Goal: Task Accomplishment & Management: Use online tool/utility

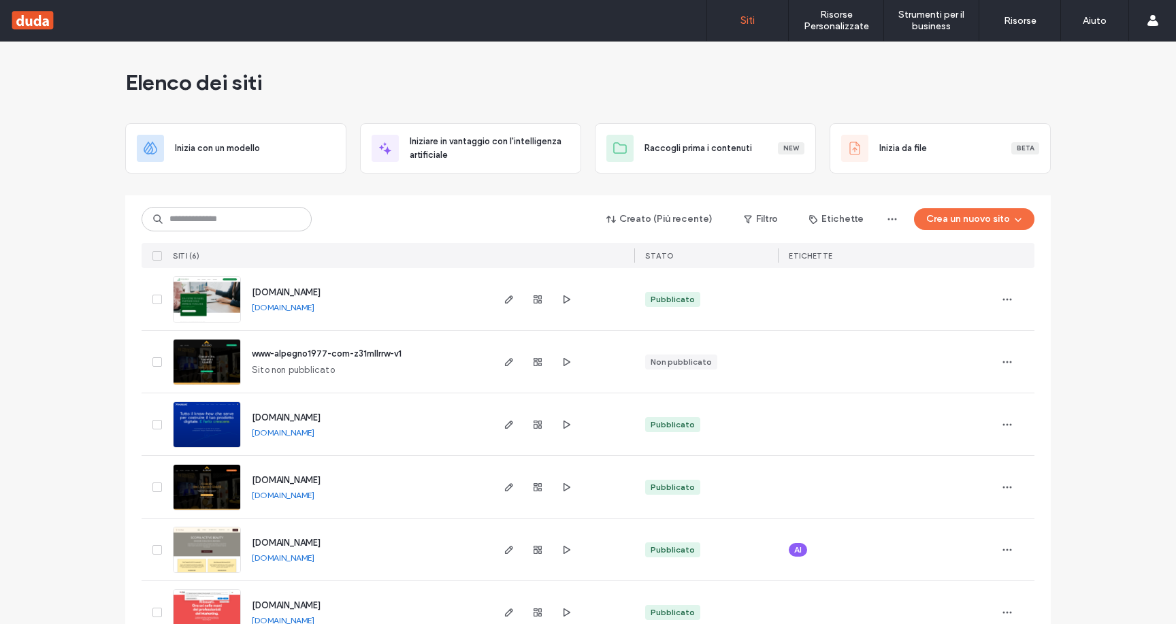
click at [1042, 171] on label "Contatta il team di supporto" at bounding box center [1055, 170] width 118 height 10
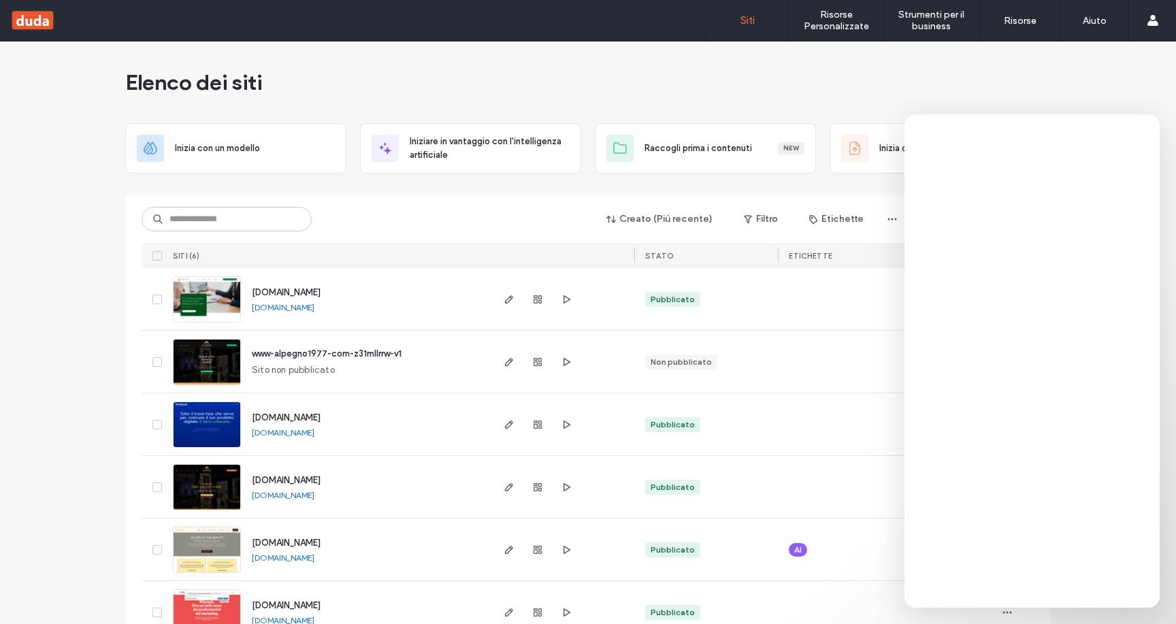
click at [224, 476] on img at bounding box center [207, 511] width 67 height 93
click at [185, 485] on img at bounding box center [207, 511] width 67 height 93
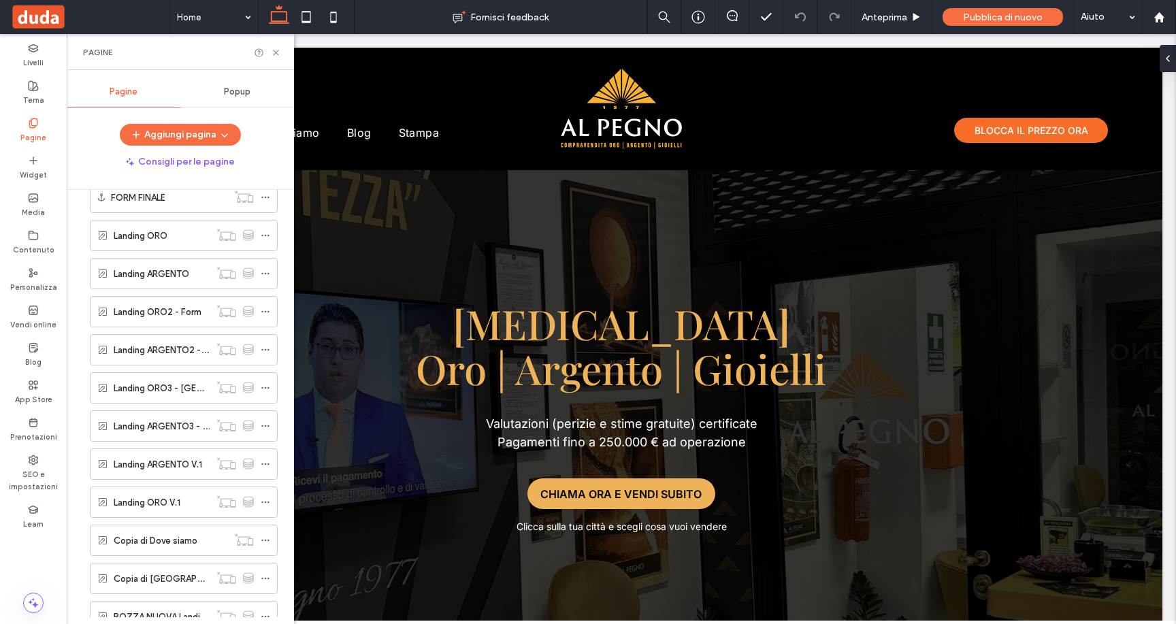
scroll to position [690, 0]
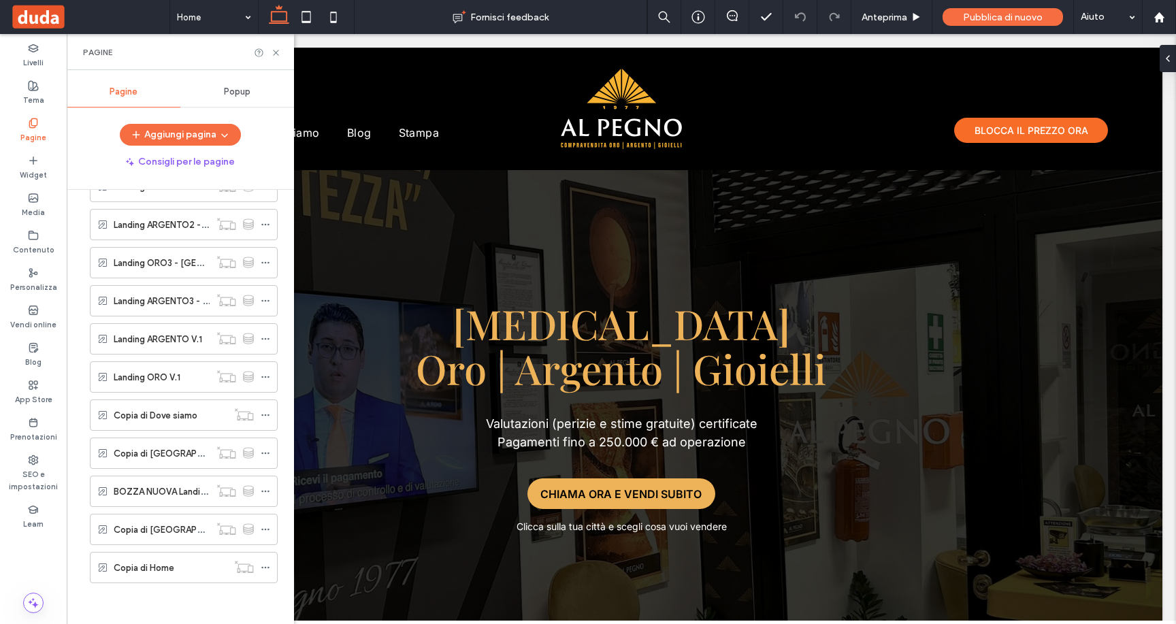
click at [139, 455] on label "Copia di [GEOGRAPHIC_DATA] ORO" at bounding box center [189, 454] width 150 height 24
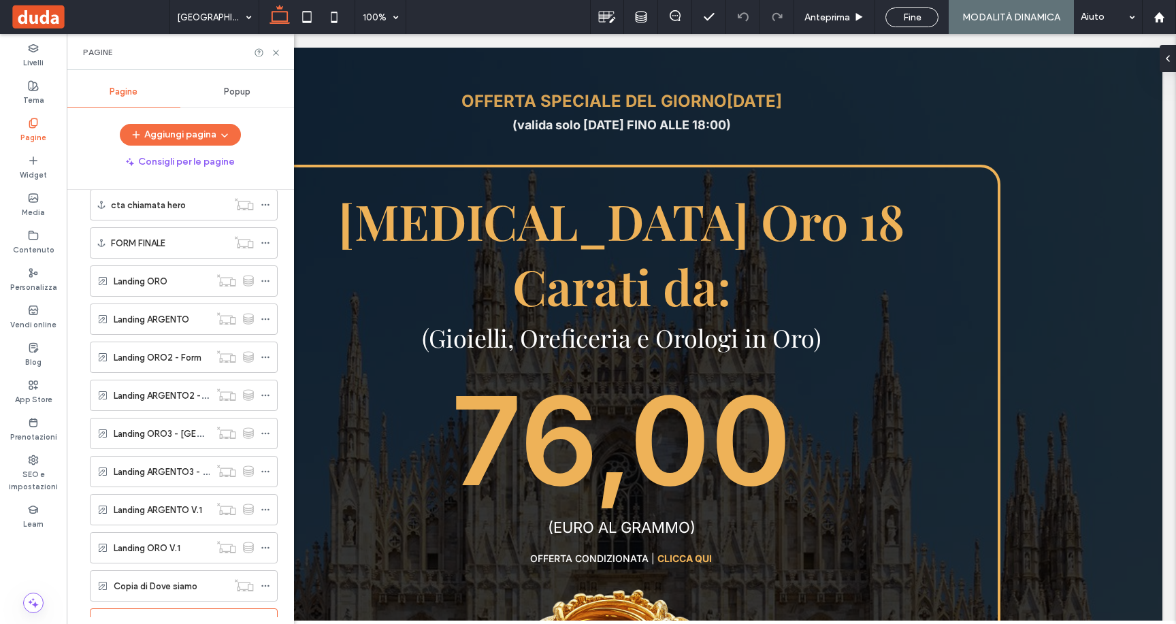
scroll to position [690, 0]
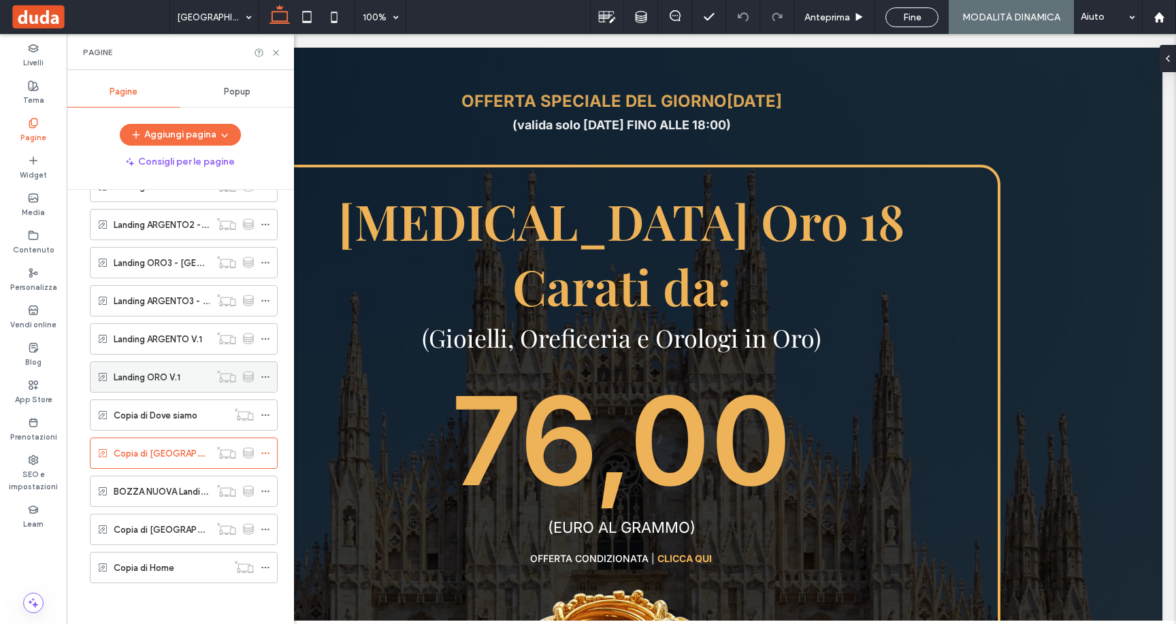
click at [156, 383] on label "Landing ORO V.1" at bounding box center [147, 377] width 67 height 24
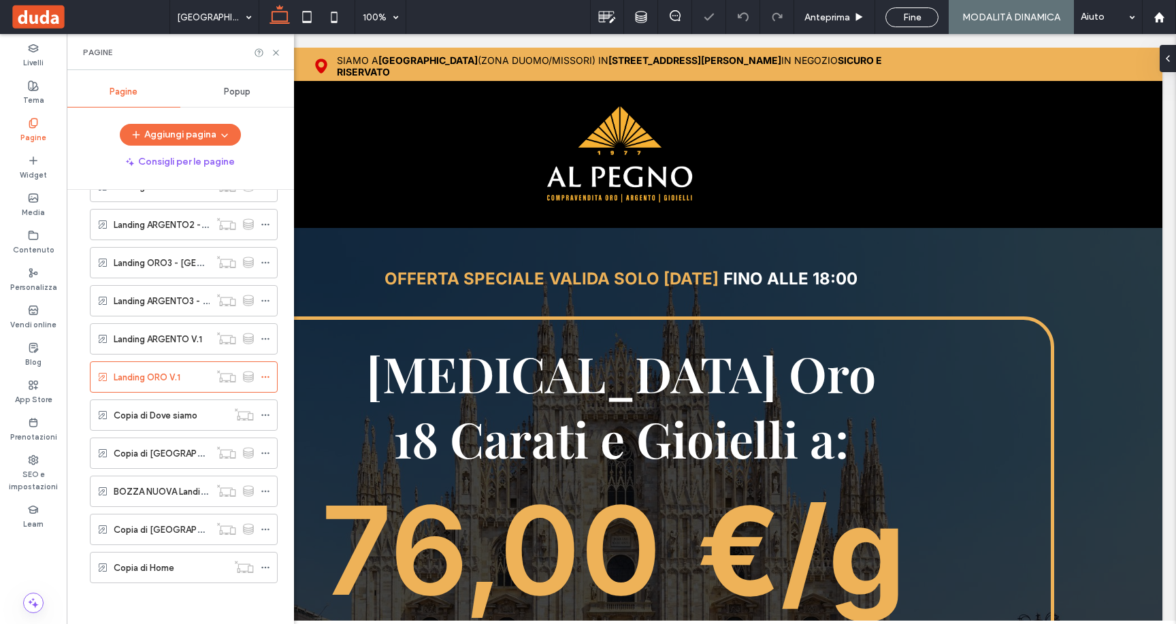
scroll to position [242, 0]
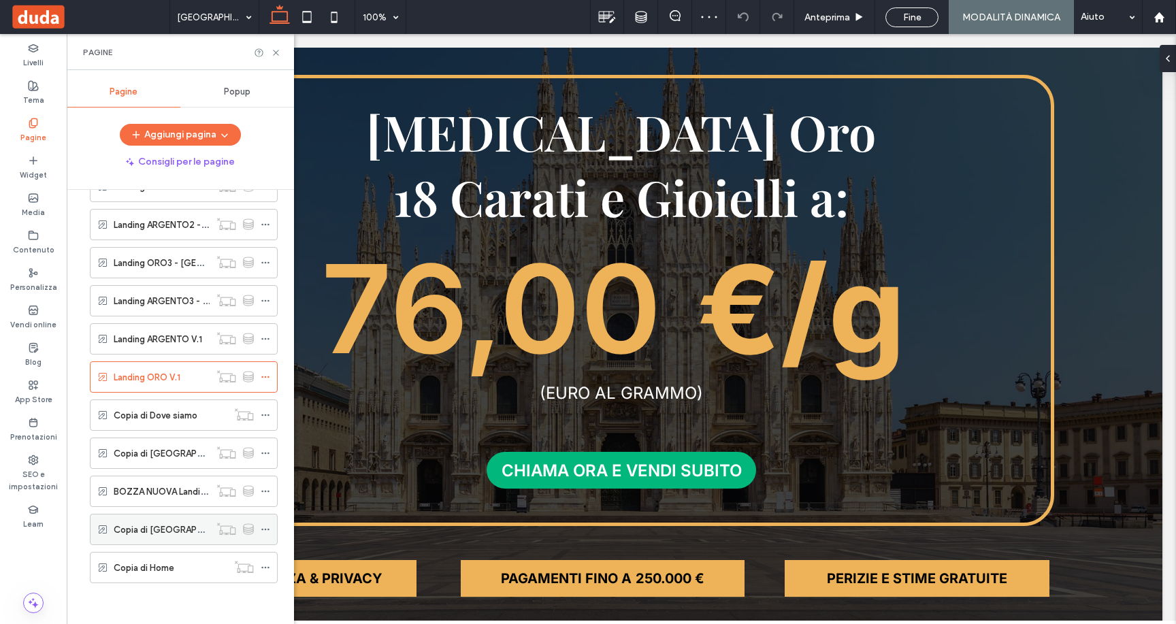
click at [163, 523] on label "Copia di [GEOGRAPHIC_DATA] ORO" at bounding box center [189, 530] width 150 height 24
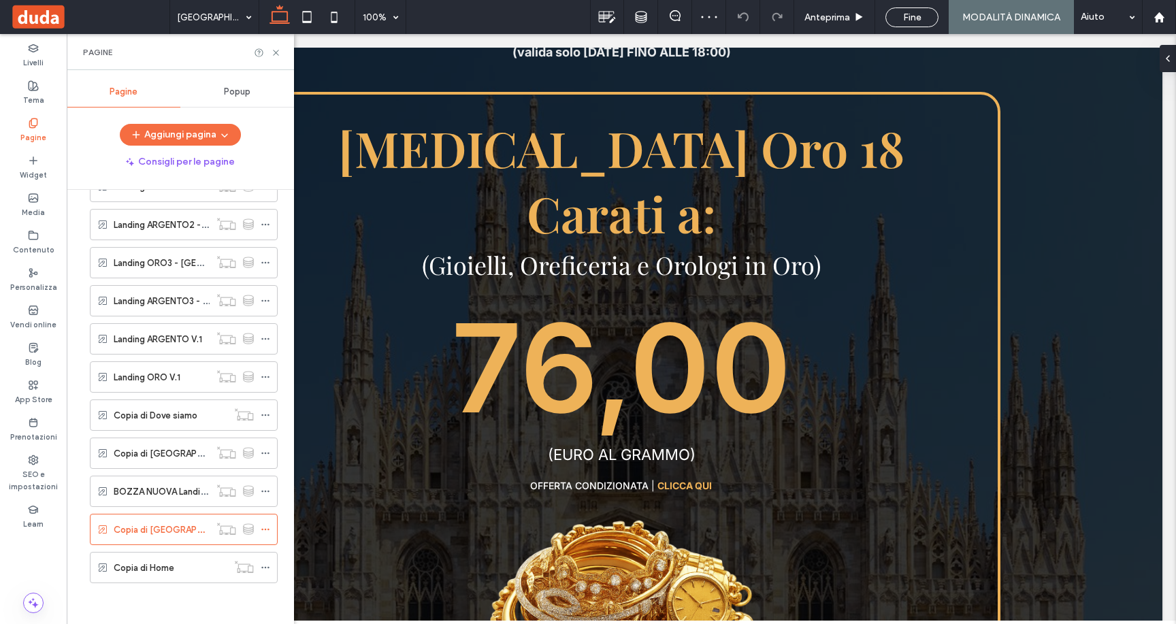
scroll to position [362, 0]
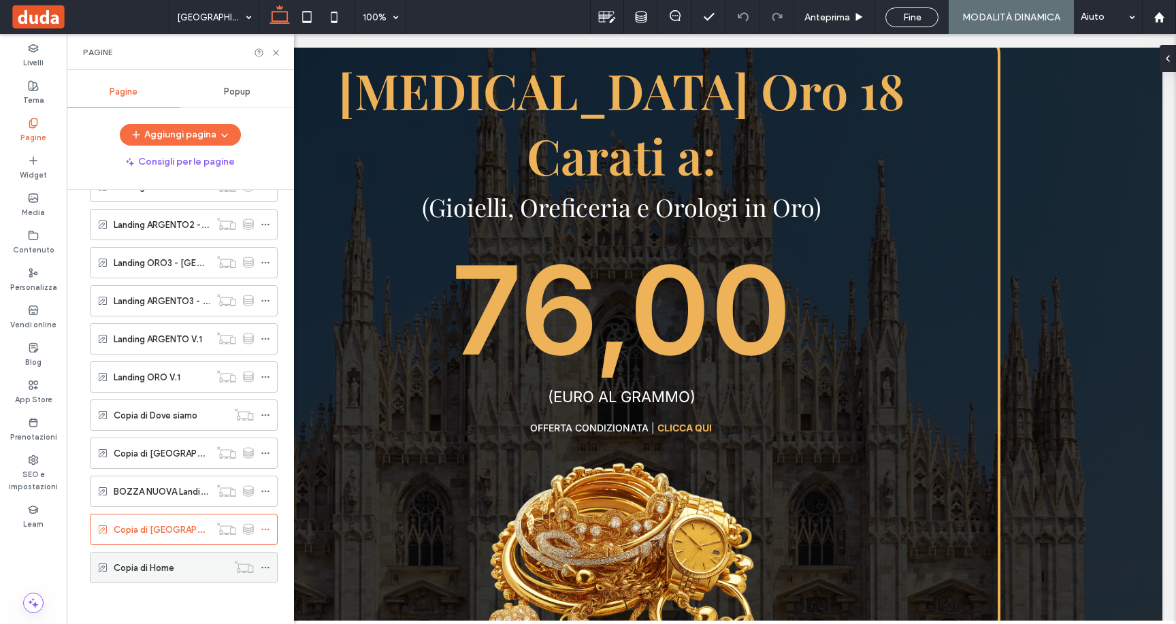
click at [147, 577] on div "Copia di Home" at bounding box center [171, 568] width 114 height 30
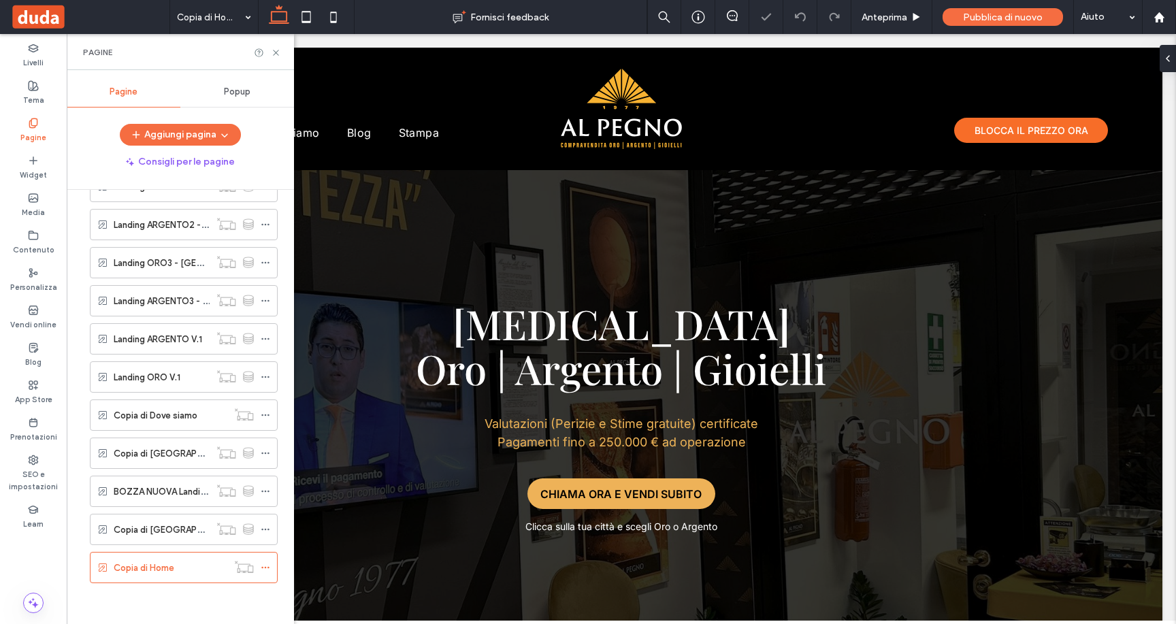
click at [168, 492] on label "BOZZA NUOVA Landing ORO" at bounding box center [173, 492] width 119 height 24
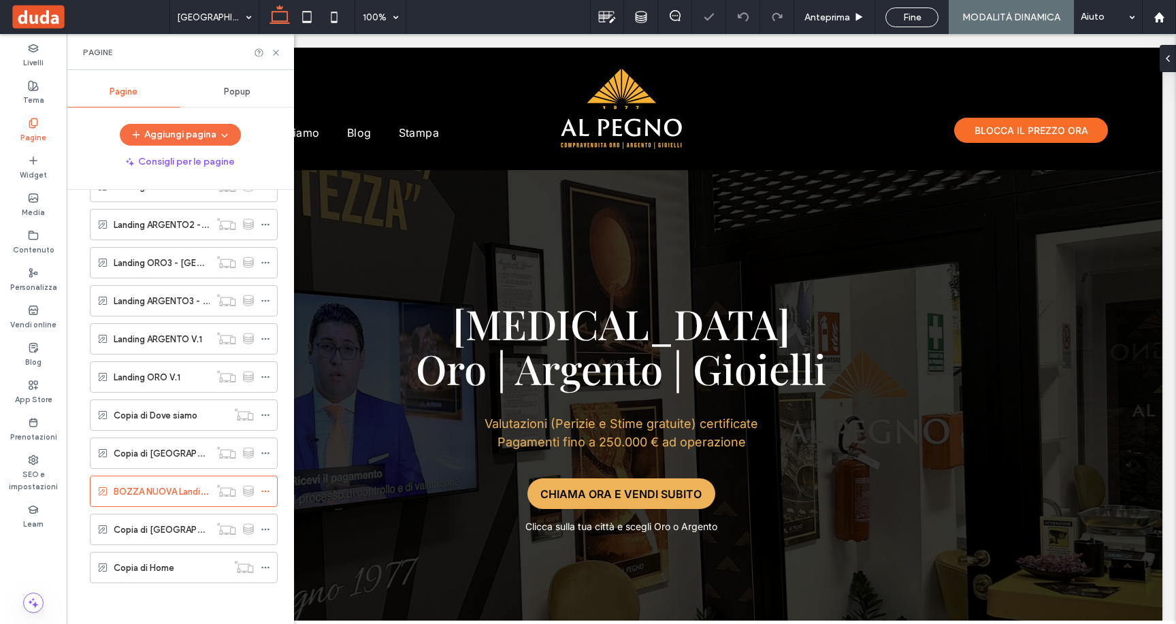
click at [174, 457] on div at bounding box center [588, 312] width 1176 height 624
click at [174, 457] on label "Copia di [GEOGRAPHIC_DATA] ORO" at bounding box center [189, 454] width 150 height 24
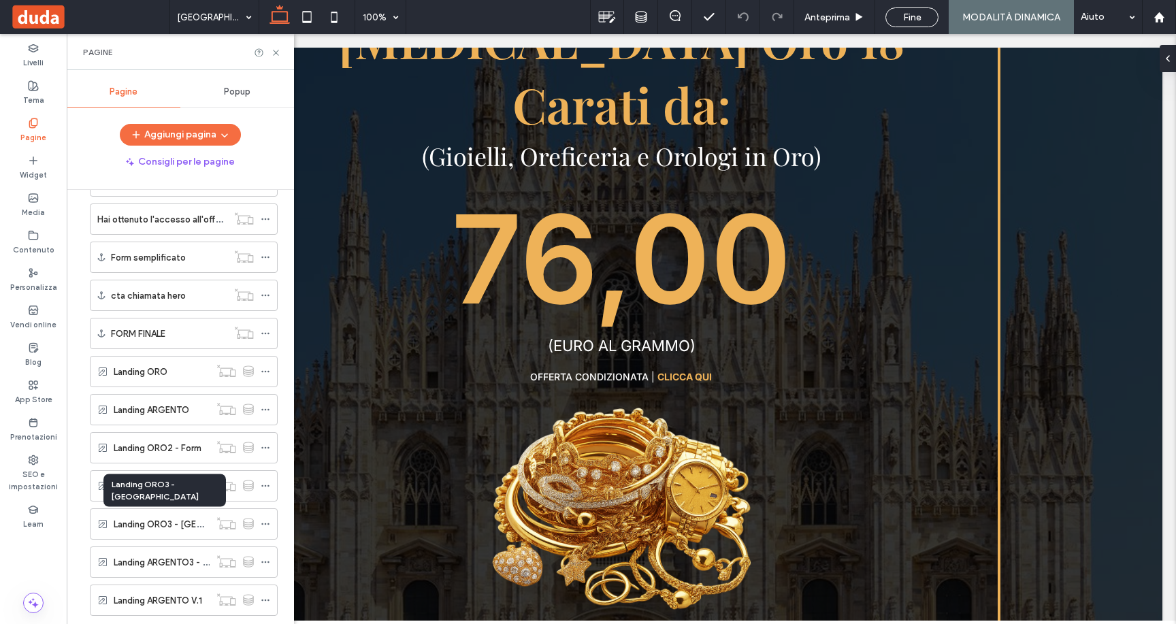
scroll to position [428, 0]
click at [157, 385] on div "Landing ORO" at bounding box center [162, 372] width 96 height 30
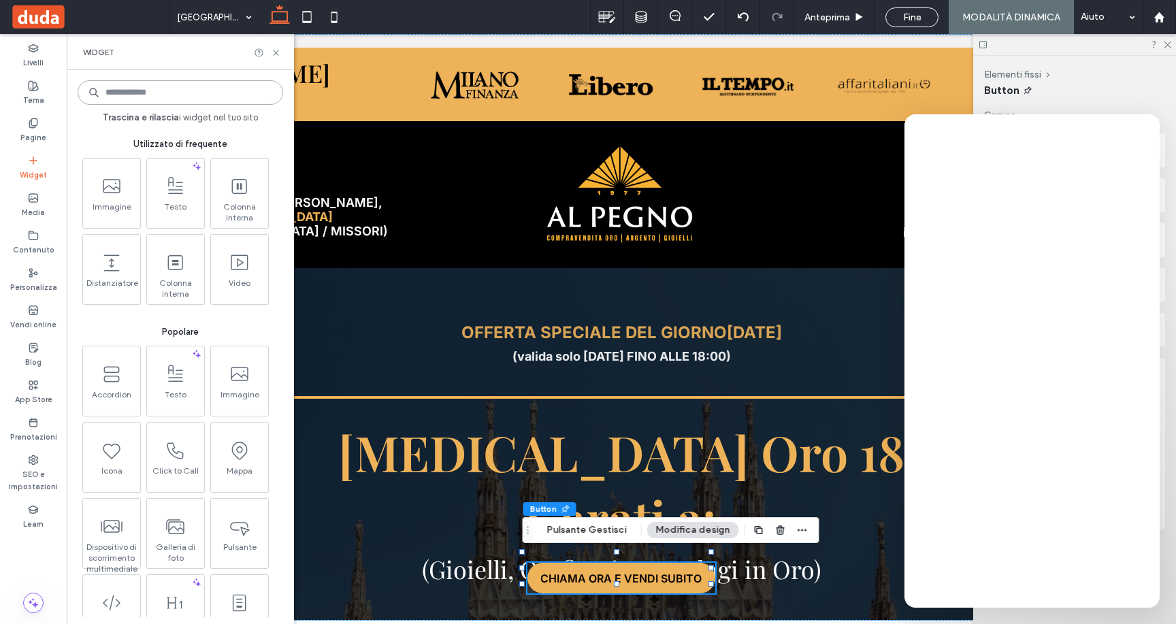
click at [165, 92] on input at bounding box center [180, 92] width 205 height 24
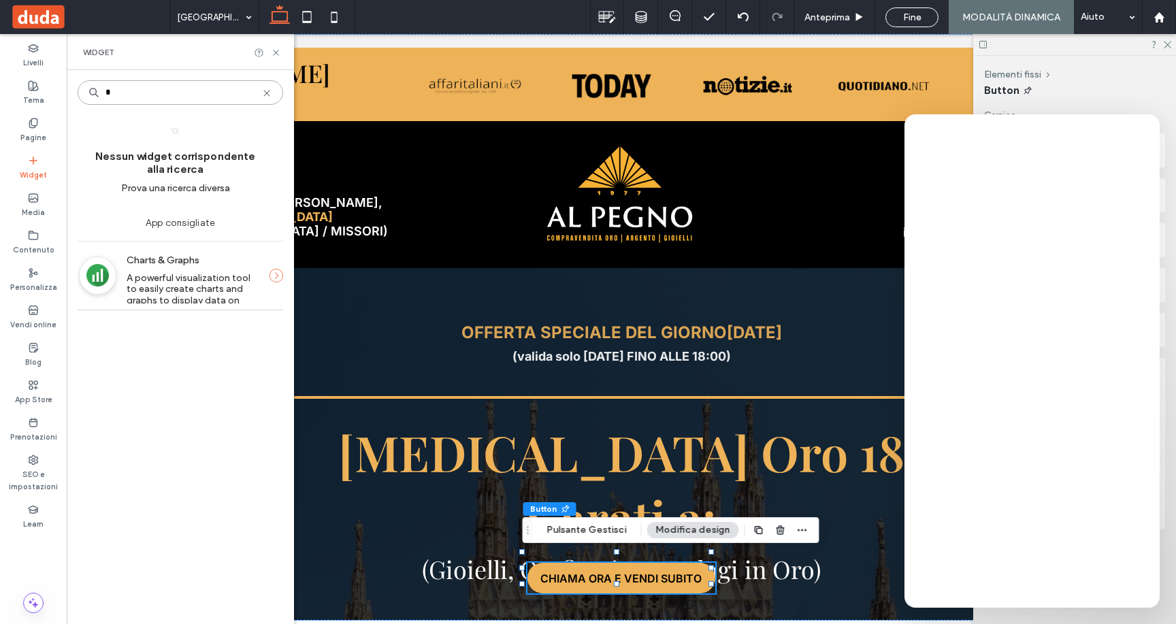
type input "*"
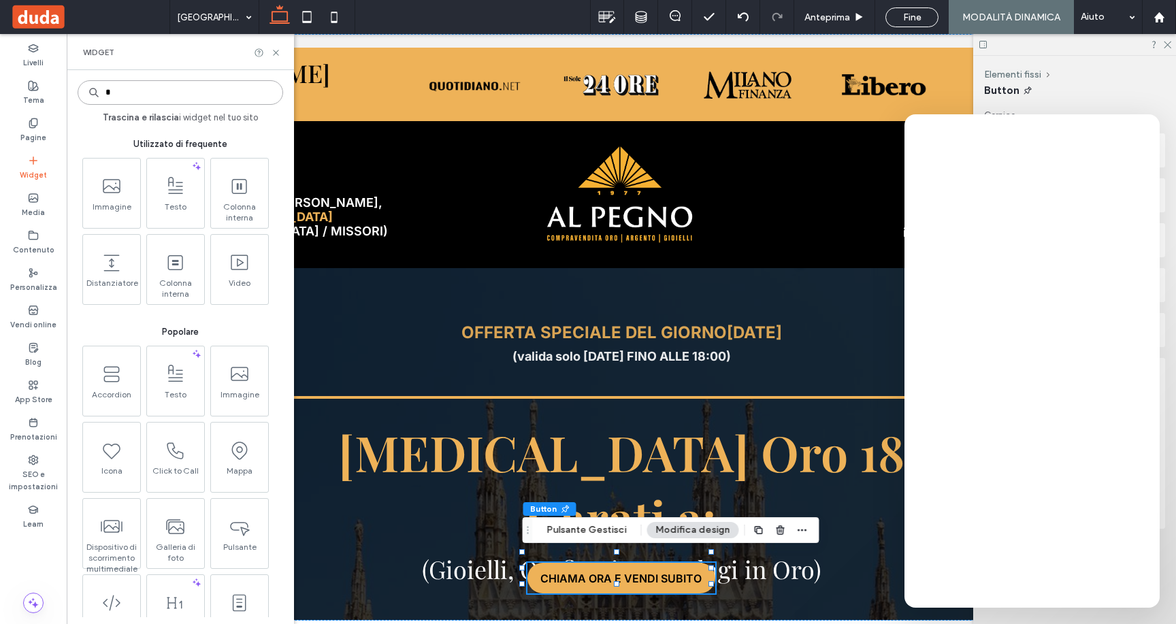
type input "*"
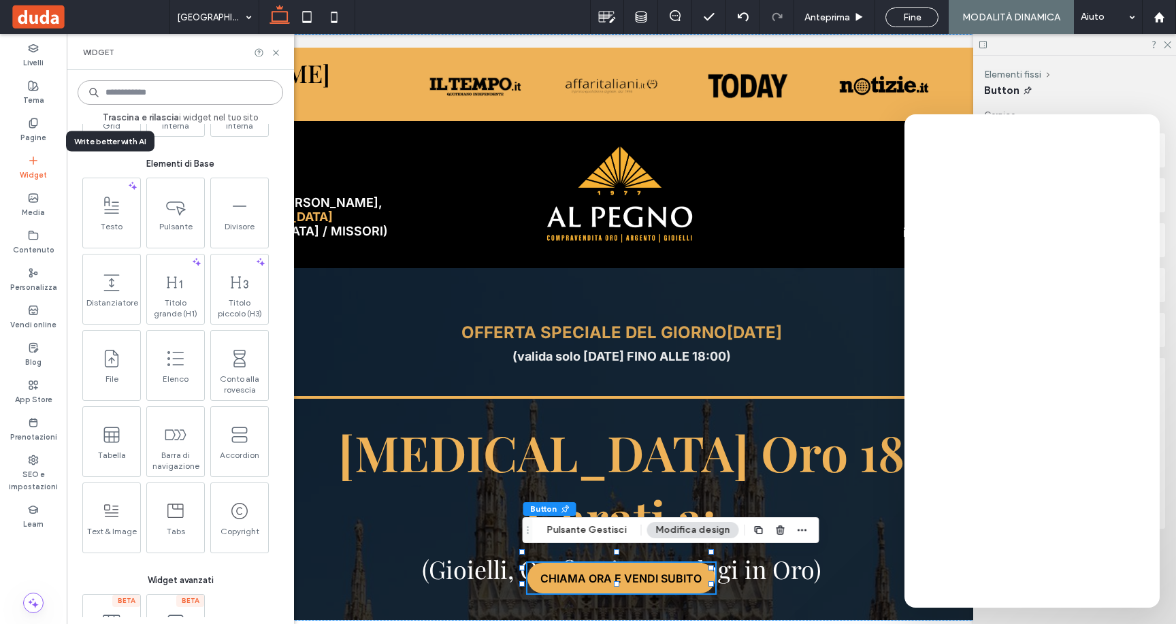
scroll to position [727, 0]
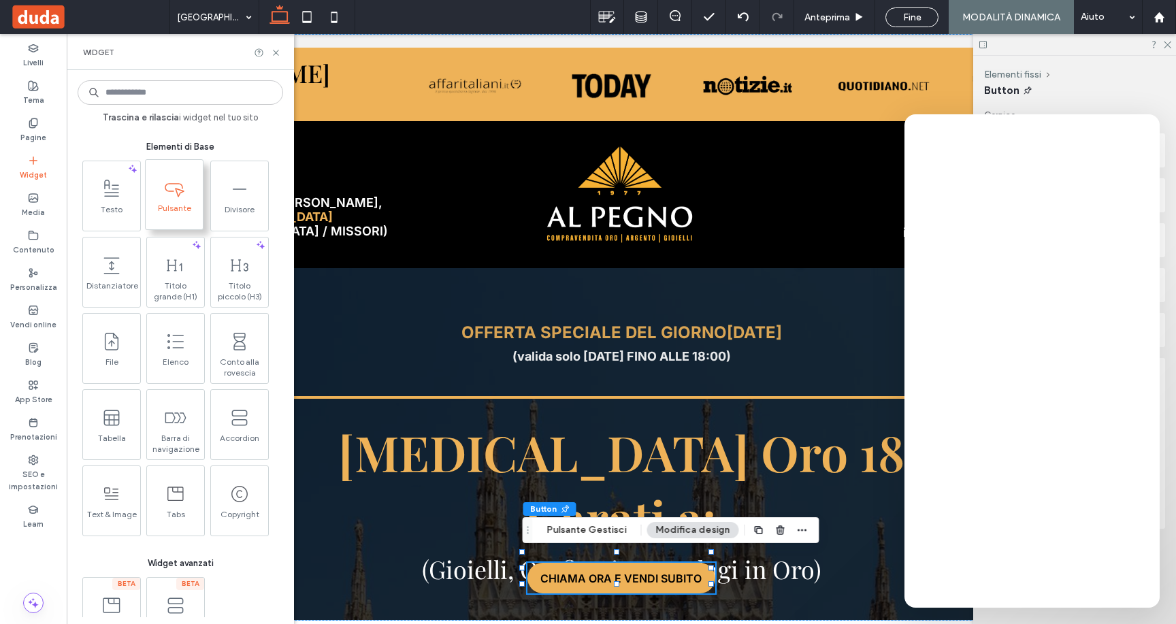
click at [176, 216] on span "Pulsante" at bounding box center [174, 212] width 57 height 19
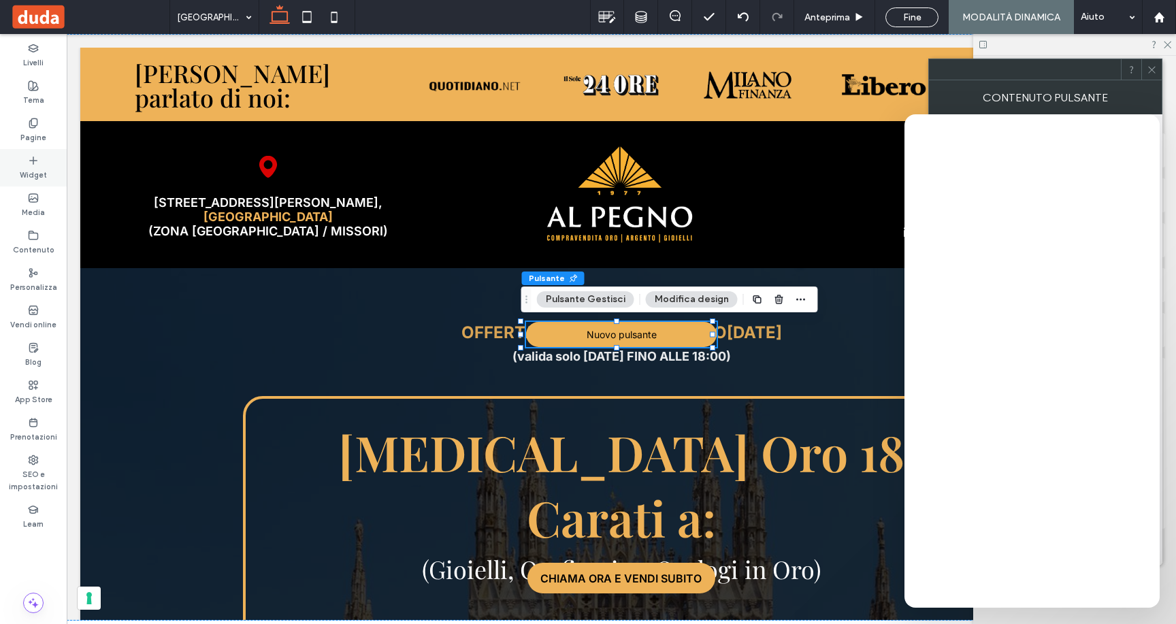
click at [36, 161] on icon at bounding box center [33, 160] width 11 height 11
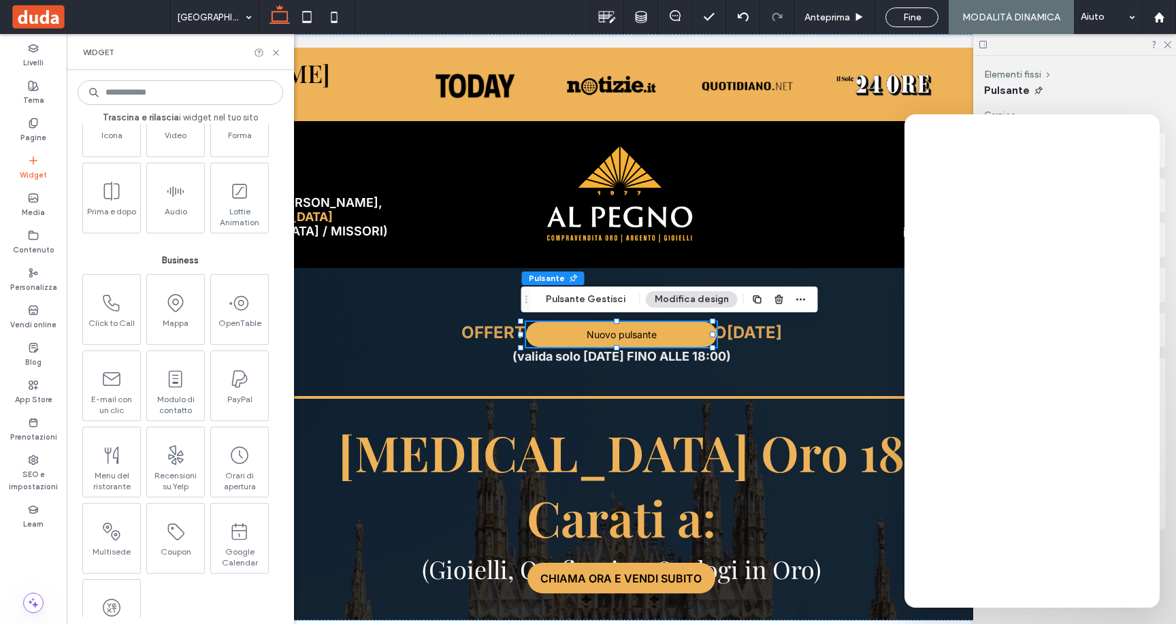
scroll to position [1408, 0]
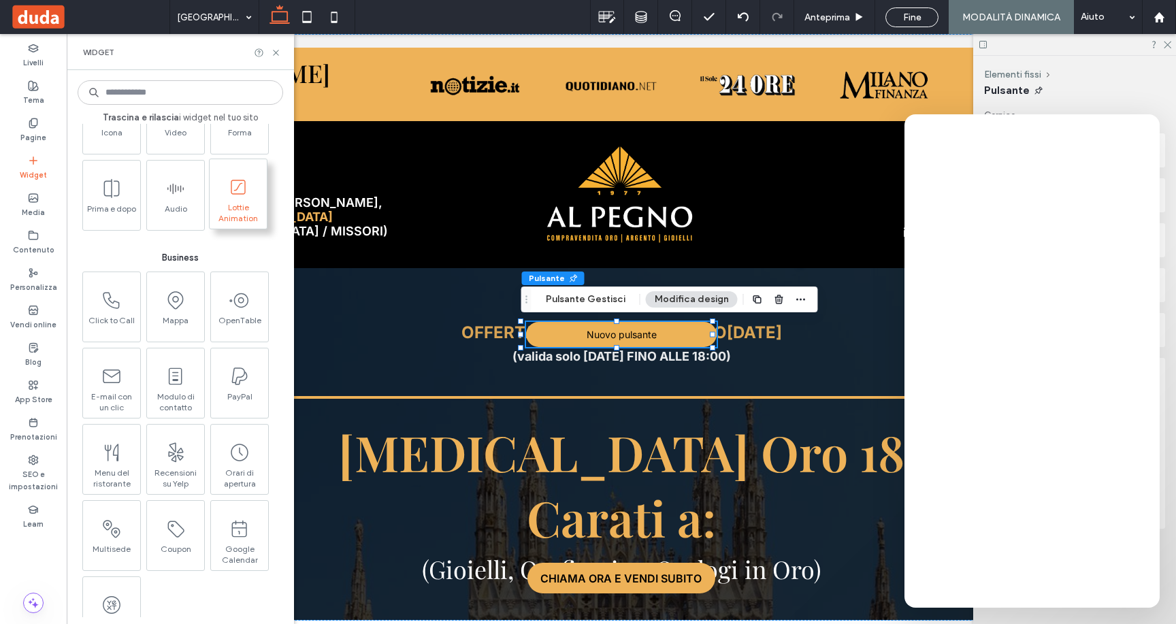
click at [224, 203] on span "Lottie Animation" at bounding box center [238, 211] width 57 height 19
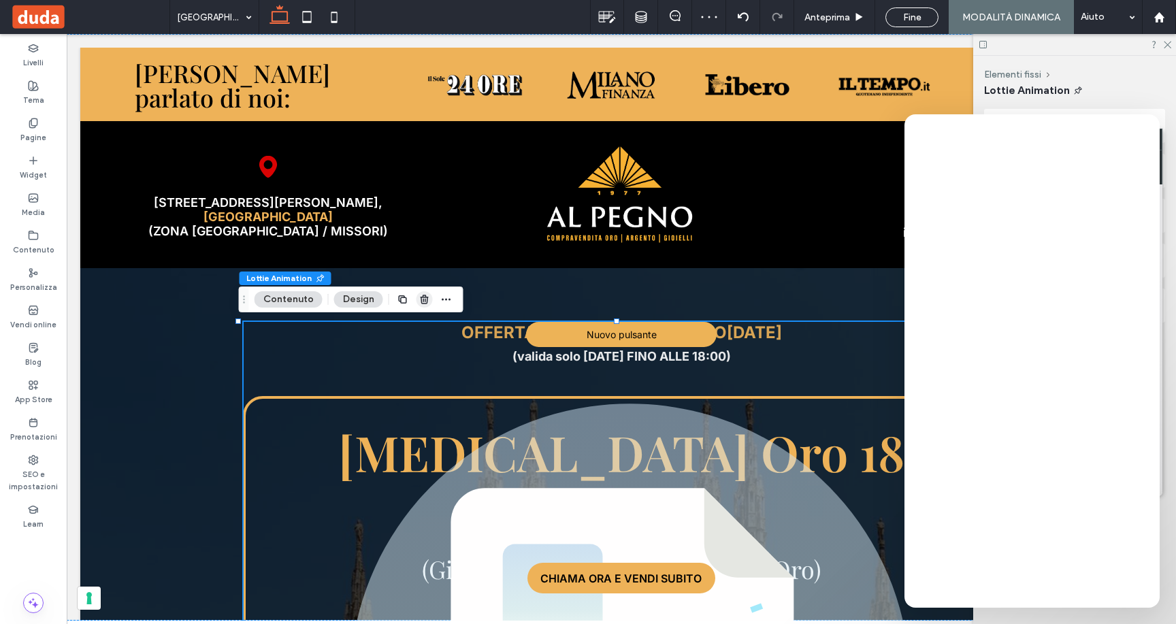
click at [423, 297] on use "button" at bounding box center [424, 299] width 8 height 9
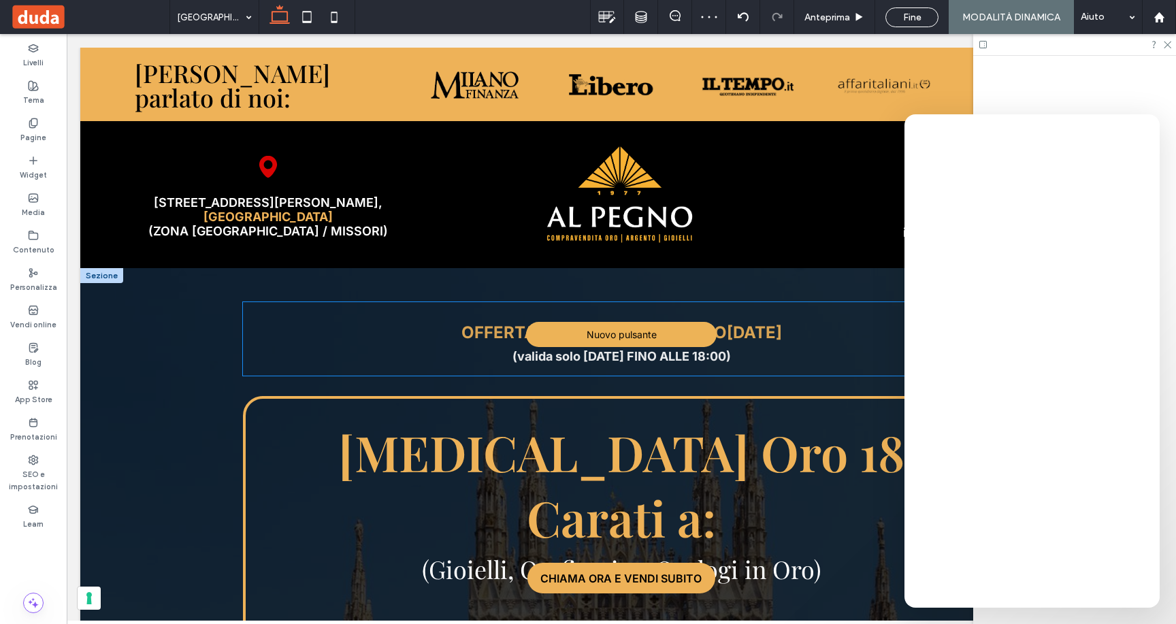
click at [612, 347] on div "OFFERTA SPECIALE DEL GIORNO 12/09/2025 (valida solo oggi FINO ALLE 18:00)" at bounding box center [621, 343] width 757 height 41
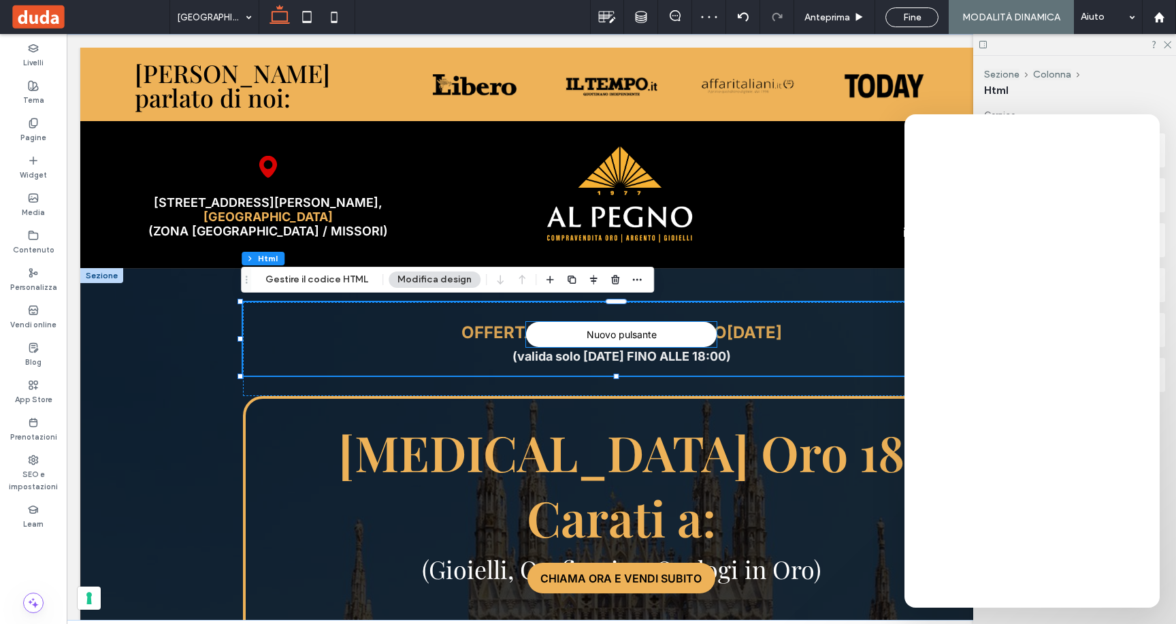
click at [611, 337] on span "Nuovo pulsante" at bounding box center [622, 335] width 70 height 12
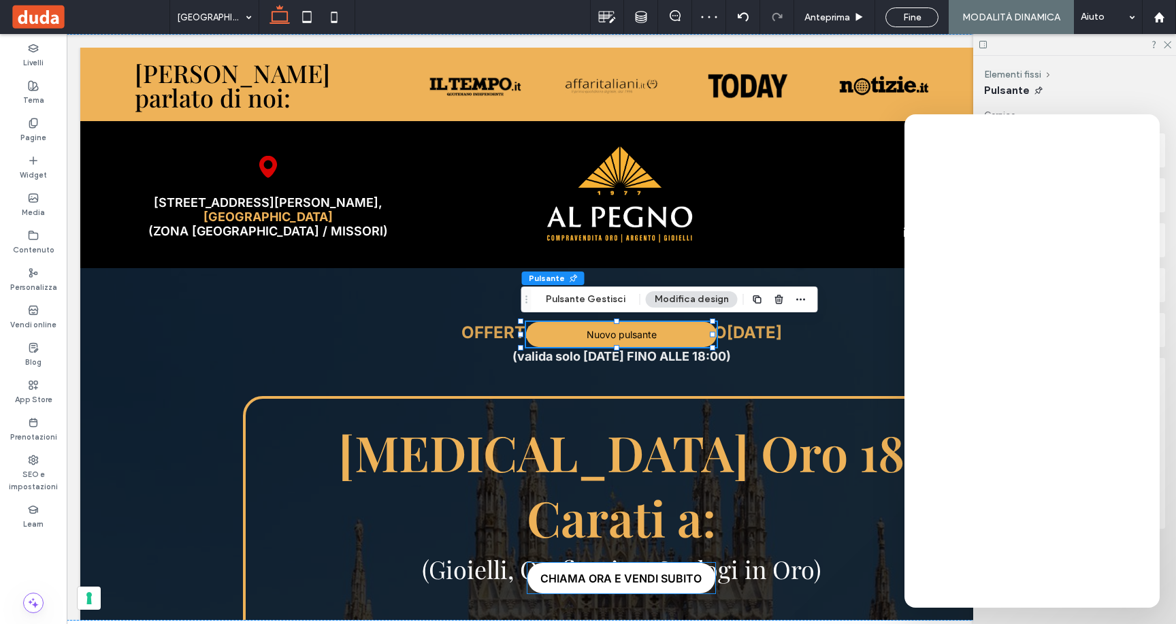
click at [612, 565] on span "CHIAMA ORA E VENDI SUBITO" at bounding box center [620, 578] width 161 height 27
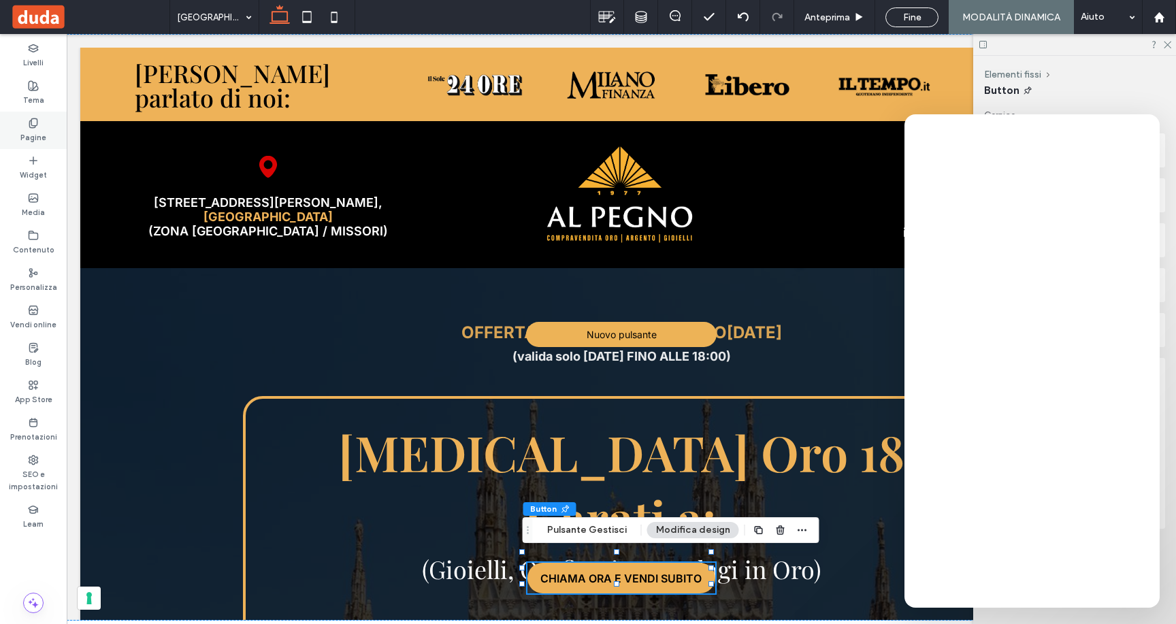
click at [44, 135] on label "Pagine" at bounding box center [33, 136] width 26 height 15
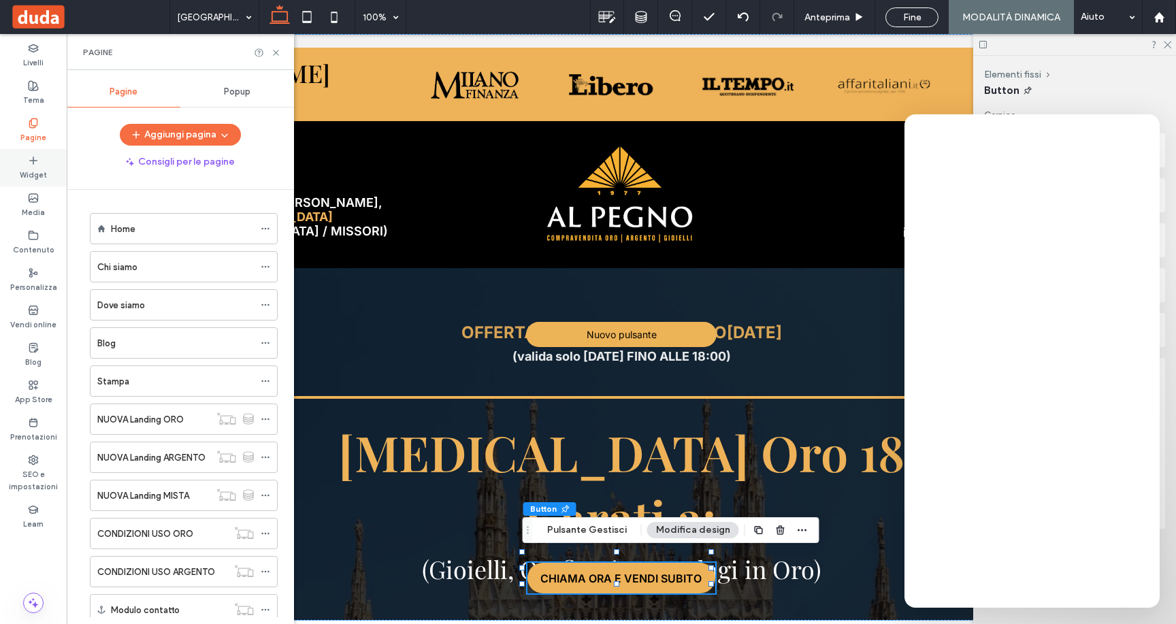
click at [24, 168] on label "Widget" at bounding box center [33, 173] width 27 height 15
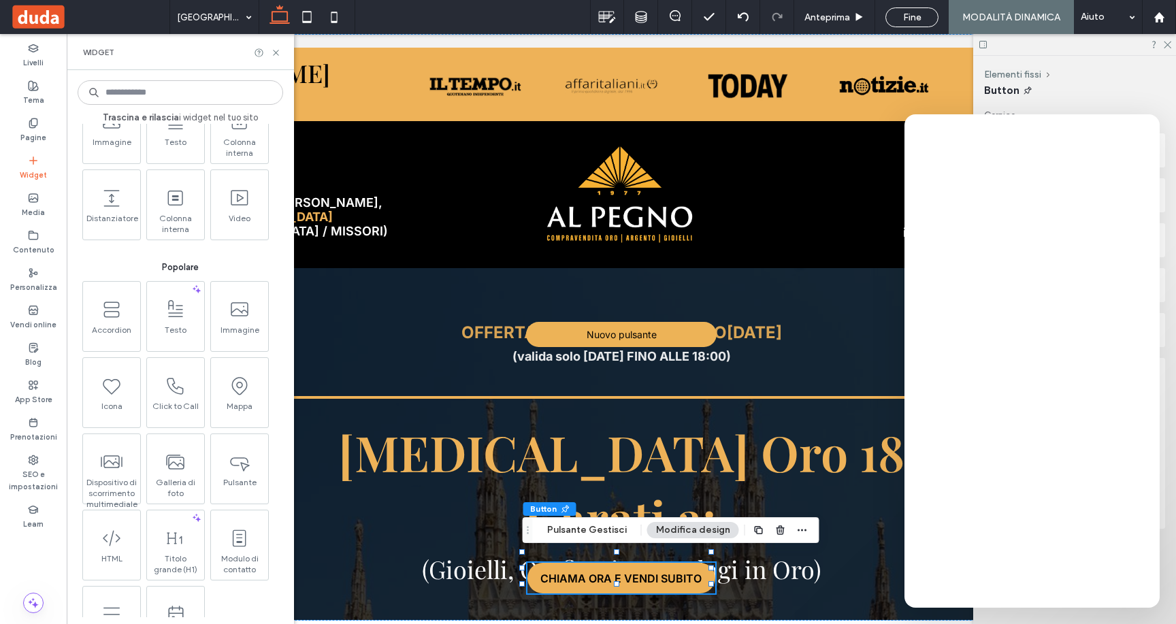
scroll to position [0, 0]
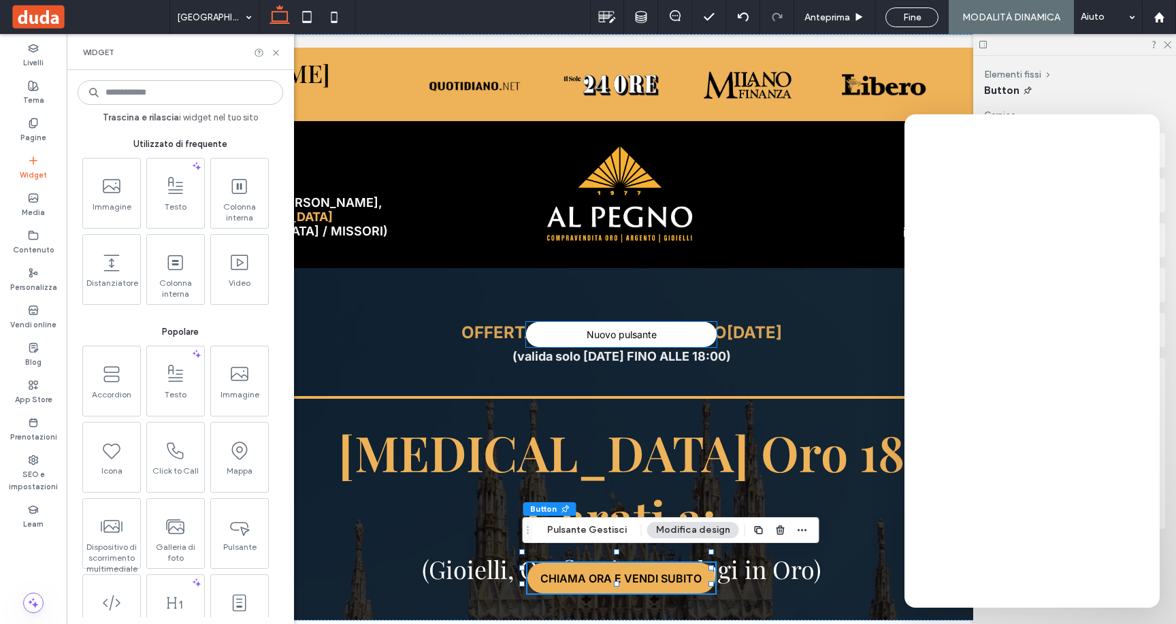
click at [644, 338] on span "Nuovo pulsante" at bounding box center [622, 335] width 70 height 12
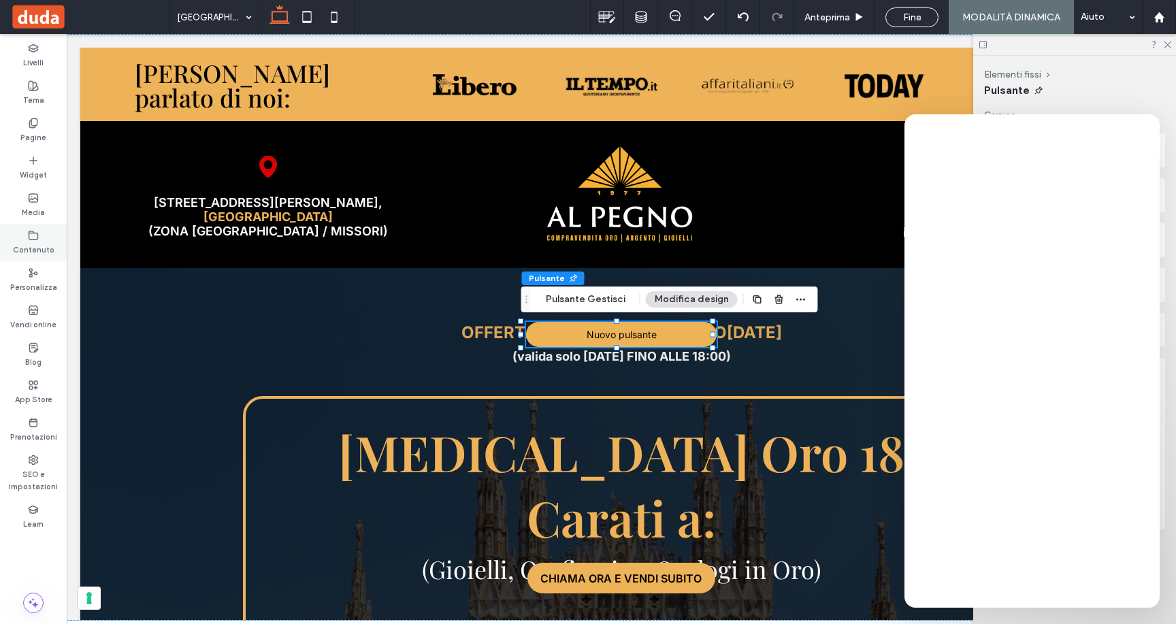
click at [35, 248] on label "Contenuto" at bounding box center [34, 248] width 42 height 15
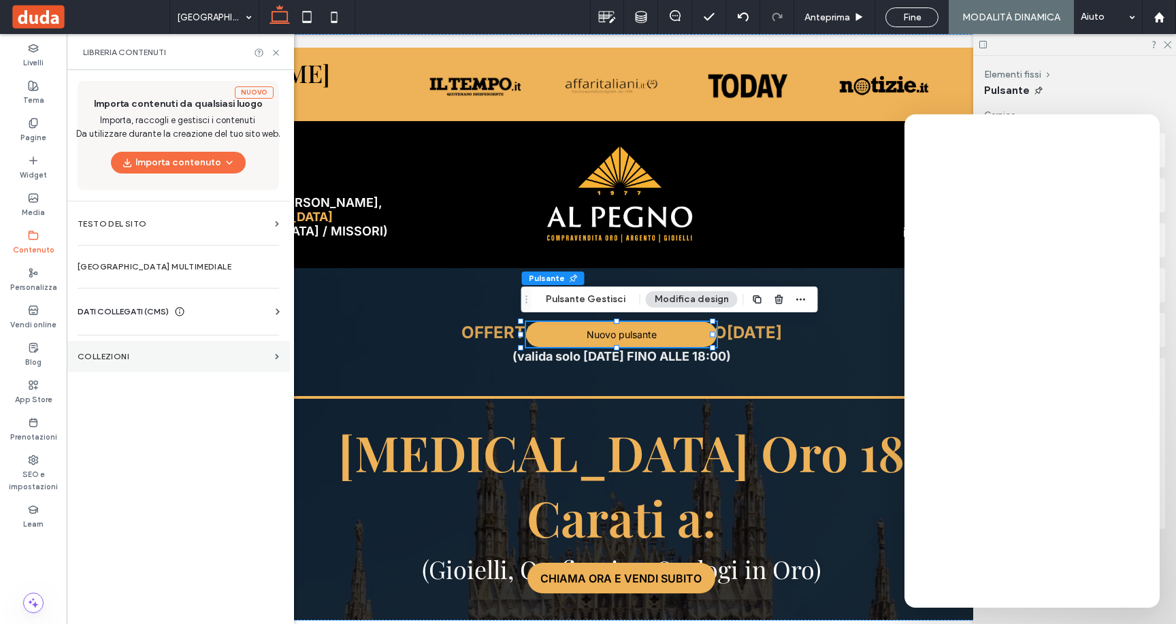
click at [159, 349] on section "COLLEZIONI" at bounding box center [178, 356] width 223 height 31
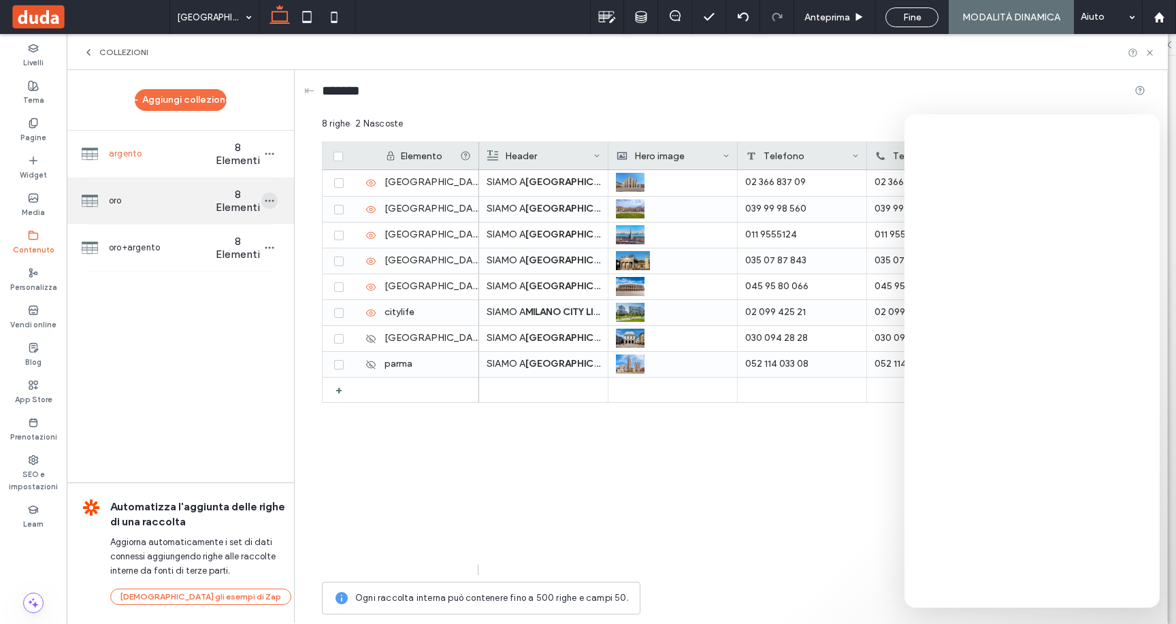
click at [272, 200] on icon "button" at bounding box center [269, 200] width 11 height 11
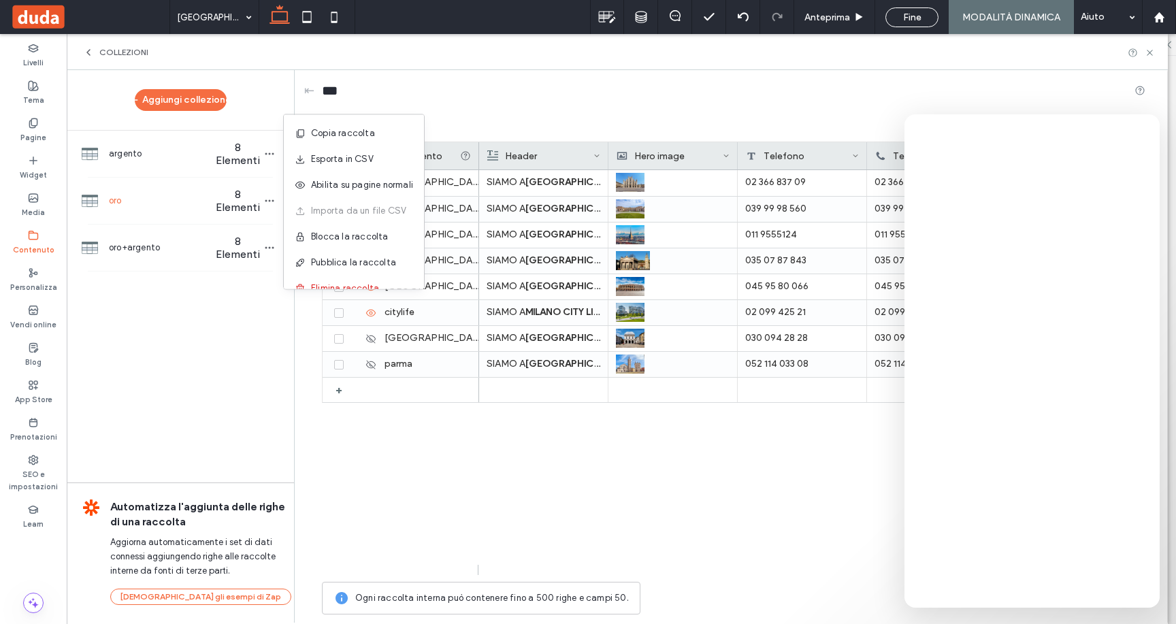
click at [210, 382] on div "Aggiungi collezione argento 8 Elementi oro 8 Elementi oro+argento 8 Elementi Au…" at bounding box center [180, 345] width 227 height 551
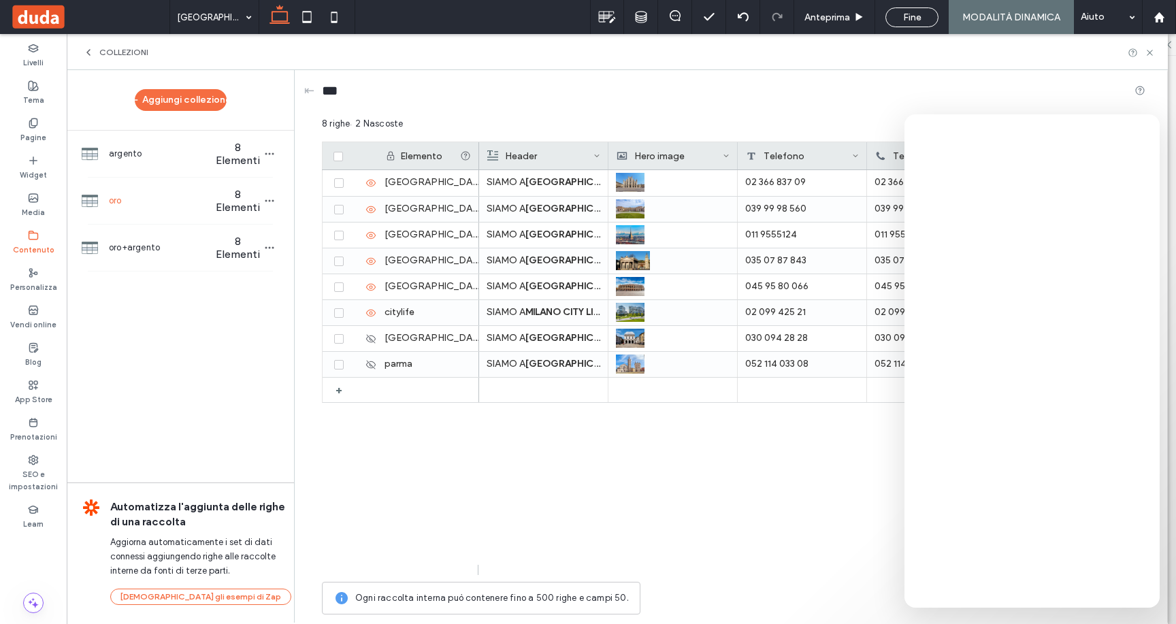
click at [28, 240] on icon at bounding box center [33, 235] width 11 height 11
click at [89, 53] on icon at bounding box center [88, 52] width 11 height 11
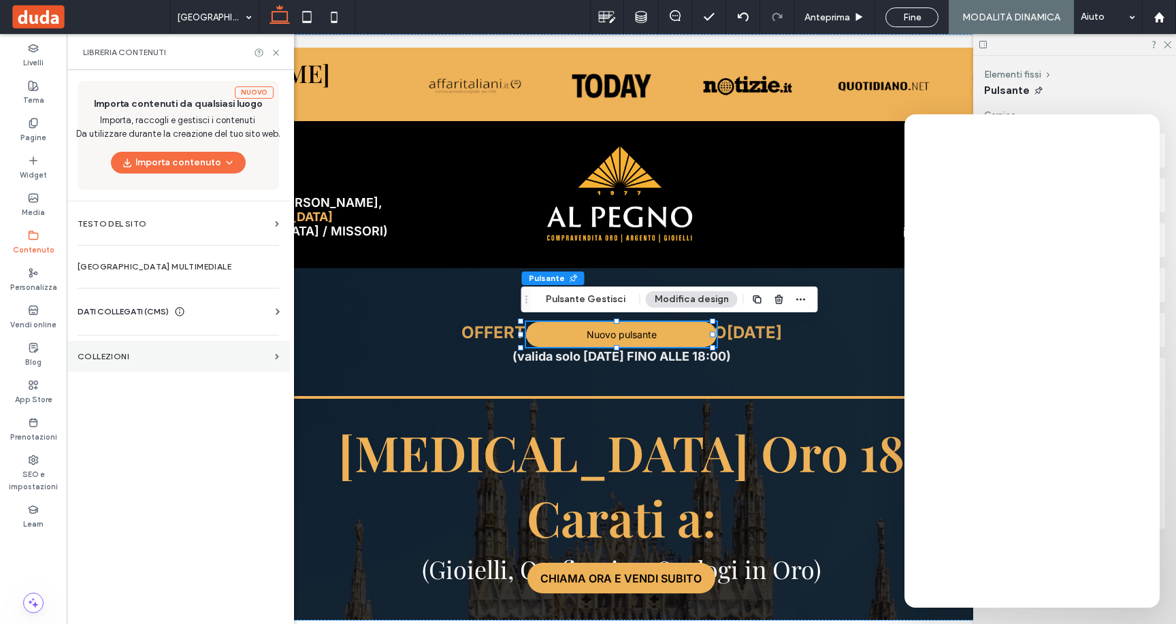
click at [113, 353] on label "COLLEZIONI" at bounding box center [174, 357] width 192 height 10
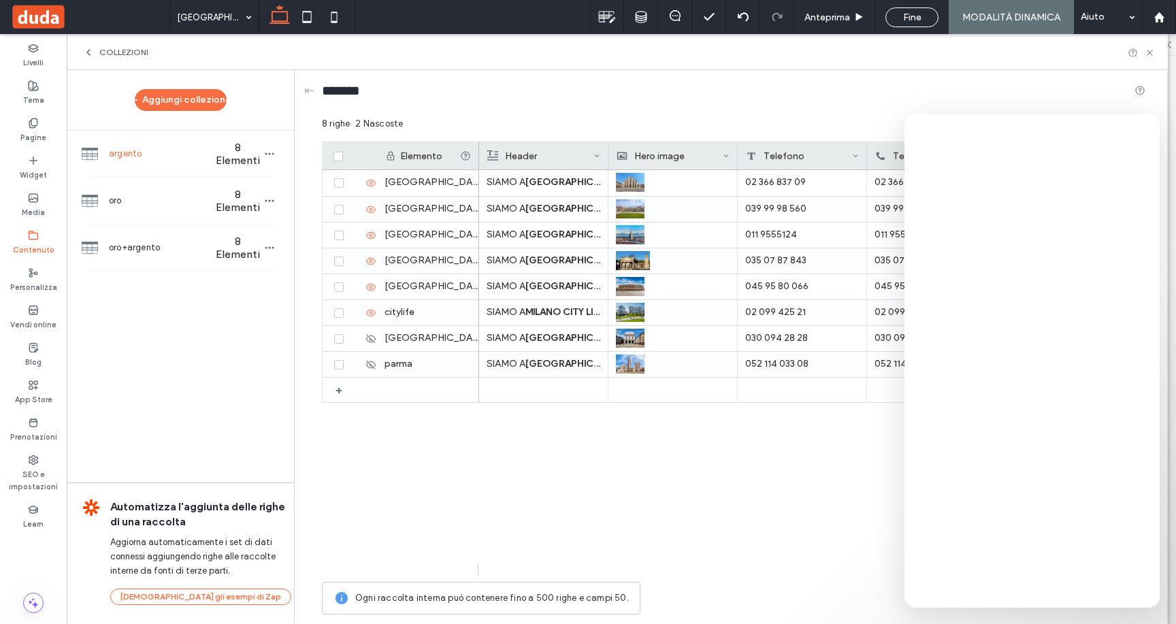
click at [83, 53] on icon at bounding box center [88, 52] width 11 height 11
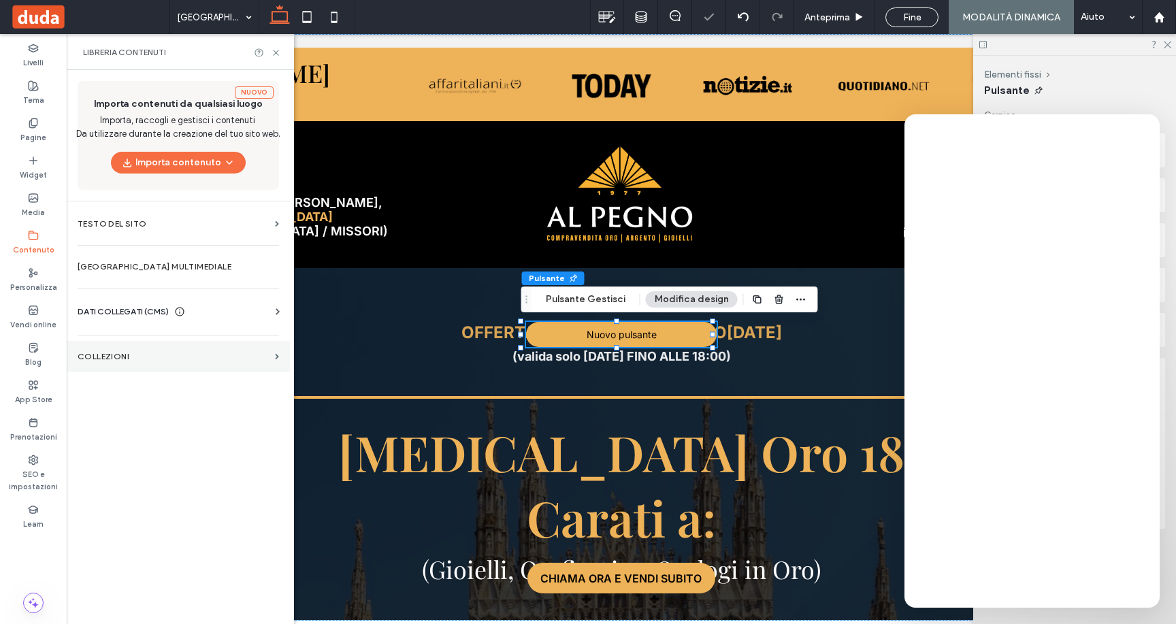
click at [138, 351] on section "COLLEZIONI" at bounding box center [178, 356] width 223 height 31
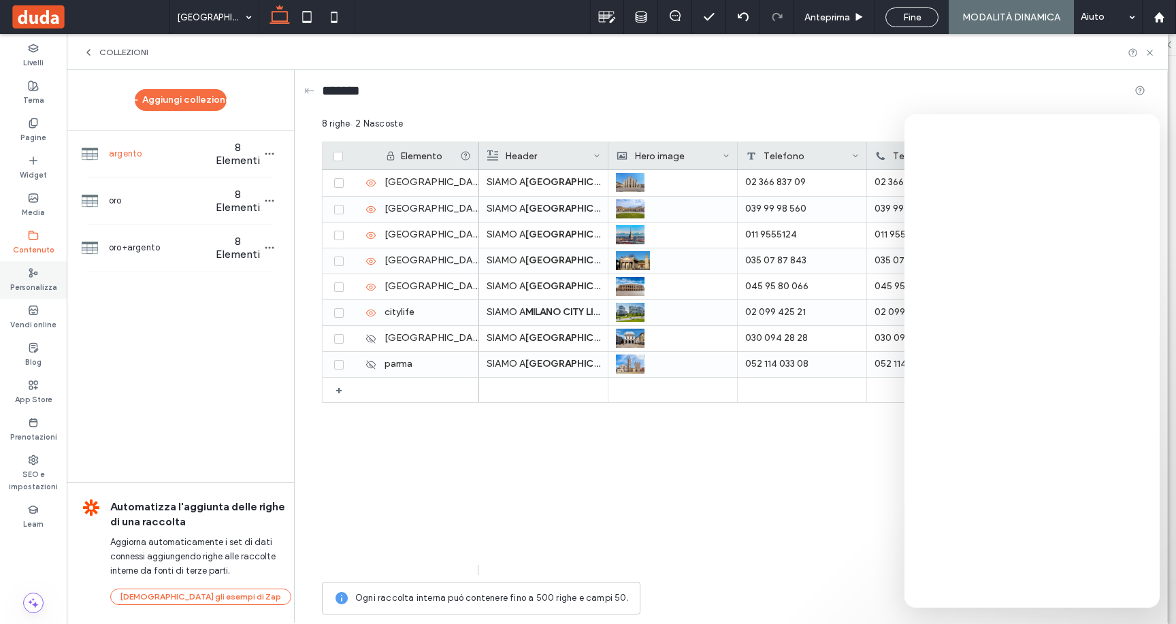
click at [34, 287] on label "Personalizza" at bounding box center [33, 285] width 47 height 15
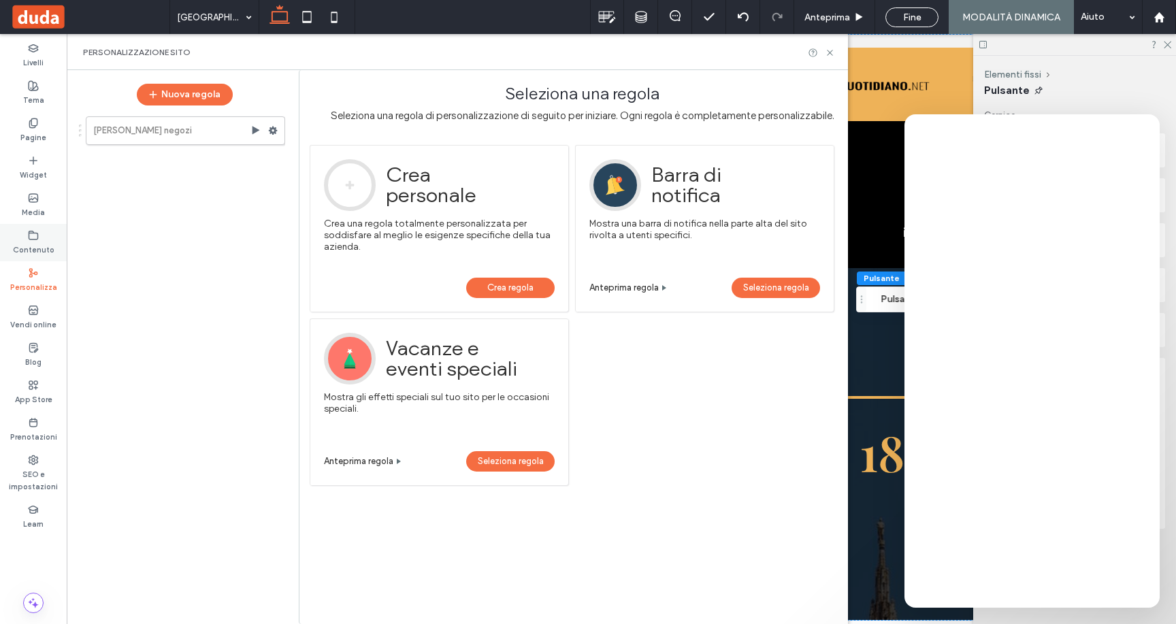
click at [41, 235] on div "Contenuto" at bounding box center [33, 242] width 67 height 37
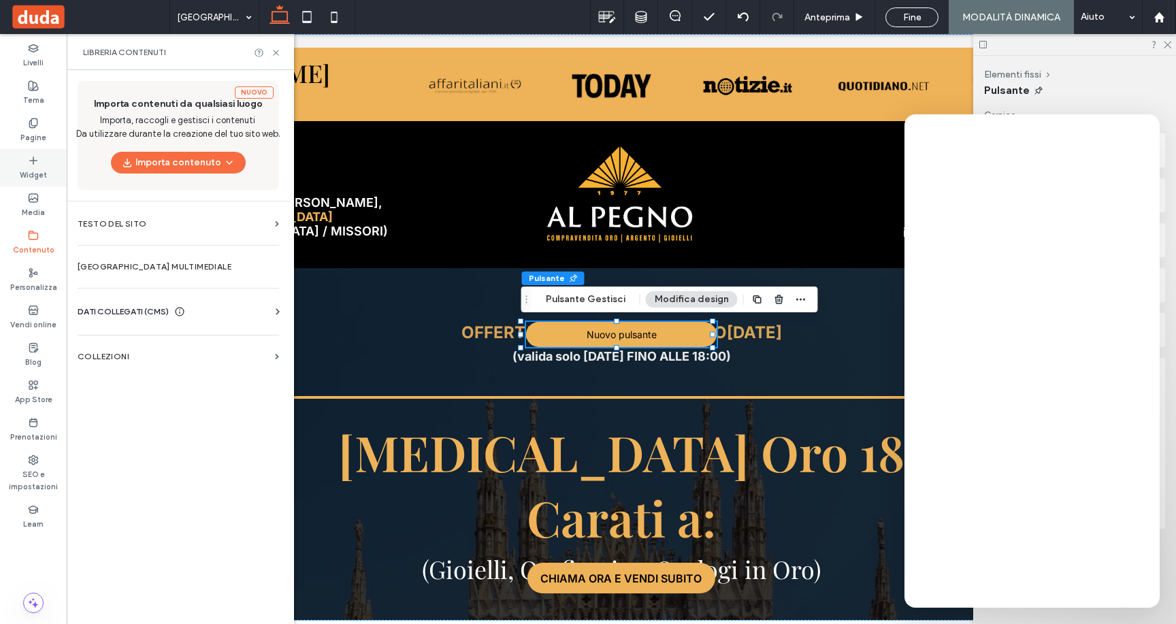
click at [35, 170] on label "Widget" at bounding box center [33, 173] width 27 height 15
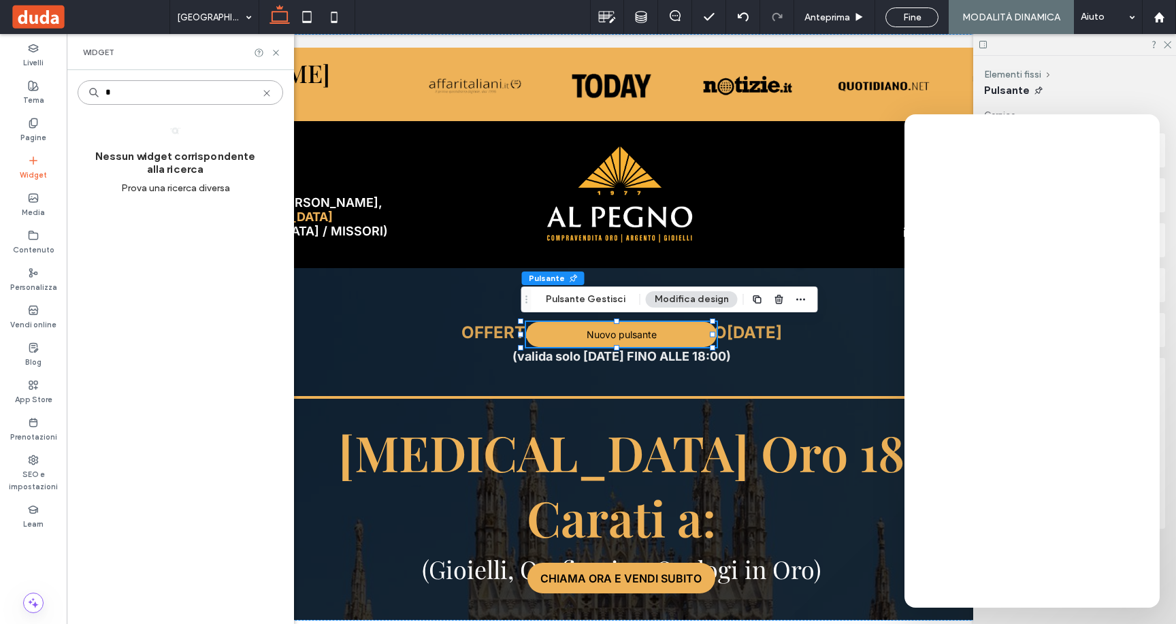
type input "*"
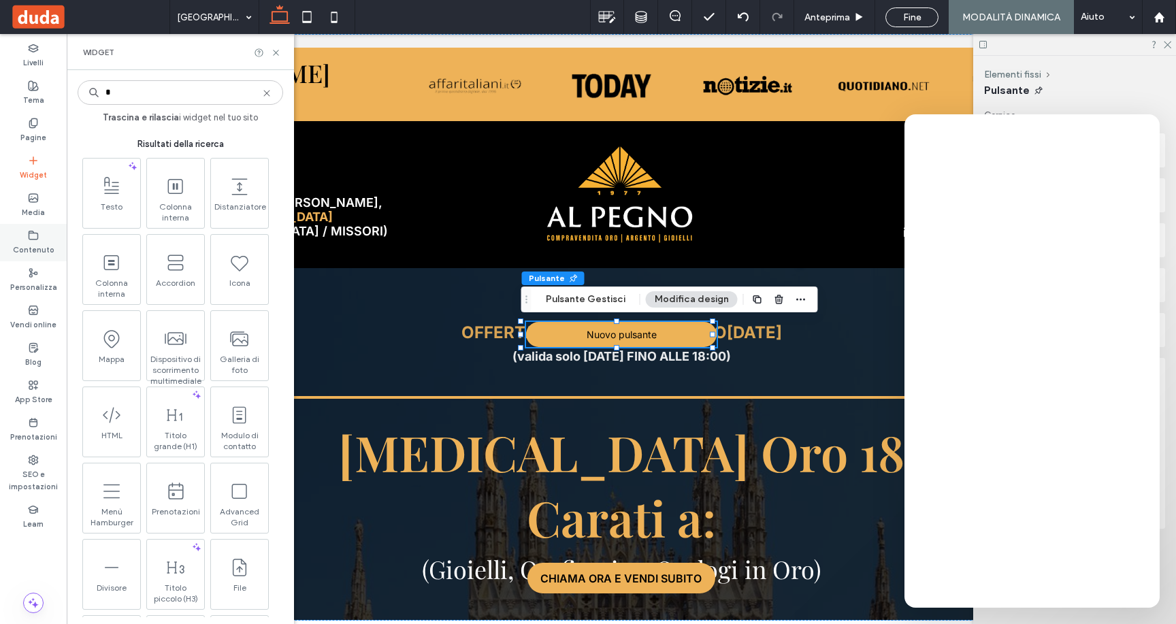
click at [33, 242] on label "Contenuto" at bounding box center [34, 248] width 42 height 15
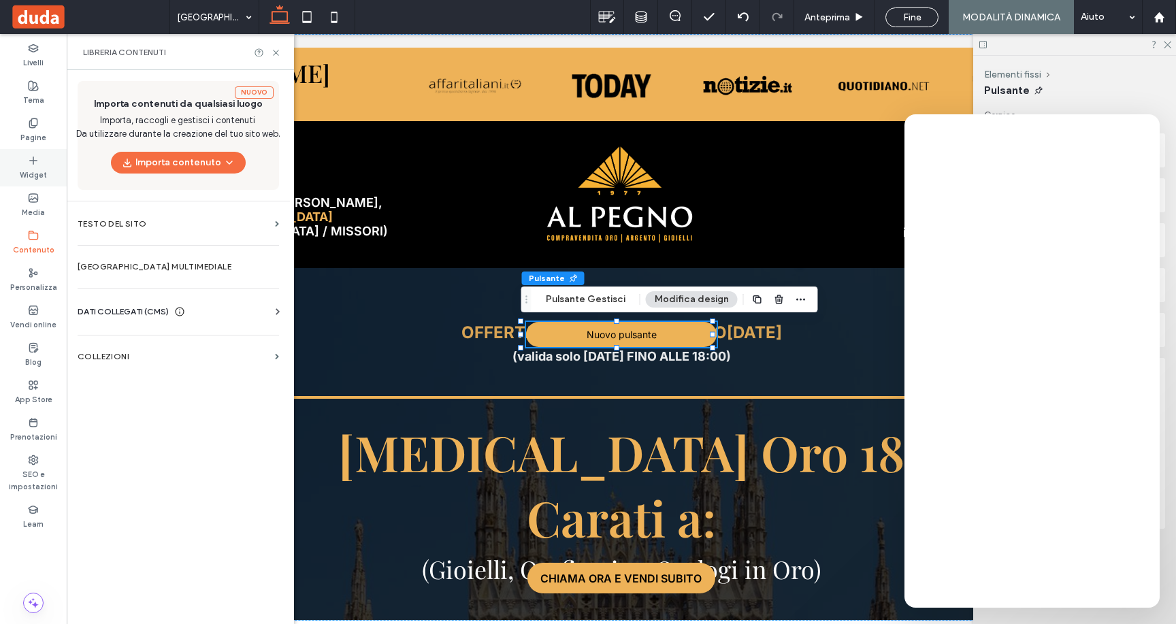
click at [45, 159] on div "Widget" at bounding box center [33, 167] width 67 height 37
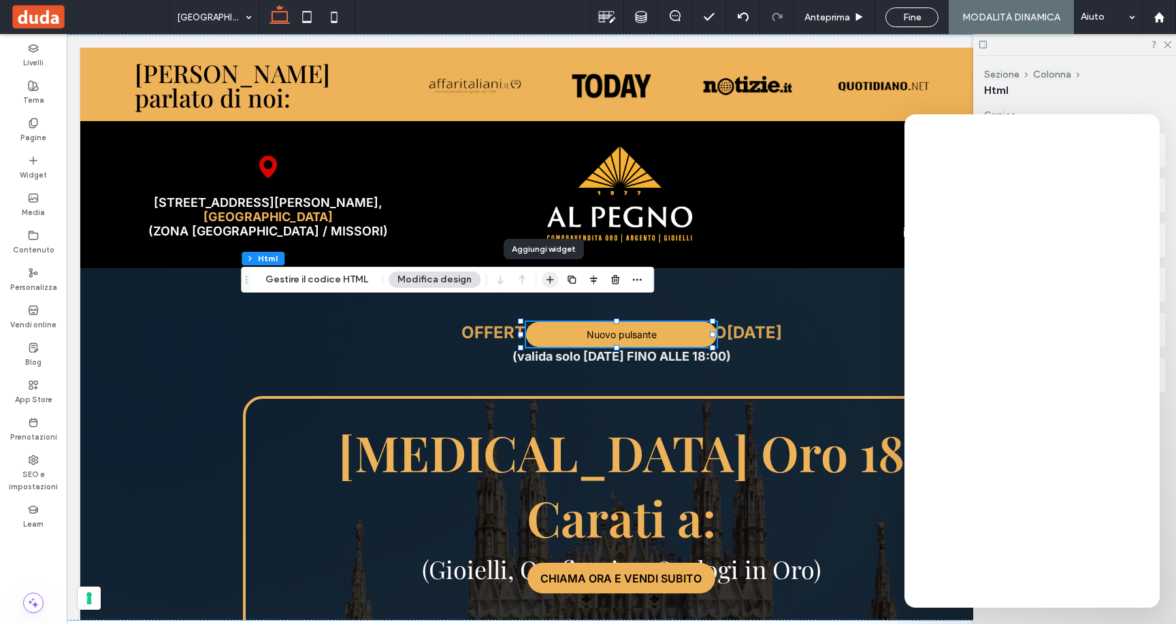
click at [546, 280] on use "button" at bounding box center [549, 279] width 7 height 7
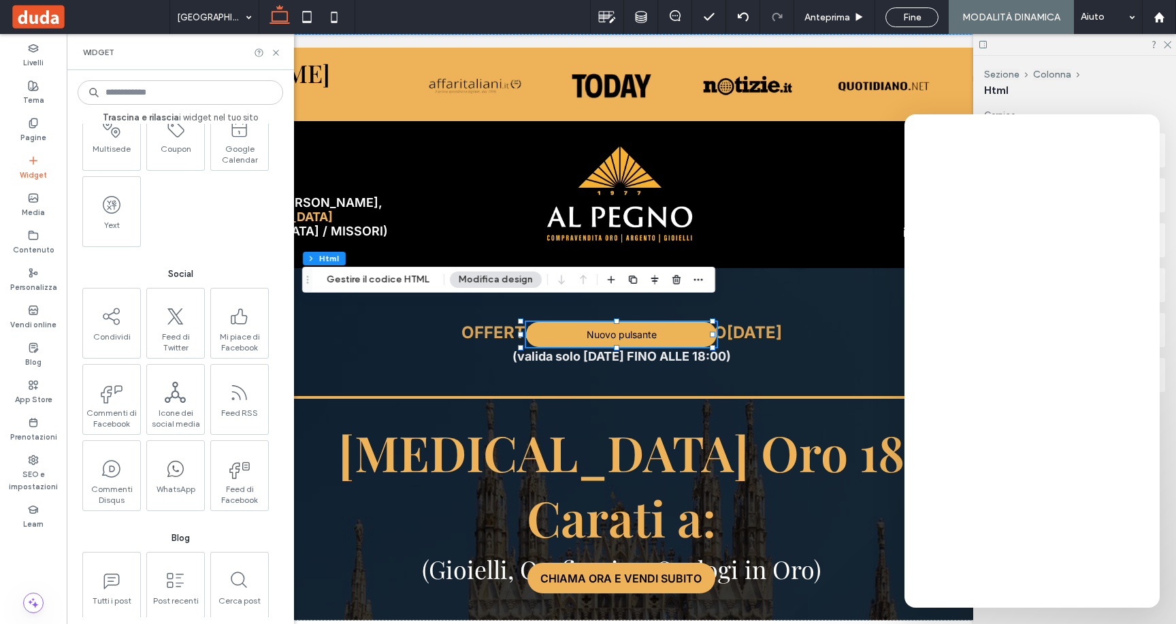
scroll to position [1941, 0]
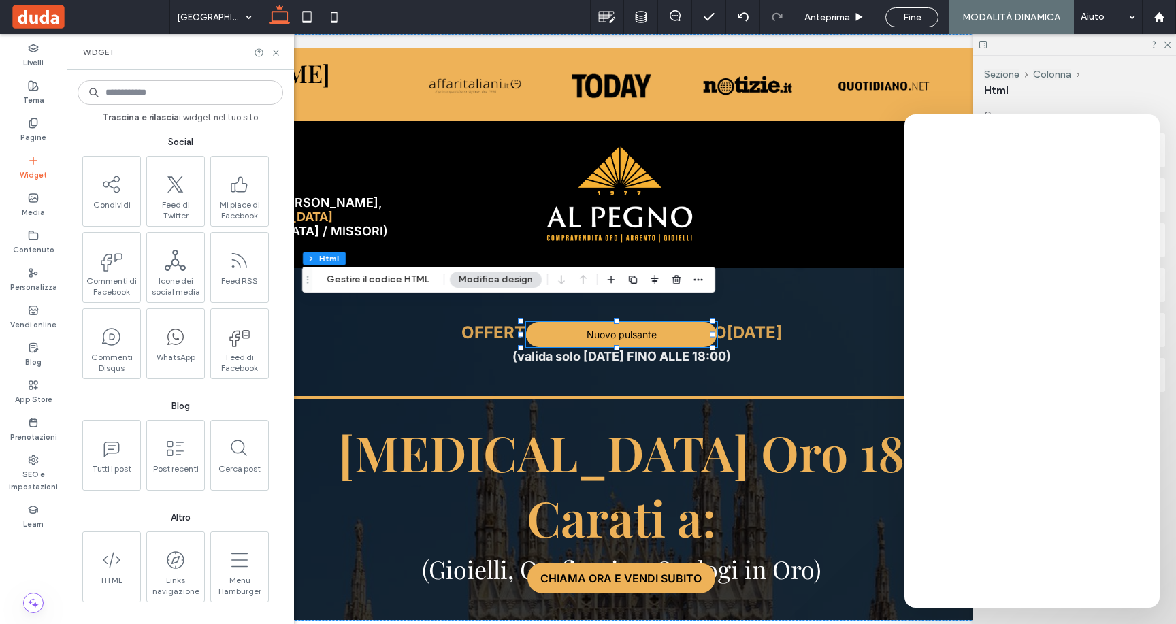
click at [180, 516] on span "Altro" at bounding box center [180, 518] width 205 height 14
click at [26, 248] on label "Contenuto" at bounding box center [34, 248] width 42 height 15
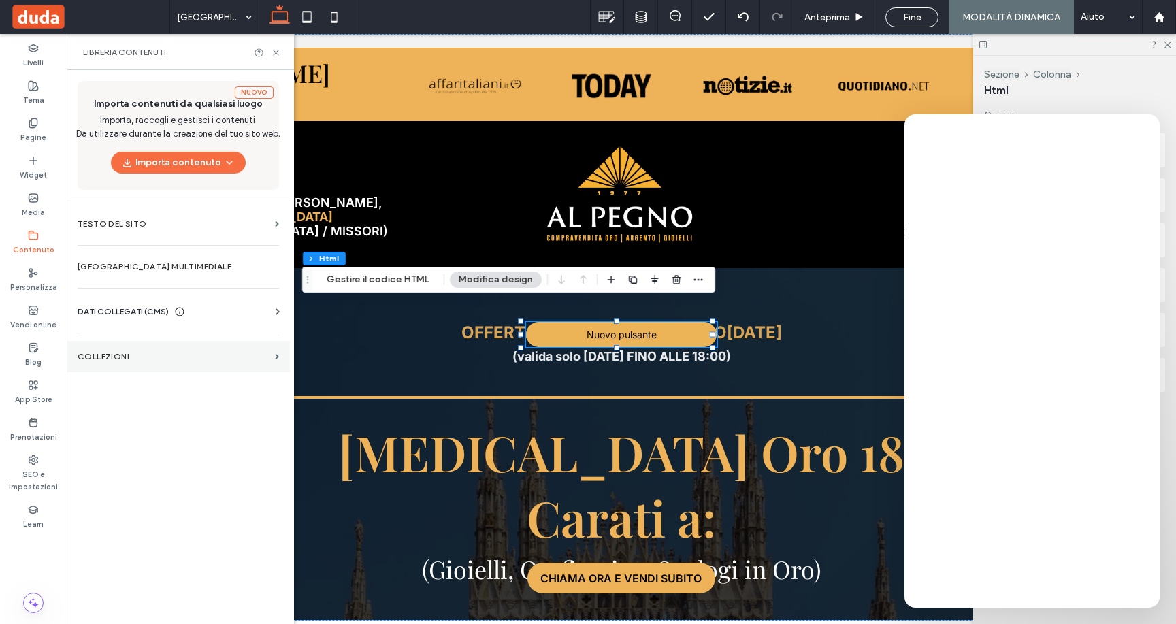
click at [122, 364] on section "COLLEZIONI" at bounding box center [178, 356] width 223 height 31
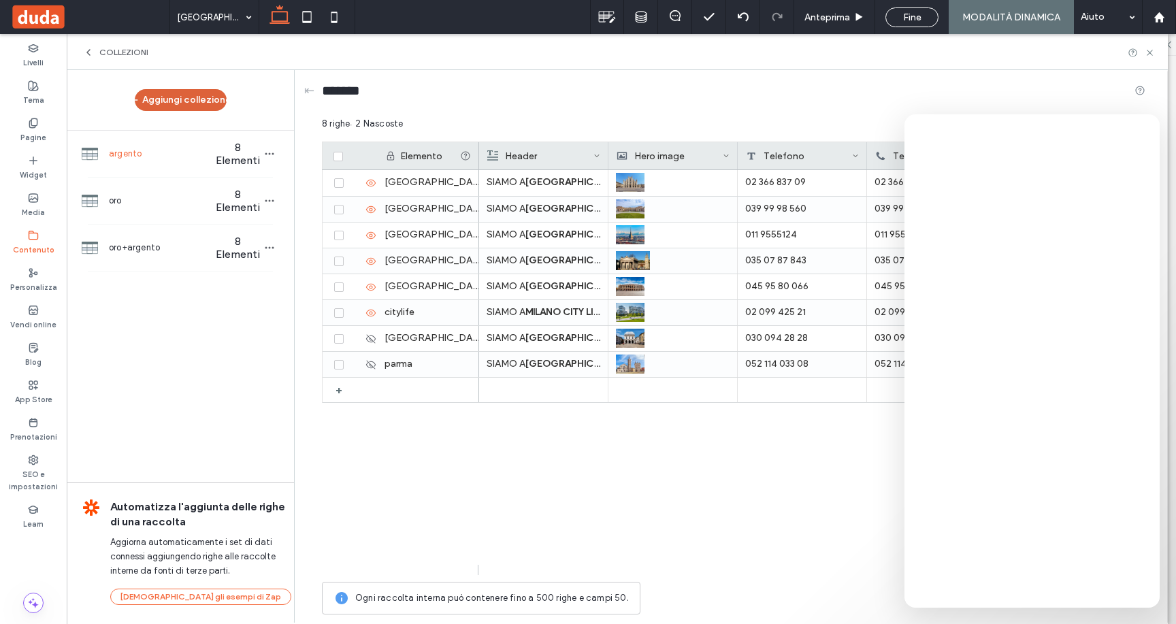
click at [188, 95] on button "Aggiungi collezione" at bounding box center [181, 100] width 92 height 22
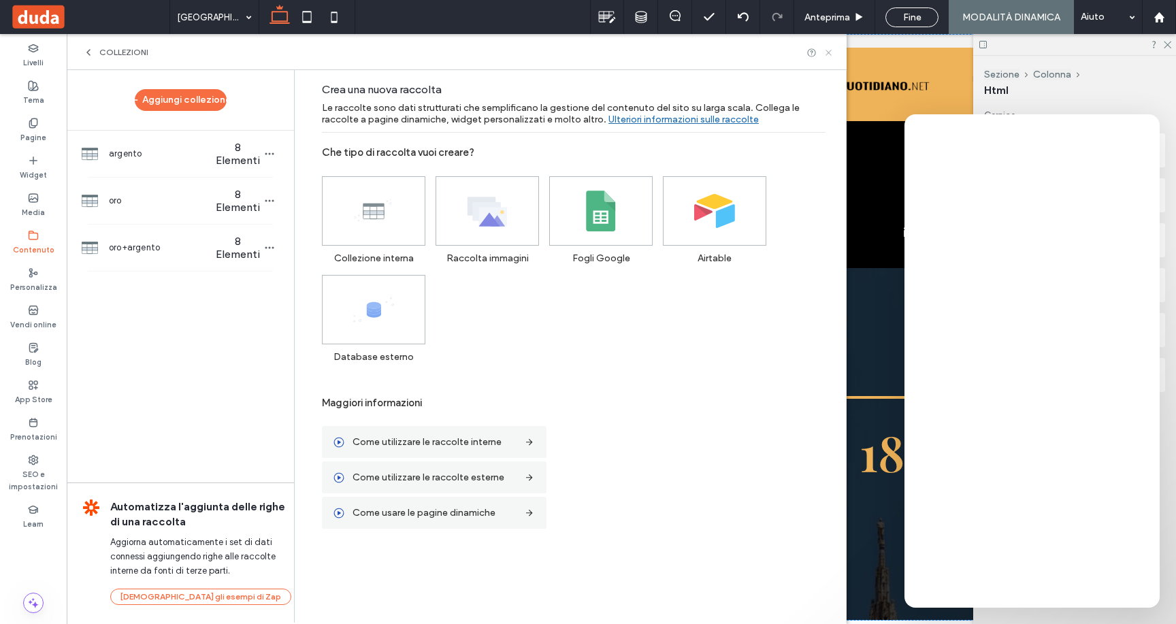
click at [829, 48] on icon at bounding box center [828, 53] width 10 height 10
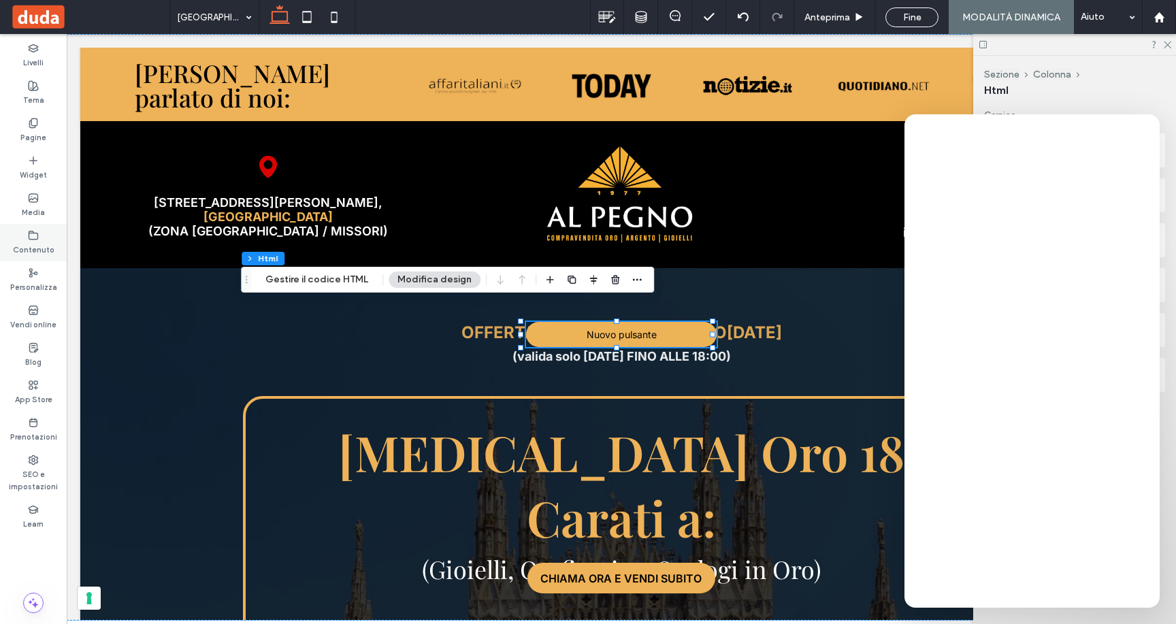
click at [31, 248] on label "Contenuto" at bounding box center [34, 248] width 42 height 15
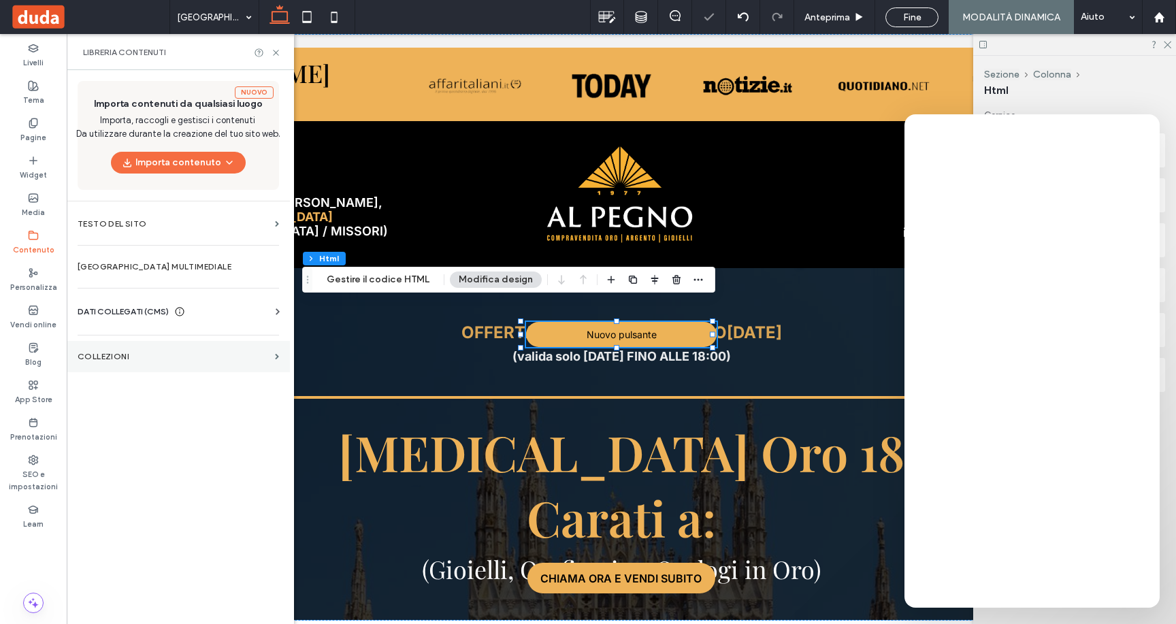
click at [122, 350] on section "COLLEZIONI" at bounding box center [178, 356] width 223 height 31
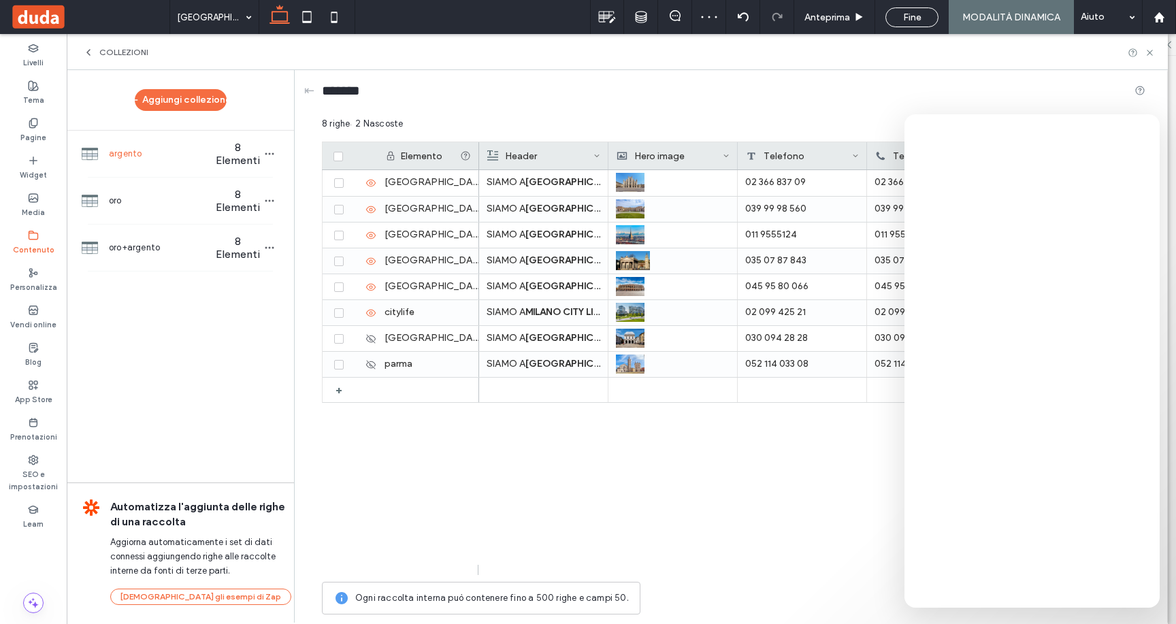
click at [78, 54] on div "COLLEZIONI" at bounding box center [617, 52] width 1101 height 36
click at [86, 54] on icon at bounding box center [88, 52] width 11 height 11
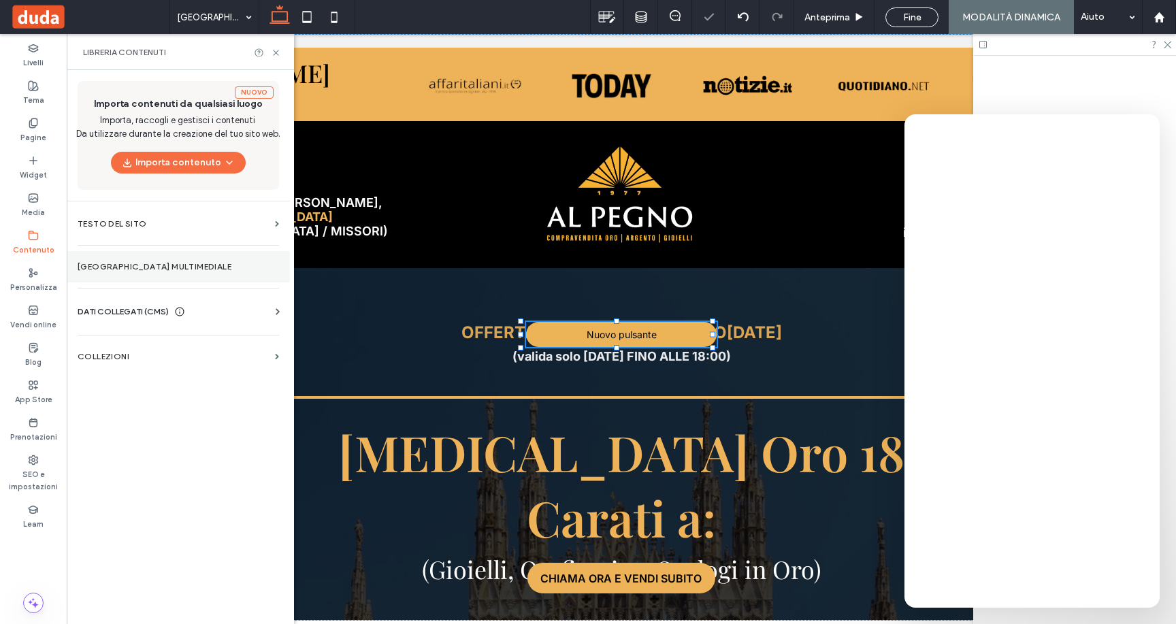
click at [145, 257] on section "Gestore multimediale" at bounding box center [178, 266] width 223 height 31
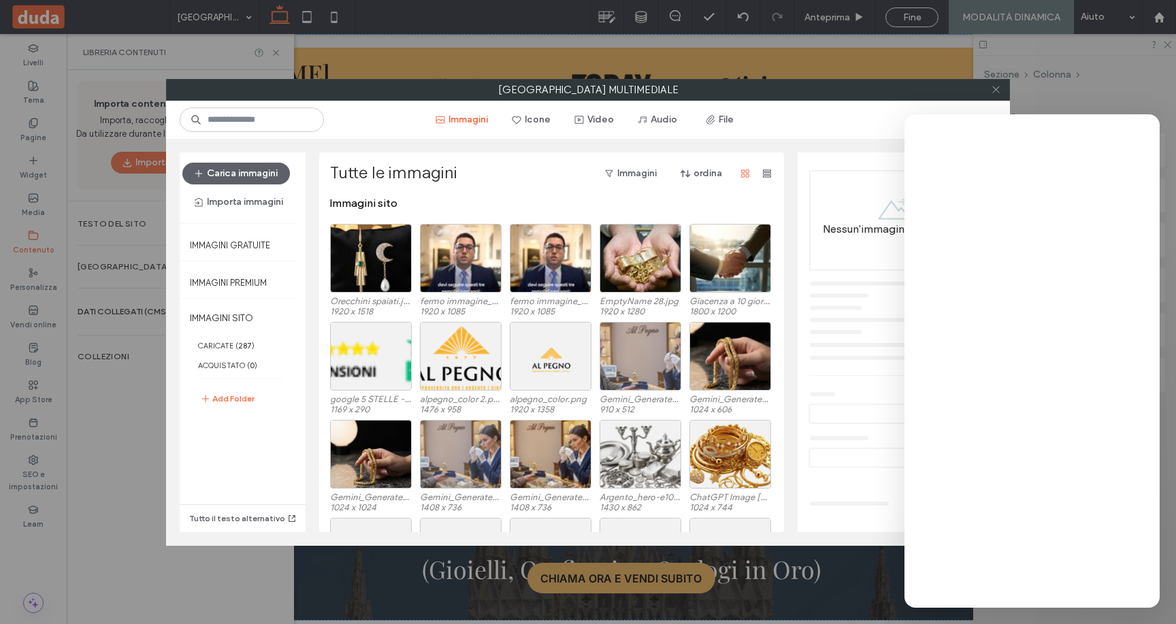
click at [993, 88] on use at bounding box center [995, 89] width 7 height 7
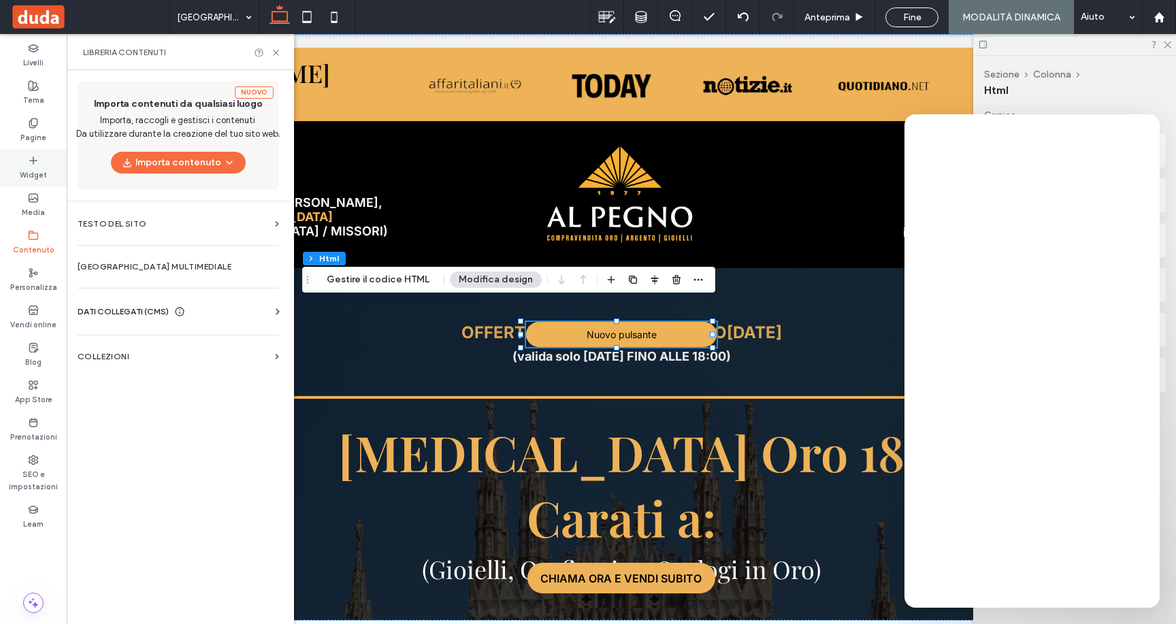
click at [29, 157] on icon at bounding box center [33, 160] width 11 height 11
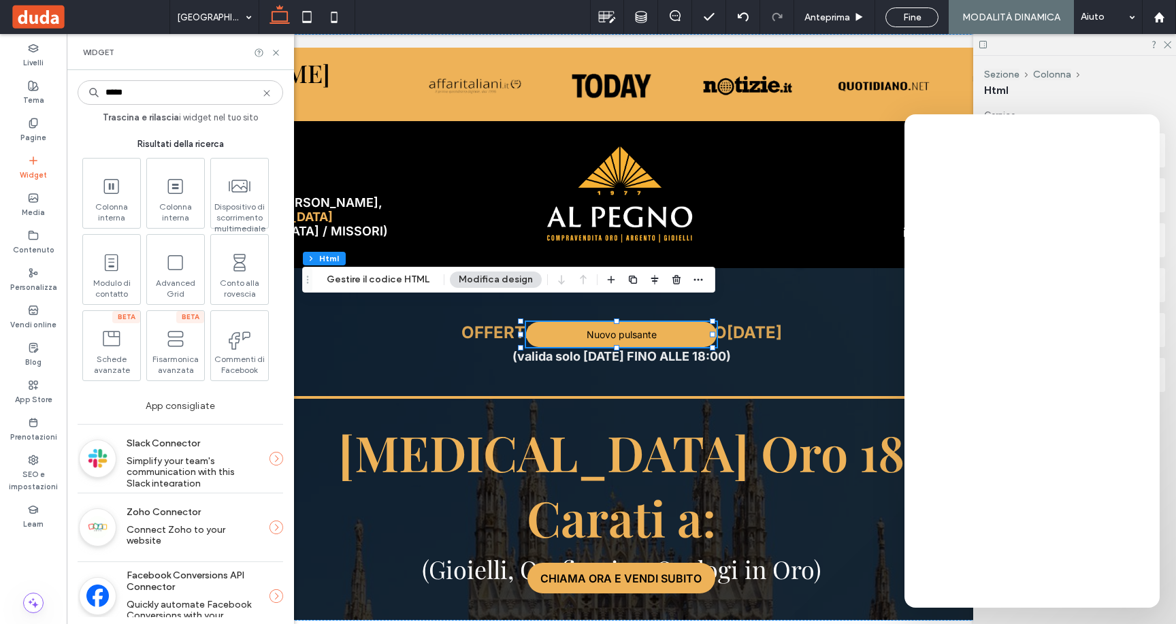
type input "*****"
click at [269, 95] on icon at bounding box center [266, 93] width 11 height 11
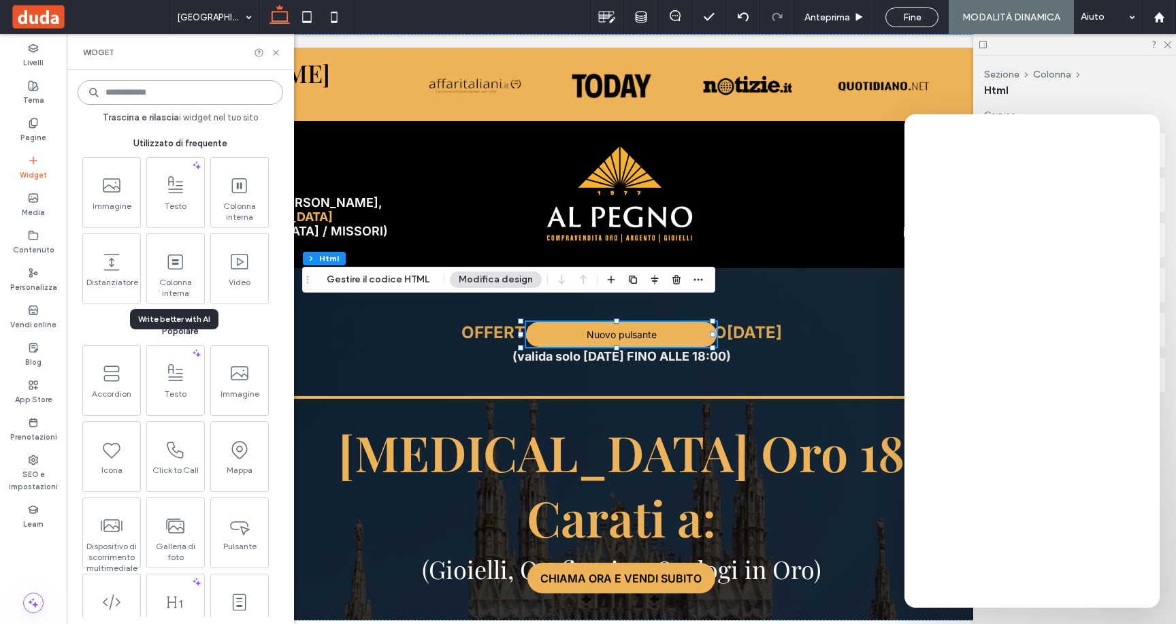
scroll to position [0, 0]
click at [637, 19] on icon at bounding box center [641, 17] width 12 height 12
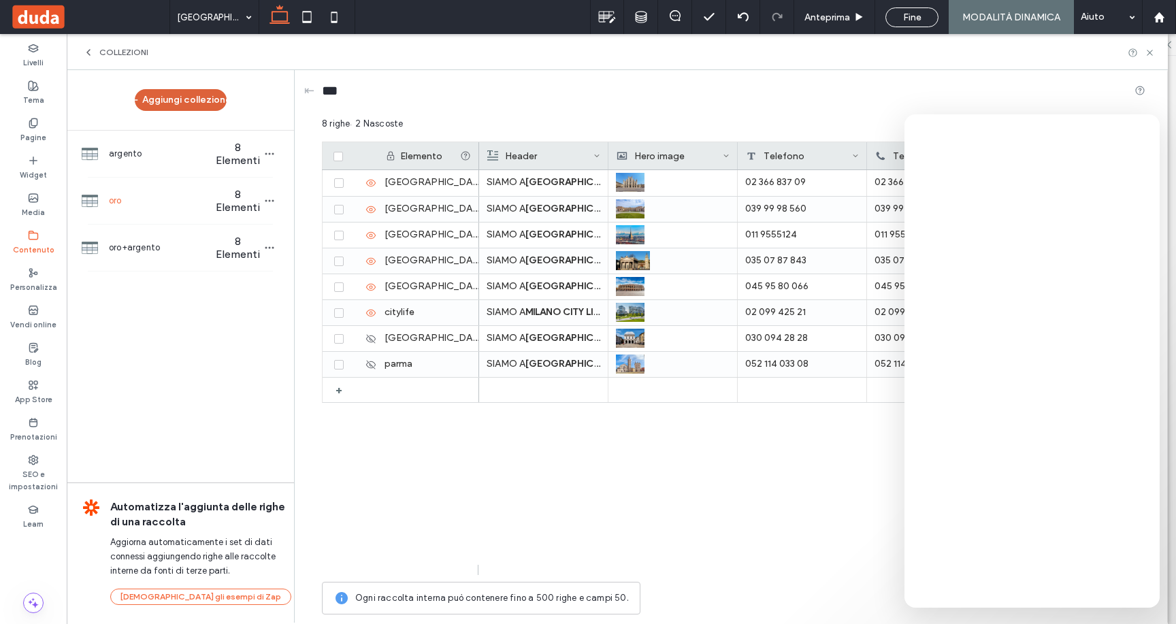
click at [203, 96] on button "Aggiungi collezione" at bounding box center [181, 100] width 92 height 22
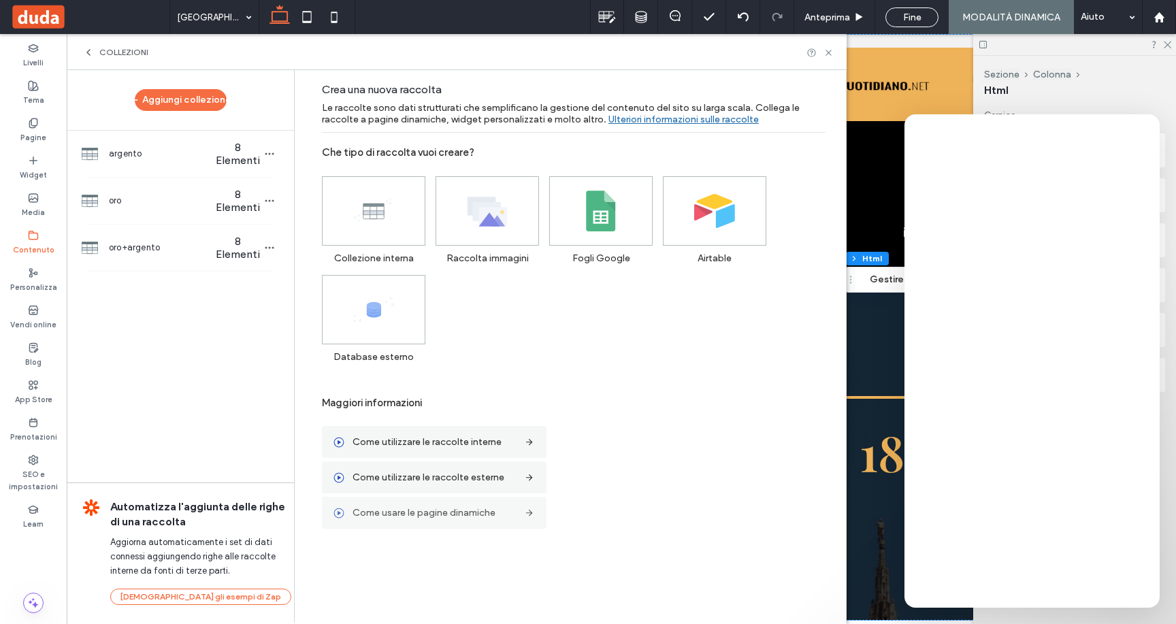
click at [490, 517] on label "Come usare le pagine dinamiche" at bounding box center [433, 512] width 163 height 25
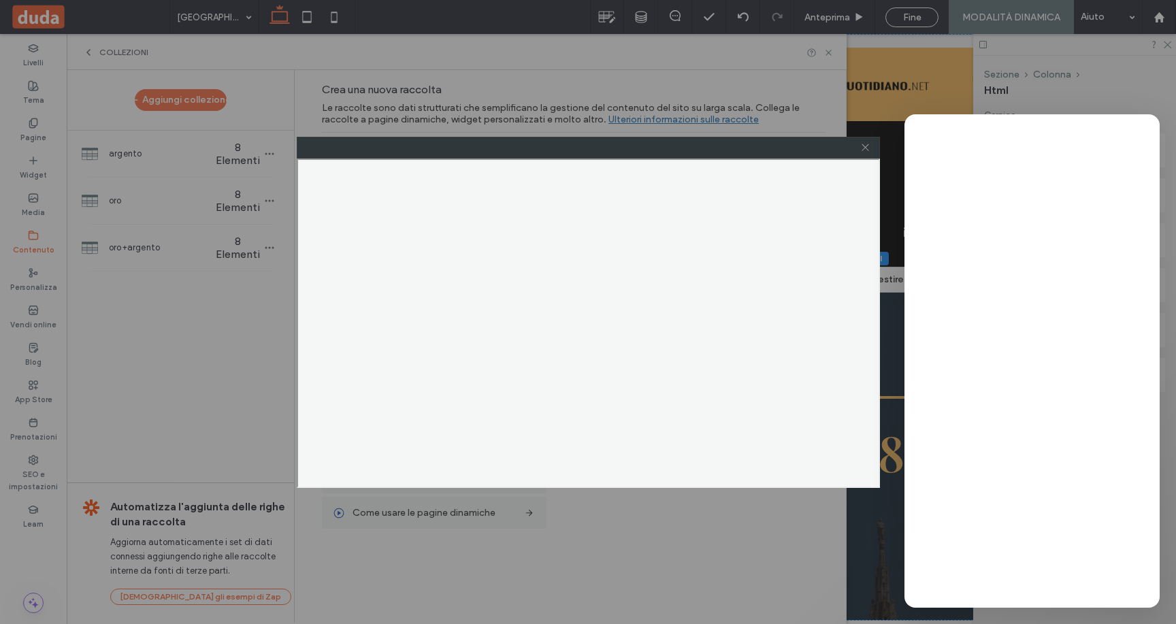
click at [870, 150] on icon at bounding box center [865, 147] width 10 height 10
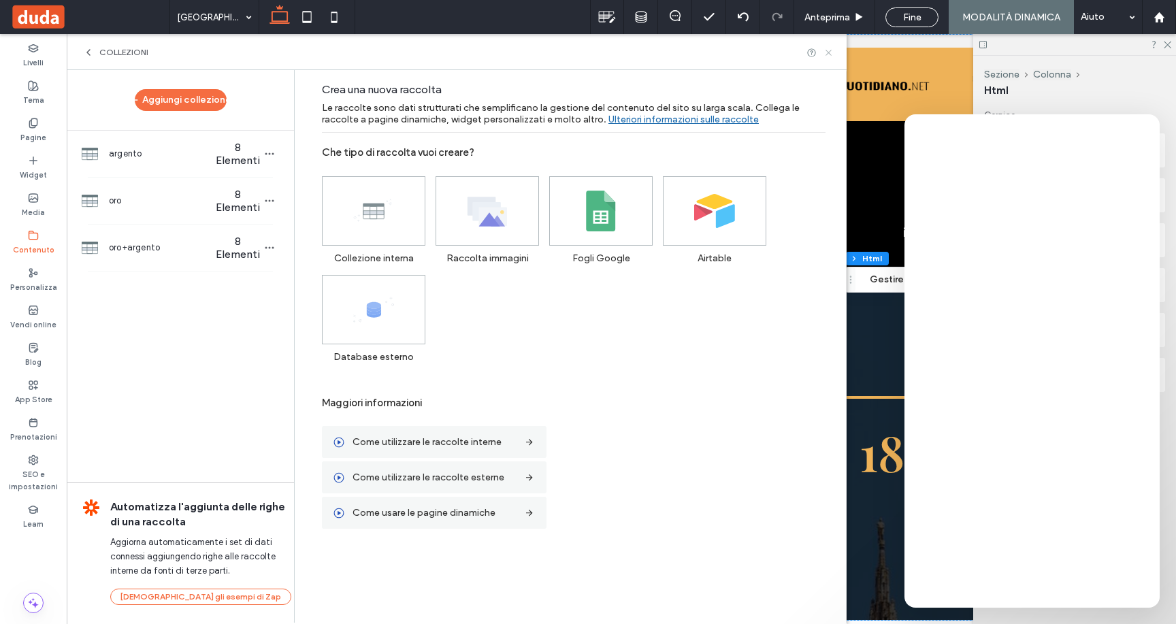
click at [825, 56] on icon at bounding box center [828, 53] width 10 height 10
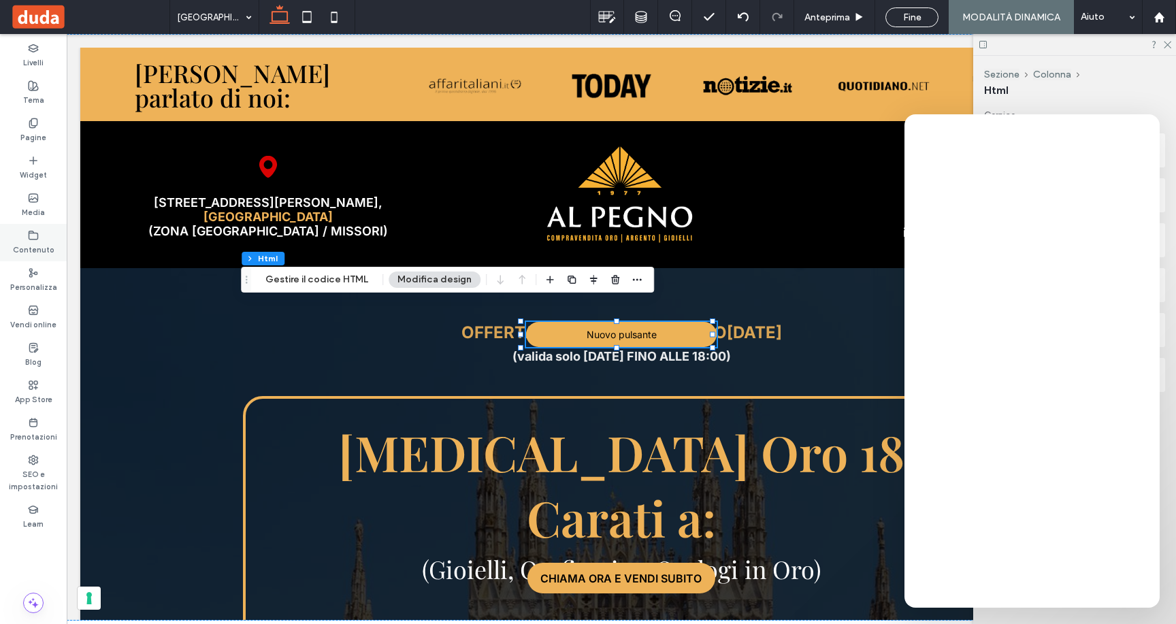
click at [37, 256] on div "Contenuto" at bounding box center [33, 242] width 67 height 37
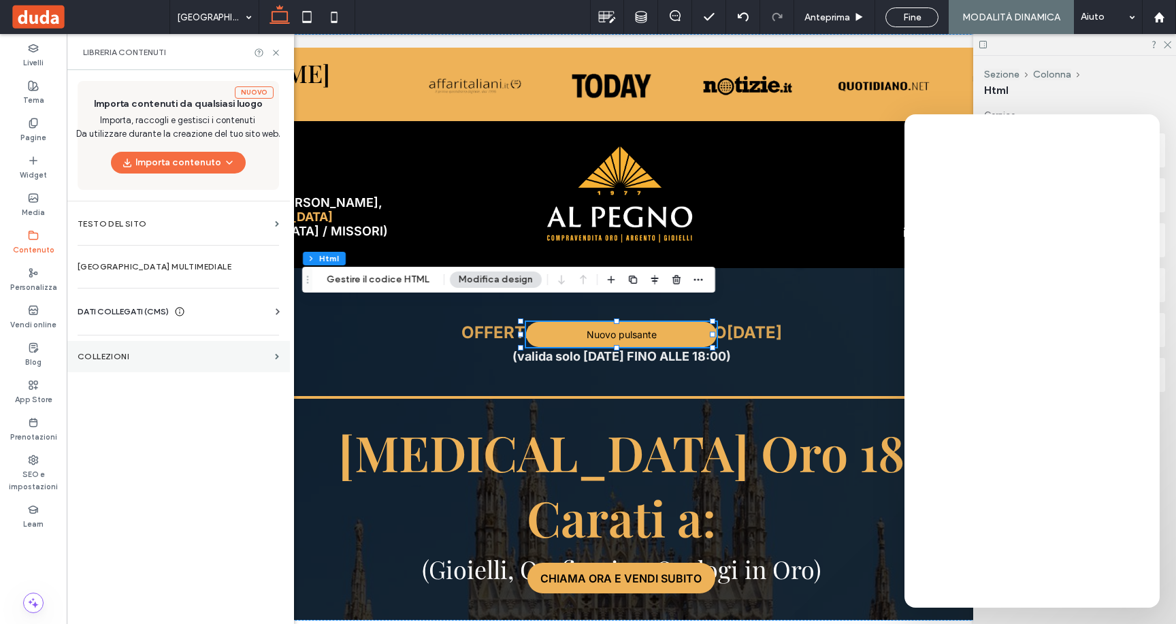
click at [137, 359] on label "COLLEZIONI" at bounding box center [174, 357] width 192 height 10
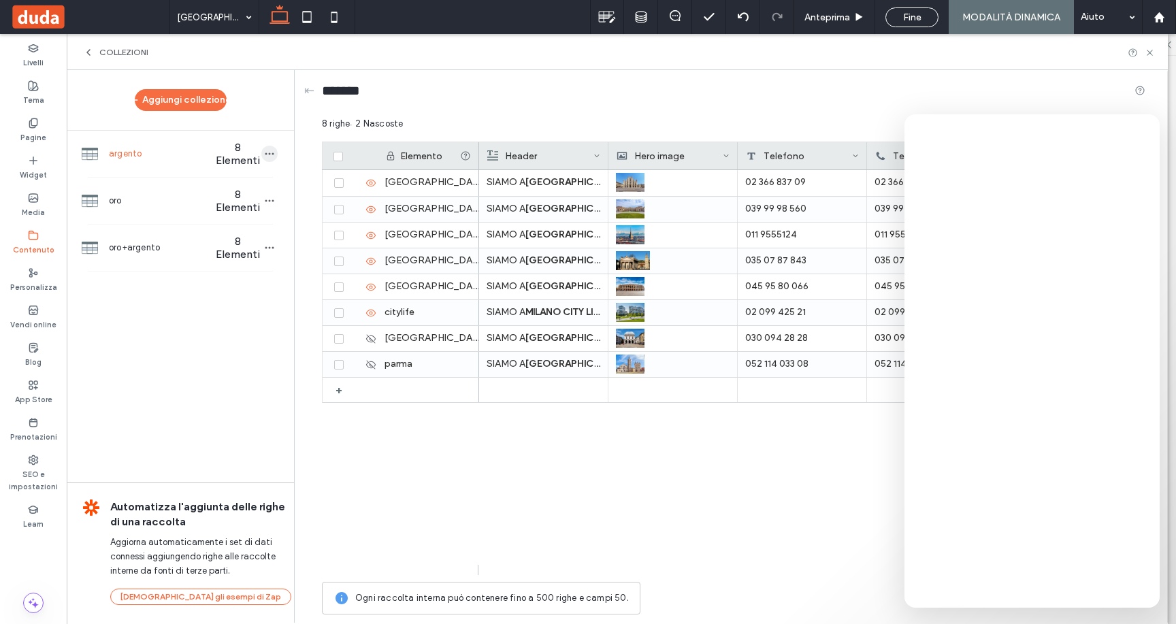
click at [271, 153] on icon "button" at bounding box center [269, 153] width 11 height 11
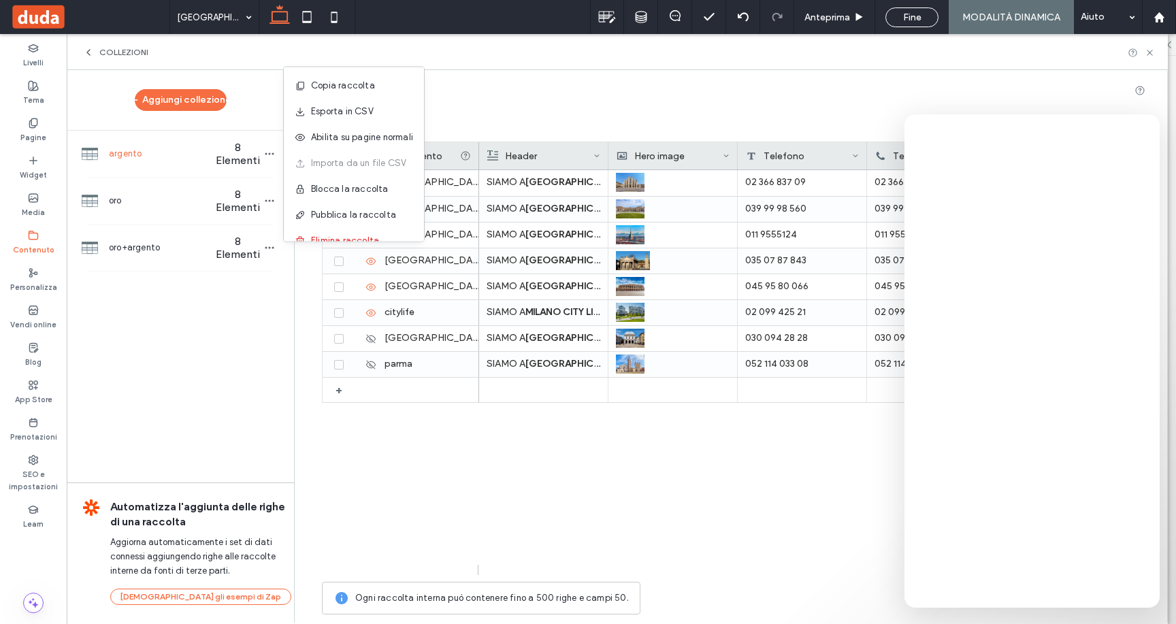
click at [243, 331] on div "Aggiungi collezione argento 8 Elementi oro 8 Elementi oro+argento 8 Elementi Au…" at bounding box center [180, 345] width 227 height 551
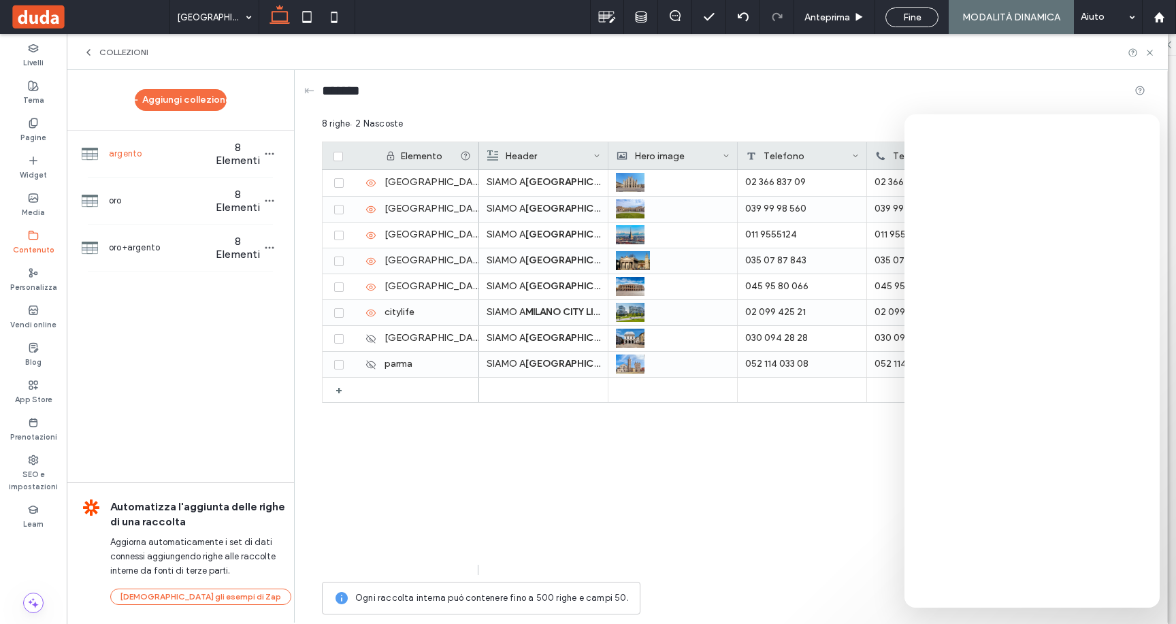
click at [115, 52] on span "COLLEZIONI" at bounding box center [123, 52] width 49 height 11
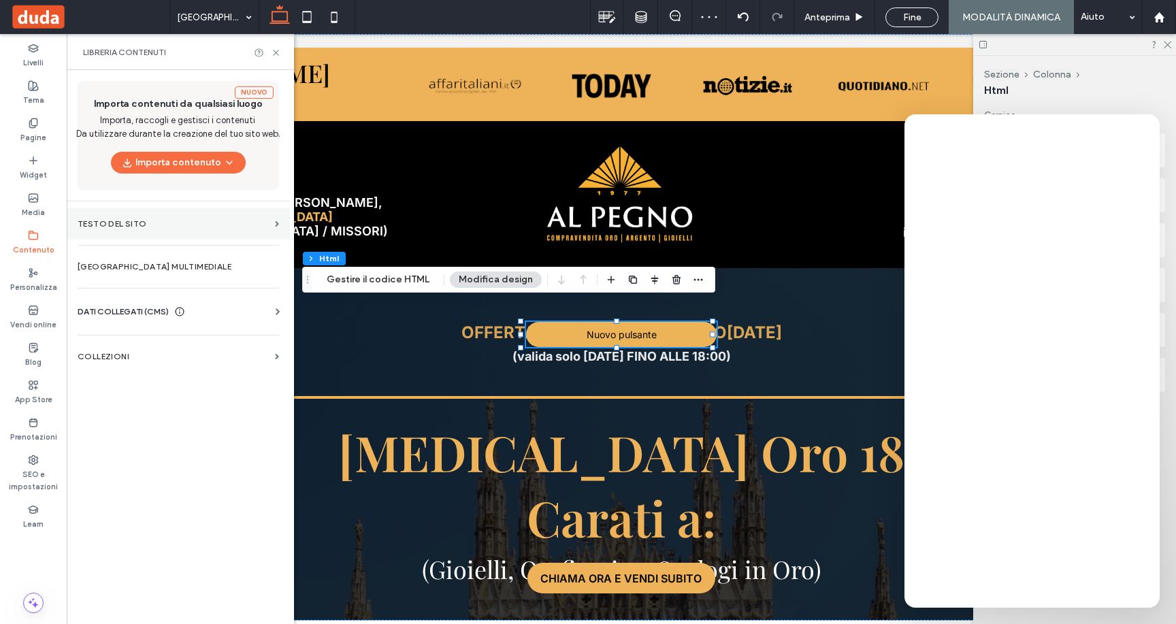
click at [140, 227] on label "Testo del sito" at bounding box center [174, 224] width 192 height 10
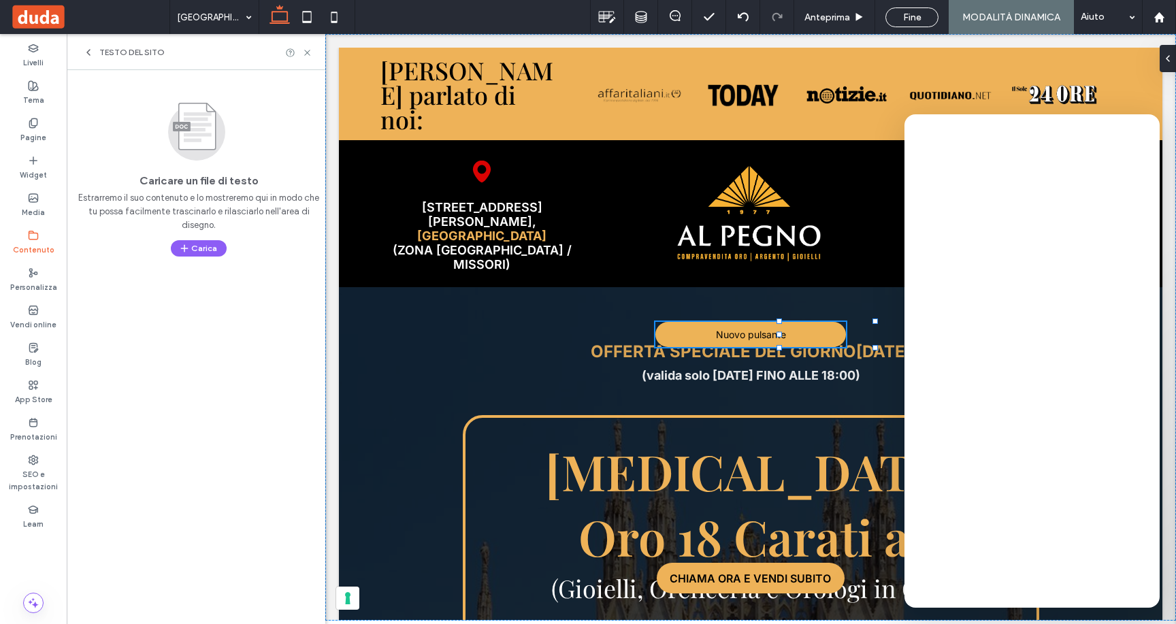
click at [95, 46] on div "Testo del sito" at bounding box center [196, 52] width 259 height 36
click at [90, 50] on icon at bounding box center [88, 52] width 11 height 11
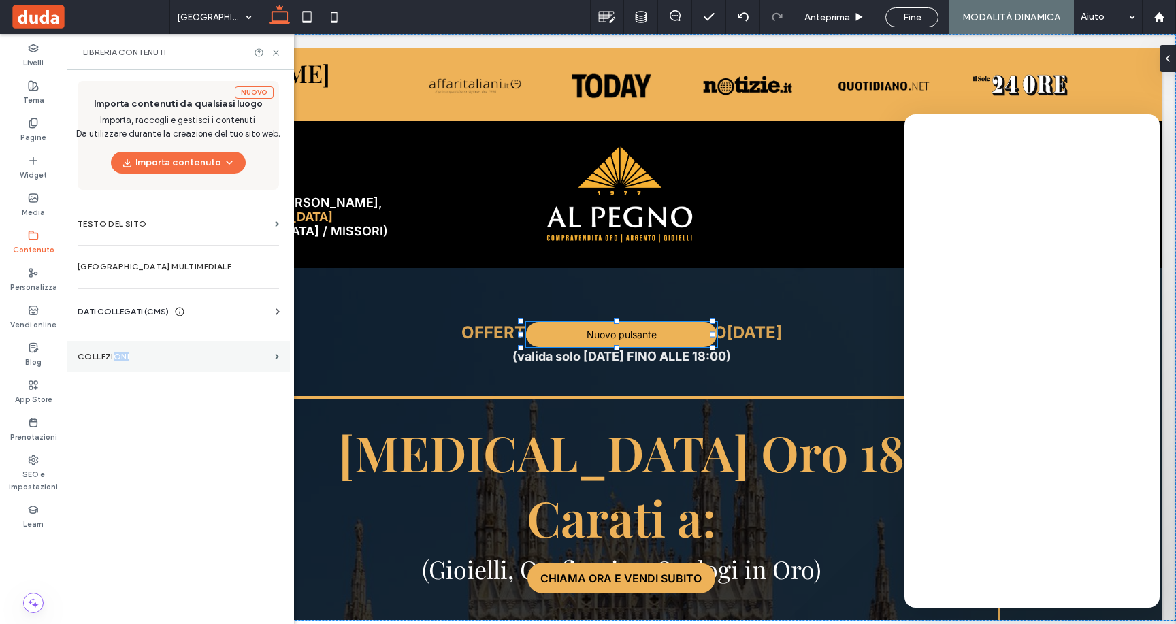
click at [112, 361] on section "COLLEZIONI" at bounding box center [178, 356] width 223 height 31
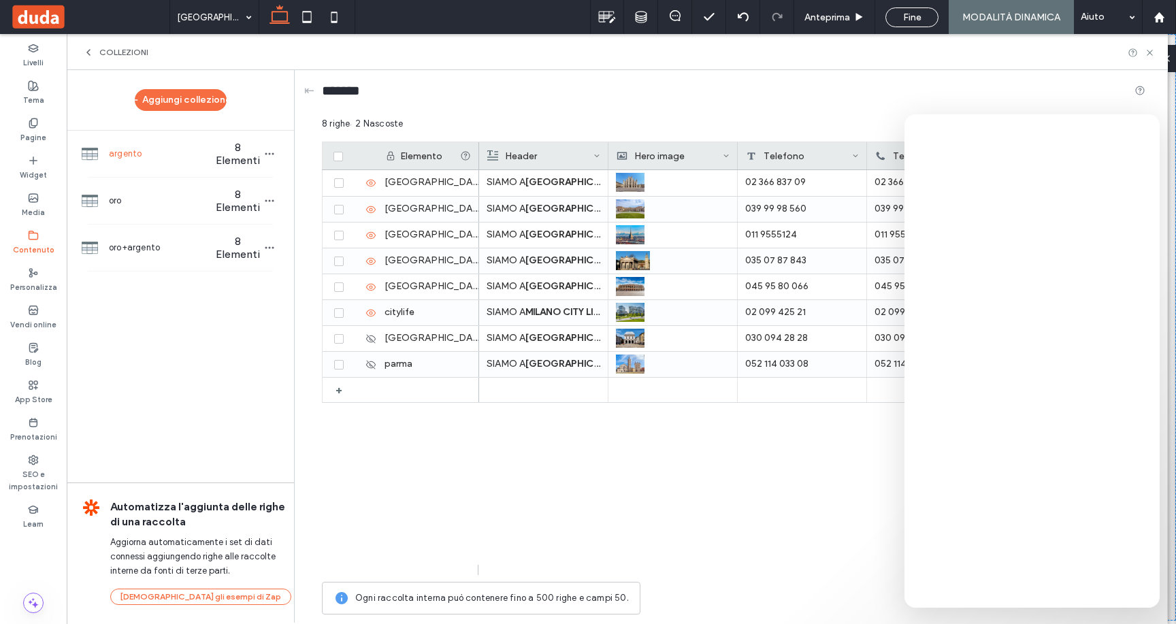
click at [457, 476] on div "milano monza torino bergamo verona citylife brescia parma + SIAMO A MILANO DUOM…" at bounding box center [733, 367] width 823 height 395
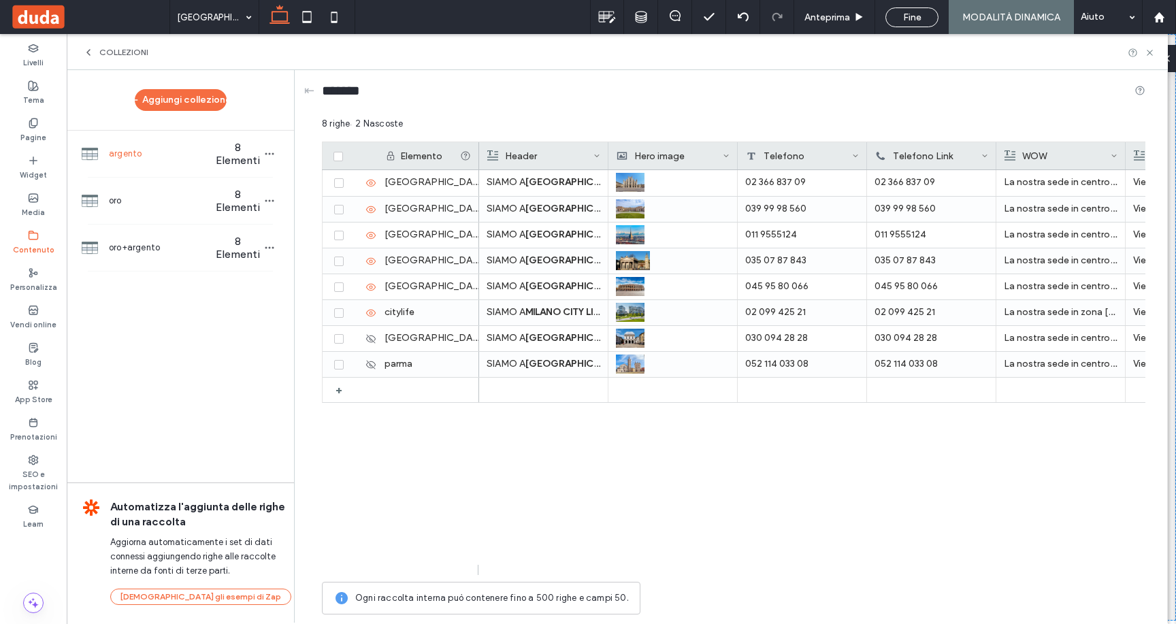
click at [38, 184] on div "Widget" at bounding box center [33, 167] width 67 height 37
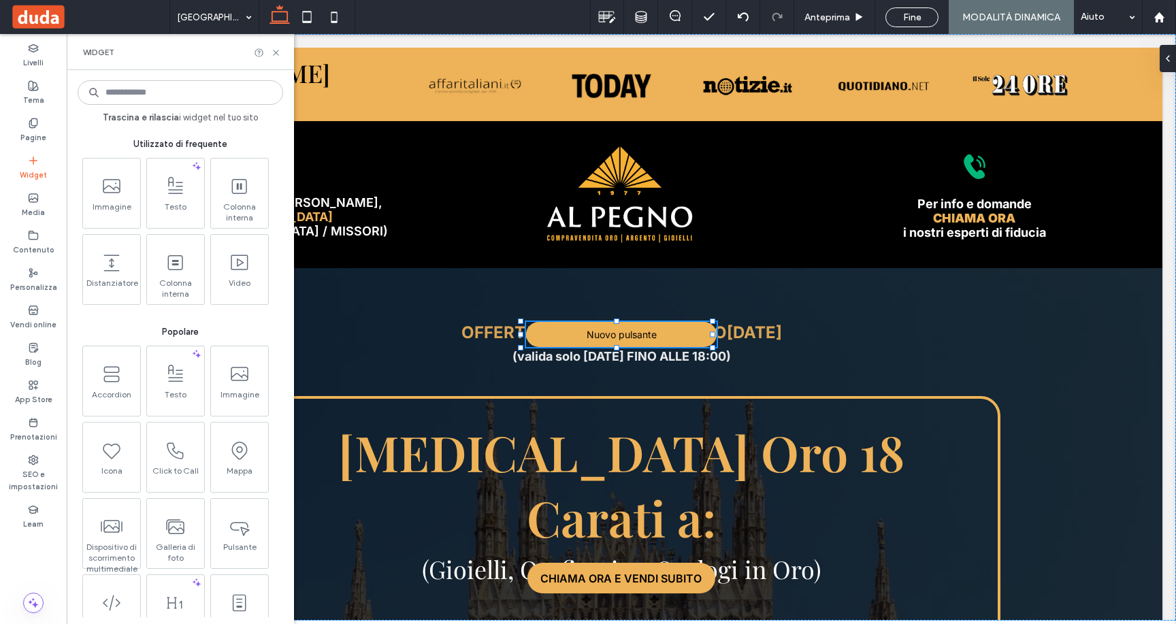
click at [191, 91] on input at bounding box center [180, 92] width 205 height 24
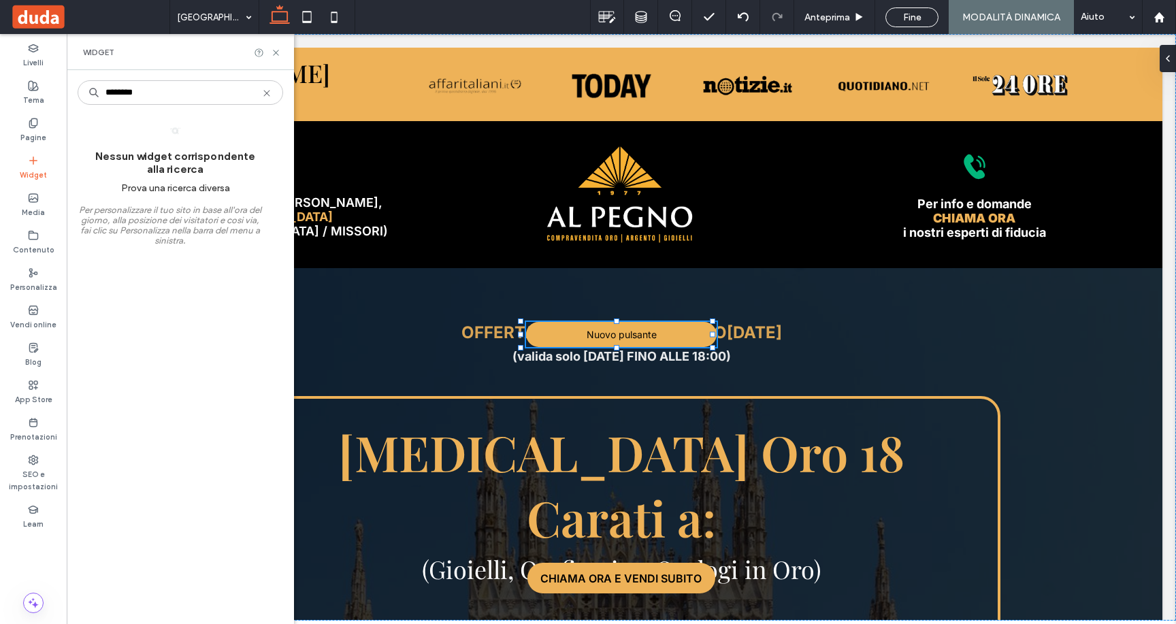
type input "********"
click at [189, 108] on div "******** Nessun widget corrispondente alla ricerca Prova una ricerca diversa Pe…" at bounding box center [180, 347] width 205 height 540
click at [184, 98] on input "********" at bounding box center [180, 92] width 205 height 24
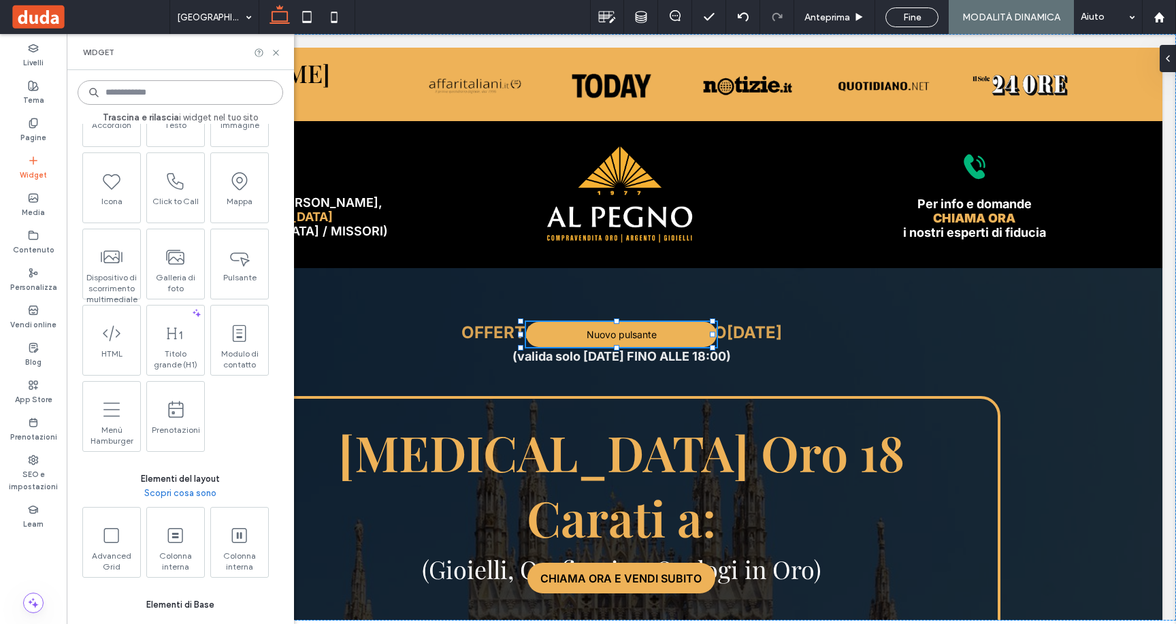
scroll to position [272, 0]
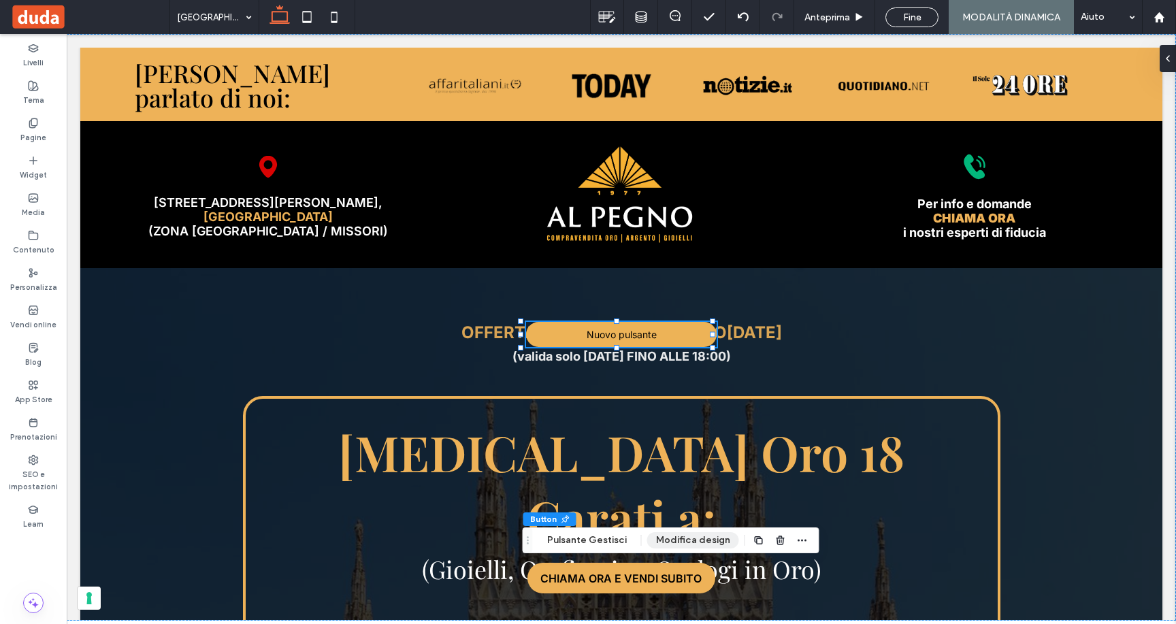
click at [696, 542] on button "Modifica design" at bounding box center [693, 540] width 92 height 16
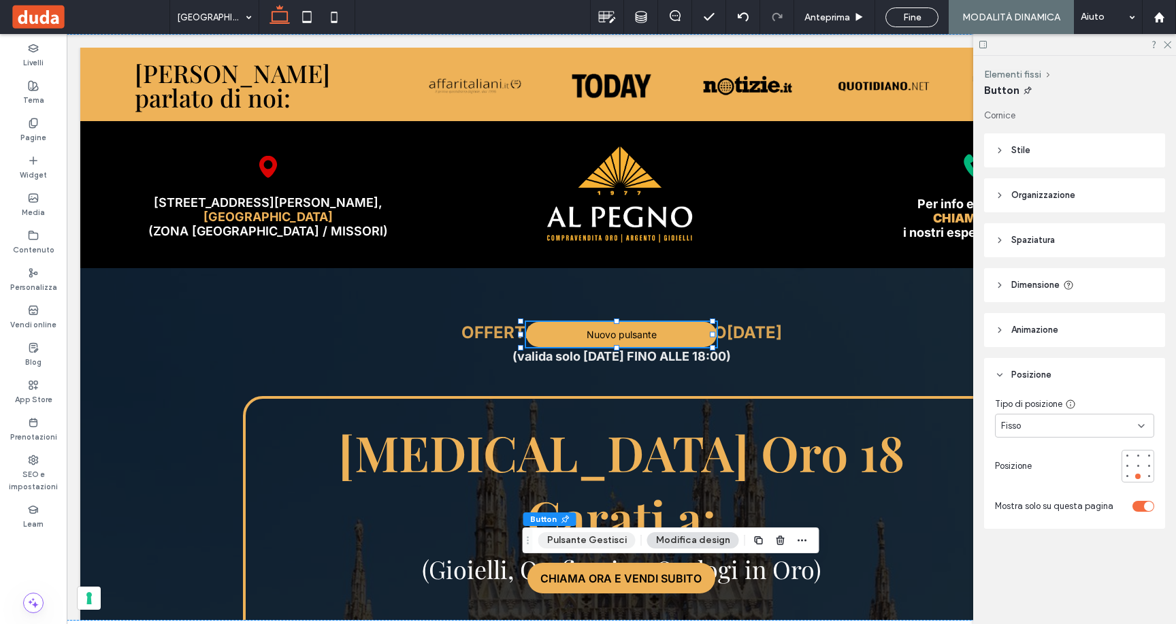
click at [582, 544] on button "Pulsante Gestisci" at bounding box center [586, 540] width 97 height 16
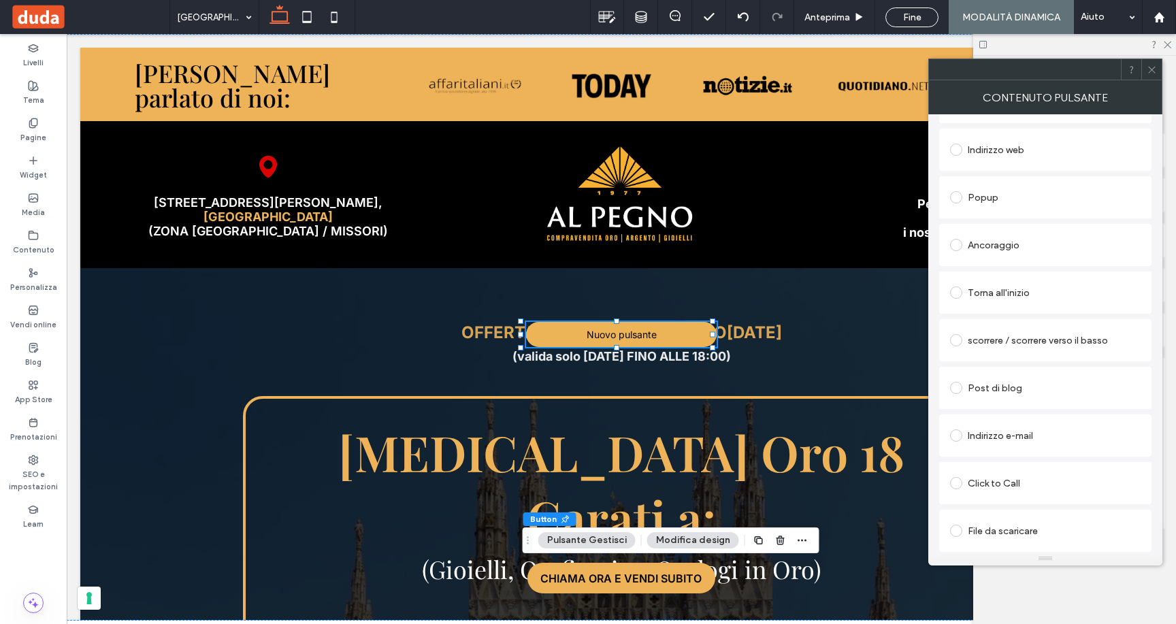
scroll to position [279, 0]
click at [1005, 484] on div "Click to Call" at bounding box center [1045, 483] width 191 height 22
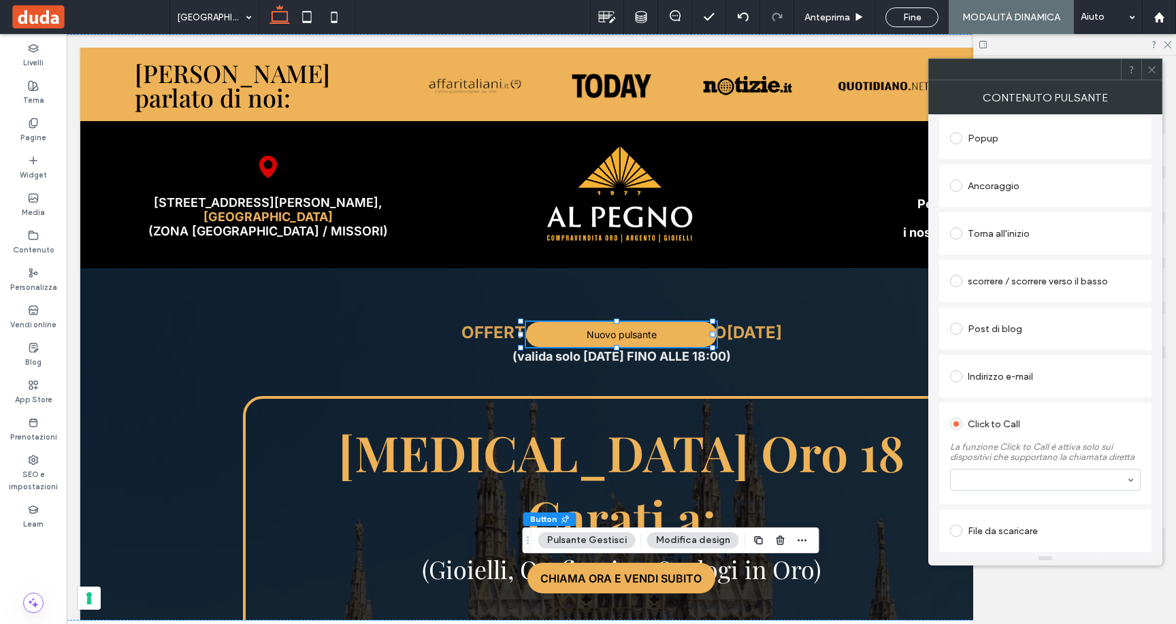
scroll to position [298, 0]
click at [1070, 399] on div "Pagina del sito esistente Dove siamo Creazione di una nuova pagina Vai alla pag…" at bounding box center [1045, 261] width 212 height 580
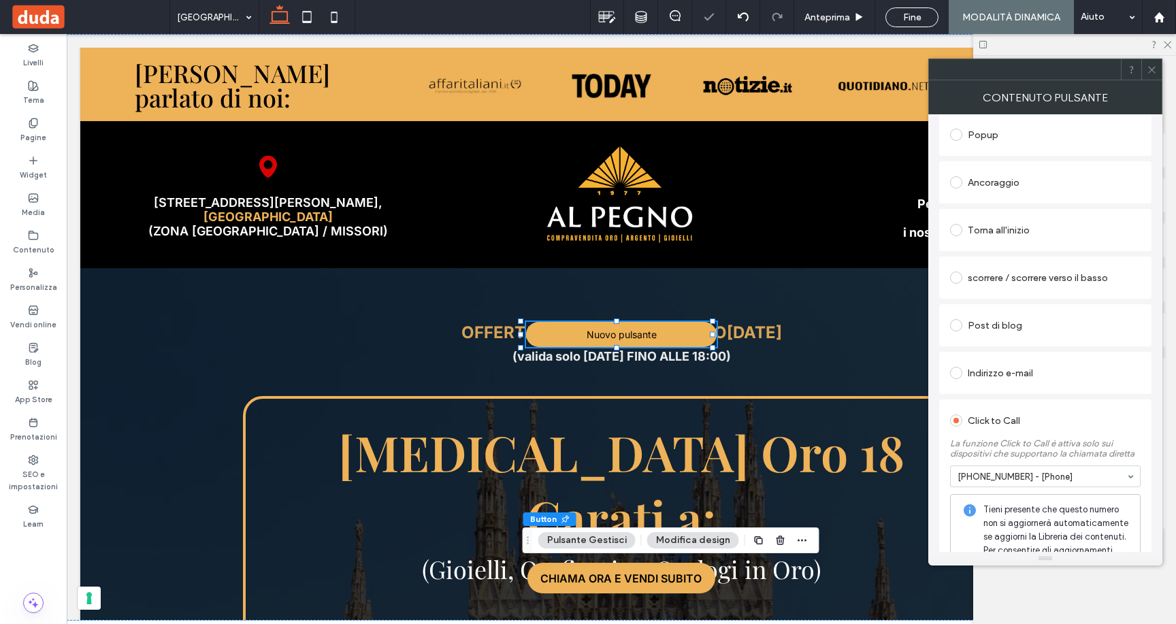
click at [966, 421] on label at bounding box center [959, 420] width 18 height 12
click at [968, 380] on div "Indirizzo e-mail" at bounding box center [1045, 373] width 191 height 22
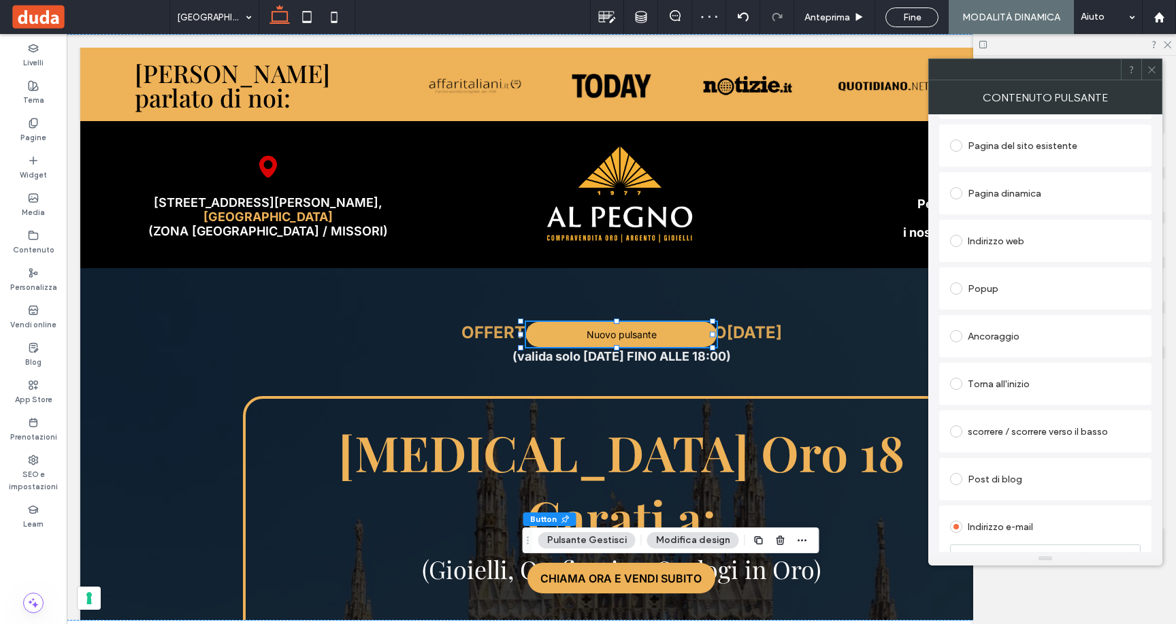
scroll to position [0, 0]
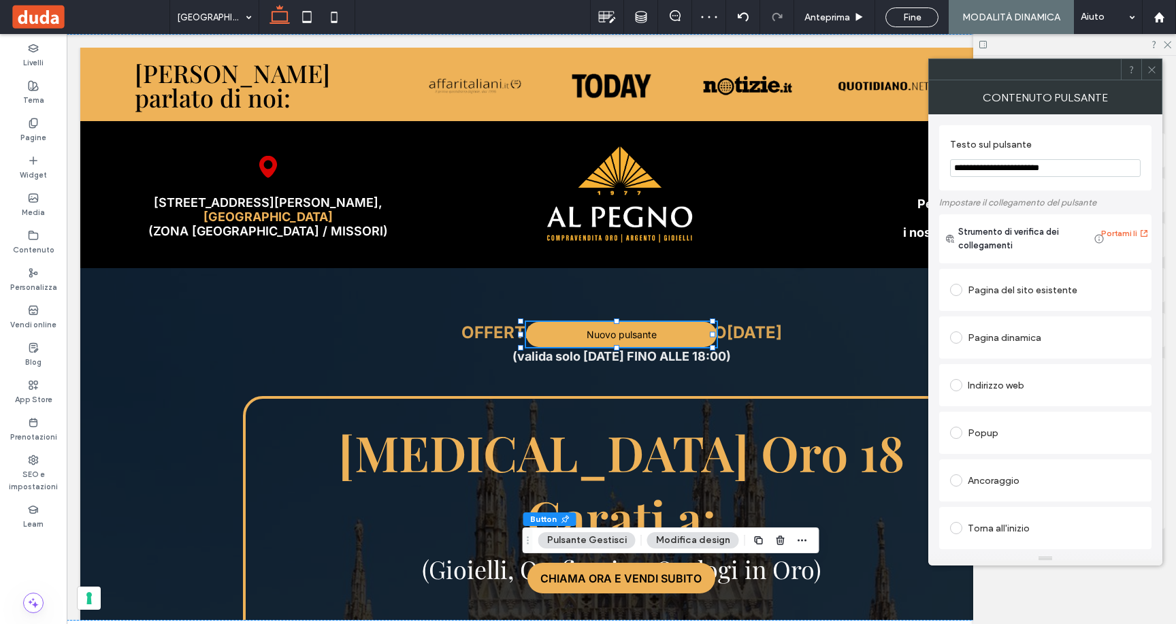
click at [987, 344] on div "Pagina dinamica" at bounding box center [1045, 338] width 191 height 22
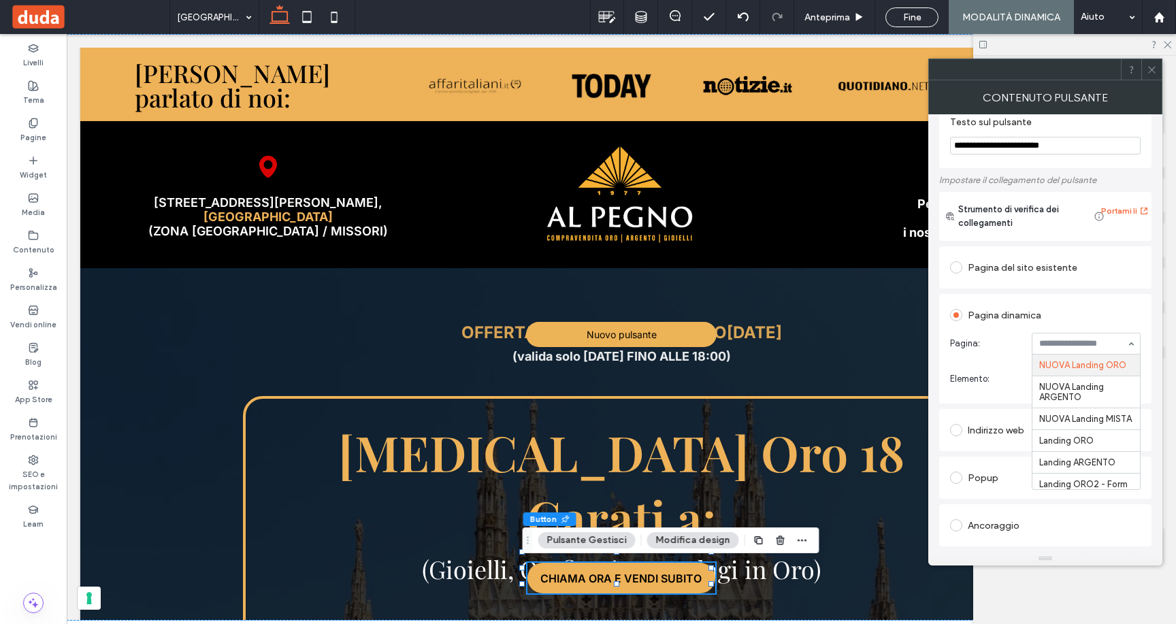
click at [1106, 306] on div "Pagina dinamica" at bounding box center [1045, 313] width 191 height 25
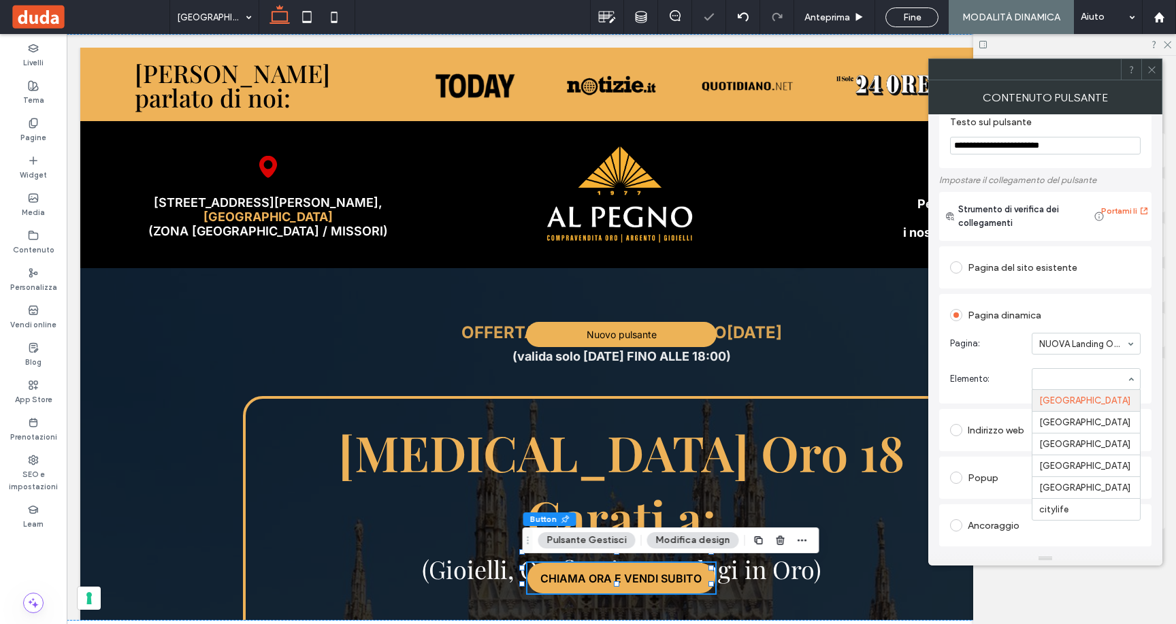
click at [1090, 323] on div "Pagina dinamica" at bounding box center [1045, 315] width 191 height 22
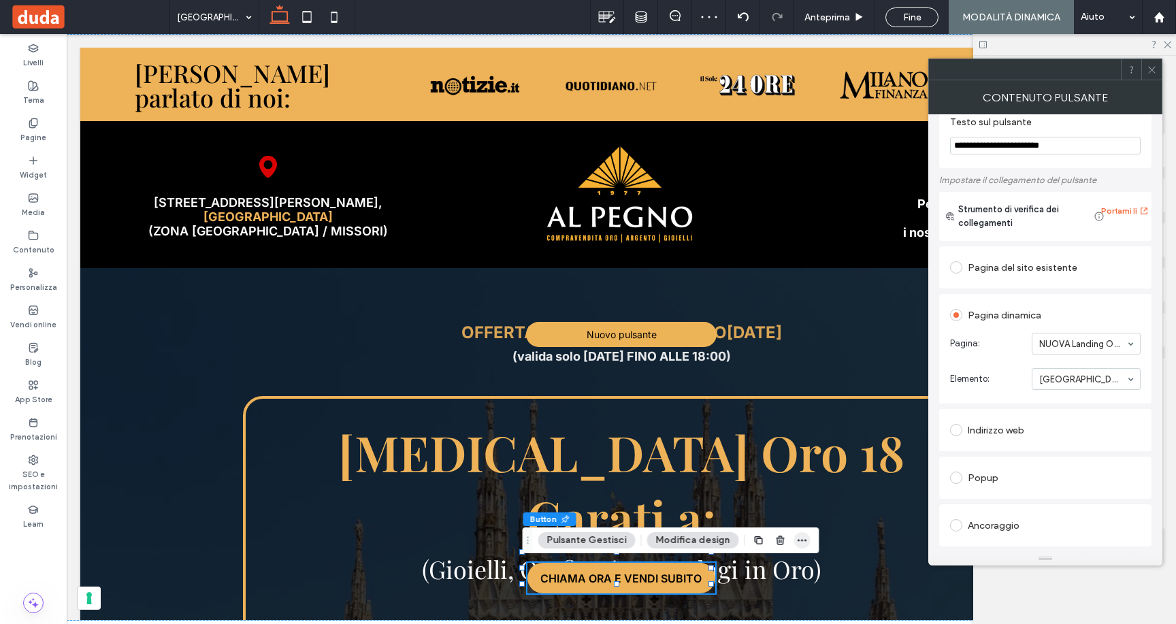
click at [797, 542] on icon "button" at bounding box center [802, 540] width 11 height 11
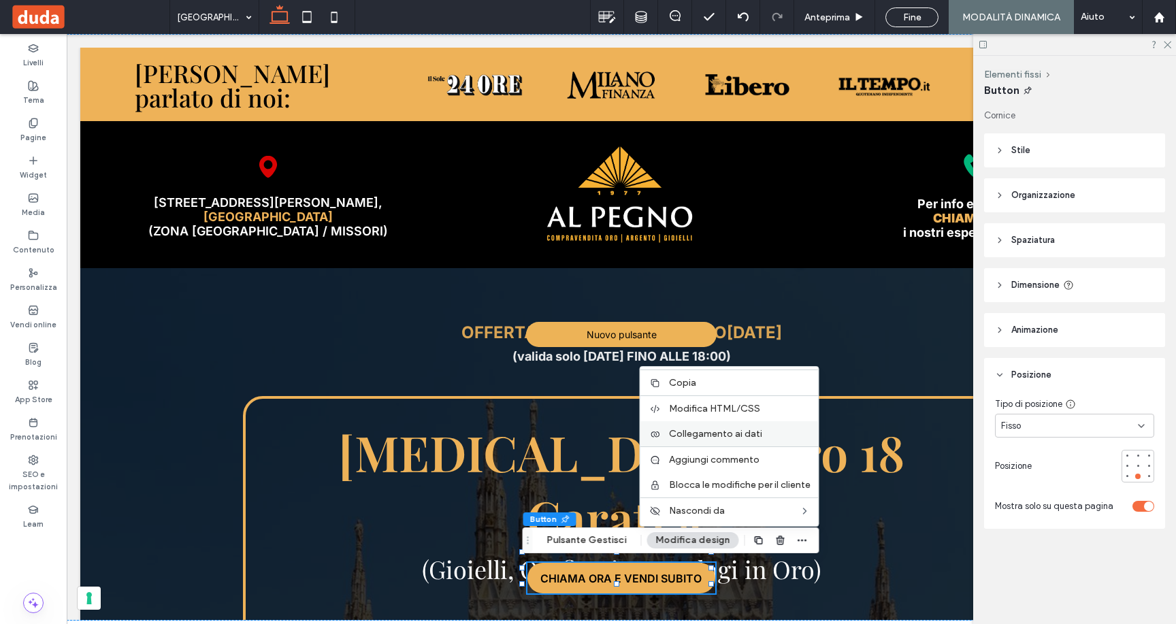
click at [686, 428] on span "Collegamento ai dati" at bounding box center [715, 434] width 93 height 12
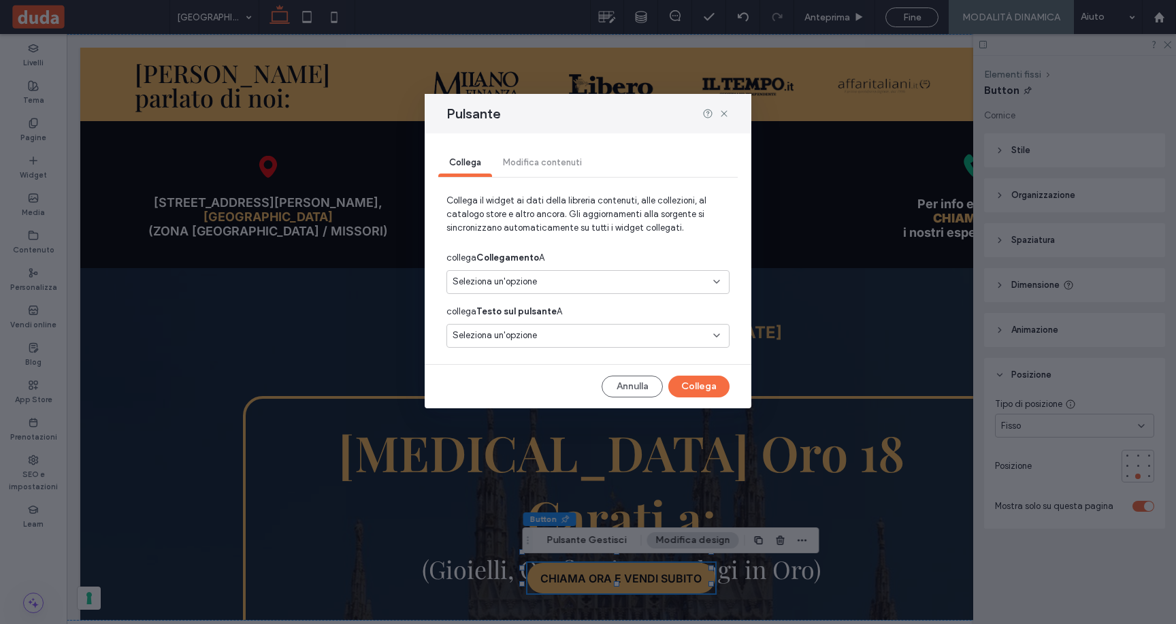
click at [480, 281] on span "Seleziona un'opzione" at bounding box center [494, 282] width 84 height 14
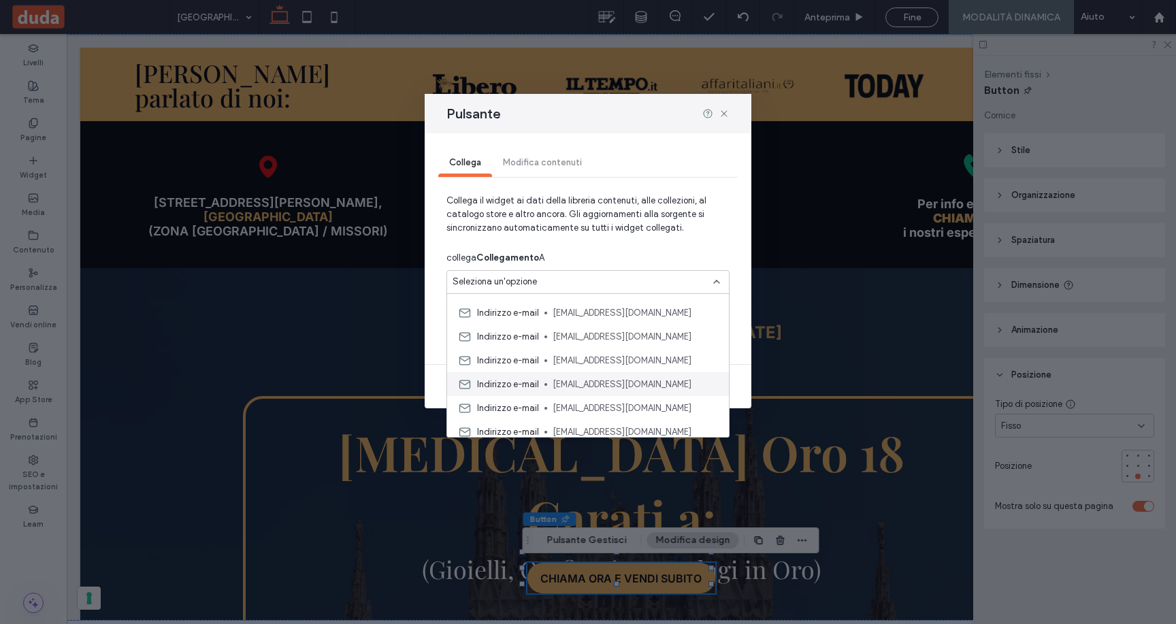
scroll to position [191, 0]
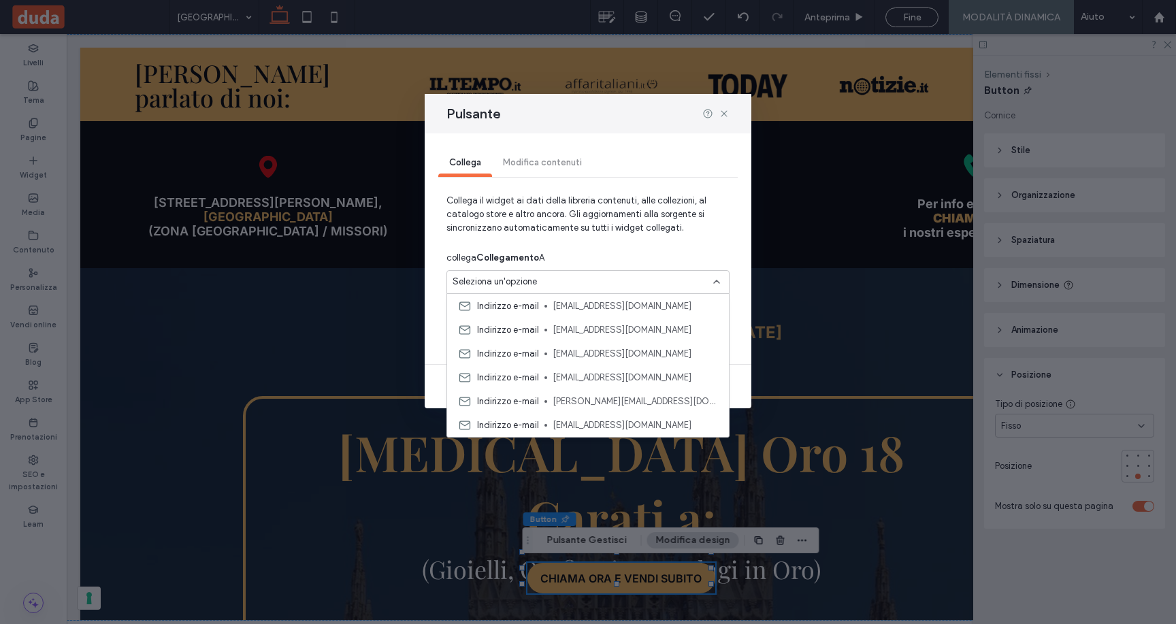
click at [572, 168] on div "Collega Modifica contenuti" at bounding box center [587, 163] width 299 height 27
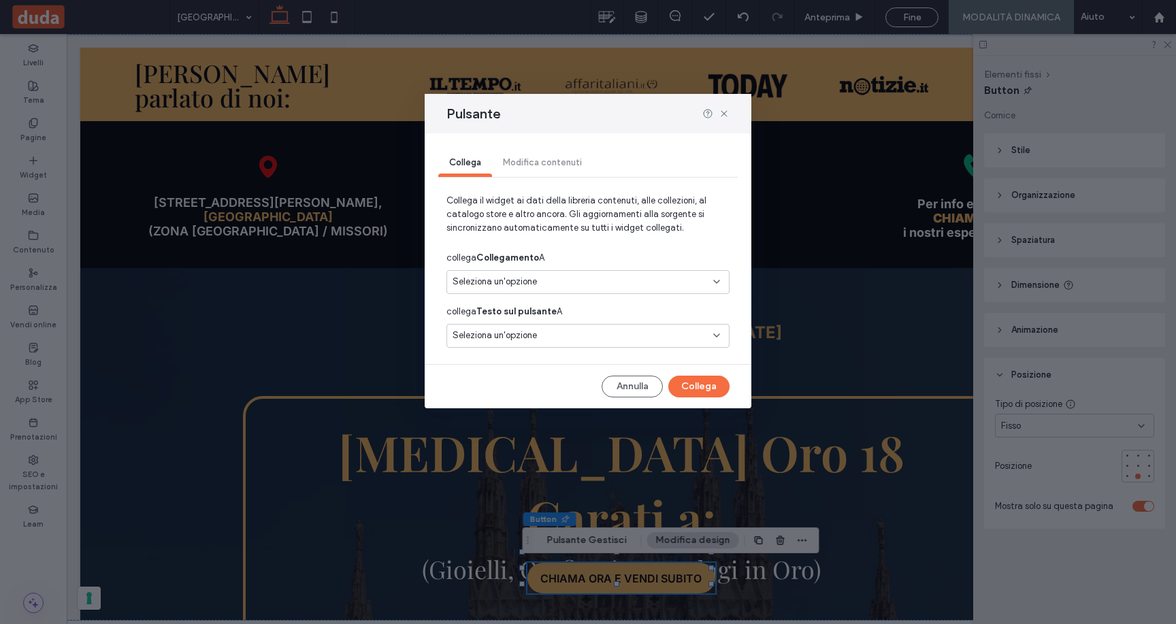
click at [562, 161] on div "Collega Modifica contenuti" at bounding box center [587, 163] width 299 height 27
click at [547, 161] on div "Collega Modifica contenuti" at bounding box center [587, 163] width 299 height 27
click at [546, 161] on div "Collega Modifica contenuti" at bounding box center [587, 163] width 299 height 27
click at [535, 333] on span "Seleziona un'opzione" at bounding box center [494, 336] width 84 height 14
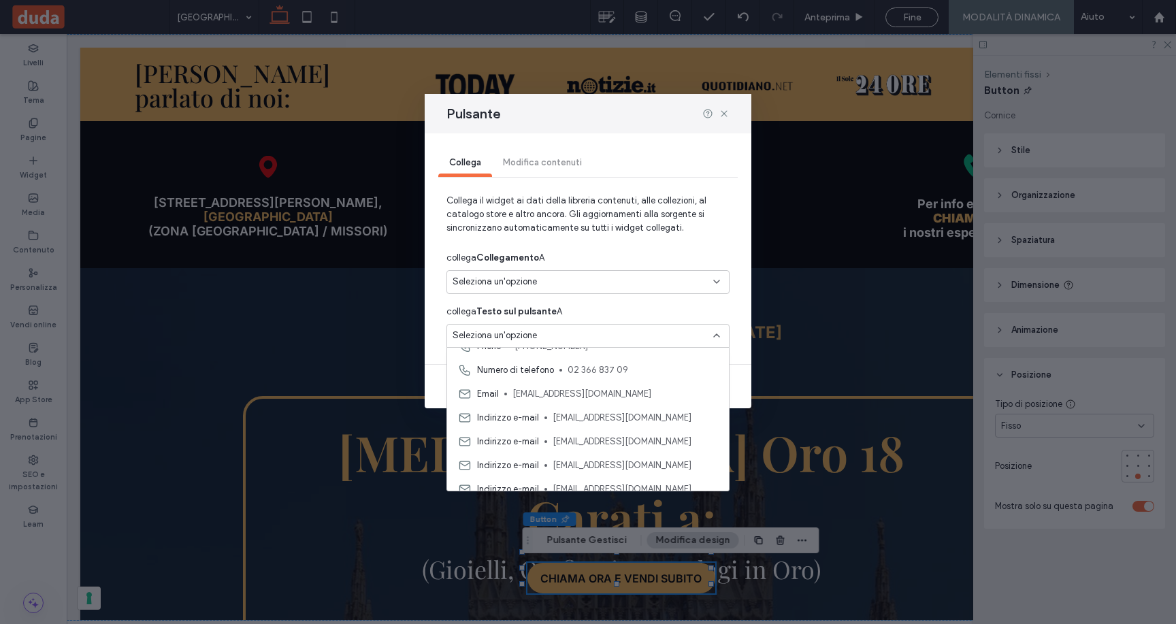
scroll to position [0, 0]
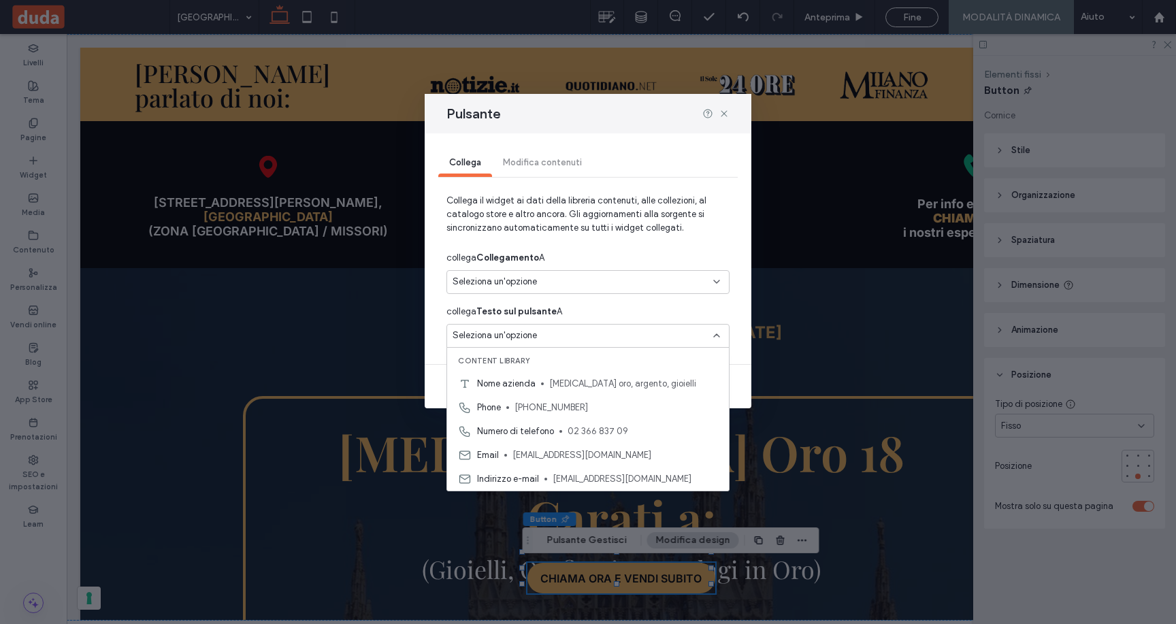
click at [568, 244] on span "Collega il widget ai dati della libreria contenuti, alle collezioni, al catalog…" at bounding box center [587, 220] width 283 height 52
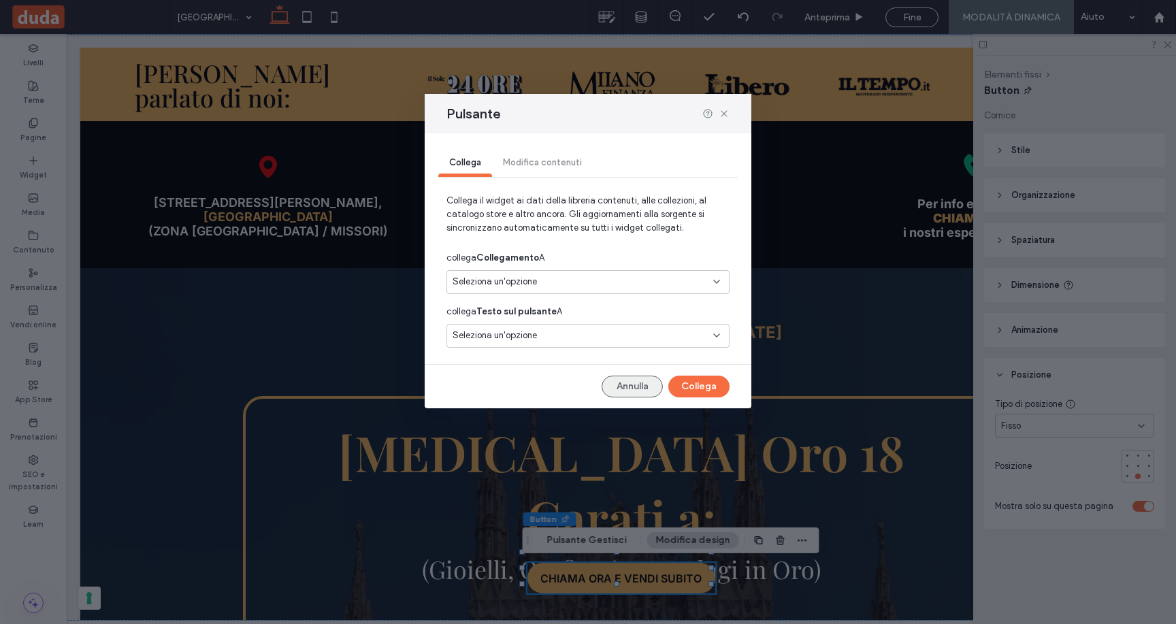
click at [631, 390] on button "Annulla" at bounding box center [632, 387] width 61 height 22
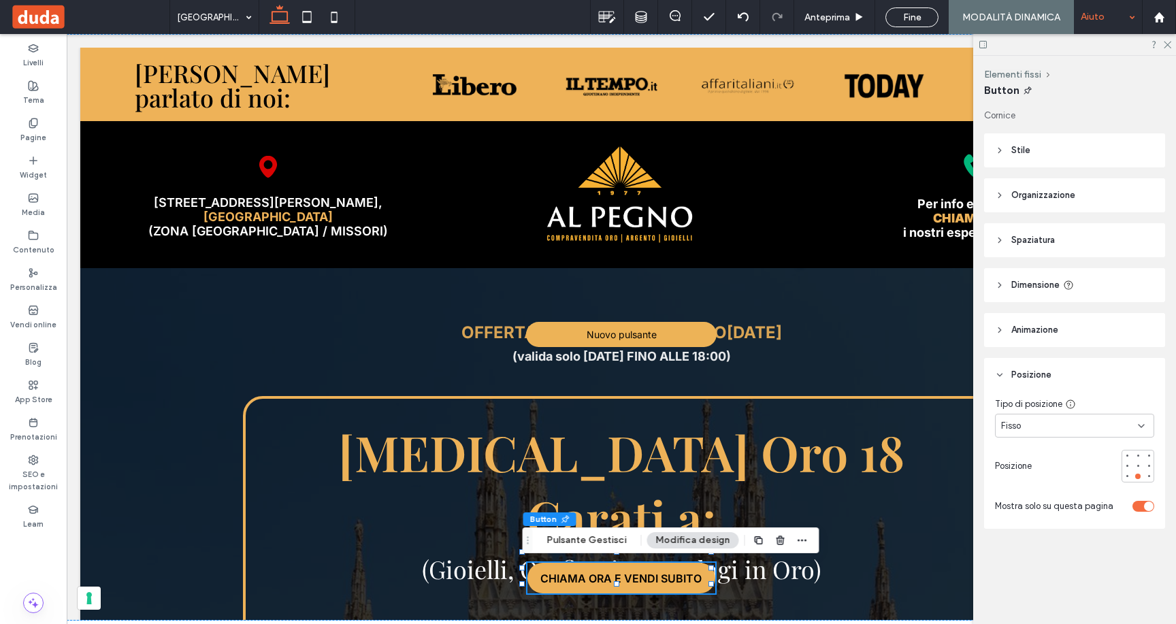
click at [1092, 22] on div "Aiuto" at bounding box center [1108, 17] width 68 height 34
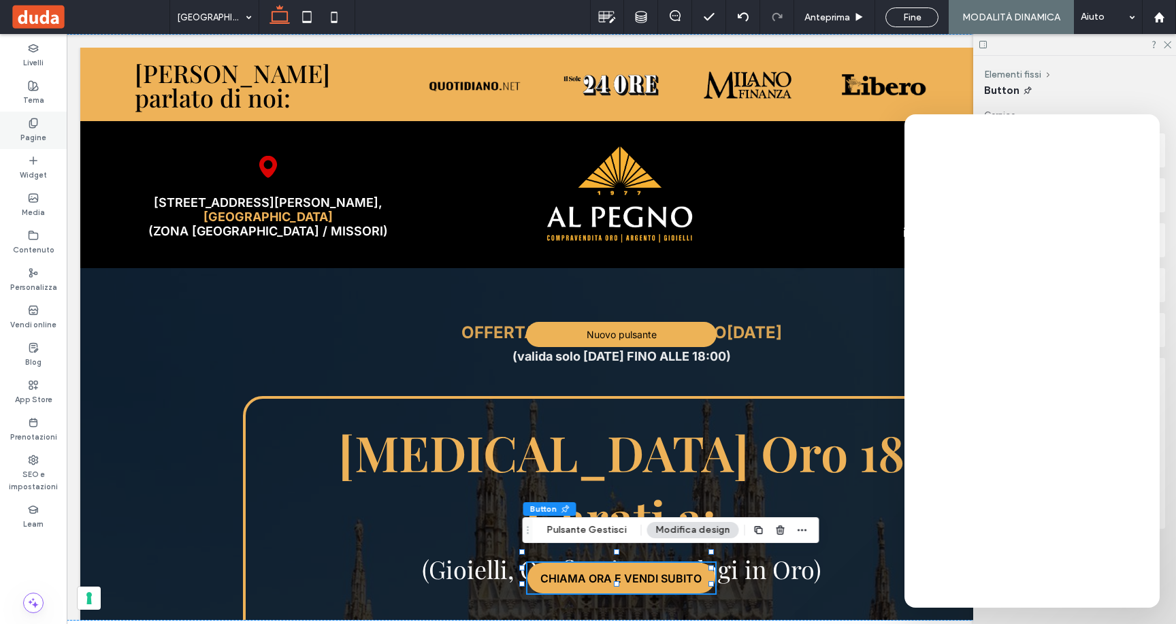
click at [24, 125] on div "Pagine" at bounding box center [33, 130] width 67 height 37
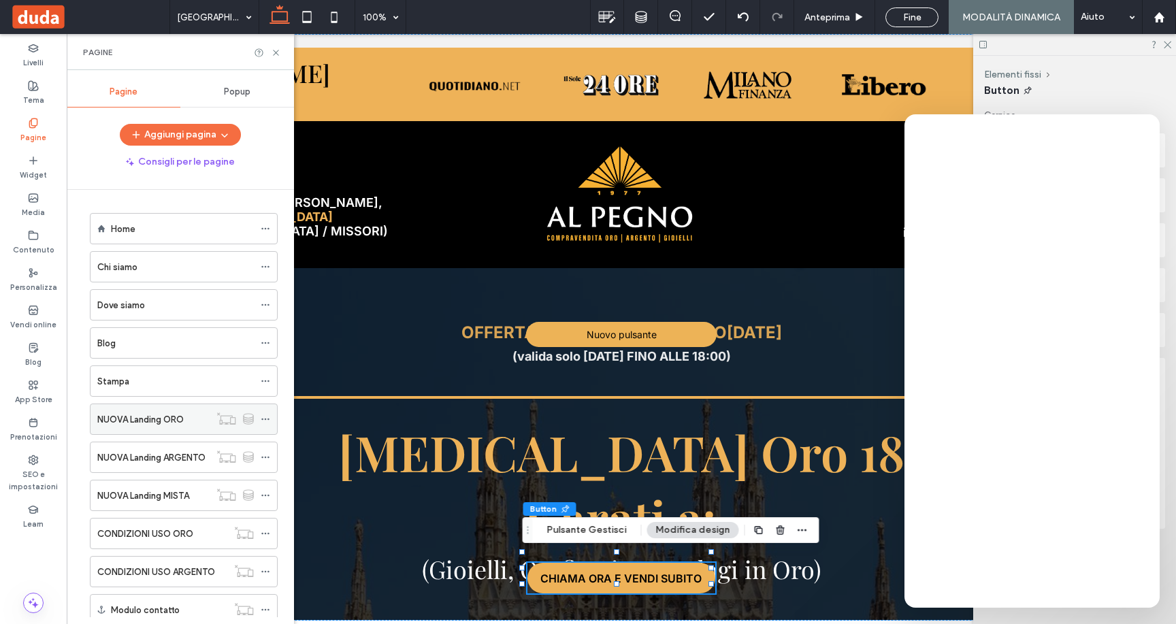
click at [178, 421] on label "NUOVA Landing ORO" at bounding box center [140, 420] width 86 height 24
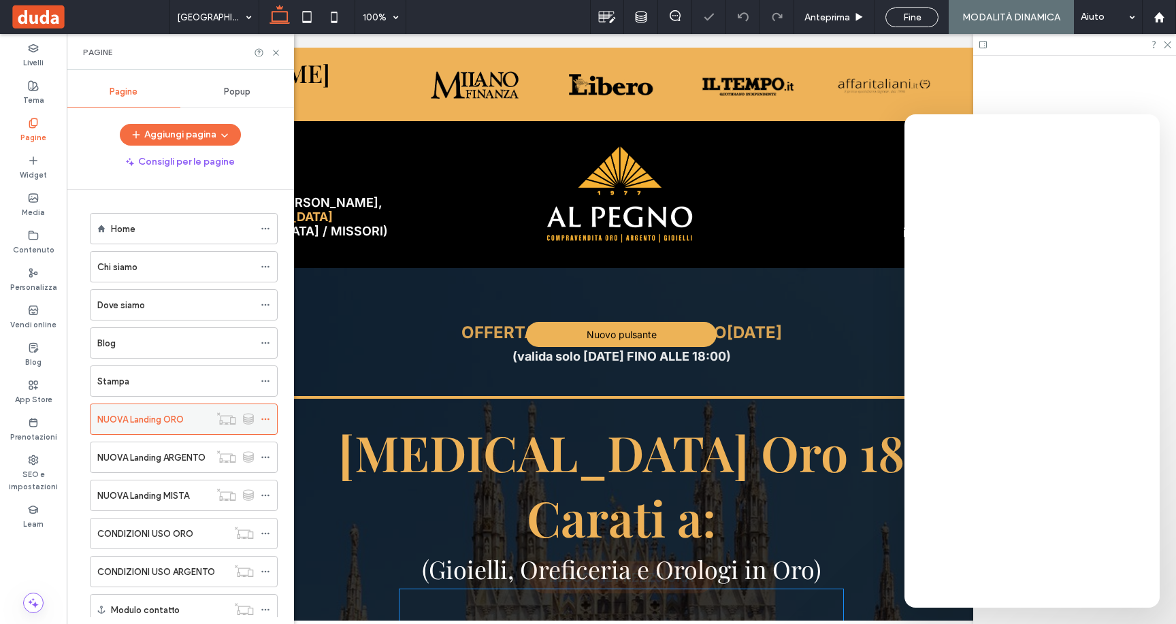
scroll to position [101, 0]
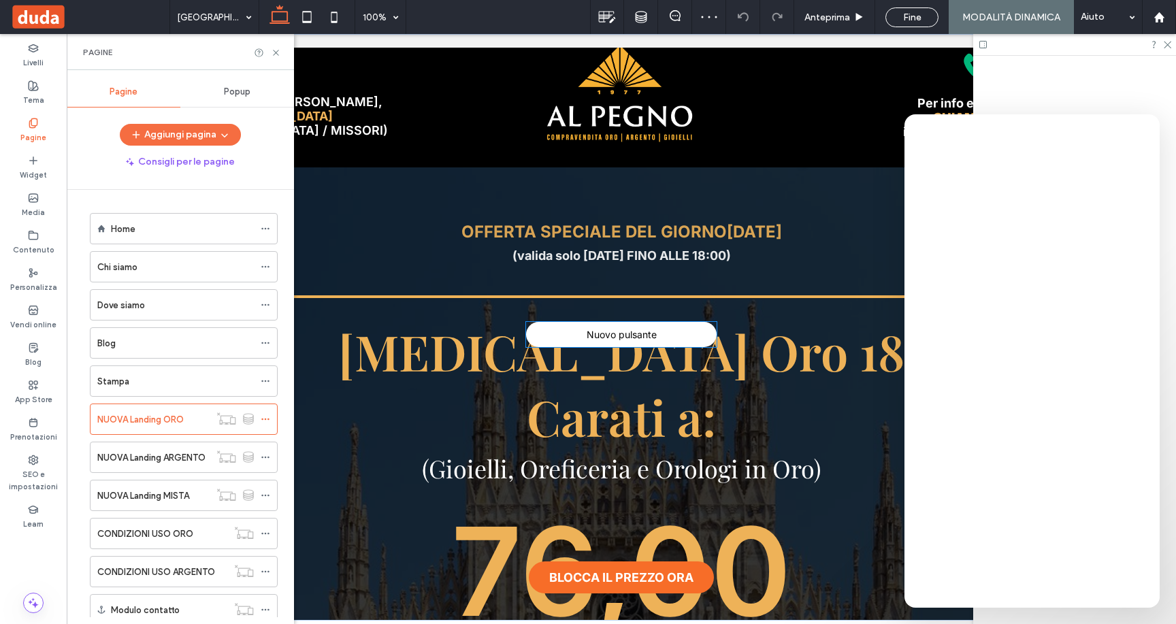
click at [636, 337] on span "Nuovo pulsante" at bounding box center [622, 335] width 70 height 12
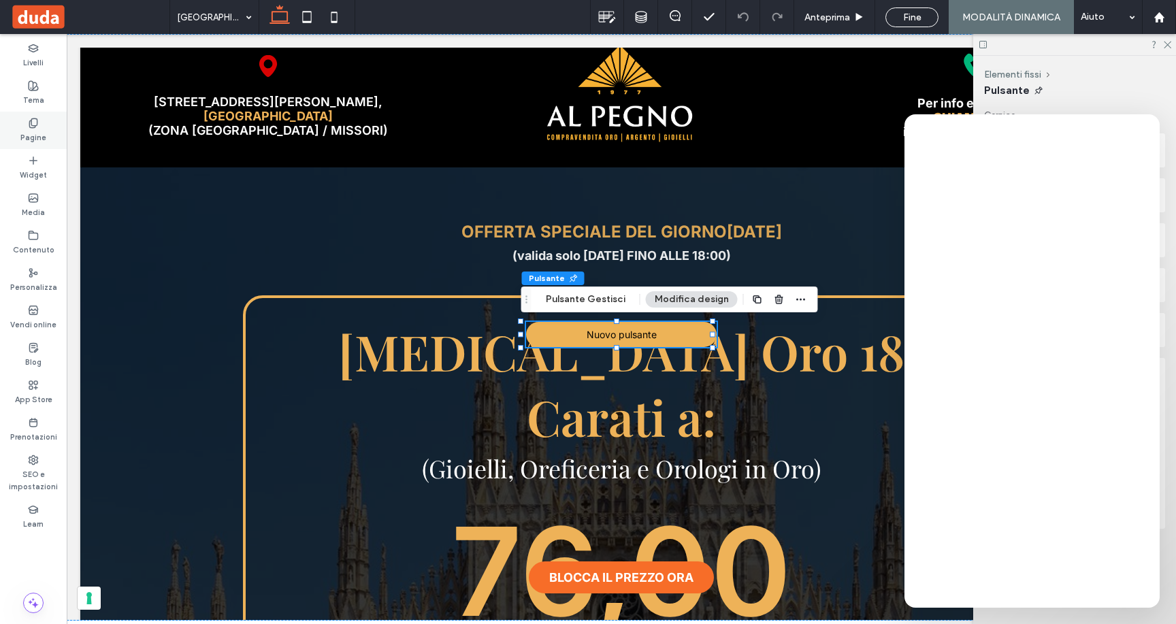
click at [45, 135] on label "Pagine" at bounding box center [33, 136] width 26 height 15
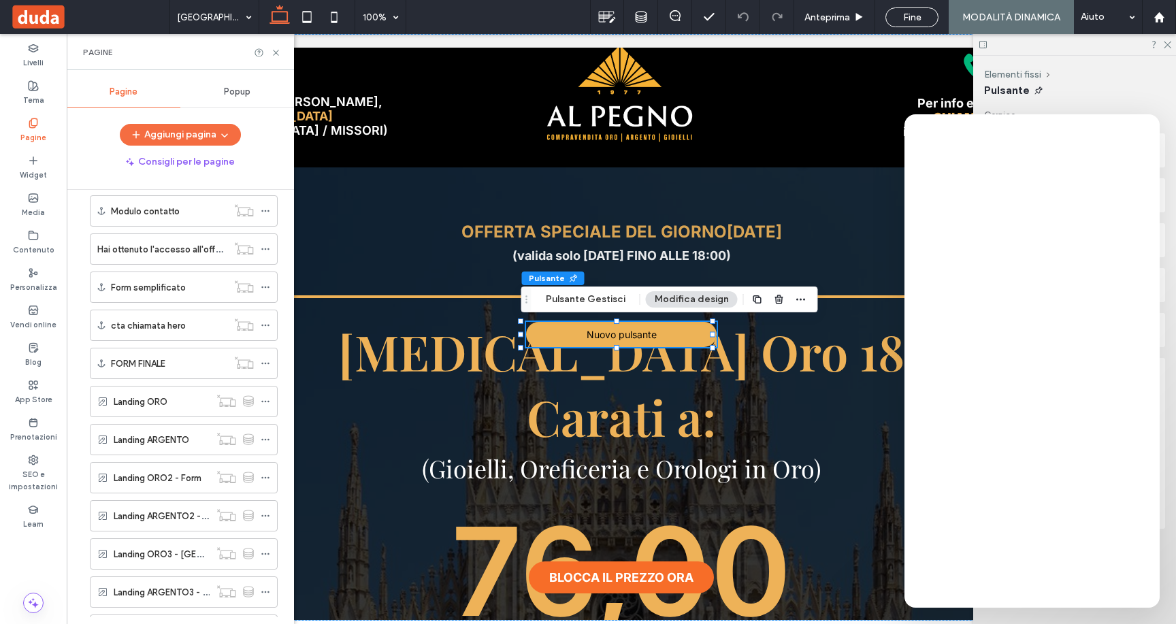
scroll to position [690, 0]
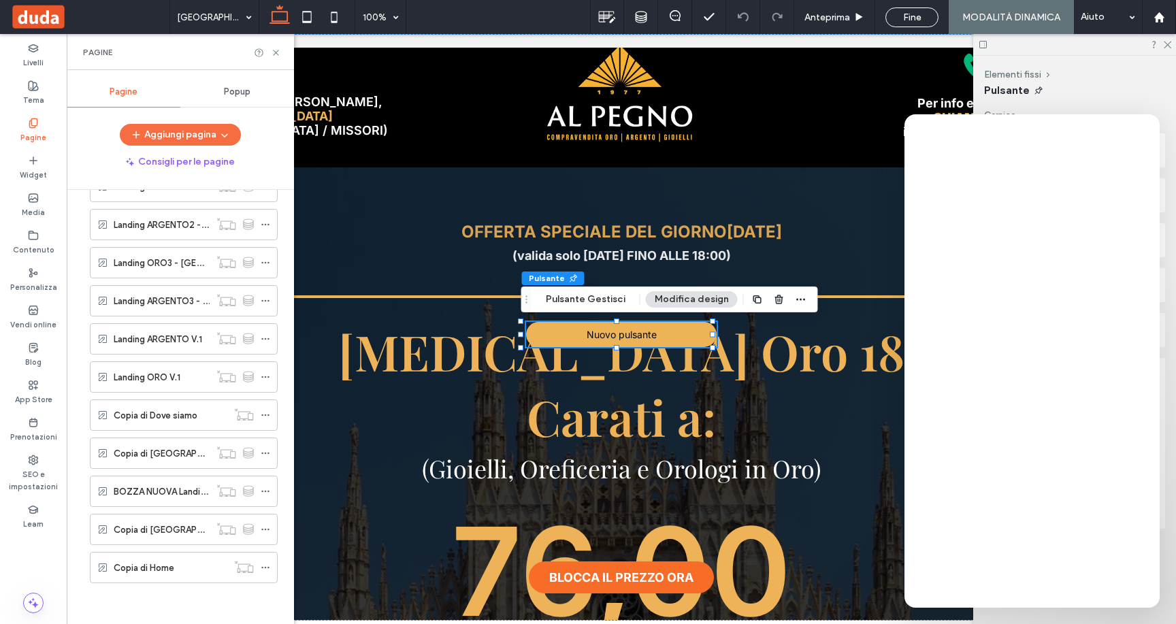
click at [178, 533] on label "Copia di [GEOGRAPHIC_DATA] ORO" at bounding box center [189, 530] width 150 height 24
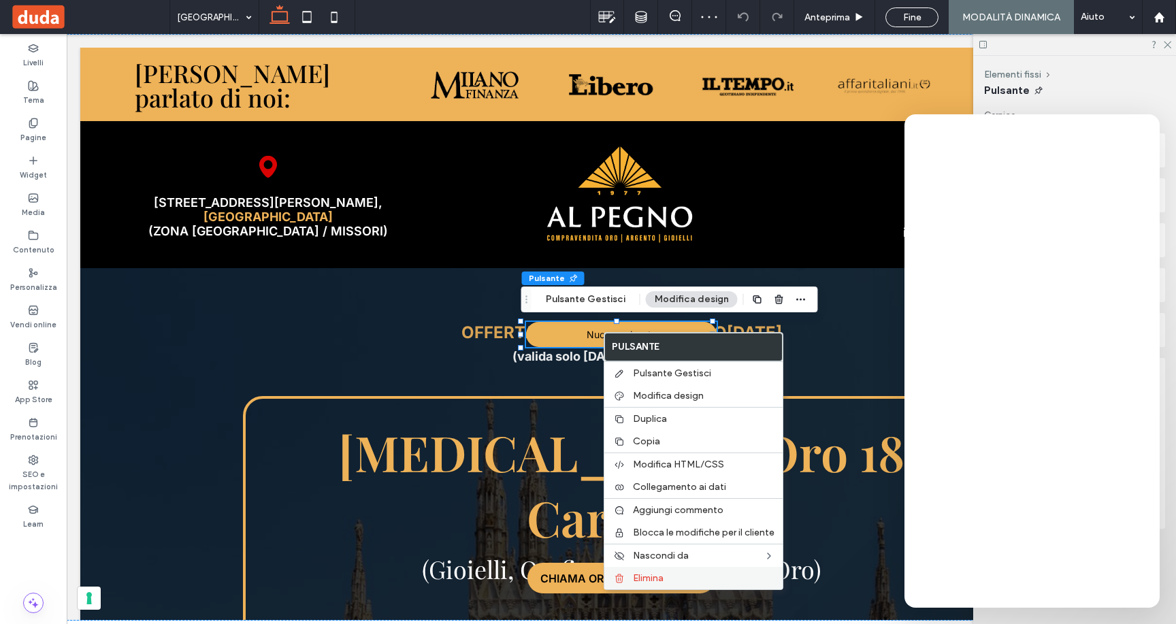
click at [644, 578] on span "Elimina" at bounding box center [648, 578] width 31 height 12
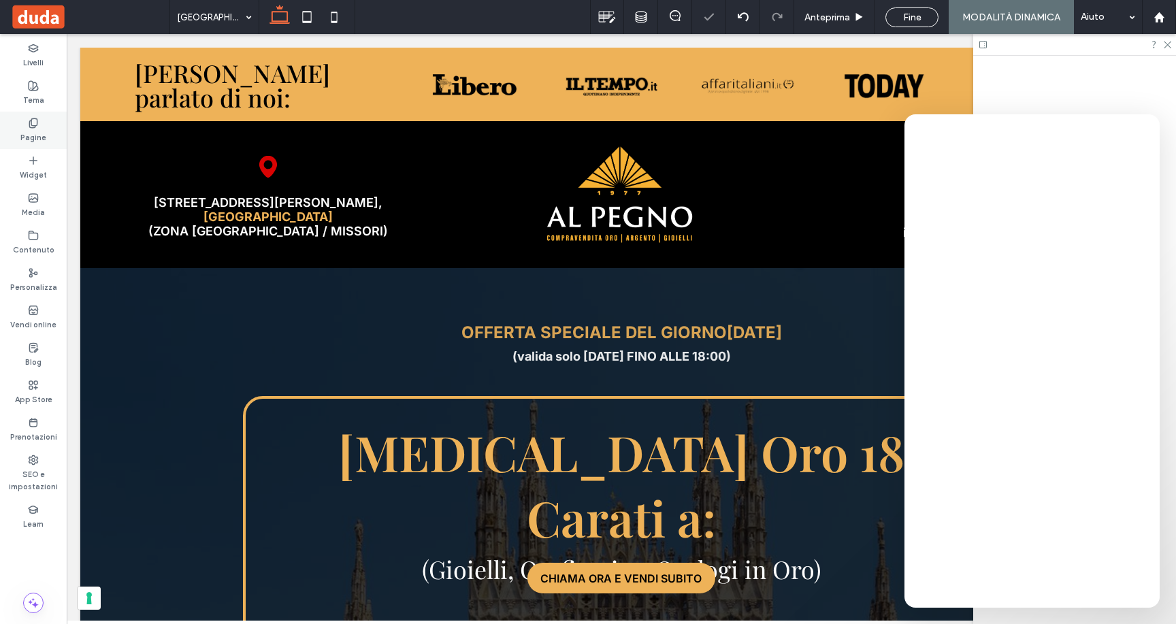
click at [35, 137] on label "Pagine" at bounding box center [33, 136] width 26 height 15
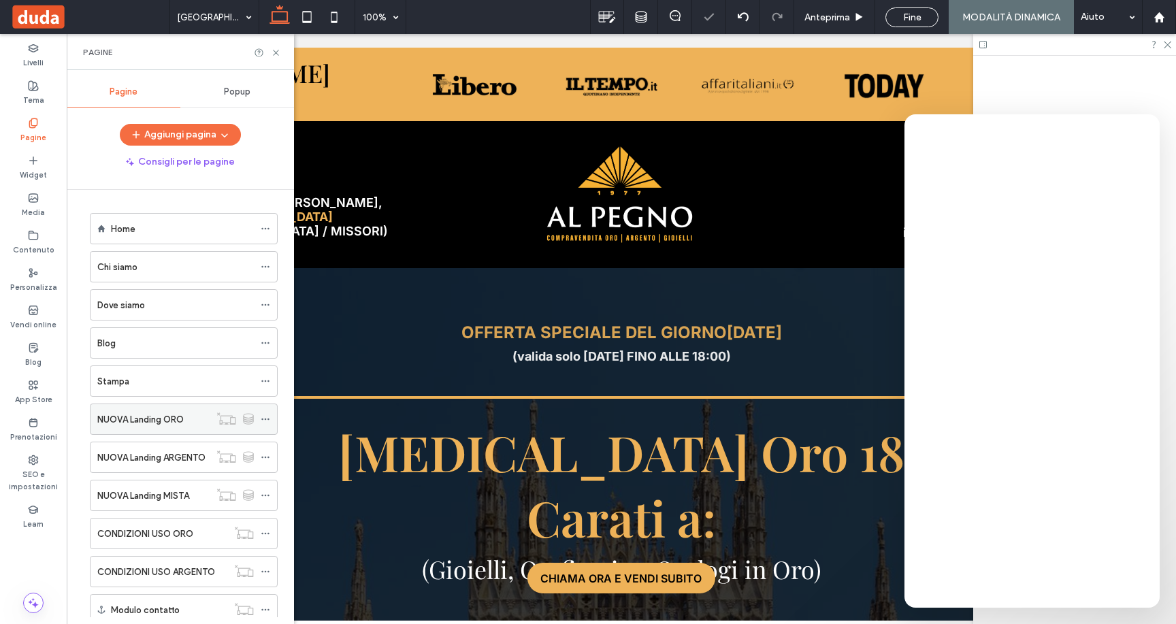
click at [137, 418] on label "NUOVA Landing ORO" at bounding box center [140, 420] width 86 height 24
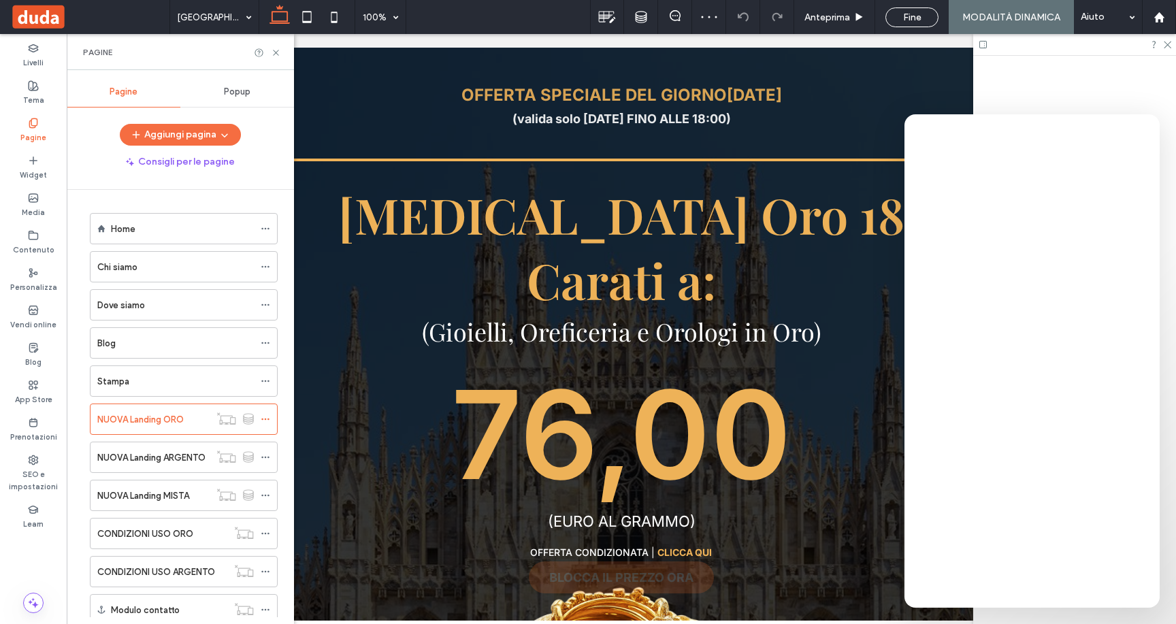
scroll to position [237, 0]
click at [277, 53] on icon at bounding box center [276, 53] width 10 height 10
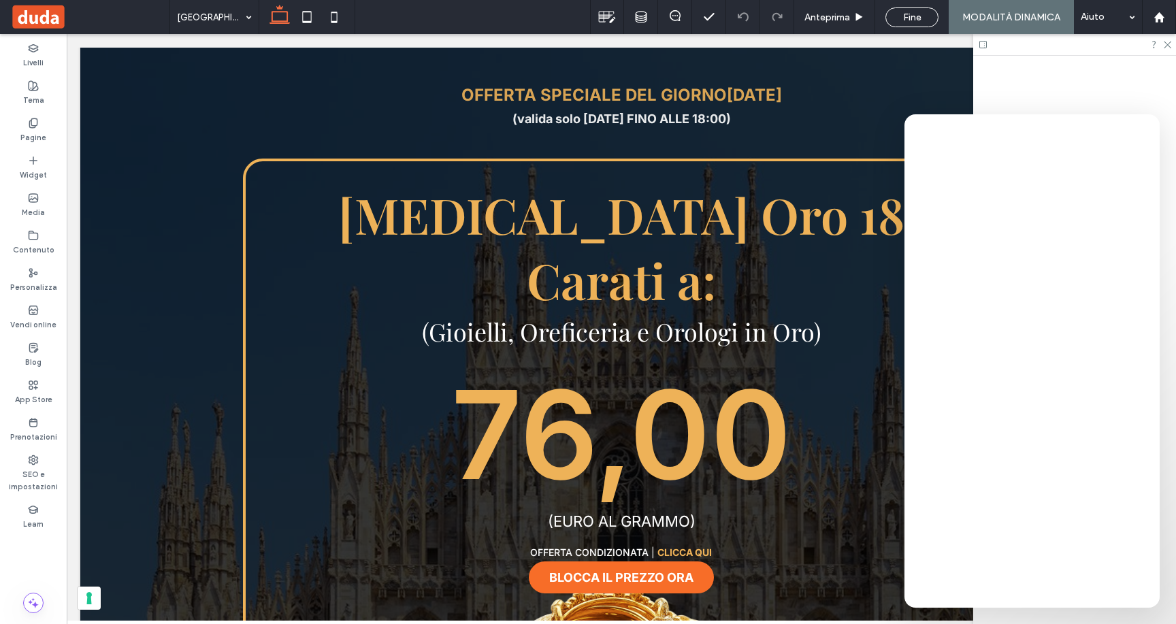
click at [46, 19] on span at bounding box center [89, 16] width 159 height 27
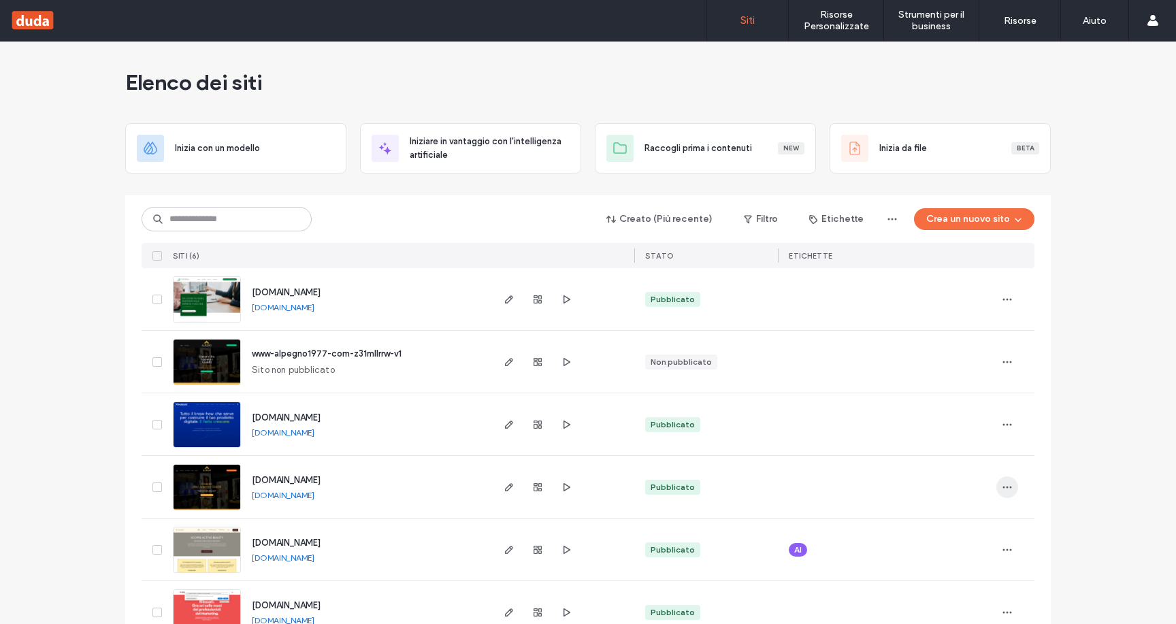
click at [1004, 486] on icon "button" at bounding box center [1007, 487] width 11 height 11
drag, startPoint x: 1113, startPoint y: 384, endPoint x: 1114, endPoint y: 374, distance: 9.6
click at [1113, 384] on div "Elenco dei siti Inizia con un modello Iniziare in vantaggio con l'intelligenza …" at bounding box center [588, 351] width 1176 height 619
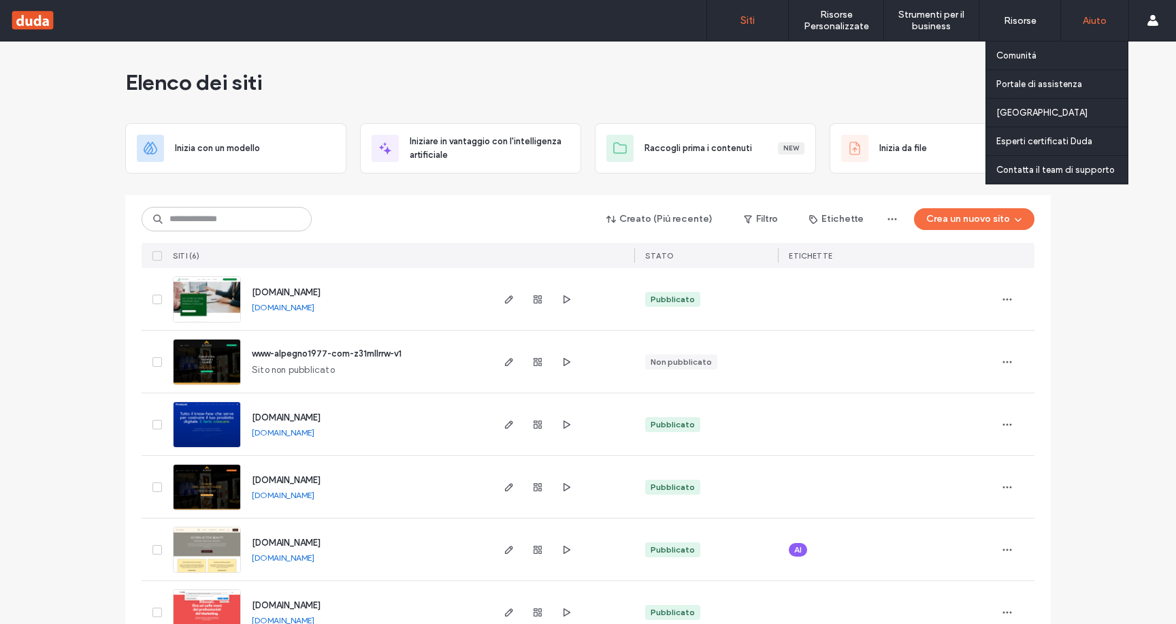
click at [1098, 31] on div "Aiuto" at bounding box center [1094, 20] width 67 height 41
click at [1068, 165] on label "Contatta il team di supporto" at bounding box center [1055, 170] width 118 height 10
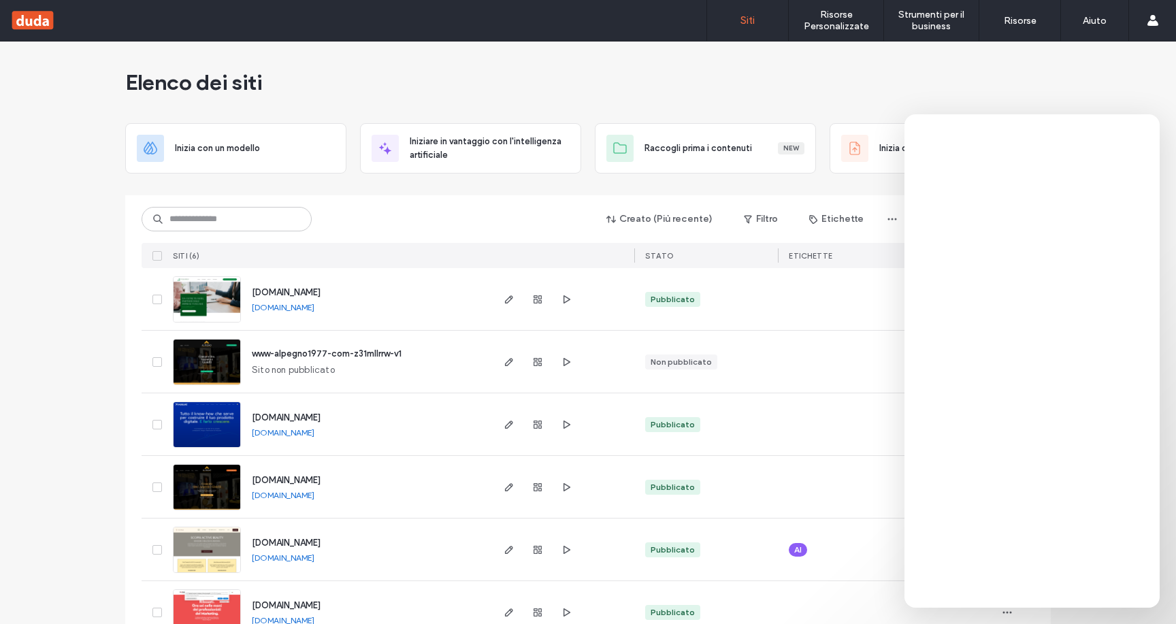
click at [200, 493] on img at bounding box center [207, 511] width 67 height 93
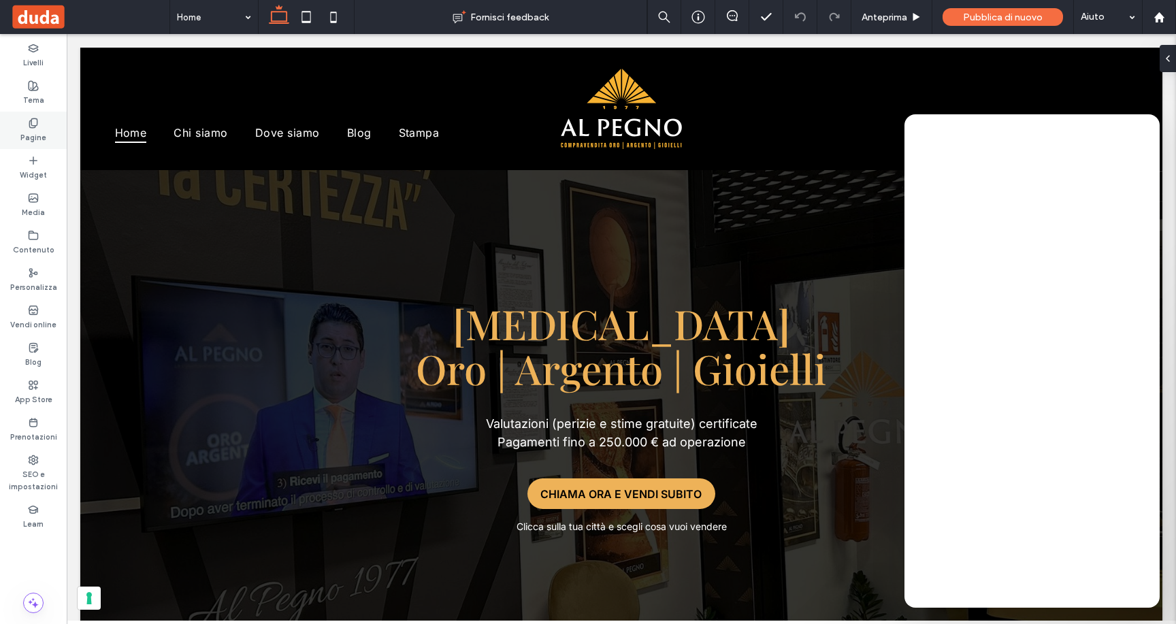
click at [47, 127] on div "Pagine" at bounding box center [33, 130] width 67 height 37
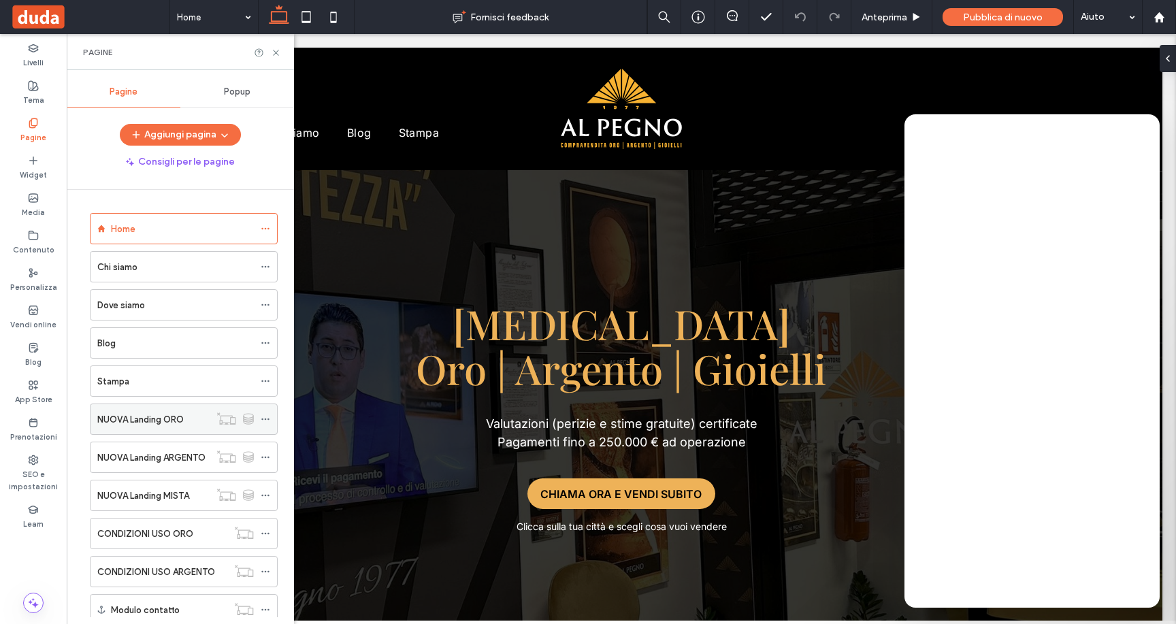
click at [168, 420] on label "NUOVA Landing ORO" at bounding box center [140, 420] width 86 height 24
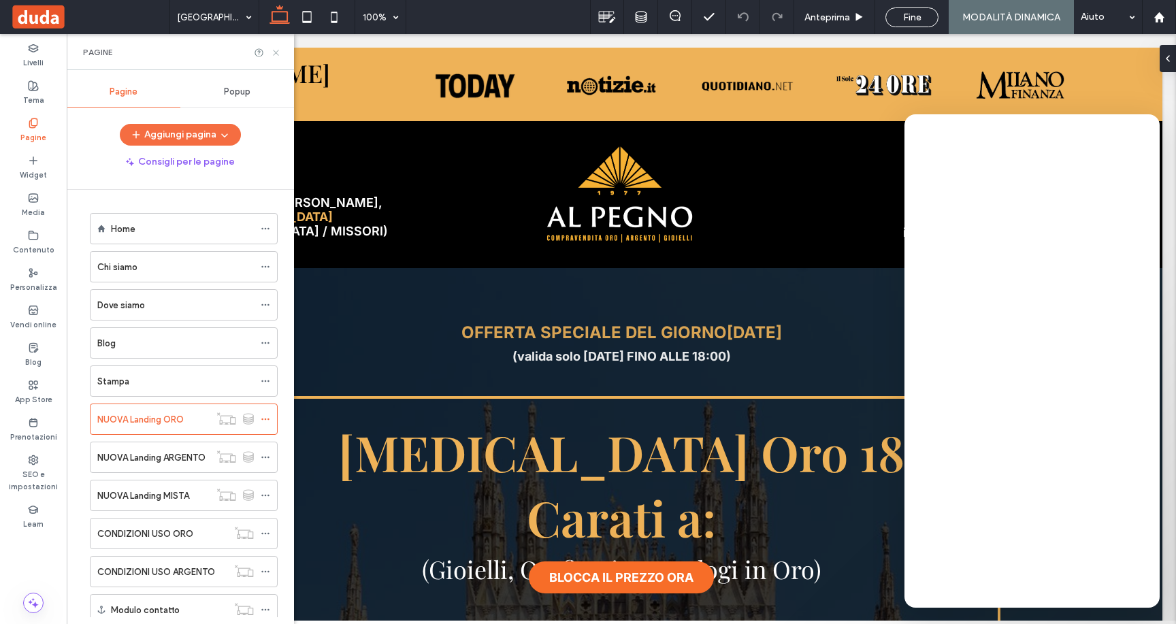
click at [276, 50] on icon at bounding box center [276, 53] width 10 height 10
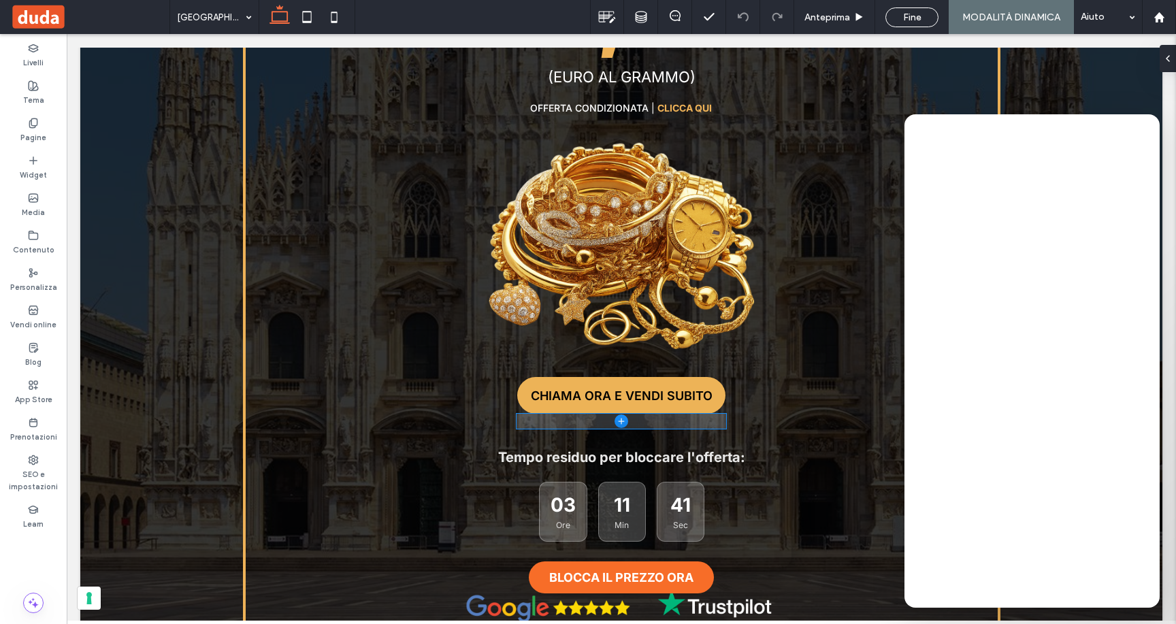
scroll to position [687, 0]
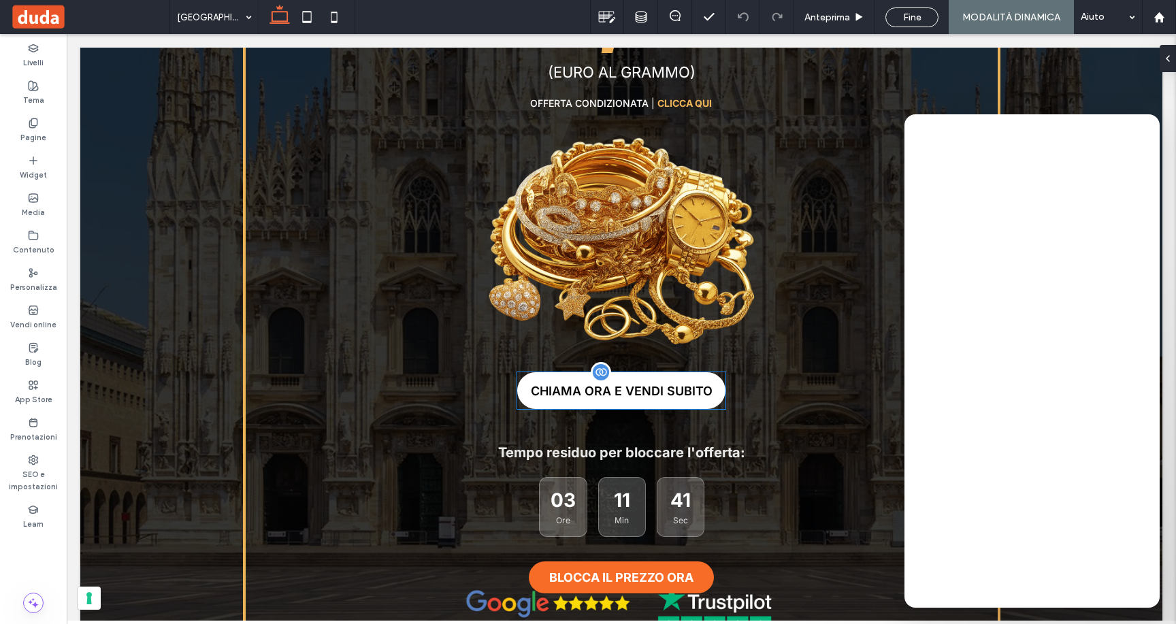
click at [674, 384] on span "CHIAMA ORA E VENDI SUBITO" at bounding box center [622, 391] width 182 height 14
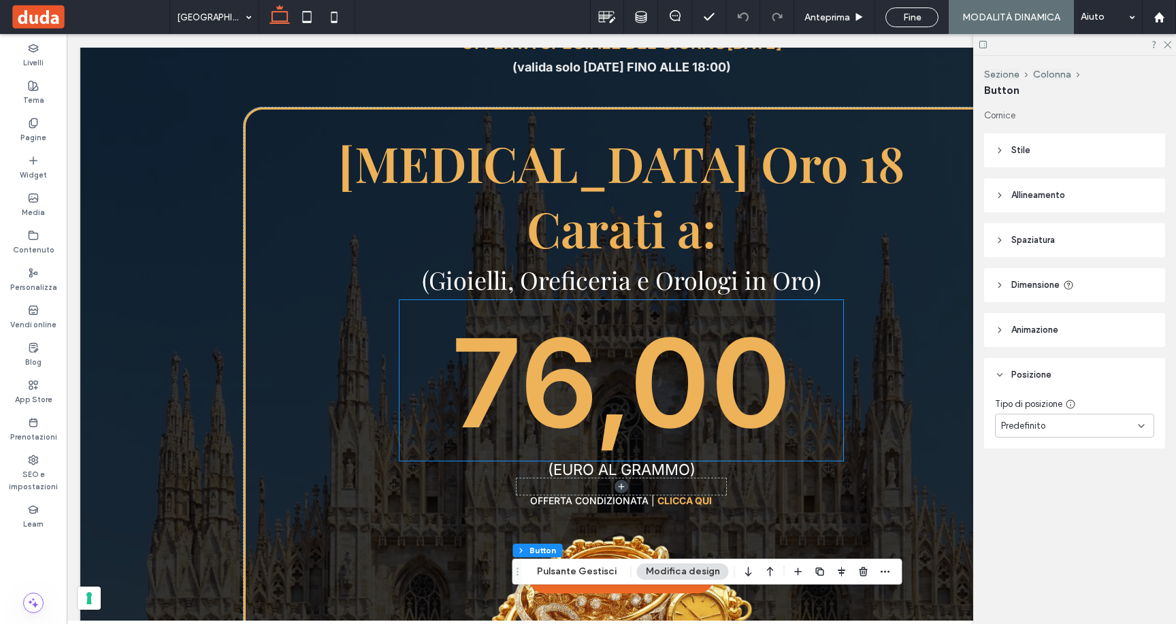
scroll to position [389, 0]
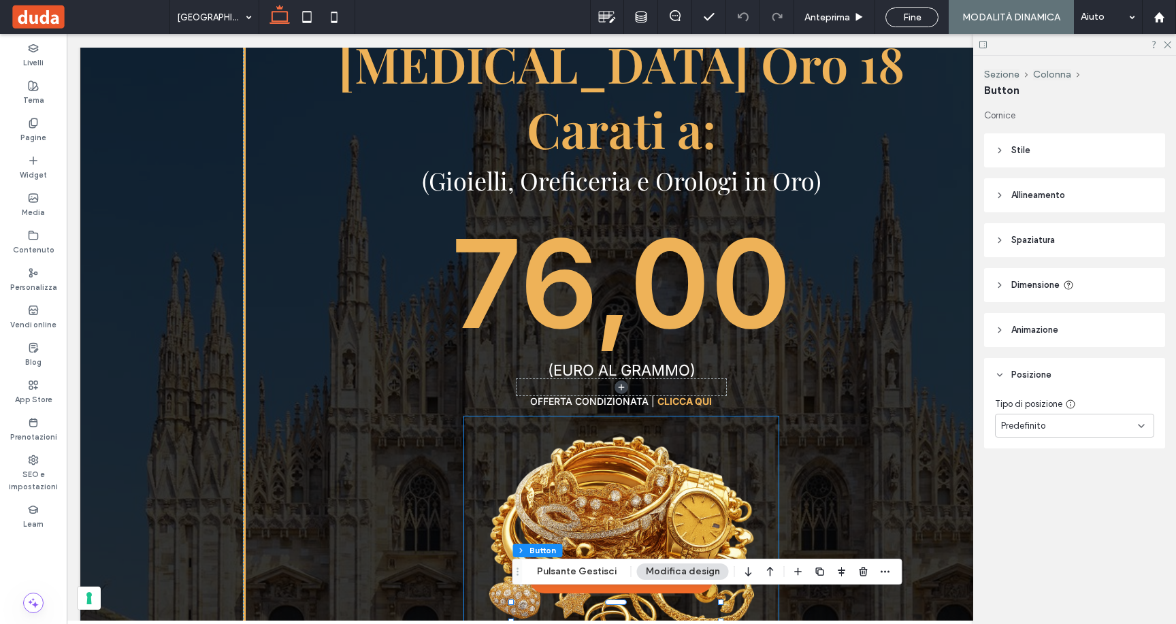
click at [766, 540] on img at bounding box center [621, 541] width 314 height 229
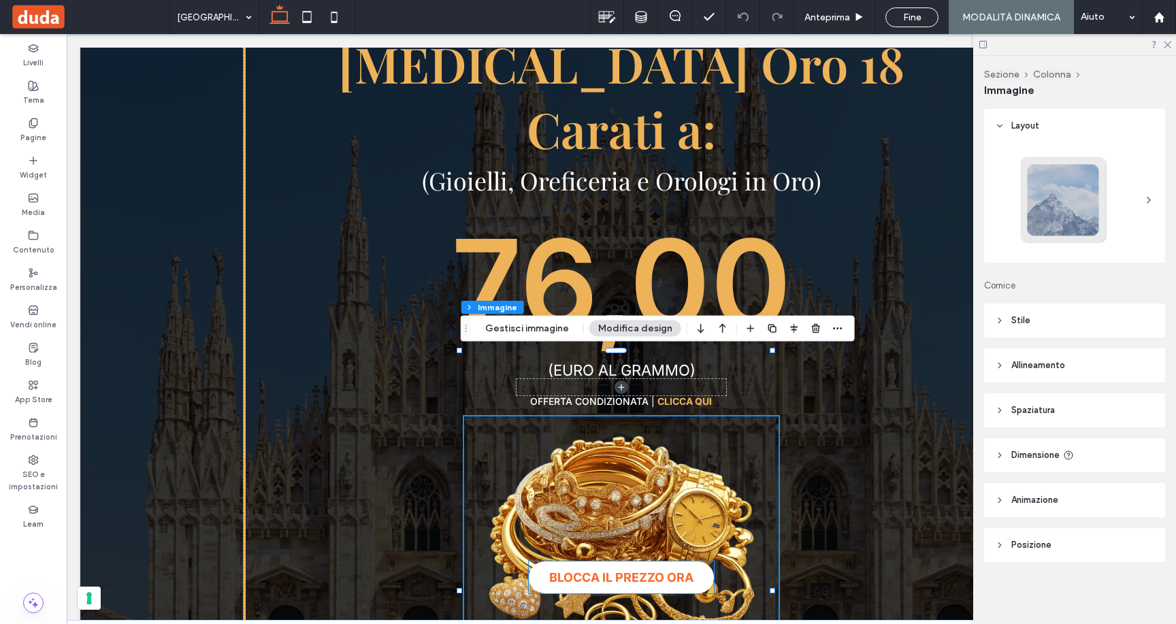
click at [674, 570] on span "BLOCCA IL PREZZO ORA" at bounding box center [621, 577] width 144 height 14
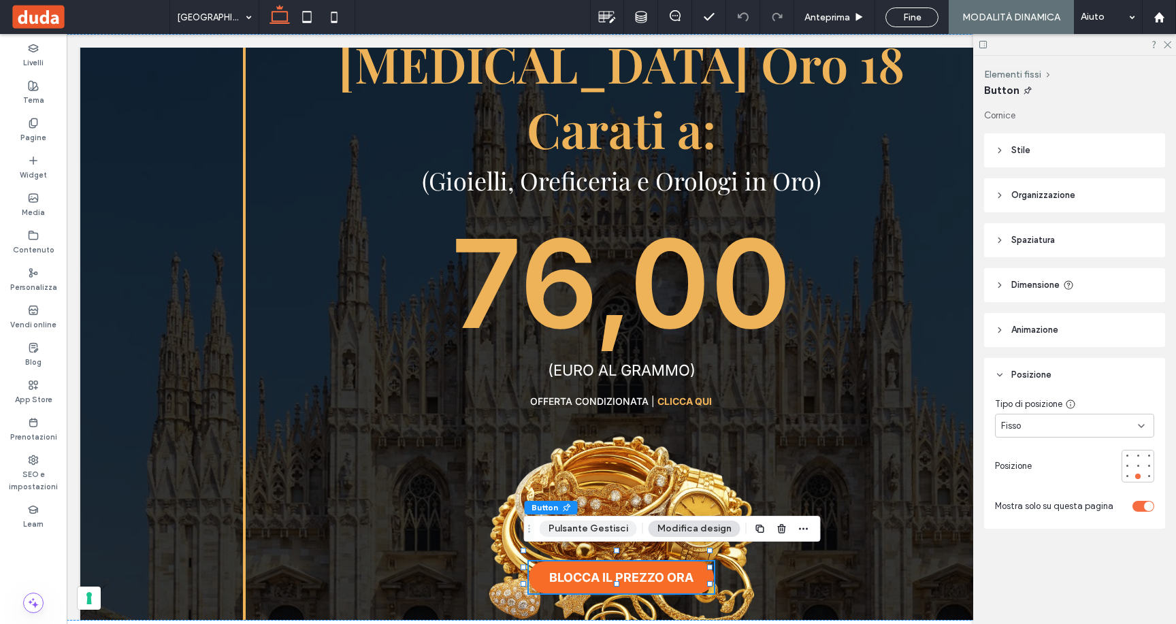
click at [580, 523] on button "Pulsante Gestisci" at bounding box center [588, 529] width 97 height 16
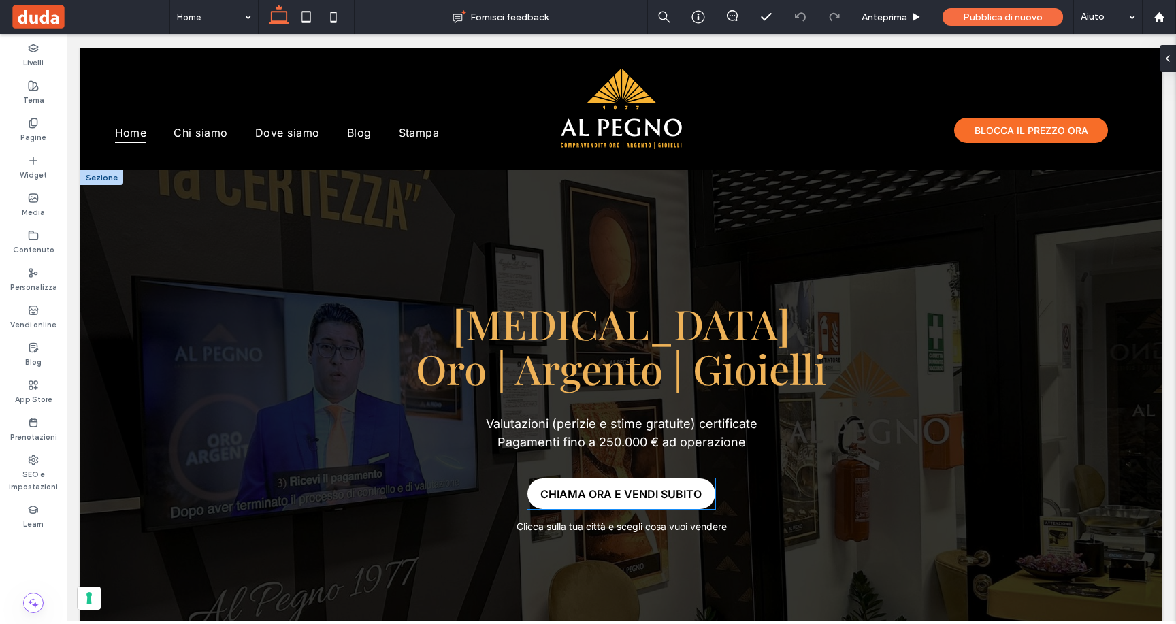
click at [620, 493] on span "CHIAMA ORA E VENDI SUBITO" at bounding box center [620, 493] width 161 height 27
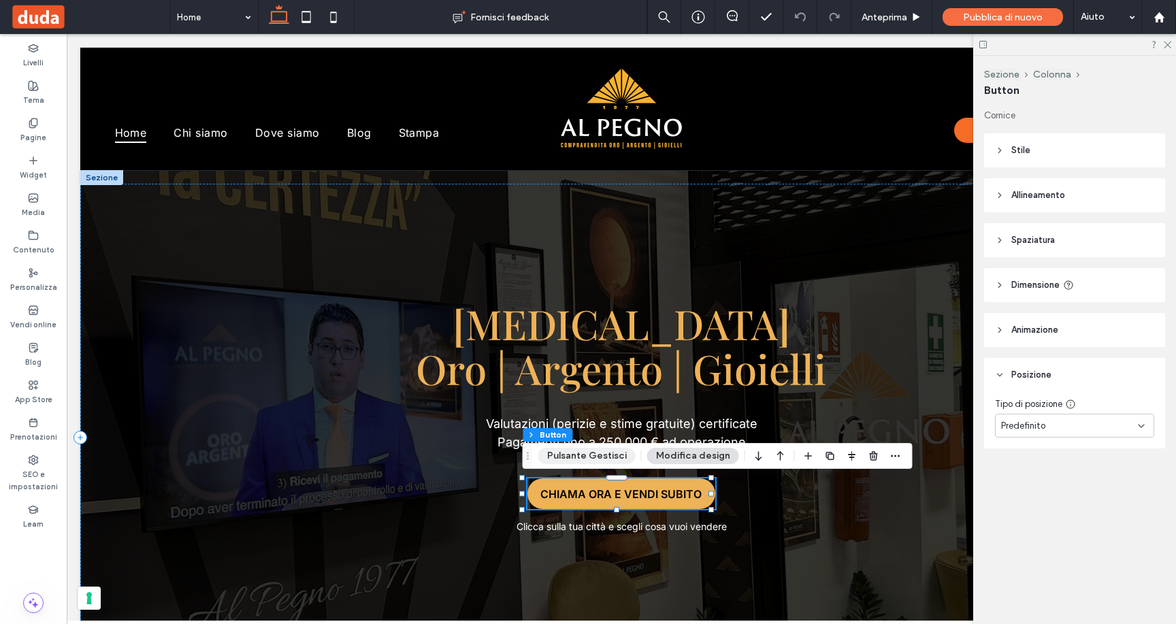
click at [590, 455] on button "Pulsante Gestisci" at bounding box center [586, 456] width 97 height 16
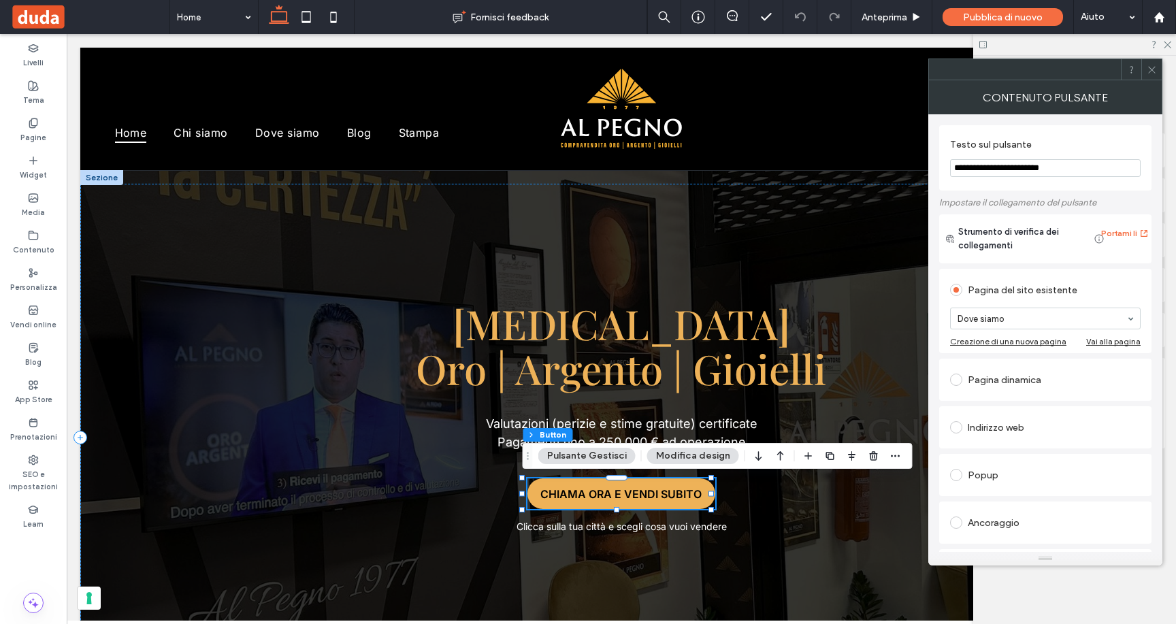
click at [1151, 69] on icon at bounding box center [1152, 70] width 10 height 10
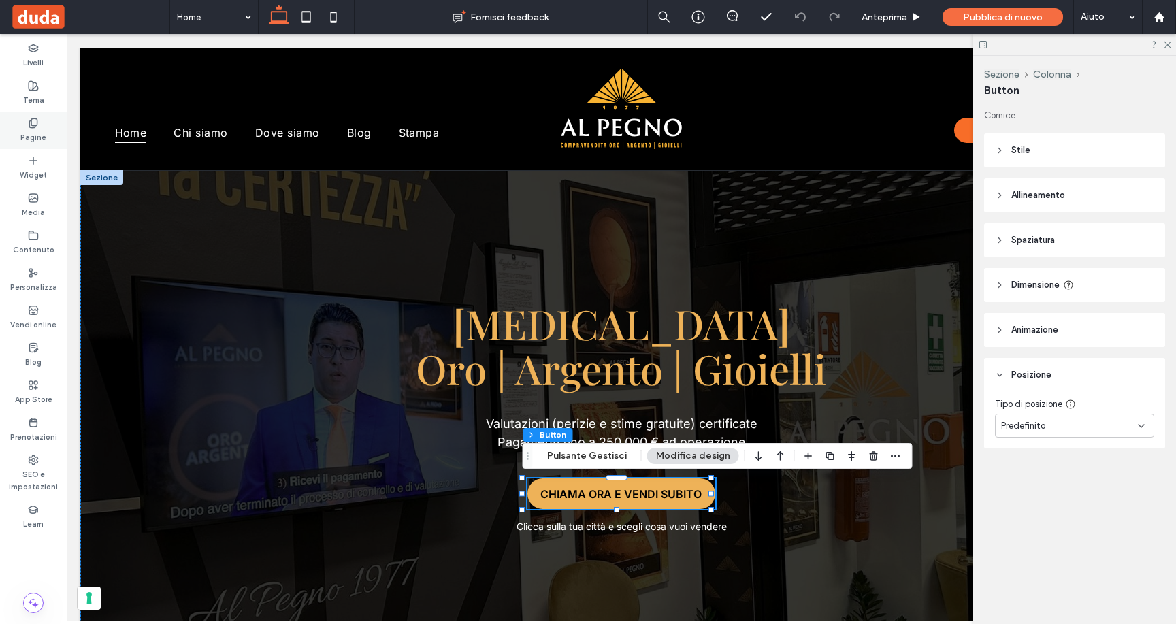
click at [8, 136] on div "Pagine" at bounding box center [33, 130] width 67 height 37
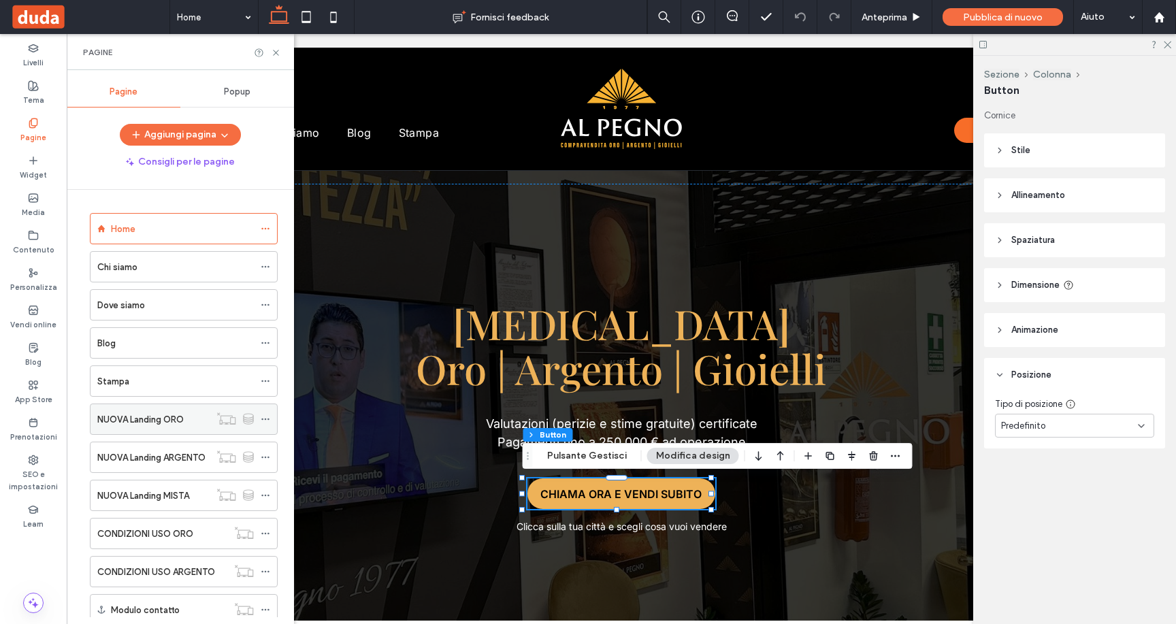
click at [123, 416] on label "NUOVA Landing ORO" at bounding box center [140, 420] width 86 height 24
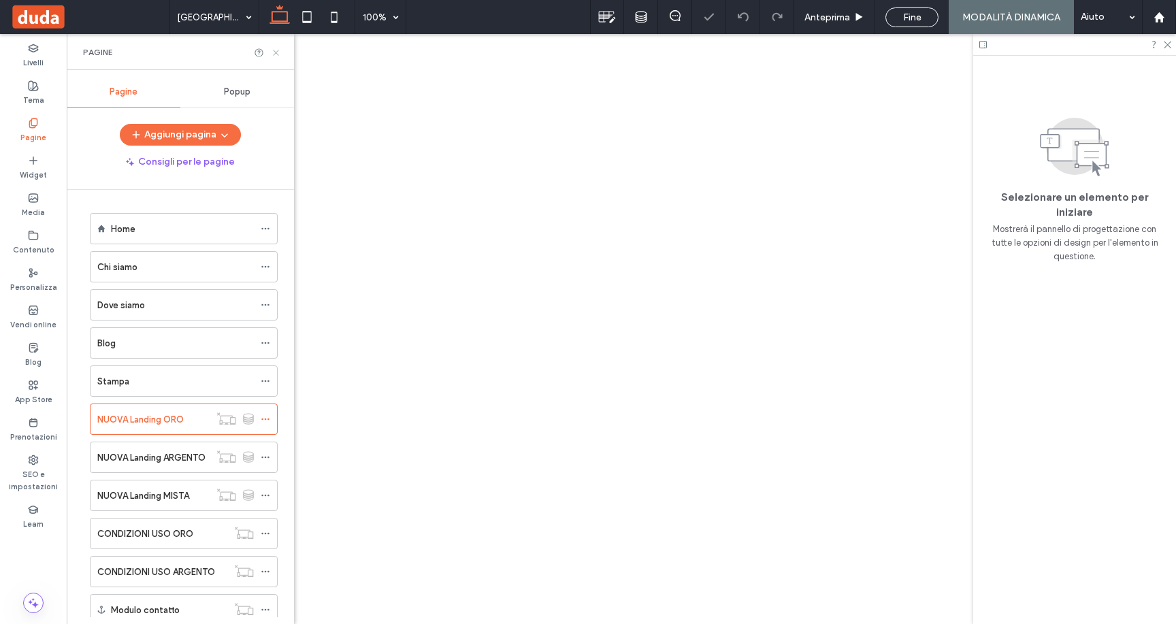
click at [277, 48] on icon at bounding box center [276, 53] width 10 height 10
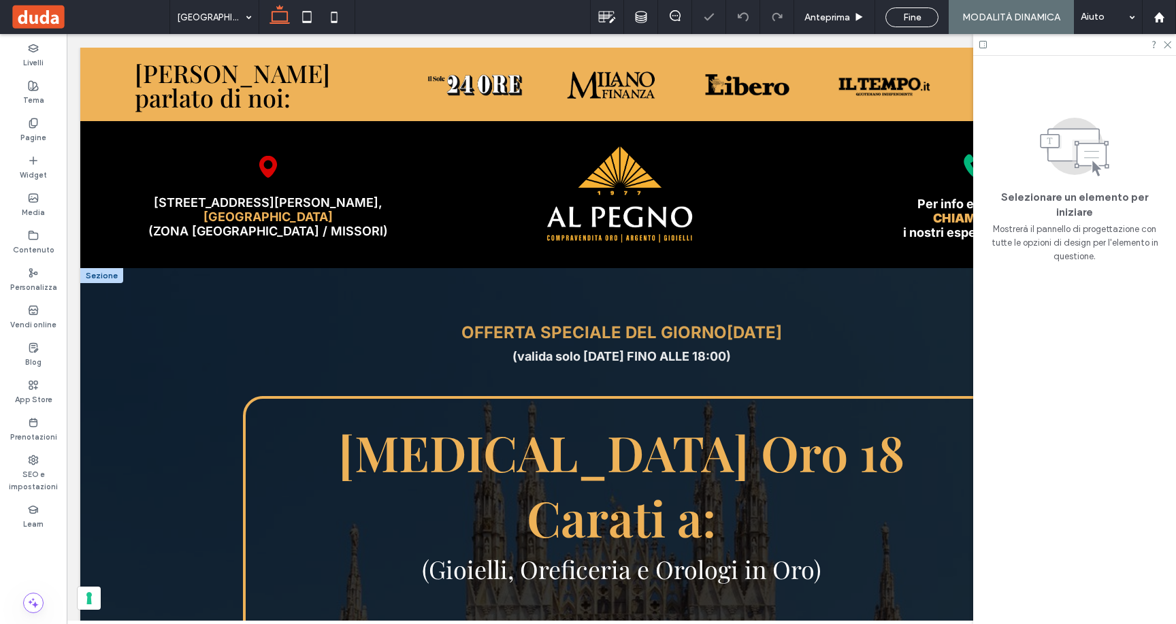
scroll to position [652, 0]
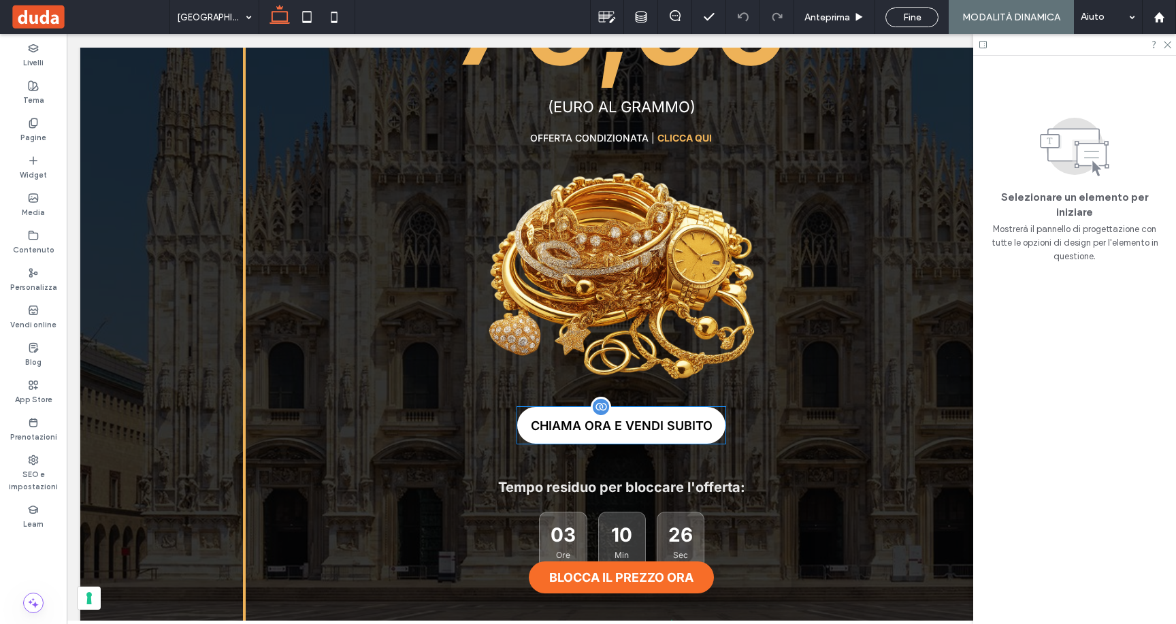
click at [660, 407] on link "CHIAMA ORA E VENDI SUBITO" at bounding box center [621, 425] width 208 height 37
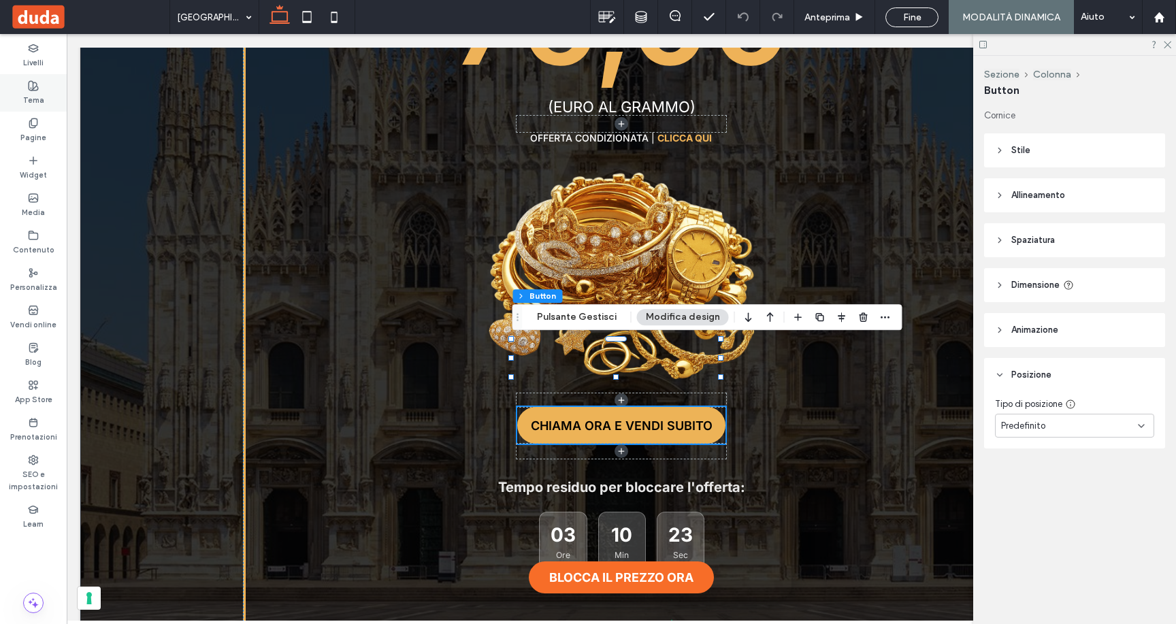
click at [30, 109] on div "Tema" at bounding box center [33, 92] width 67 height 37
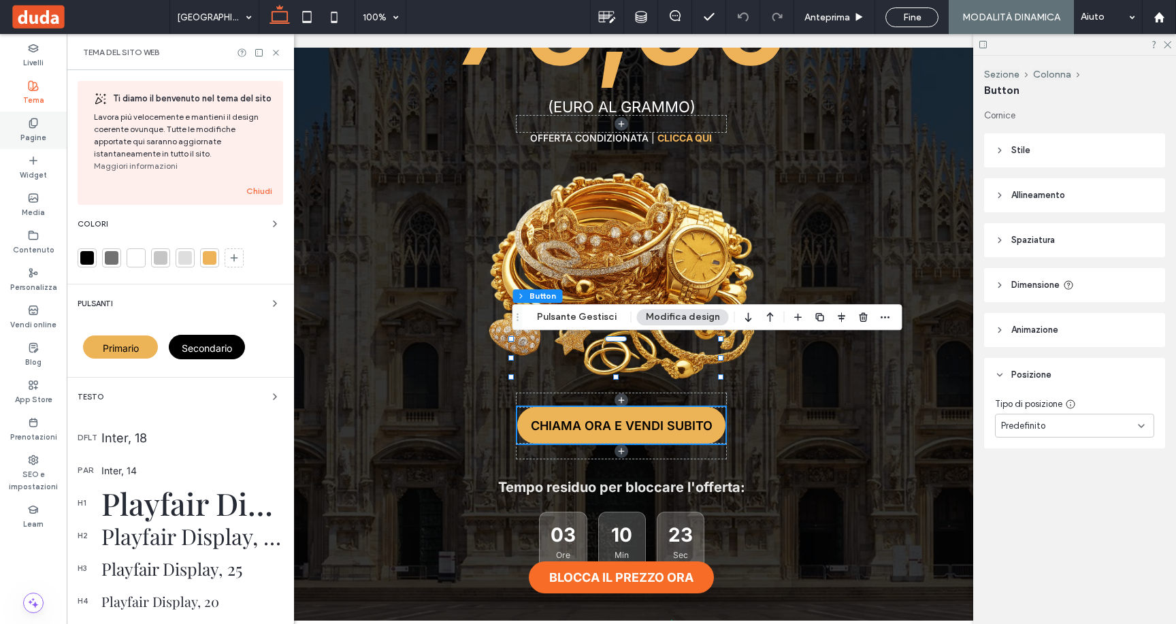
click at [34, 122] on icon at bounding box center [33, 123] width 11 height 11
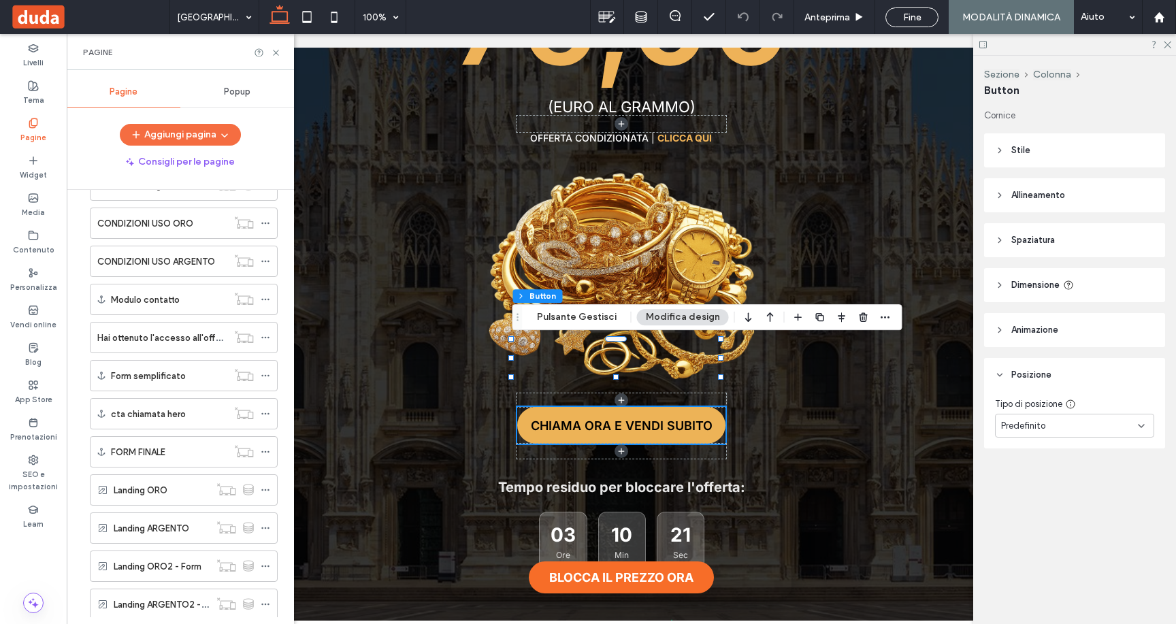
scroll to position [690, 0]
click at [147, 529] on label "Copia di [GEOGRAPHIC_DATA] ORO" at bounding box center [189, 530] width 150 height 24
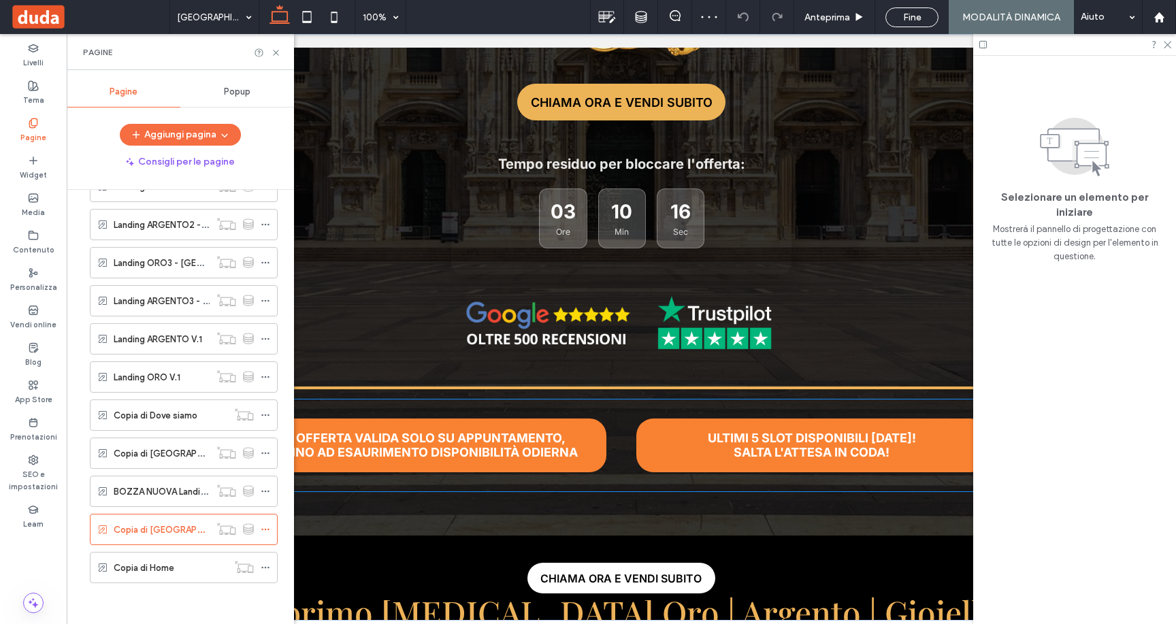
scroll to position [1029, 0]
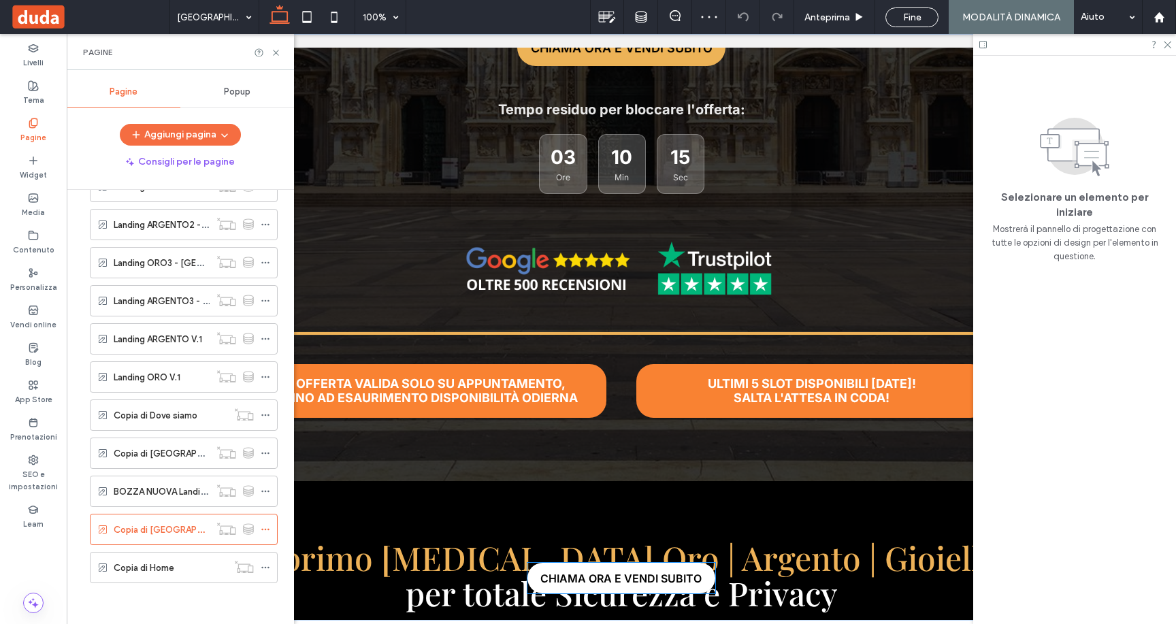
click at [635, 575] on span "CHIAMA ORA E VENDI SUBITO" at bounding box center [620, 578] width 161 height 27
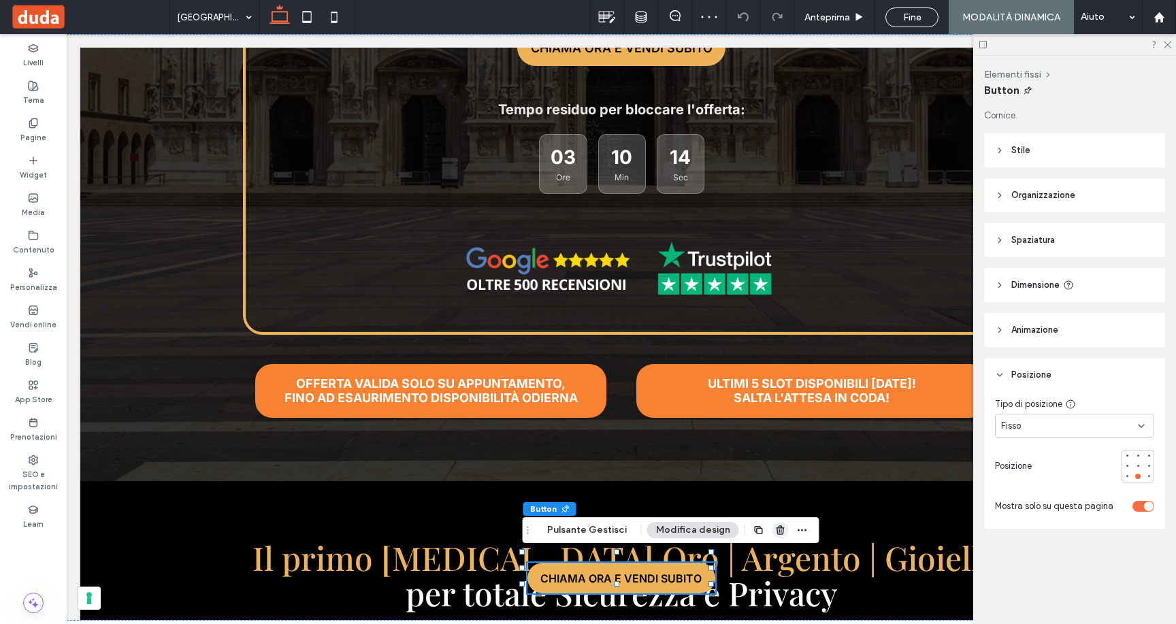
click at [776, 531] on use "button" at bounding box center [780, 529] width 8 height 9
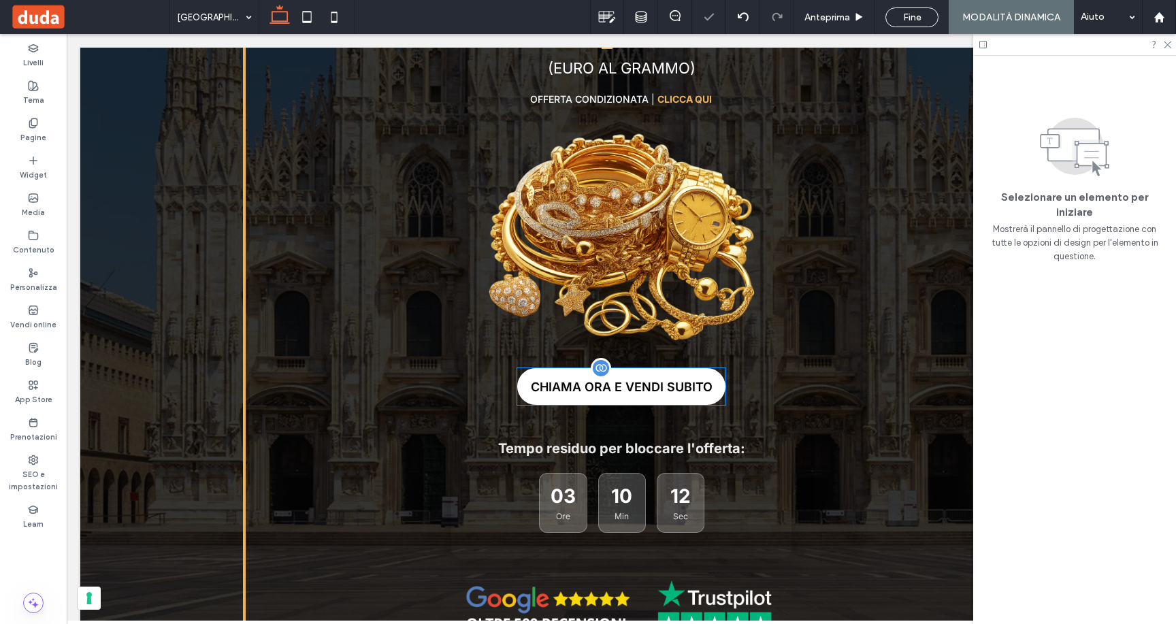
scroll to position [543, 0]
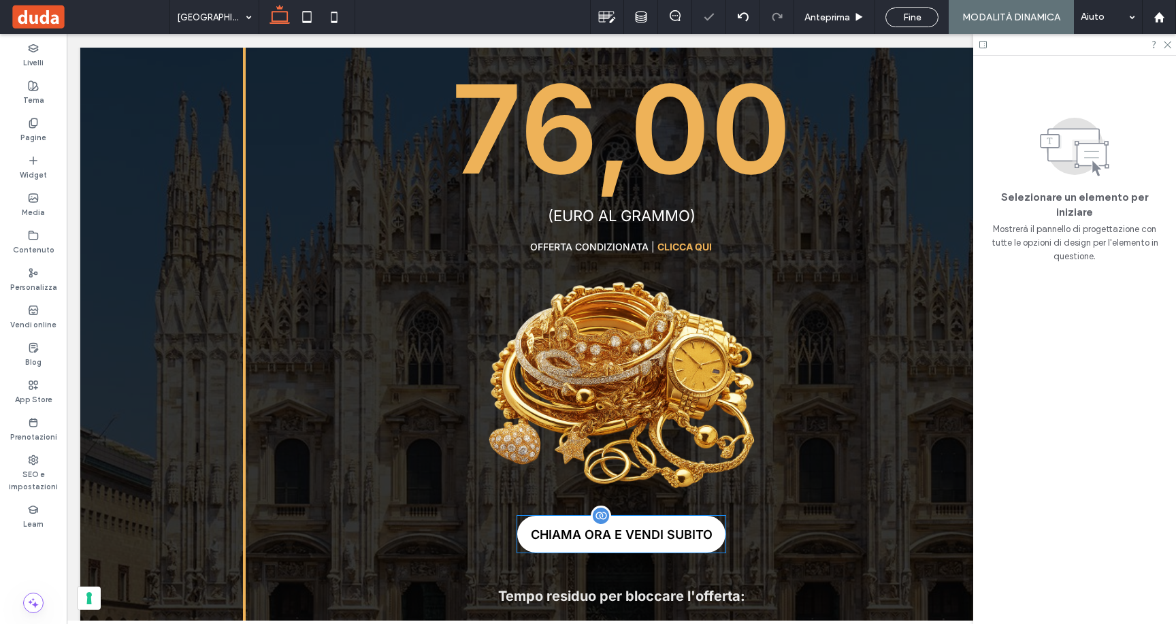
click at [657, 527] on span "CHIAMA ORA E VENDI SUBITO" at bounding box center [622, 534] width 182 height 14
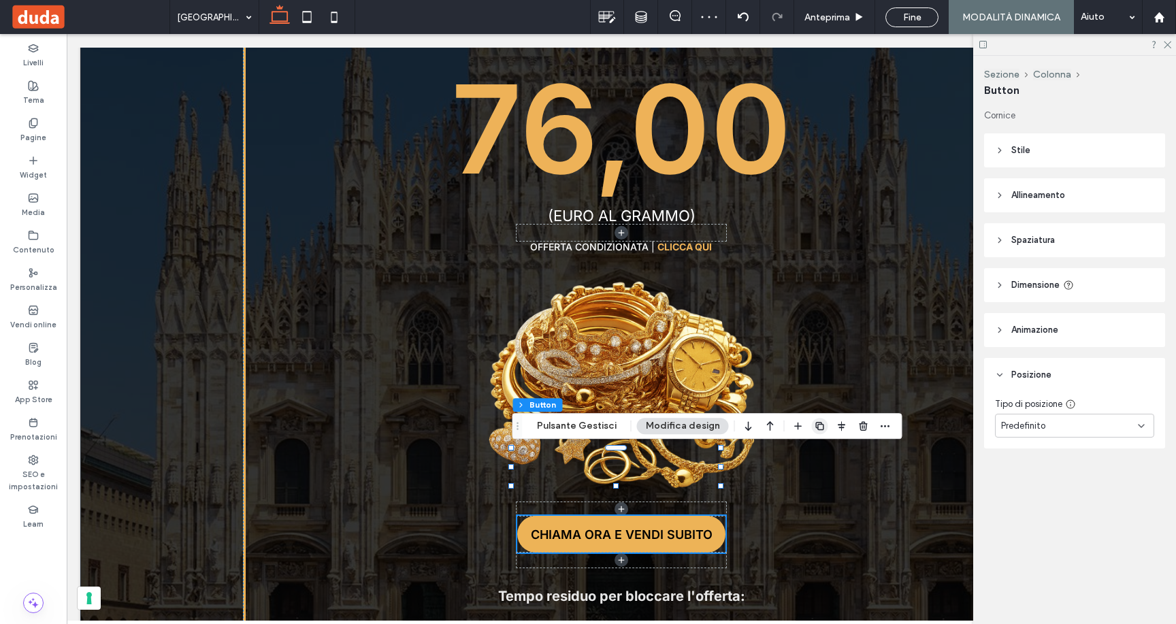
click at [817, 425] on use "button" at bounding box center [819, 426] width 8 height 8
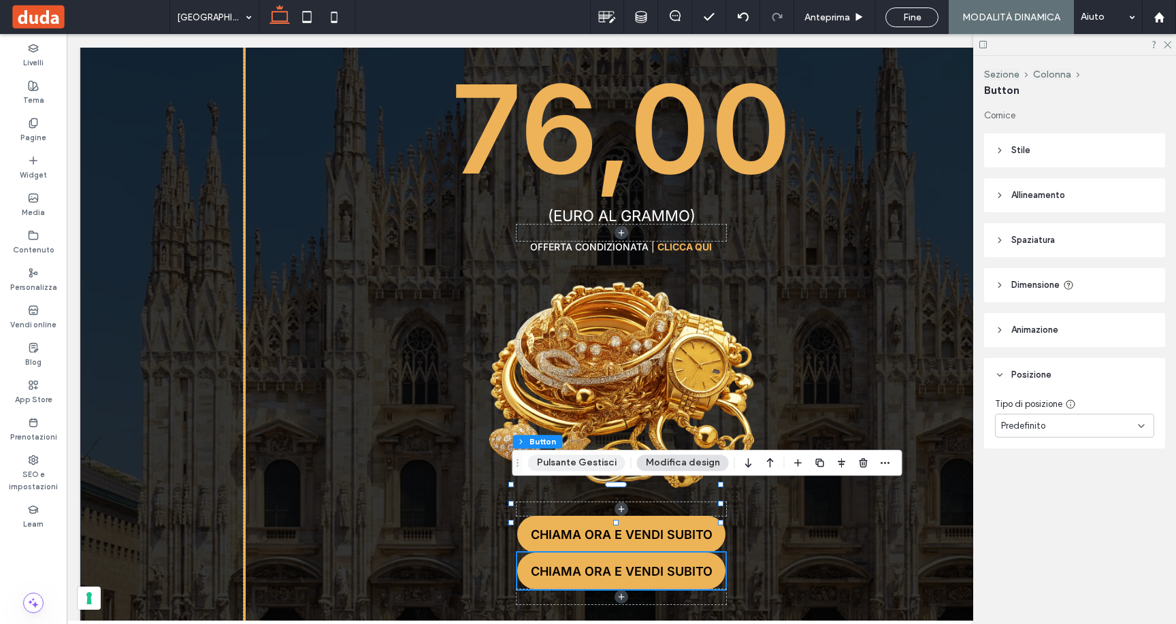
click at [574, 462] on button "Pulsante Gestisci" at bounding box center [576, 463] width 97 height 16
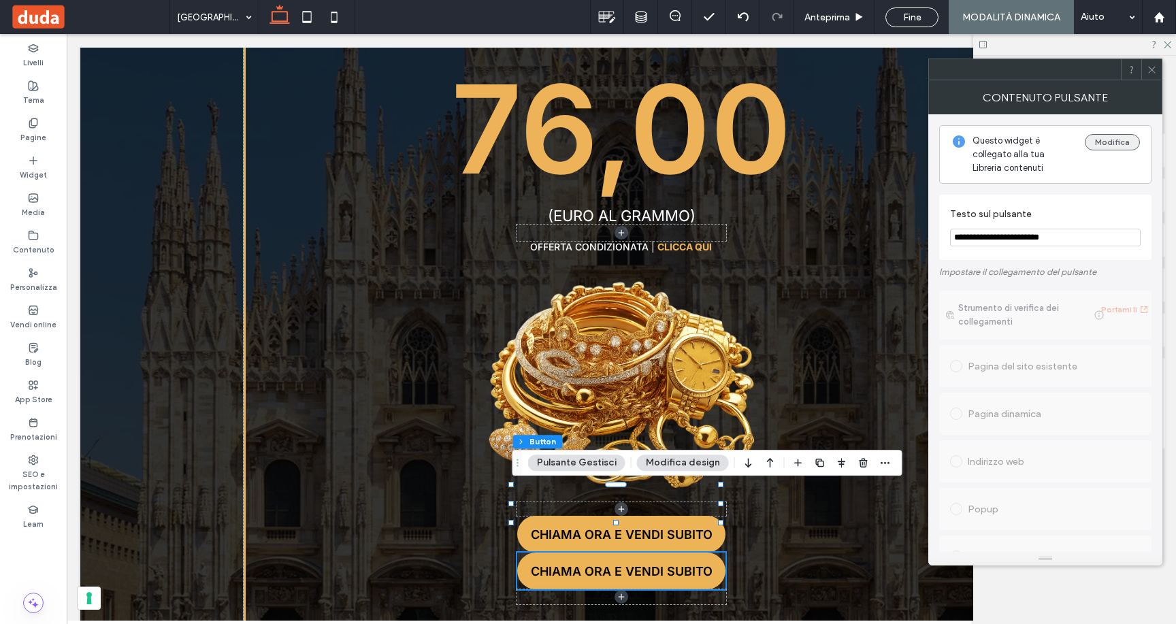
click at [1113, 141] on button "Modifica" at bounding box center [1112, 142] width 55 height 16
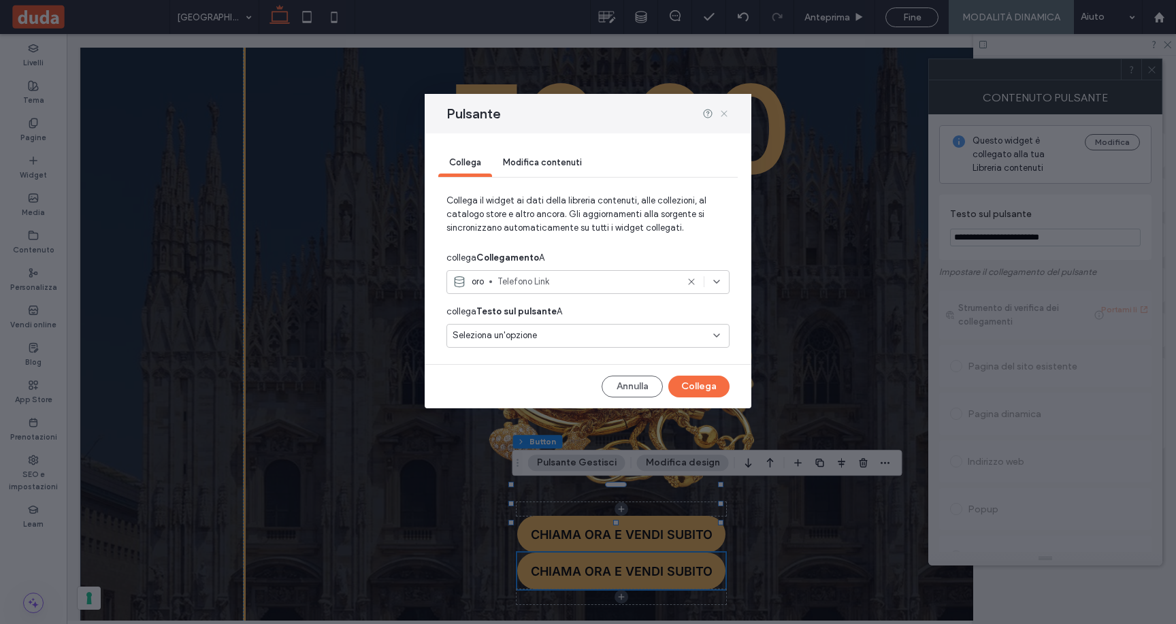
click at [722, 111] on icon at bounding box center [724, 113] width 11 height 11
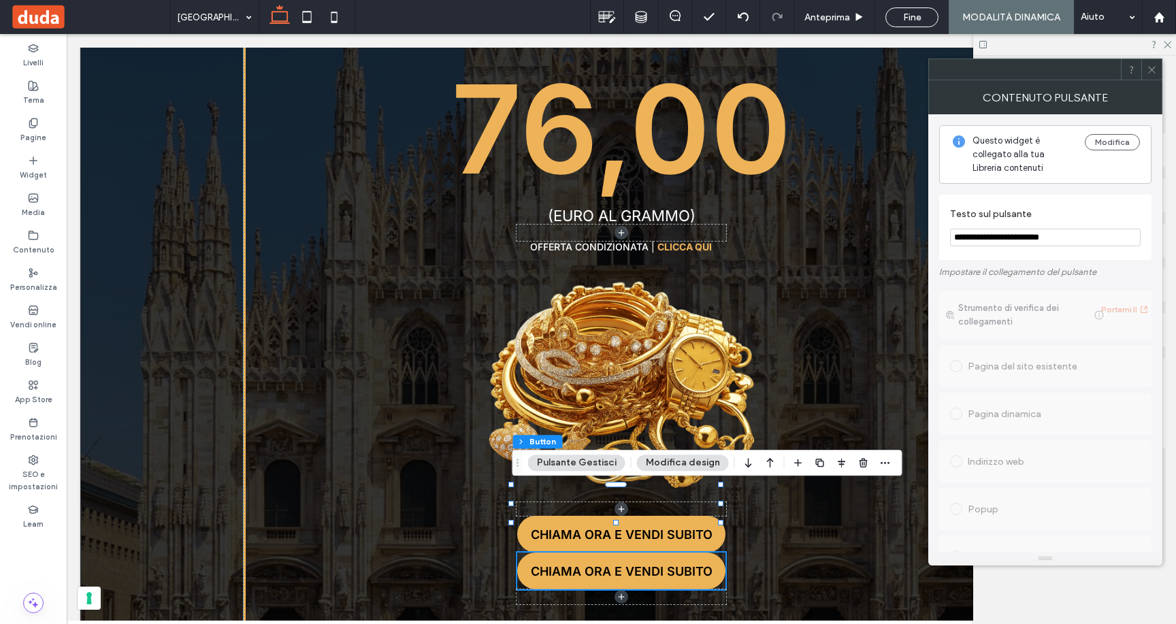
click at [599, 457] on button "Pulsante Gestisci" at bounding box center [576, 463] width 97 height 16
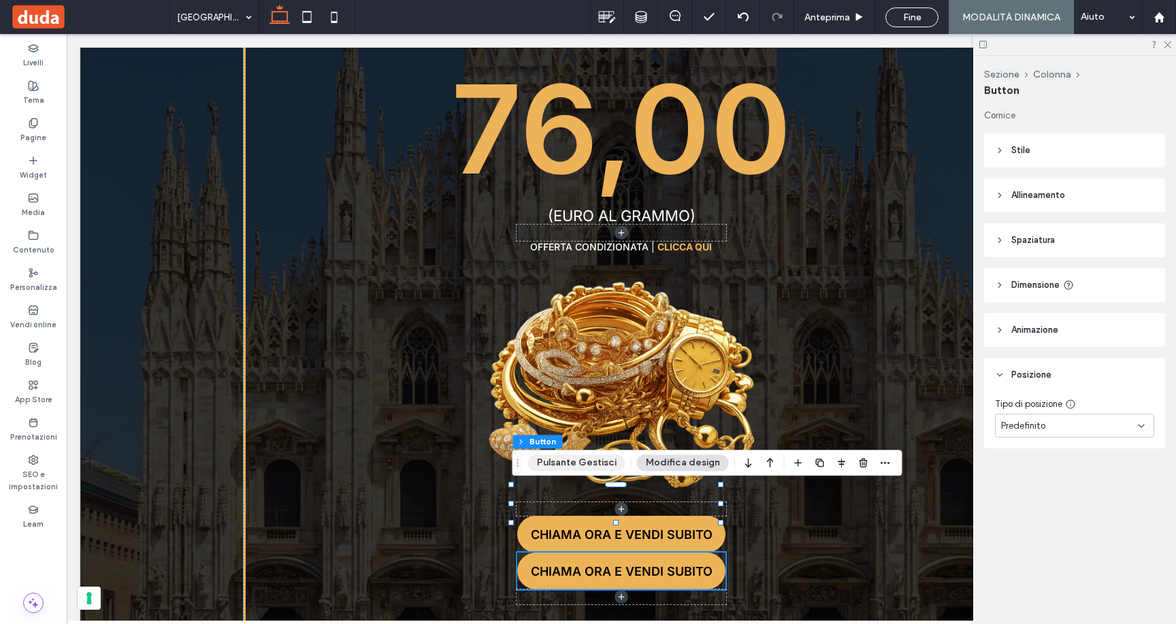
click at [599, 457] on button "Pulsante Gestisci" at bounding box center [576, 463] width 97 height 16
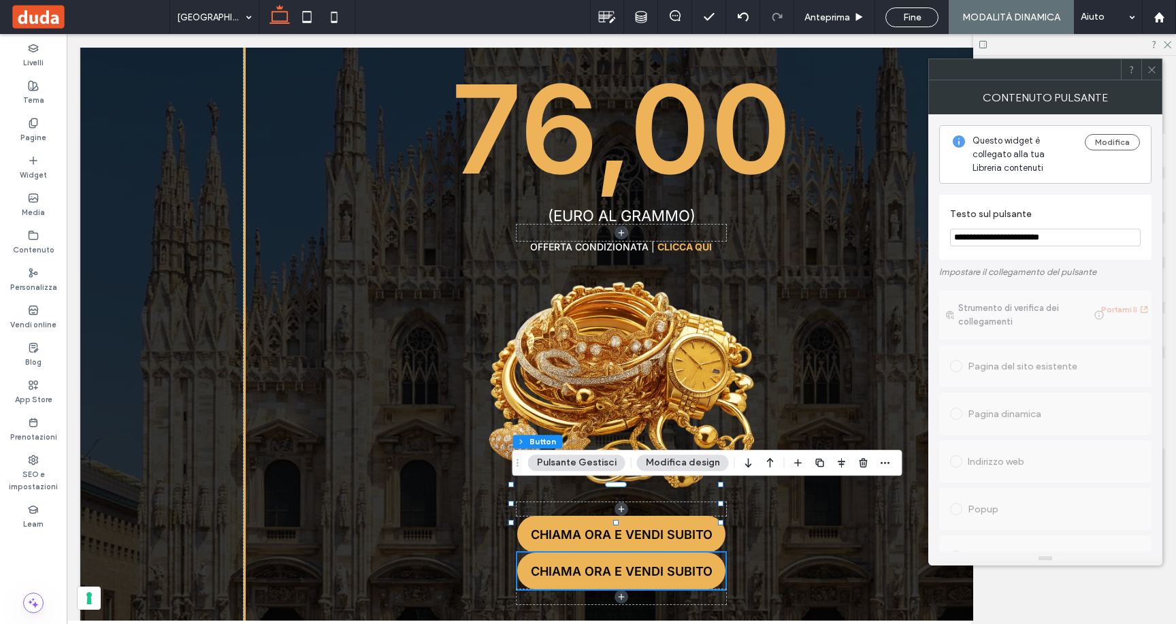
click at [1151, 68] on icon at bounding box center [1152, 70] width 10 height 10
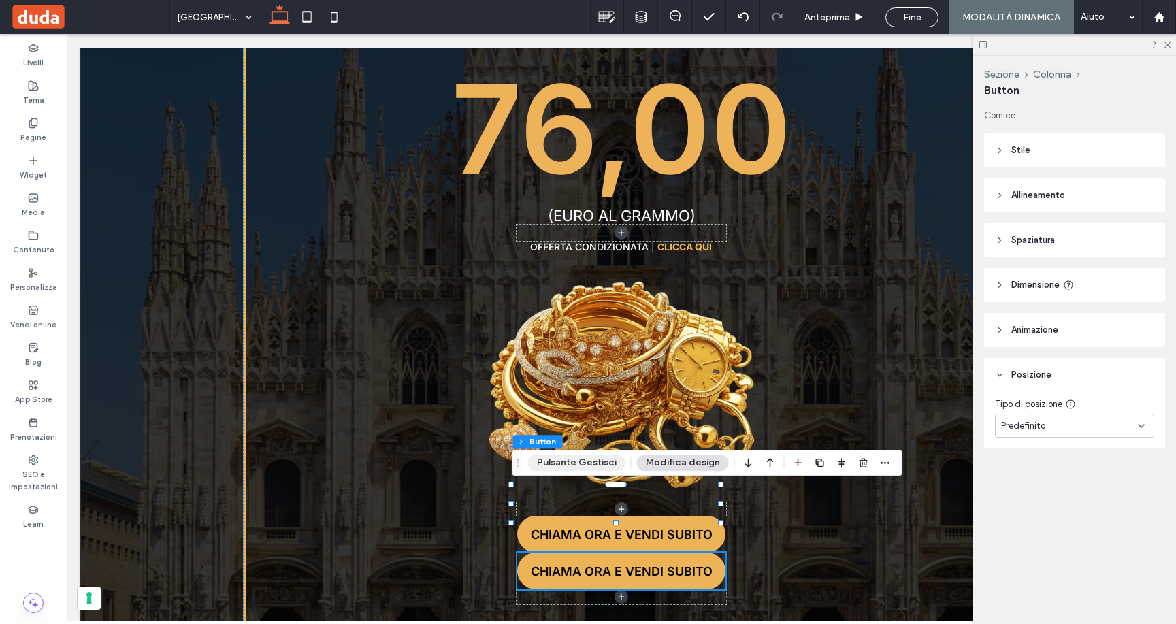
click at [596, 467] on button "Pulsante Gestisci" at bounding box center [576, 463] width 97 height 16
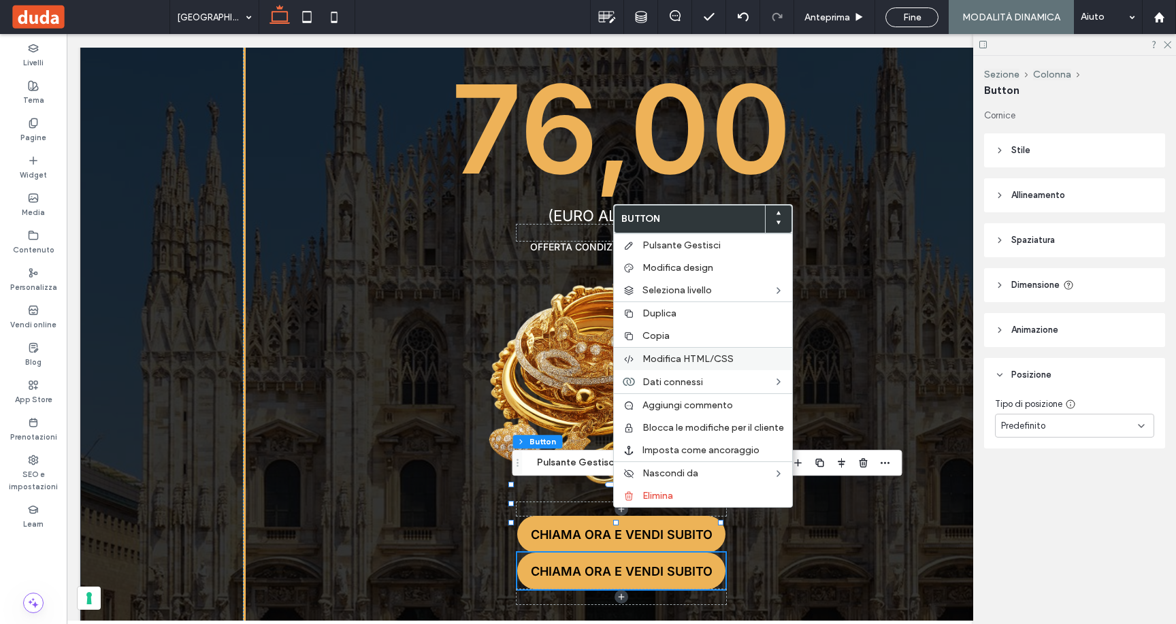
click at [682, 355] on span "Modifica HTML/CSS" at bounding box center [687, 359] width 91 height 12
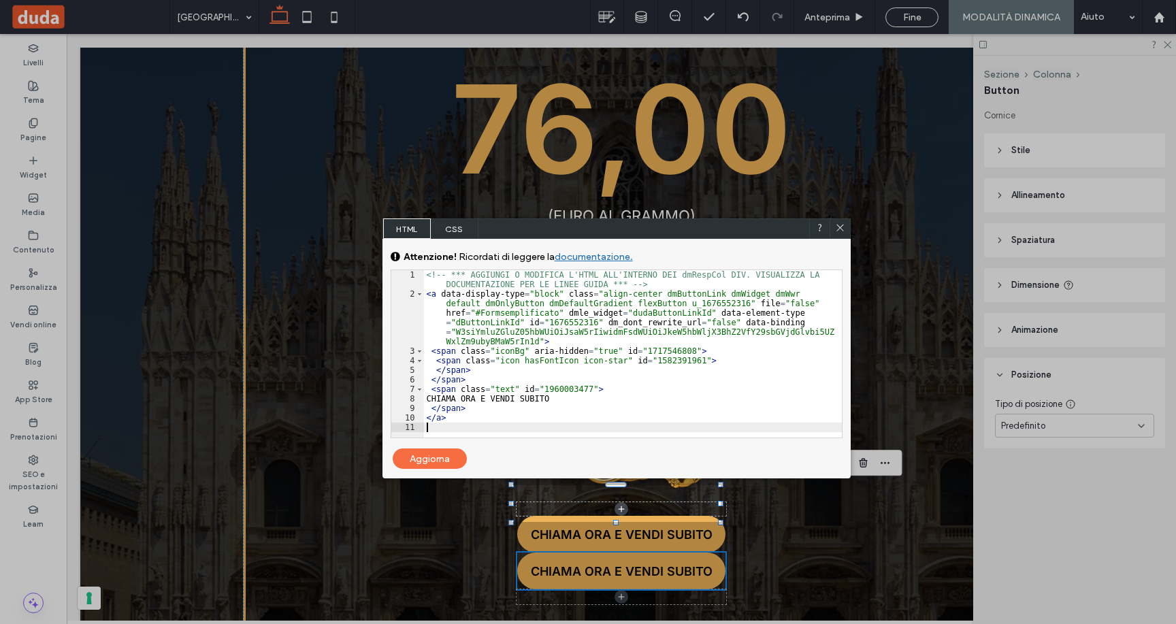
scroll to position [2, 0]
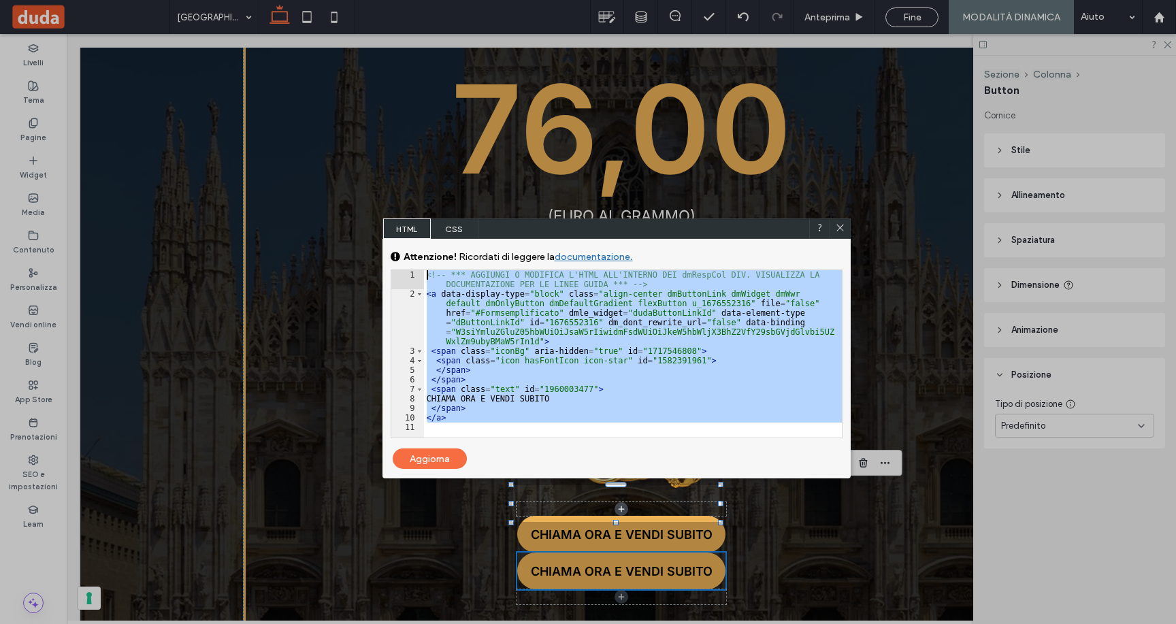
drag, startPoint x: 484, startPoint y: 429, endPoint x: 397, endPoint y: 249, distance: 200.0
click at [397, 249] on div "CSS generale per tutti i dispositivi CODICE CSS SPECIFICO PER IL DISPOSITIVO At…" at bounding box center [616, 344] width 468 height 210
click at [639, 392] on div "<!-- *** AGGIUNGI O MODIFICA L'HTML ALL'INTERNO DEI dmRespCol DIV. VISUALIZZA L…" at bounding box center [633, 368] width 418 height 196
drag, startPoint x: 503, startPoint y: 423, endPoint x: 321, endPoint y: 202, distance: 285.7
click at [321, 202] on body ".wqwq-1{fill:#231f20;} .cls-1q, .cls-2q { fill-rule: evenodd; } .cls-2q { fill:…" at bounding box center [588, 312] width 1176 height 624
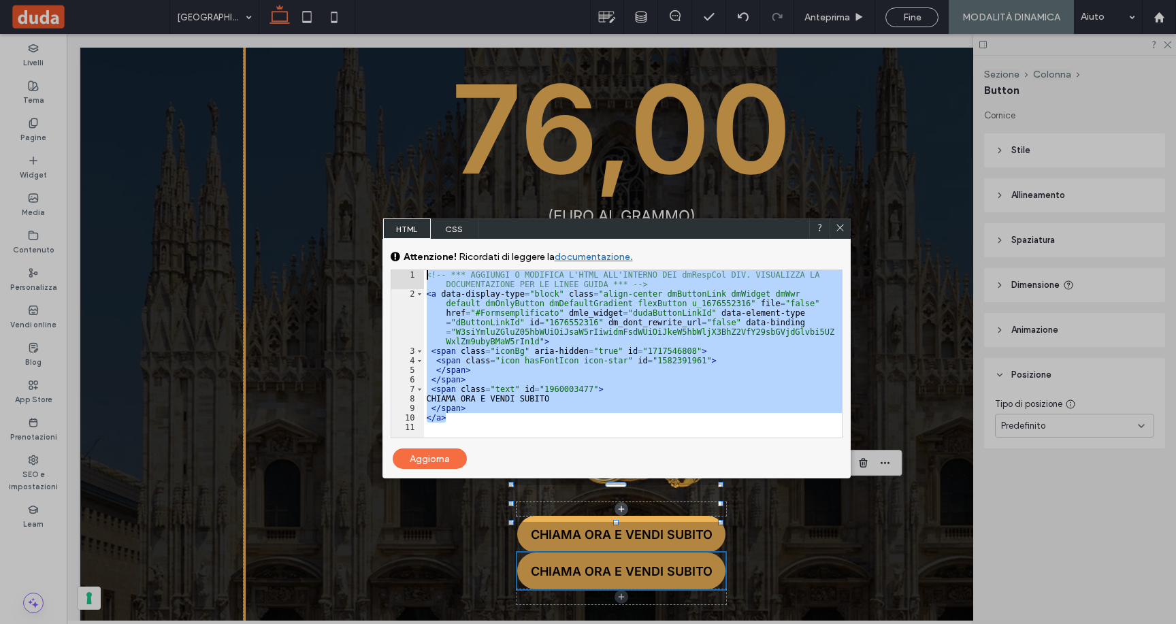
scroll to position [52, 0]
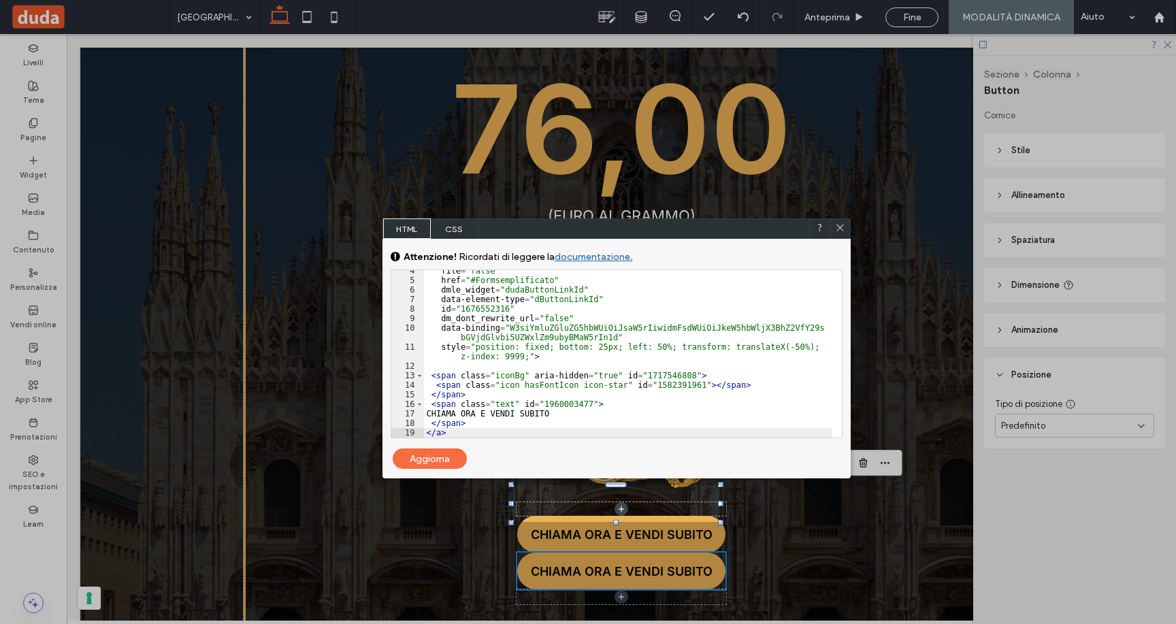
click at [433, 461] on div "Aggiorna" at bounding box center [430, 458] width 74 height 20
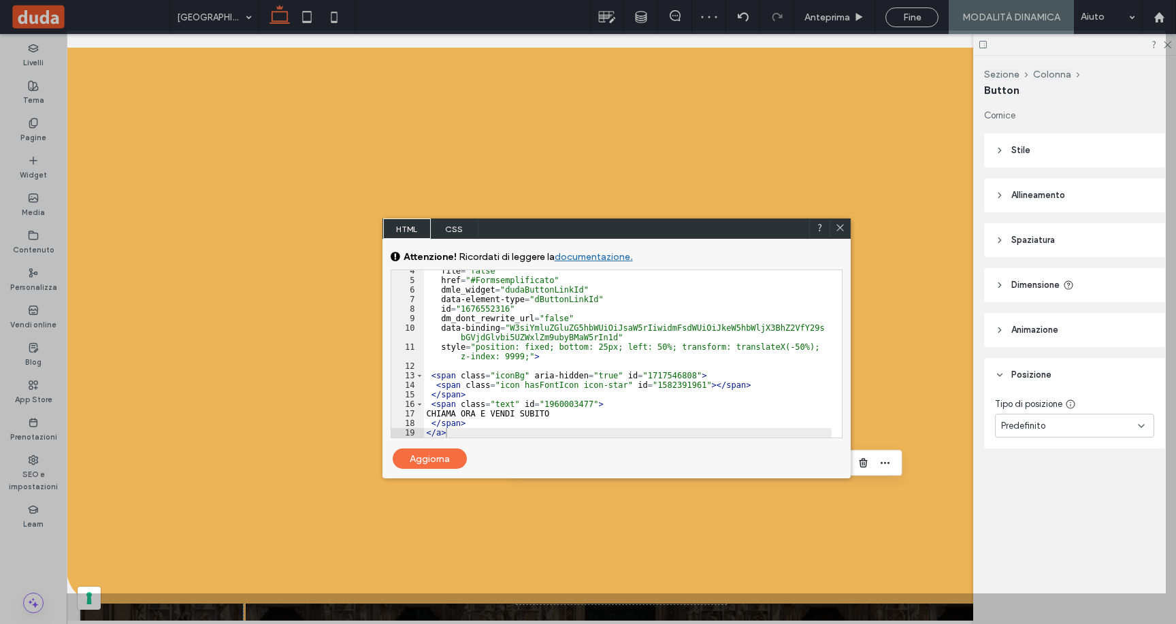
click at [447, 458] on div "Aggiorna" at bounding box center [430, 458] width 74 height 20
drag, startPoint x: 843, startPoint y: 227, endPoint x: 776, endPoint y: 195, distance: 74.9
click at [843, 227] on icon at bounding box center [840, 228] width 10 height 10
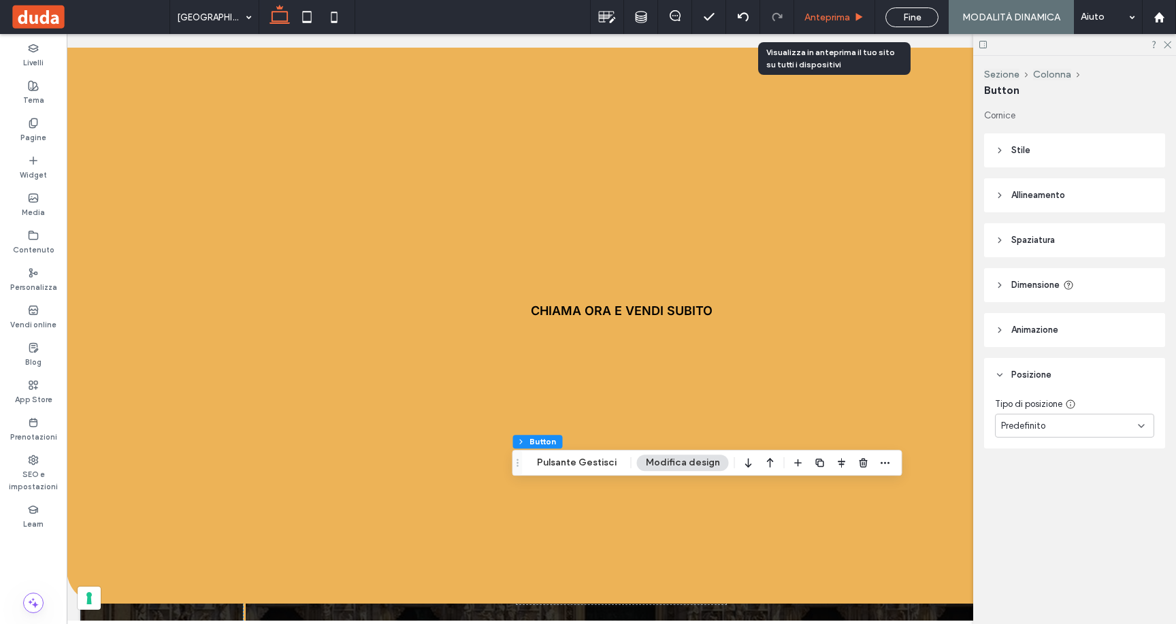
click at [827, 20] on span "Anteprima" at bounding box center [827, 18] width 46 height 12
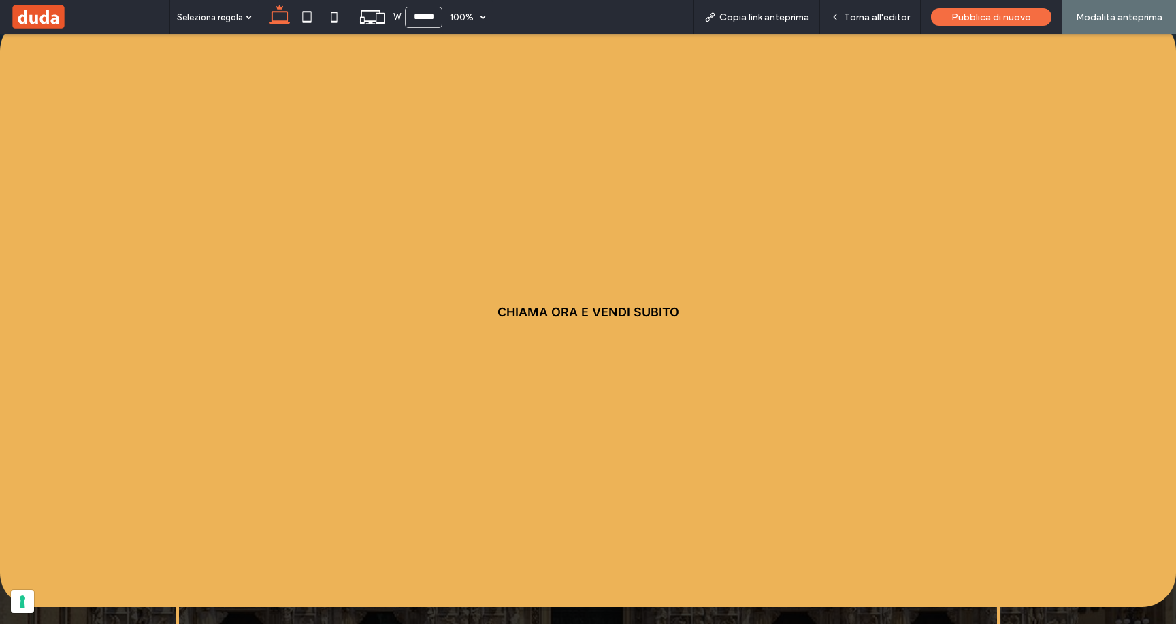
scroll to position [529, 0]
click at [876, 17] on span "Torna all'editor" at bounding box center [877, 18] width 66 height 12
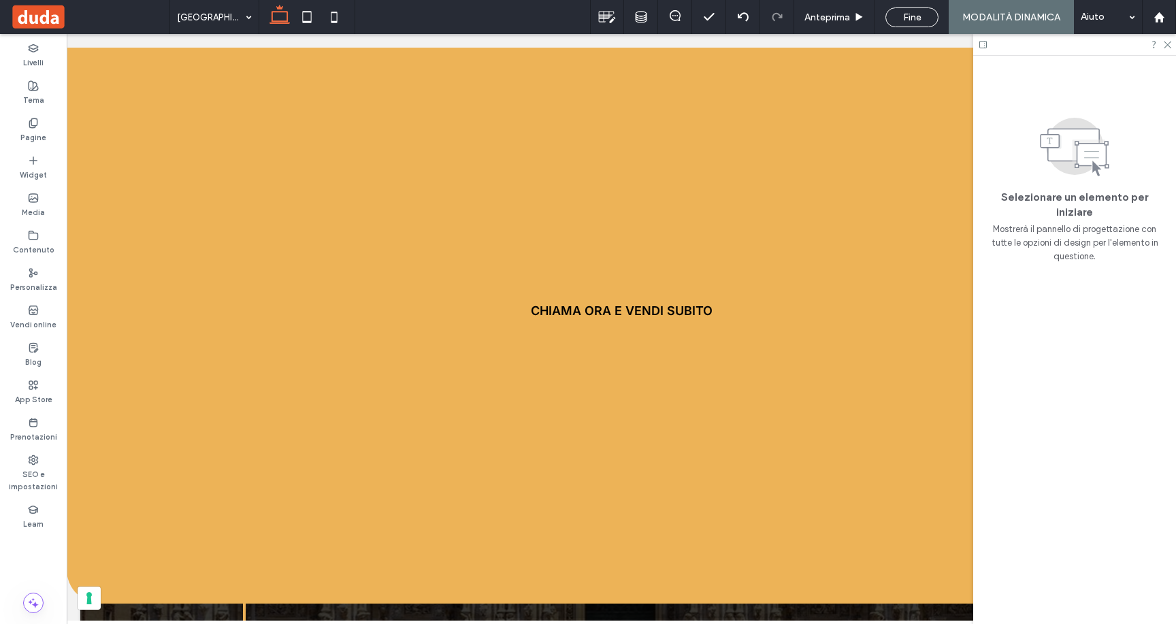
scroll to position [543, 0]
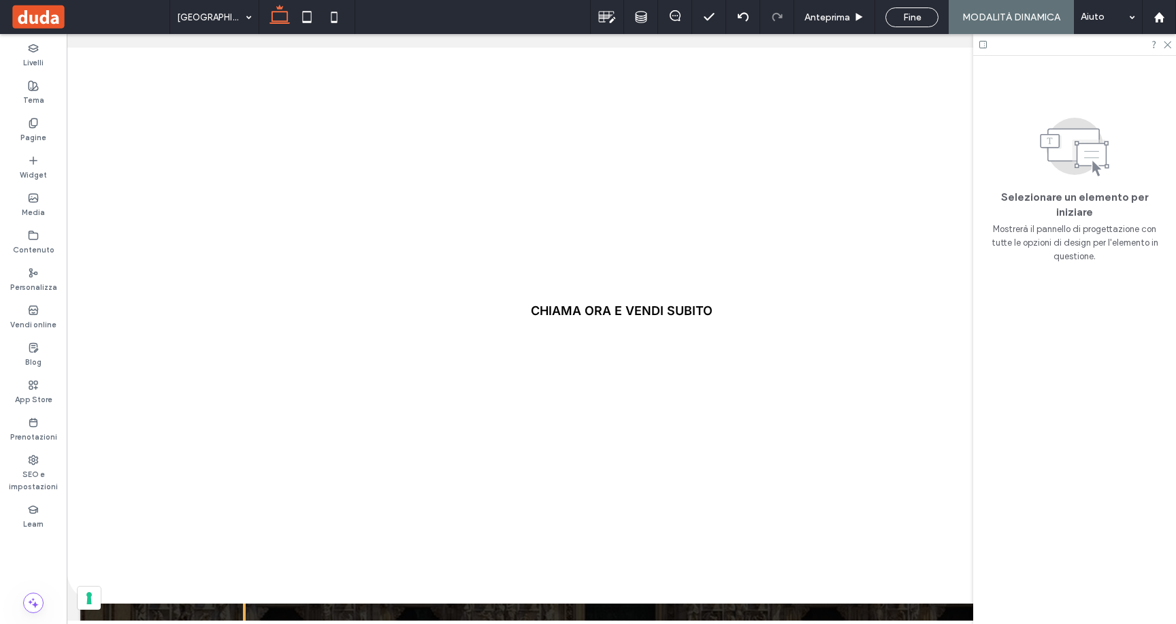
click at [709, 186] on link "CHIAMA ORA E VENDI SUBITO" at bounding box center [621, 310] width 1109 height 587
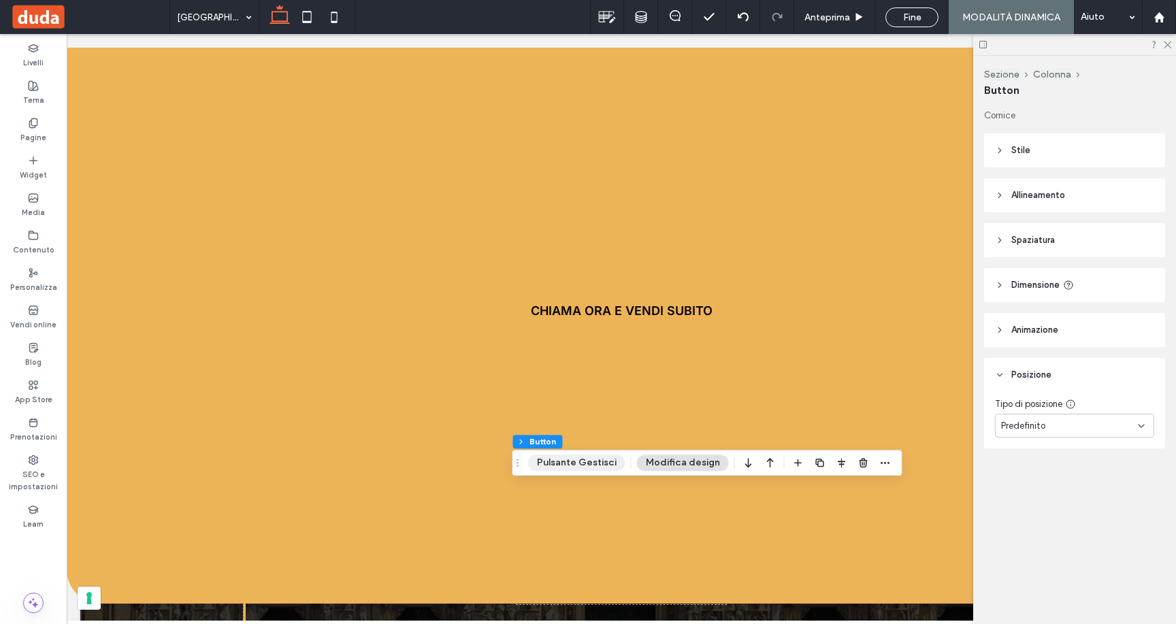
click at [595, 466] on button "Pulsante Gestisci" at bounding box center [576, 463] width 97 height 16
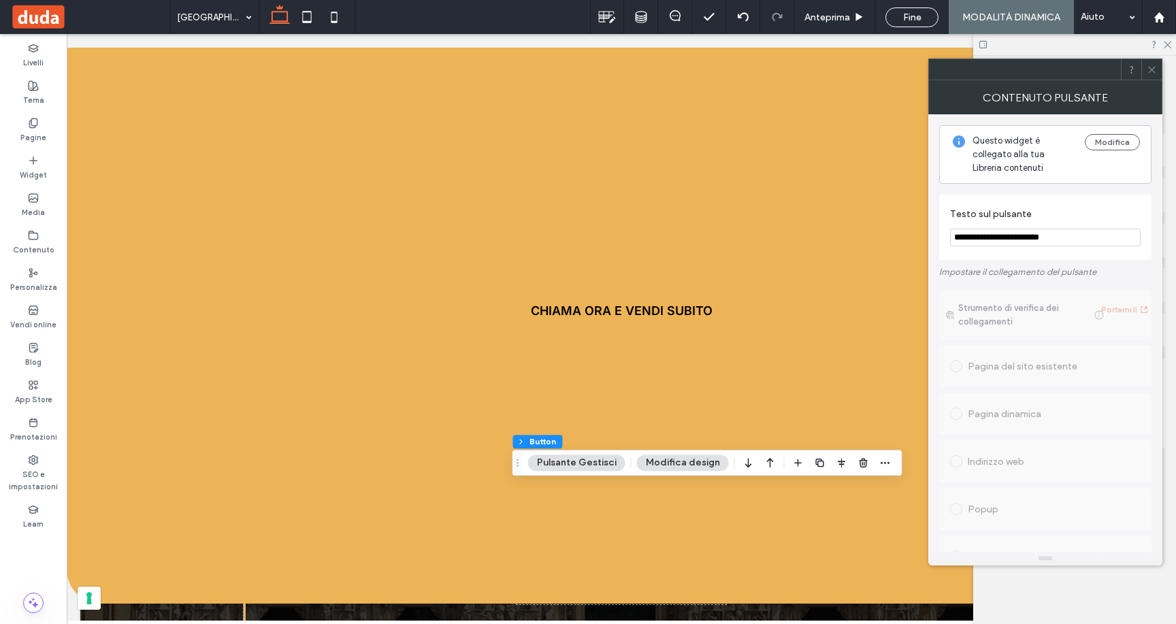
click at [663, 459] on button "Modifica design" at bounding box center [683, 463] width 92 height 16
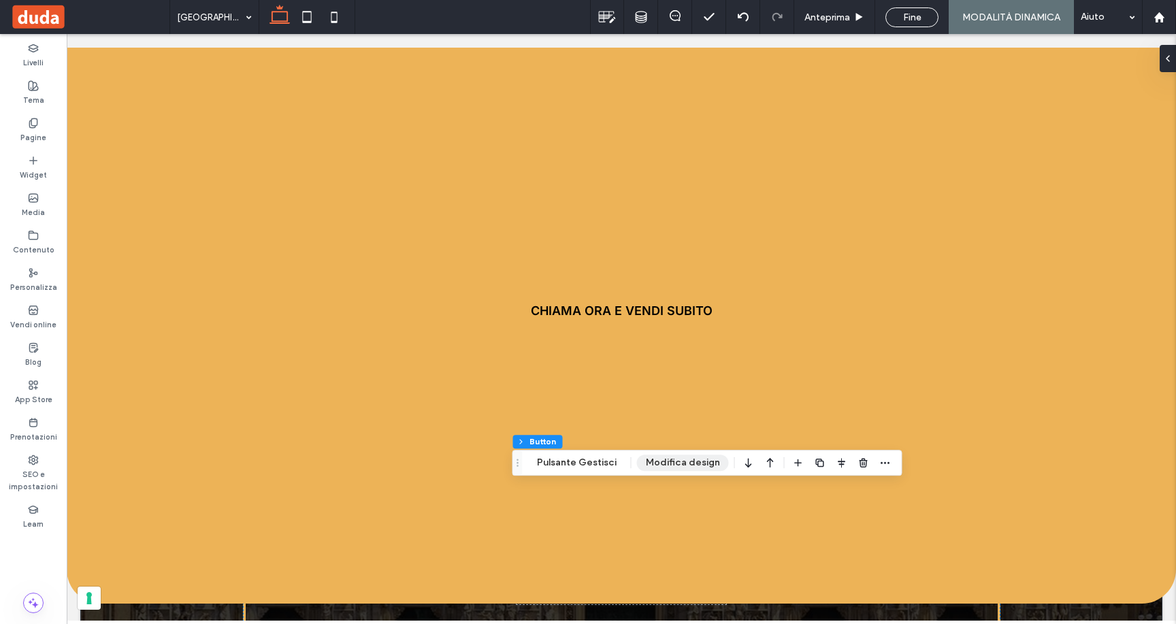
click at [663, 459] on button "Modifica design" at bounding box center [683, 463] width 92 height 16
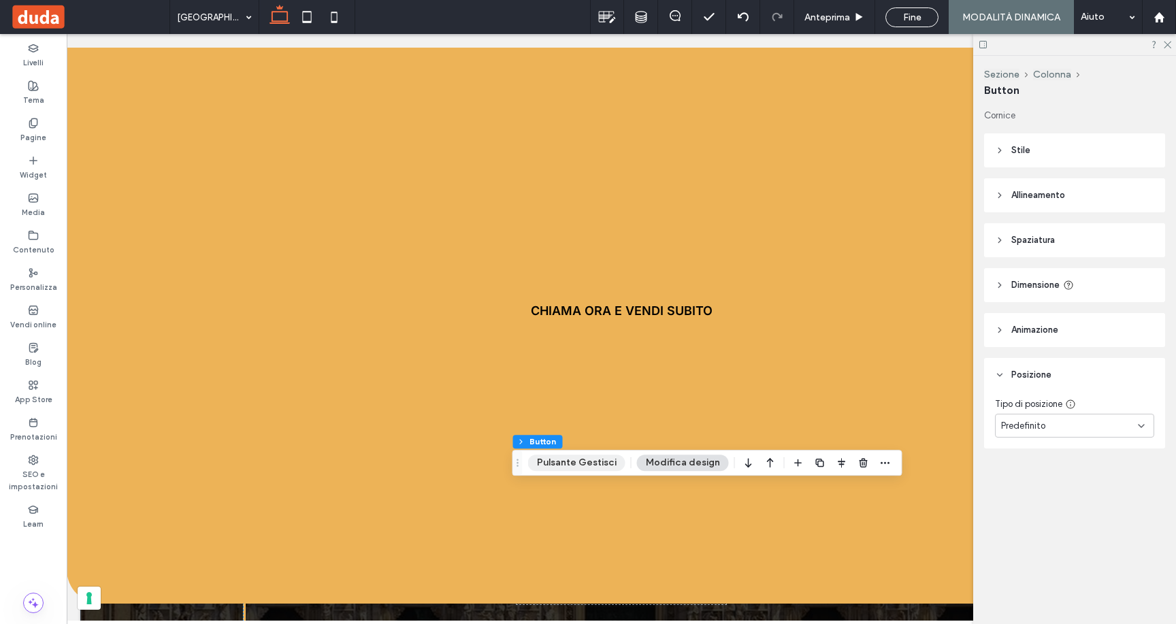
click at [582, 462] on button "Pulsante Gestisci" at bounding box center [576, 463] width 97 height 16
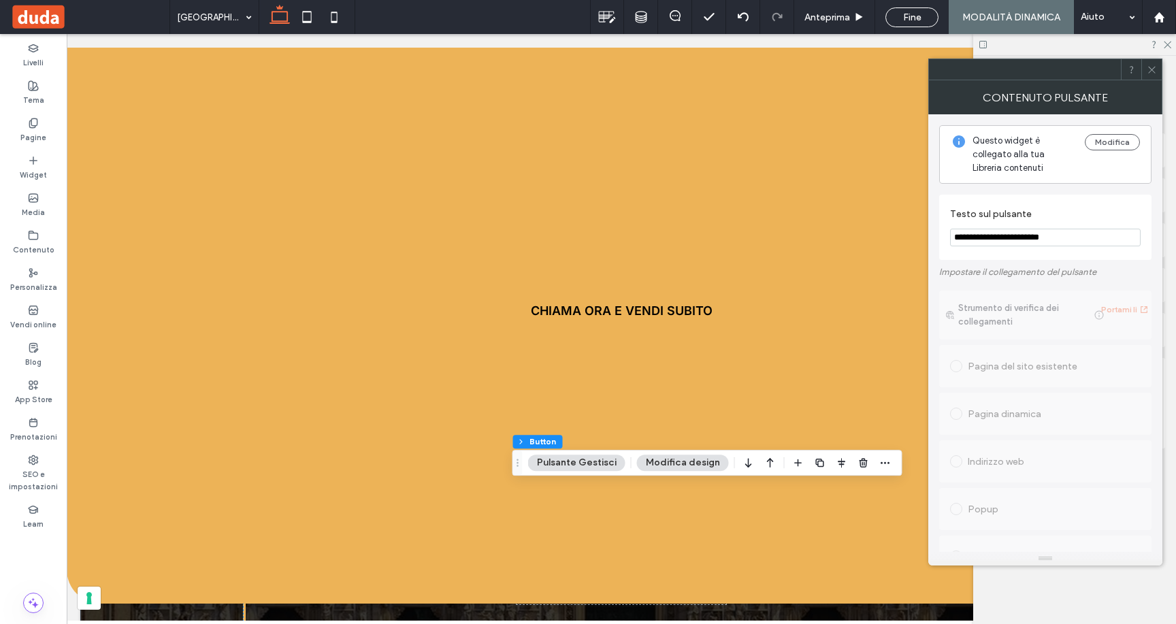
click at [678, 462] on button "Modifica design" at bounding box center [683, 463] width 92 height 16
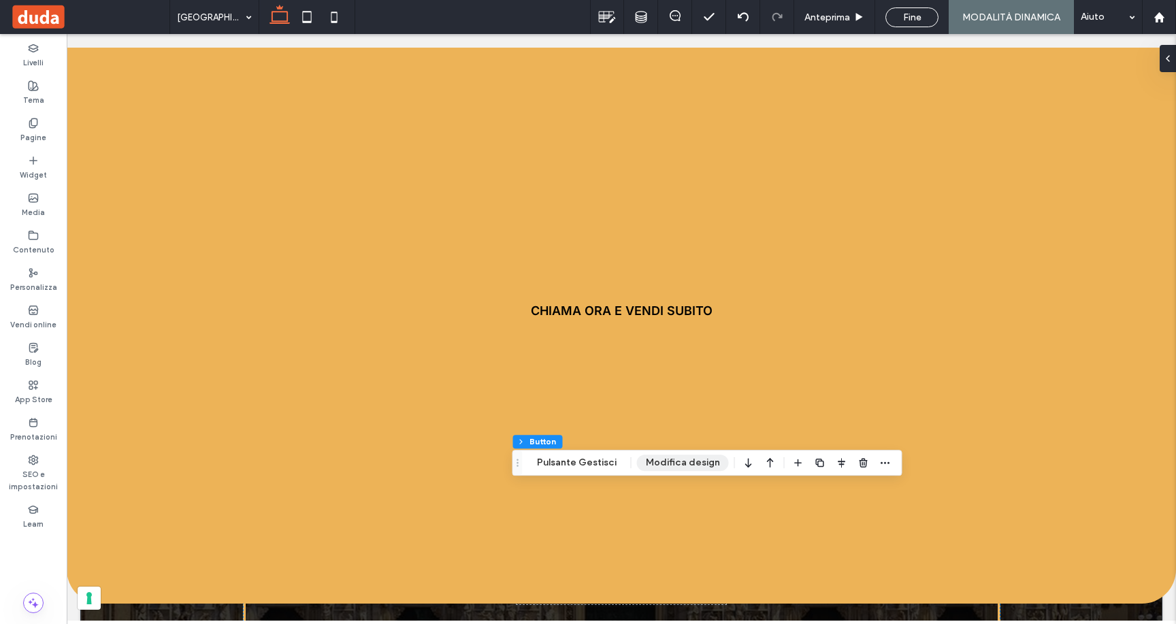
click at [676, 462] on button "Modifica design" at bounding box center [683, 463] width 92 height 16
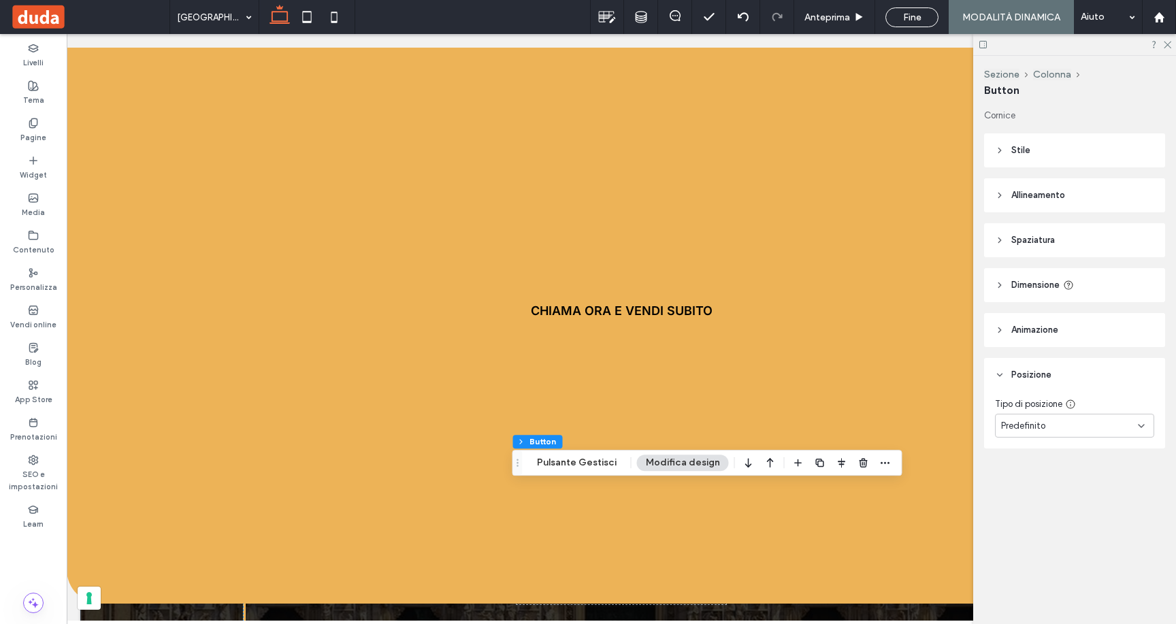
click at [1030, 145] on header "Stile" at bounding box center [1074, 150] width 181 height 34
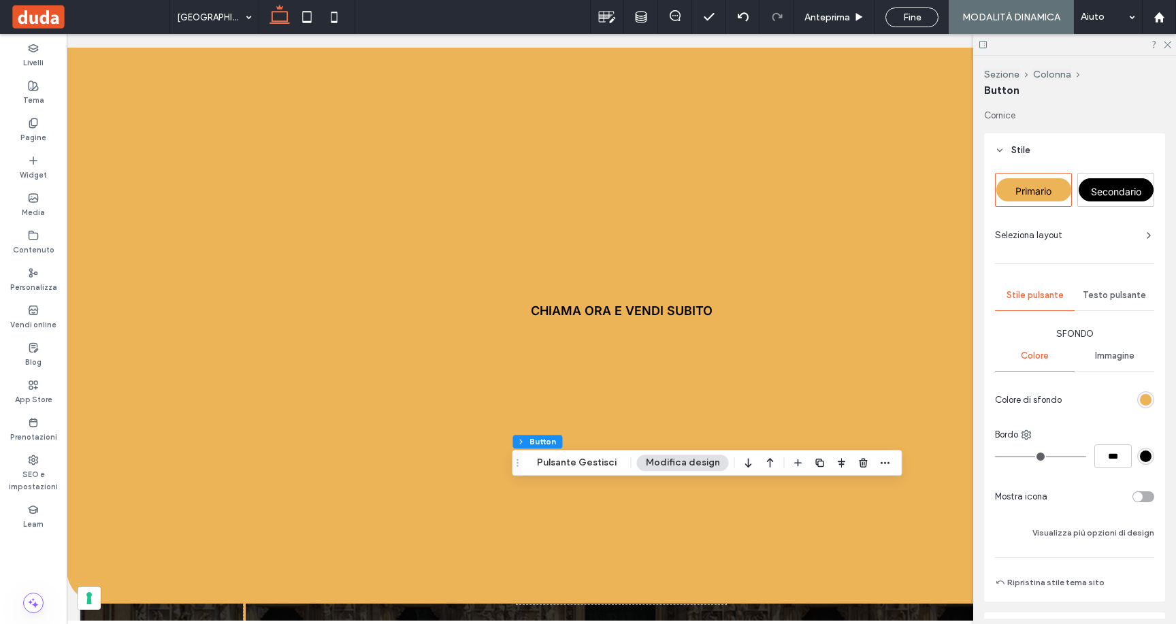
click at [1008, 152] on header "Stile" at bounding box center [1074, 150] width 181 height 34
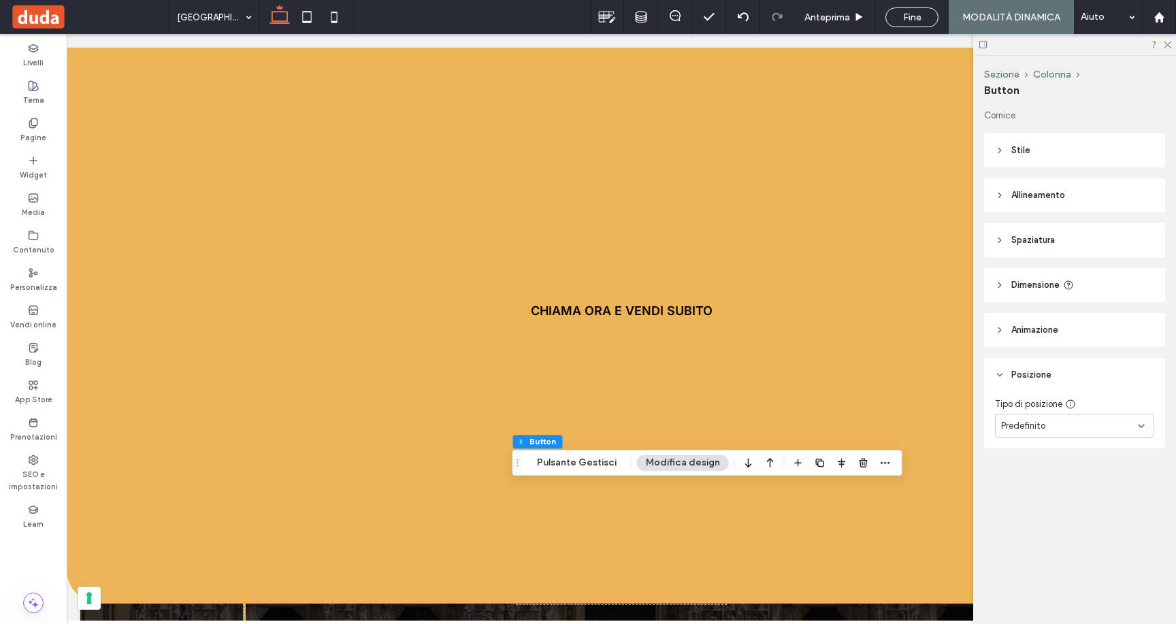
click at [1010, 282] on header "Dimensione" at bounding box center [1074, 285] width 181 height 34
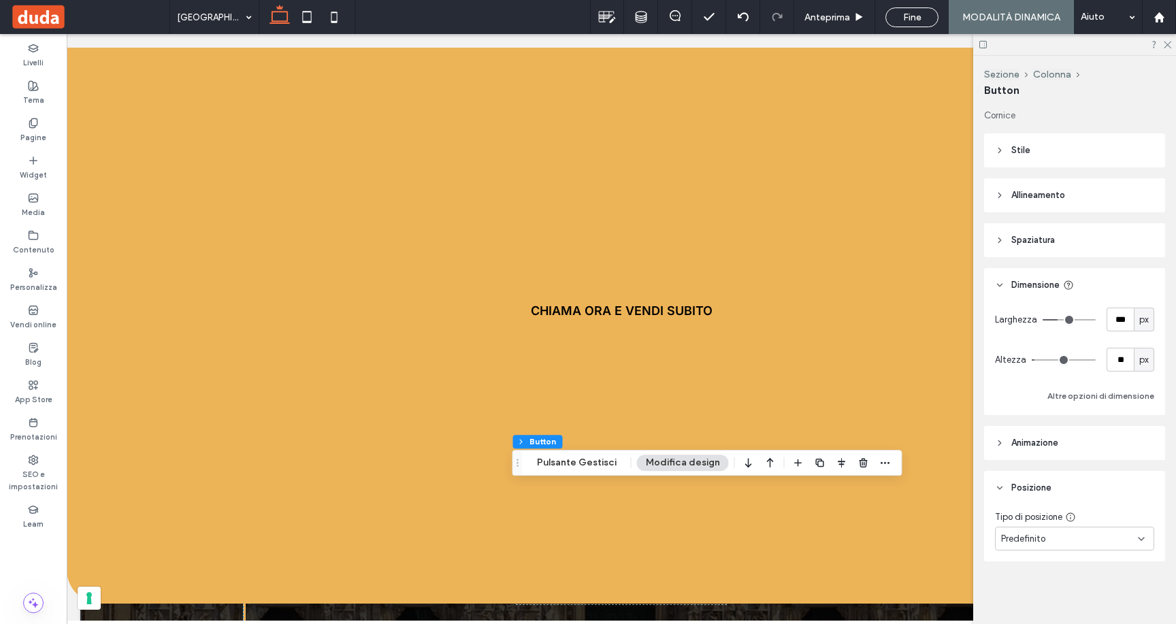
type input "**"
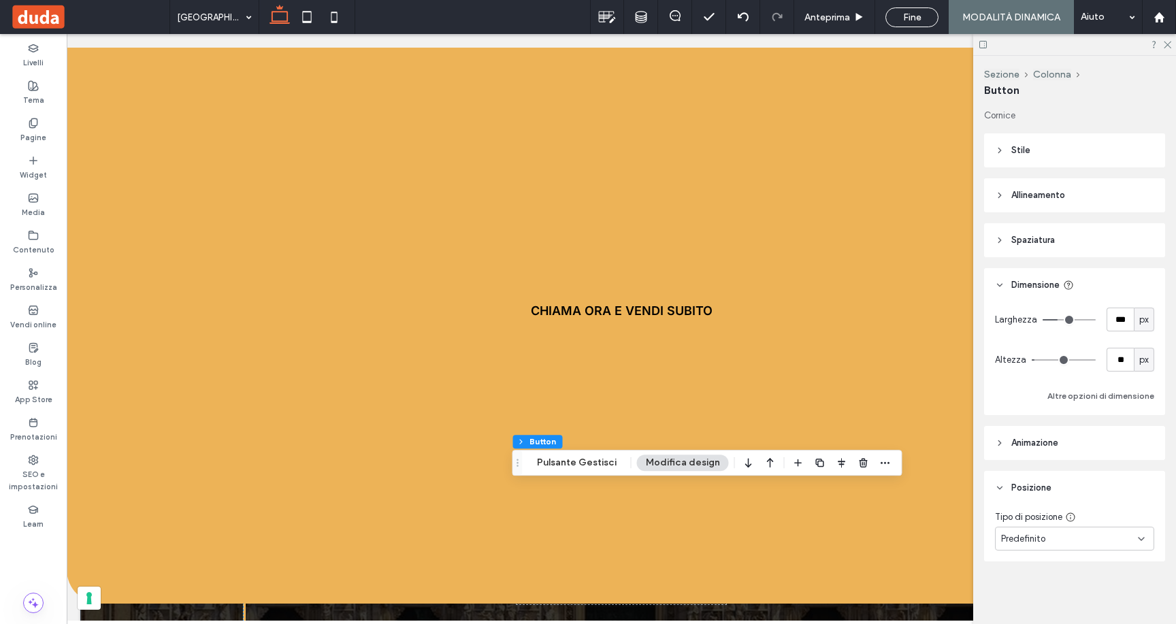
type input "**"
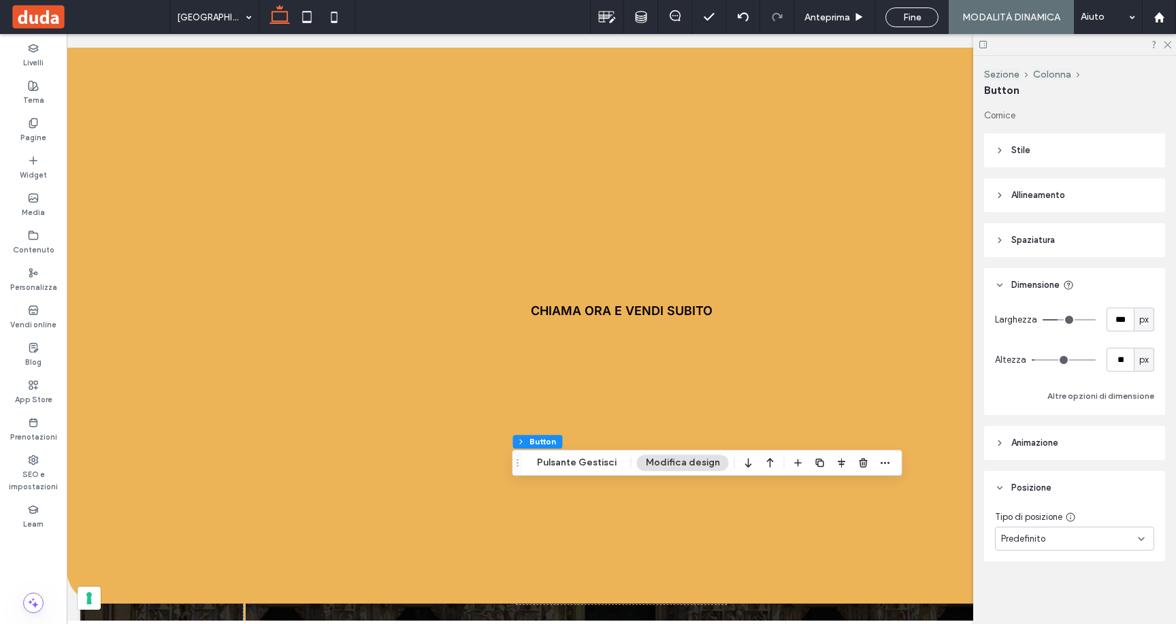
type input "*"
drag, startPoint x: 1036, startPoint y: 359, endPoint x: 1026, endPoint y: 358, distance: 10.2
click at [1032, 359] on input "range" at bounding box center [1064, 359] width 64 height 1
type input "**"
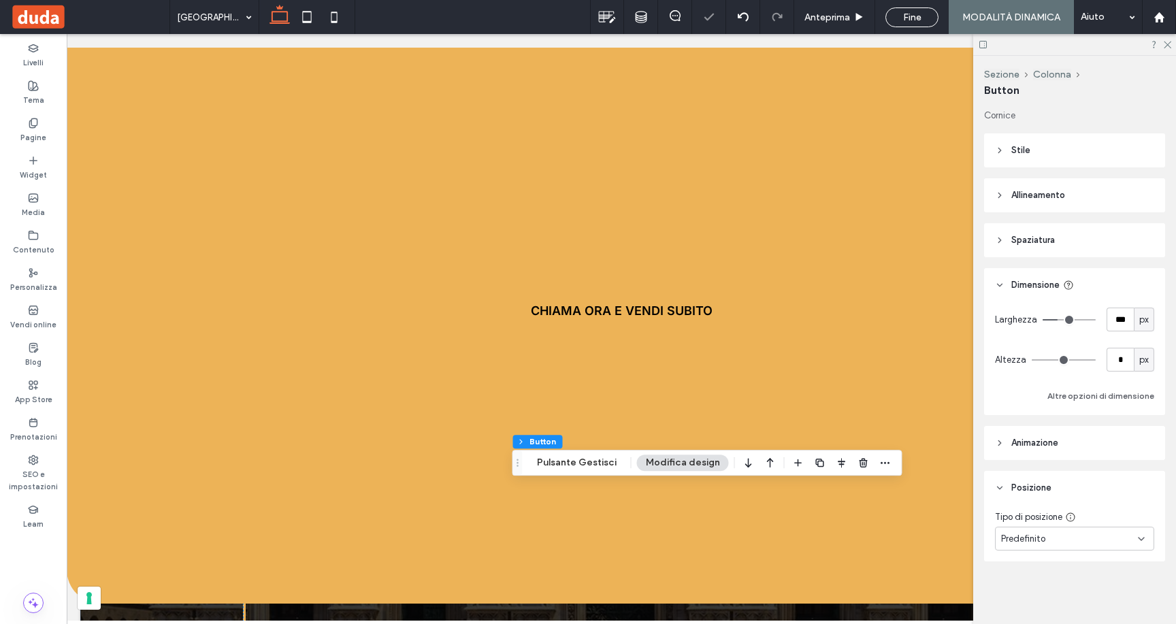
type input "**"
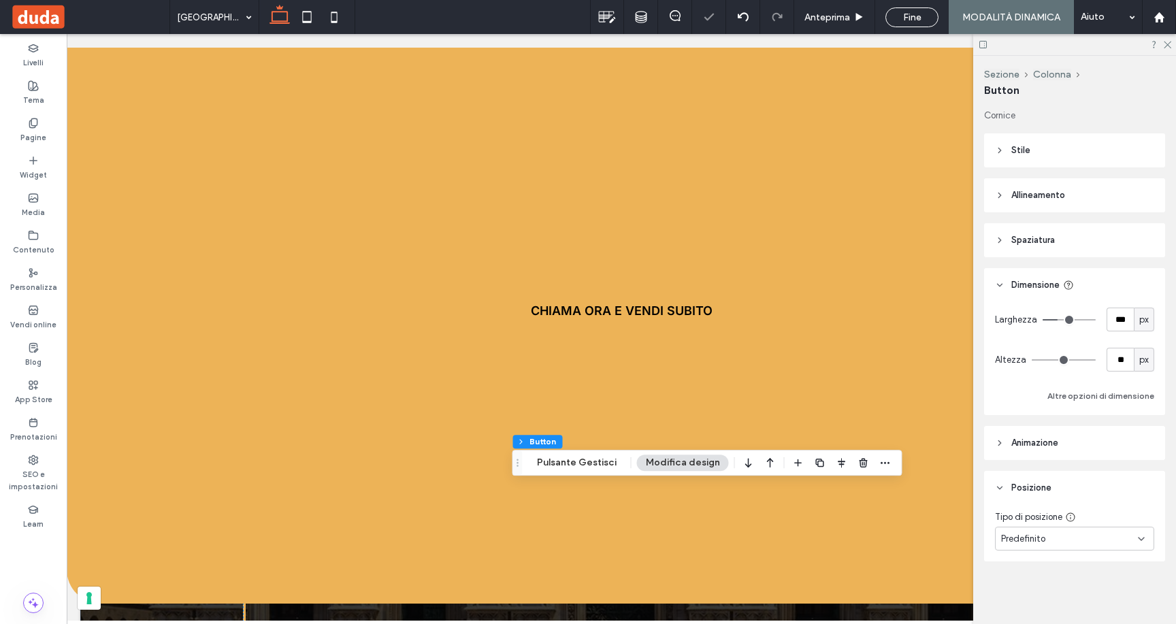
type input "**"
type input "***"
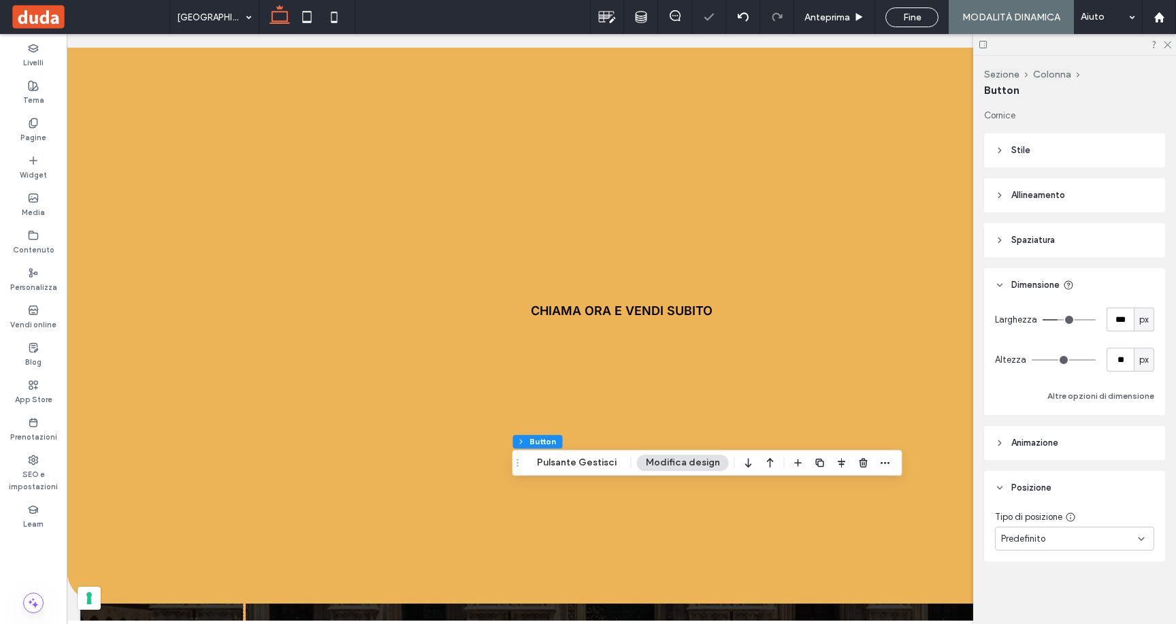
type input "***"
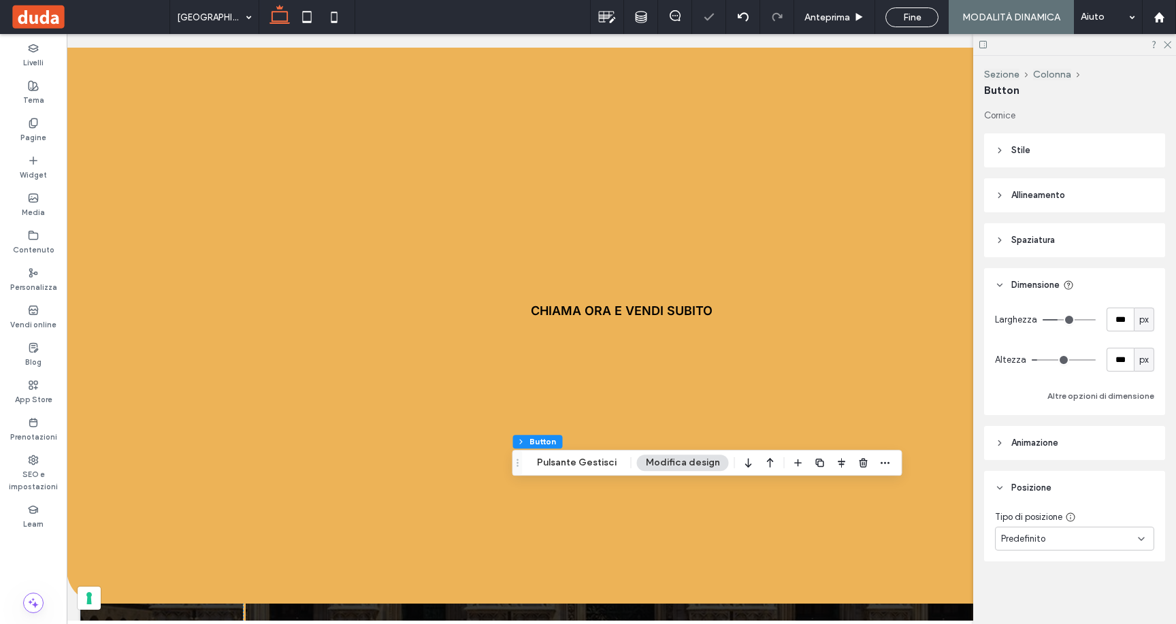
type input "***"
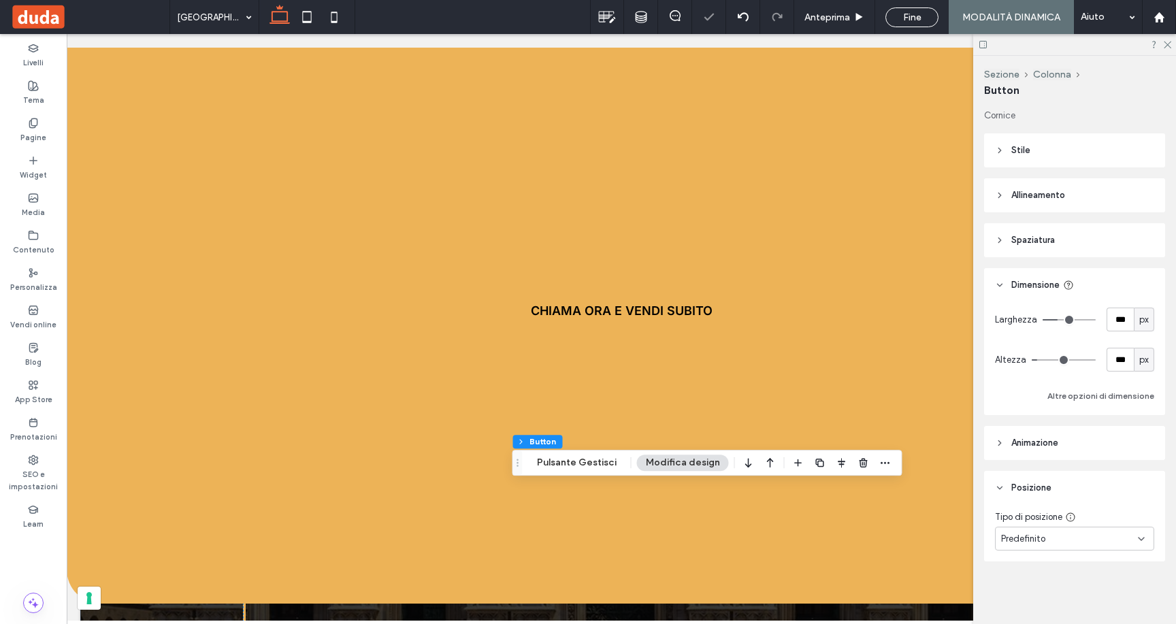
type input "***"
drag, startPoint x: 1036, startPoint y: 358, endPoint x: 1044, endPoint y: 357, distance: 8.2
click at [1044, 359] on input "range" at bounding box center [1064, 359] width 64 height 1
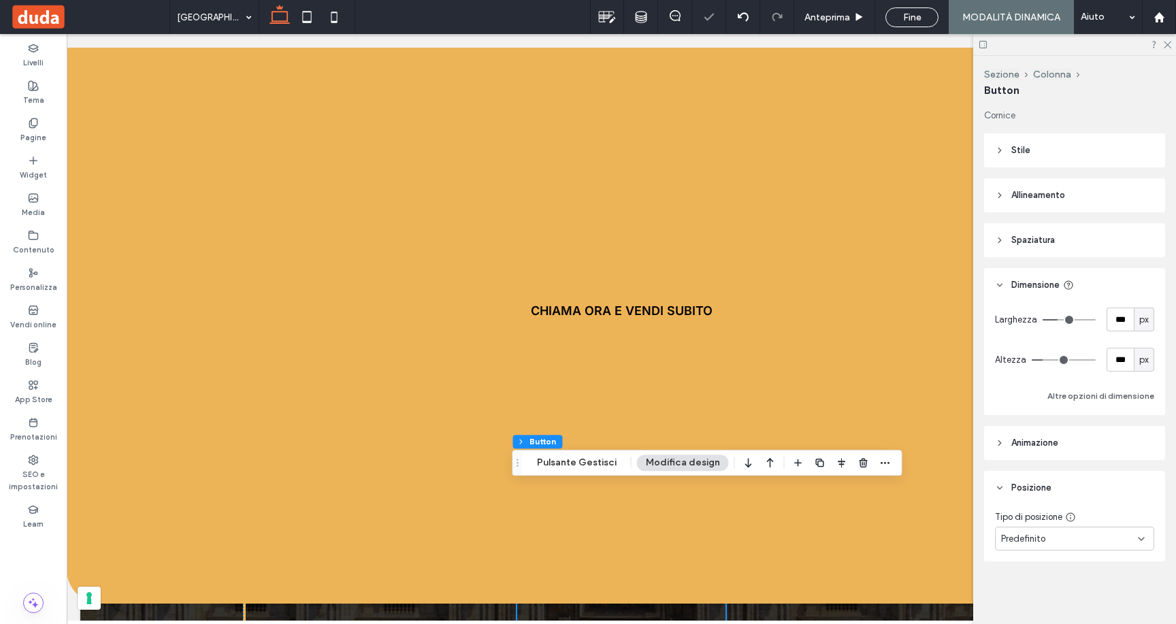
type input "***"
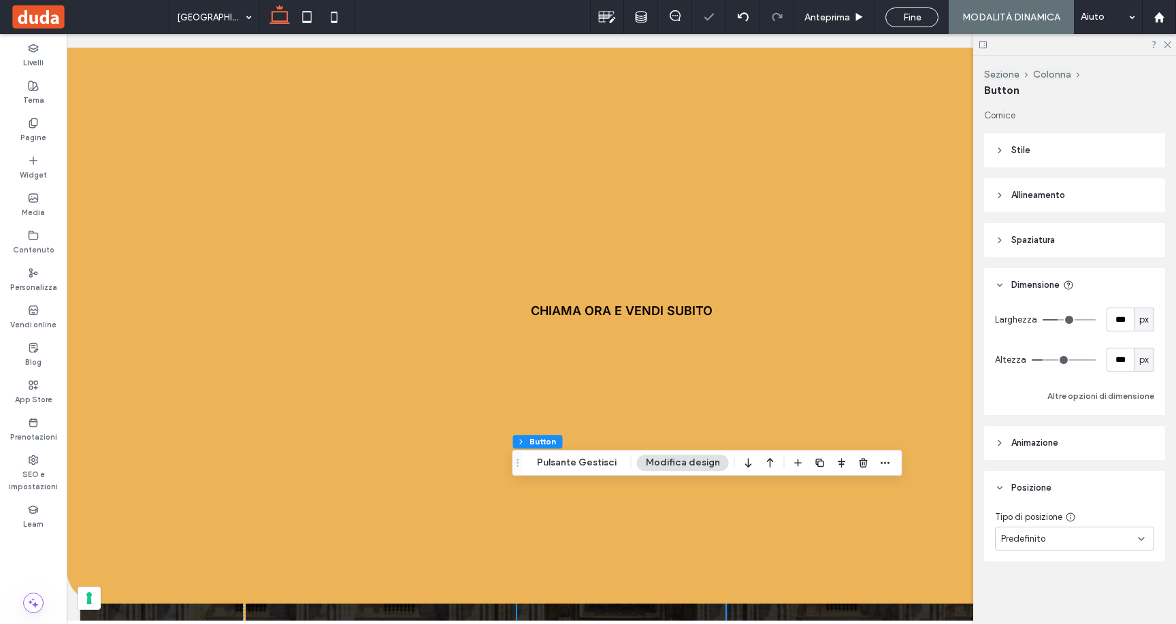
type input "***"
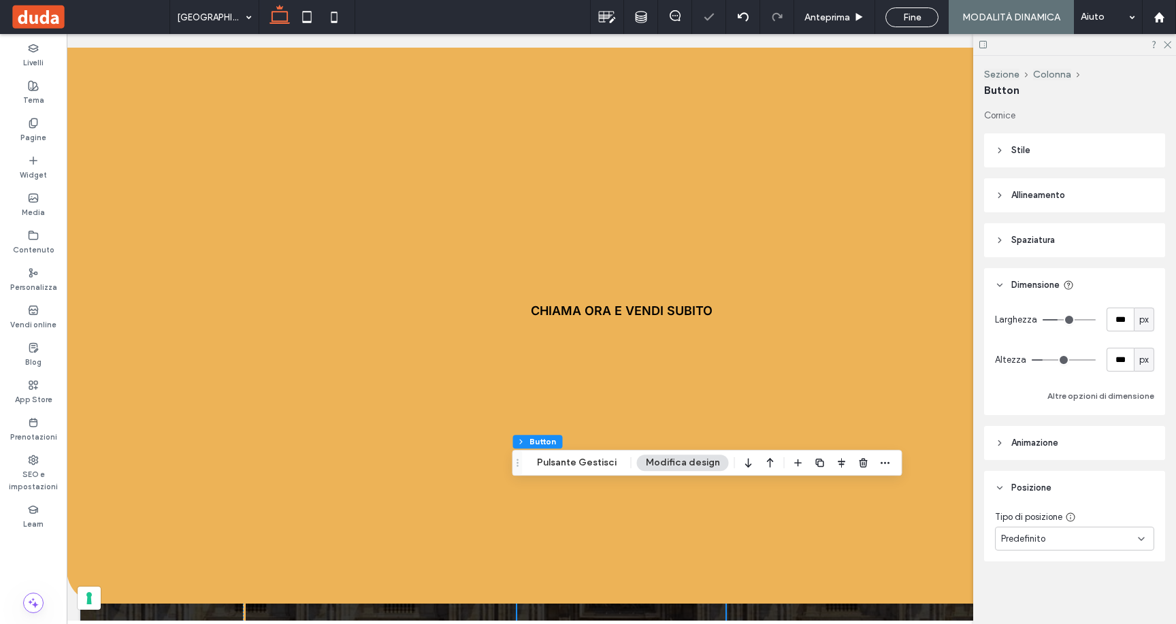
type input "**"
type input "*"
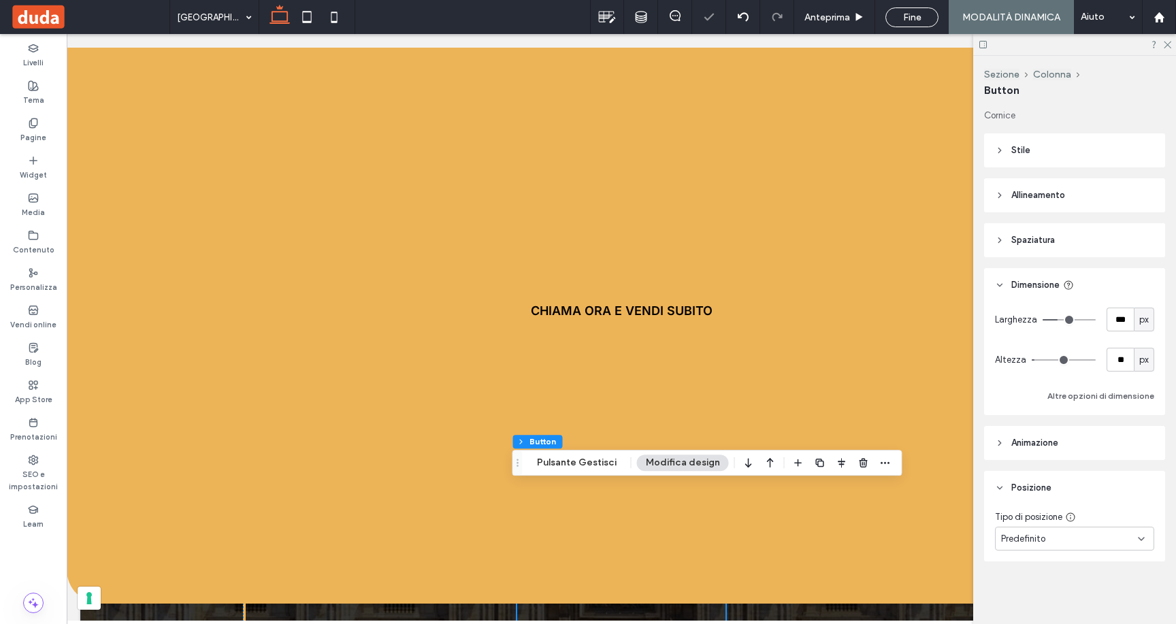
type input "*"
drag, startPoint x: 1044, startPoint y: 357, endPoint x: 978, endPoint y: 351, distance: 67.0
type input "*"
click at [1032, 359] on input "range" at bounding box center [1064, 359] width 64 height 1
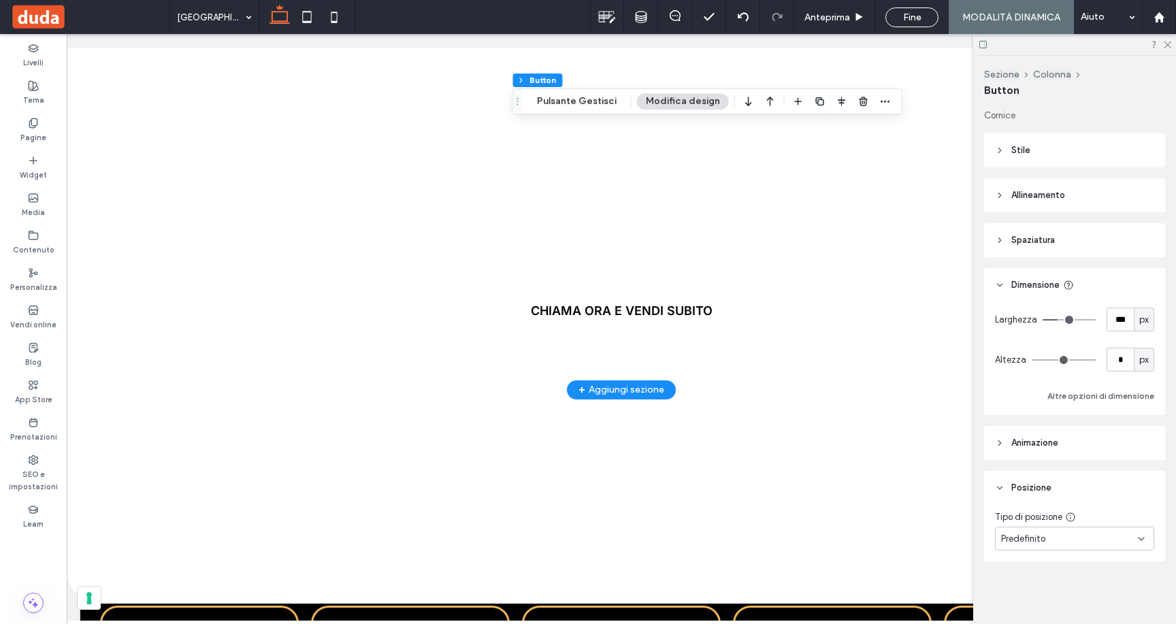
scroll to position [1104, 0]
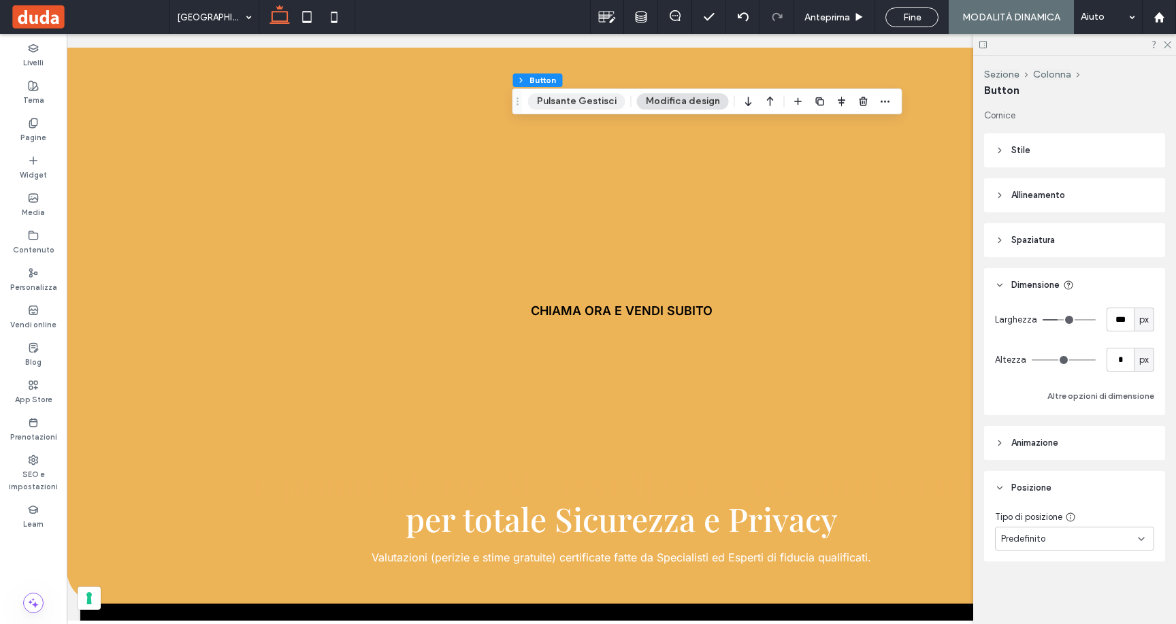
click at [553, 97] on button "Pulsante Gestisci" at bounding box center [576, 101] width 97 height 16
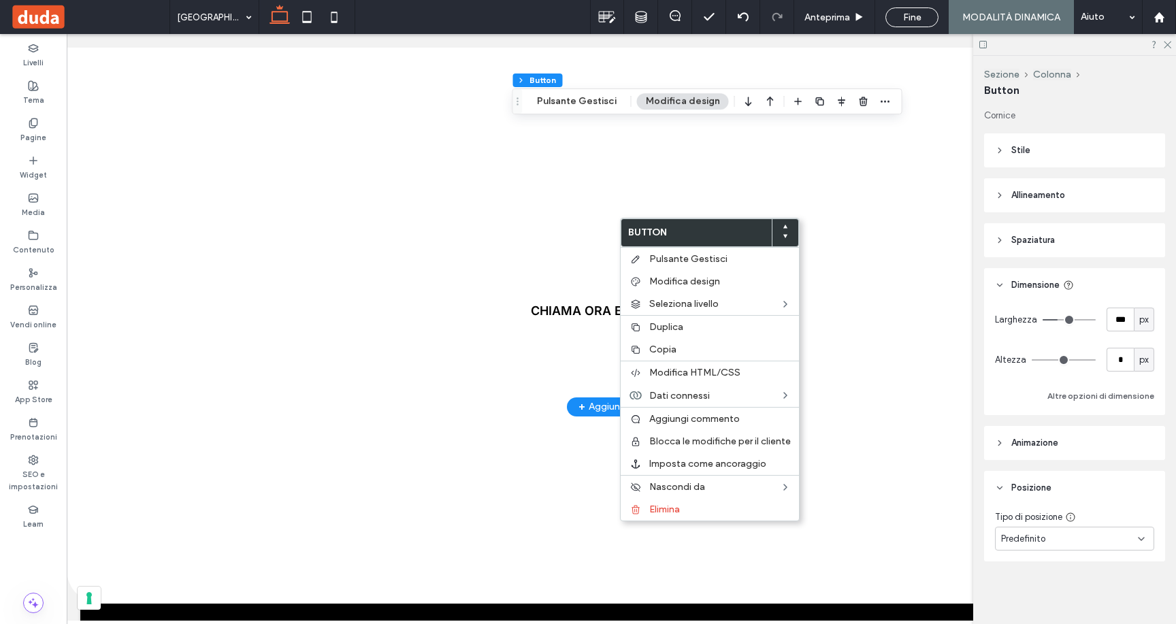
click at [403, 333] on link "CHIAMA ORA E VENDI SUBITO" at bounding box center [621, 310] width 1109 height 587
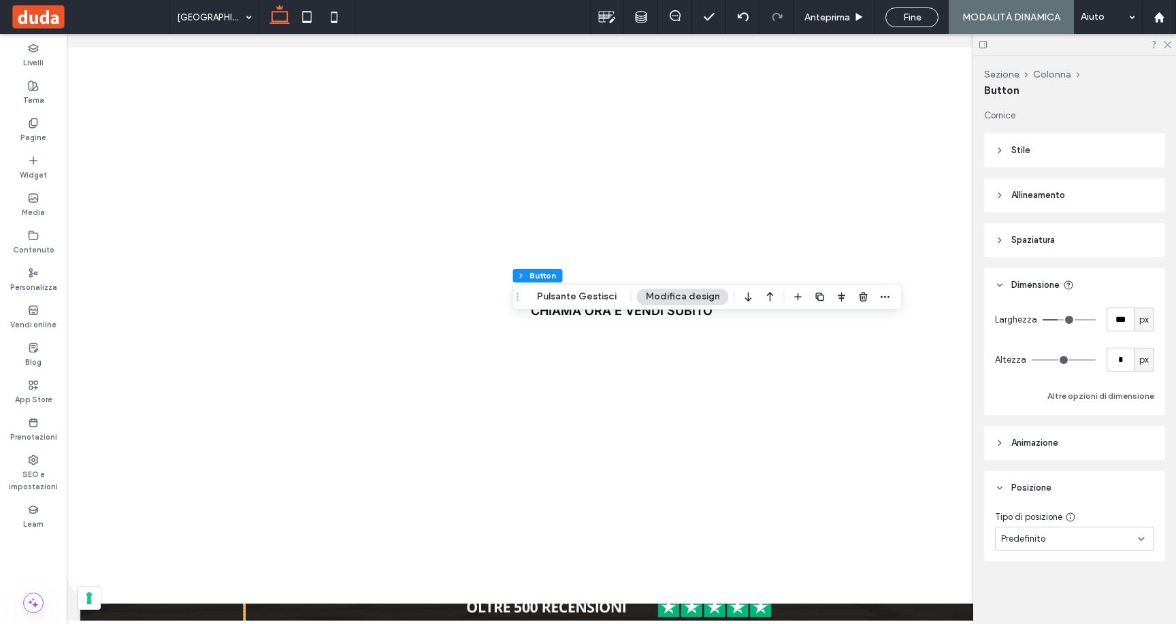
scroll to position [706, 0]
click at [324, 295] on link "CHIAMA ORA E VENDI SUBITO" at bounding box center [621, 310] width 1109 height 587
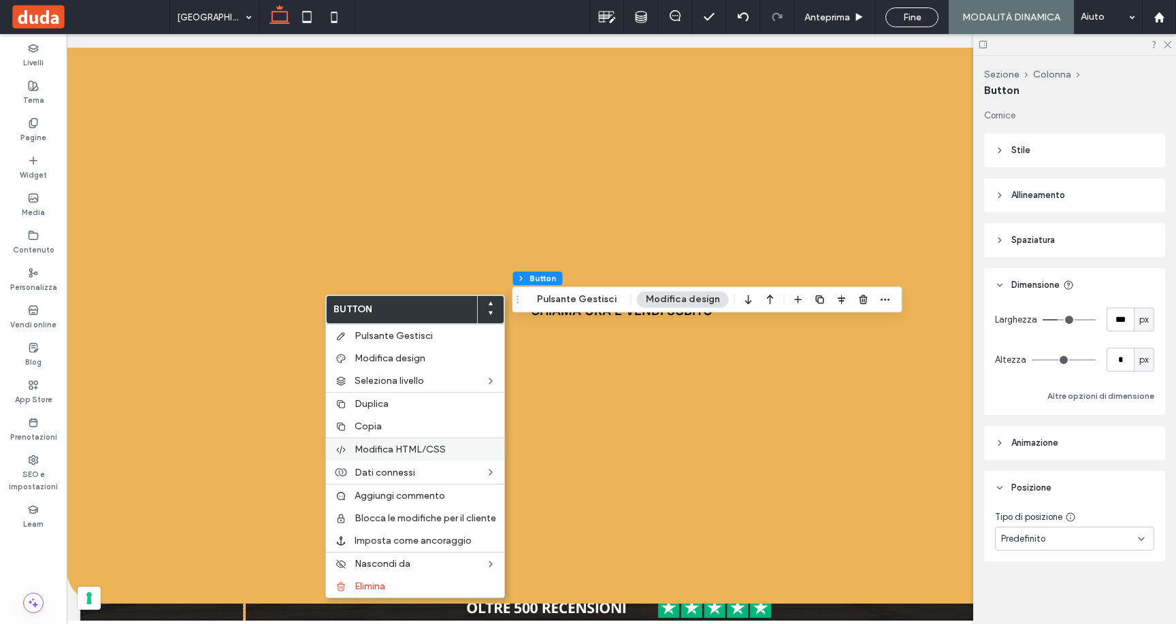
click at [377, 445] on span "Modifica HTML/CSS" at bounding box center [400, 450] width 91 height 12
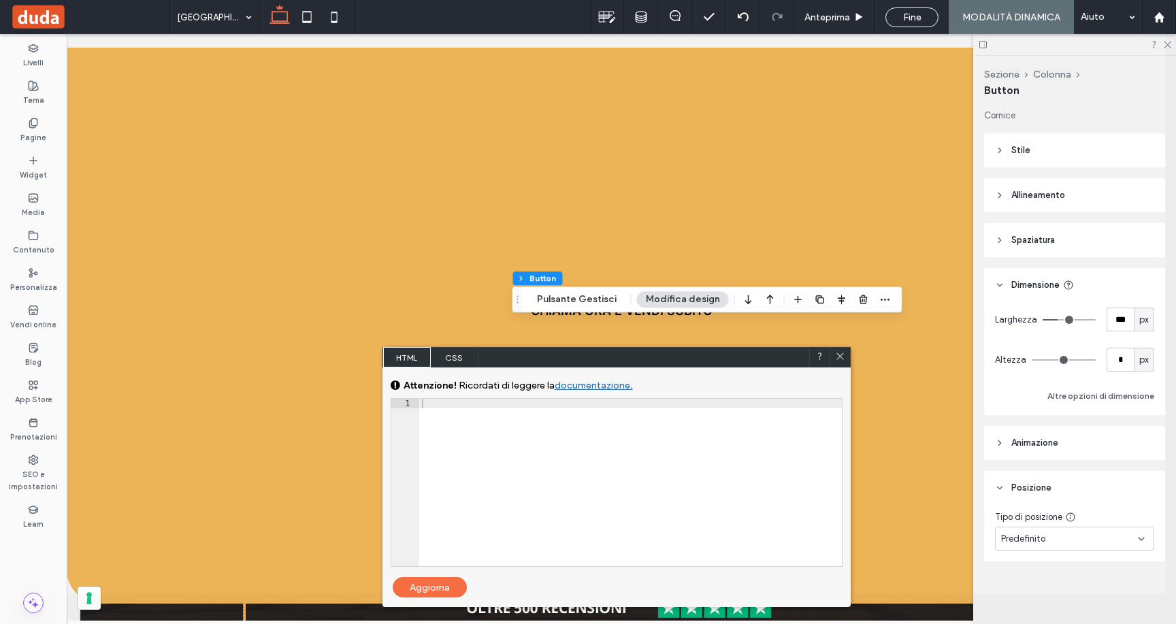
scroll to position [4, 0]
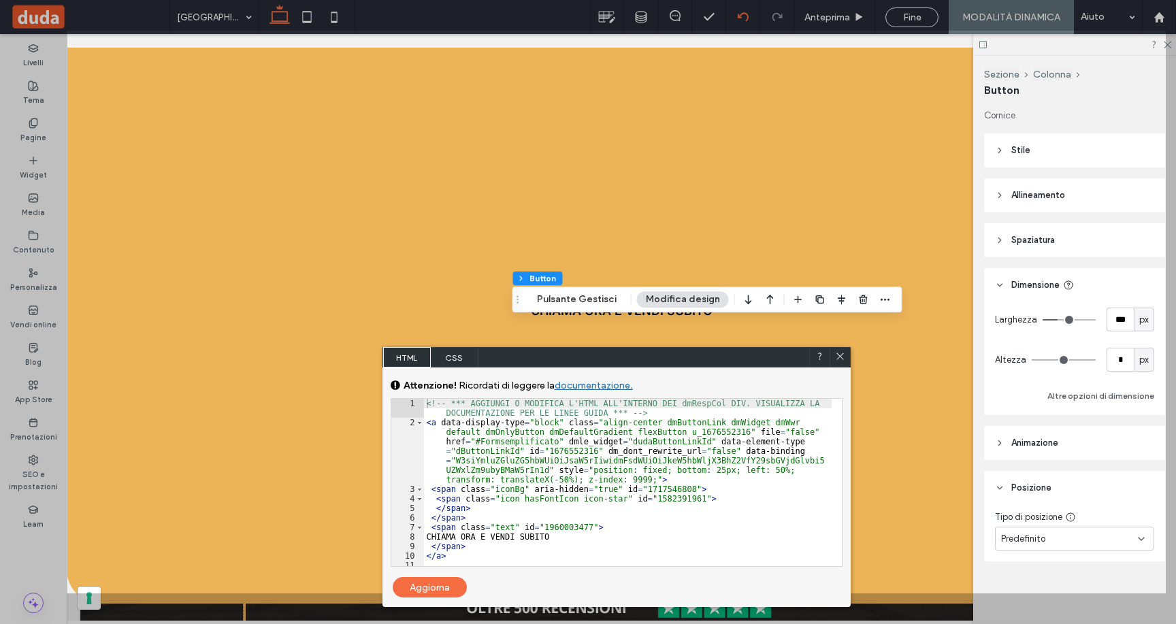
click at [740, 14] on div at bounding box center [616, 15] width 1099 height 31
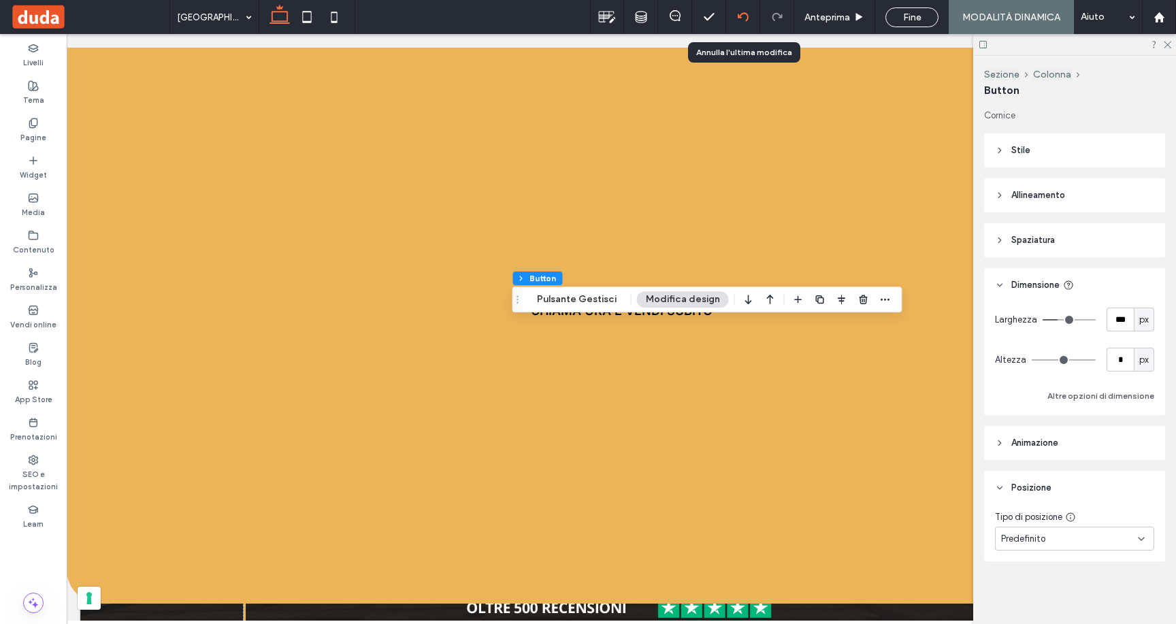
click at [744, 18] on icon at bounding box center [743, 17] width 11 height 11
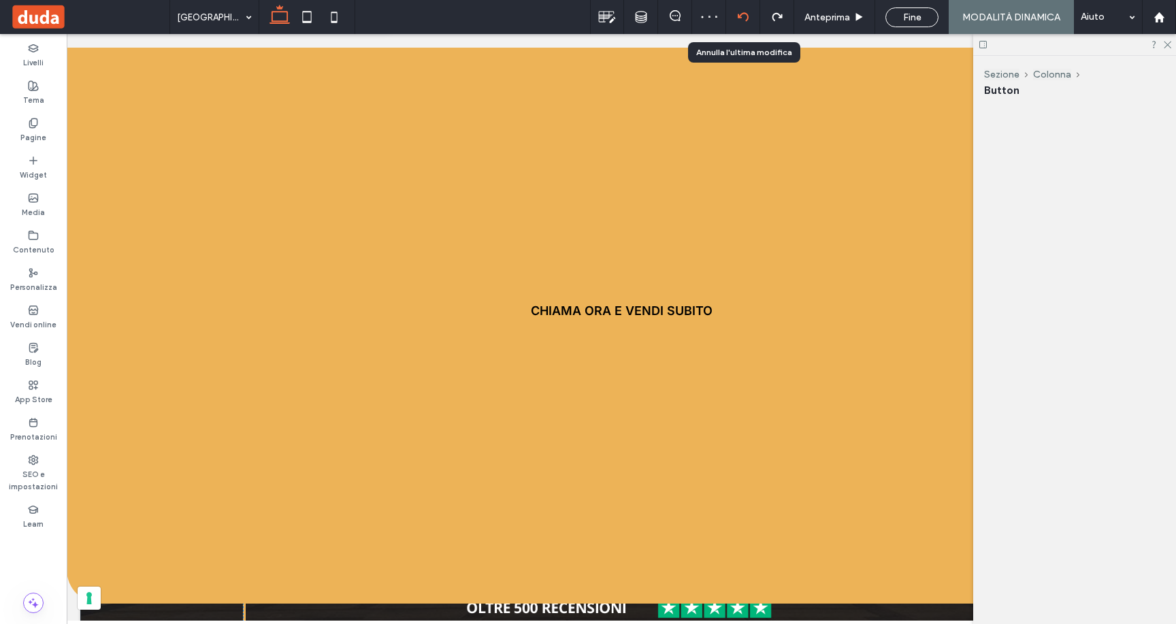
click at [744, 18] on icon at bounding box center [743, 17] width 11 height 11
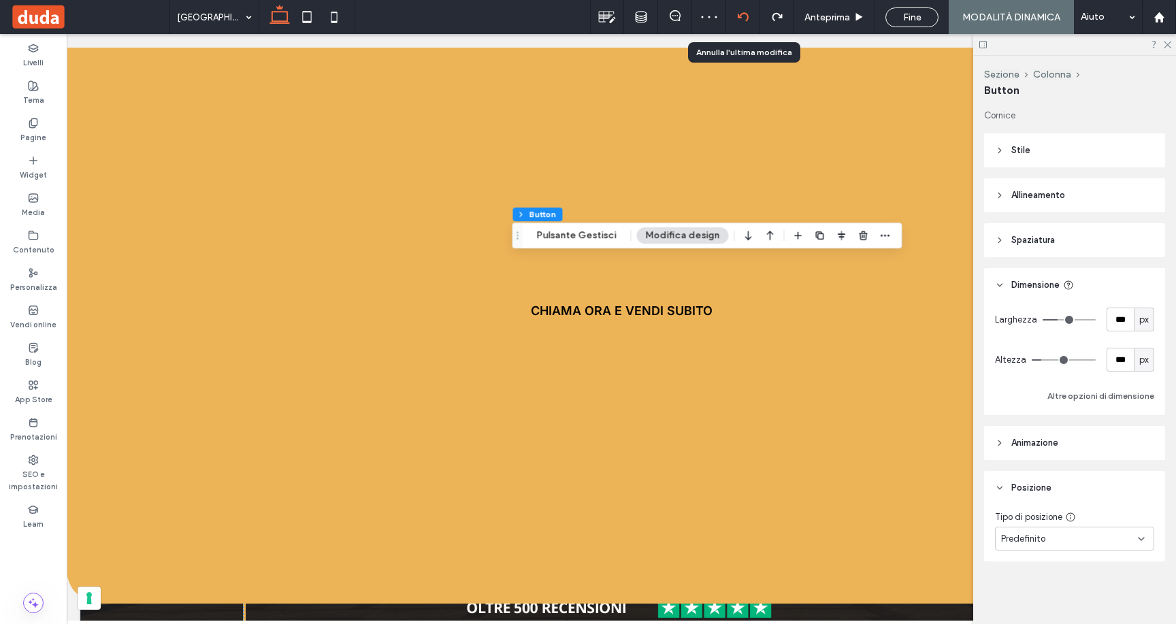
type input "**"
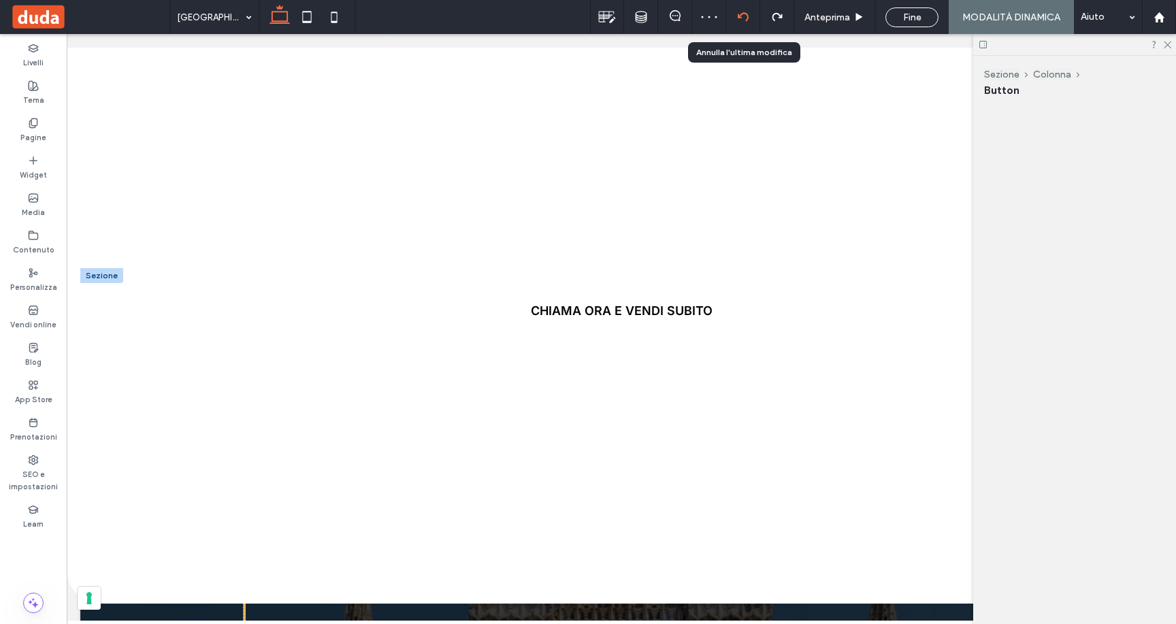
scroll to position [706, 0]
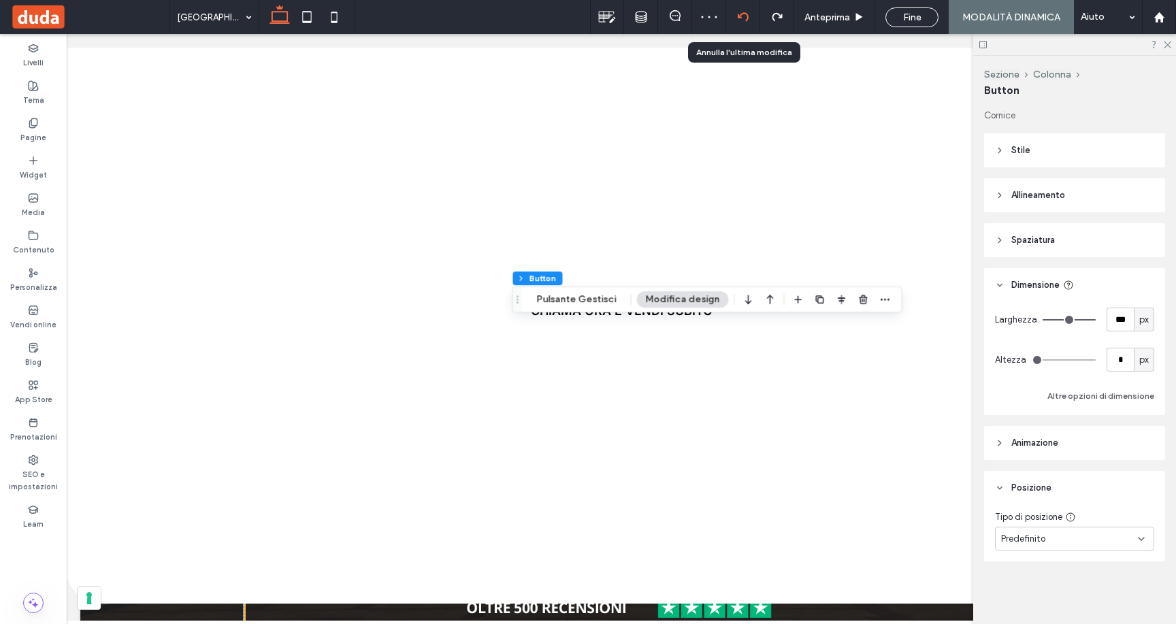
type input "**"
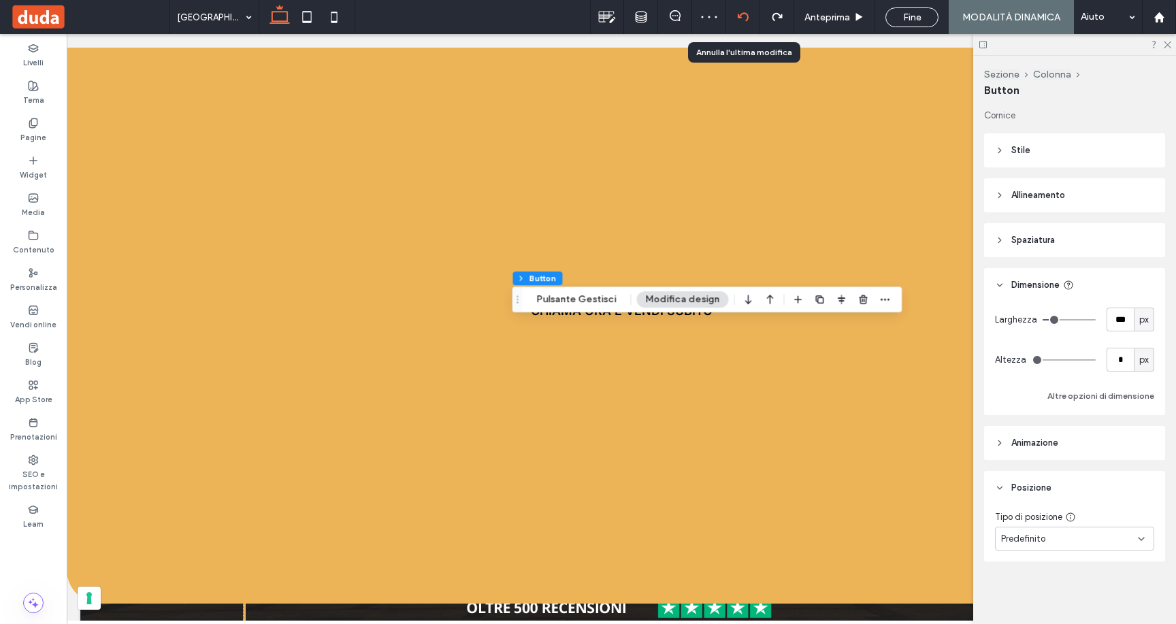
click at [744, 18] on icon at bounding box center [743, 17] width 11 height 11
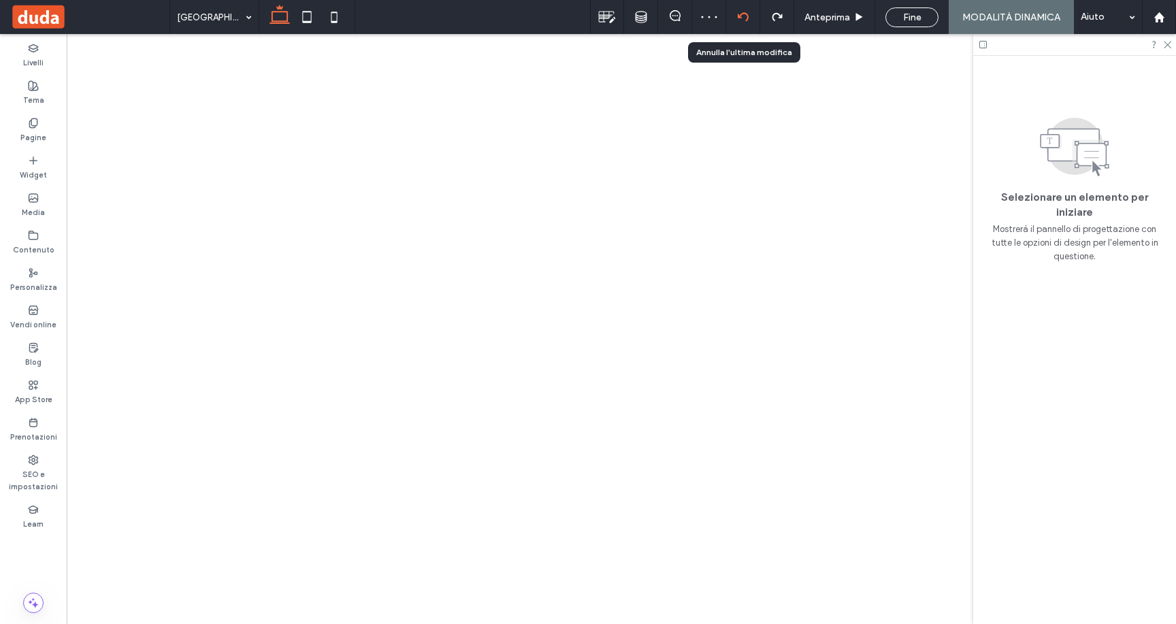
click at [744, 18] on icon at bounding box center [743, 17] width 11 height 11
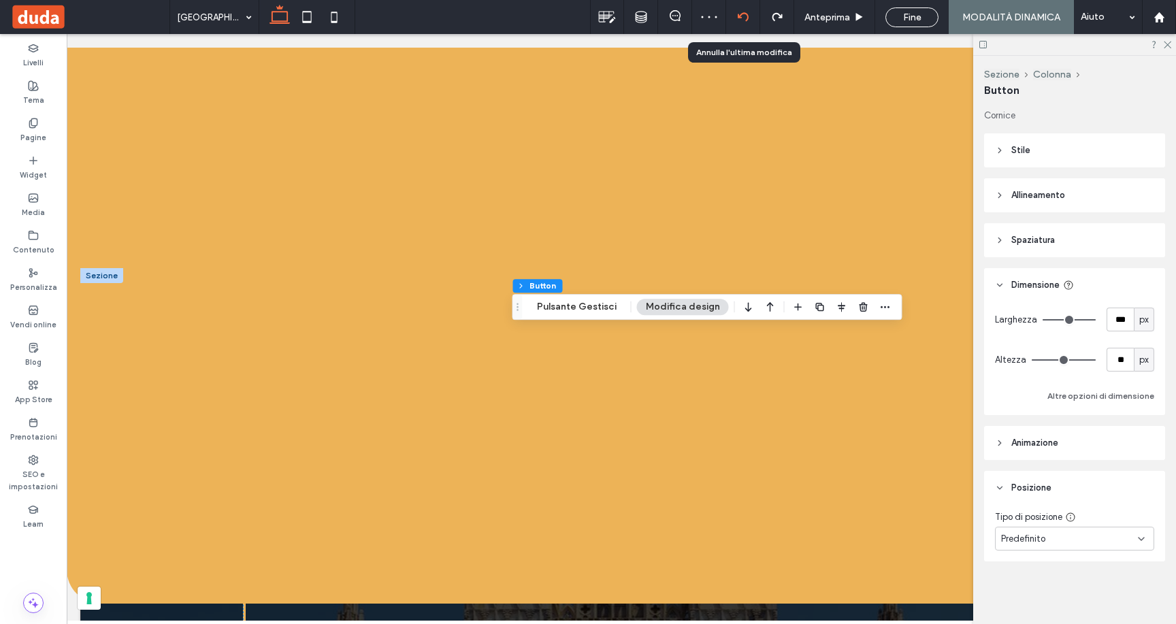
type input "**"
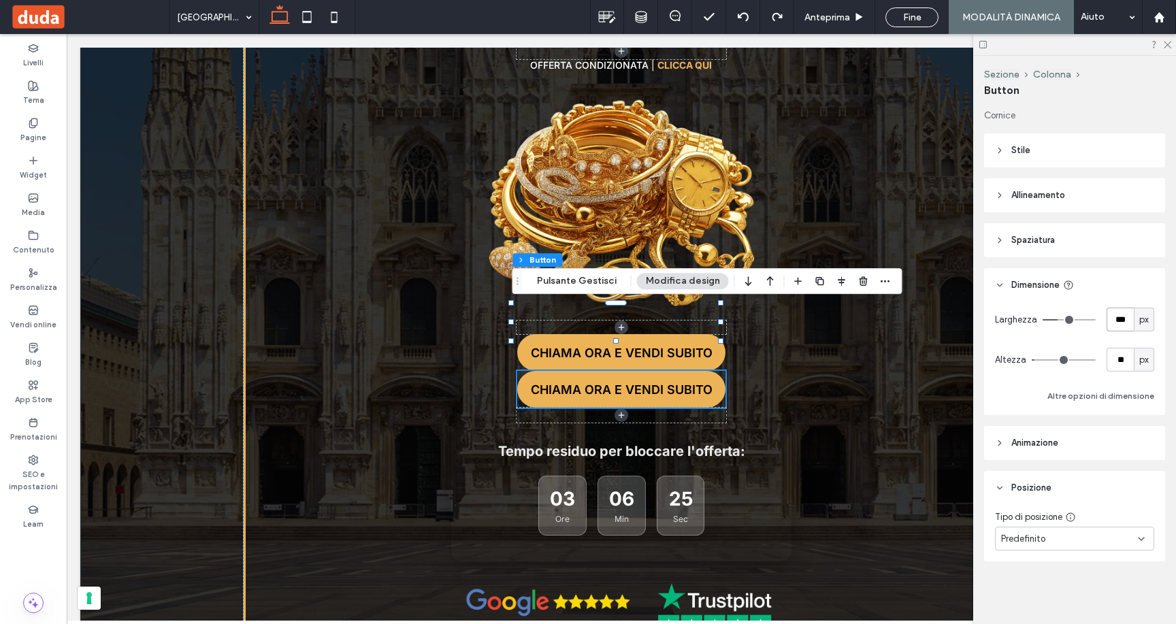
click at [1123, 318] on input "***" at bounding box center [1119, 320] width 27 height 24
click at [566, 278] on button "Pulsante Gestisci" at bounding box center [576, 281] width 97 height 16
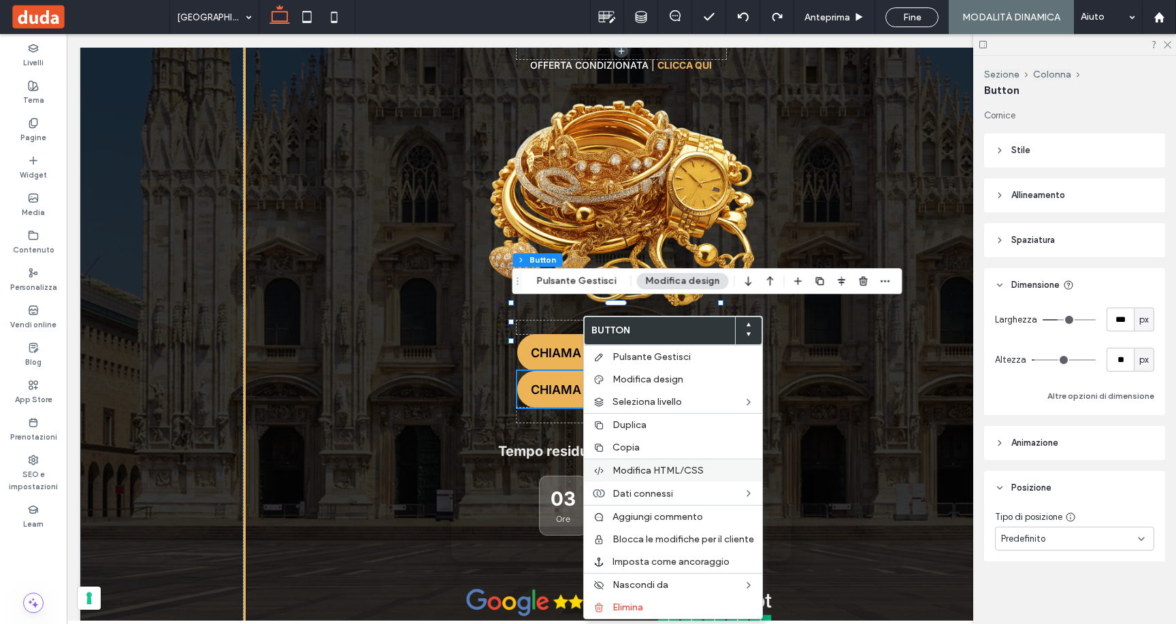
click at [639, 473] on span "Modifica HTML/CSS" at bounding box center [657, 471] width 91 height 12
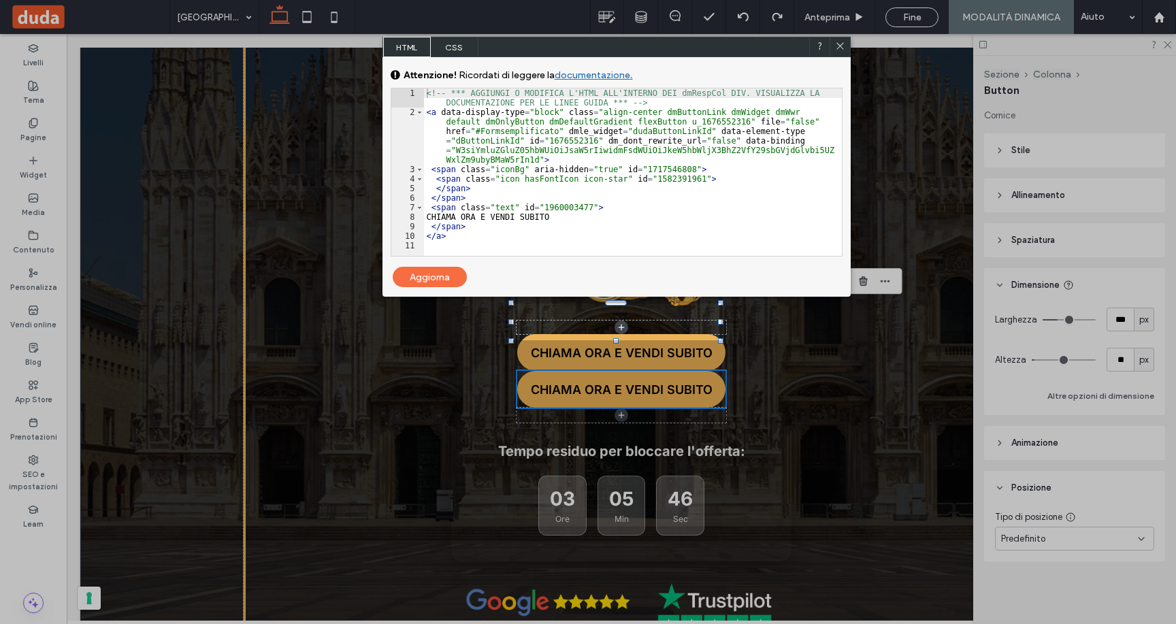
click at [475, 235] on div "<!-- *** AGGIUNGI O MODIFICA L'HTML ALL'INTERNO DEI dmRespCol DIV. VISUALIZZA L…" at bounding box center [633, 186] width 418 height 196
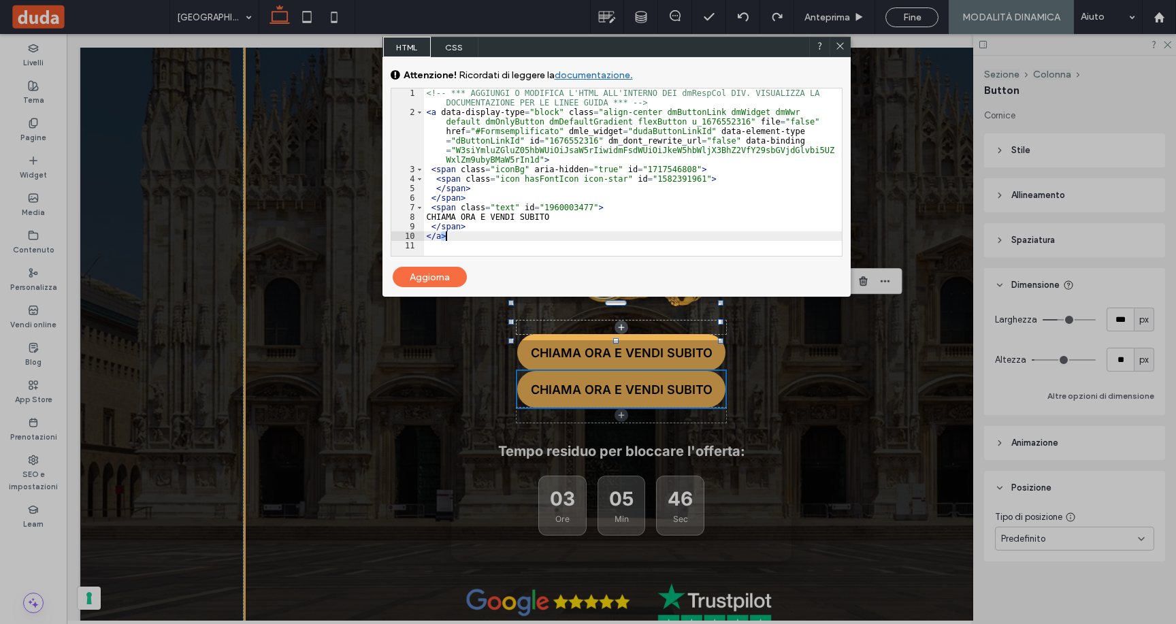
click at [475, 235] on div "<!-- *** AGGIUNGI O MODIFICA L'HTML ALL'INTERNO DEI dmRespCol DIV. VISUALIZZA L…" at bounding box center [633, 186] width 418 height 196
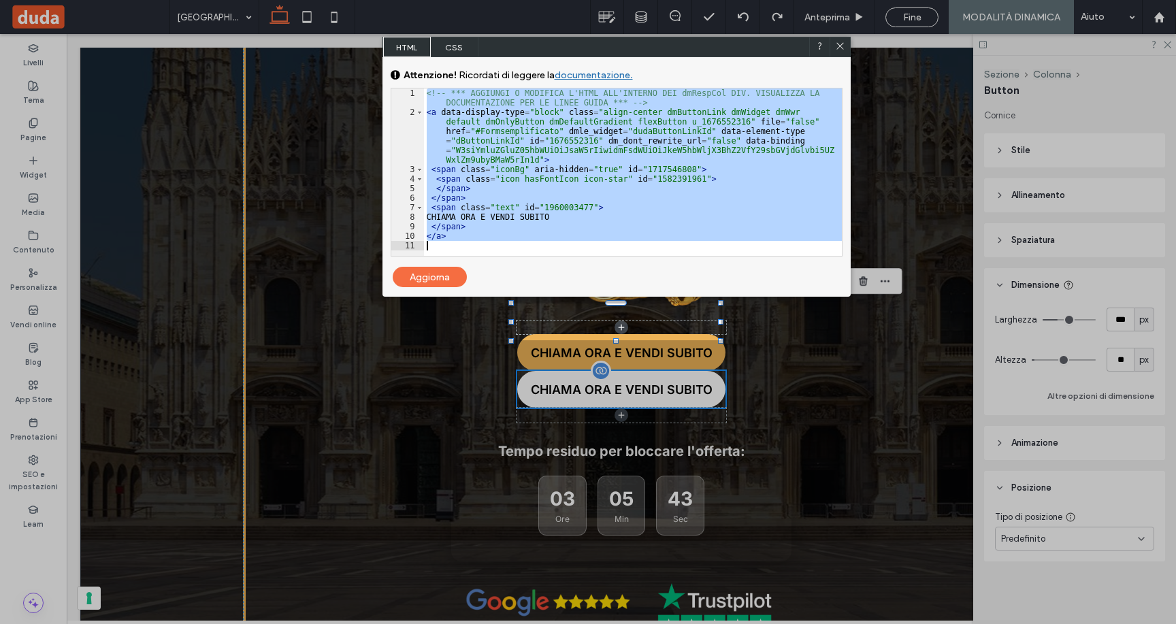
drag, startPoint x: 493, startPoint y: 125, endPoint x: 623, endPoint y: 310, distance: 226.7
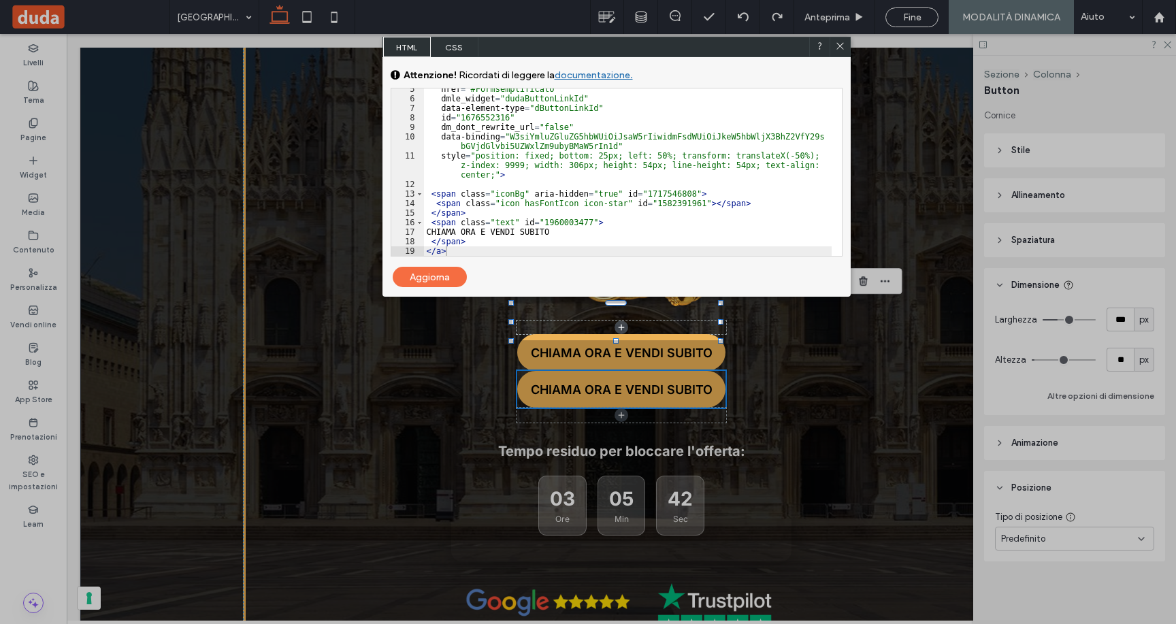
click at [449, 276] on div "Aggiorna" at bounding box center [430, 277] width 74 height 20
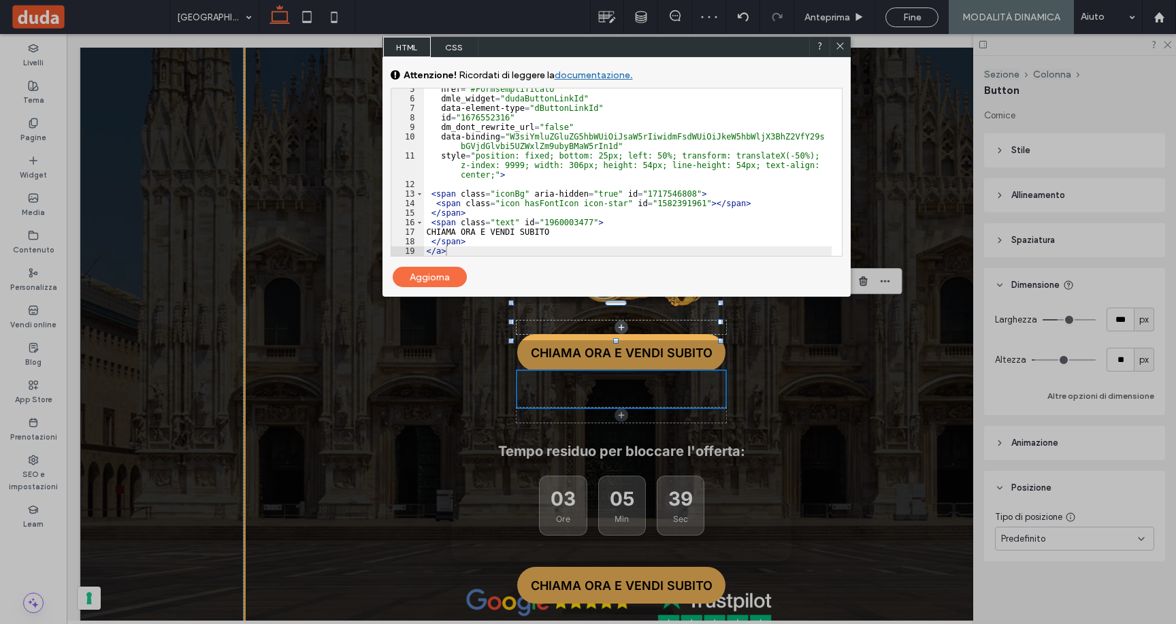
click at [836, 44] on icon at bounding box center [840, 46] width 10 height 10
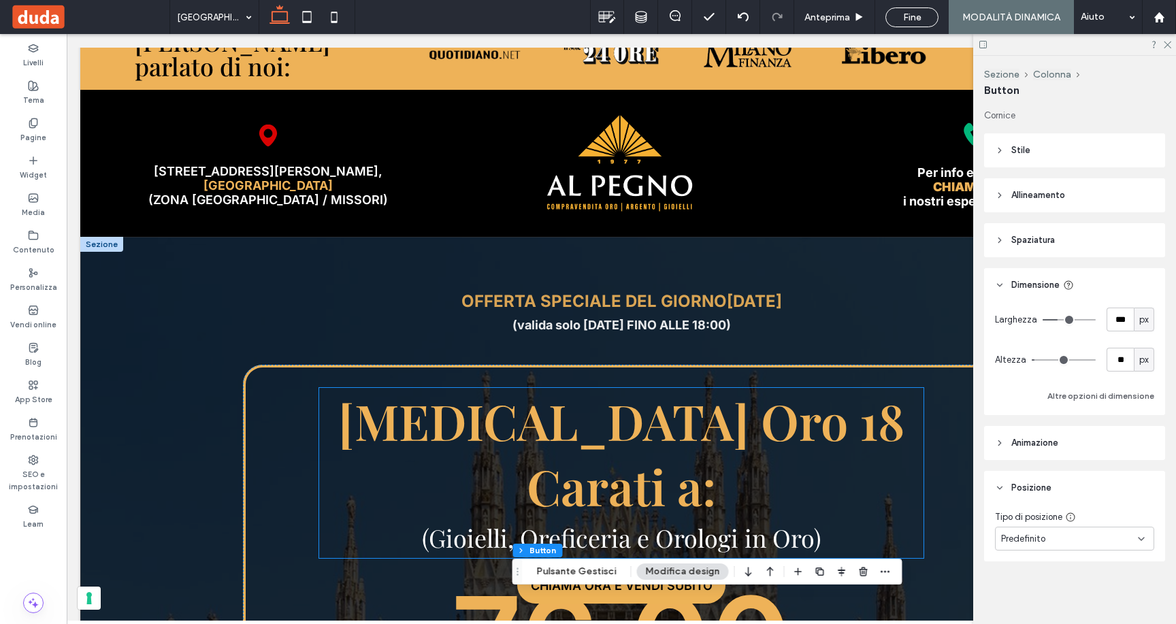
scroll to position [487, 0]
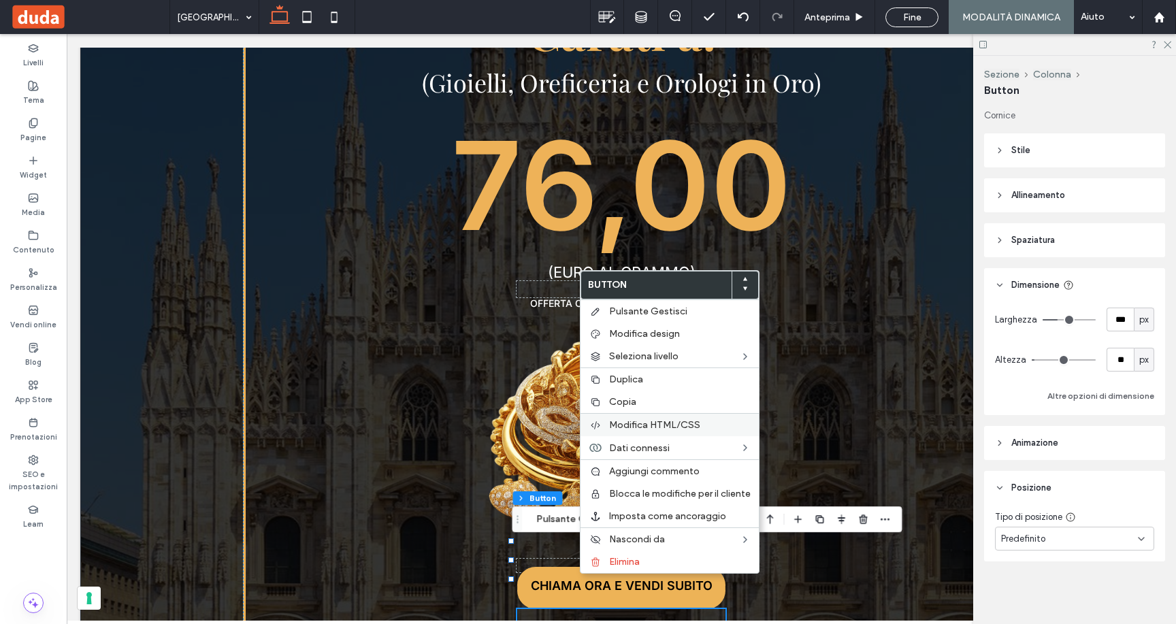
click at [610, 429] on span "Modifica HTML/CSS" at bounding box center [654, 425] width 91 height 12
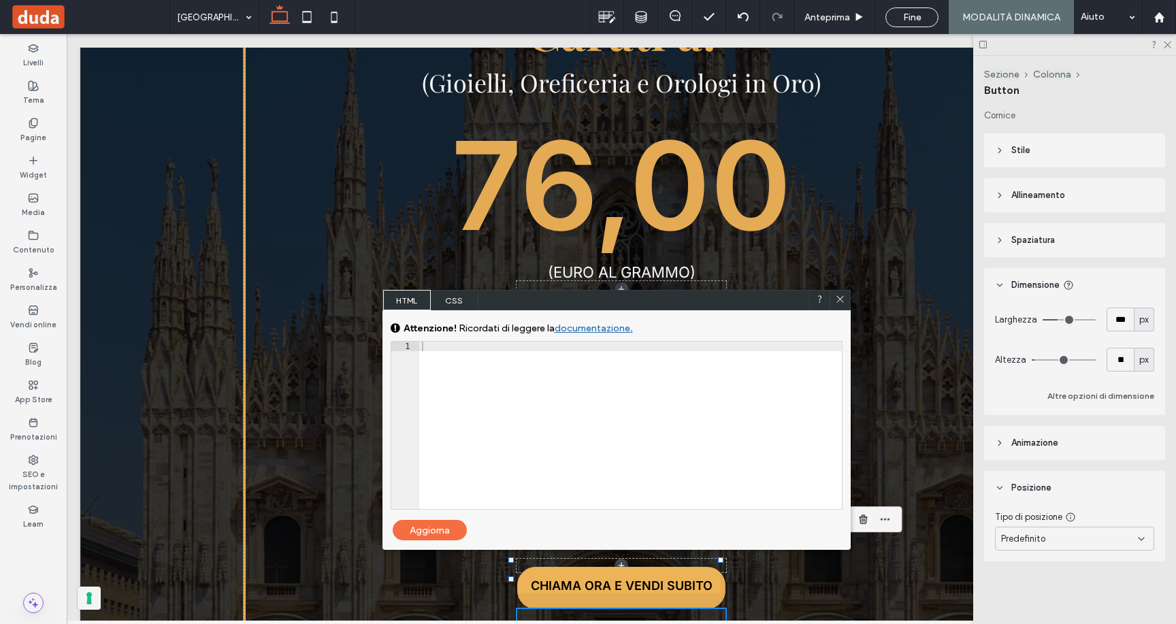
scroll to position [14, 0]
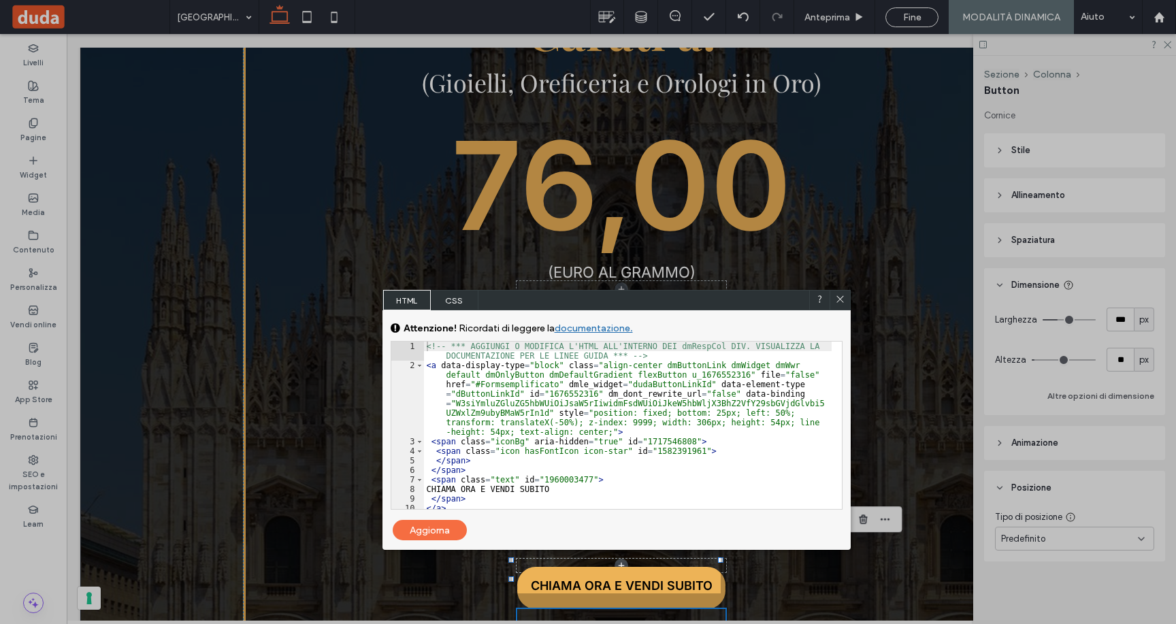
click at [427, 346] on div "<!-- *** AGGIUNGI O MODIFICA L'HTML ALL'INTERNO DEI dmRespCol DIV. VISUALIZZA L…" at bounding box center [628, 440] width 408 height 196
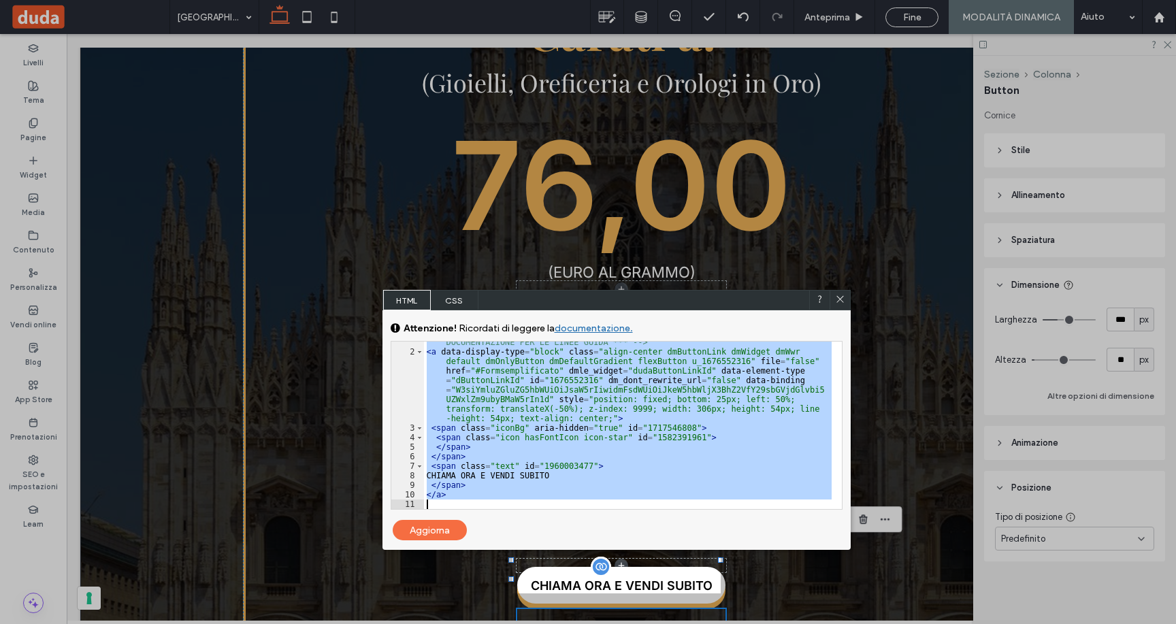
drag, startPoint x: 493, startPoint y: 379, endPoint x: 656, endPoint y: 592, distance: 268.0
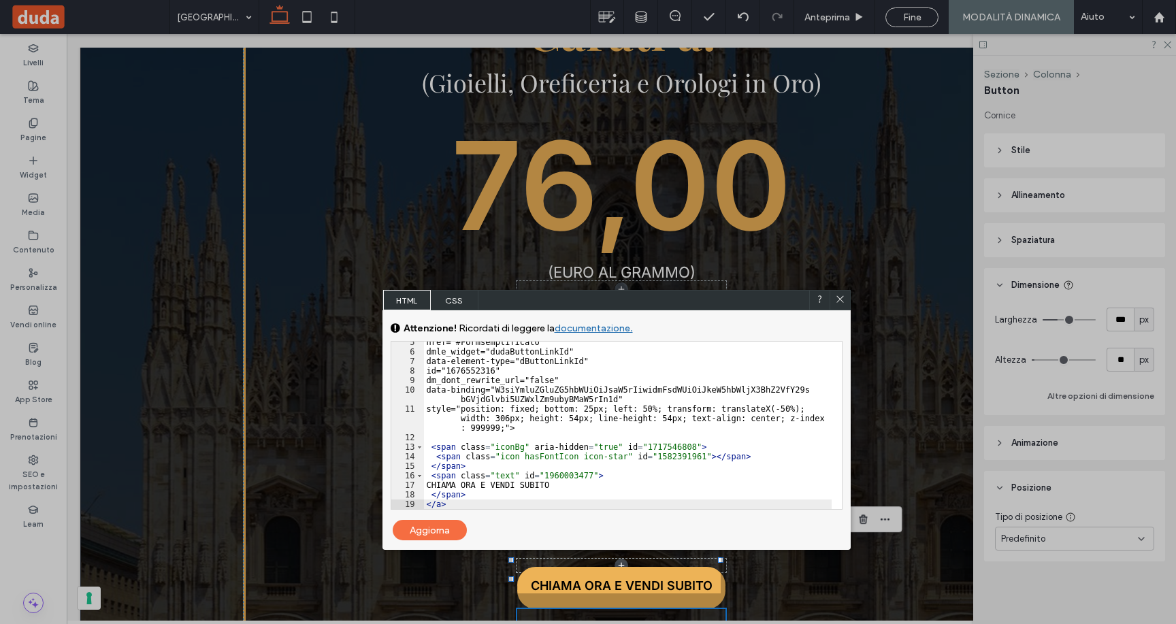
click at [436, 525] on div "Aggiorna" at bounding box center [430, 530] width 74 height 20
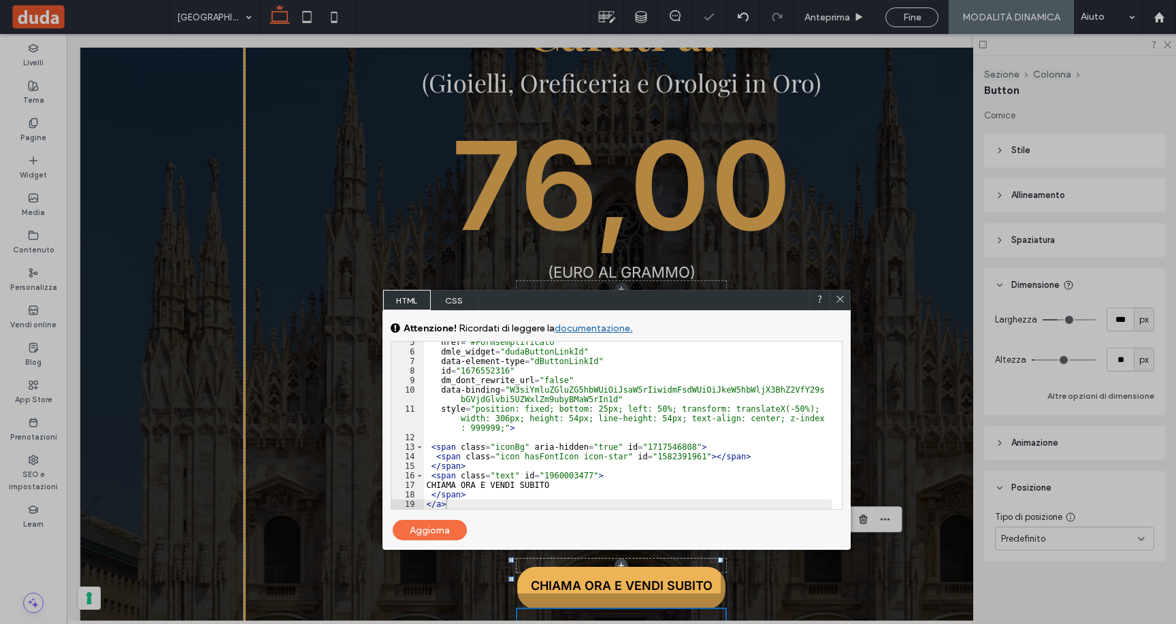
click at [435, 529] on div "Aggiorna" at bounding box center [430, 530] width 74 height 20
click at [836, 299] on icon at bounding box center [840, 299] width 10 height 10
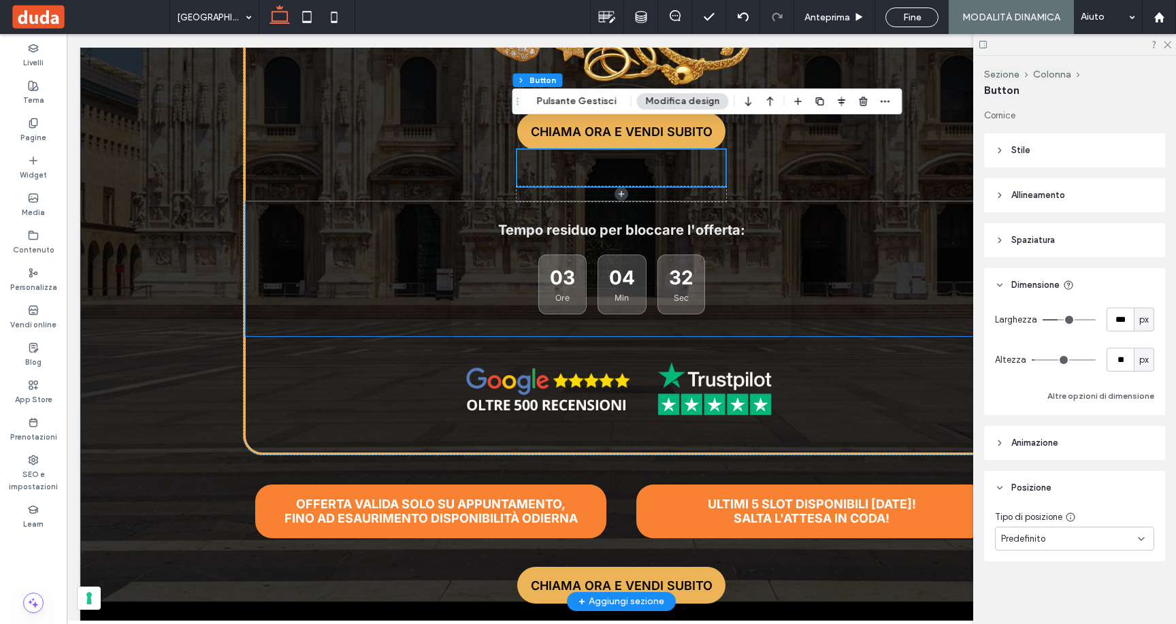
scroll to position [780, 0]
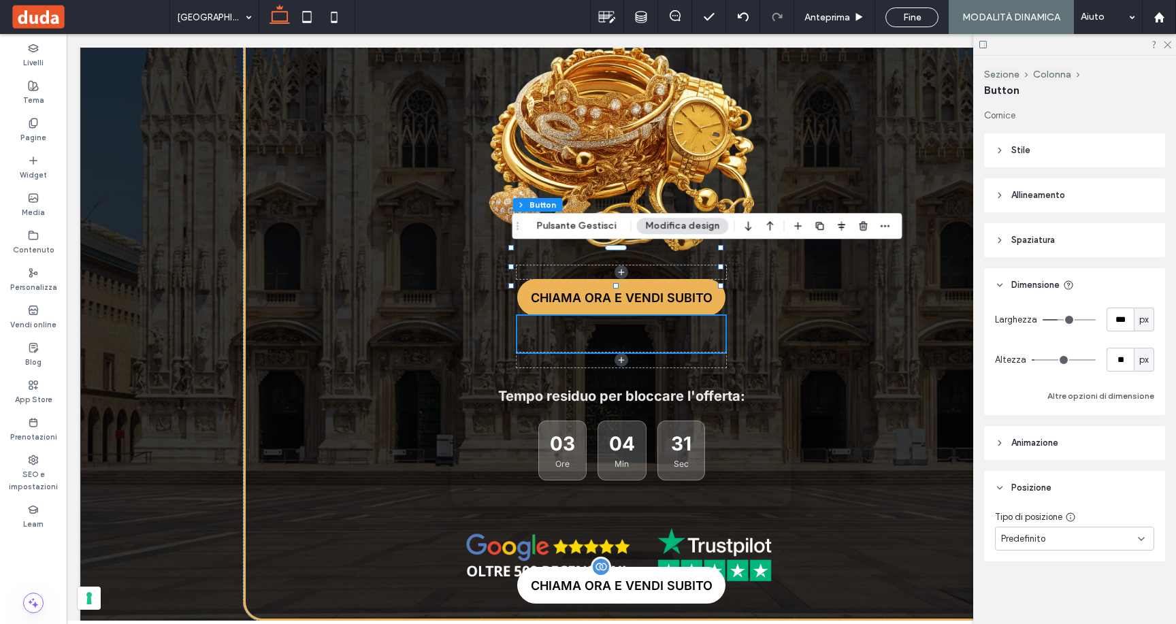
click at [678, 578] on span "CHIAMA ORA E VENDI SUBITO" at bounding box center [622, 585] width 182 height 14
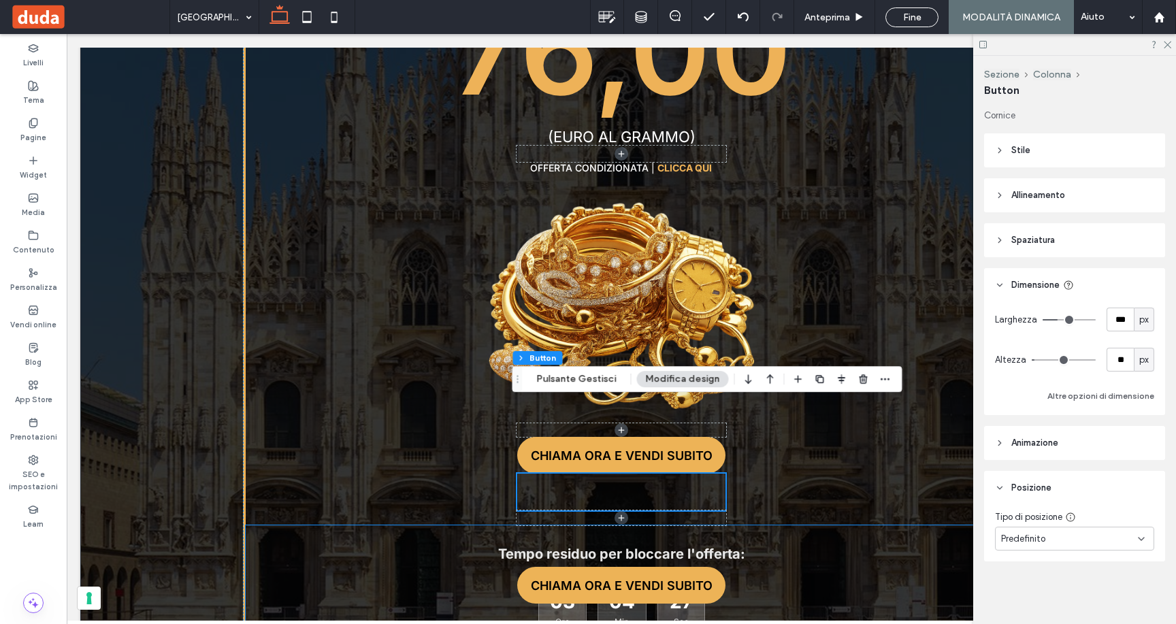
scroll to position [620, 0]
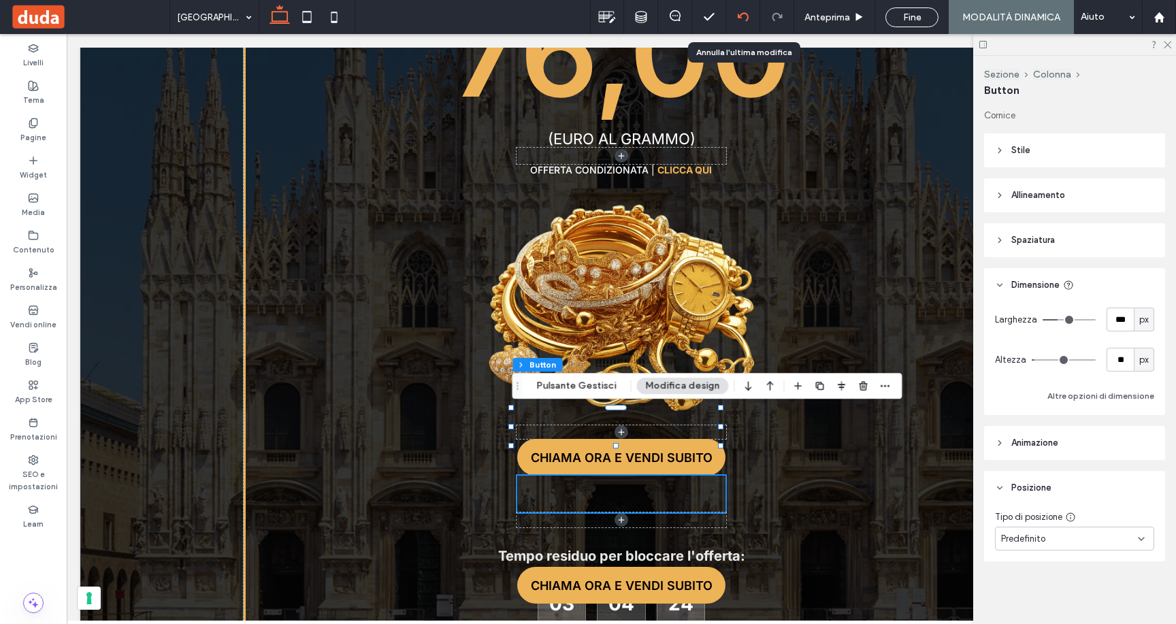
click at [740, 14] on use at bounding box center [742, 16] width 11 height 9
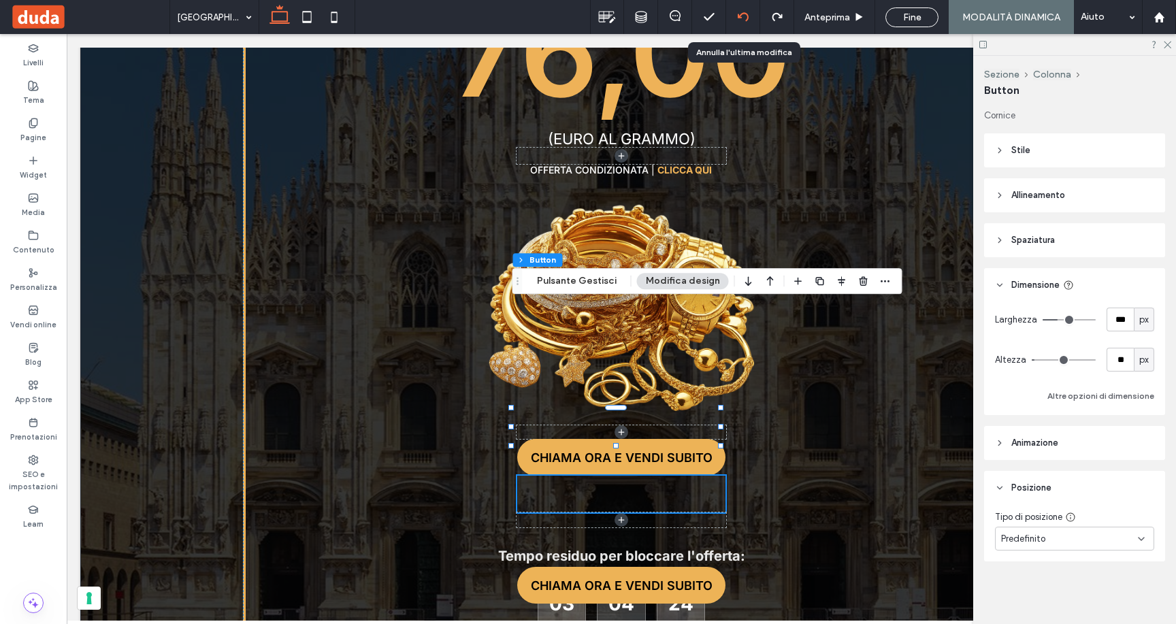
click at [742, 16] on icon at bounding box center [743, 17] width 11 height 11
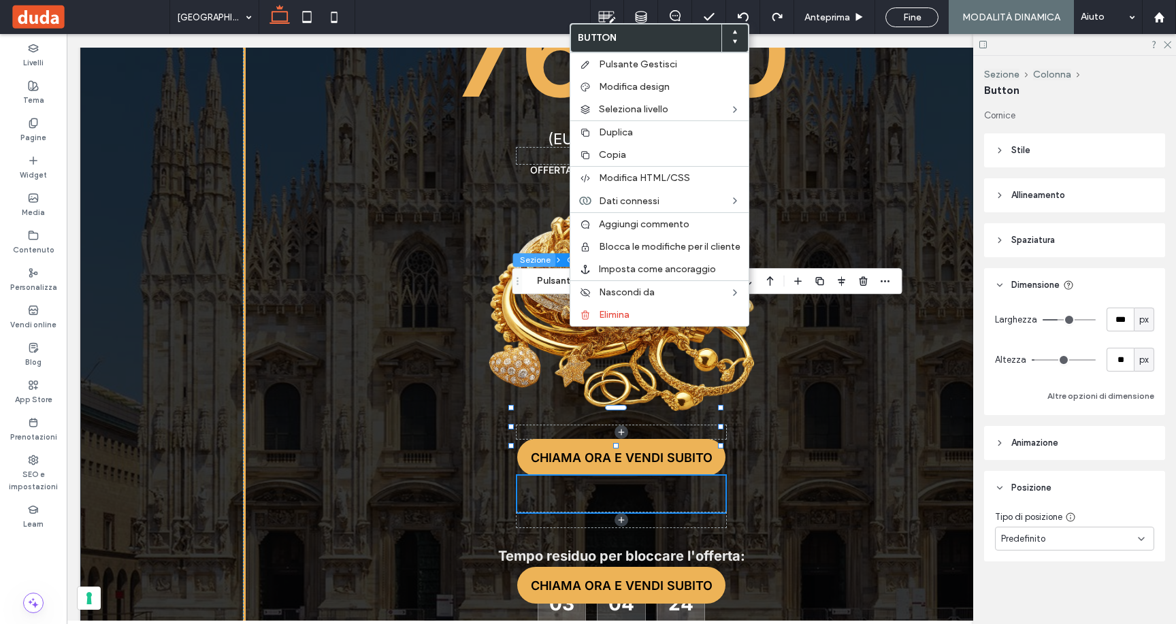
click at [540, 259] on button "Sezione" at bounding box center [534, 260] width 43 height 14
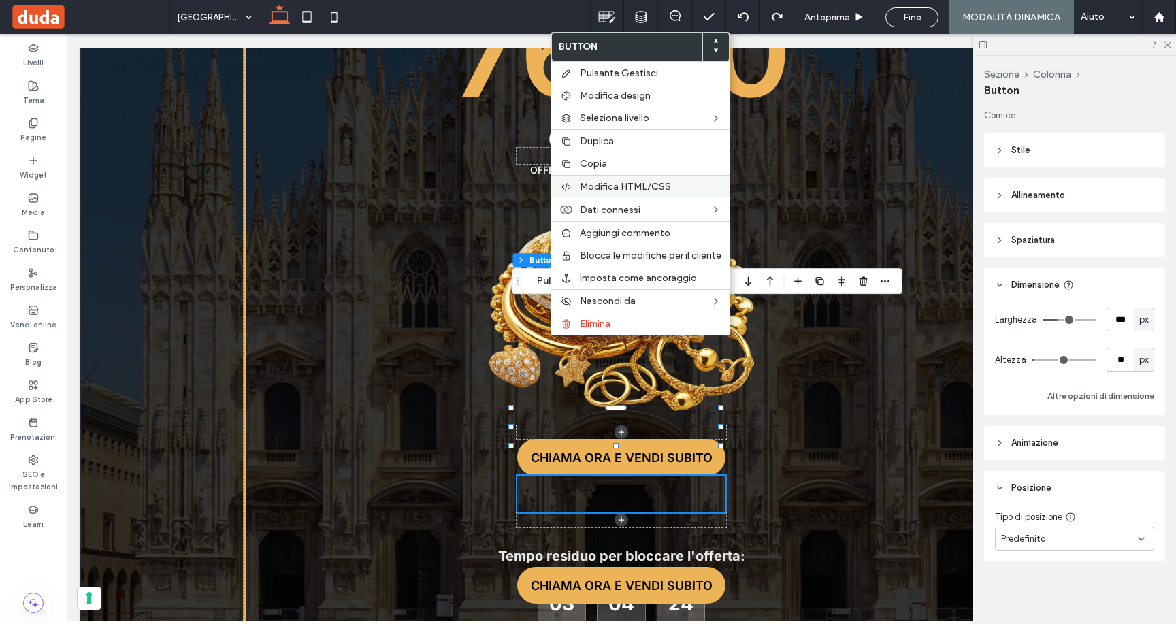
click at [604, 187] on span "Modifica HTML/CSS" at bounding box center [625, 187] width 91 height 12
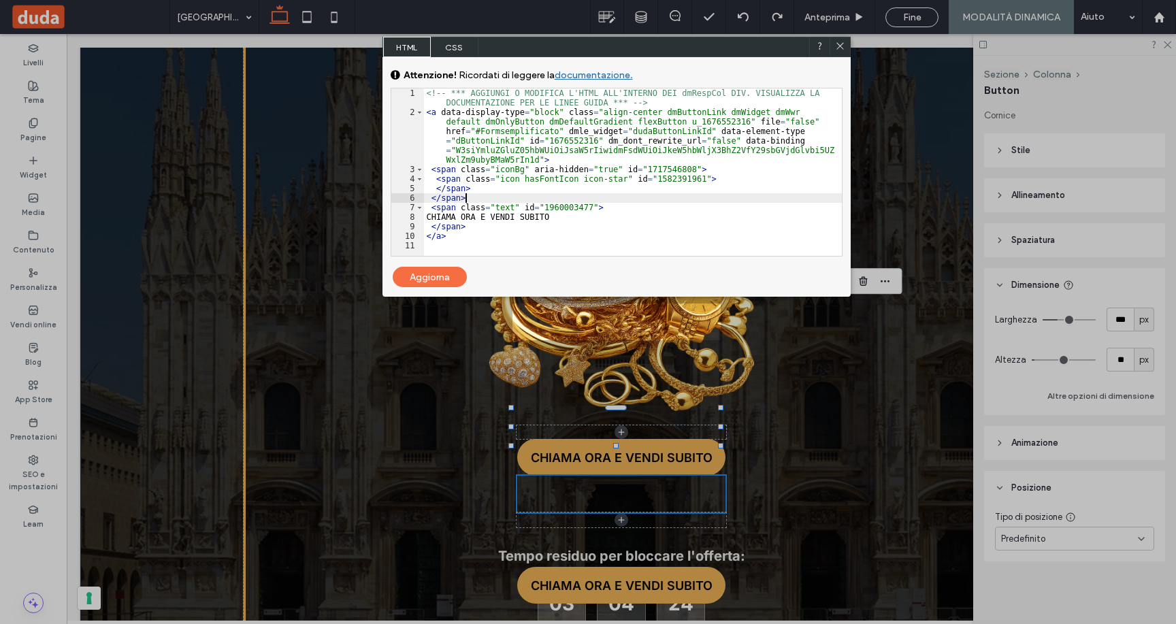
click at [560, 201] on div "<!-- *** AGGIUNGI O MODIFICA L'HTML ALL'INTERNO DEI dmRespCol DIV. VISUALIZZA L…" at bounding box center [633, 186] width 418 height 196
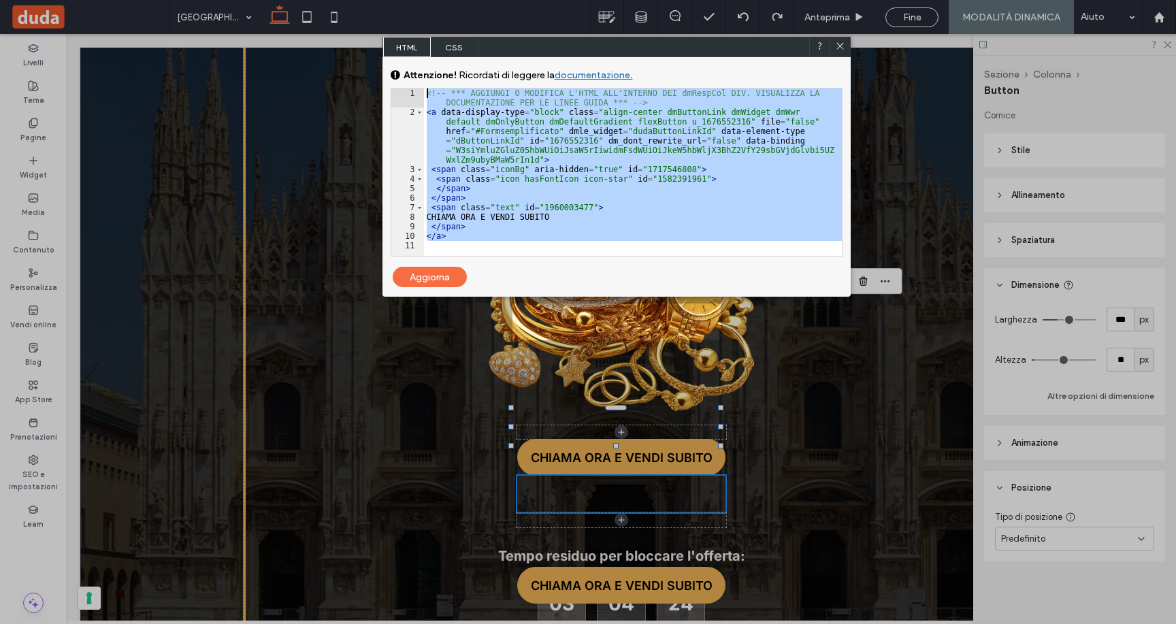
drag, startPoint x: 487, startPoint y: 239, endPoint x: 395, endPoint y: 31, distance: 227.0
click at [380, 14] on body ".wqwq-1{fill:#231f20;} .cls-1q, .cls-2q { fill-rule: evenodd; } .cls-2q { fill:…" at bounding box center [588, 312] width 1176 height 624
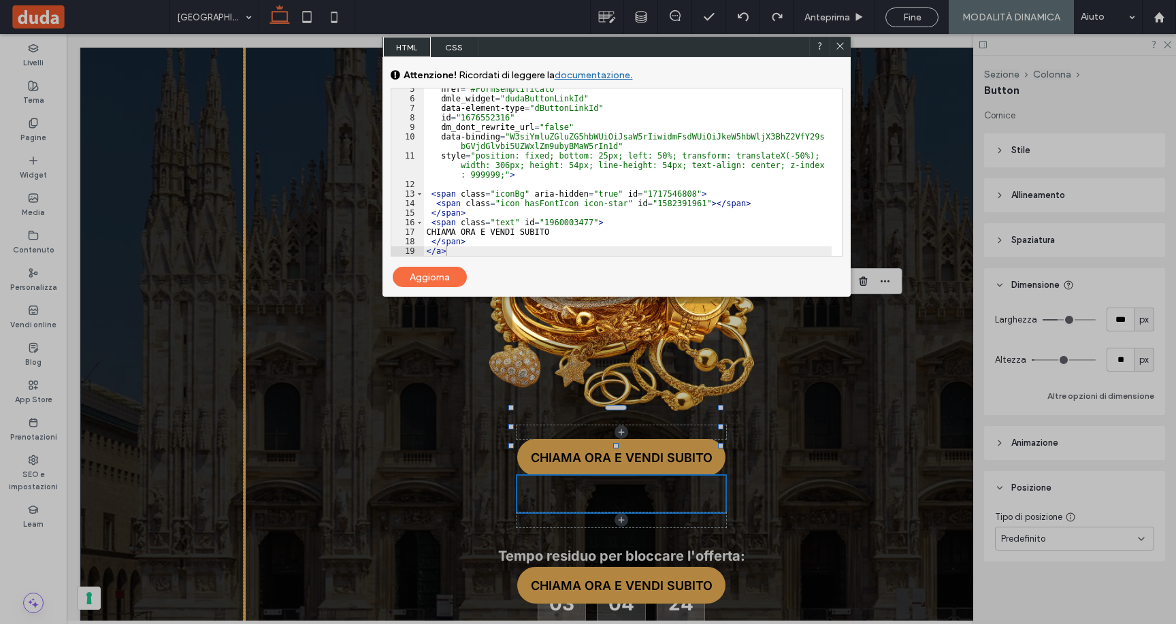
click at [450, 271] on div "Aggiorna" at bounding box center [430, 277] width 74 height 20
click at [839, 44] on icon at bounding box center [840, 46] width 10 height 10
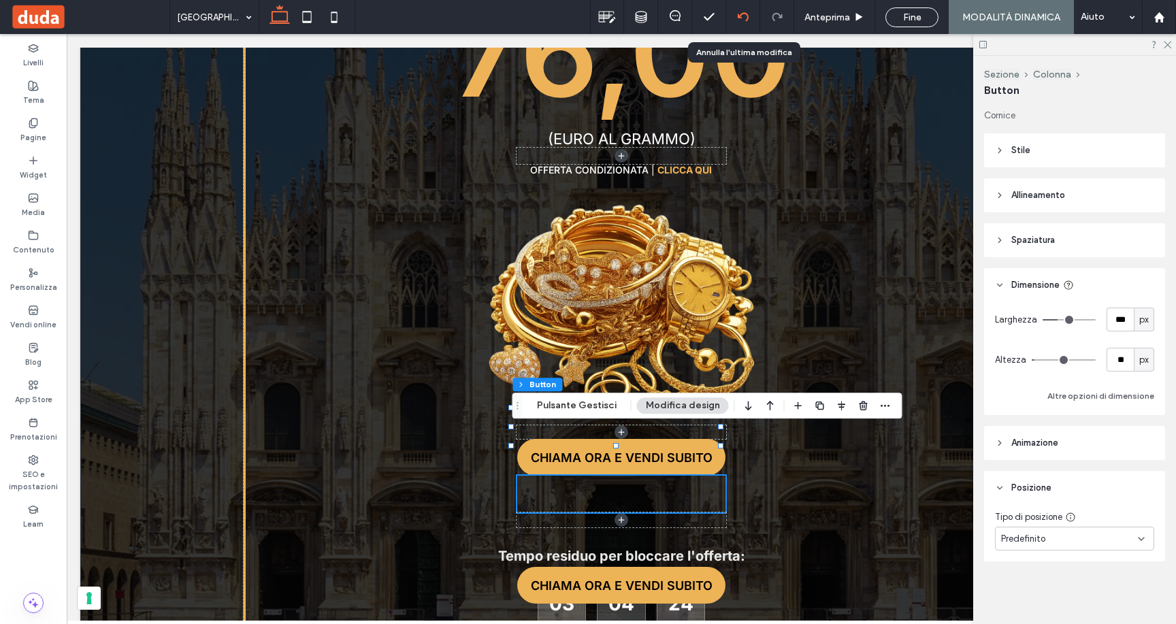
click at [742, 20] on icon at bounding box center [743, 17] width 11 height 11
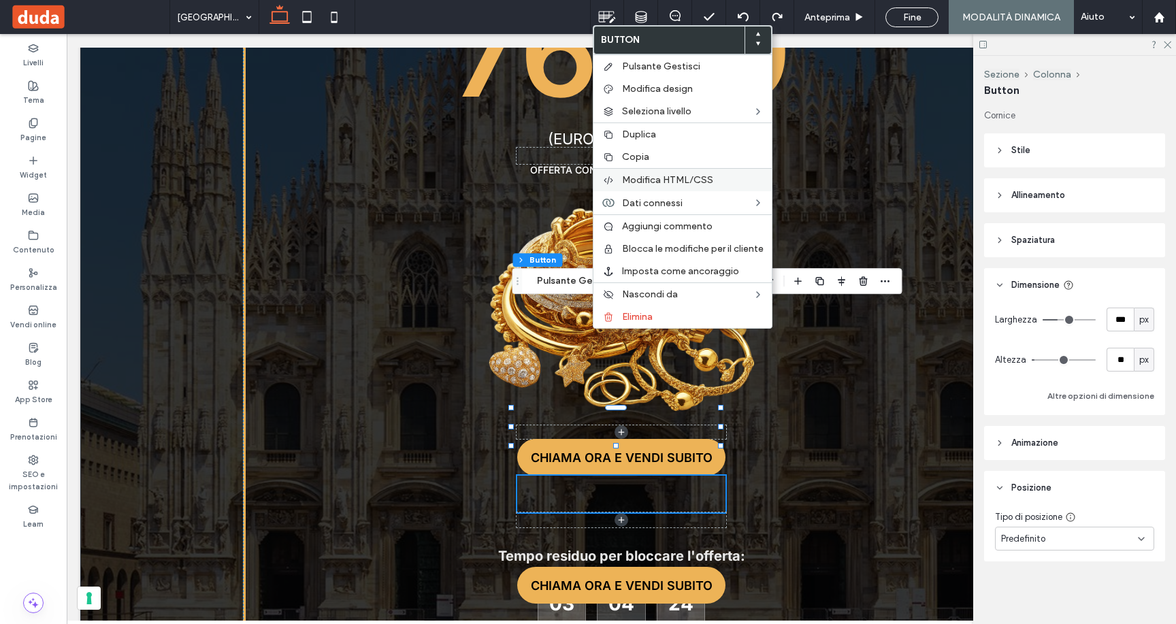
click at [635, 177] on span "Modifica HTML/CSS" at bounding box center [667, 180] width 91 height 12
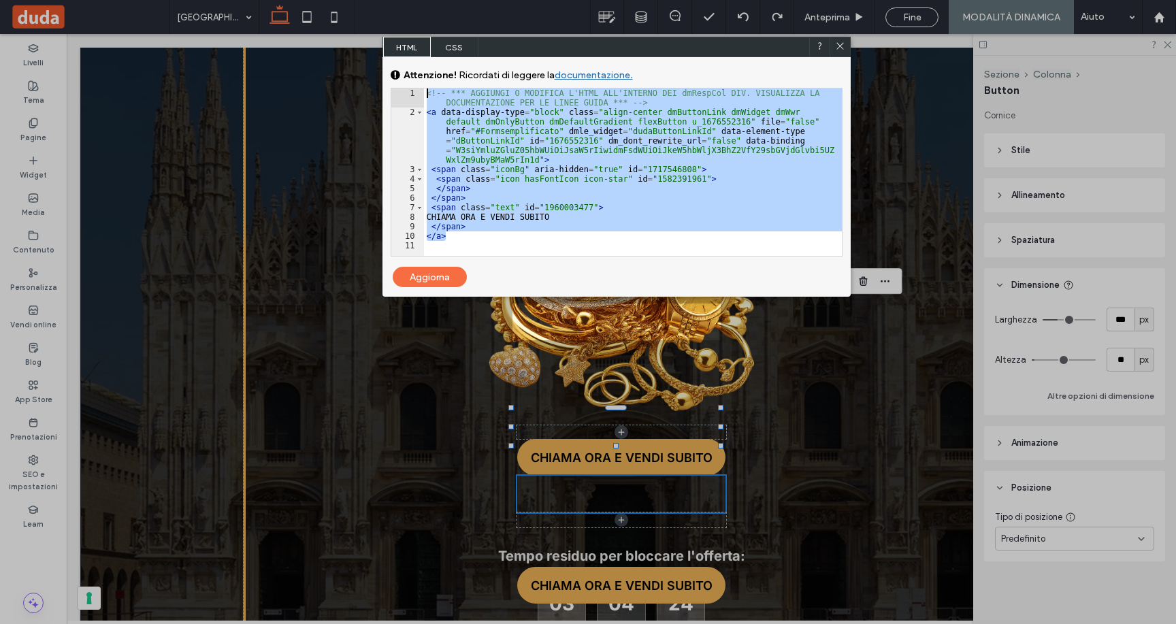
drag, startPoint x: 457, startPoint y: 226, endPoint x: 369, endPoint y: 39, distance: 206.7
click at [369, 39] on body ".wqwq-1{fill:#231f20;} .cls-1q, .cls-2q { fill-rule: evenodd; } .cls-2q { fill:…" at bounding box center [588, 312] width 1176 height 624
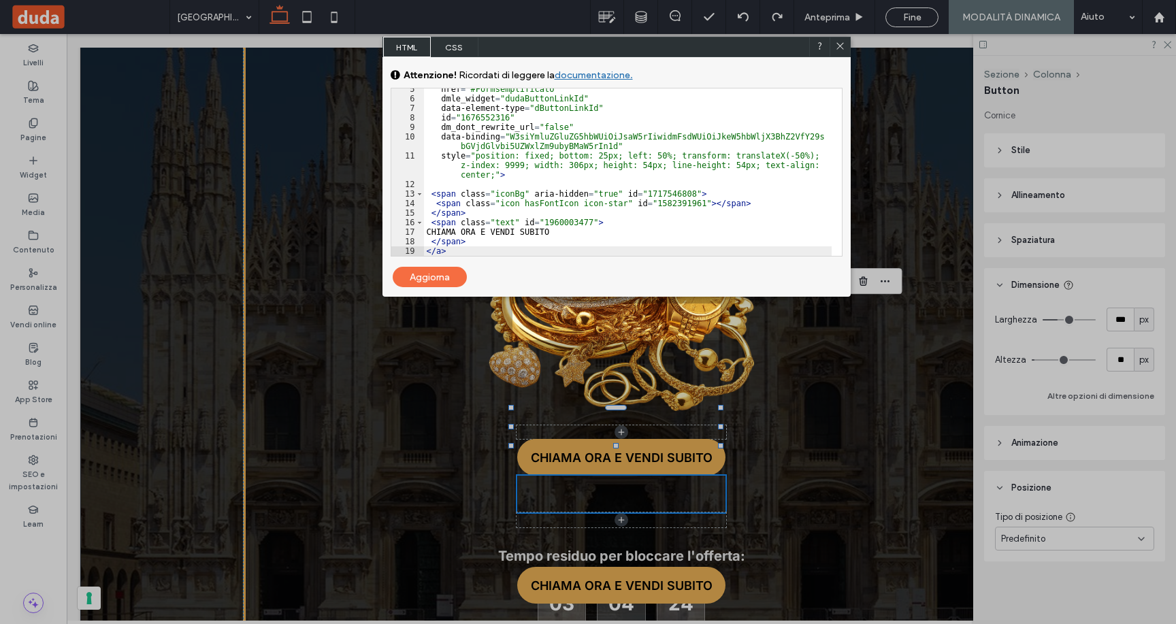
click at [448, 275] on div "Aggiorna" at bounding box center [430, 277] width 74 height 20
click at [840, 45] on use at bounding box center [839, 46] width 7 height 7
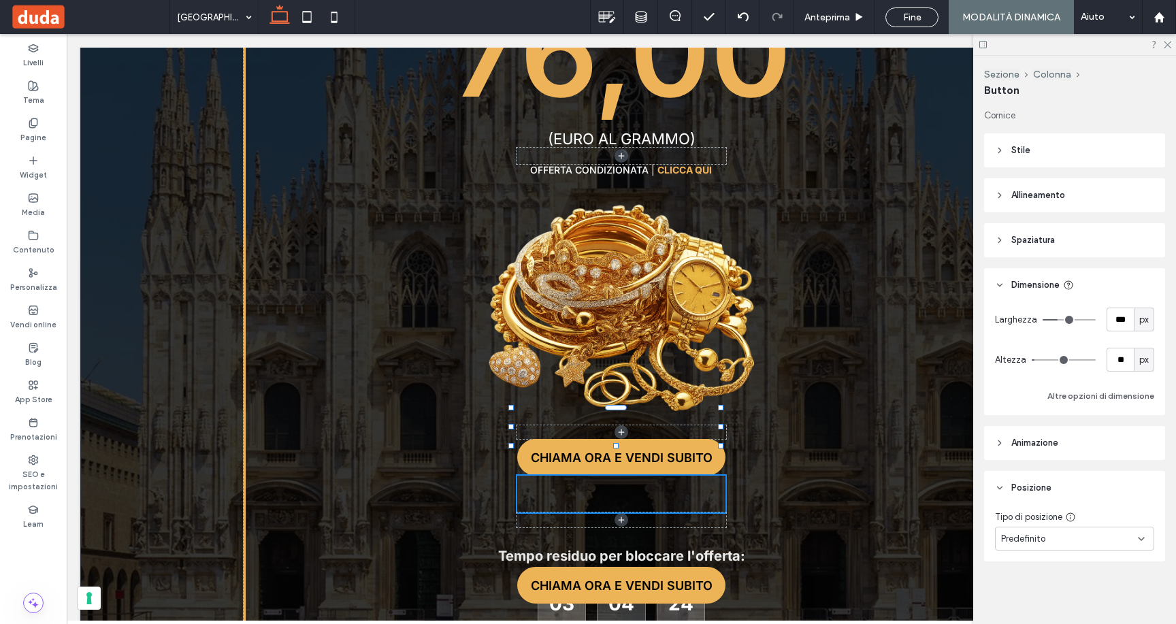
type input "**"
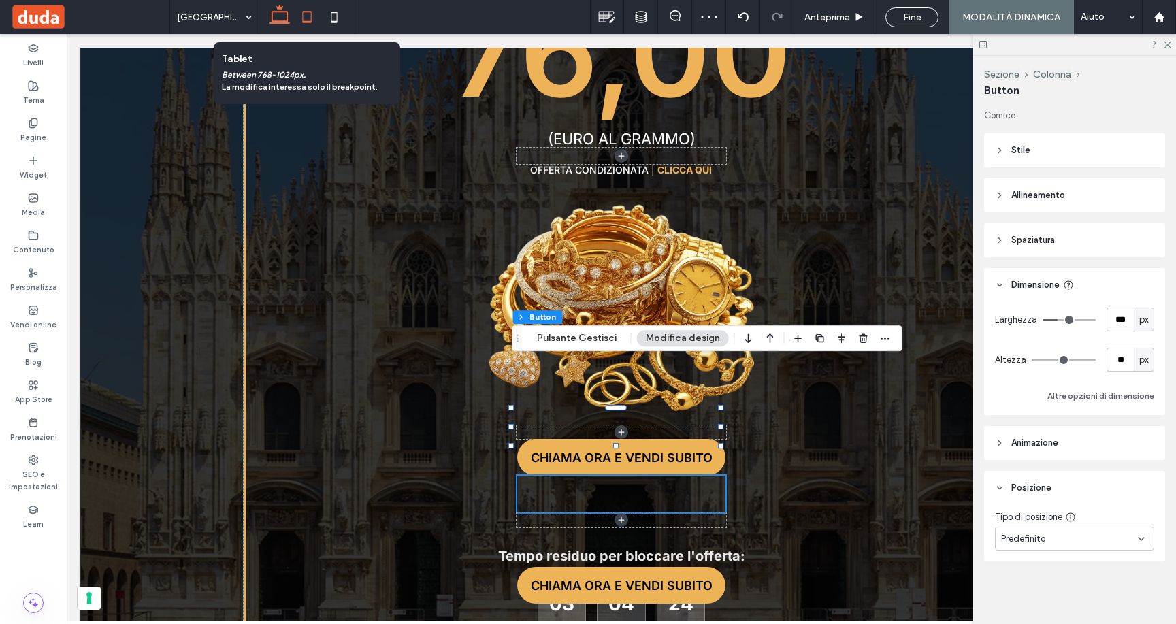
click at [315, 27] on icon at bounding box center [306, 16] width 27 height 27
type input "***"
type input "**"
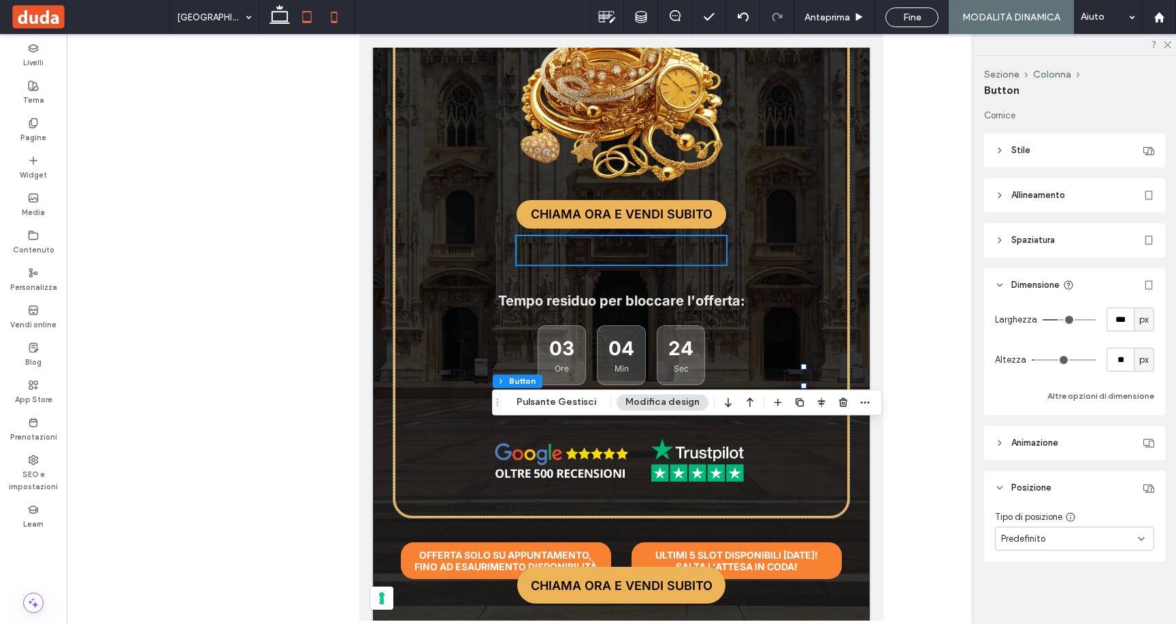
click at [335, 26] on icon at bounding box center [333, 16] width 27 height 27
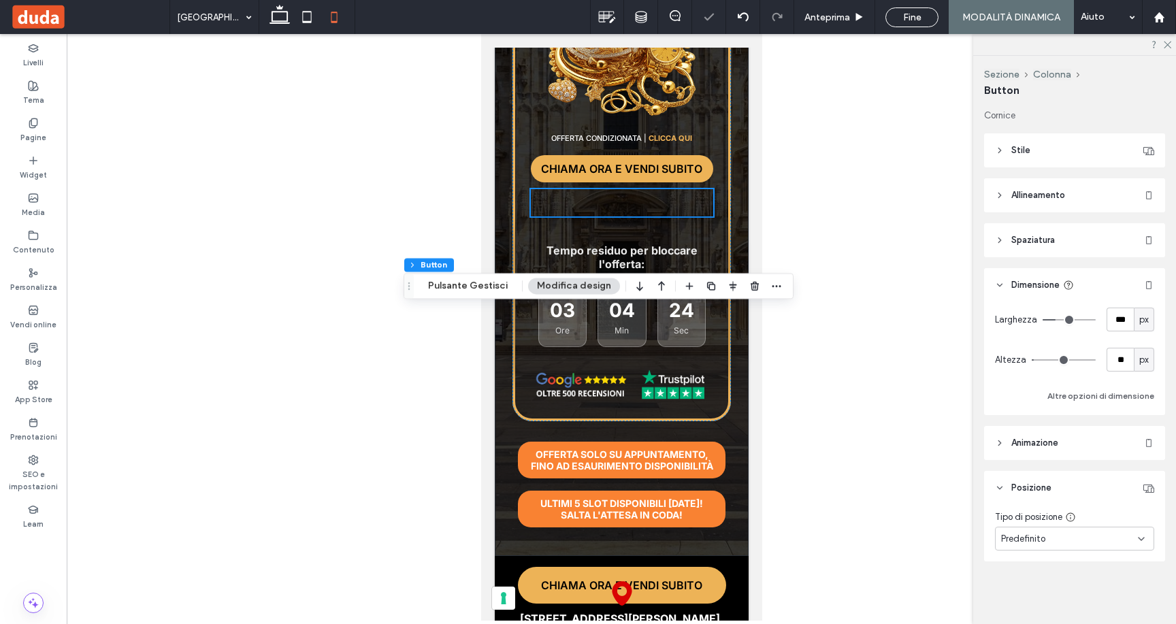
type input "***"
type input "**"
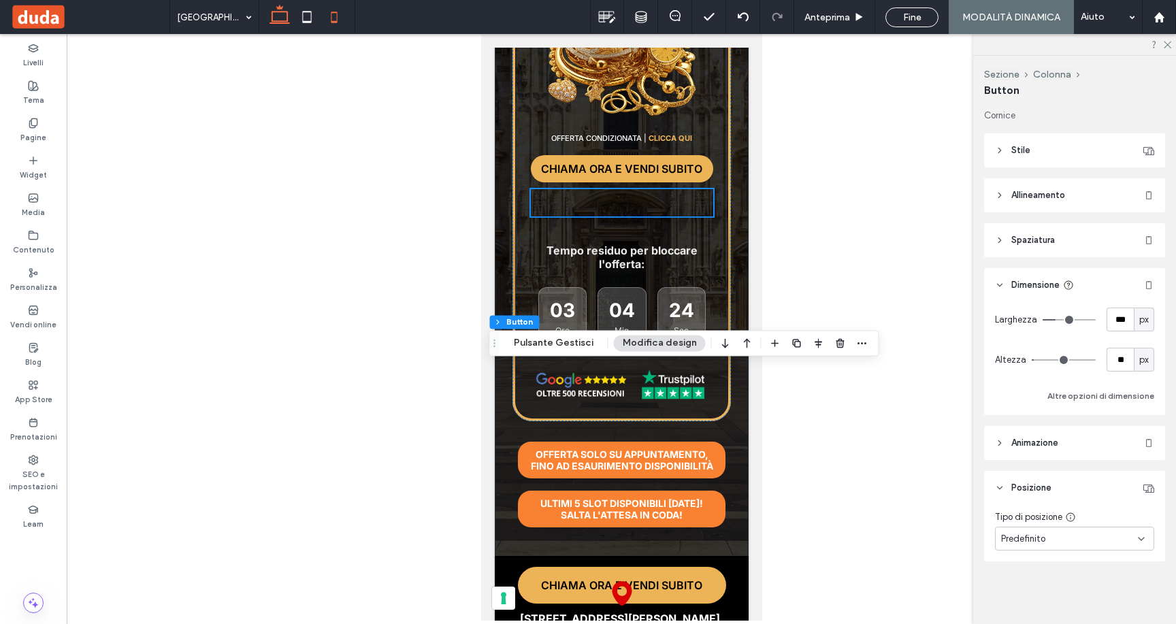
click at [284, 16] on icon at bounding box center [279, 16] width 27 height 27
type input "***"
type input "**"
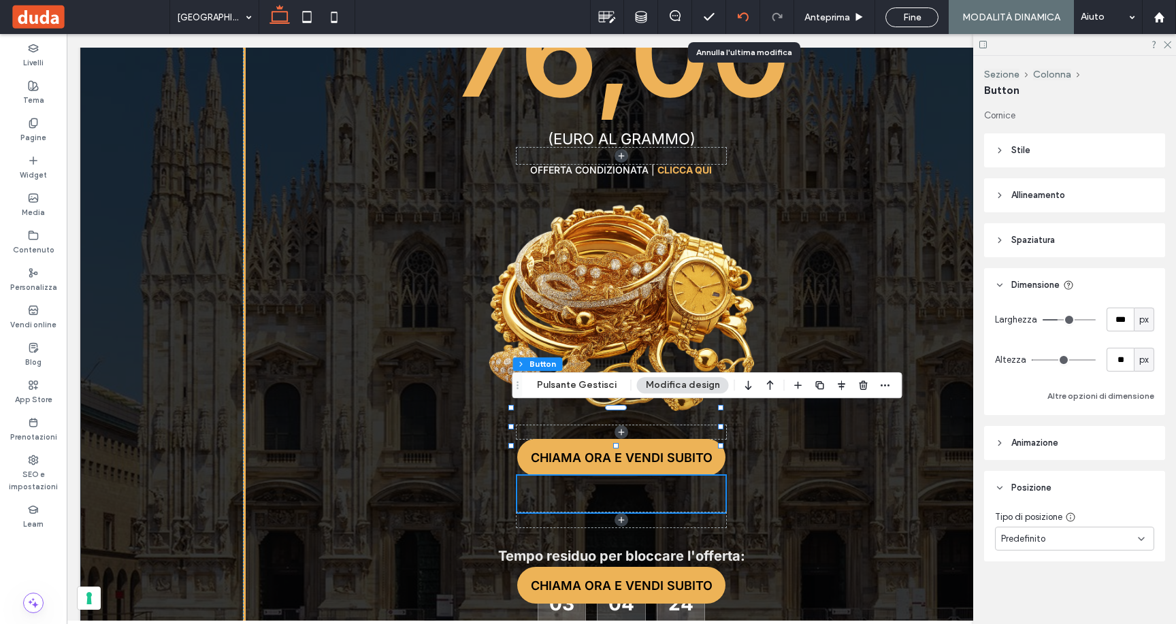
click at [746, 22] on icon at bounding box center [743, 17] width 11 height 11
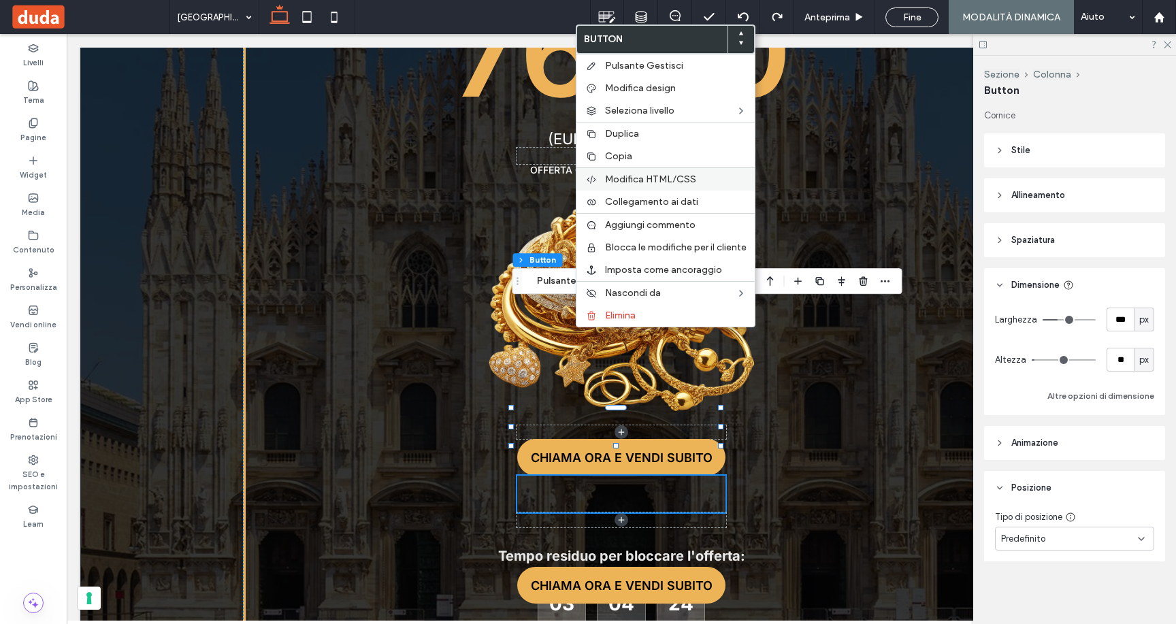
click at [623, 180] on span "Modifica HTML/CSS" at bounding box center [650, 180] width 91 height 12
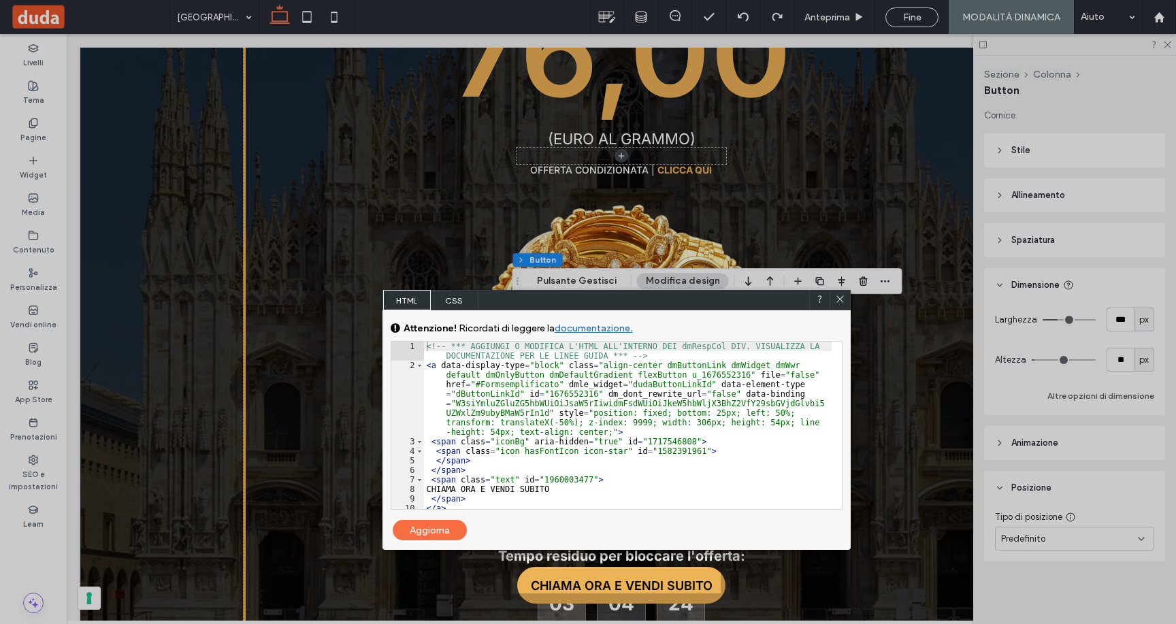
scroll to position [14, 0]
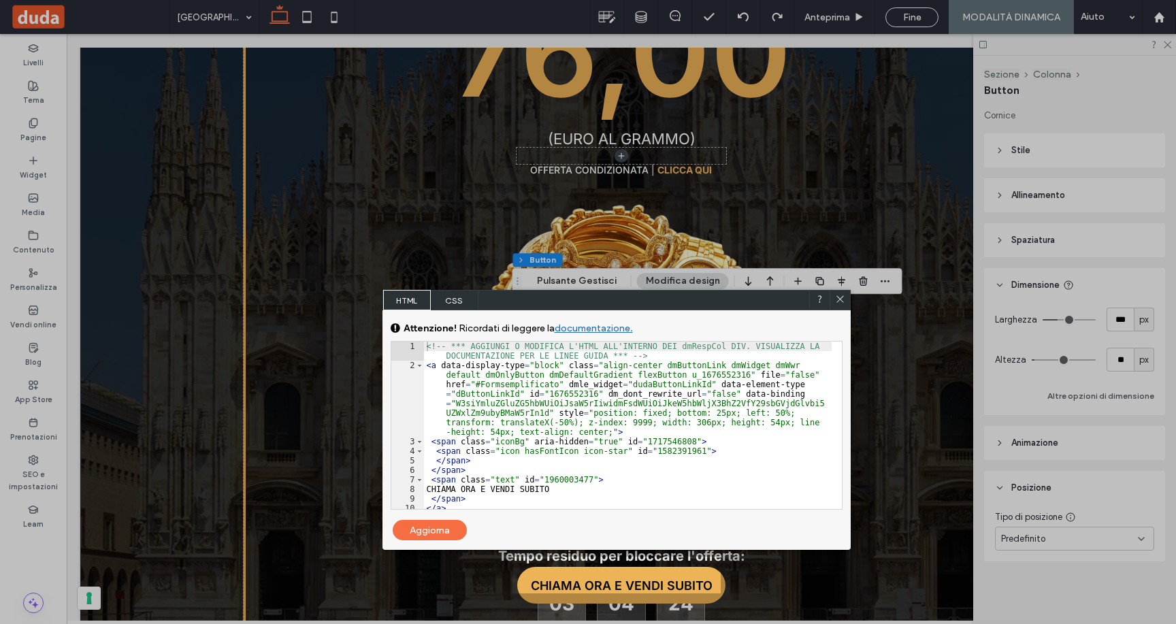
click at [508, 381] on div "<!-- *** AGGIUNGI O MODIFICA L'HTML ALL'INTERNO DEI dmRespCol DIV. VISUALIZZA L…" at bounding box center [628, 440] width 408 height 196
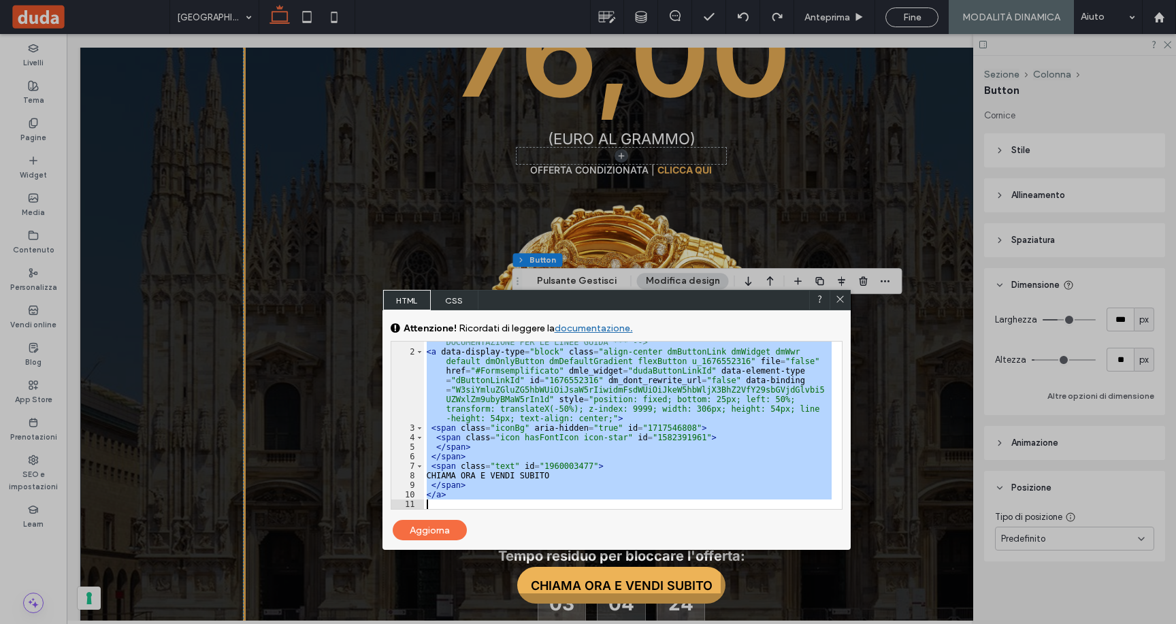
drag, startPoint x: 425, startPoint y: 344, endPoint x: 628, endPoint y: 544, distance: 284.8
click at [628, 544] on div "CSS generale per tutti i dispositivi CODICE CSS SPECIFICO PER IL DISPOSITIVO At…" at bounding box center [616, 430] width 468 height 240
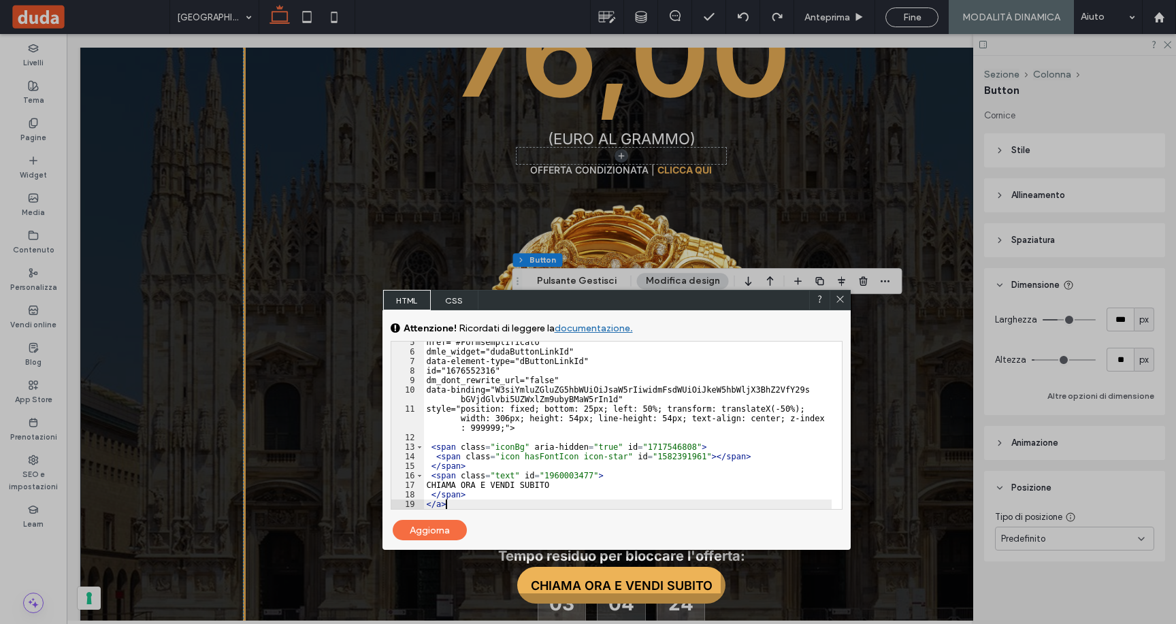
scroll to position [61, 0]
click at [440, 529] on div "Aggiorna" at bounding box center [430, 530] width 74 height 20
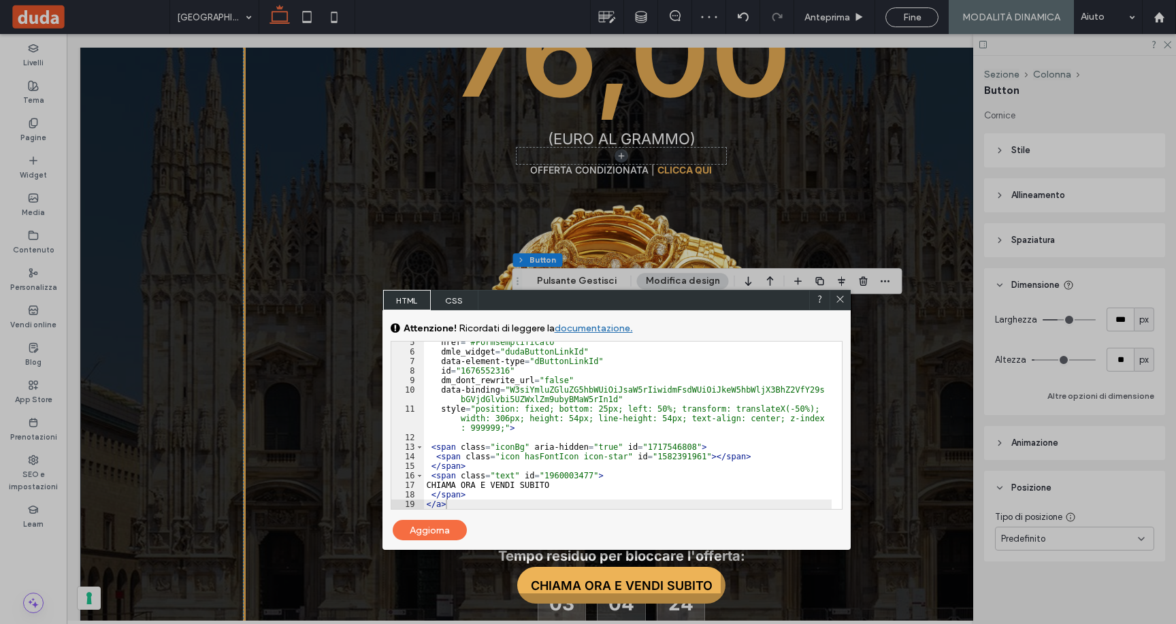
click at [839, 301] on icon at bounding box center [840, 299] width 10 height 10
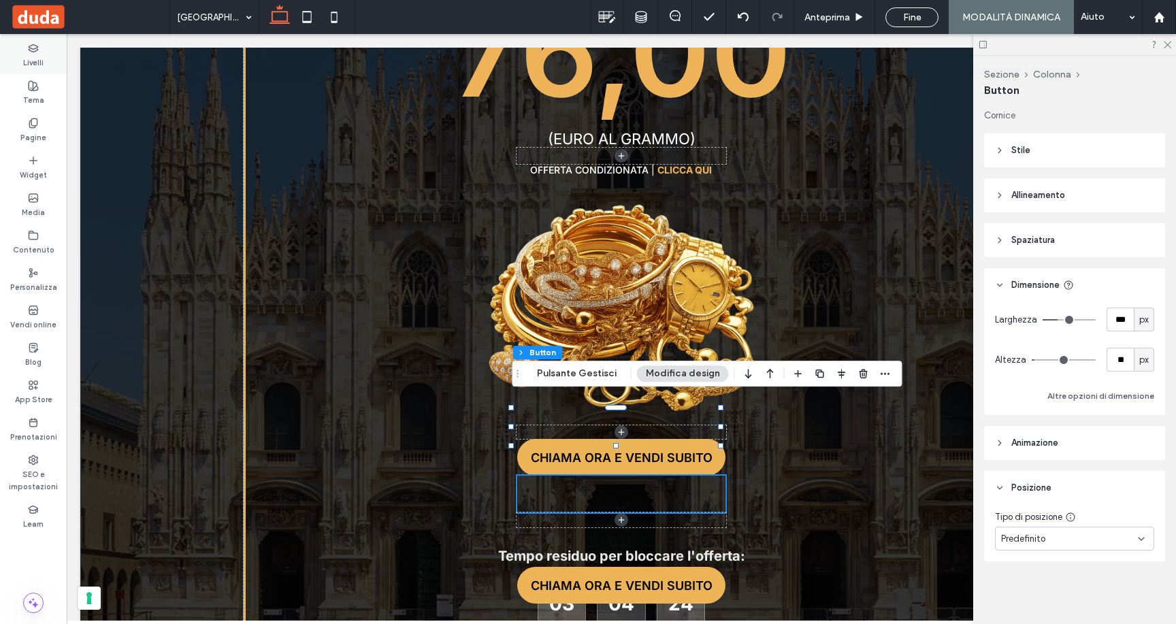
click at [32, 56] on label "Livelli" at bounding box center [33, 61] width 20 height 15
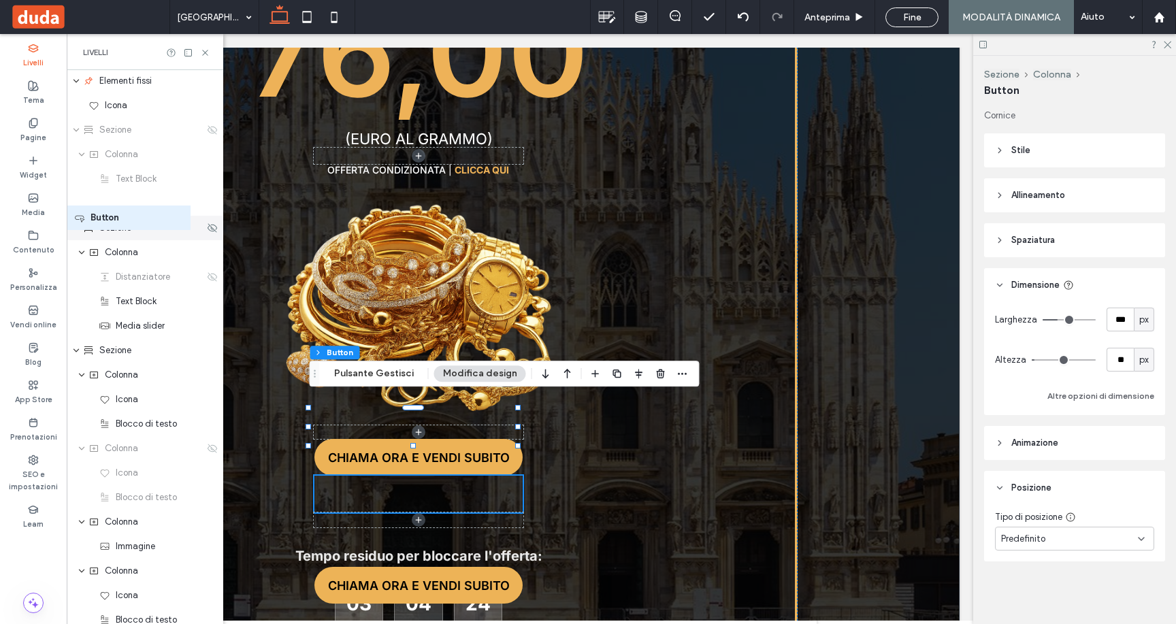
scroll to position [268, 0]
drag, startPoint x: 129, startPoint y: 352, endPoint x: 106, endPoint y: 214, distance: 139.3
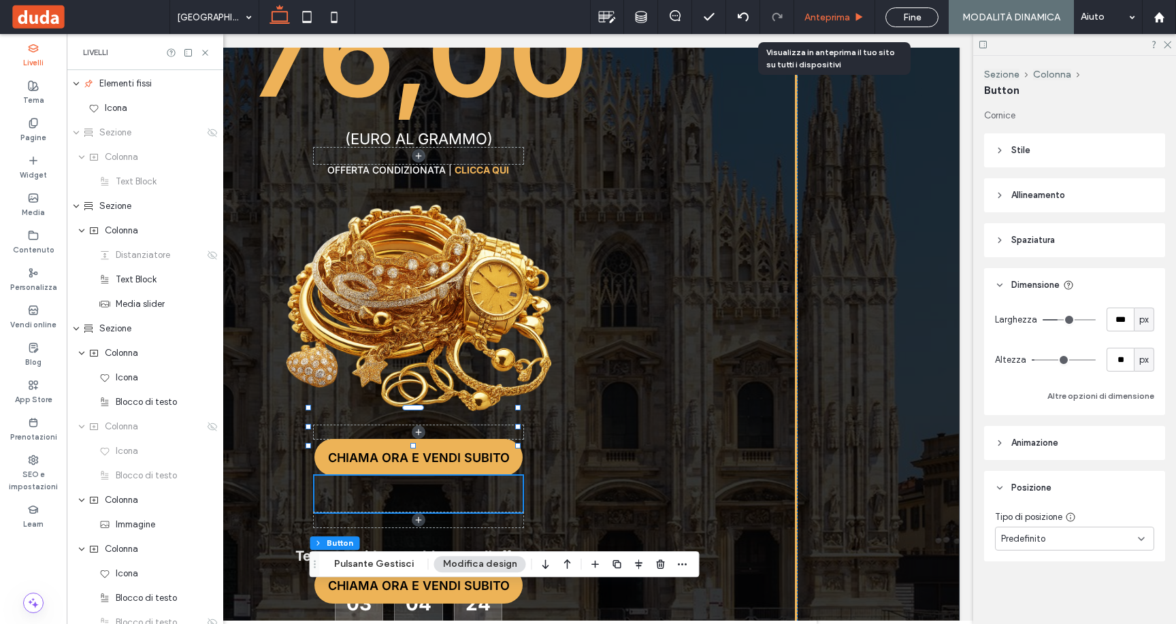
click at [837, 14] on span "Anteprima" at bounding box center [827, 18] width 46 height 12
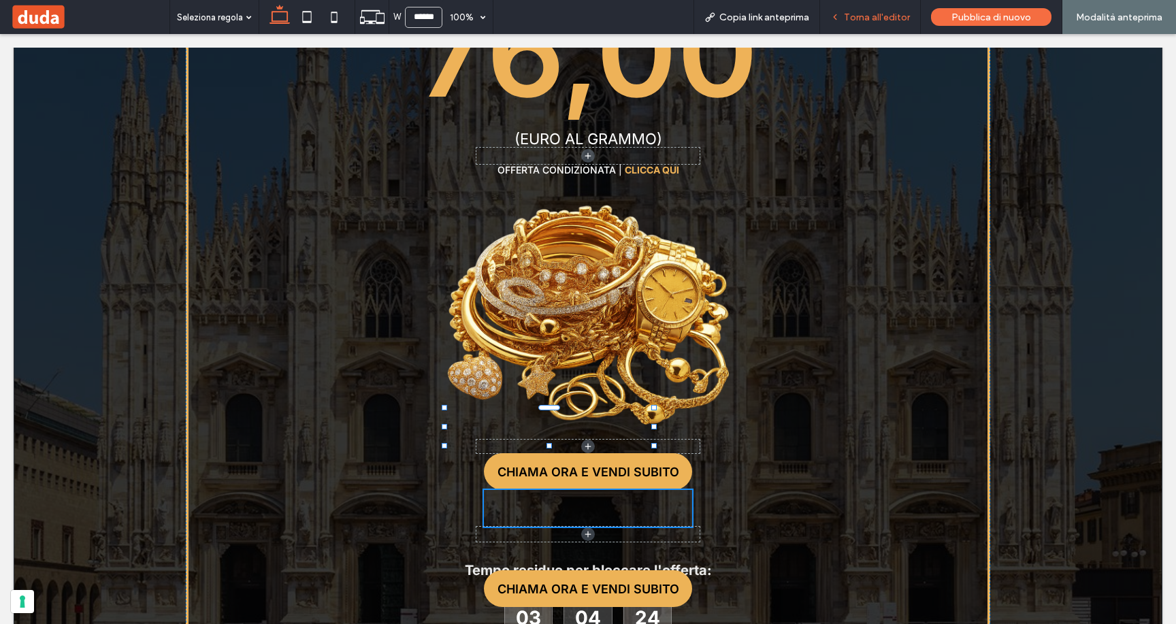
click at [878, 18] on span "Torna all'editor" at bounding box center [877, 18] width 66 height 12
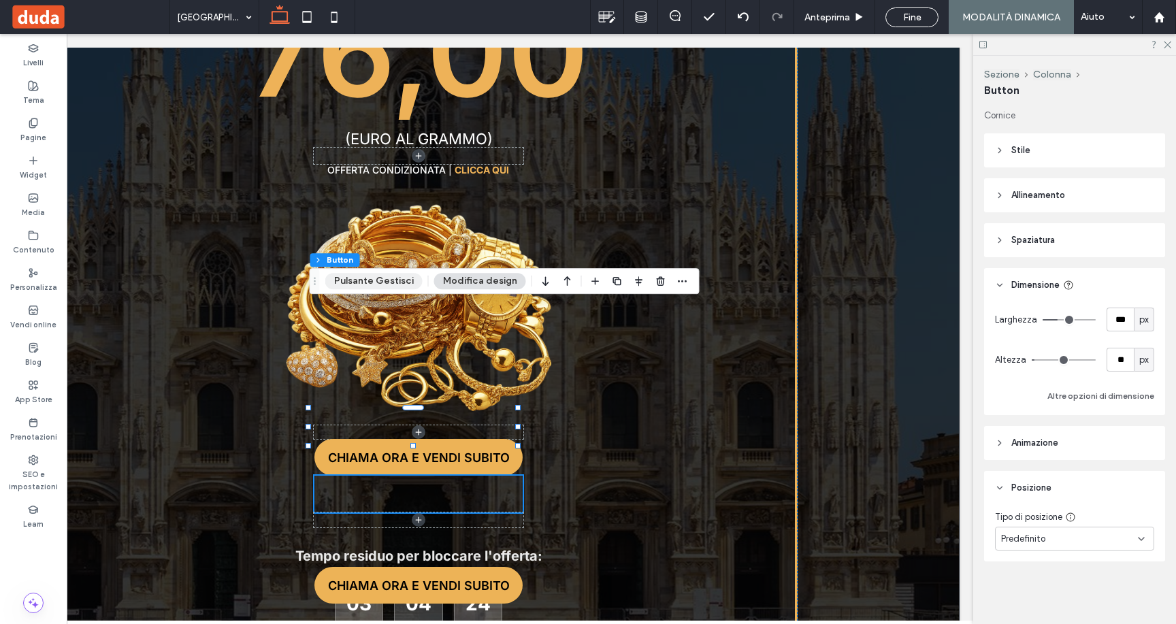
click at [361, 281] on button "Pulsante Gestisci" at bounding box center [373, 281] width 97 height 16
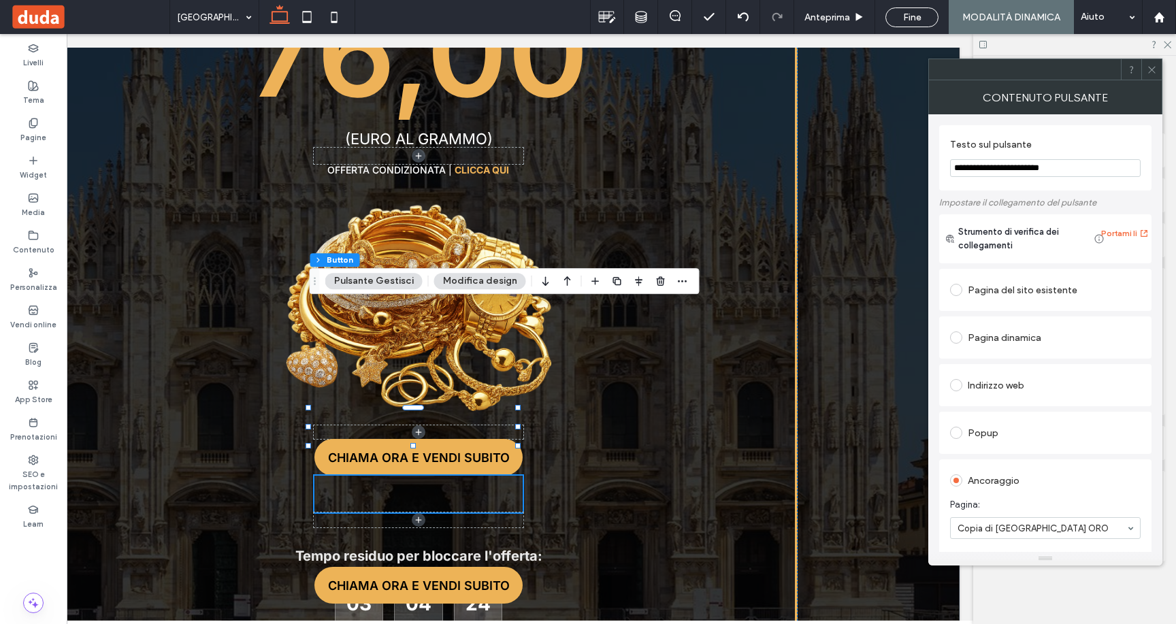
click at [361, 281] on button "Pulsante Gestisci" at bounding box center [373, 281] width 97 height 16
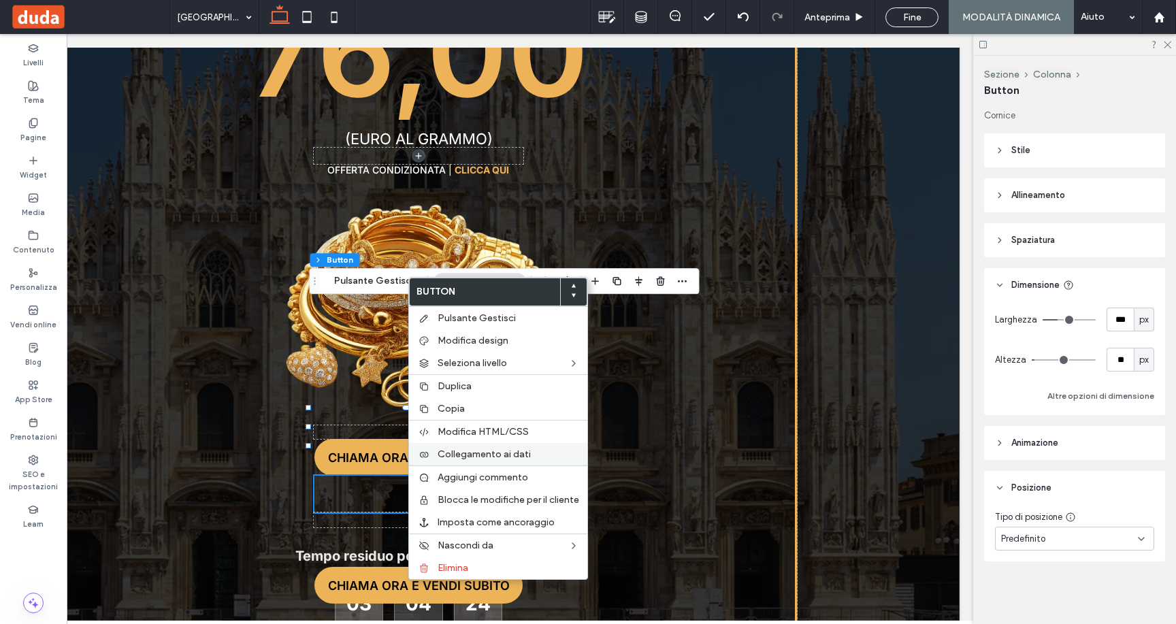
click at [480, 452] on span "Collegamento ai dati" at bounding box center [484, 454] width 93 height 12
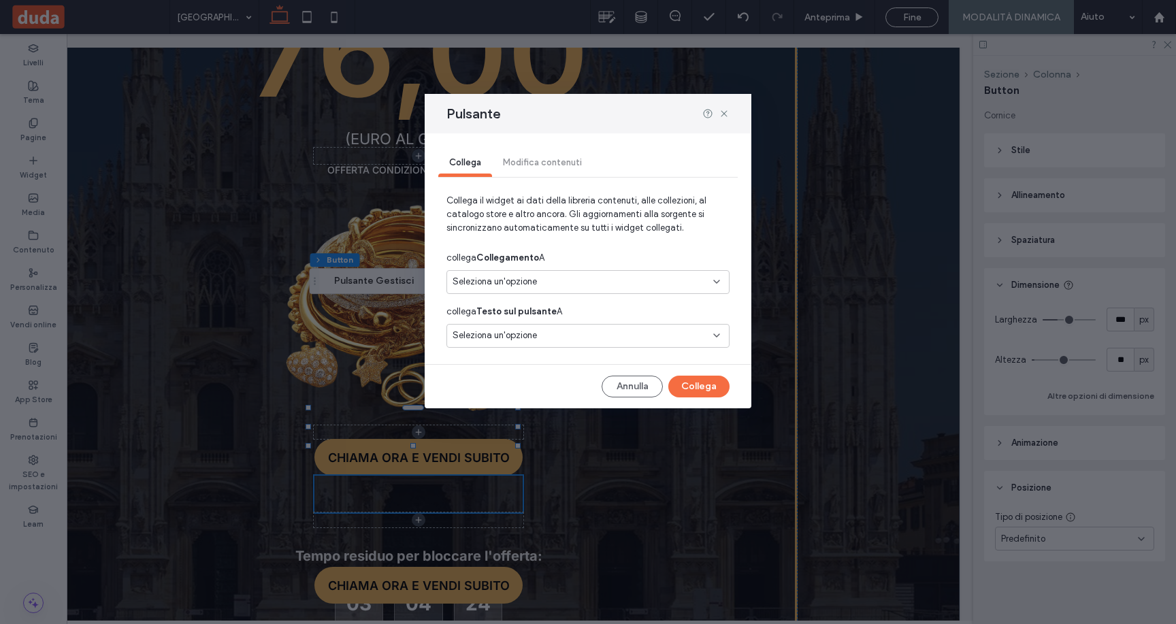
click at [483, 284] on span "Seleziona un'opzione" at bounding box center [494, 282] width 84 height 14
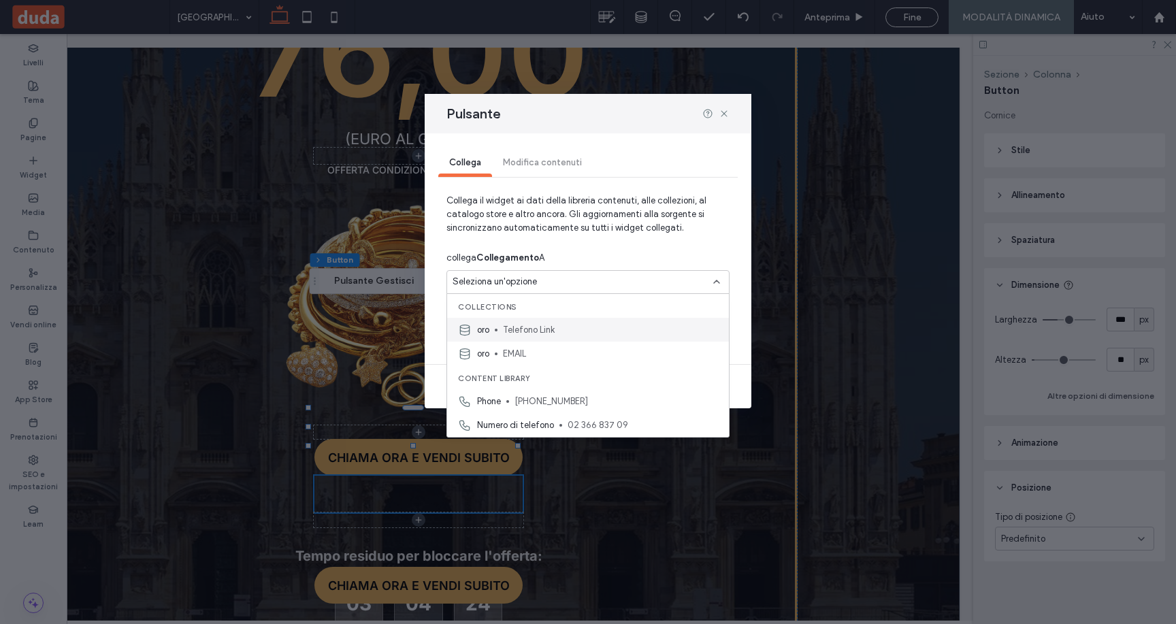
click at [494, 329] on div "oro Telefono Link" at bounding box center [588, 330] width 282 height 24
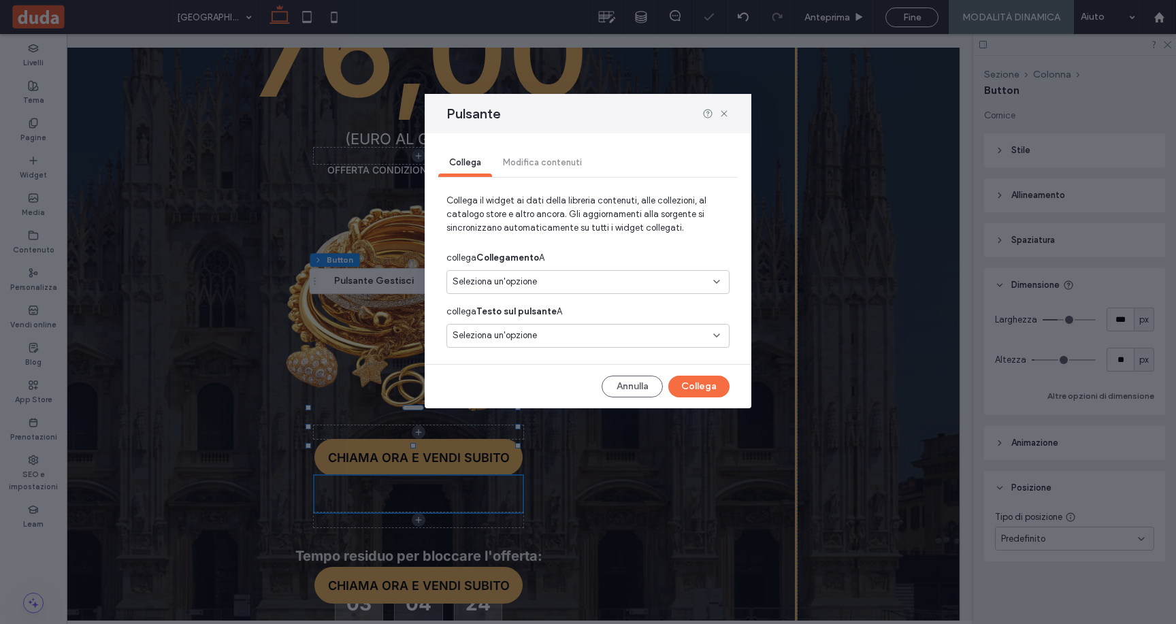
click at [493, 329] on span "Seleziona un'opzione" at bounding box center [494, 336] width 84 height 14
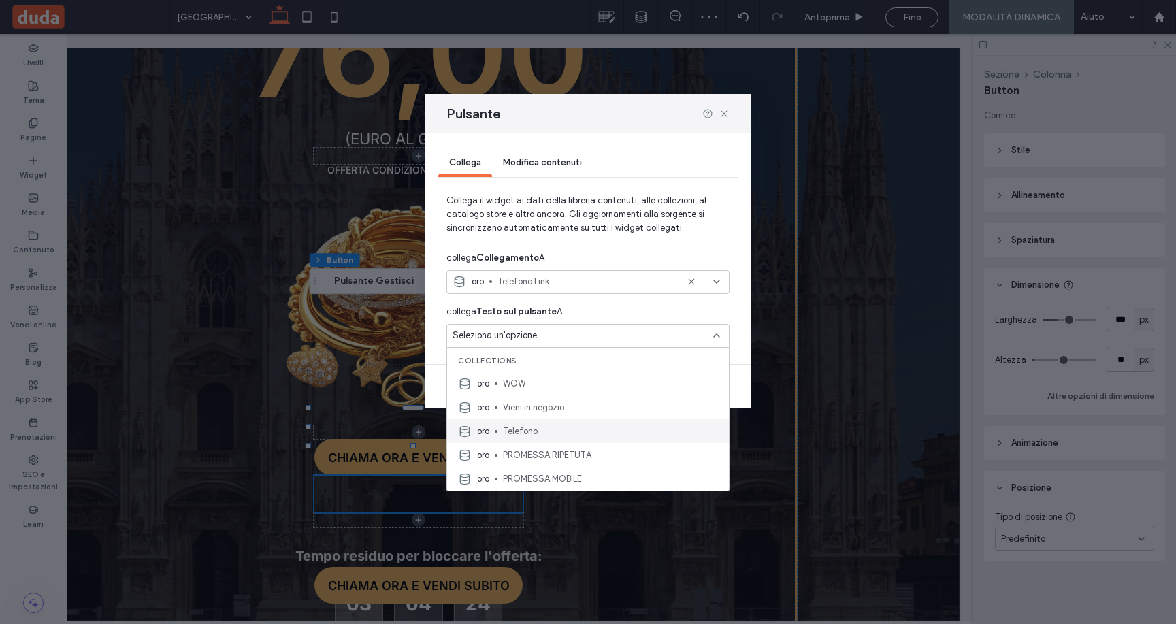
click at [516, 431] on span "Telefono" at bounding box center [610, 432] width 215 height 14
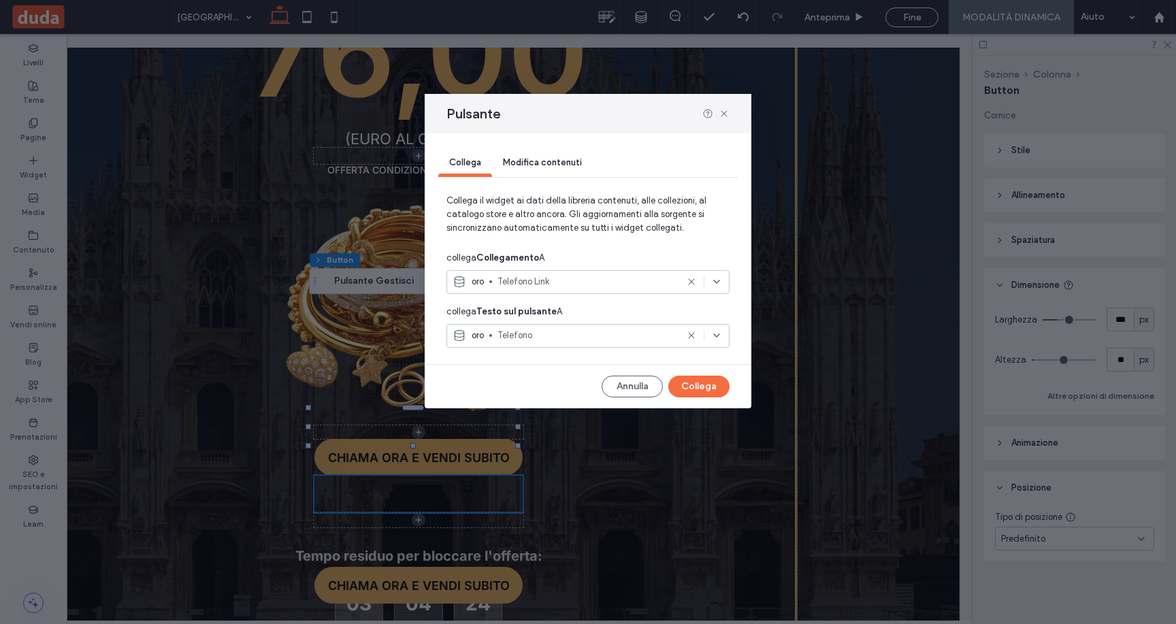
click at [512, 337] on span "Telefono" at bounding box center [586, 336] width 179 height 14
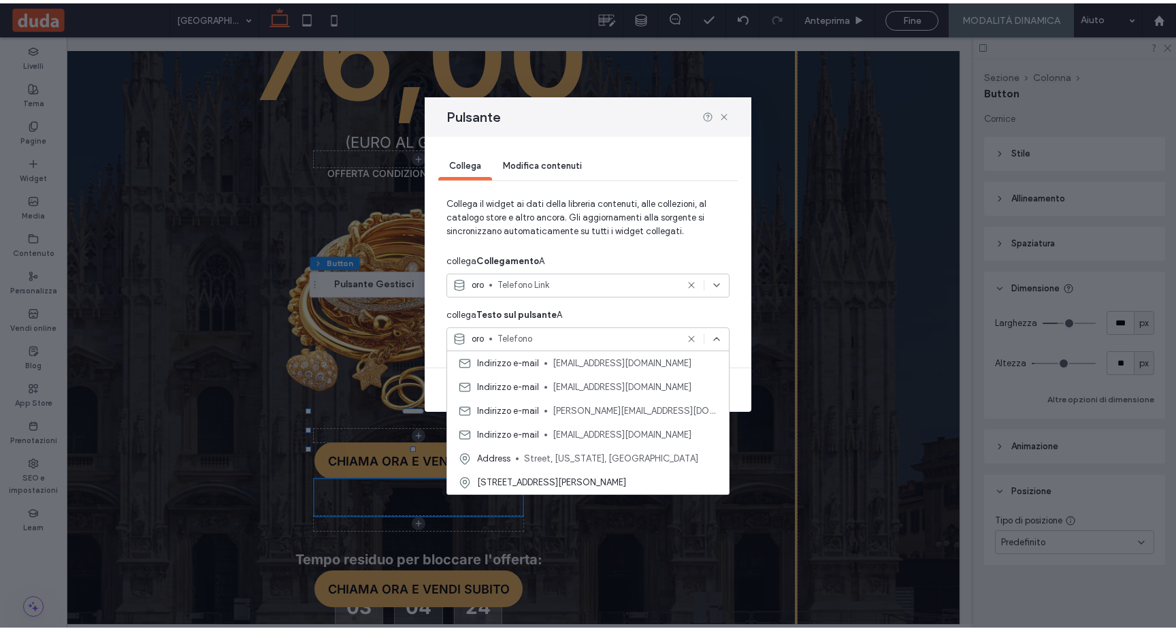
scroll to position [0, 0]
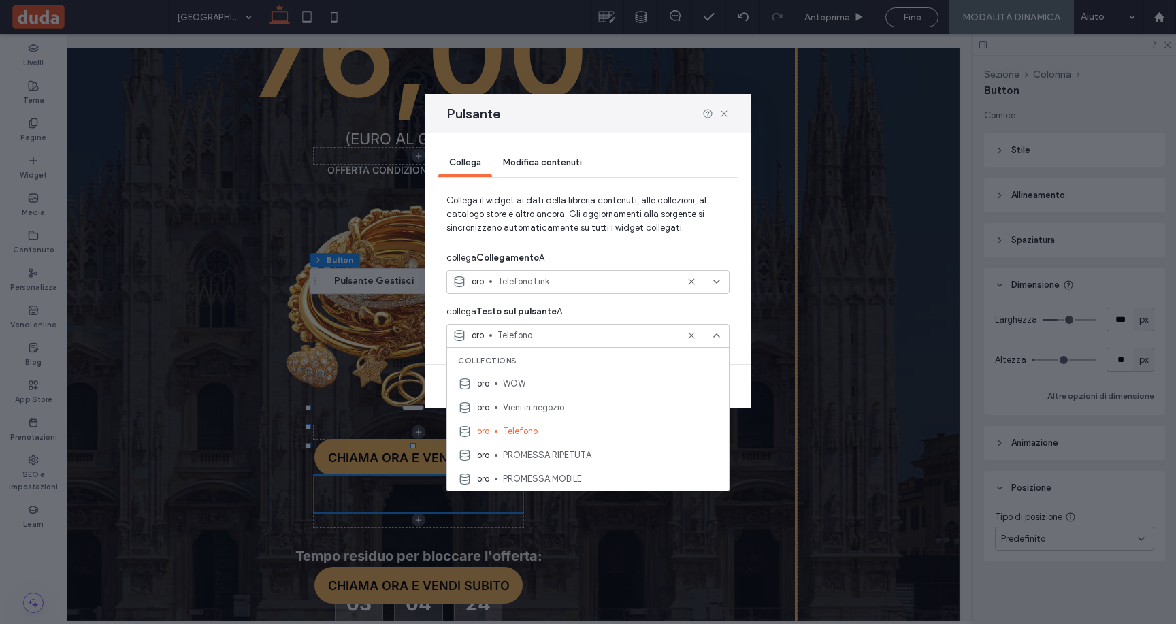
click at [706, 299] on div "collega Testo sul pulsante A" at bounding box center [587, 311] width 283 height 24
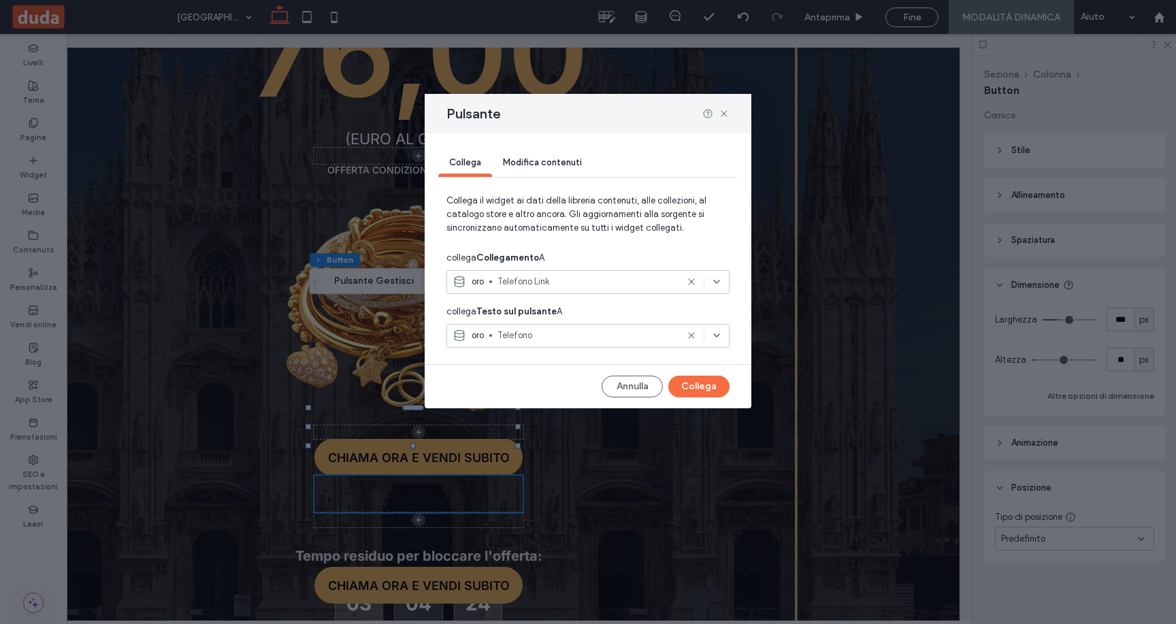
click at [689, 334] on icon at bounding box center [691, 335] width 11 height 11
click at [693, 385] on button "Collega" at bounding box center [698, 387] width 61 height 22
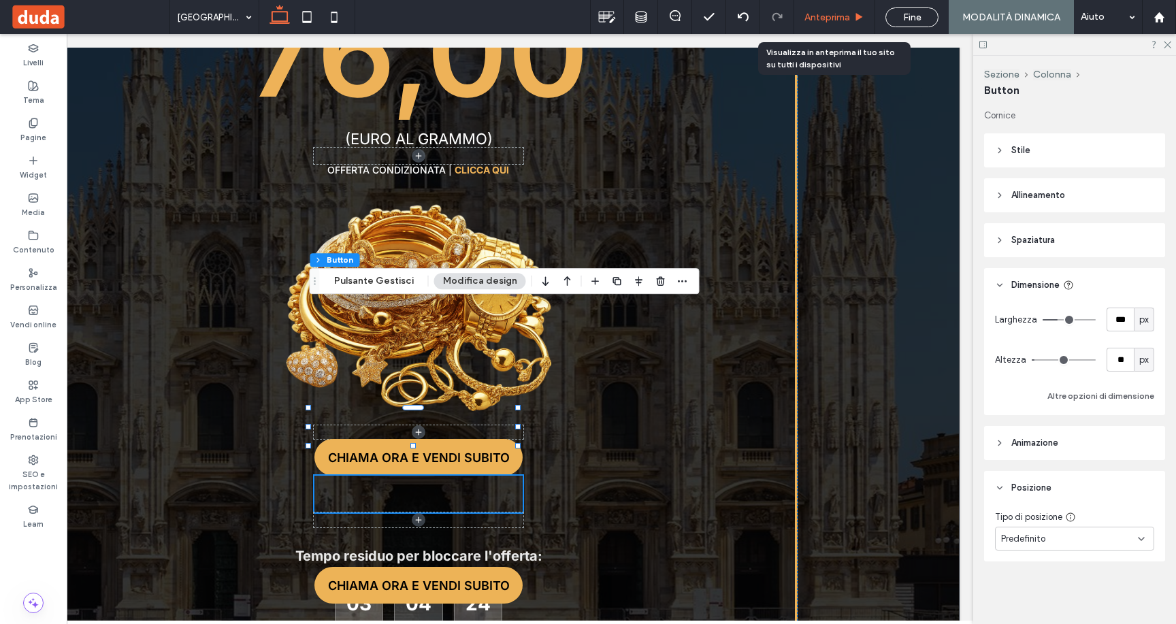
click at [820, 14] on span "Anteprima" at bounding box center [827, 18] width 46 height 12
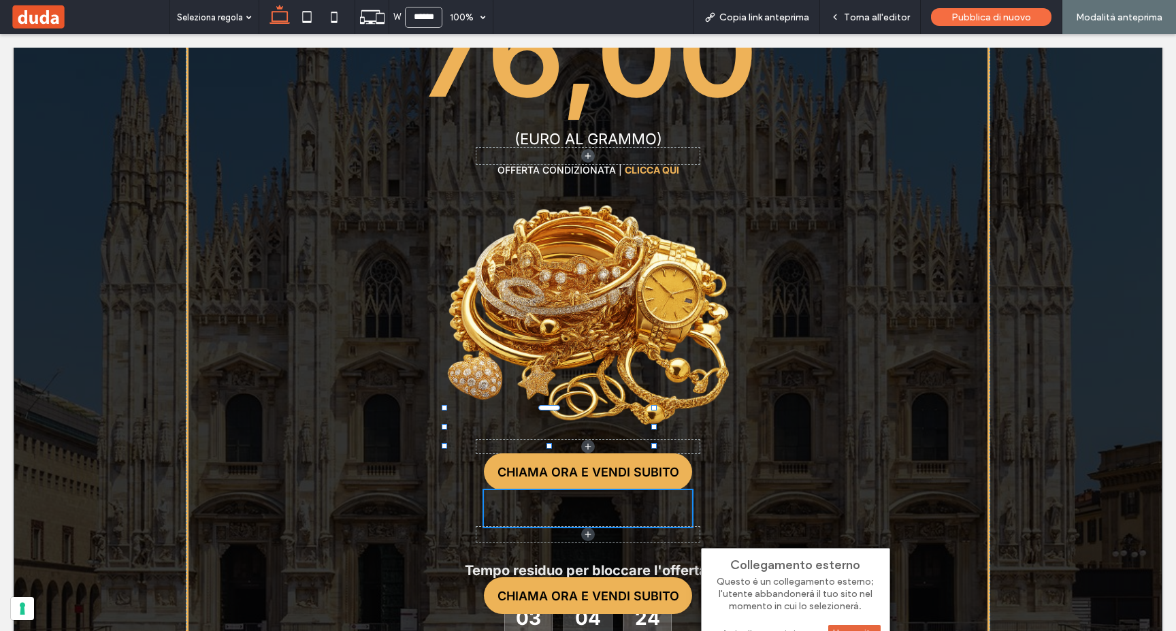
click at [834, 623] on div "Ho capito" at bounding box center [854, 633] width 52 height 17
click at [838, 623] on div "Ho capito" at bounding box center [854, 633] width 52 height 17
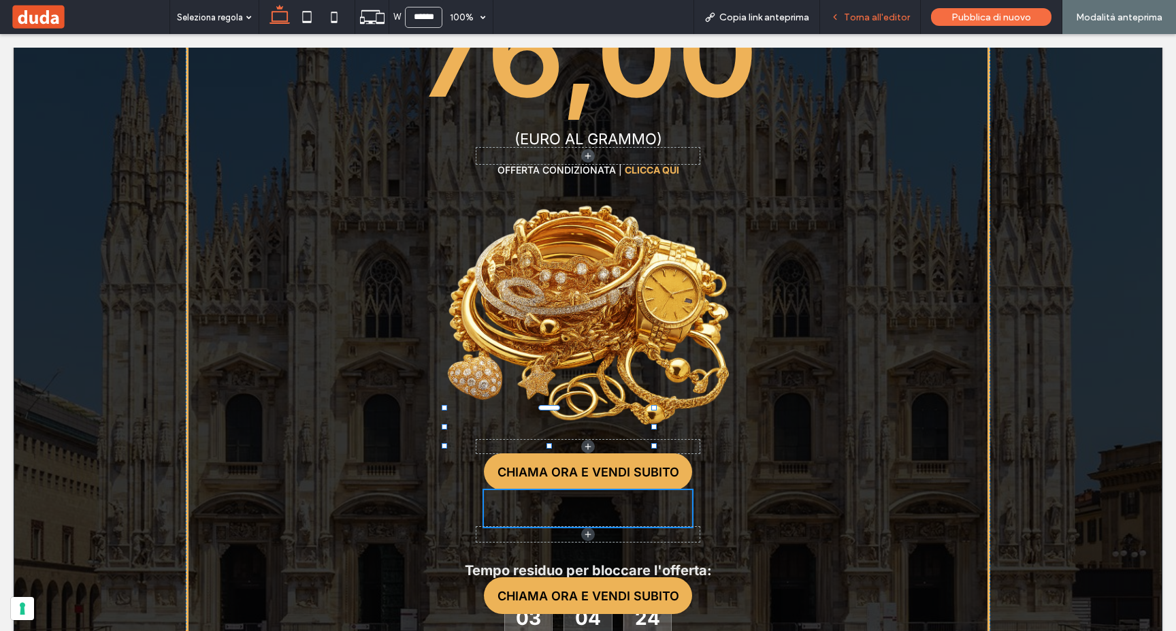
click at [866, 20] on span "Torna all'editor" at bounding box center [877, 18] width 66 height 12
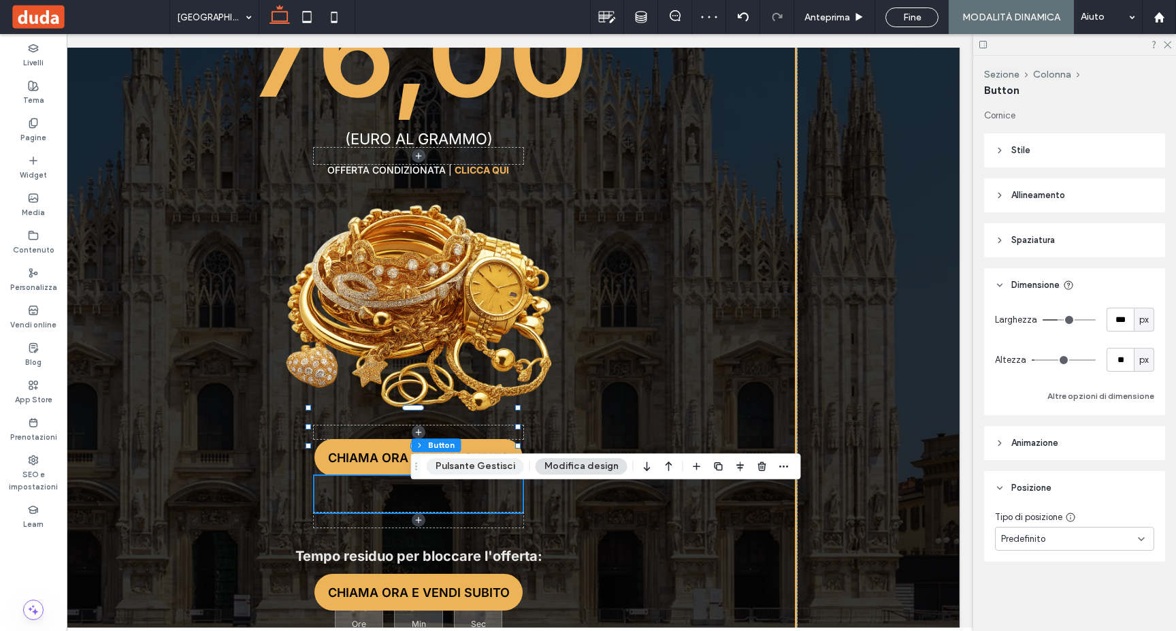
click at [478, 469] on button "Pulsante Gestisci" at bounding box center [475, 466] width 97 height 16
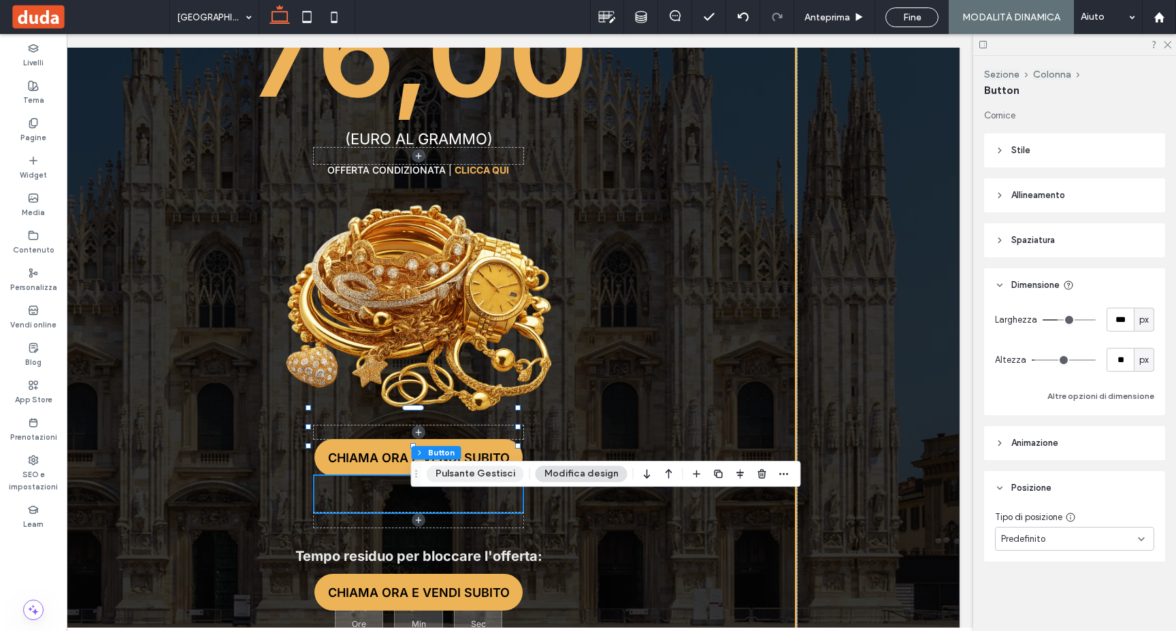
click at [476, 474] on button "Pulsante Gestisci" at bounding box center [475, 473] width 97 height 16
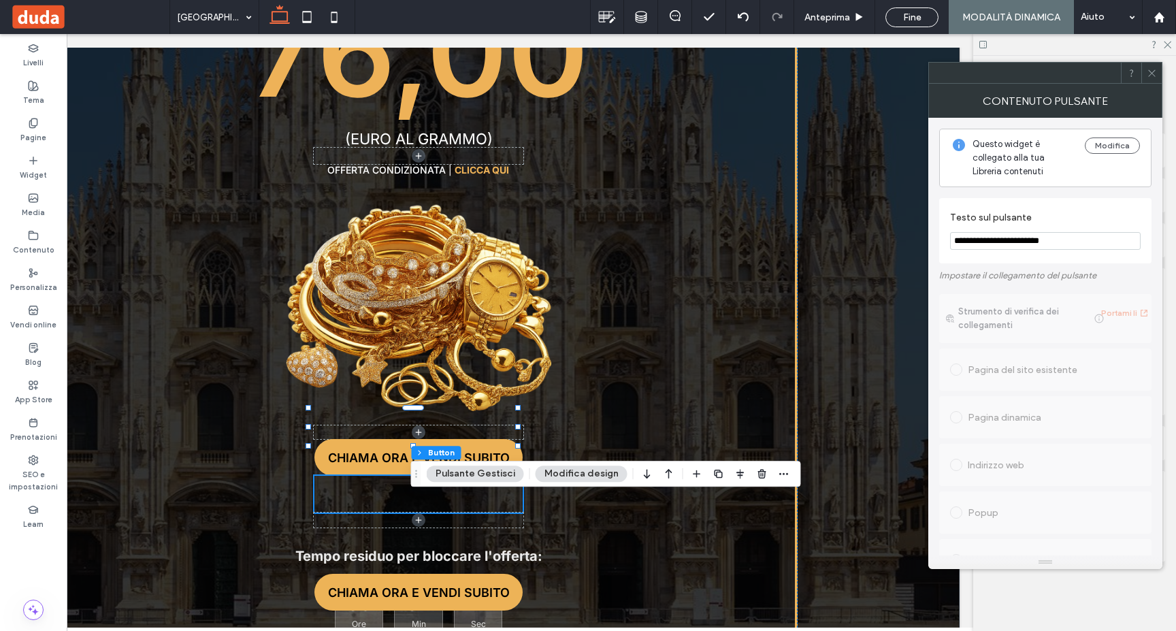
click at [1153, 74] on icon at bounding box center [1152, 73] width 10 height 10
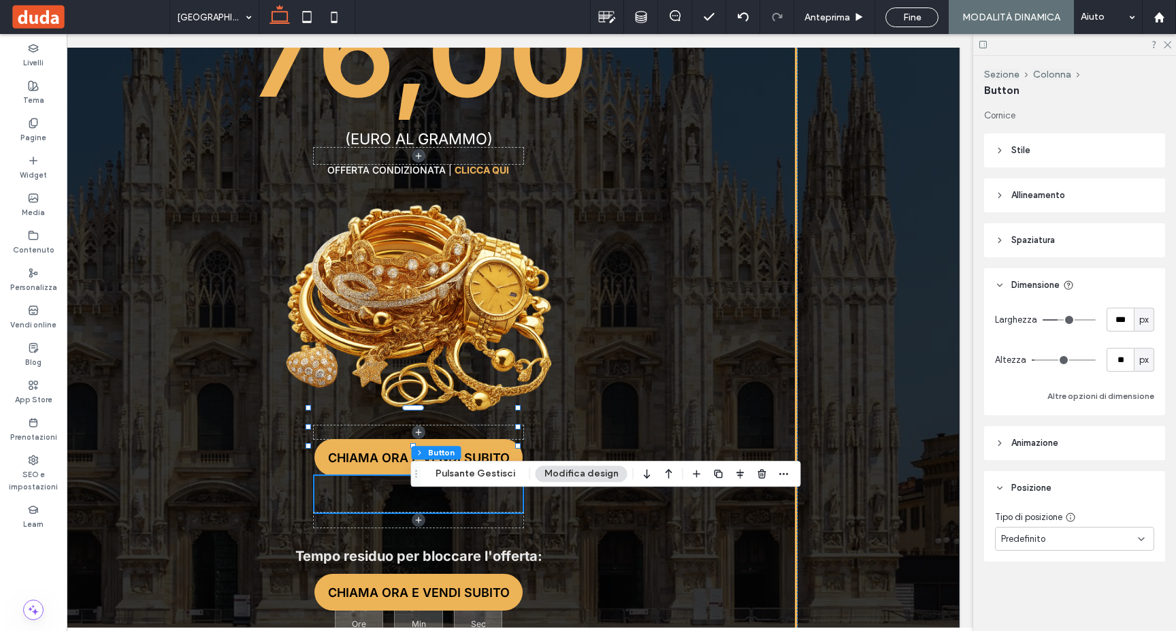
click at [1021, 195] on span "Allineamento" at bounding box center [1038, 195] width 54 height 14
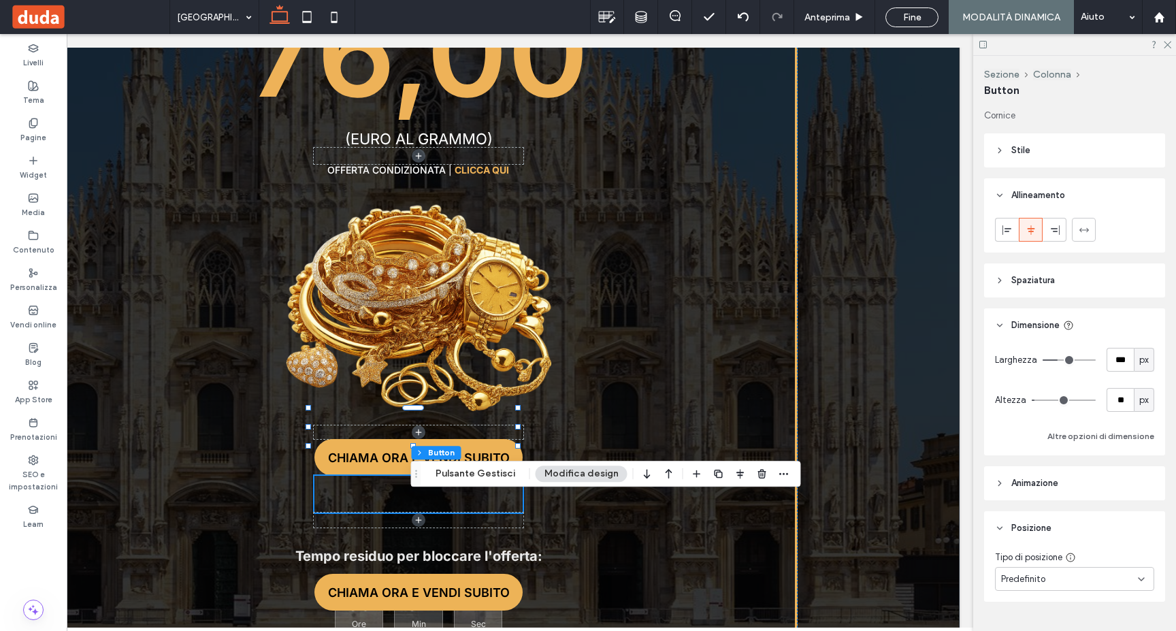
click at [1021, 195] on span "Allineamento" at bounding box center [1038, 195] width 54 height 14
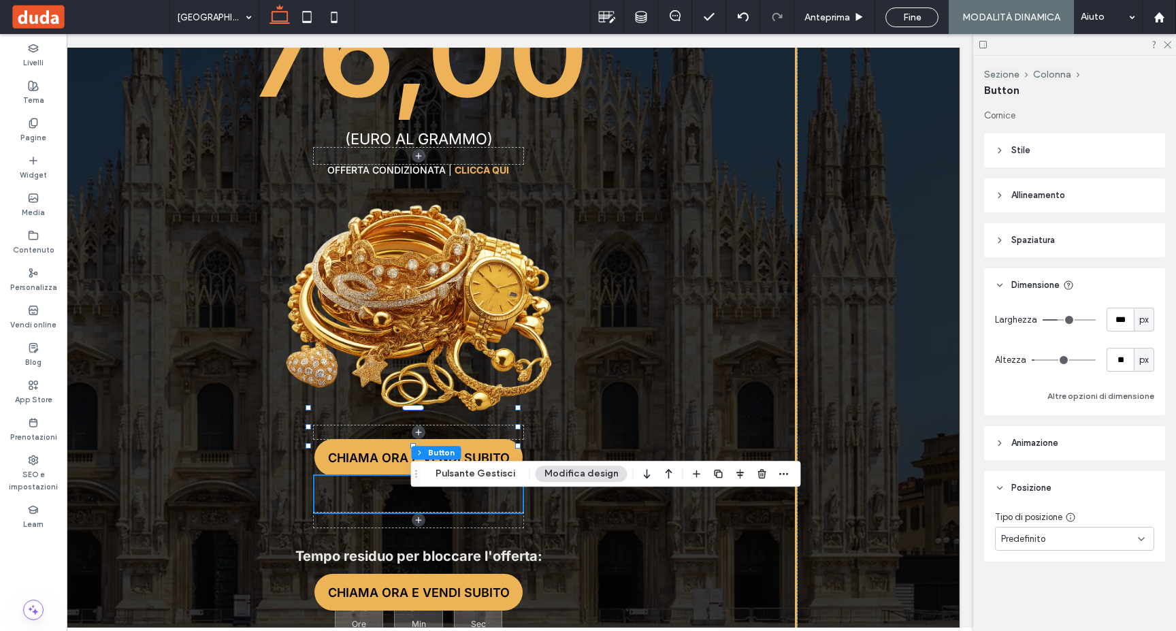
click at [1022, 235] on span "Spaziatura" at bounding box center [1033, 240] width 44 height 14
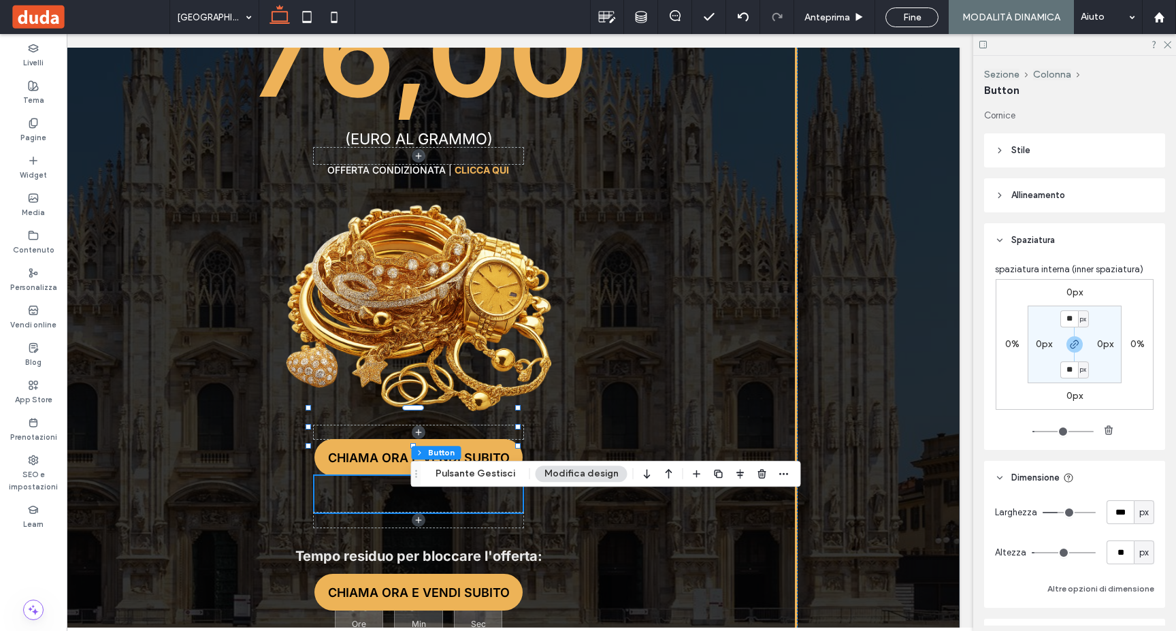
click at [1022, 235] on span "Spaziatura" at bounding box center [1033, 240] width 44 height 14
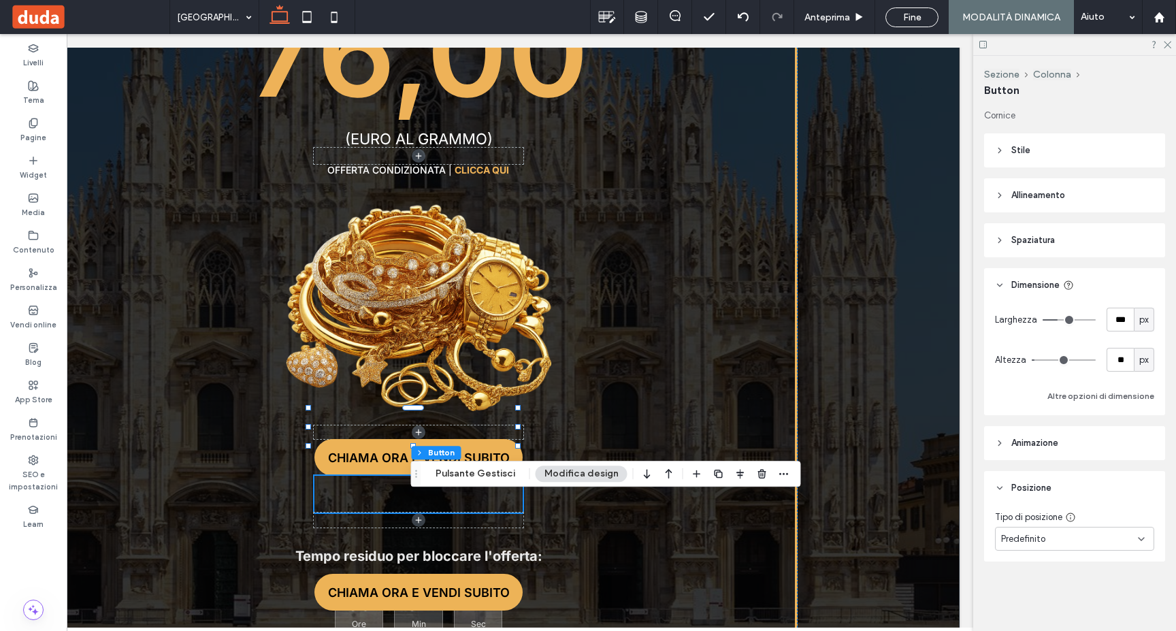
click at [1022, 235] on span "Spaziatura" at bounding box center [1033, 240] width 44 height 14
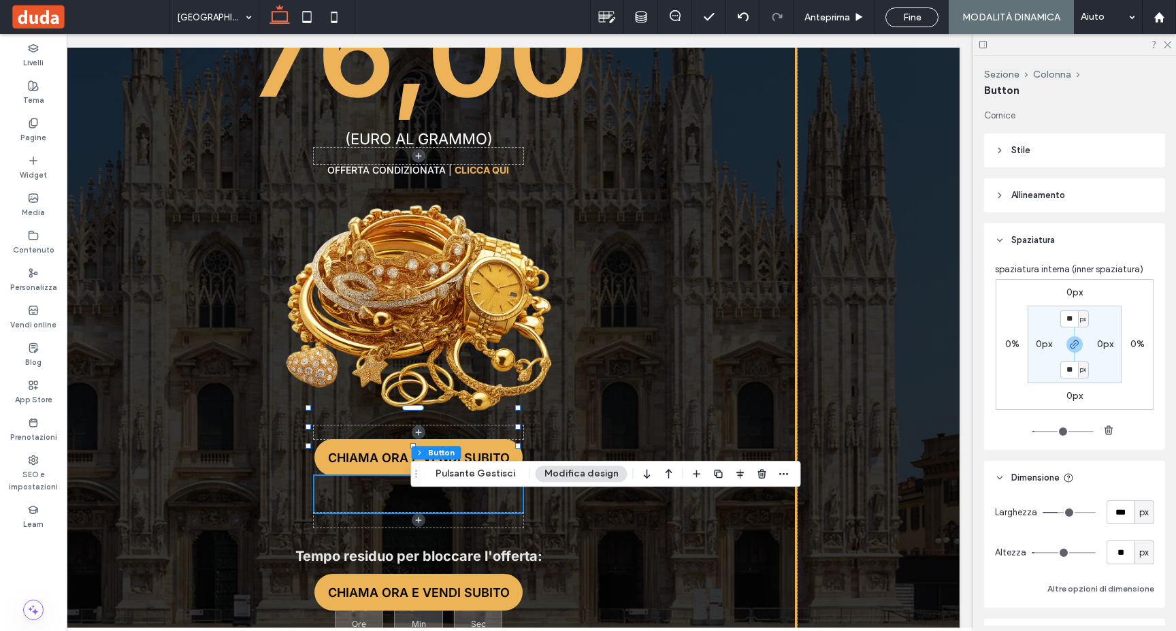
click at [1069, 395] on label "0px" at bounding box center [1074, 396] width 16 height 12
type input "*"
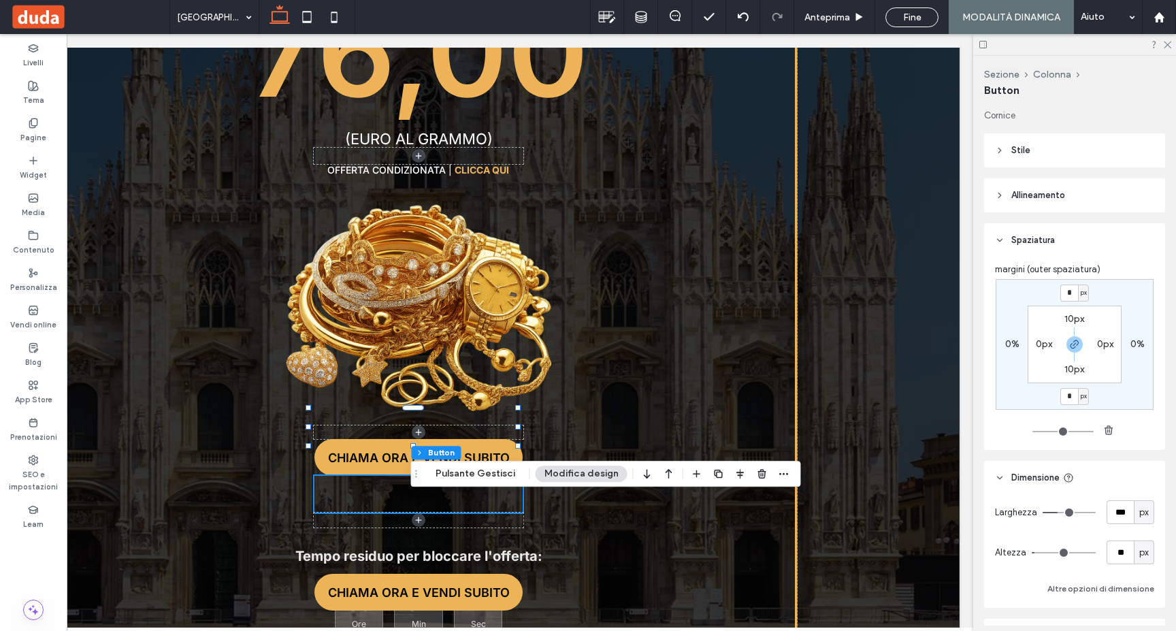
click at [1069, 395] on input "*" at bounding box center [1069, 396] width 18 height 17
type input "**"
type input "*"
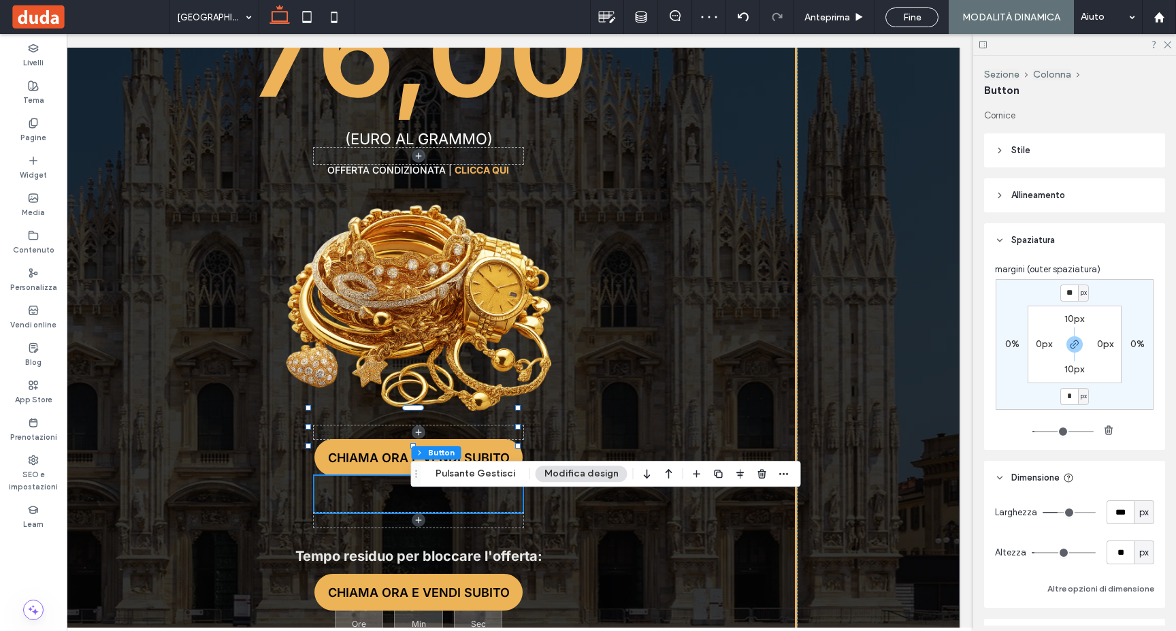
type input "*"
click at [1010, 139] on header "Stile" at bounding box center [1074, 150] width 181 height 34
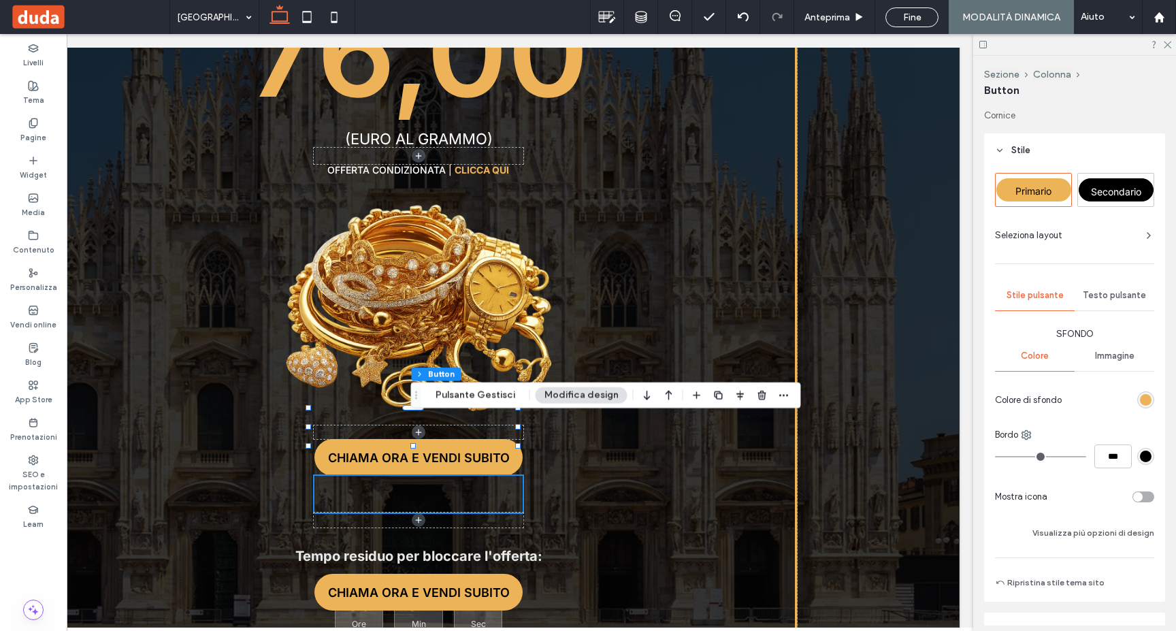
click at [1142, 396] on div "rgb(237, 179, 87)" at bounding box center [1146, 400] width 12 height 12
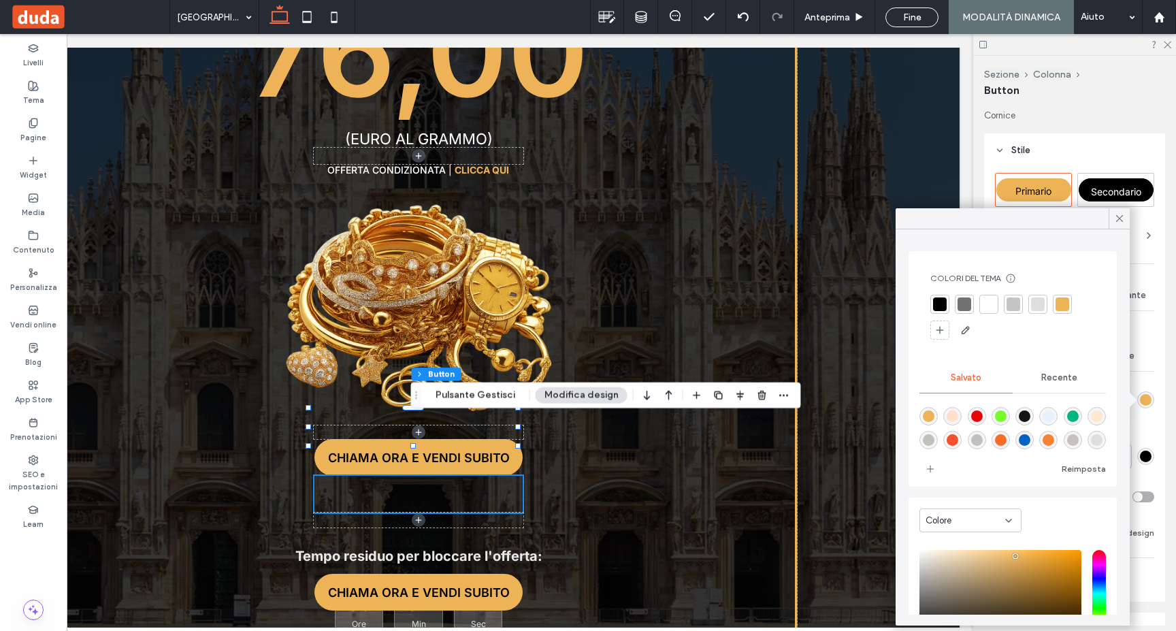
click at [1003, 414] on div "rgba(120,250,44,1)" at bounding box center [1001, 416] width 12 height 12
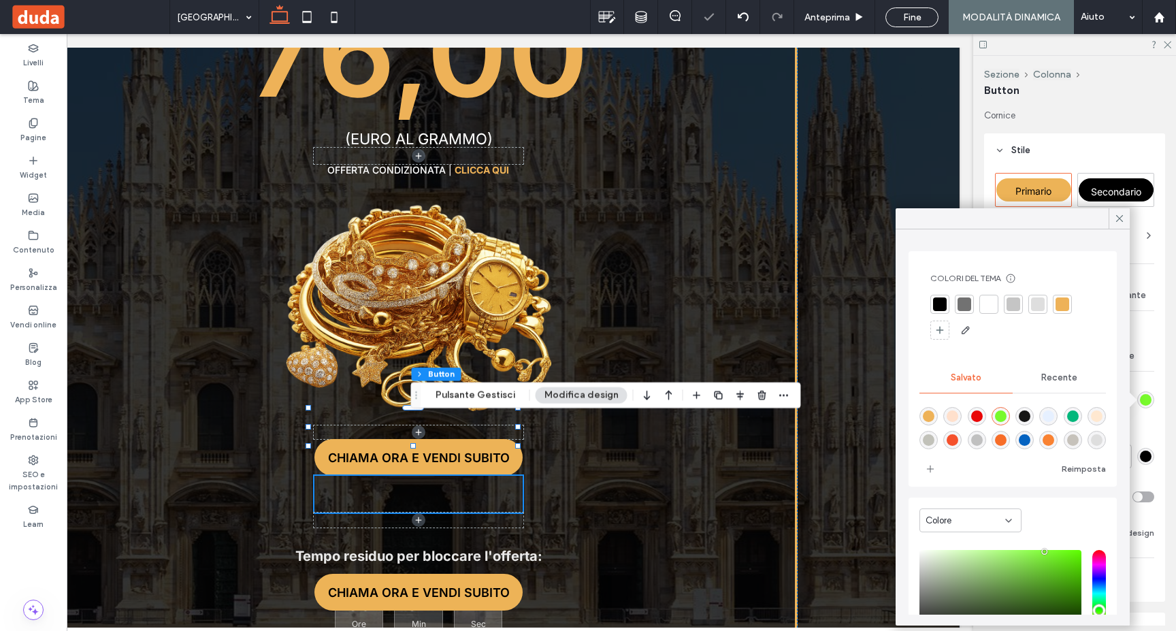
click at [1078, 416] on div "rgba(2,183,123,1)" at bounding box center [1073, 416] width 12 height 12
type input "*******"
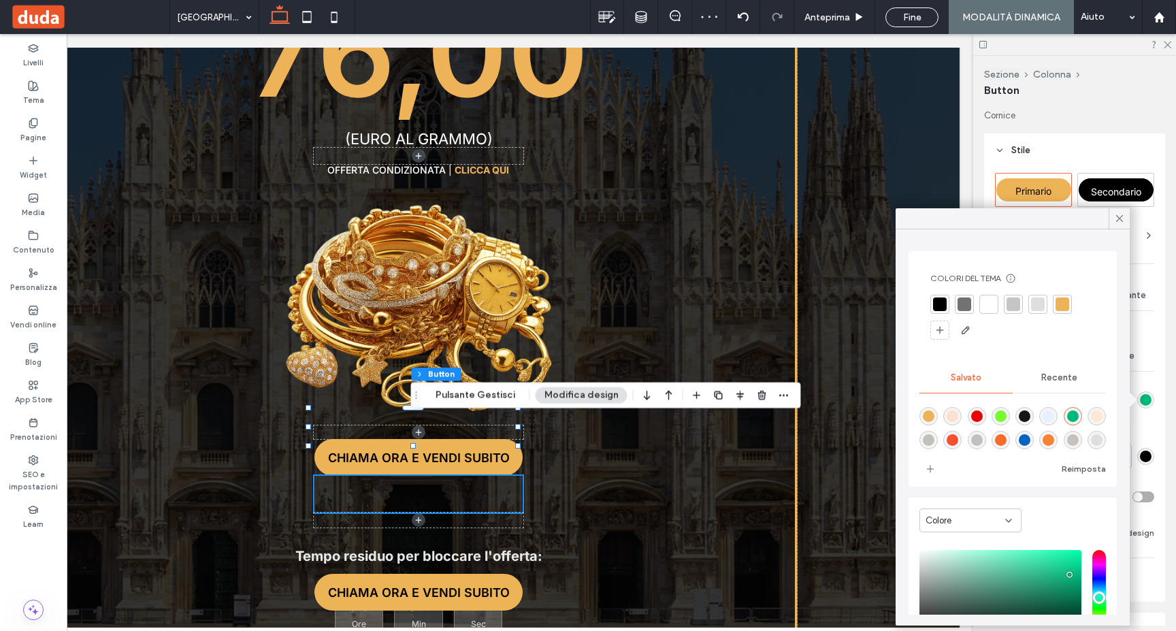
click at [1121, 216] on icon at bounding box center [1119, 218] width 12 height 12
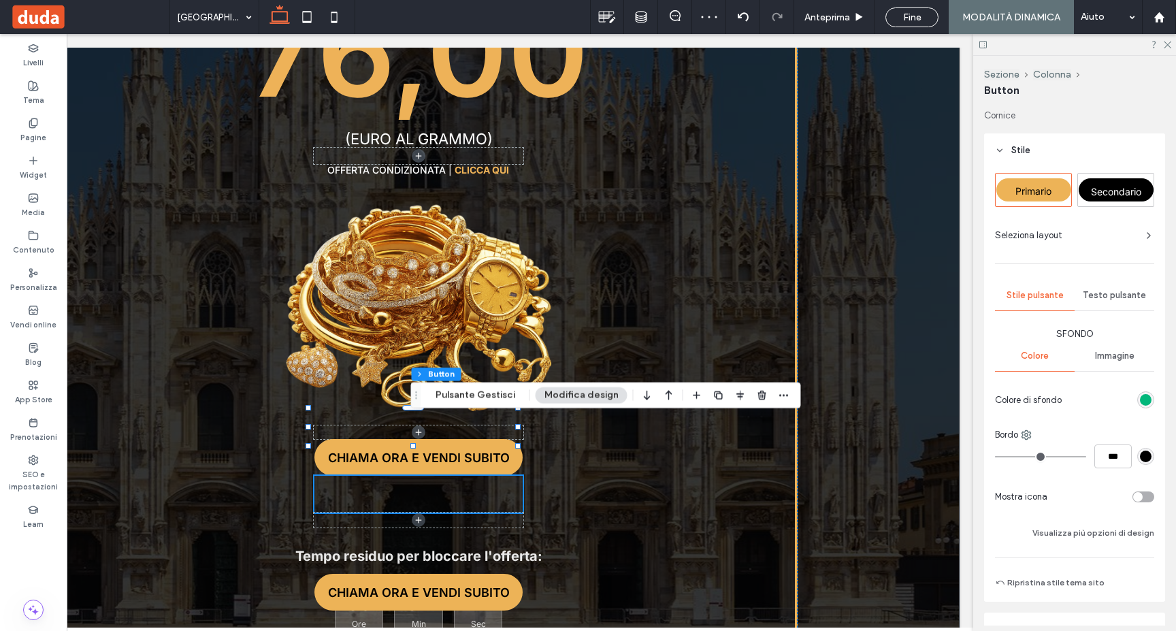
click at [1111, 291] on span "Testo pulsante" at bounding box center [1114, 295] width 63 height 11
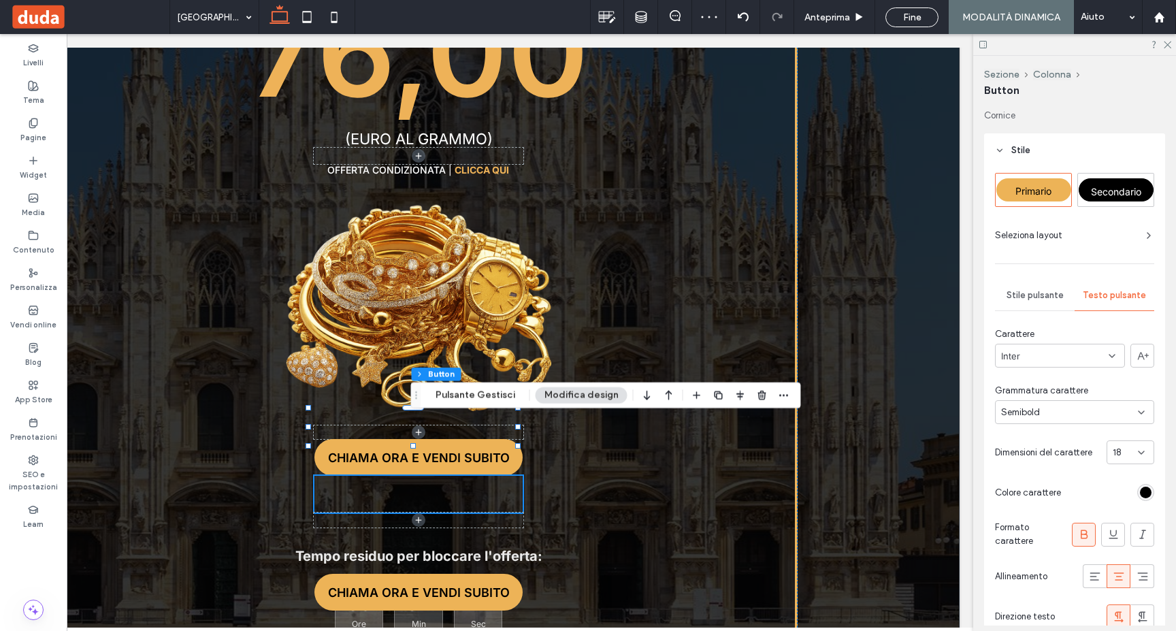
click at [1140, 487] on div "rgb(0, 0, 0)" at bounding box center [1146, 493] width 12 height 12
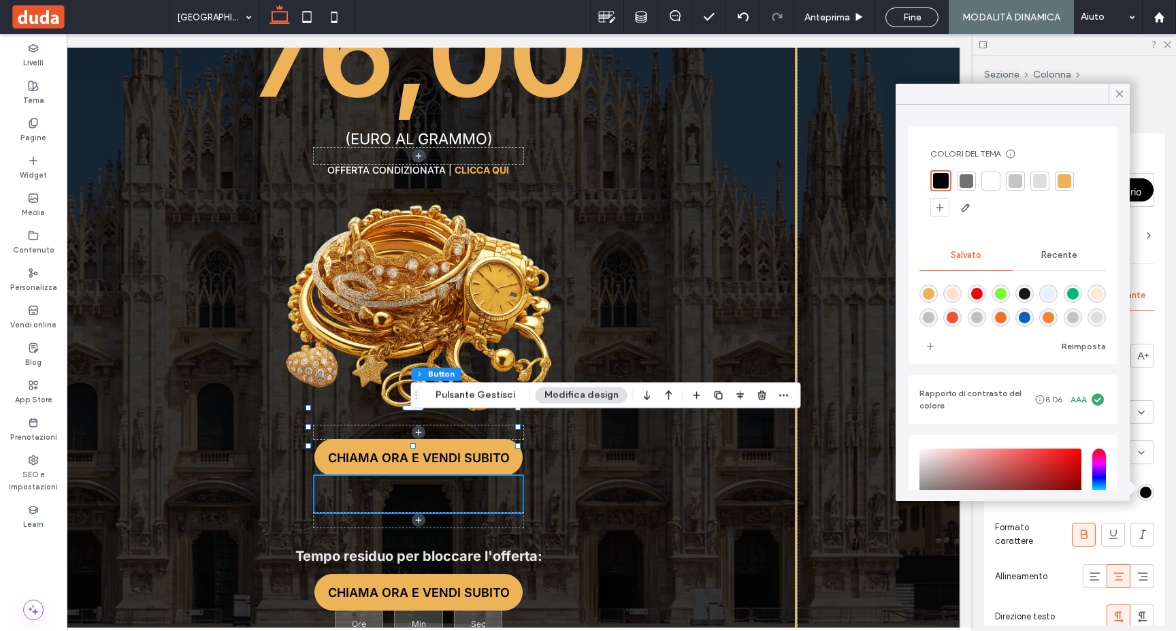
click at [995, 184] on div at bounding box center [991, 181] width 14 height 14
click at [1118, 93] on icon at bounding box center [1119, 94] width 12 height 12
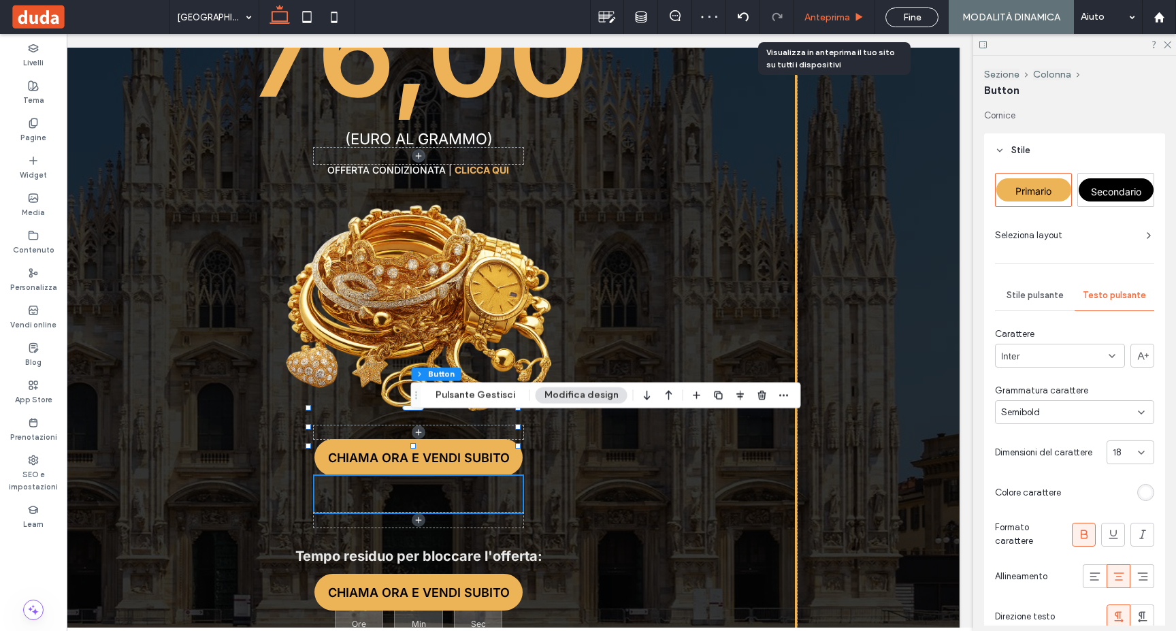
click at [817, 22] on span "Anteprima" at bounding box center [827, 18] width 46 height 12
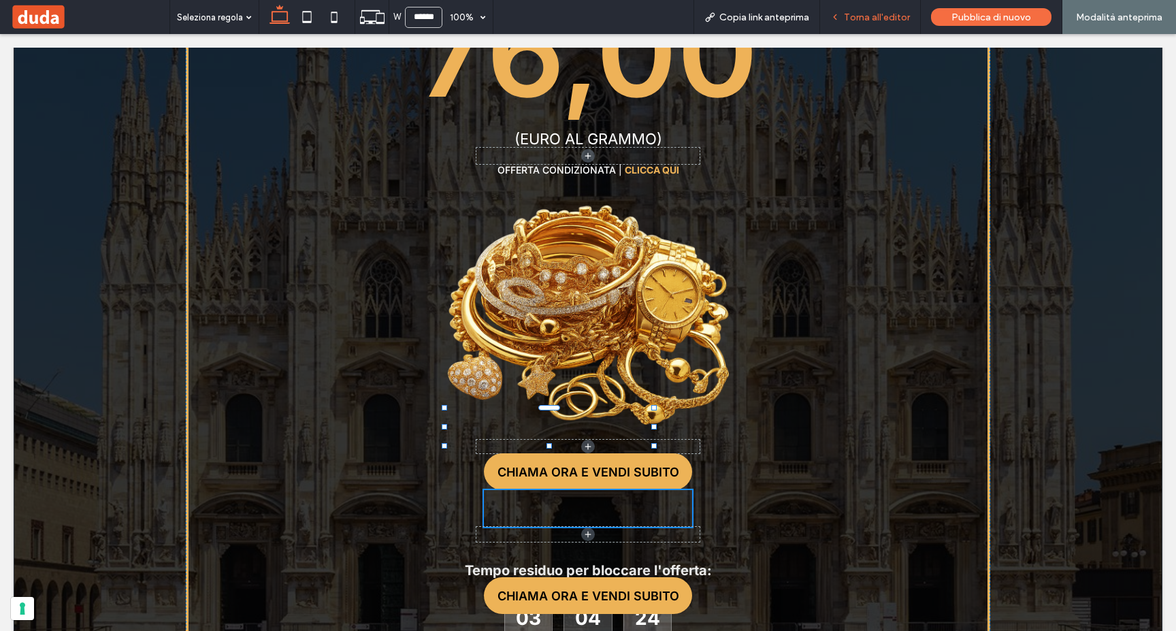
click at [874, 19] on span "Torna all'editor" at bounding box center [877, 18] width 66 height 12
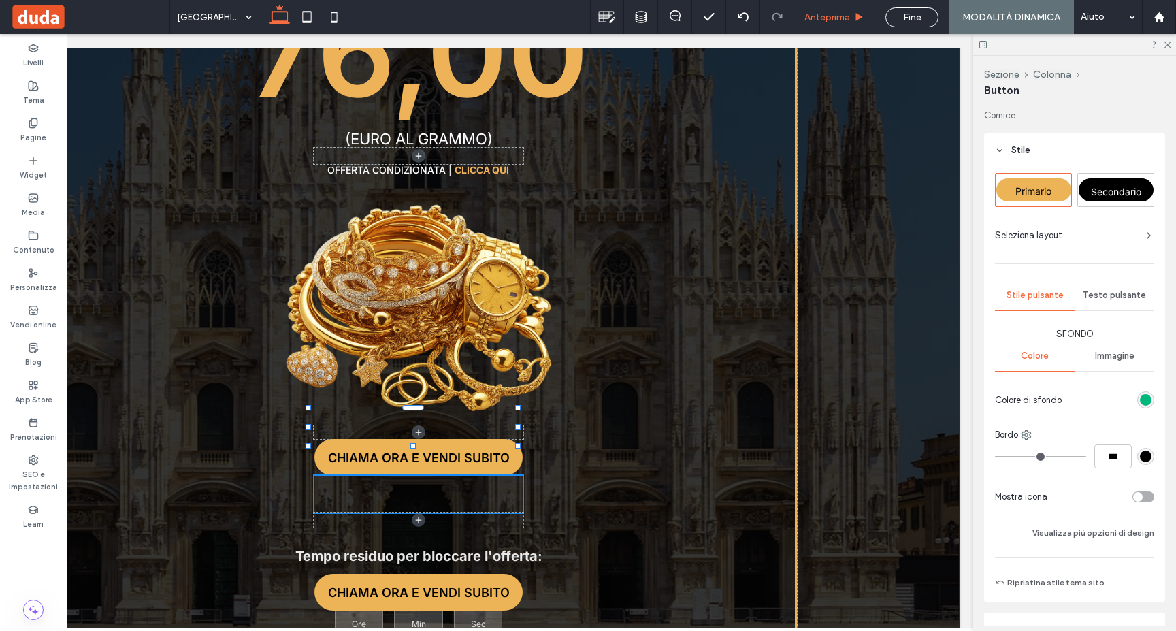
type input "**"
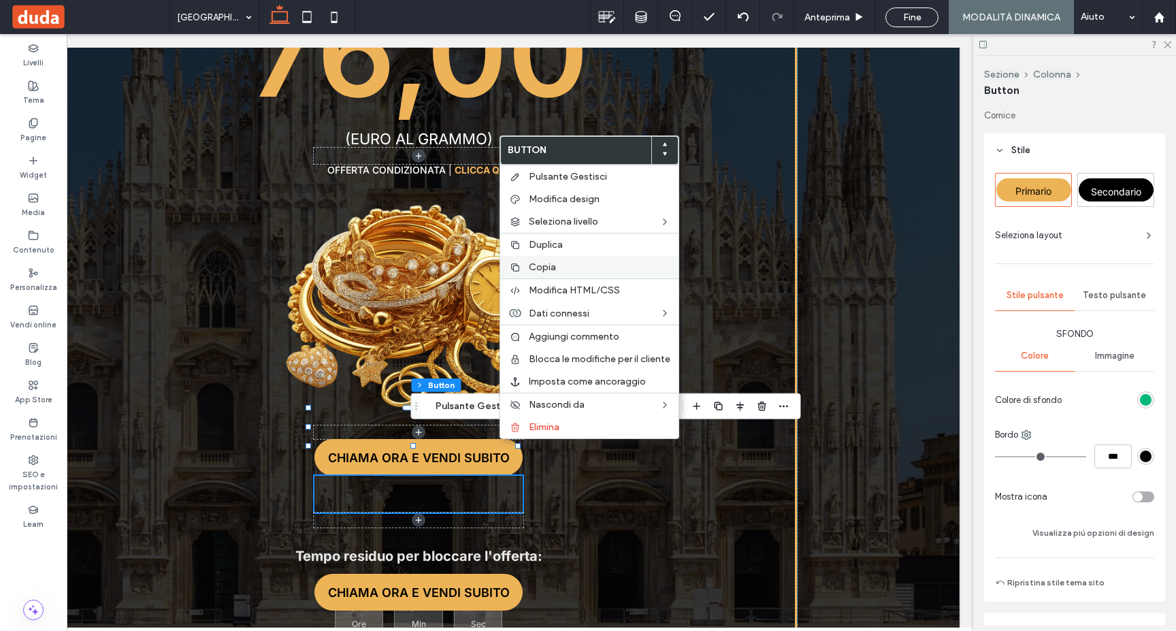
click at [563, 265] on label "Copia" at bounding box center [600, 267] width 142 height 12
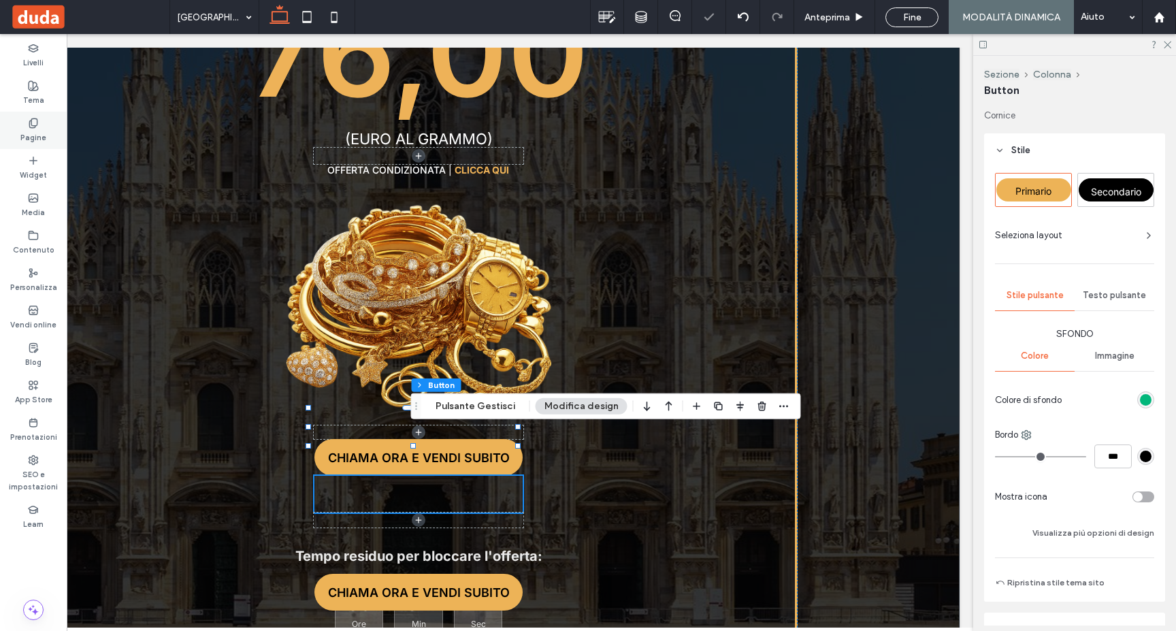
click at [43, 123] on div "Pagine" at bounding box center [33, 130] width 67 height 37
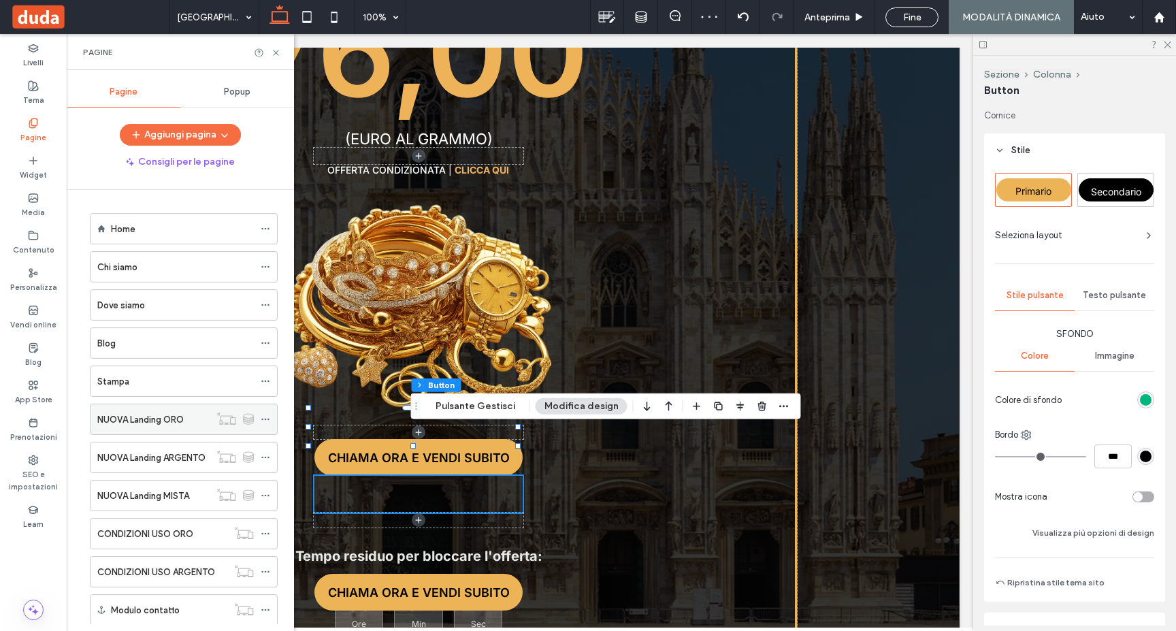
click at [153, 419] on label "NUOVA Landing ORO" at bounding box center [140, 420] width 86 height 24
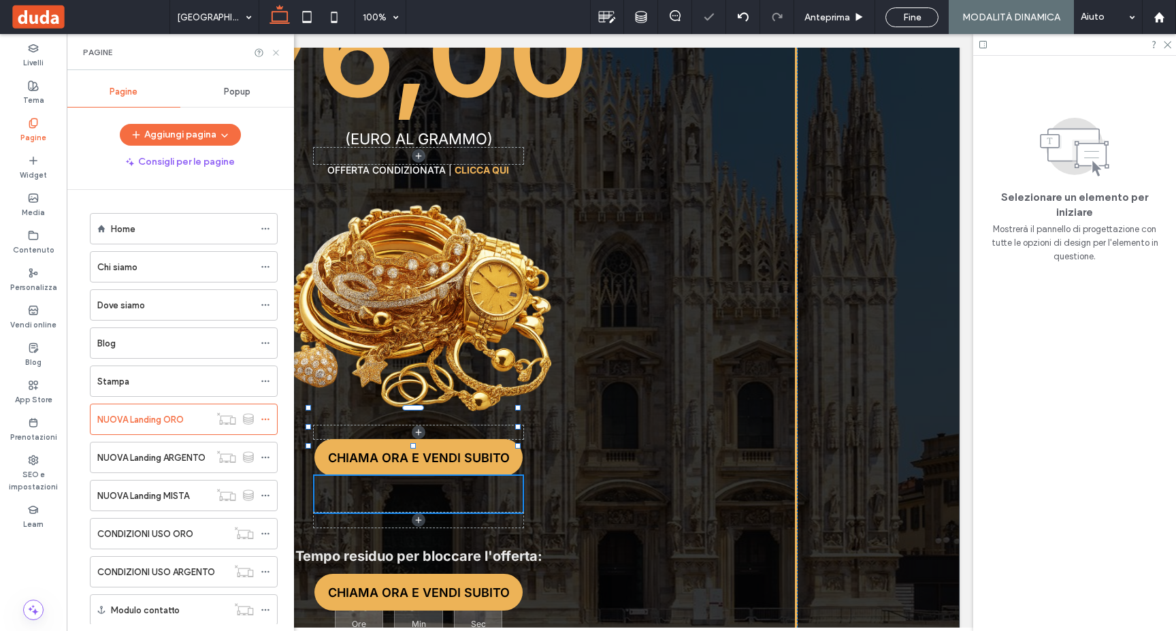
click at [275, 50] on icon at bounding box center [276, 53] width 10 height 10
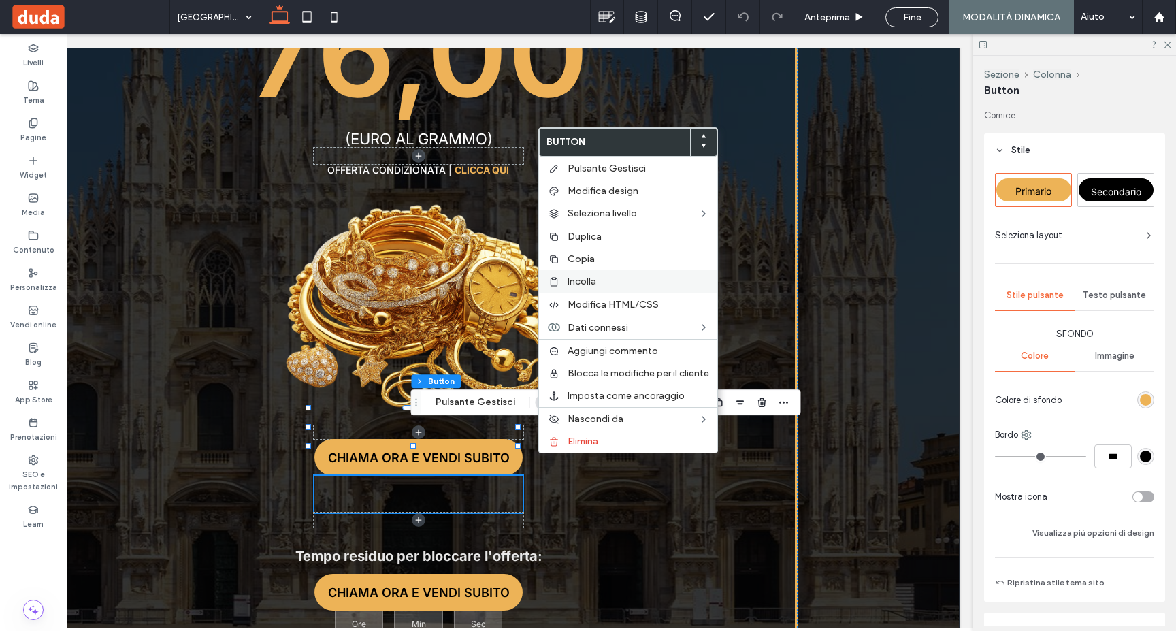
click at [599, 278] on label "Incolla" at bounding box center [638, 282] width 142 height 12
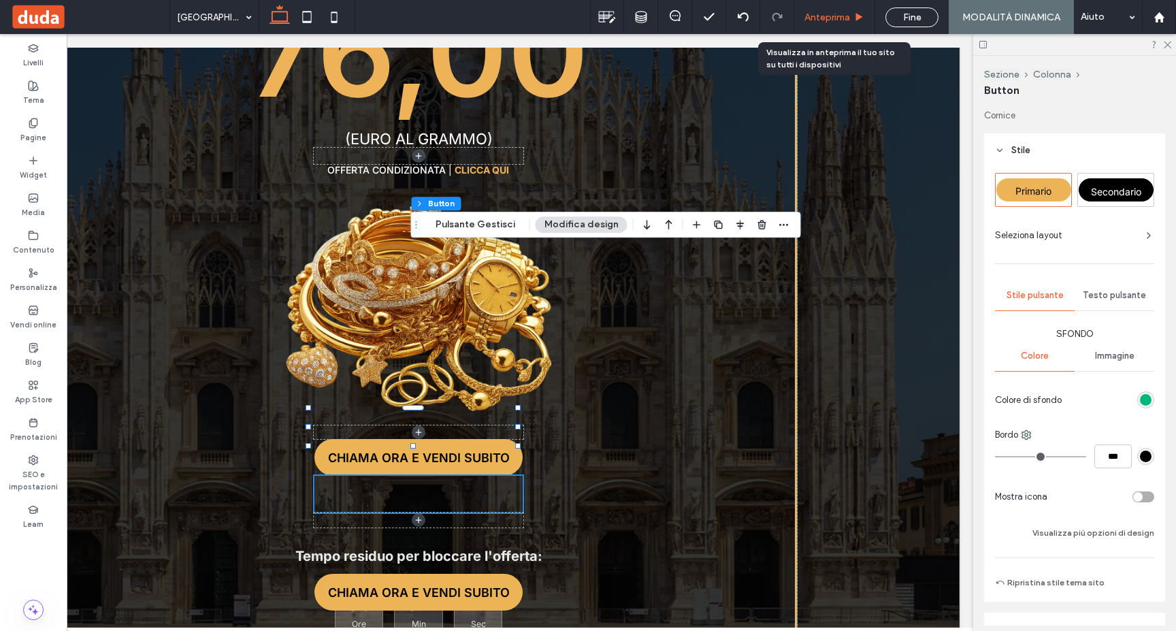
click at [829, 18] on span "Anteprima" at bounding box center [827, 18] width 46 height 12
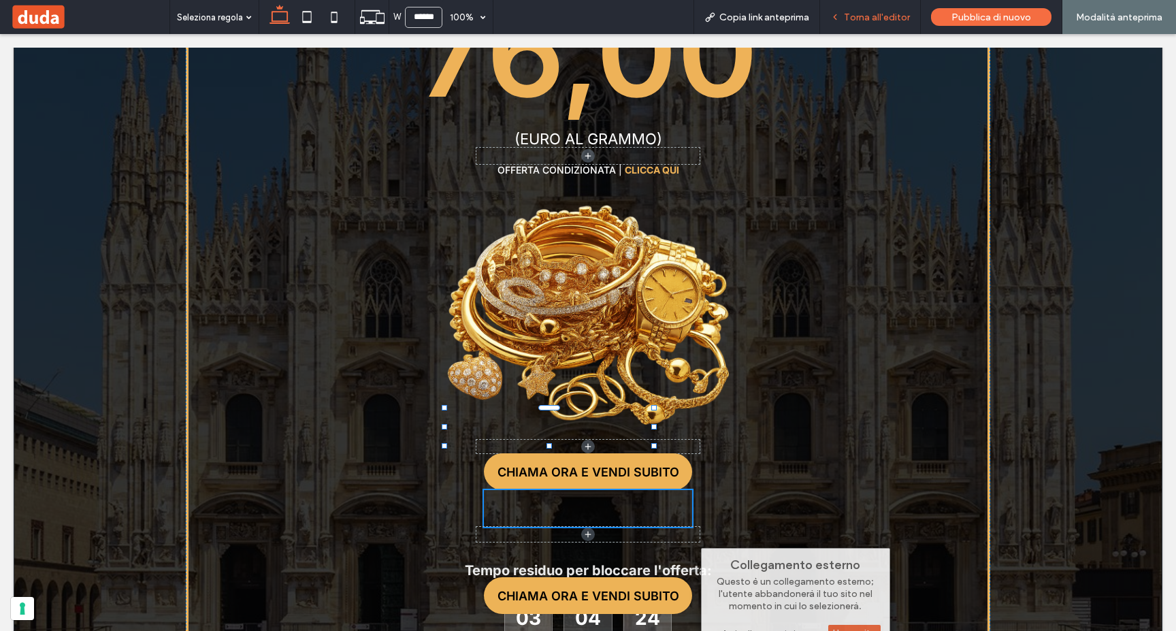
click at [861, 14] on span "Torna all'editor" at bounding box center [877, 18] width 66 height 12
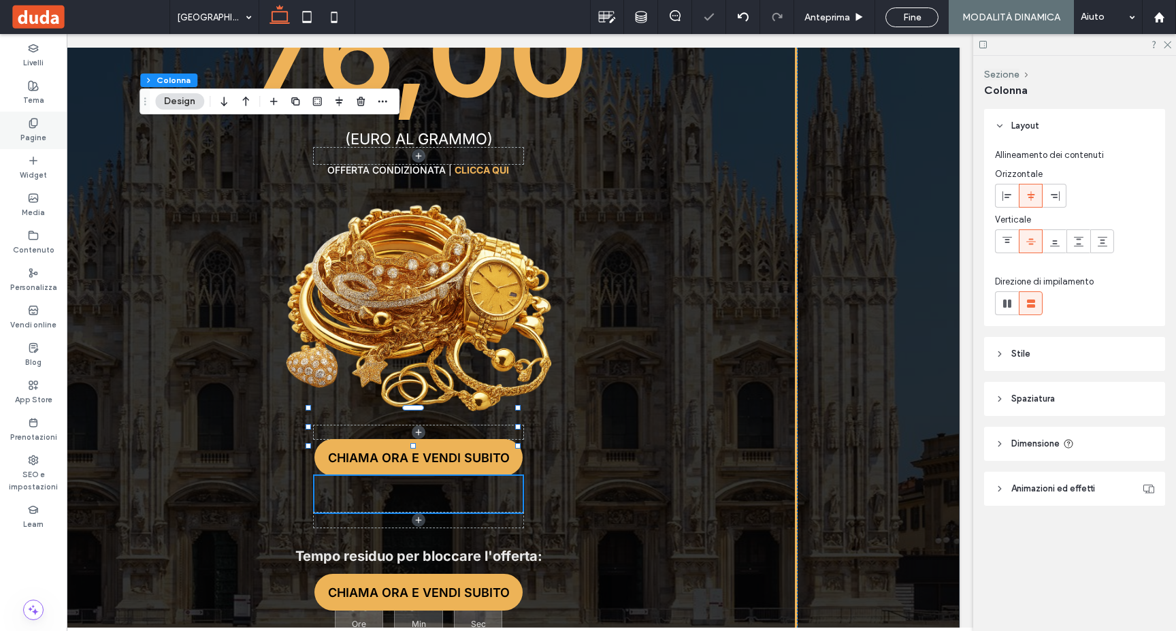
click at [47, 127] on div "Pagine" at bounding box center [33, 130] width 67 height 37
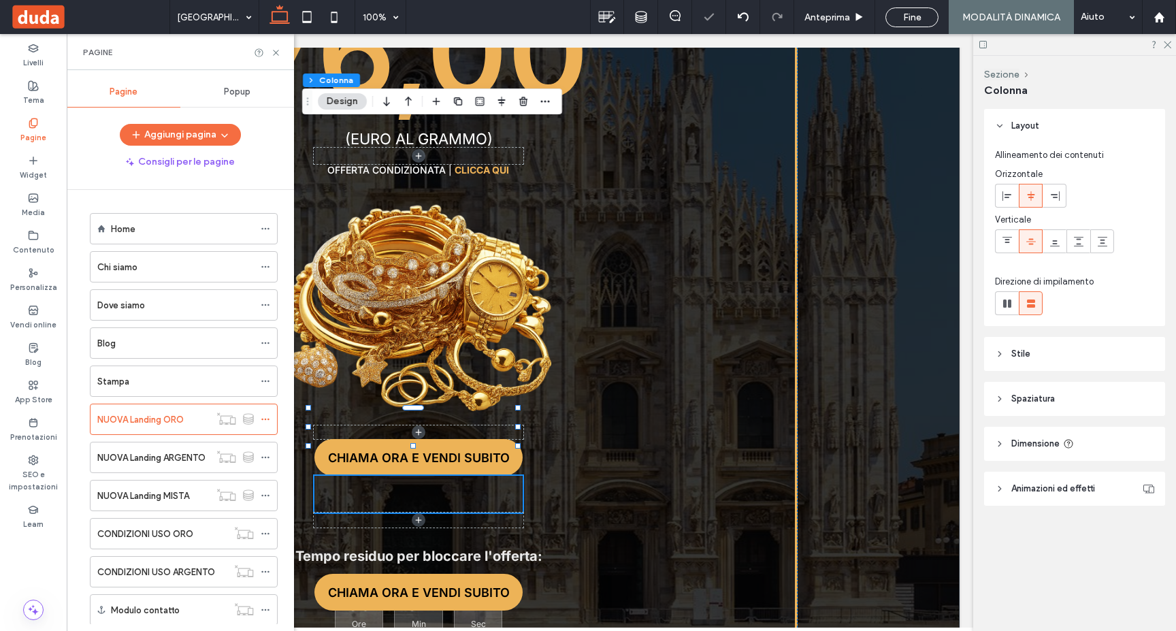
scroll to position [683, 0]
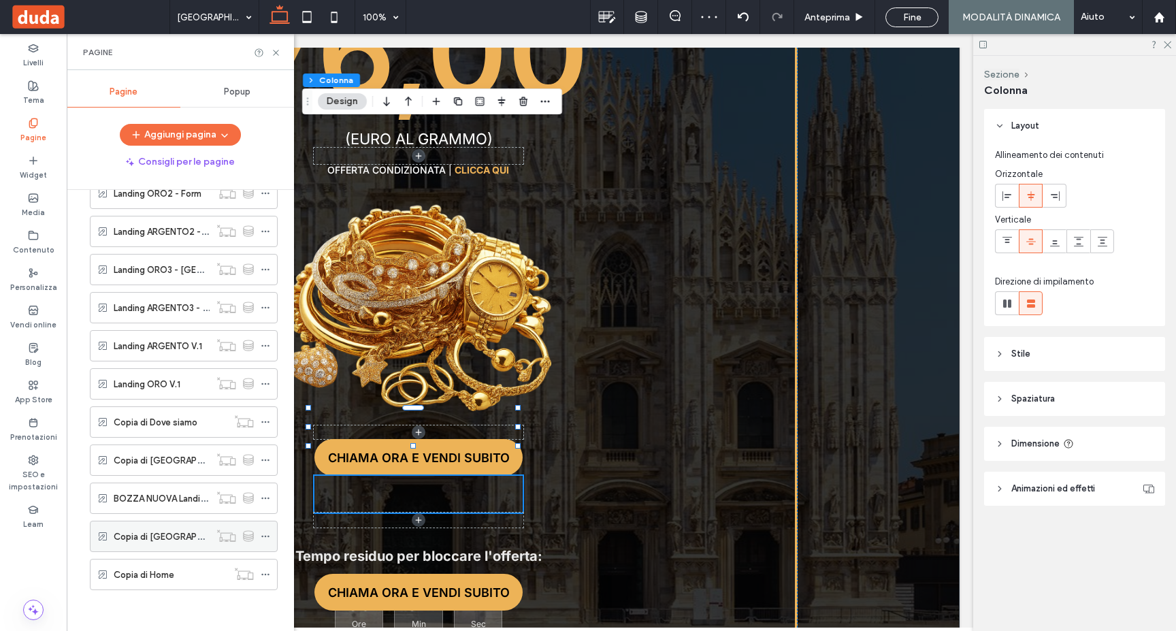
click at [168, 534] on label "Copia di NUOVA Landing ORO" at bounding box center [189, 537] width 150 height 24
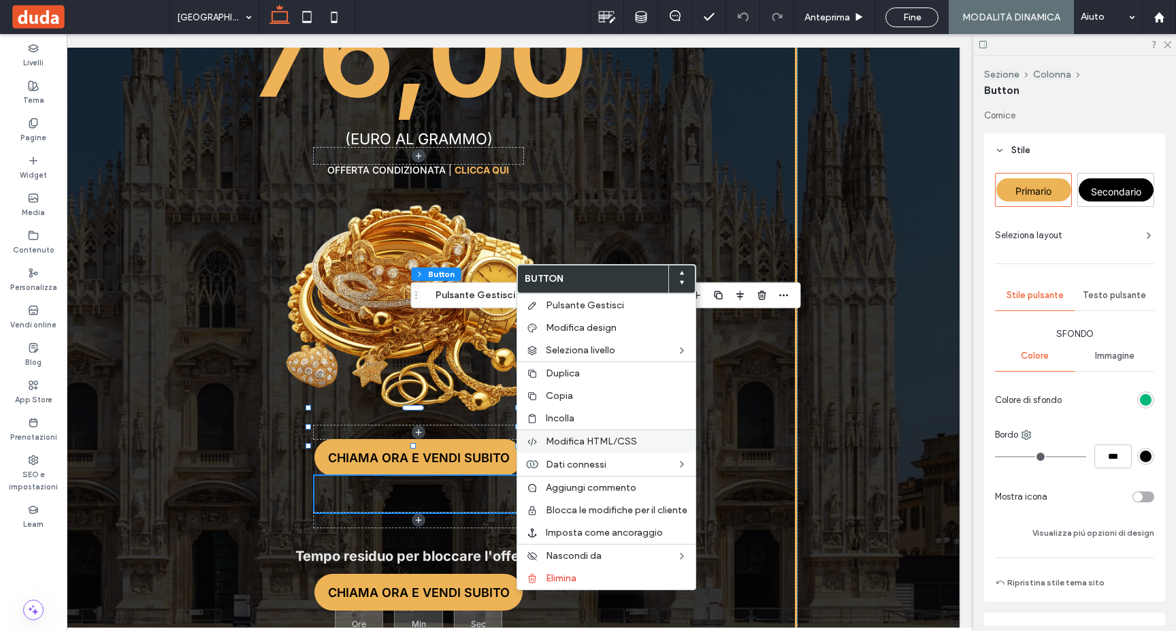
click at [581, 448] on div "Modifica HTML/CSS" at bounding box center [606, 440] width 178 height 23
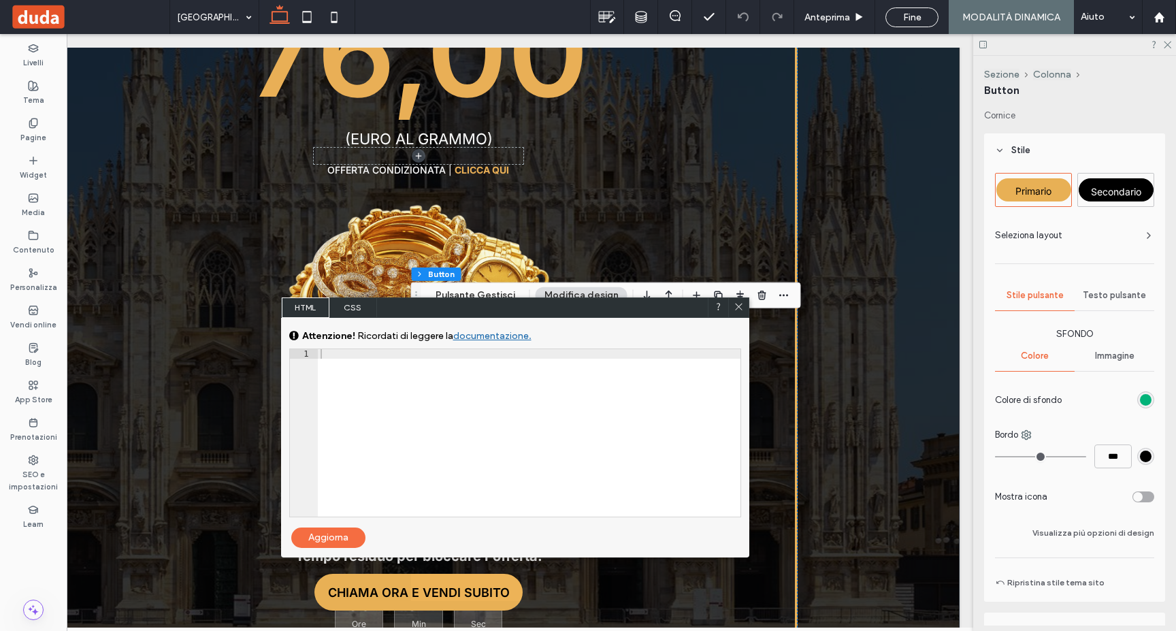
scroll to position [23, 0]
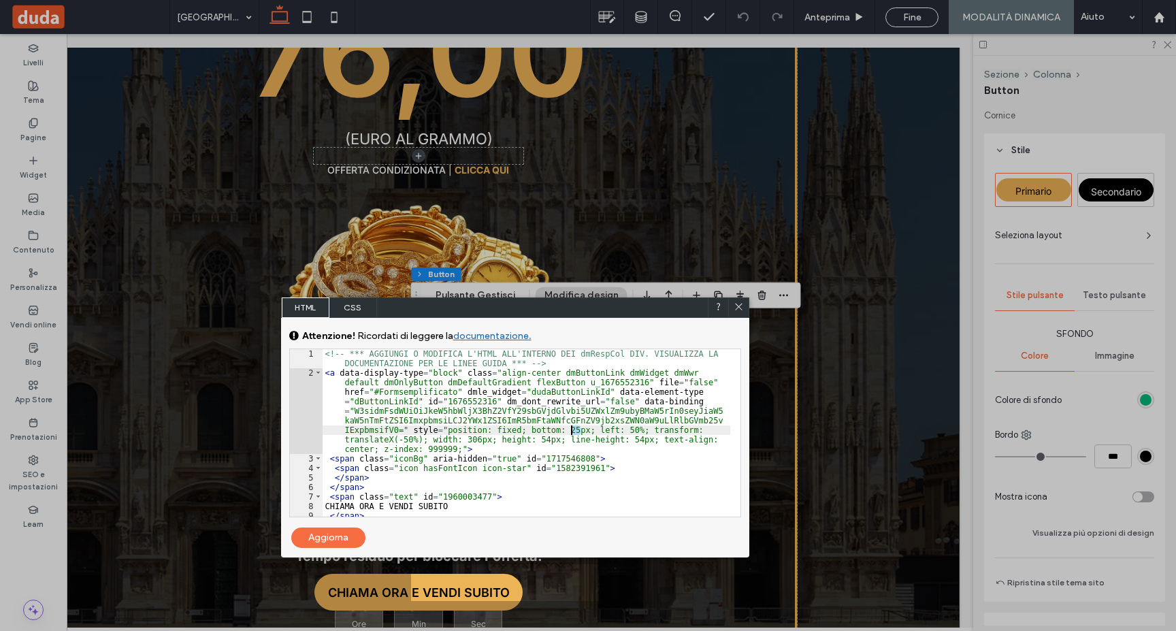
drag, startPoint x: 580, startPoint y: 429, endPoint x: 582, endPoint y: 399, distance: 30.0
click at [572, 427] on div "<!-- *** AGGIUNGI O MODIFICA L'HTML ALL'INTERNO DEI dmRespCol DIV. VISUALIZZA L…" at bounding box center [527, 447] width 408 height 196
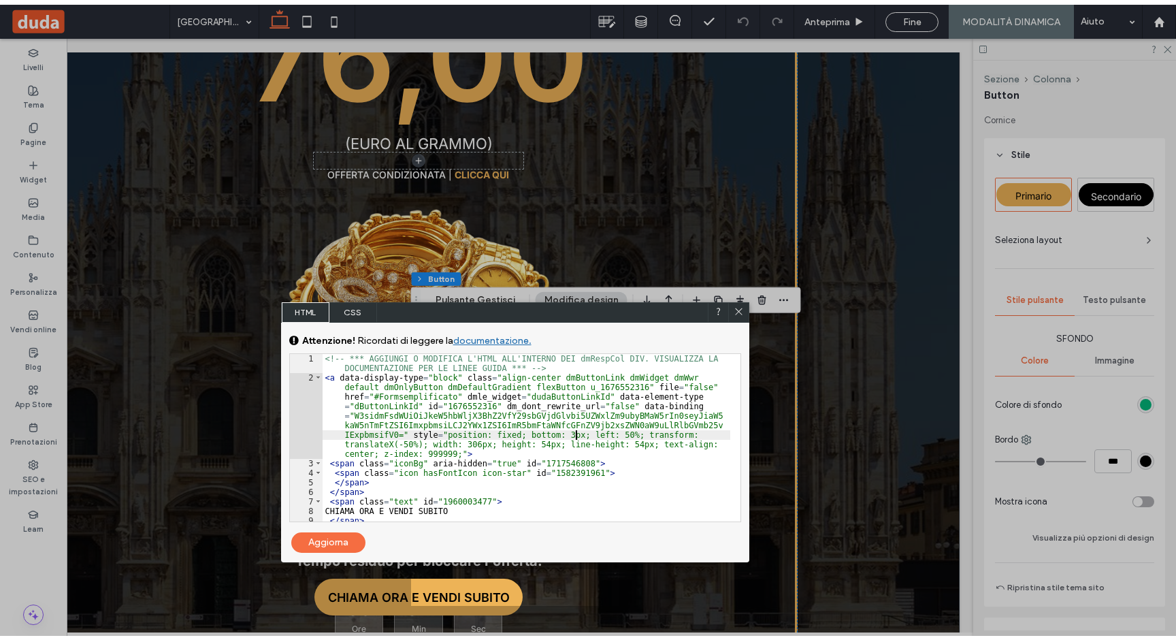
scroll to position [1, 0]
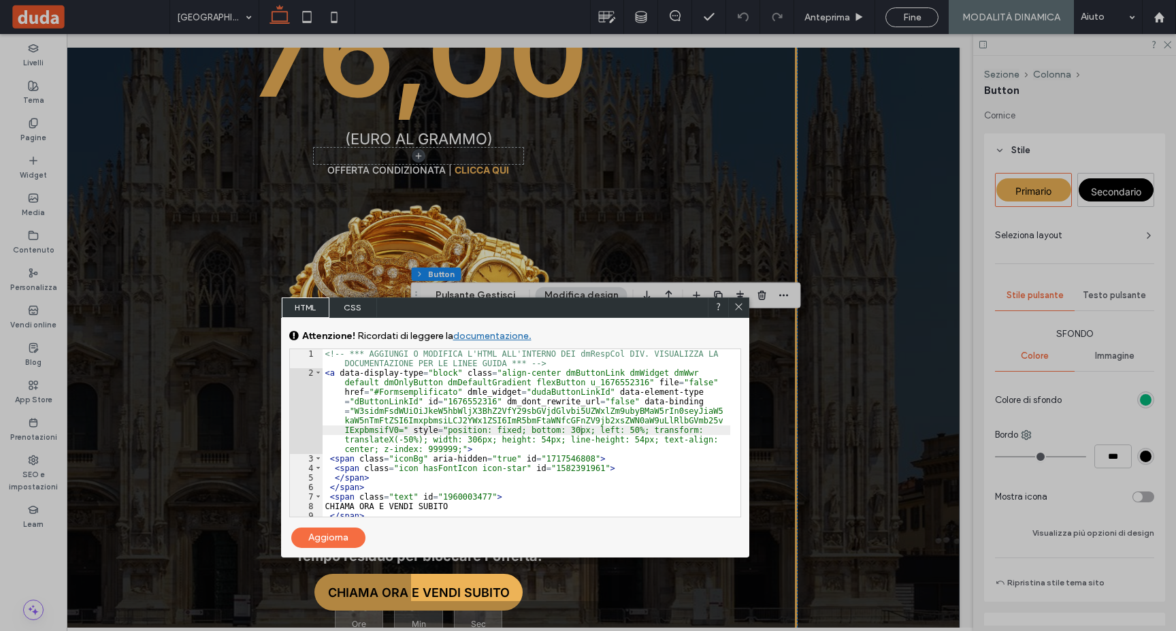
click at [337, 536] on div "Aggiorna" at bounding box center [328, 537] width 74 height 20
click at [580, 429] on div "<!-- *** AGGIUNGI O MODIFICA L'HTML ALL'INTERNO DEI dmRespCol DIV. VISUALIZZA L…" at bounding box center [527, 447] width 408 height 196
type textarea "**"
click at [337, 540] on div "Aggiorna" at bounding box center [328, 537] width 74 height 20
click at [740, 306] on icon at bounding box center [739, 306] width 10 height 10
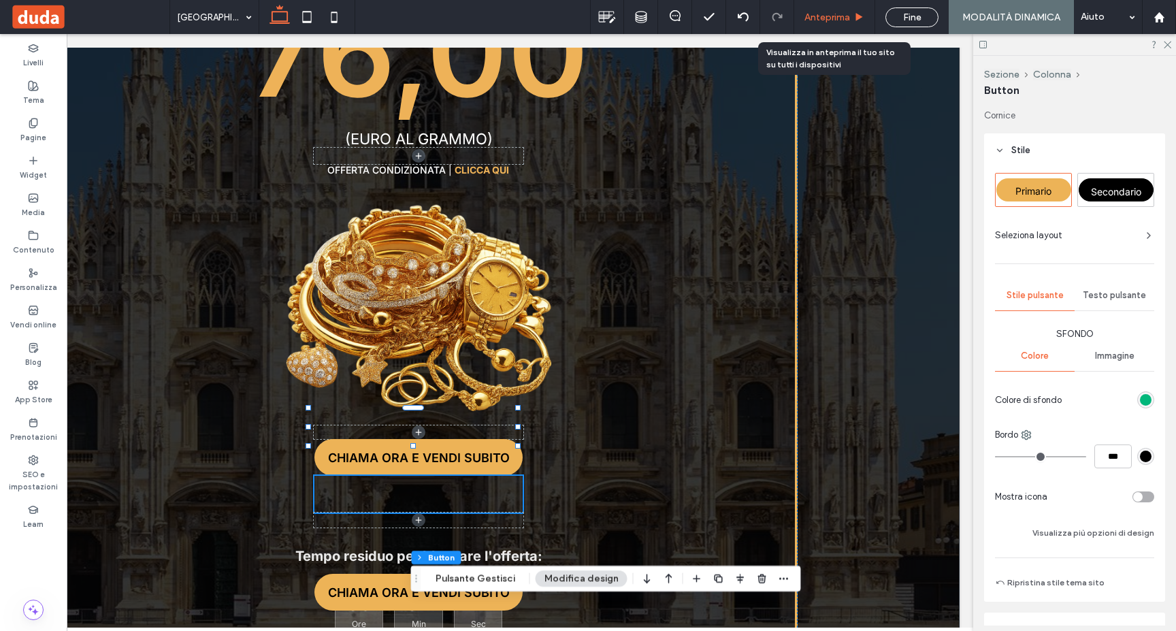
click at [848, 16] on span "Anteprima" at bounding box center [827, 18] width 46 height 12
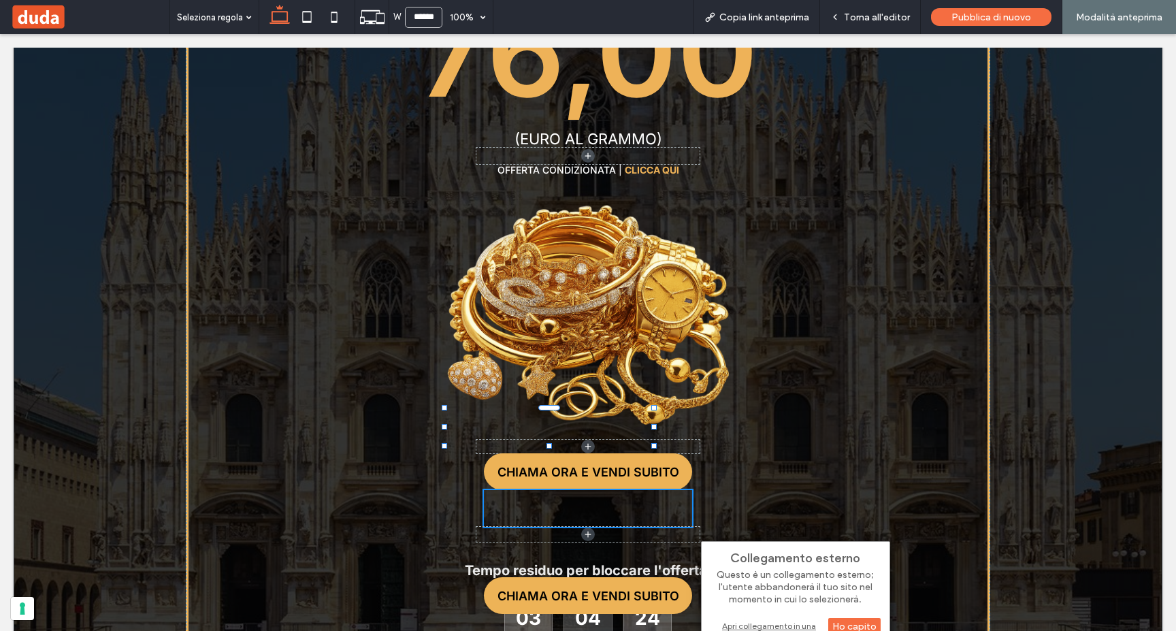
click at [789, 623] on div "Apri collegamento in una nuova scheda" at bounding box center [795, 631] width 170 height 24
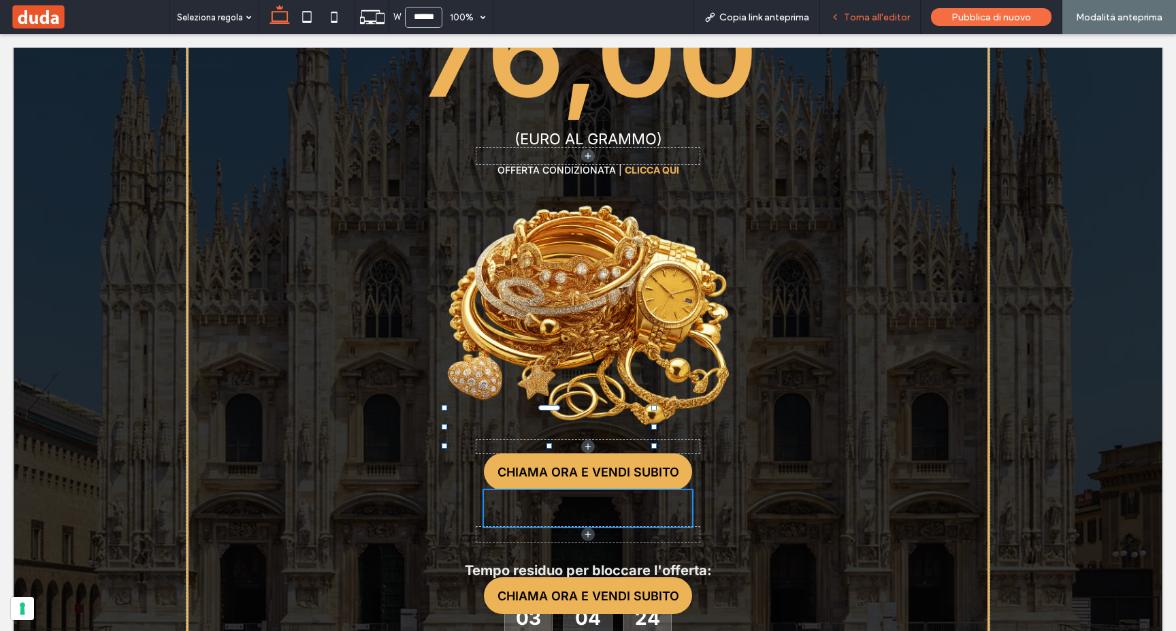
click at [854, 12] on span "Torna all'editor" at bounding box center [877, 18] width 66 height 12
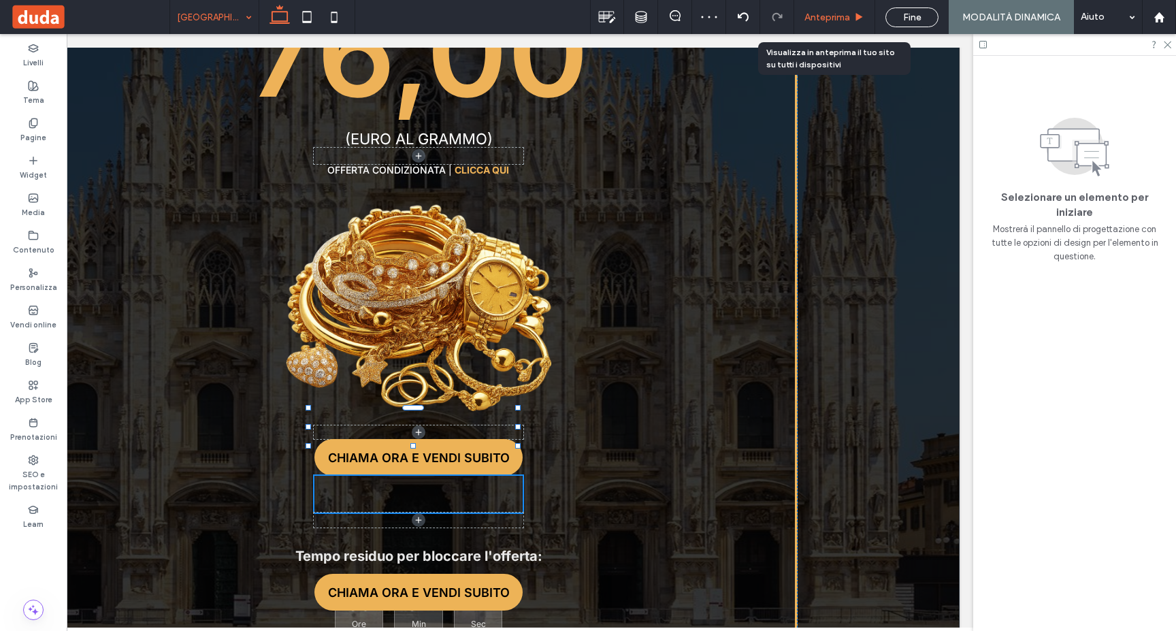
click at [833, 24] on div "Anteprima" at bounding box center [834, 17] width 81 height 34
click at [823, 12] on span "Anteprima" at bounding box center [827, 18] width 46 height 12
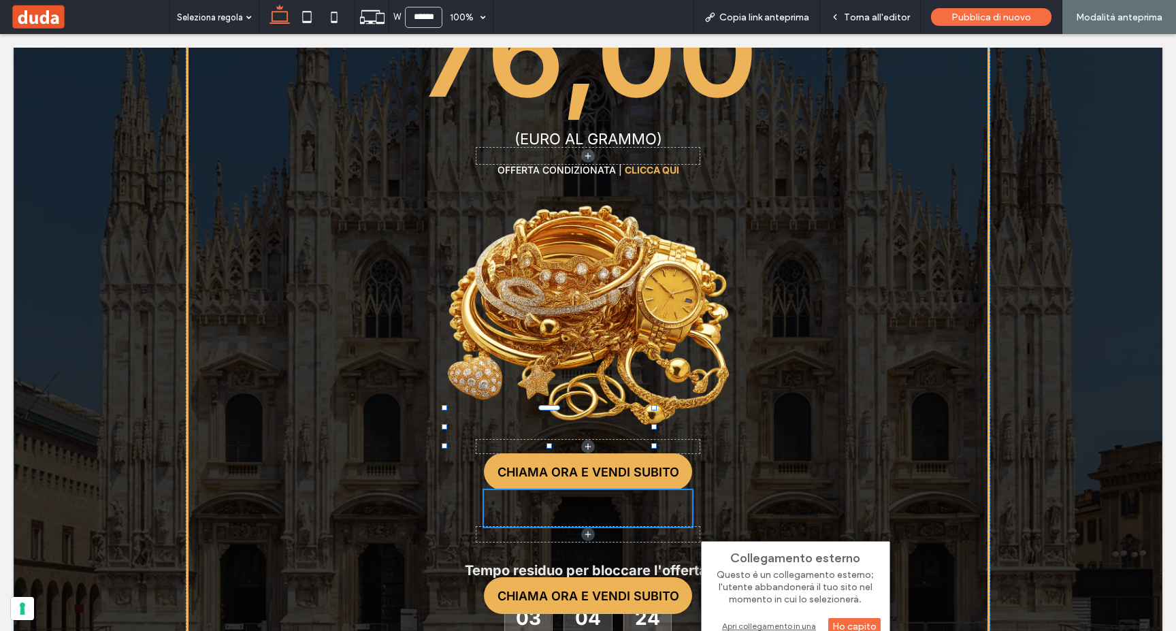
click at [792, 623] on div "Apri collegamento in una nuova scheda" at bounding box center [795, 631] width 170 height 24
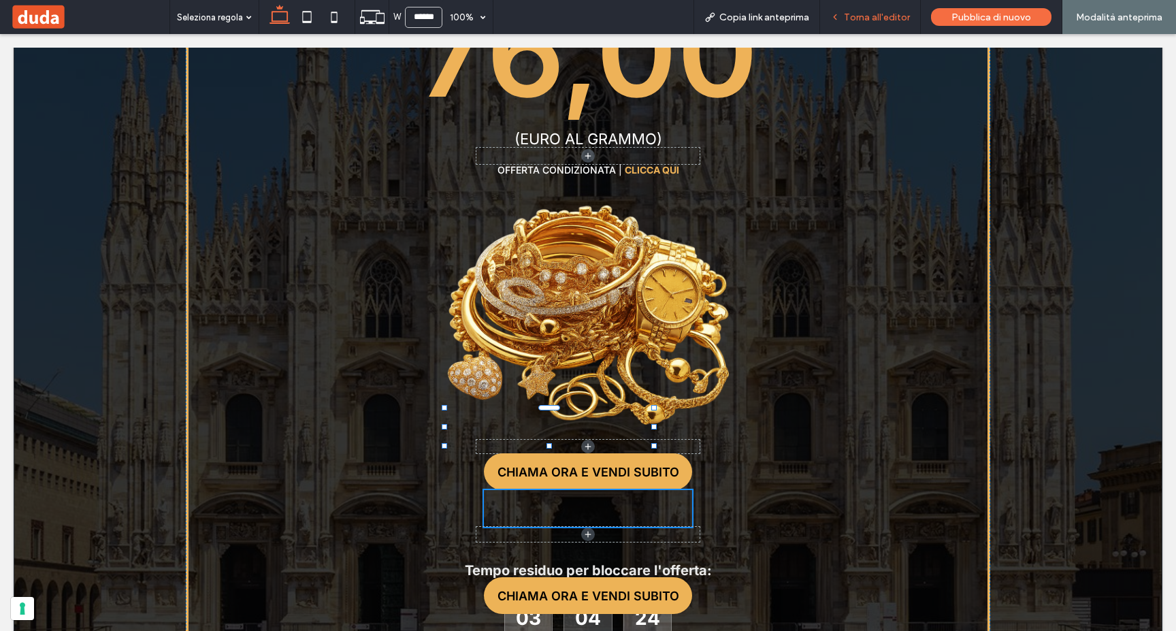
click at [870, 15] on span "Torna all'editor" at bounding box center [877, 18] width 66 height 12
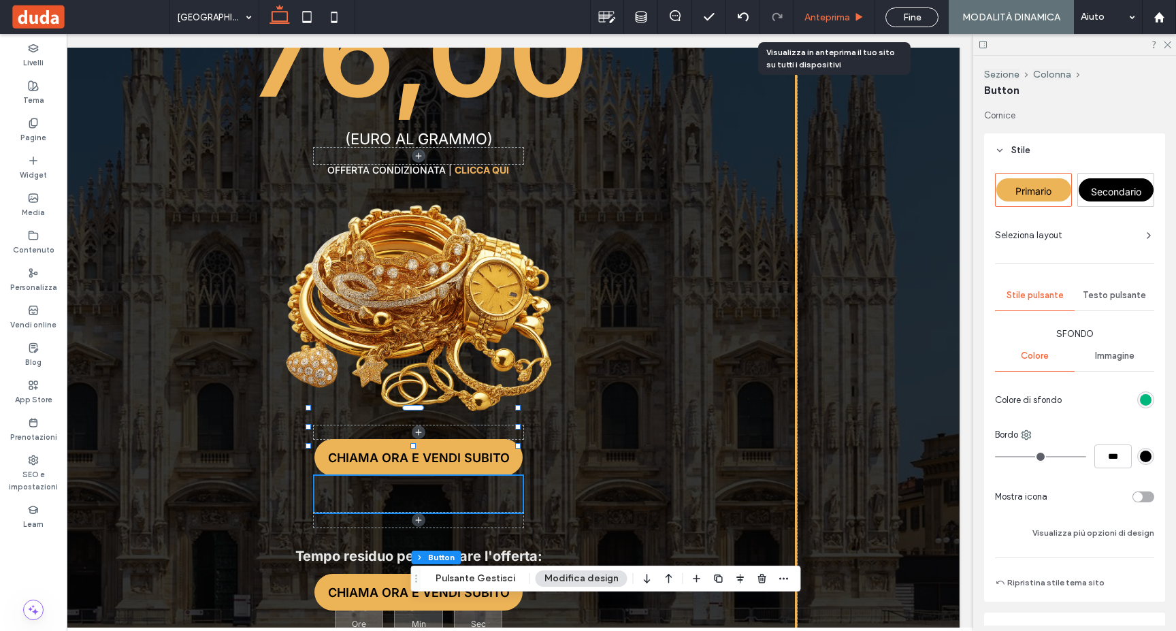
click at [837, 10] on div "Anteprima" at bounding box center [834, 17] width 81 height 34
click at [825, 14] on span "Anteprima" at bounding box center [827, 18] width 46 height 12
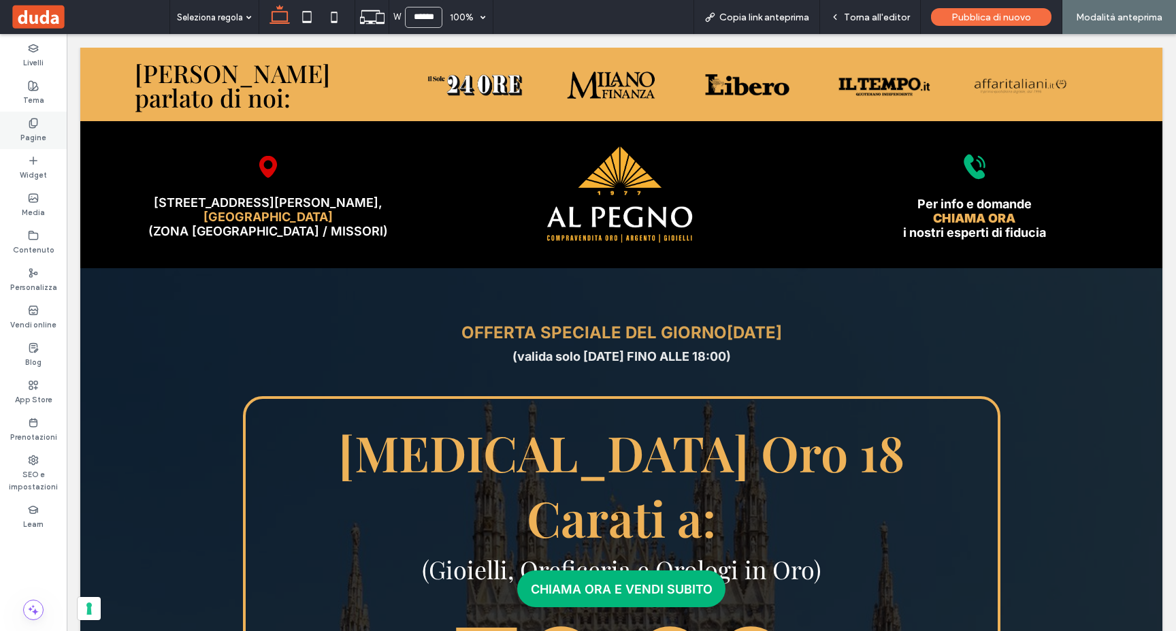
click at [32, 130] on label "Pagine" at bounding box center [33, 136] width 26 height 15
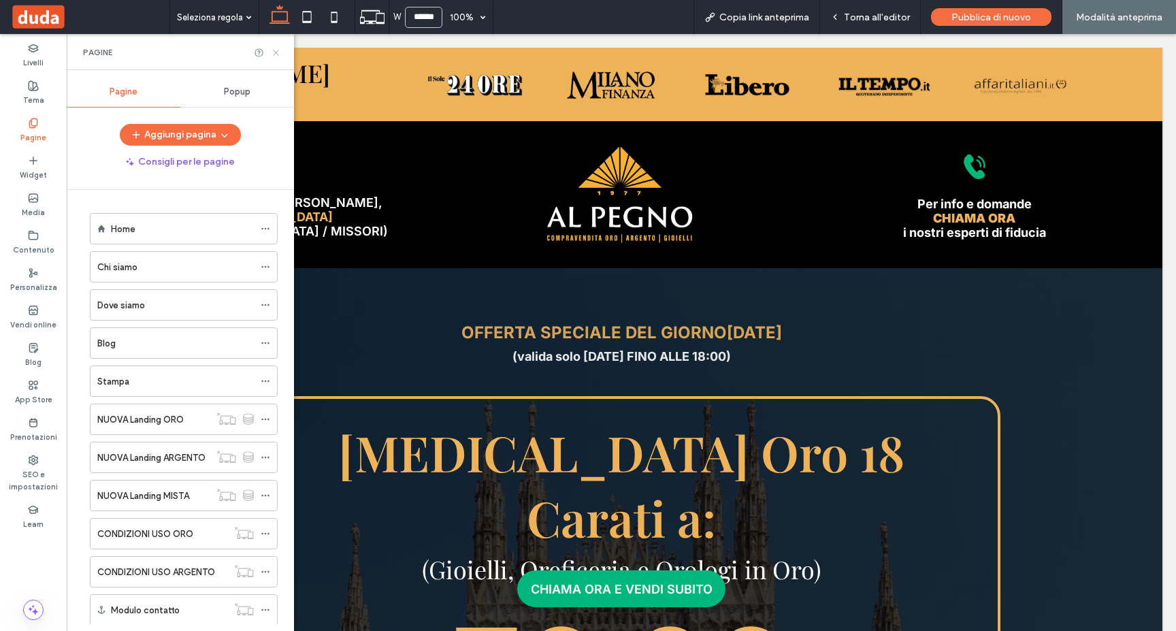
click at [277, 52] on icon at bounding box center [276, 53] width 10 height 10
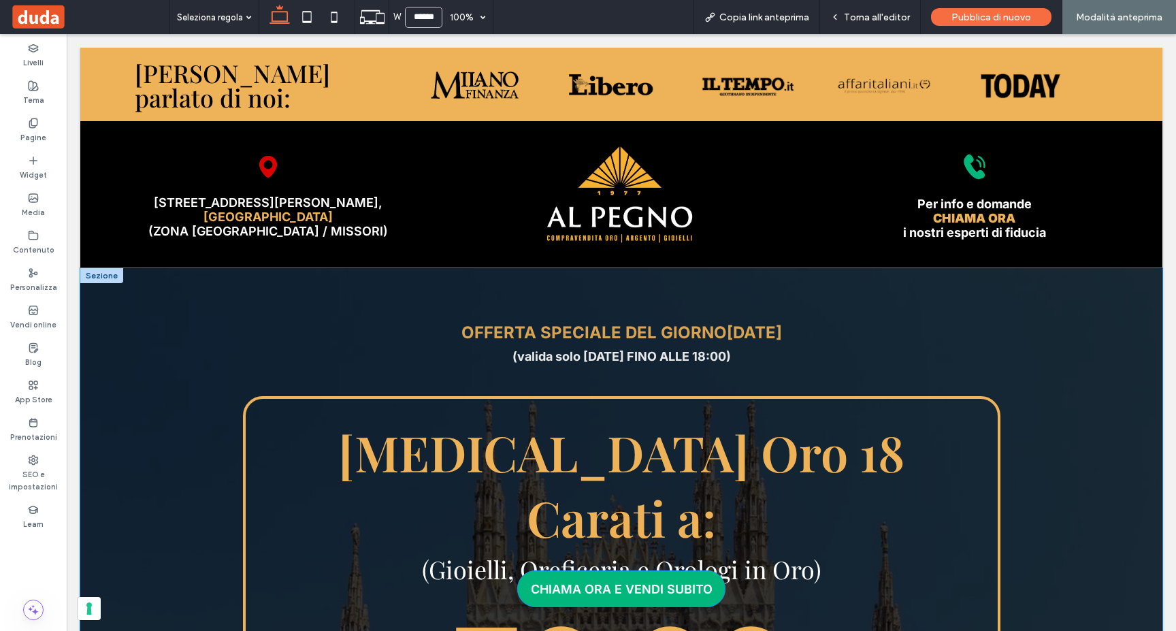
click at [614, 584] on span "CHIAMA ORA E VENDI SUBITO" at bounding box center [622, 589] width 182 height 14
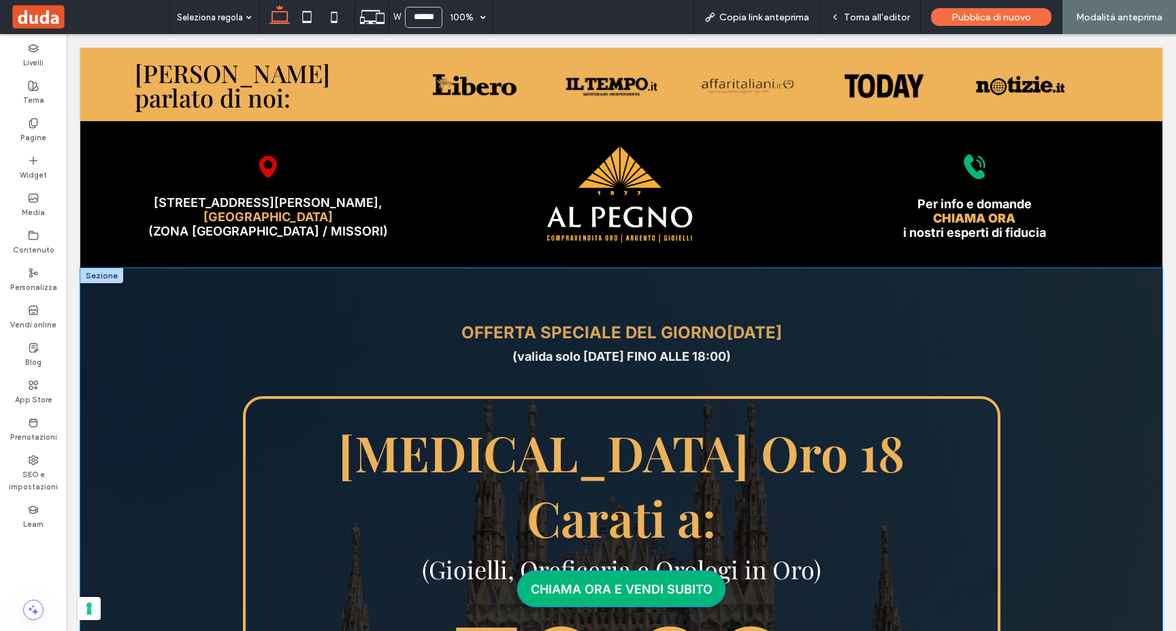
click at [653, 589] on span "CHIAMA ORA E VENDI SUBITO" at bounding box center [622, 589] width 182 height 14
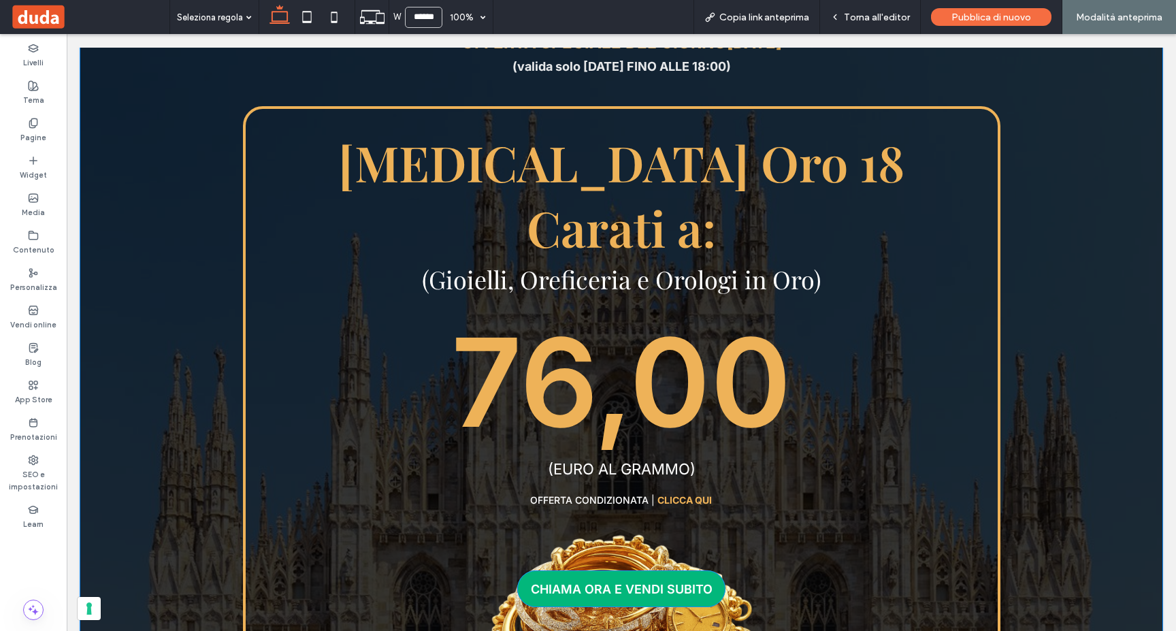
scroll to position [287, 0]
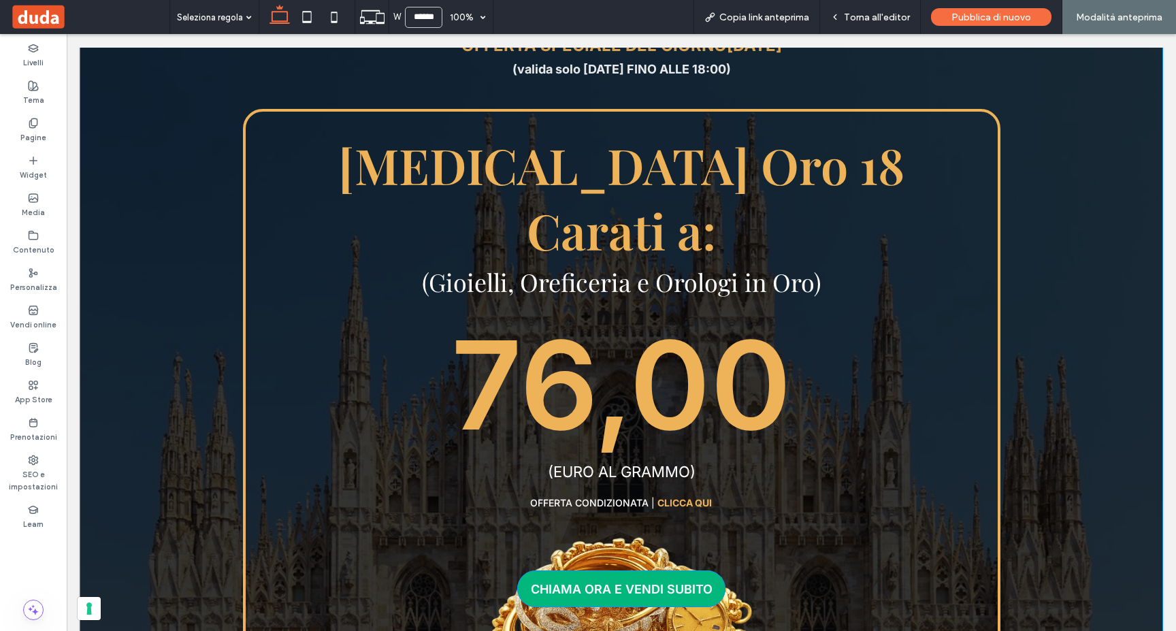
click at [623, 586] on span "CHIAMA ORA E VENDI SUBITO" at bounding box center [622, 589] width 182 height 14
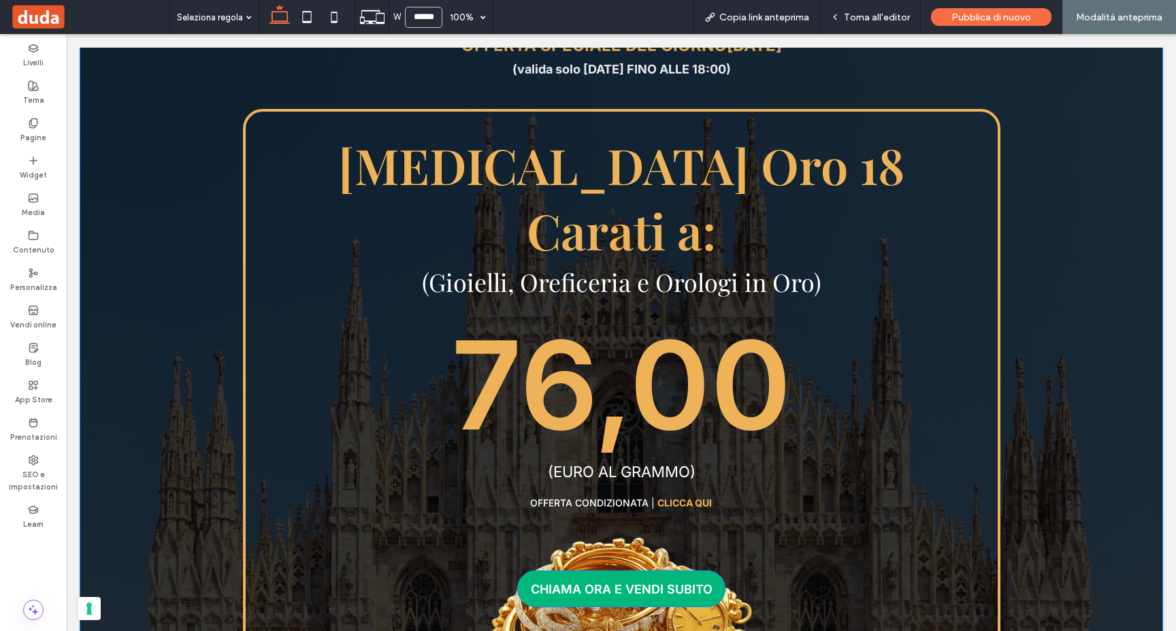
click at [623, 586] on span "CHIAMA ORA E VENDI SUBITO" at bounding box center [622, 589] width 182 height 14
click at [810, 485] on div "CON PAGAMENTI FINO A 250.000 € ﻿ PER OGNI OPERAZIONE [MEDICAL_DATA] Oro 18 Cara…" at bounding box center [621, 601] width 757 height 985
click at [659, 580] on link "CHIAMA ORA E VENDI SUBITO" at bounding box center [621, 588] width 208 height 37
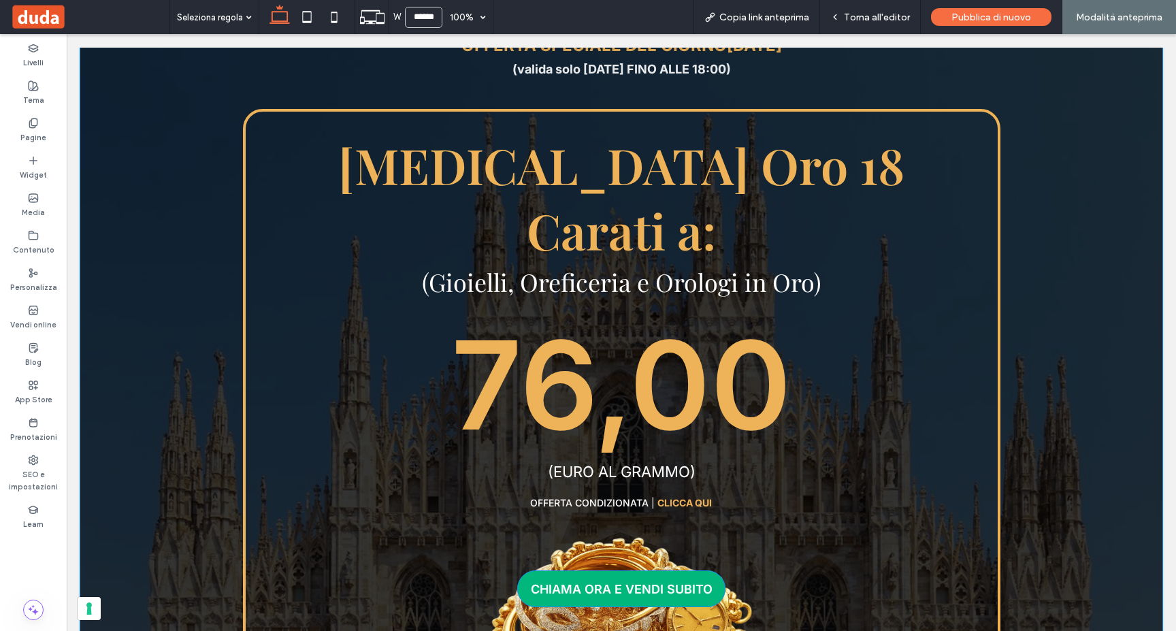
click at [659, 580] on link "CHIAMA ORA E VENDI SUBITO" at bounding box center [621, 588] width 208 height 37
drag, startPoint x: 872, startPoint y: 25, endPoint x: 804, endPoint y: 1, distance: 72.3
click at [872, 25] on div "Torna all'editor" at bounding box center [870, 17] width 101 height 34
click at [875, 18] on span "Torna all'editor" at bounding box center [877, 18] width 66 height 12
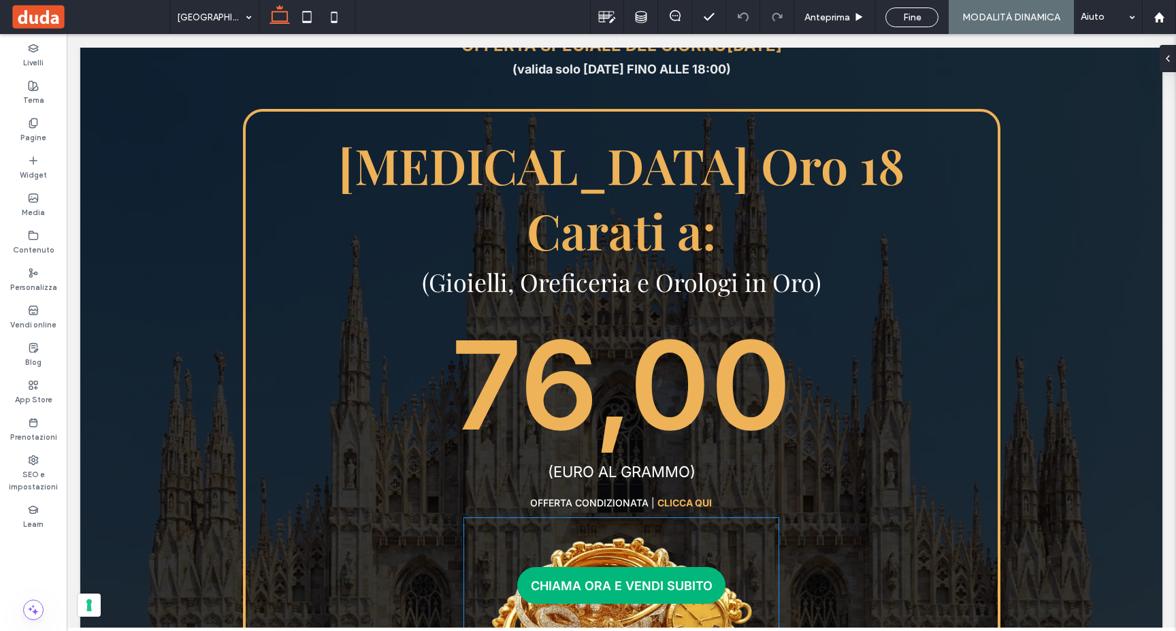
click at [655, 616] on img at bounding box center [621, 642] width 314 height 229
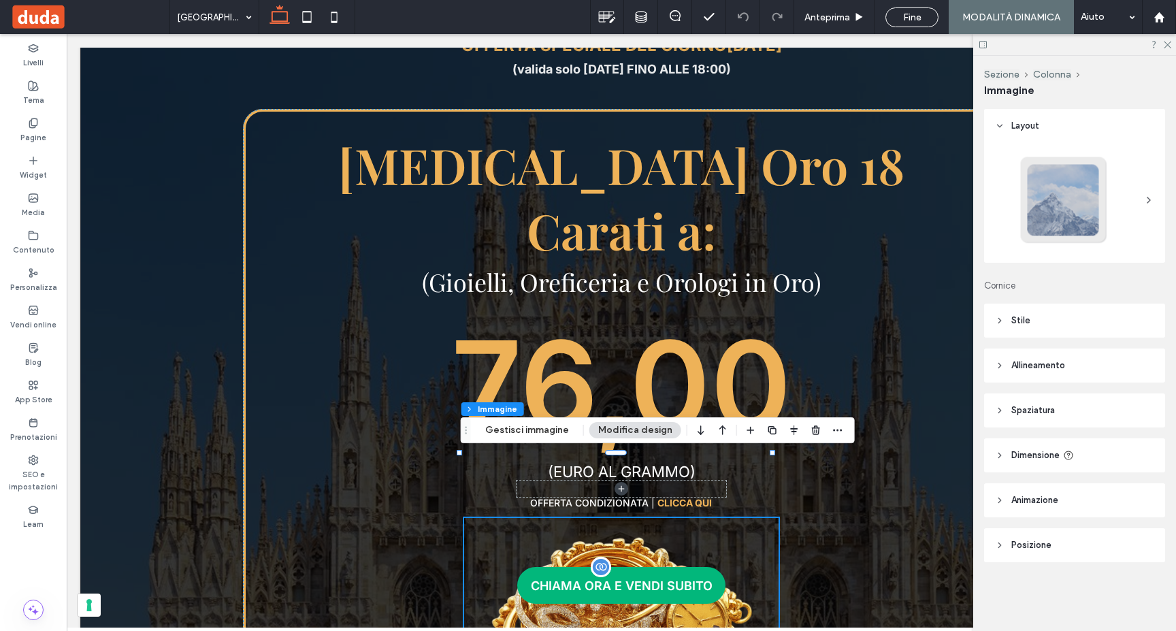
click at [652, 578] on span "CHIAMA ORA E VENDI SUBITO" at bounding box center [622, 585] width 182 height 14
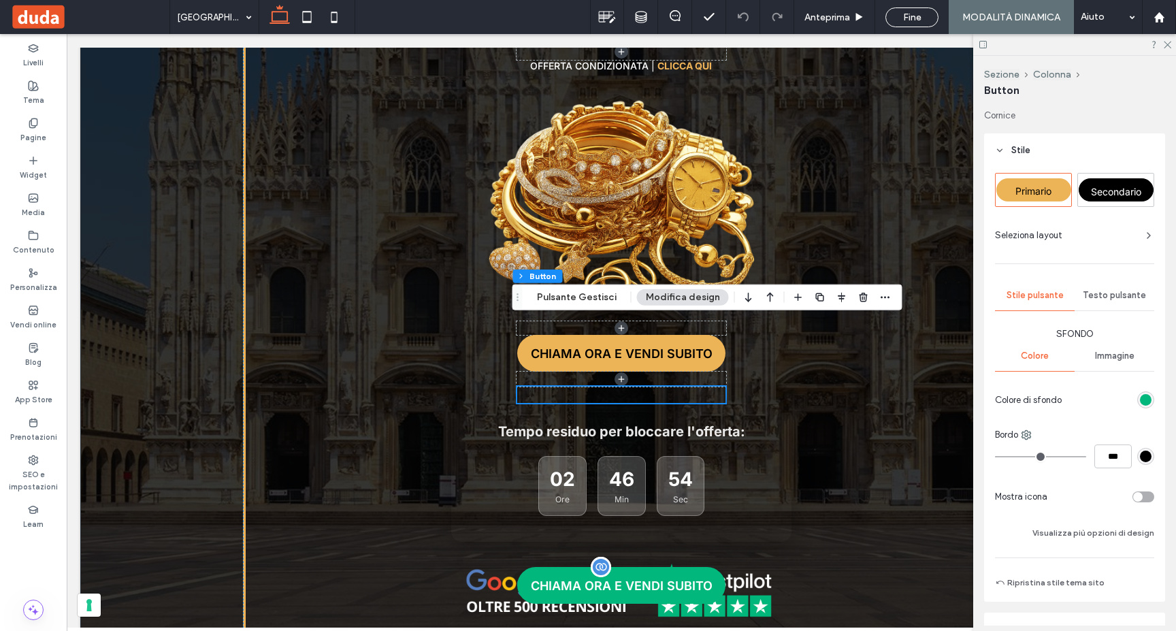
scroll to position [726, 0]
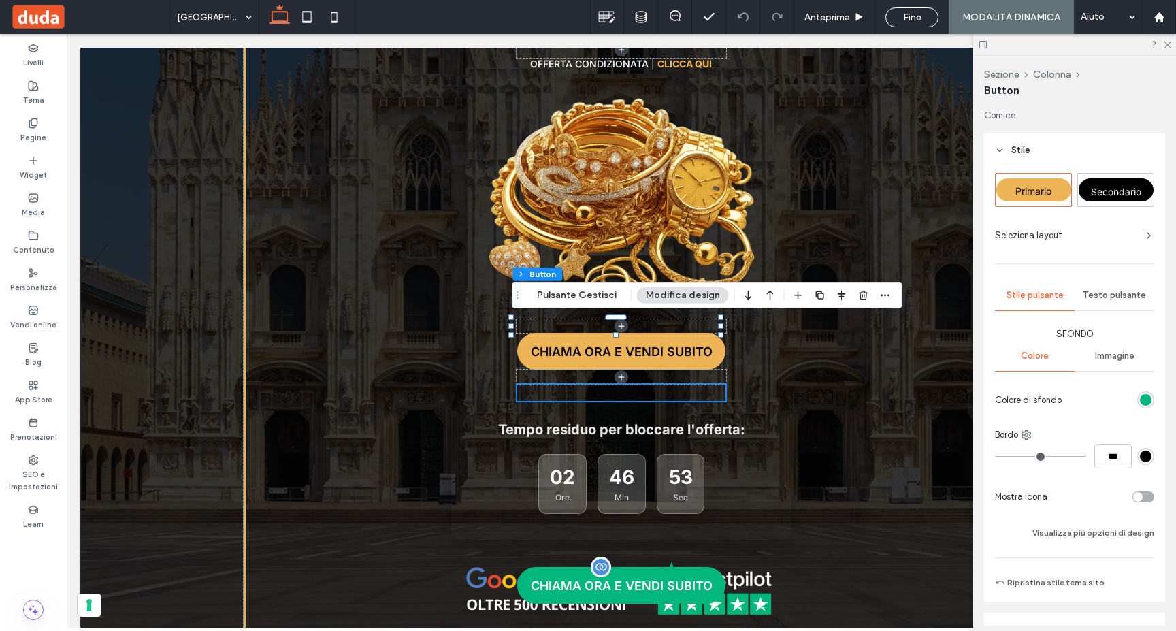
click at [650, 578] on span "CHIAMA ORA E VENDI SUBITO" at bounding box center [622, 585] width 182 height 14
click at [840, 16] on span "Anteprima" at bounding box center [827, 18] width 46 height 12
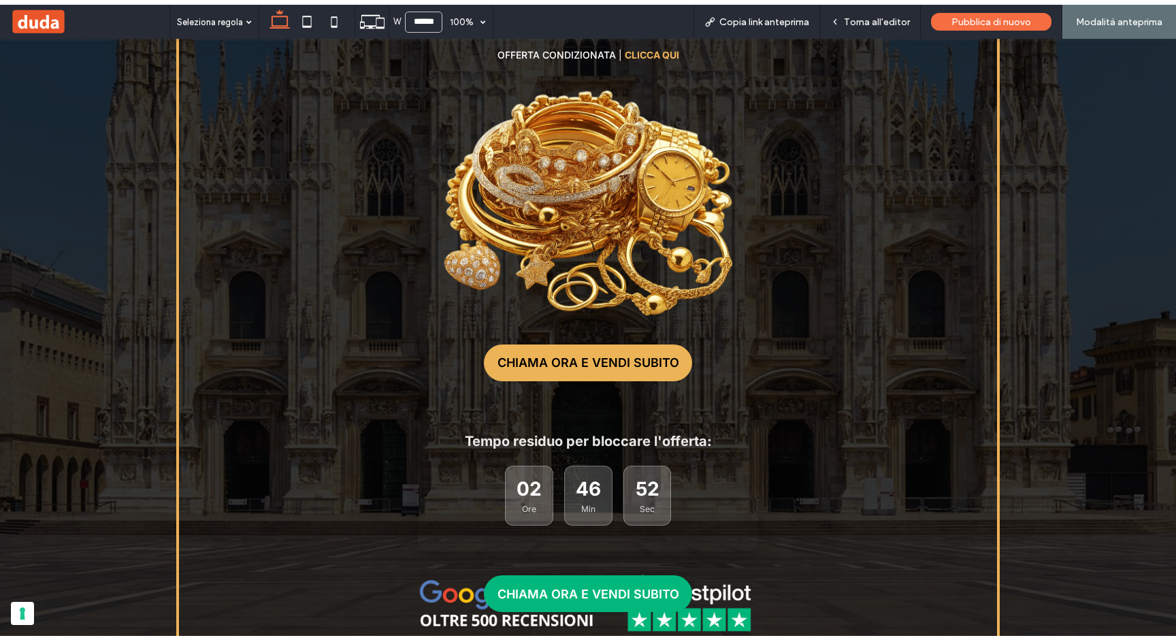
scroll to position [712, 0]
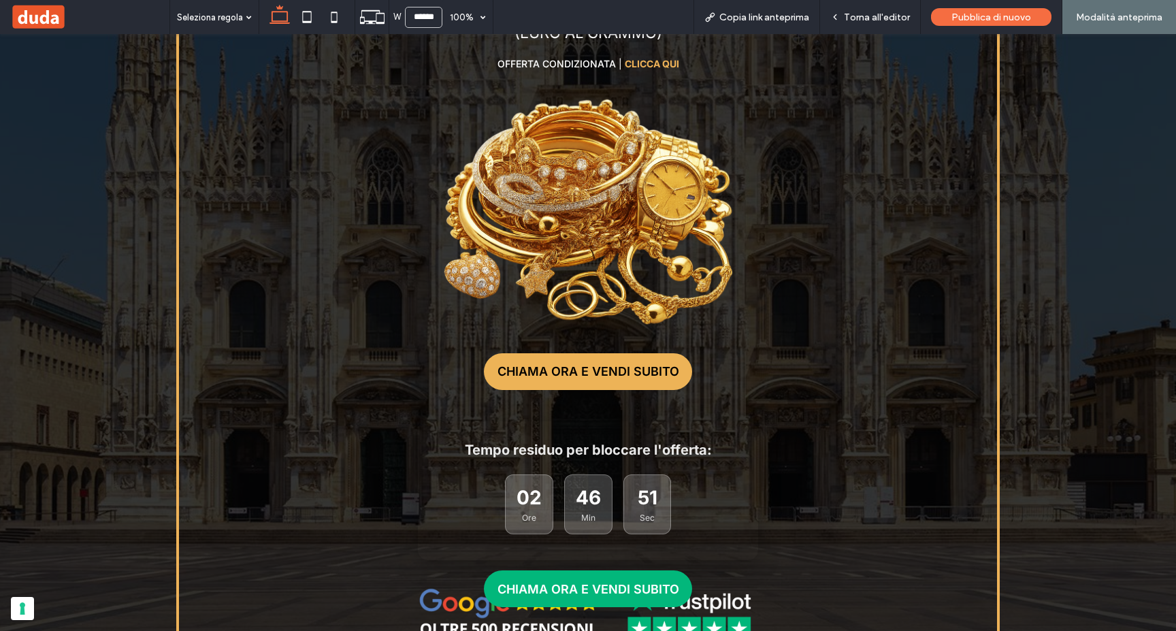
click at [620, 589] on span "CHIAMA ORA E VENDI SUBITO" at bounding box center [588, 589] width 182 height 14
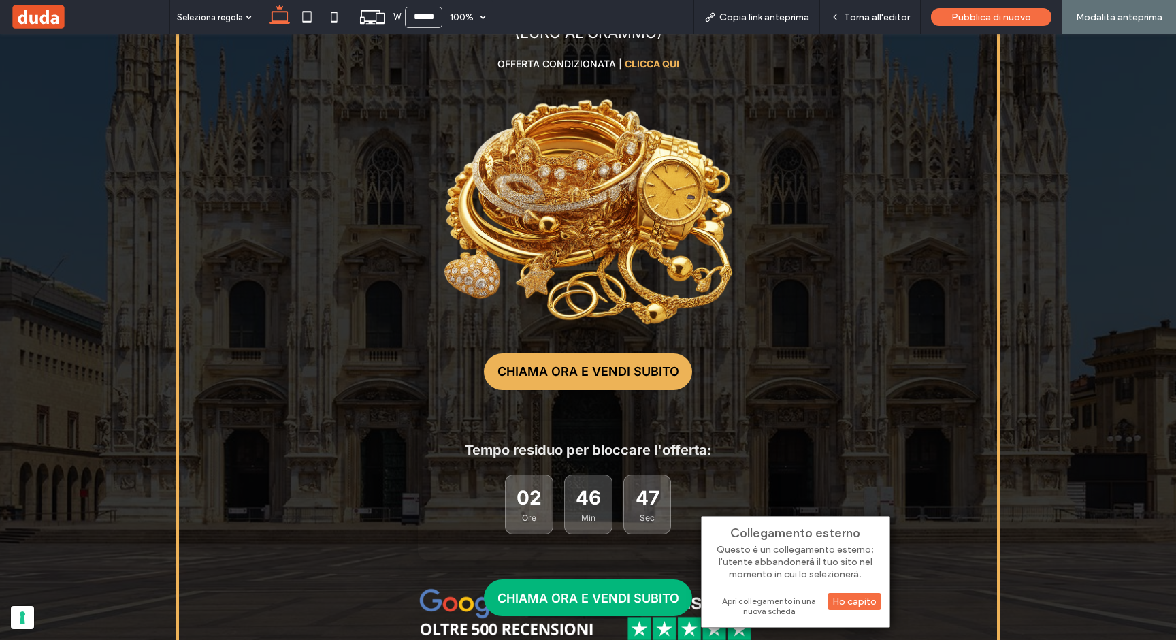
click at [799, 311] on div "CON PAGAMENTI FINO A 250.000 € ﻿ PER OGNI OPERAZIONE [MEDICAL_DATA] Oro 18 Cara…" at bounding box center [587, 175] width 823 height 1011
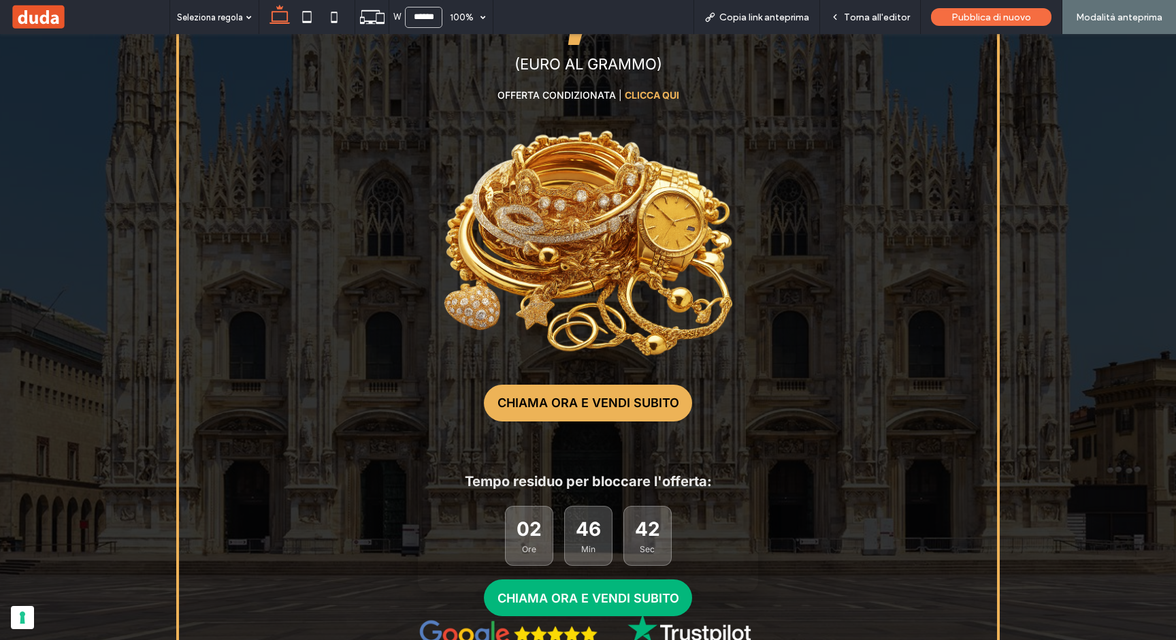
scroll to position [704, 0]
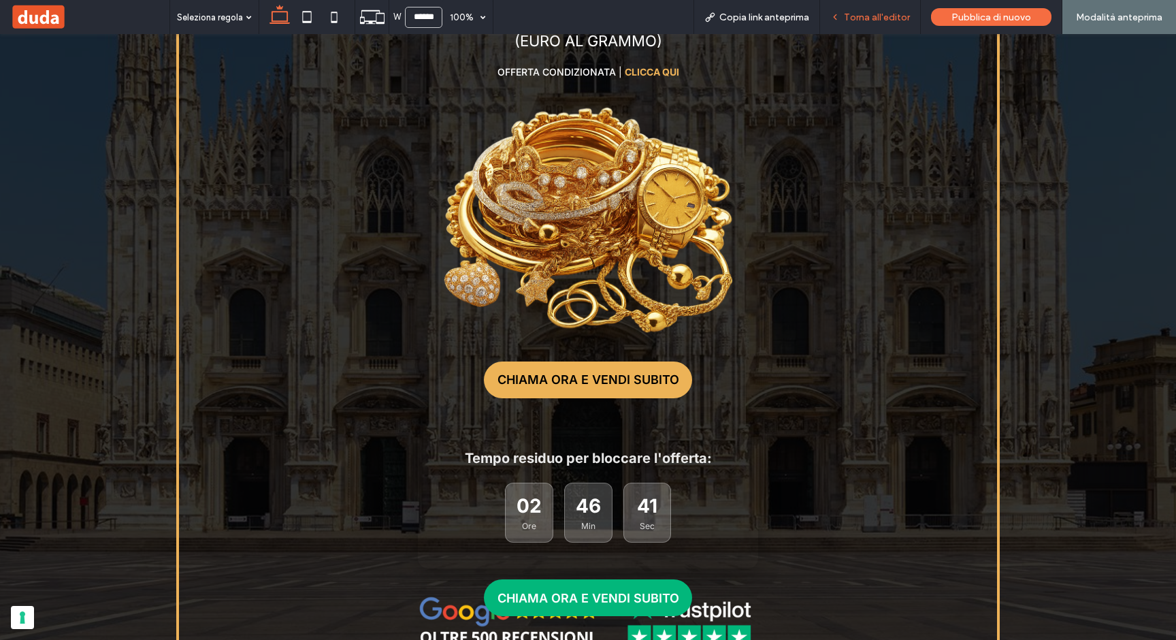
click at [893, 16] on span "Torna all'editor" at bounding box center [877, 18] width 66 height 12
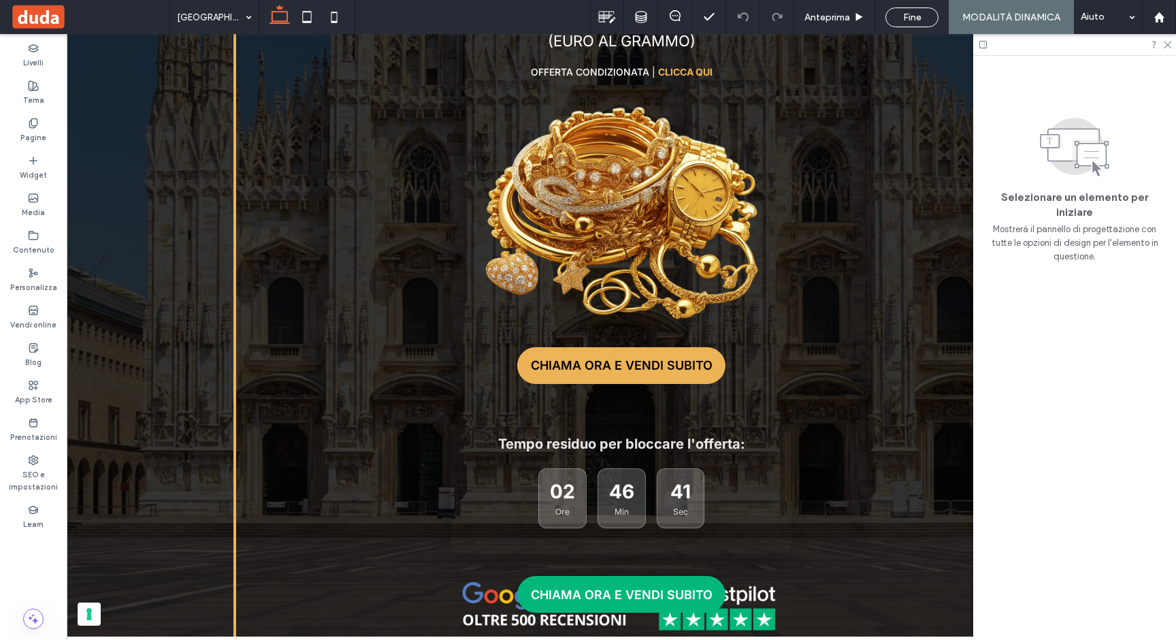
scroll to position [718, 0]
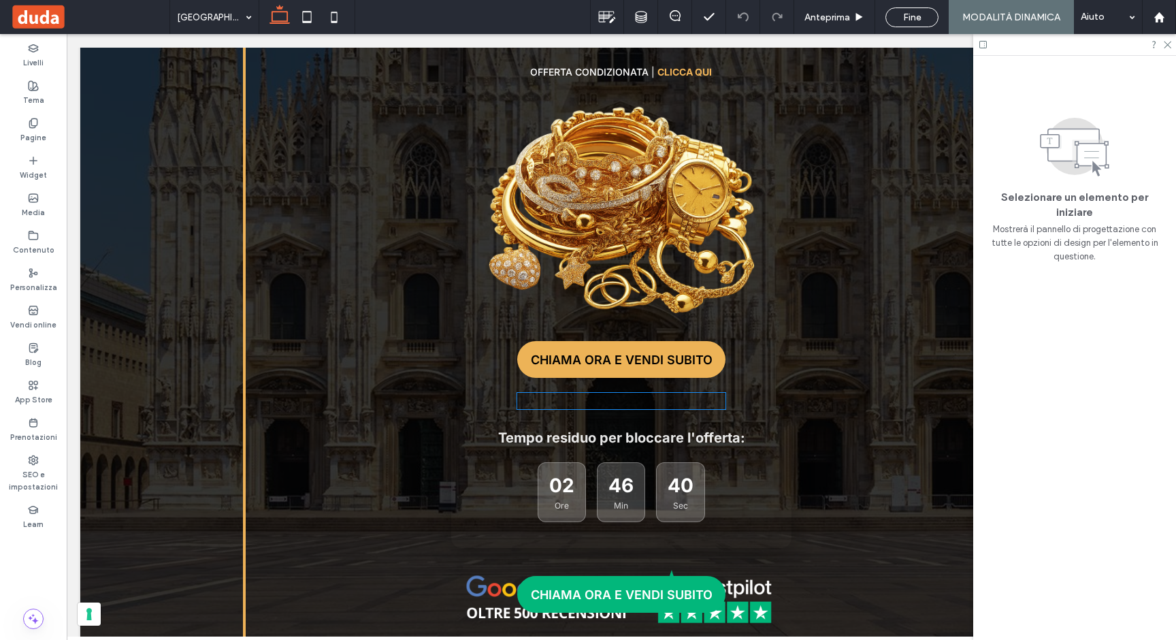
click at [633, 393] on div "CHIAMA ORA E VENDI SUBITO" at bounding box center [621, 401] width 208 height 16
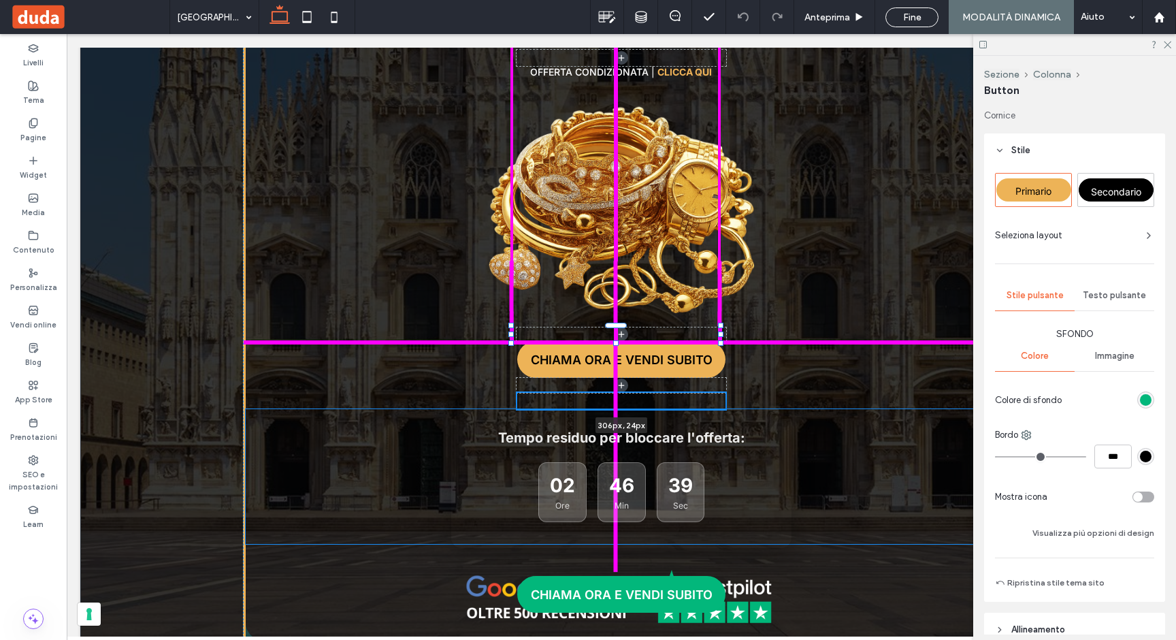
drag, startPoint x: 617, startPoint y: 342, endPoint x: 619, endPoint y: 328, distance: 13.7
click at [619, 328] on div "OFFERTA SPECIALE DEL GIORNO [DATE] (valida solo [DATE] FINO ALLE 18:00) CON PAG…" at bounding box center [621, 179] width 1082 height 1259
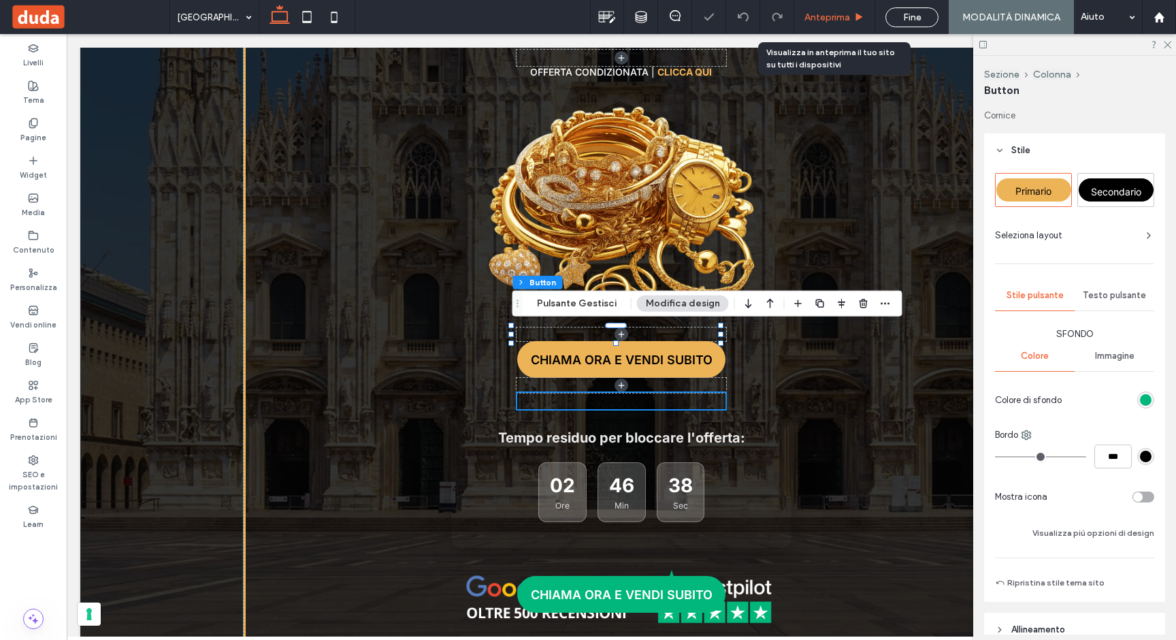
click at [846, 14] on span "Anteprima" at bounding box center [827, 18] width 46 height 12
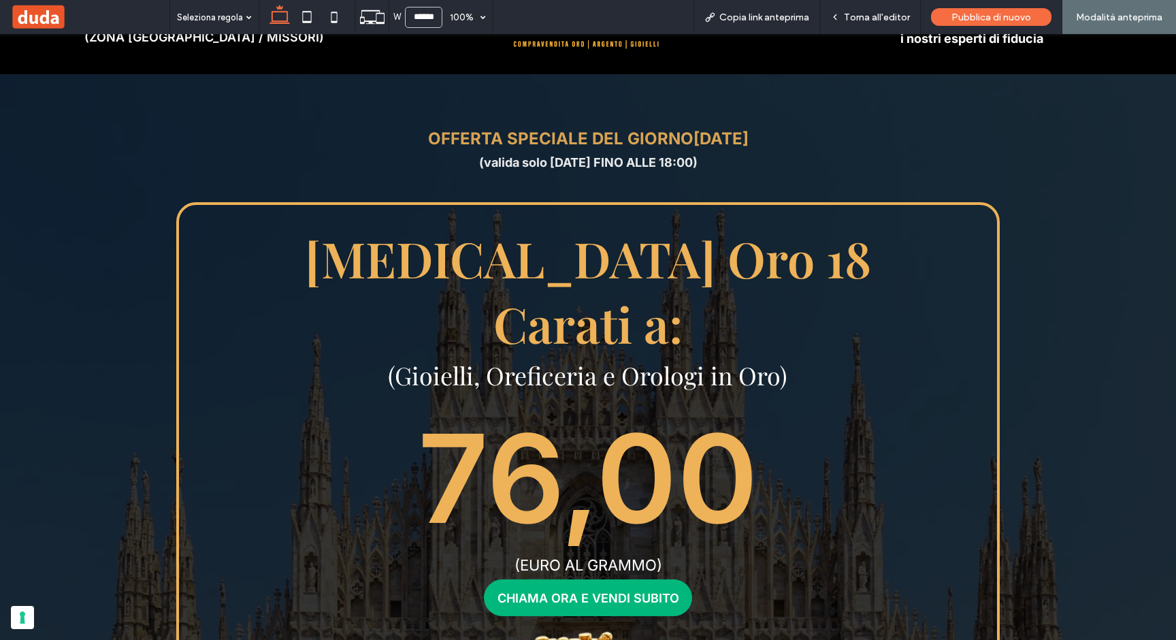
scroll to position [128, 0]
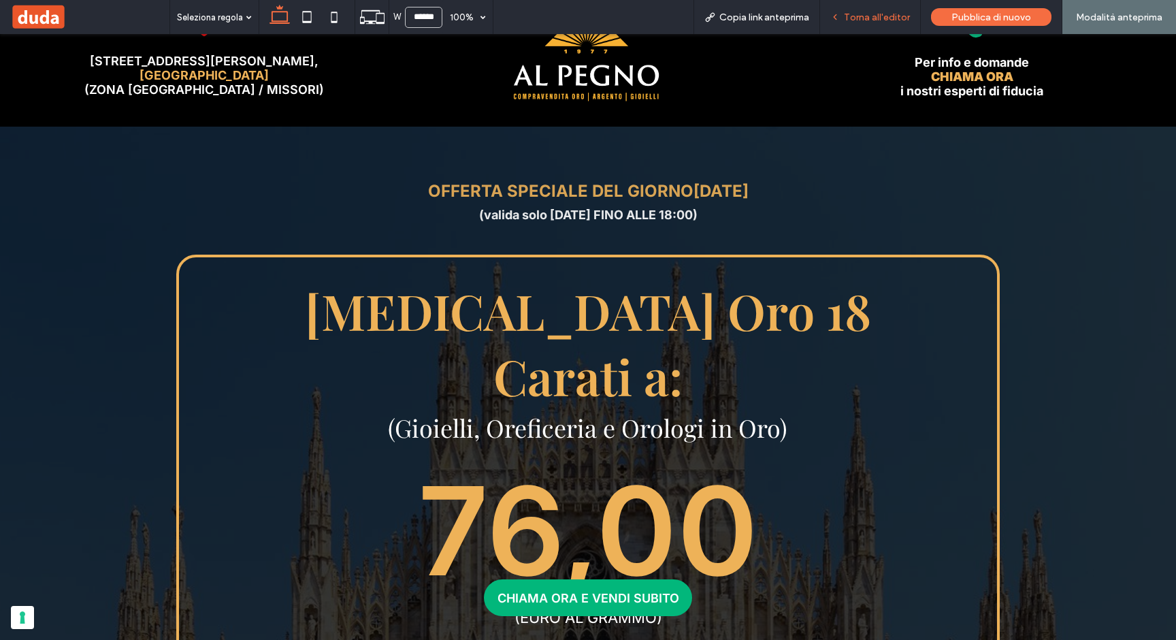
click at [869, 14] on span "Torna all'editor" at bounding box center [877, 18] width 66 height 12
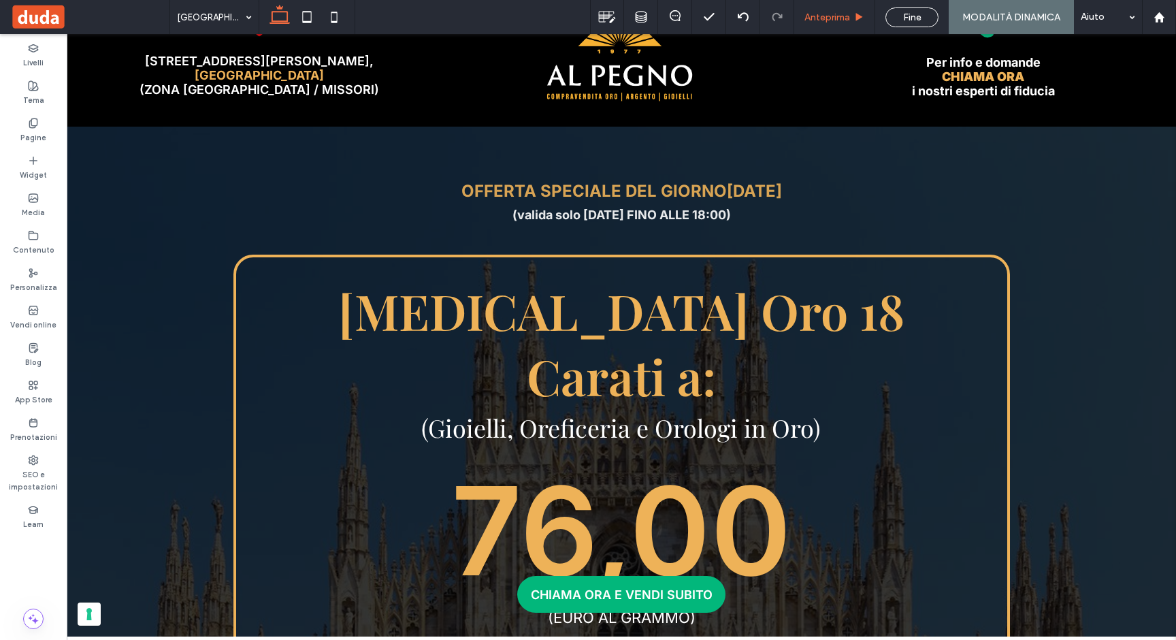
scroll to position [142, 0]
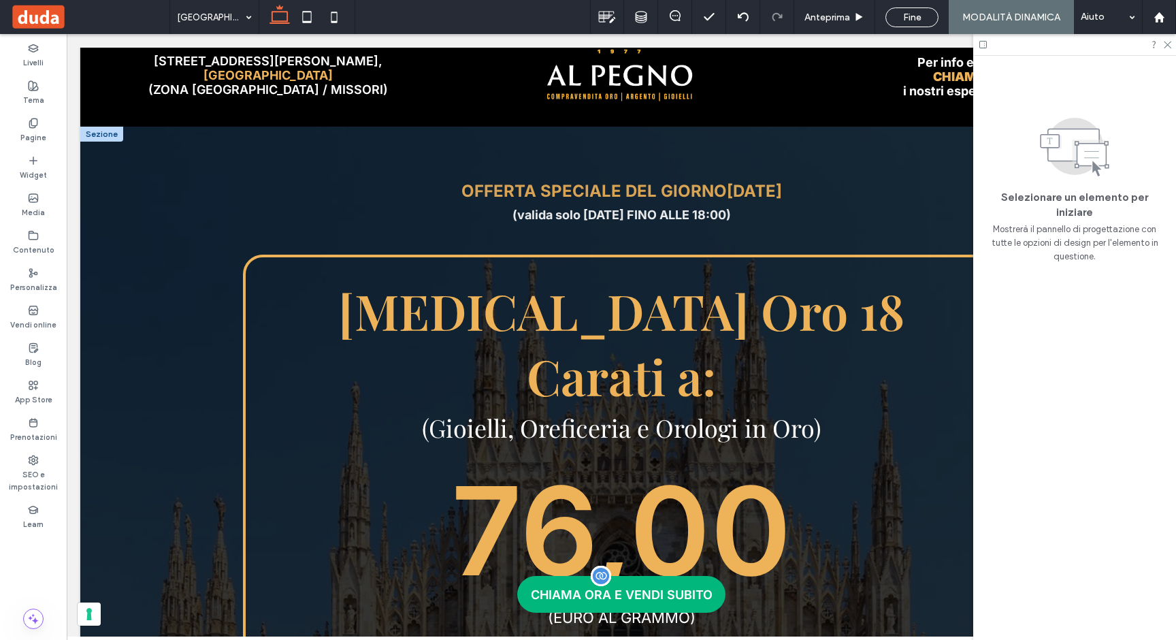
click at [659, 587] on span "CHIAMA ORA E VENDI SUBITO" at bounding box center [622, 594] width 182 height 14
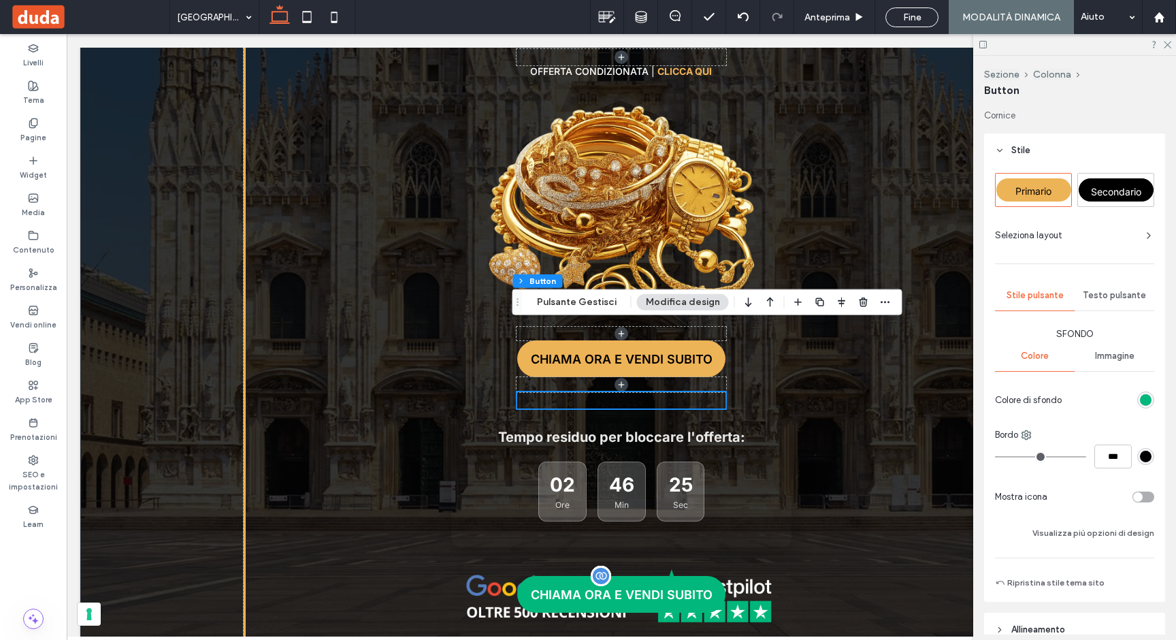
scroll to position [722, 0]
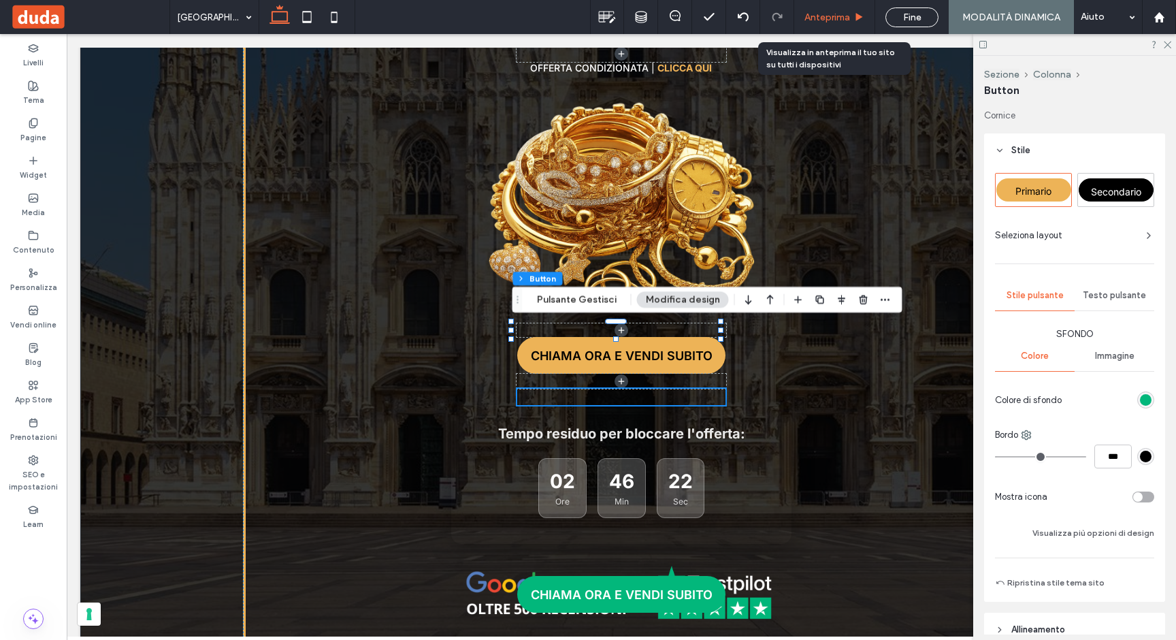
click at [848, 18] on span "Anteprima" at bounding box center [827, 18] width 46 height 12
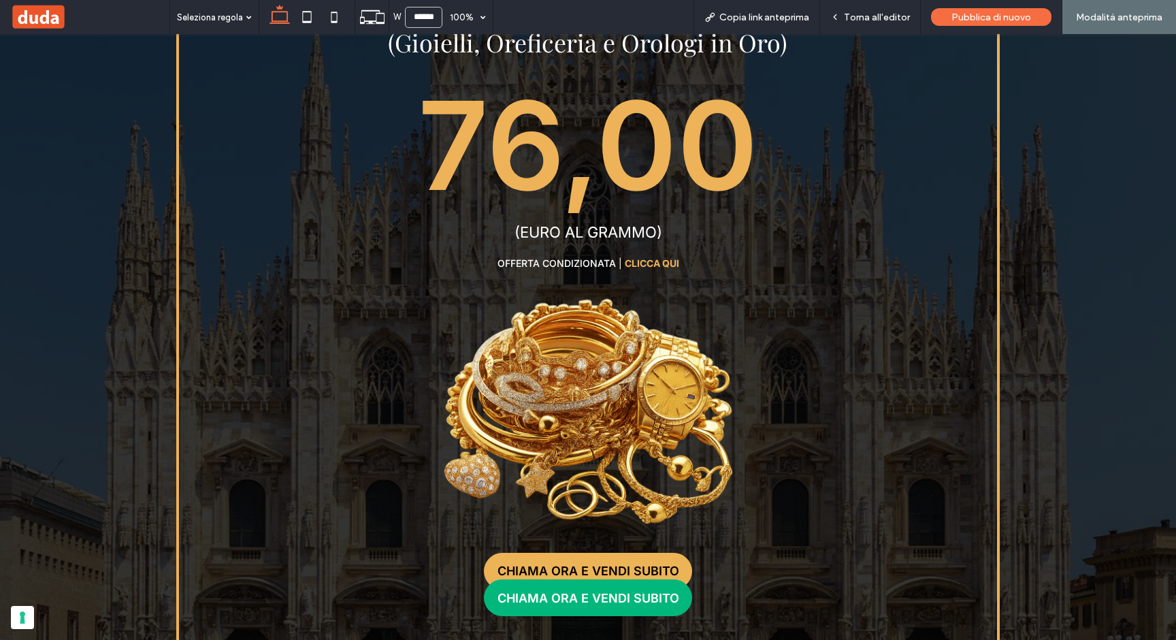
scroll to position [525, 0]
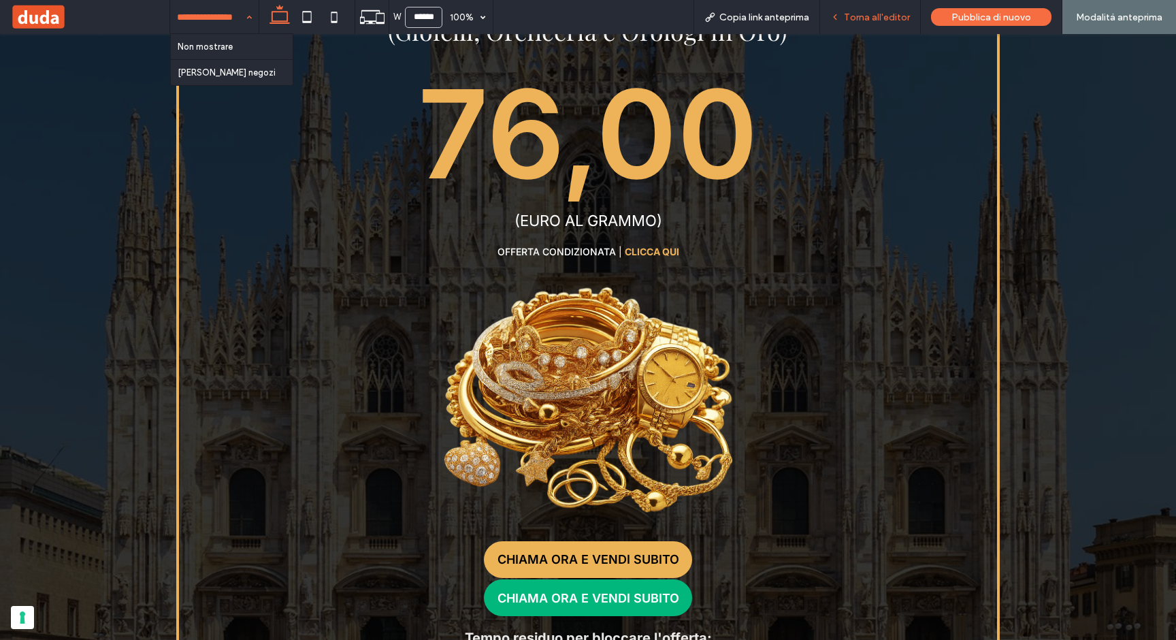
click at [866, 16] on span "Torna all'editor" at bounding box center [877, 18] width 66 height 12
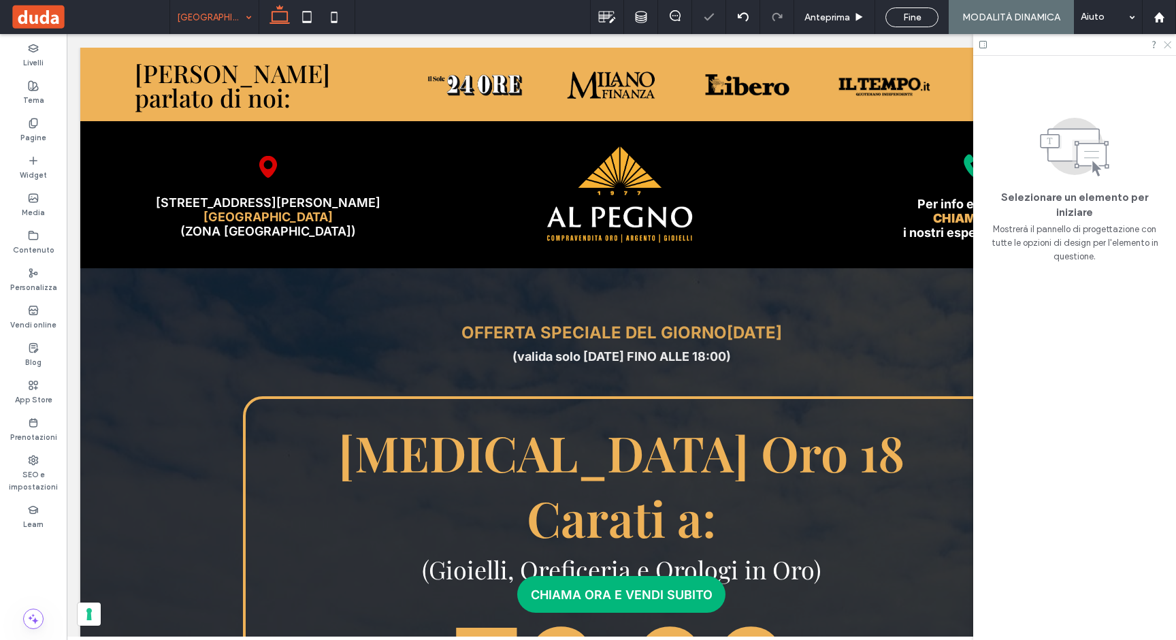
drag, startPoint x: 1168, startPoint y: 42, endPoint x: 1061, endPoint y: 25, distance: 108.2
click at [1168, 42] on icon at bounding box center [1166, 43] width 9 height 9
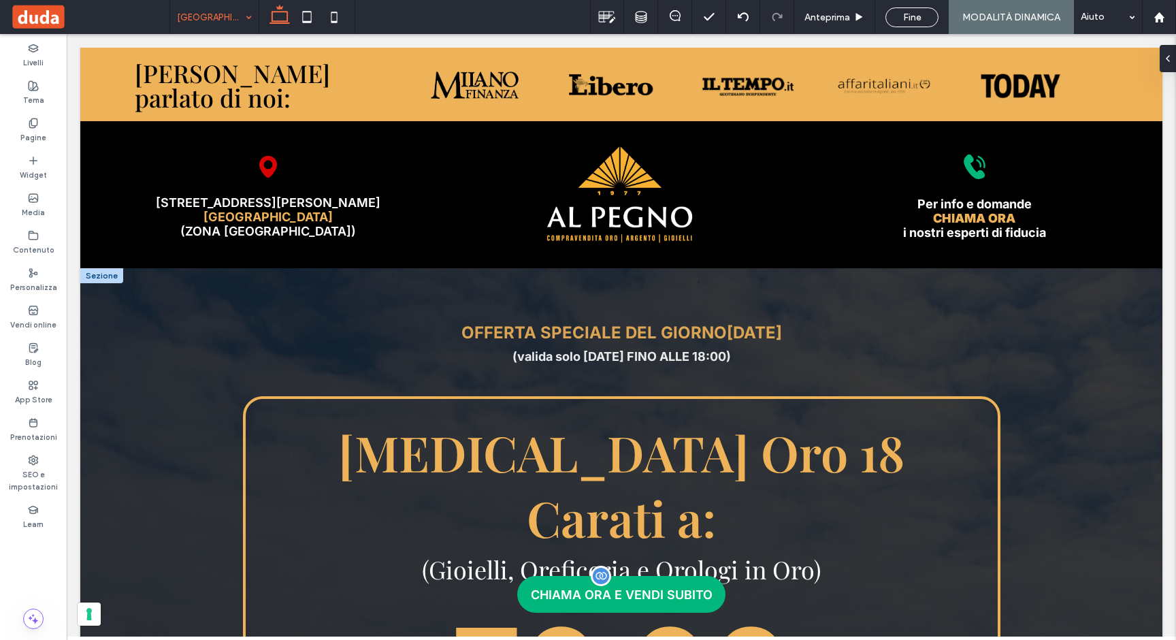
click at [577, 593] on span "CHIAMA ORA E VENDI SUBITO" at bounding box center [622, 594] width 182 height 14
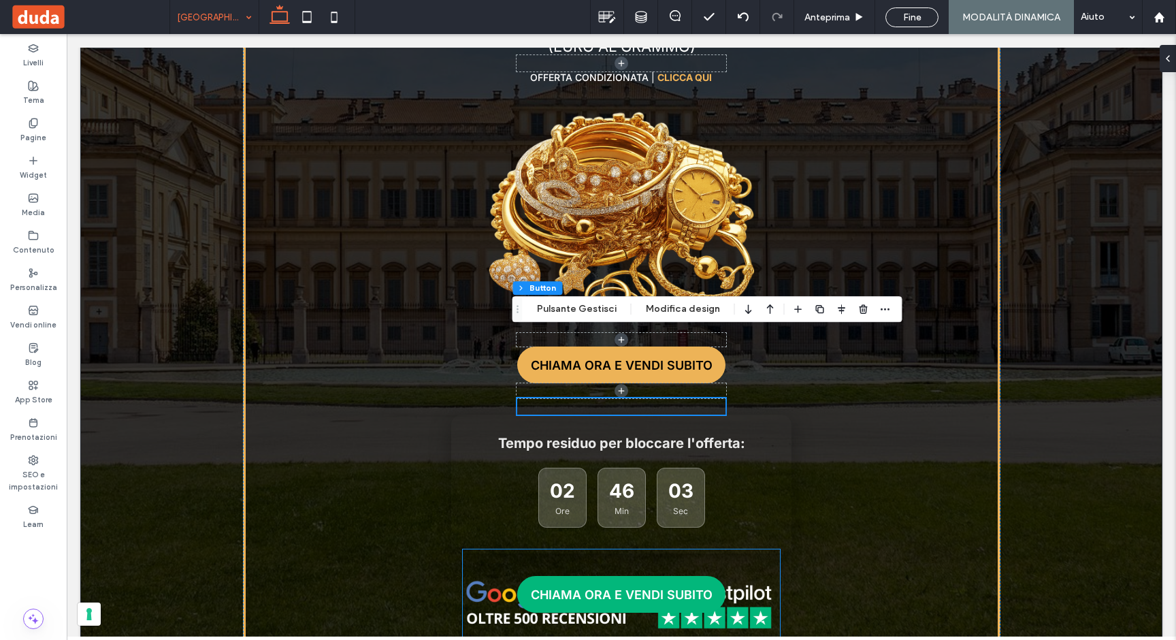
scroll to position [716, 0]
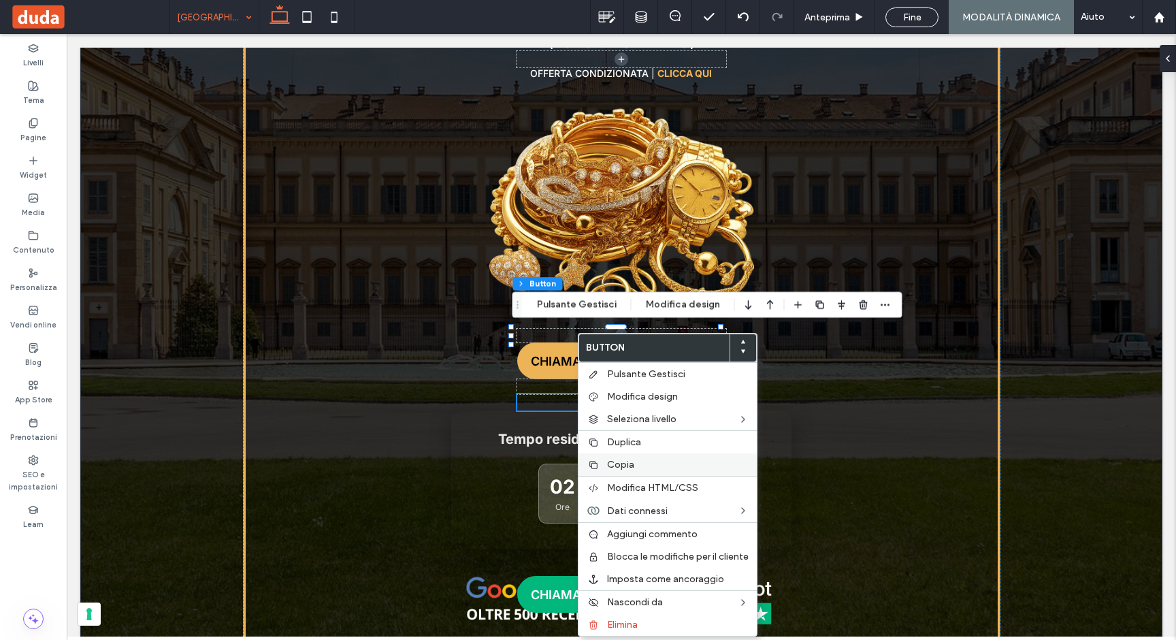
click at [636, 463] on label "Copia" at bounding box center [678, 465] width 142 height 12
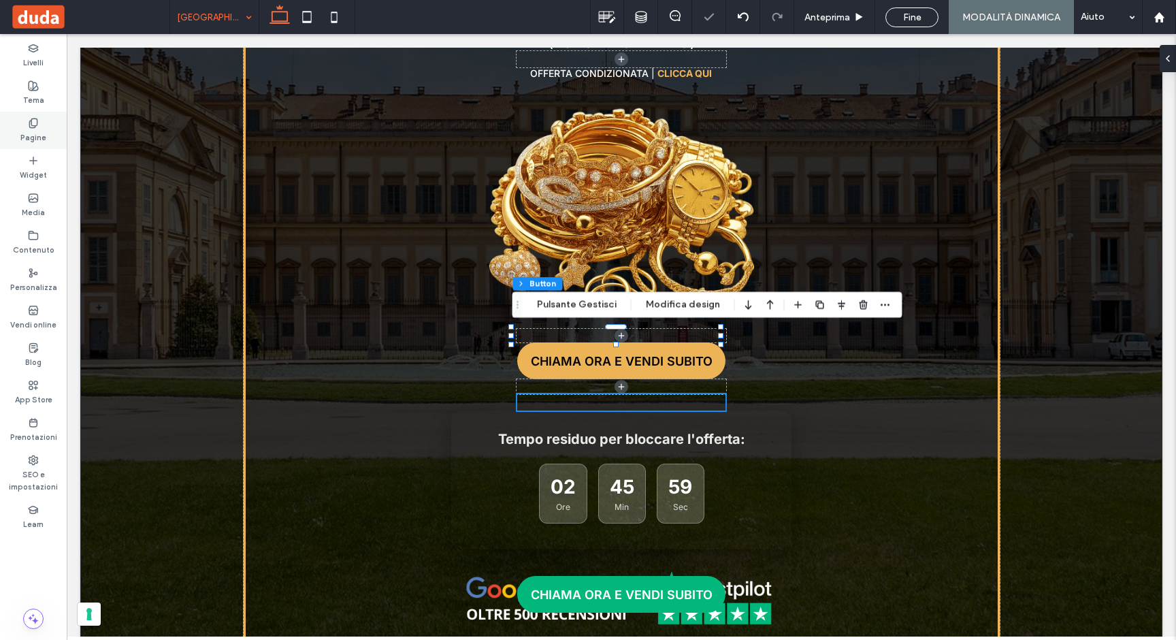
click at [36, 124] on use at bounding box center [32, 122] width 7 height 9
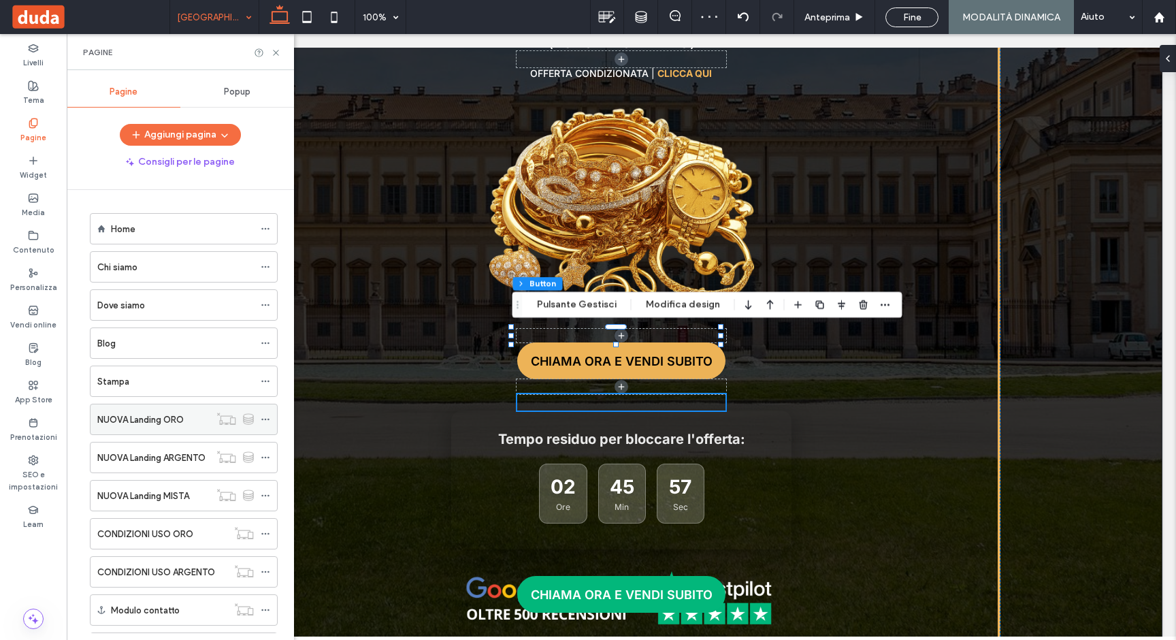
click at [168, 410] on div "NUOVA Landing ORO" at bounding box center [153, 419] width 112 height 30
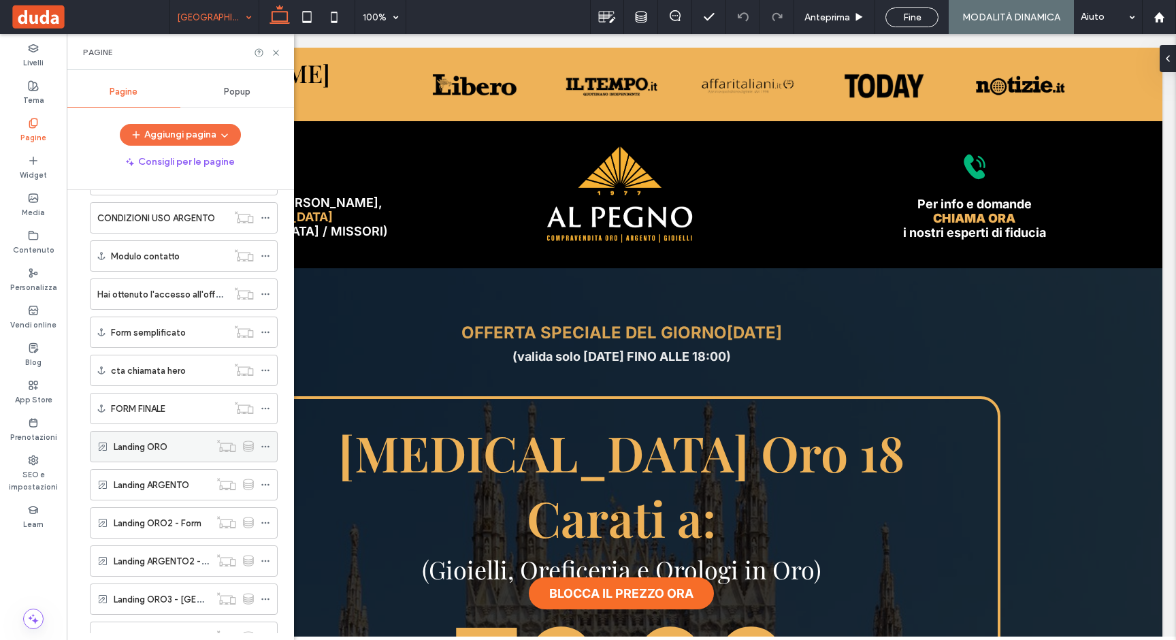
scroll to position [674, 0]
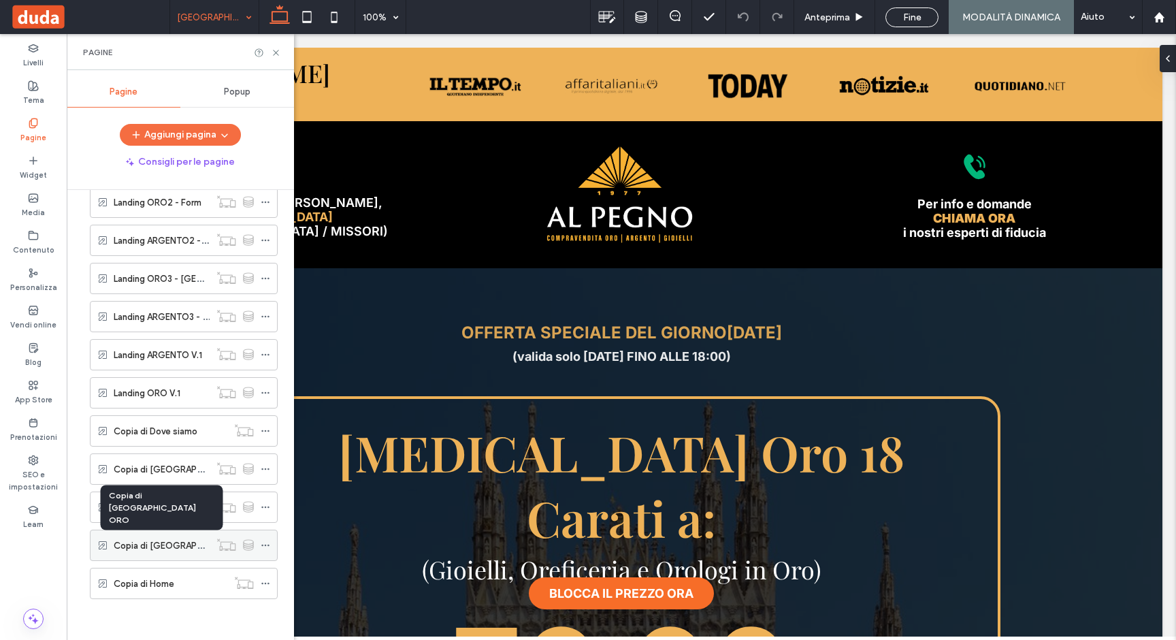
click at [160, 540] on label "Copia di [GEOGRAPHIC_DATA] ORO" at bounding box center [189, 545] width 150 height 24
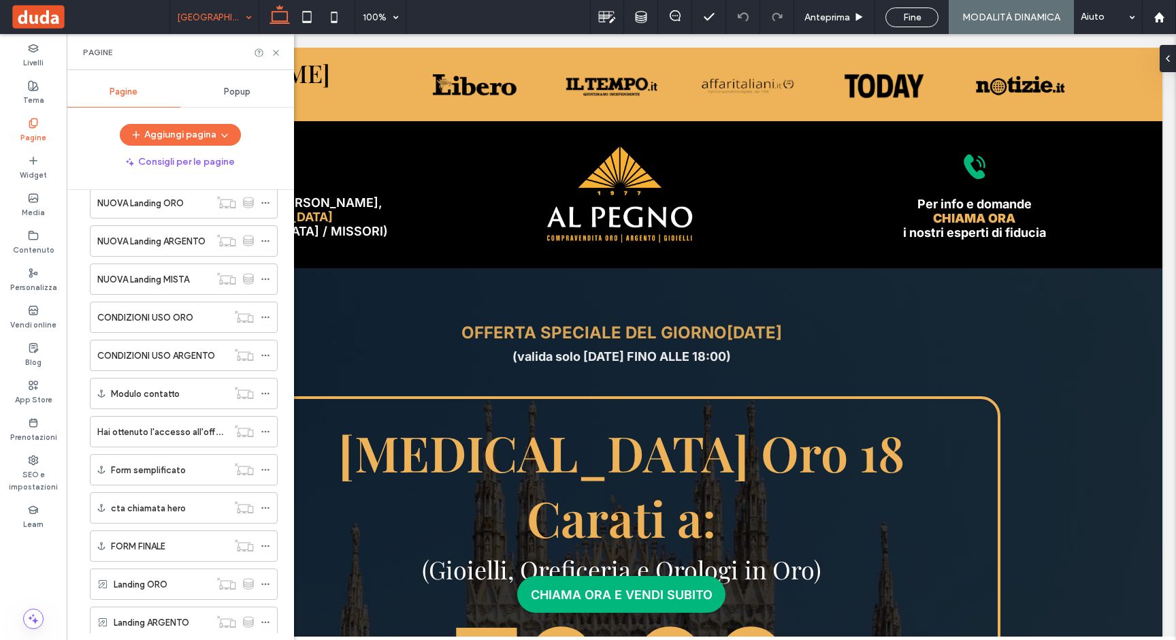
scroll to position [133, 0]
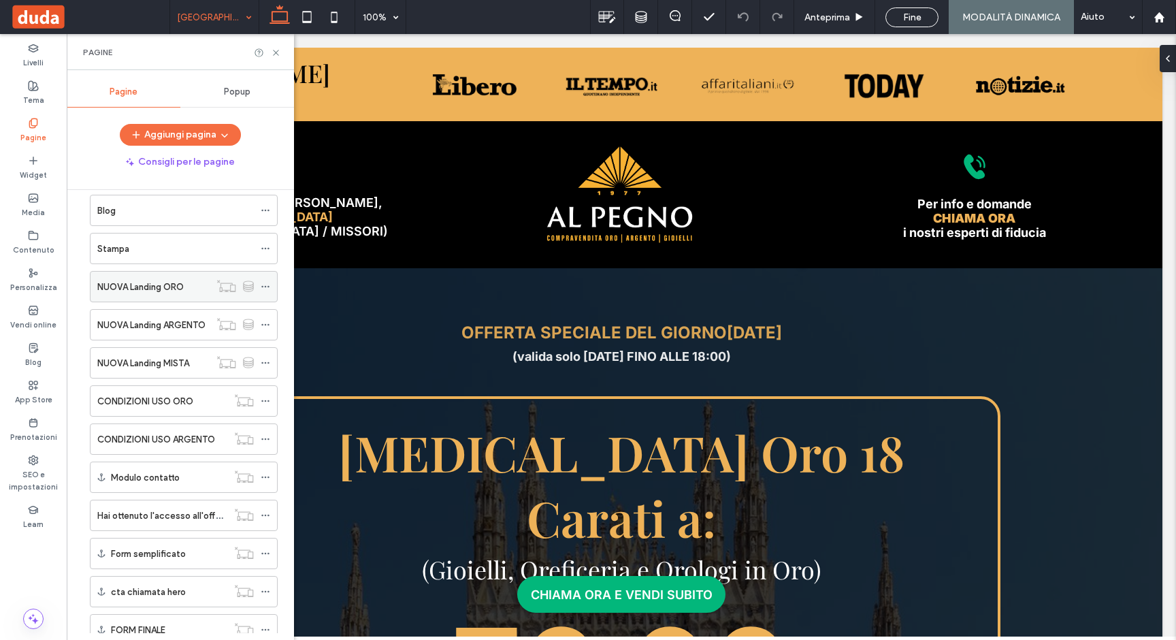
click at [167, 284] on label "NUOVA Landing ORO" at bounding box center [140, 287] width 86 height 24
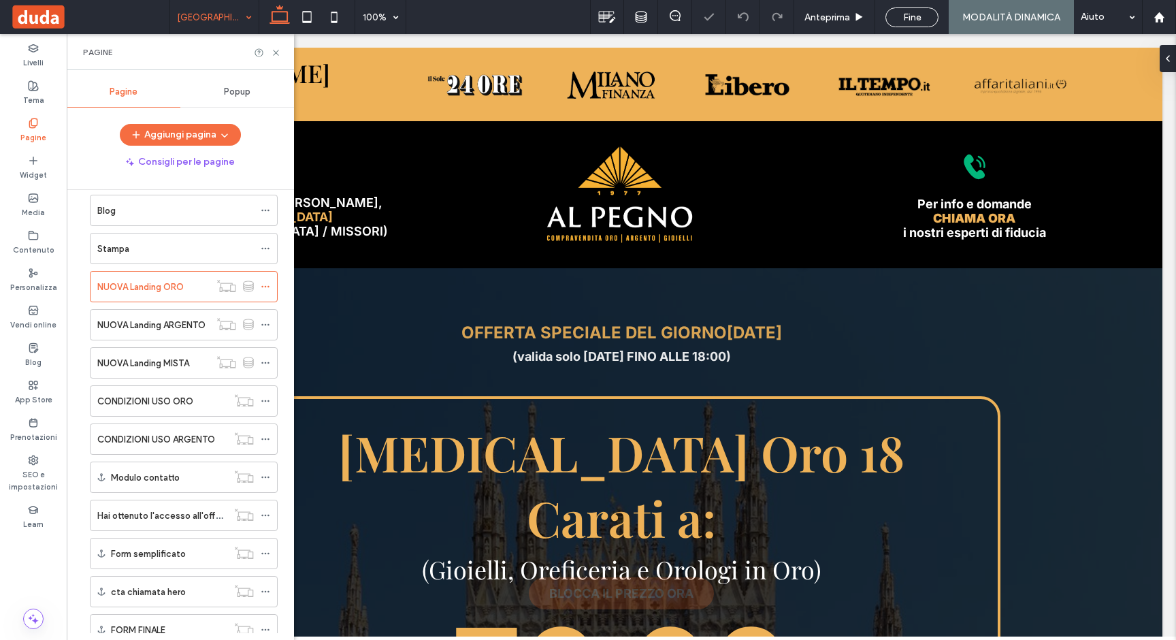
scroll to position [674, 0]
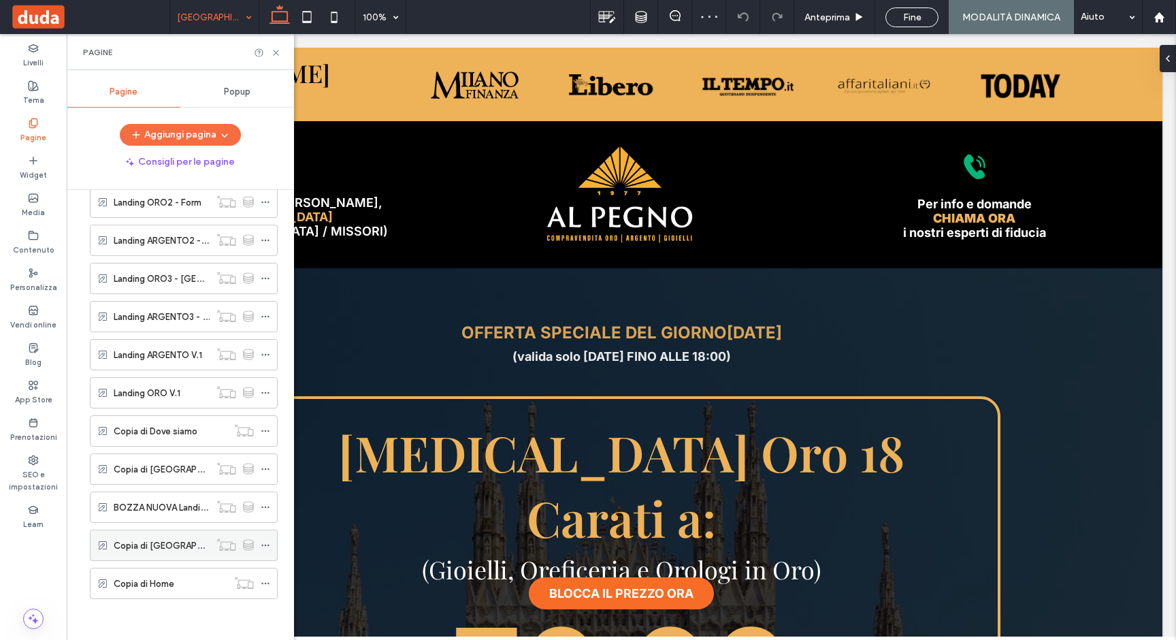
click at [148, 553] on div "Copia di [GEOGRAPHIC_DATA] ORO" at bounding box center [162, 545] width 96 height 30
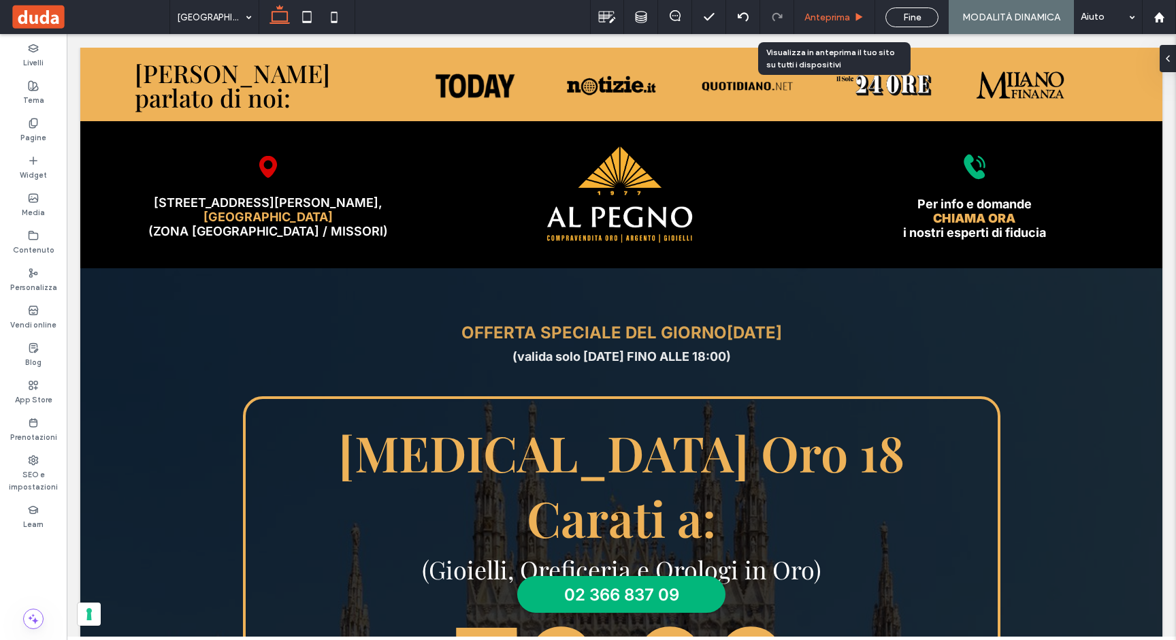
click at [834, 24] on div "Anteprima" at bounding box center [834, 17] width 81 height 34
click at [842, 22] on span "Anteprima" at bounding box center [827, 18] width 46 height 12
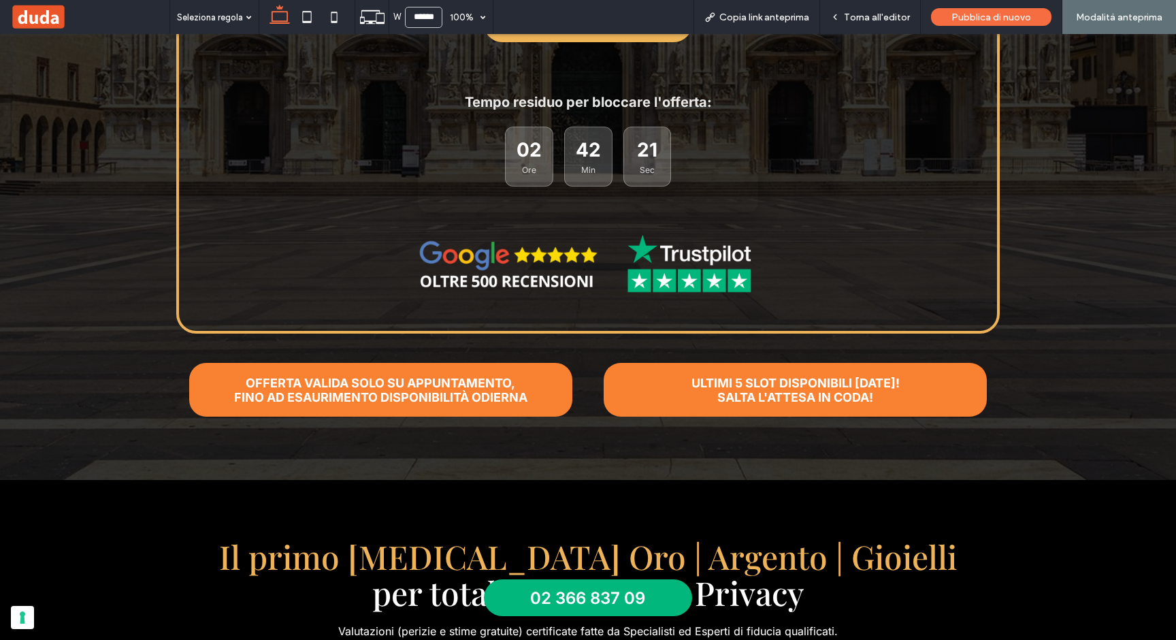
scroll to position [1062, 0]
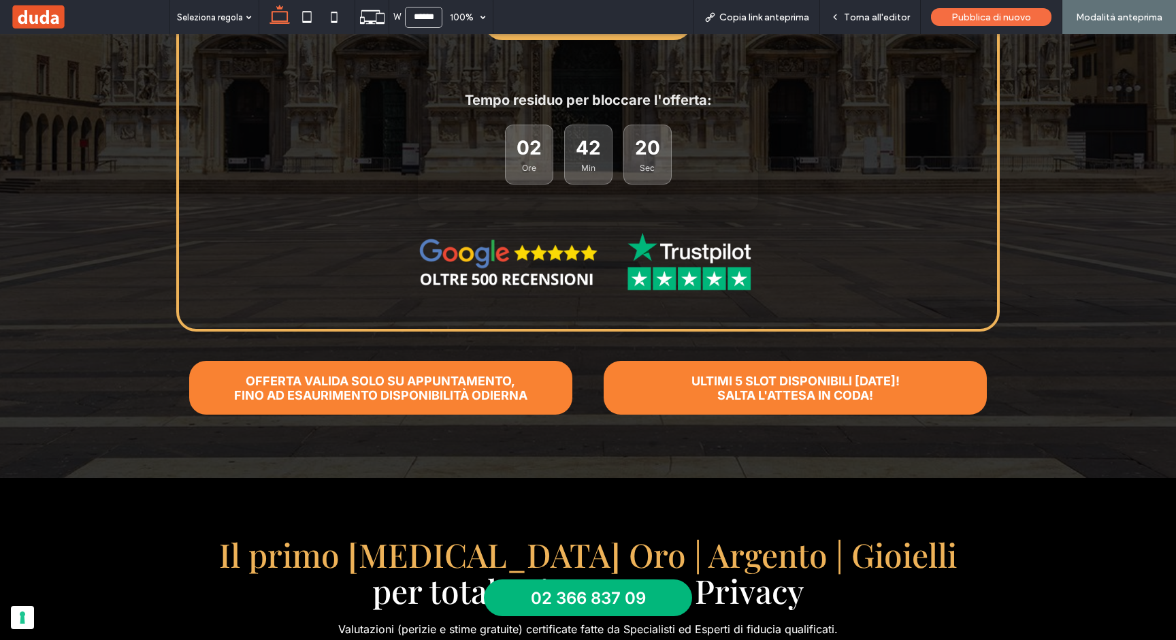
click at [591, 597] on span "02 366 837 09" at bounding box center [588, 598] width 115 height 20
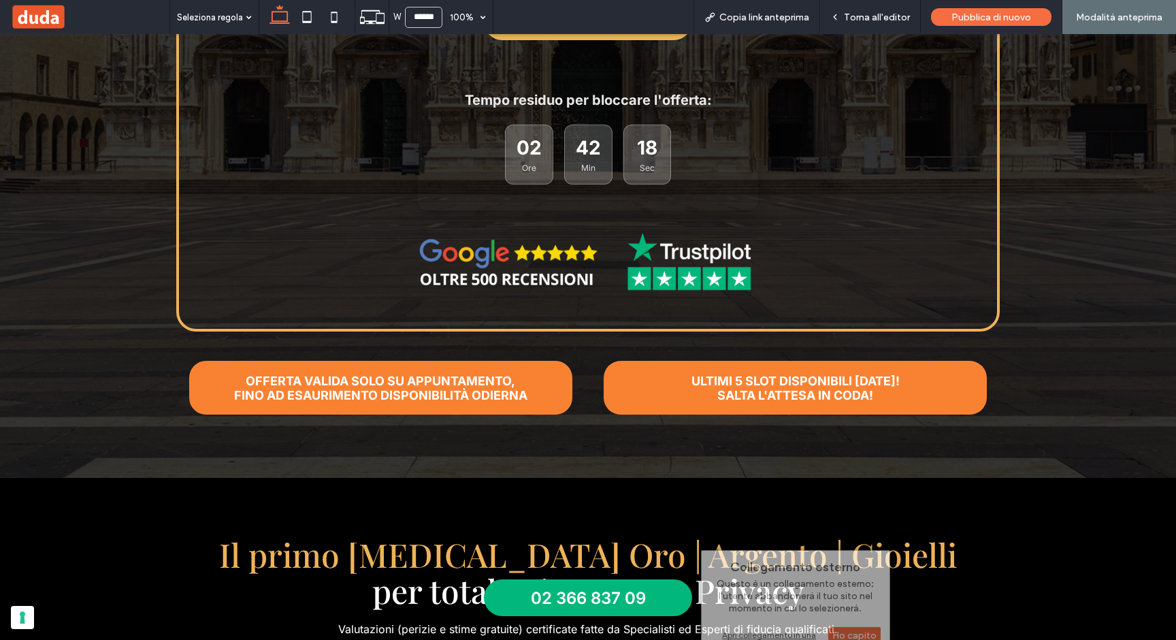
click at [1025, 536] on h1 "Il primo [MEDICAL_DATA] Oro | Argento | Gioielli" at bounding box center [588, 554] width 1065 height 36
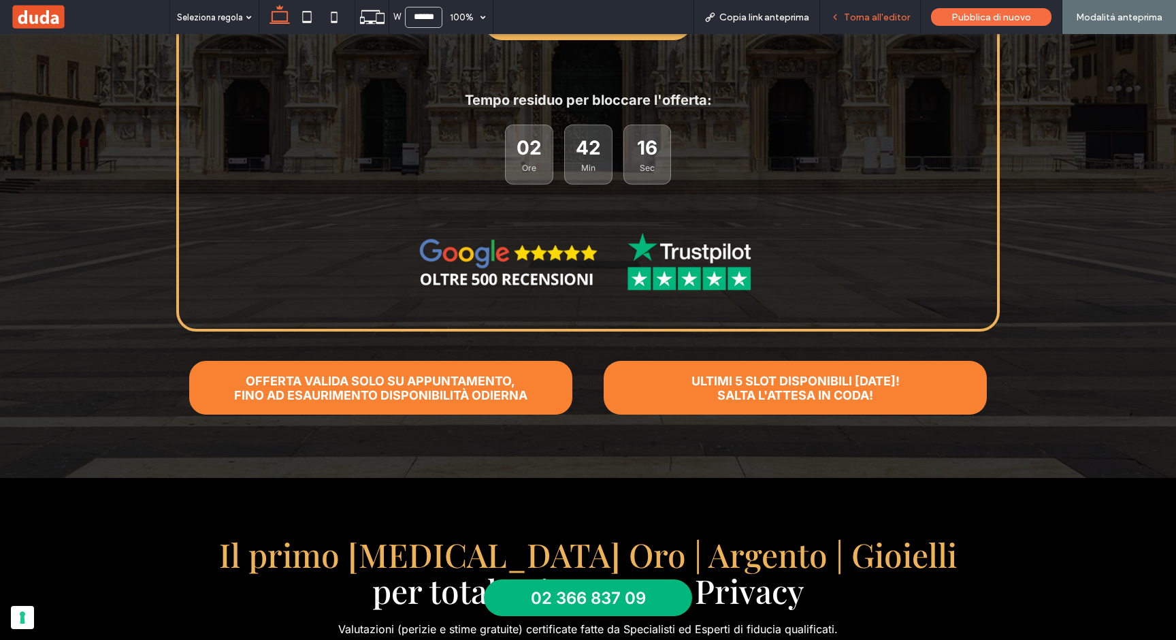
click at [895, 20] on span "Torna all'editor" at bounding box center [877, 18] width 66 height 12
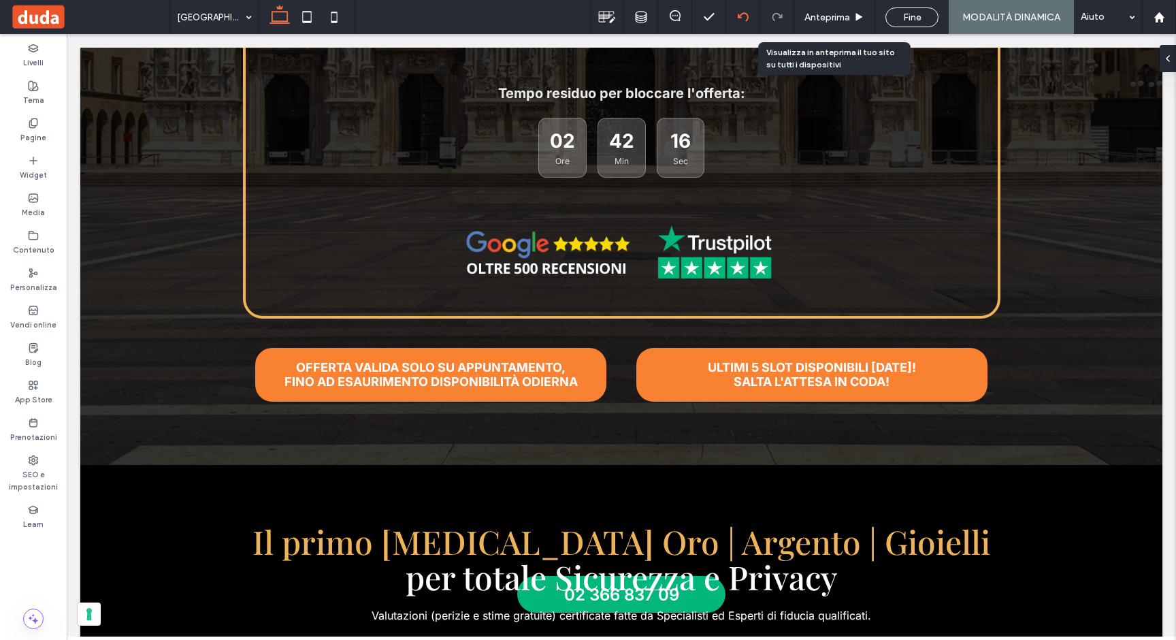
scroll to position [1076, 0]
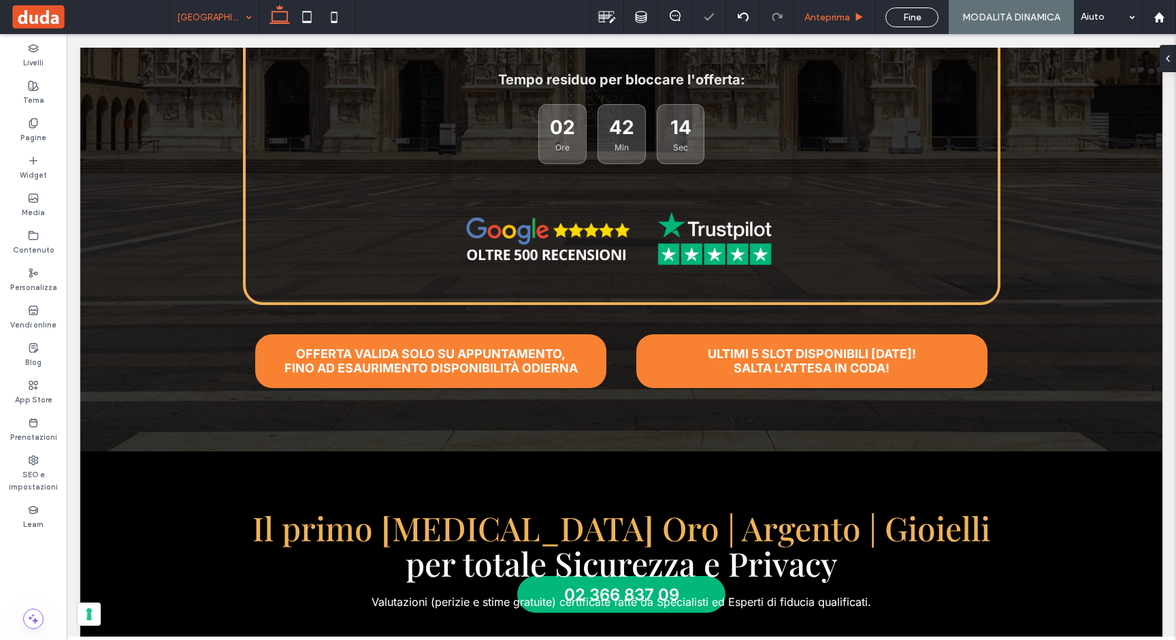
click at [846, 20] on span "Anteprima" at bounding box center [827, 18] width 46 height 12
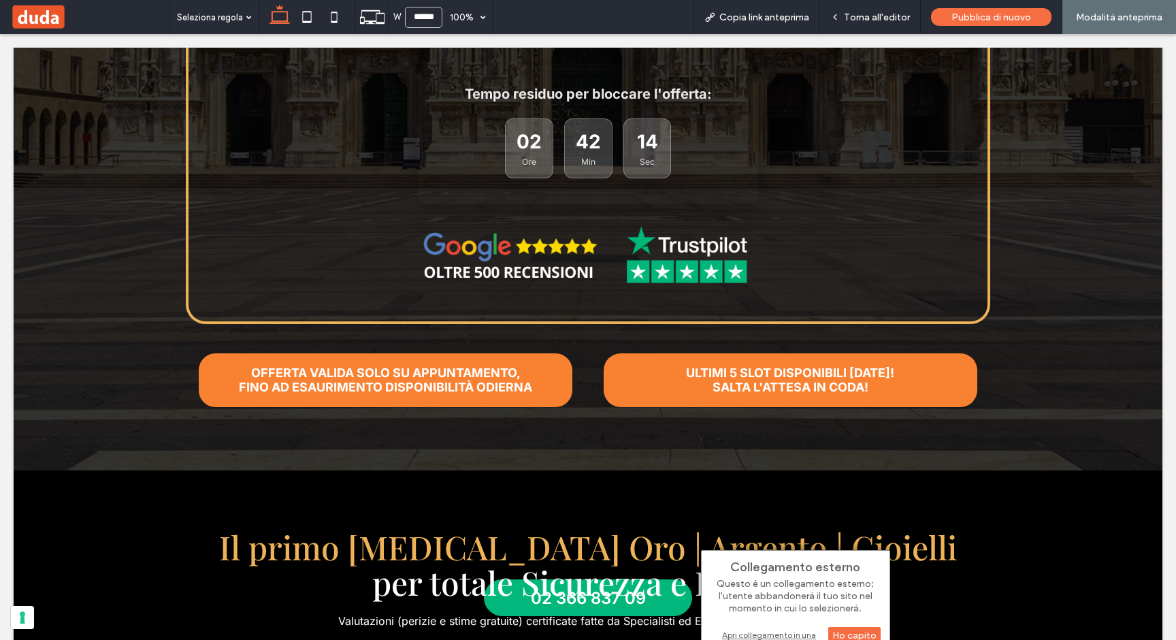
click at [761, 633] on div "Apri collegamento in una nuova scheda" at bounding box center [795, 639] width 170 height 24
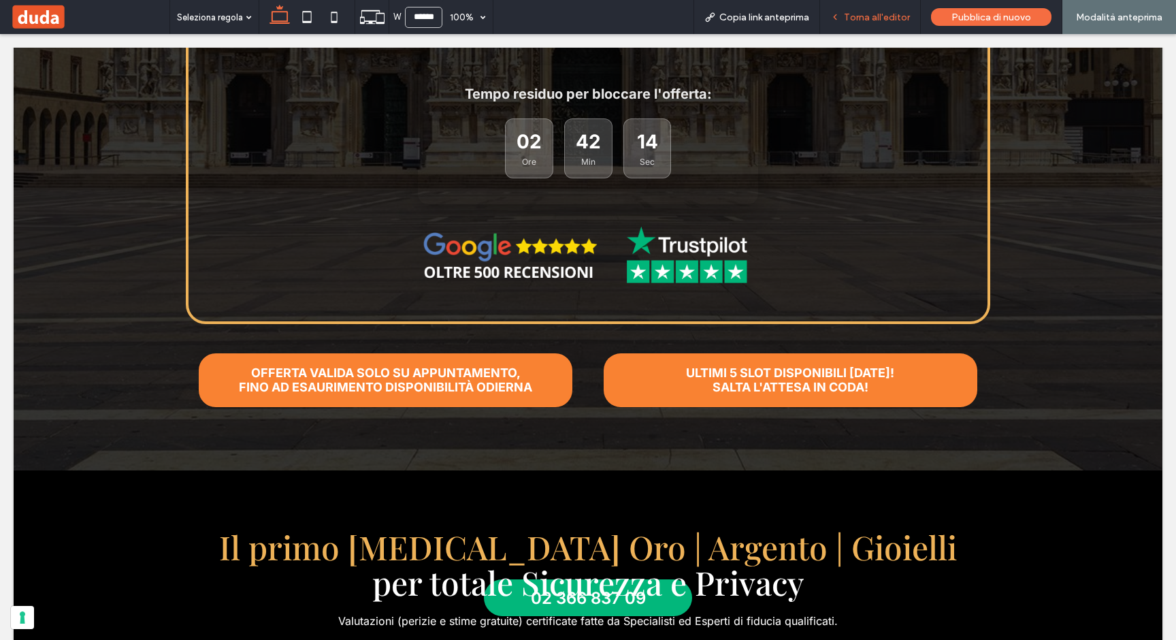
click at [868, 13] on span "Torna all'editor" at bounding box center [877, 18] width 66 height 12
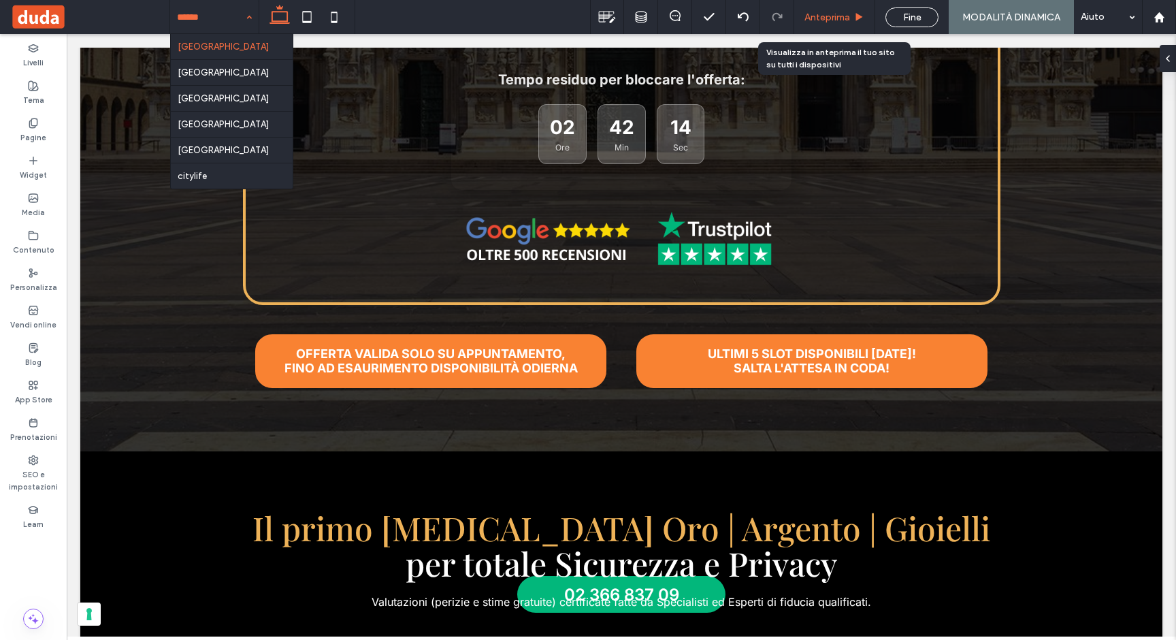
click at [840, 16] on span "Anteprima" at bounding box center [827, 18] width 46 height 12
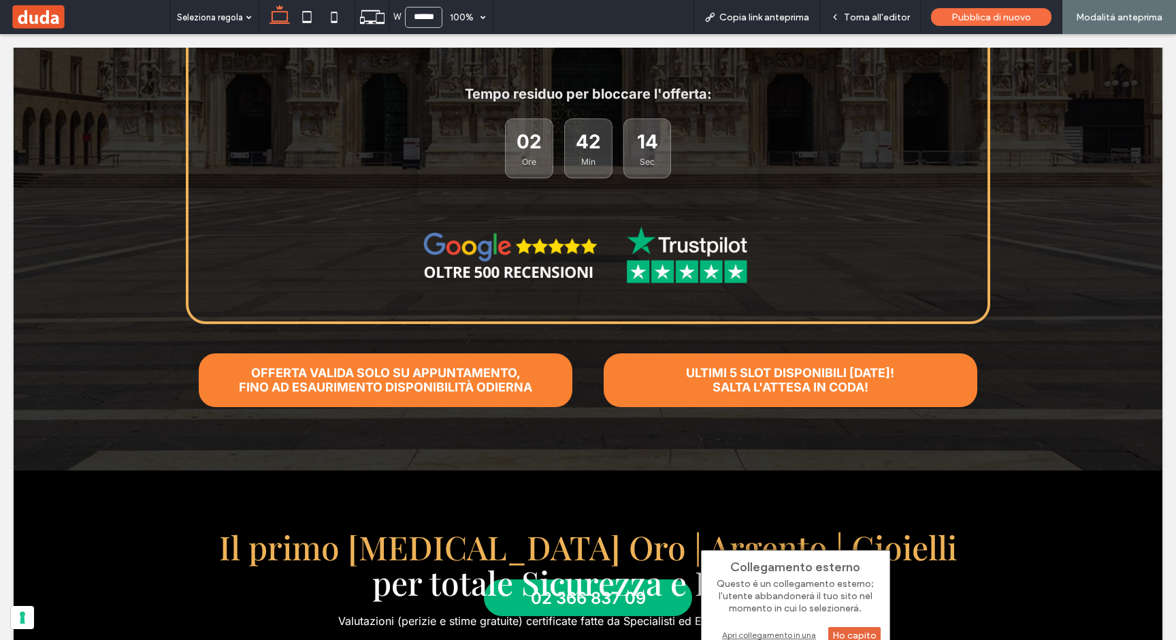
click at [842, 631] on div "Ho capito" at bounding box center [854, 635] width 52 height 17
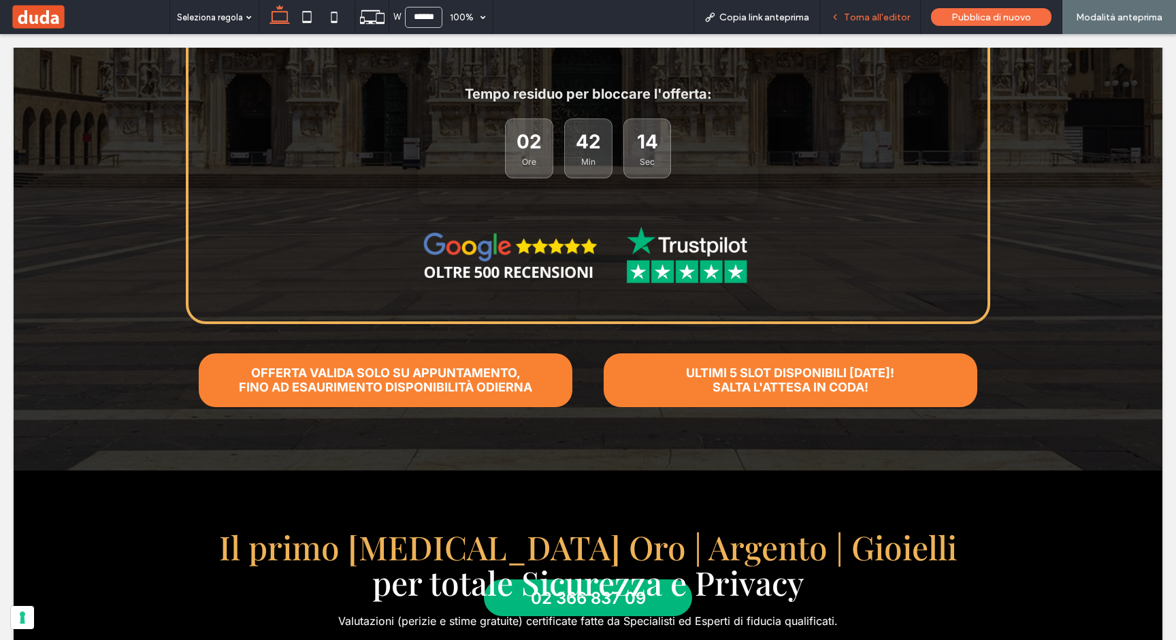
click at [874, 19] on span "Torna all'editor" at bounding box center [877, 18] width 66 height 12
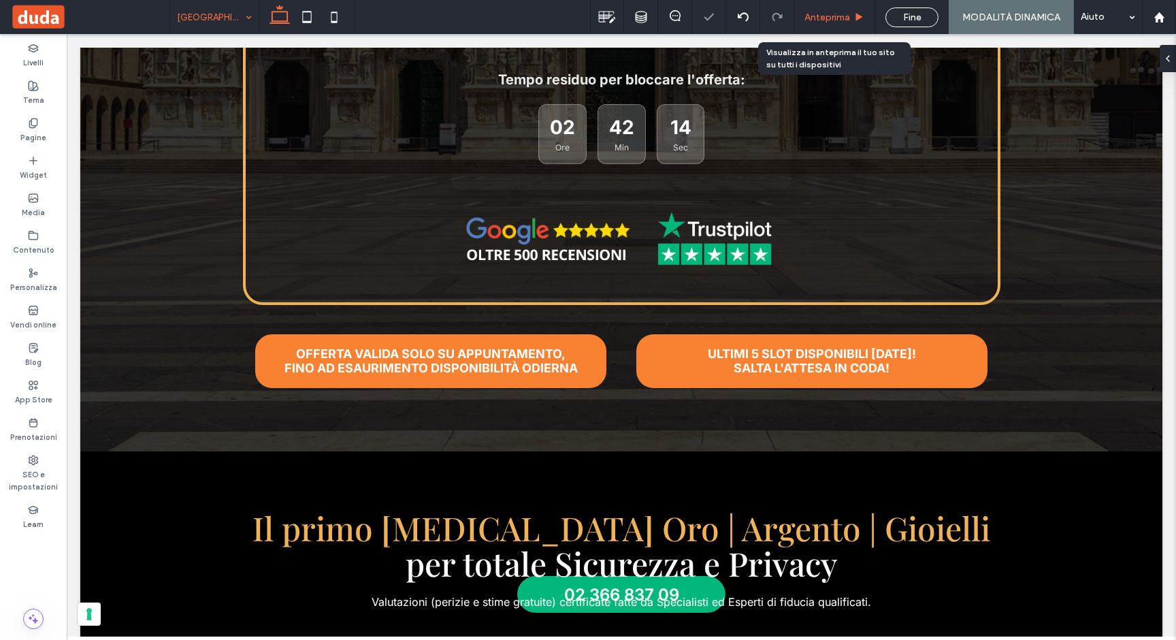
click at [827, 12] on span "Anteprima" at bounding box center [827, 18] width 46 height 12
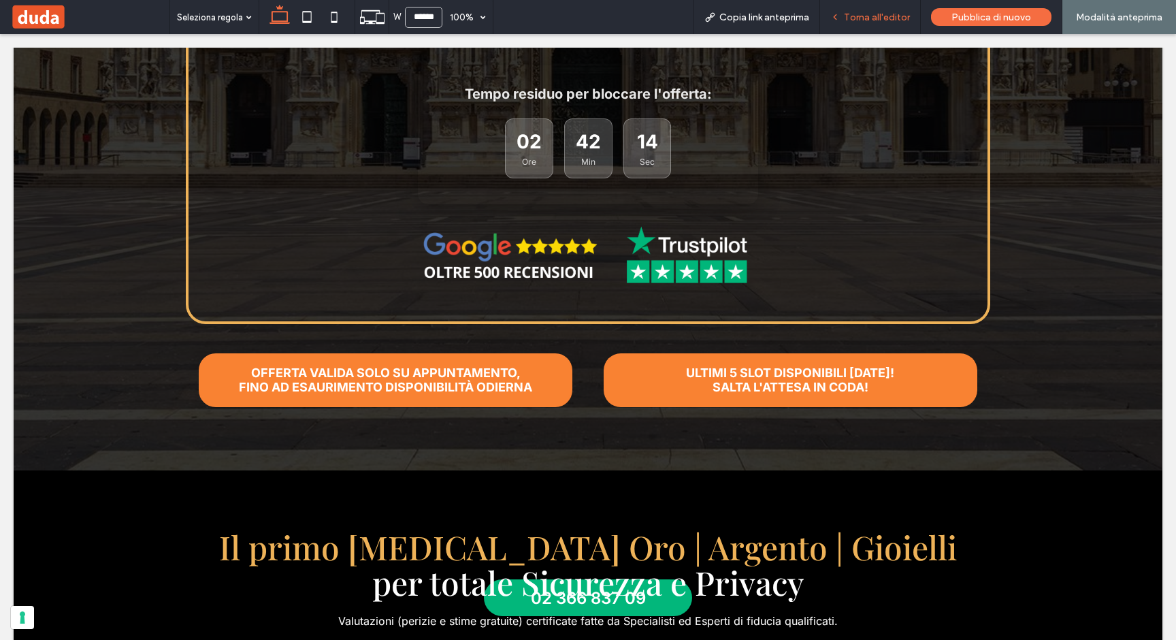
click at [861, 16] on span "Torna all'editor" at bounding box center [877, 18] width 66 height 12
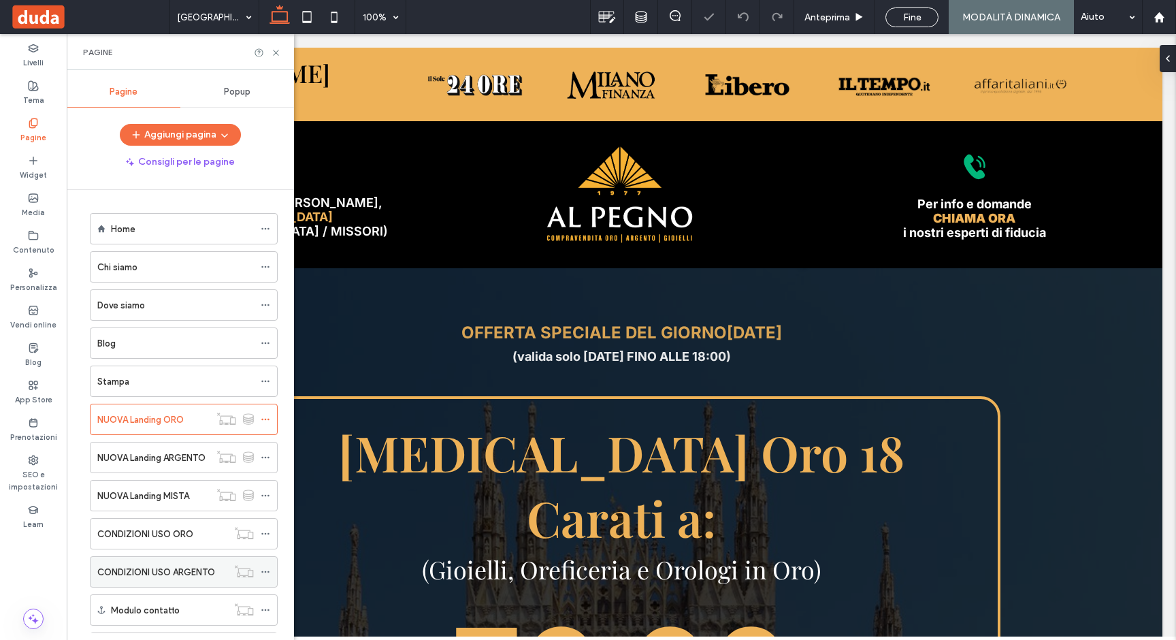
scroll to position [674, 0]
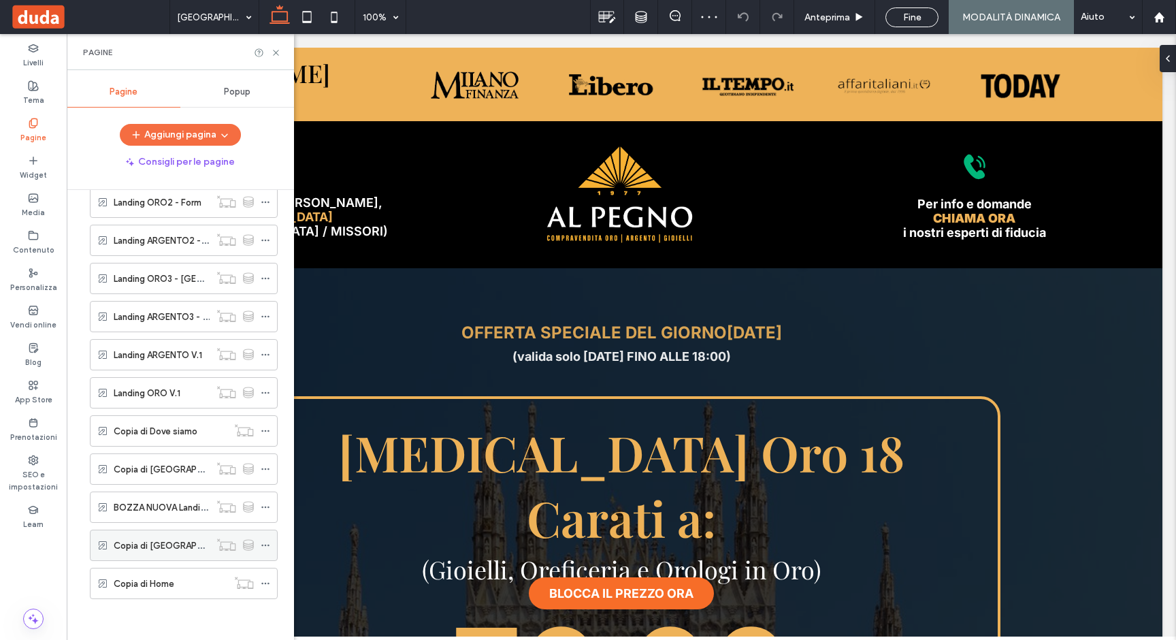
click at [169, 545] on label "Copia di [GEOGRAPHIC_DATA] ORO" at bounding box center [189, 545] width 150 height 24
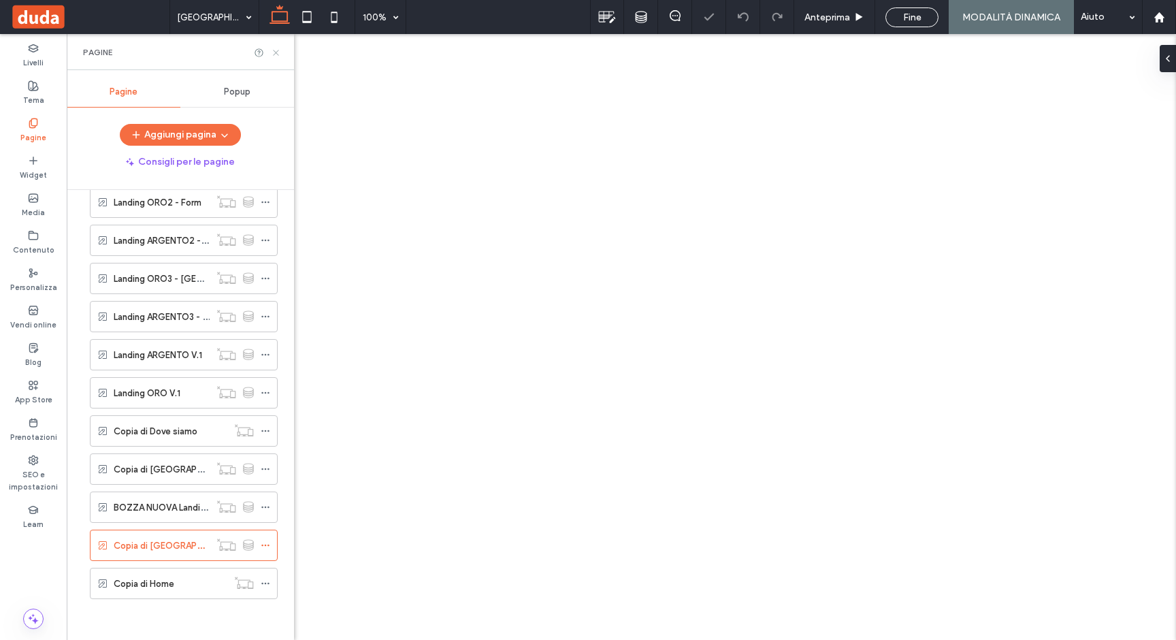
click at [273, 52] on icon at bounding box center [276, 53] width 10 height 10
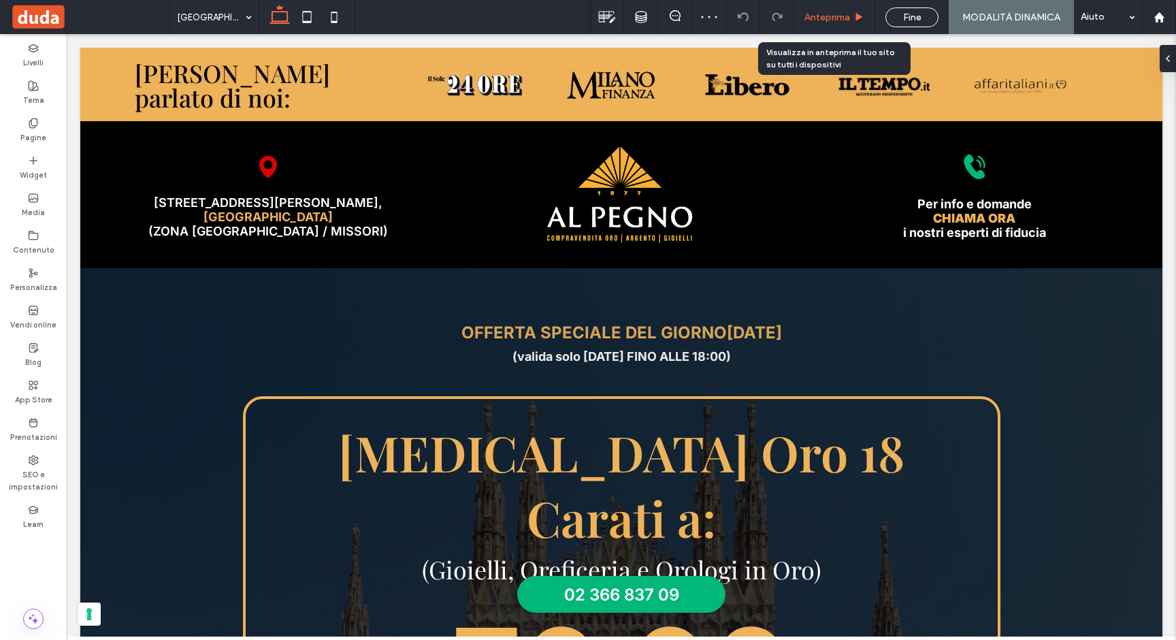
click at [844, 16] on span "Anteprima" at bounding box center [827, 18] width 46 height 12
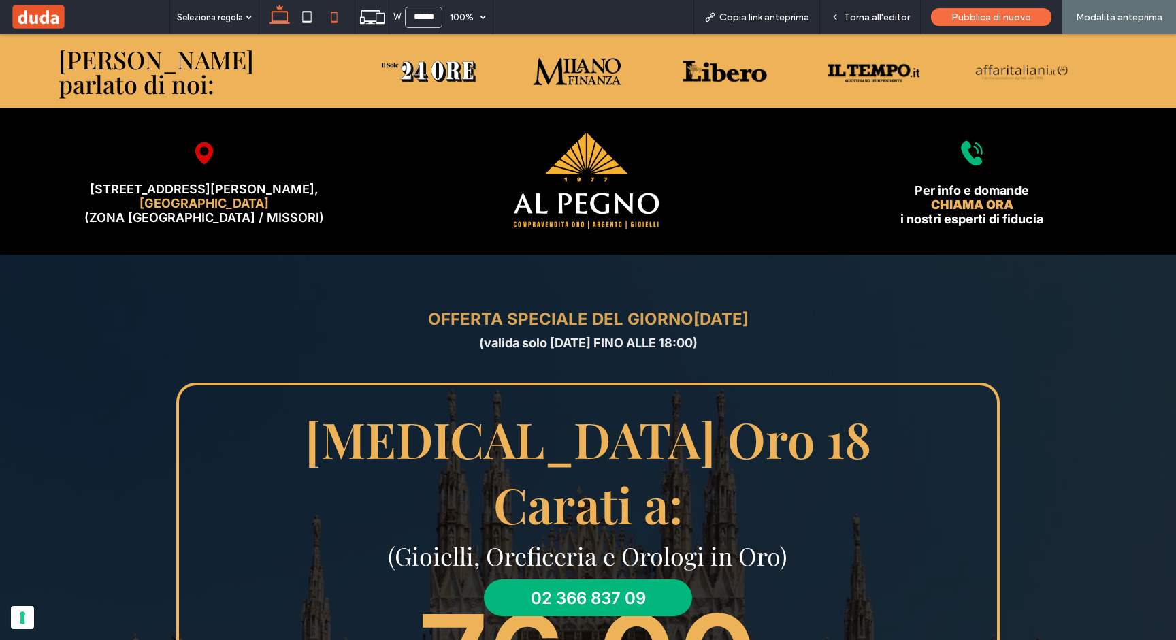
click at [336, 14] on use at bounding box center [334, 17] width 6 height 11
type input "*****"
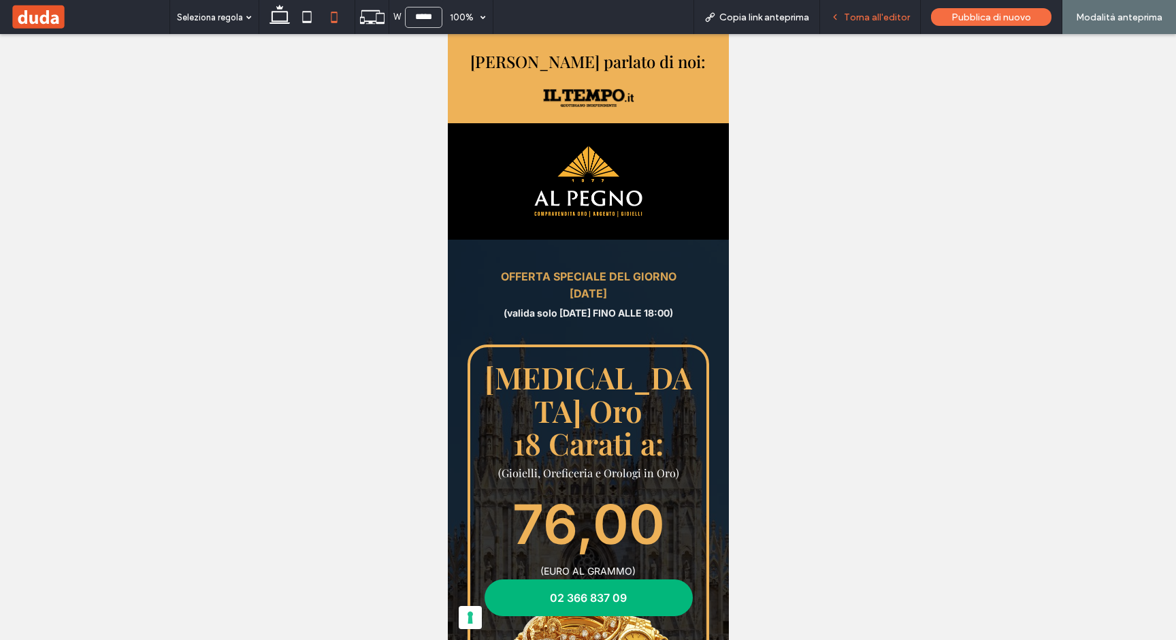
click at [890, 16] on span "Torna all'editor" at bounding box center [877, 18] width 66 height 12
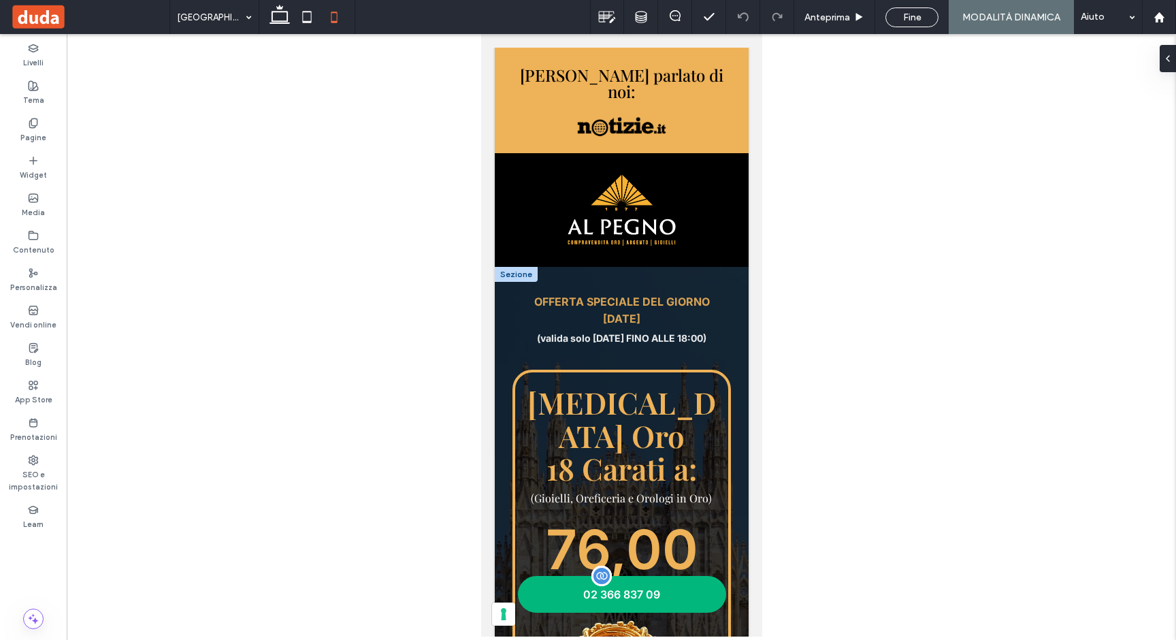
click at [690, 586] on link "02 366 837 09" at bounding box center [621, 594] width 208 height 37
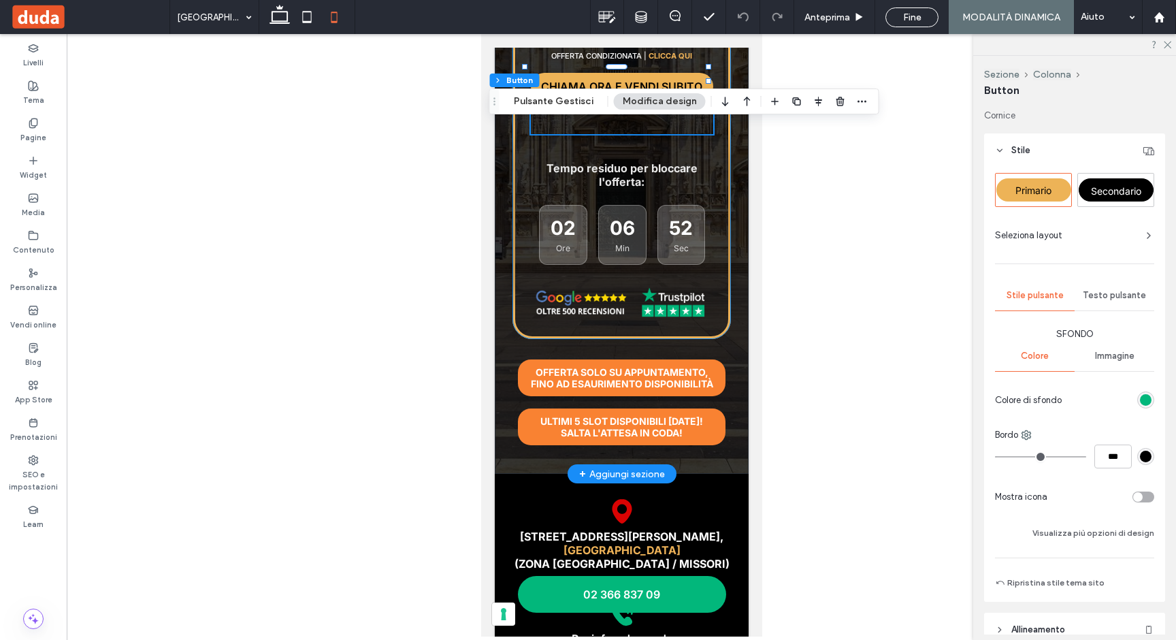
scroll to position [220, 0]
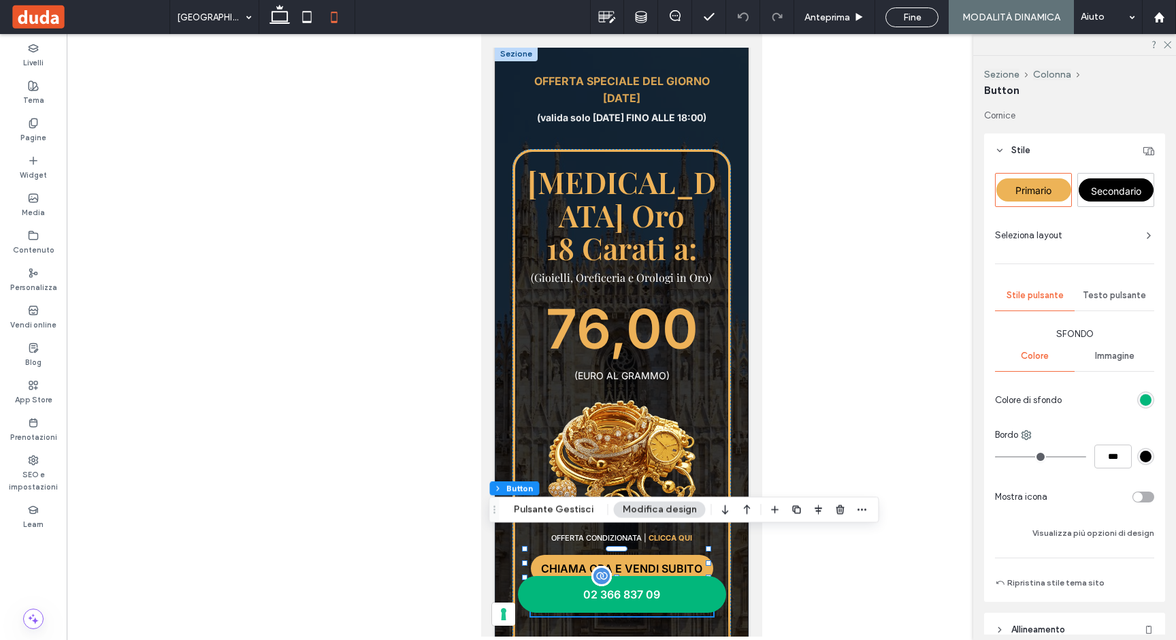
click at [647, 604] on link "02 366 837 09" at bounding box center [621, 594] width 208 height 37
click at [1112, 299] on span "Testo pulsante" at bounding box center [1114, 295] width 63 height 11
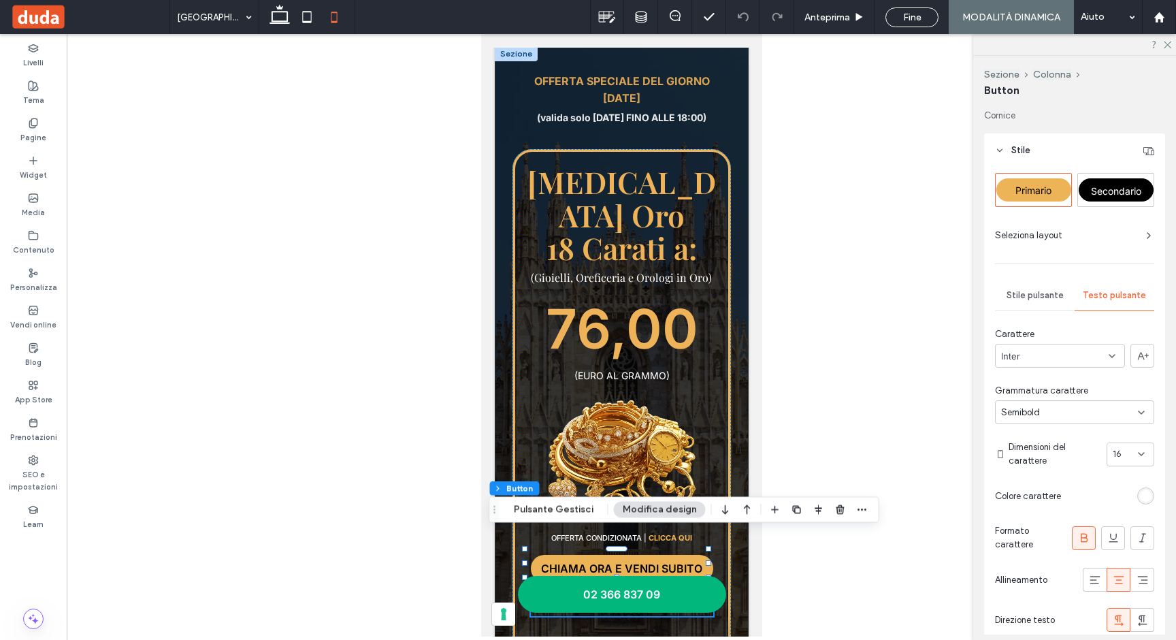
click at [1047, 289] on div "Stile pulsante" at bounding box center [1035, 295] width 80 height 30
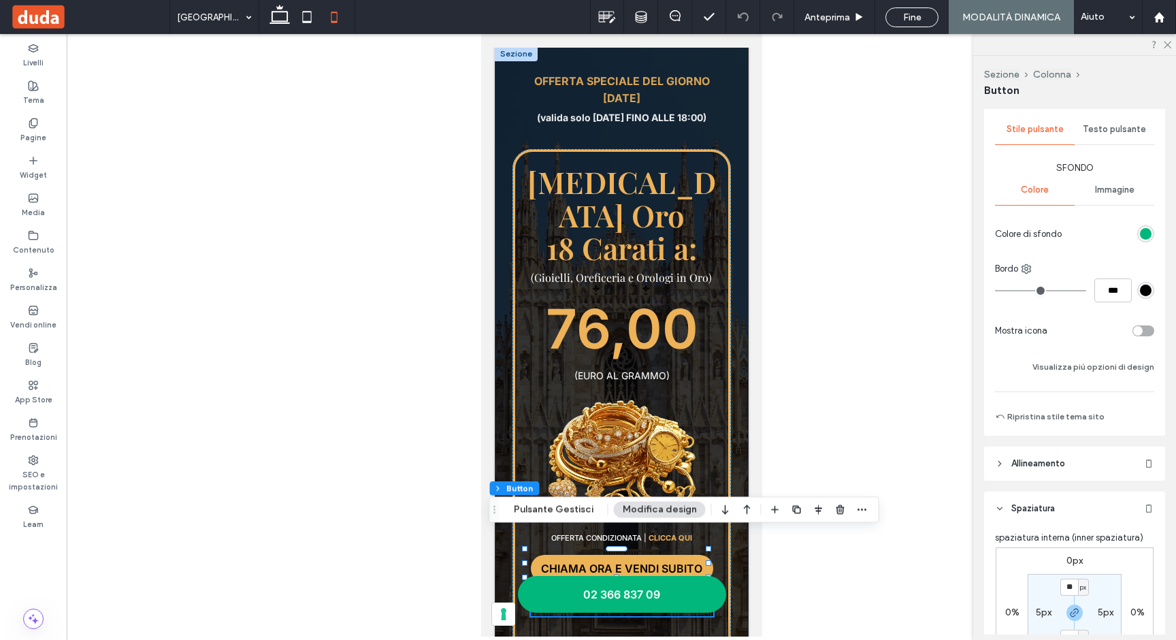
scroll to position [237, 0]
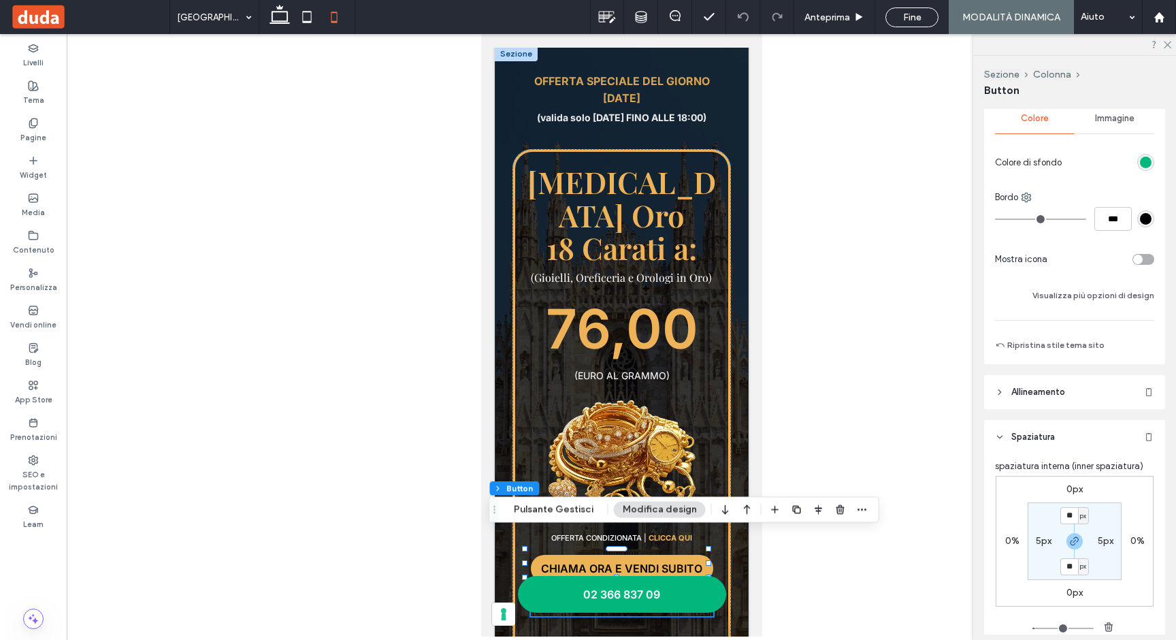
click at [1038, 538] on label "5px" at bounding box center [1044, 541] width 16 height 12
type input "*"
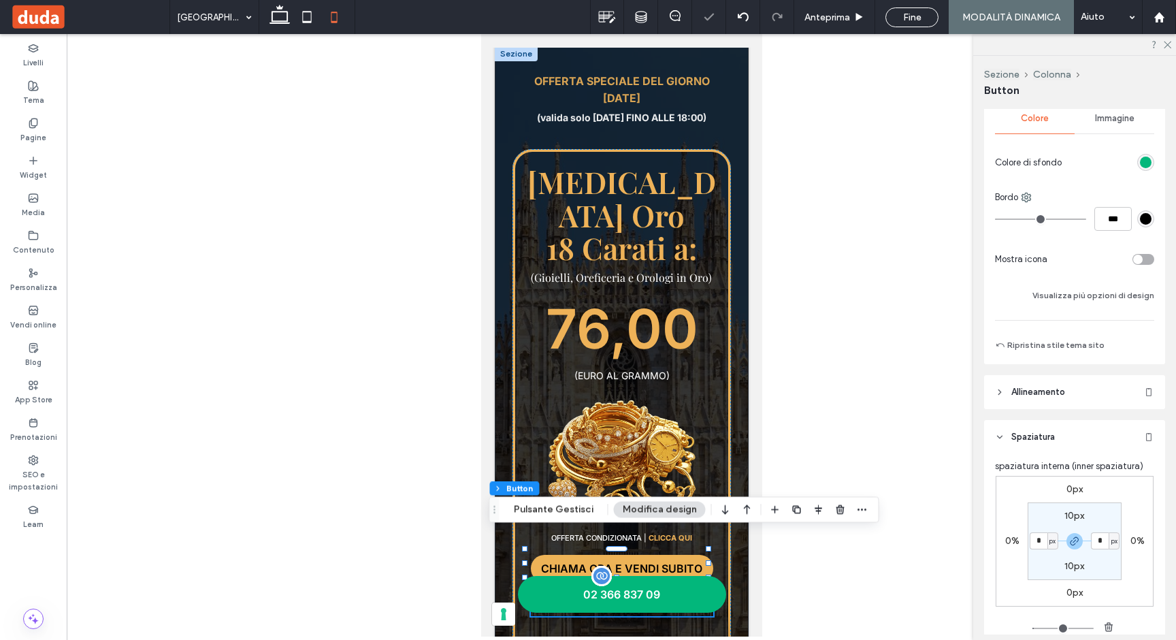
click at [708, 604] on link "02 366 837 09" at bounding box center [621, 594] width 208 height 37
click at [1029, 539] on input "*" at bounding box center [1038, 540] width 18 height 17
type input "**"
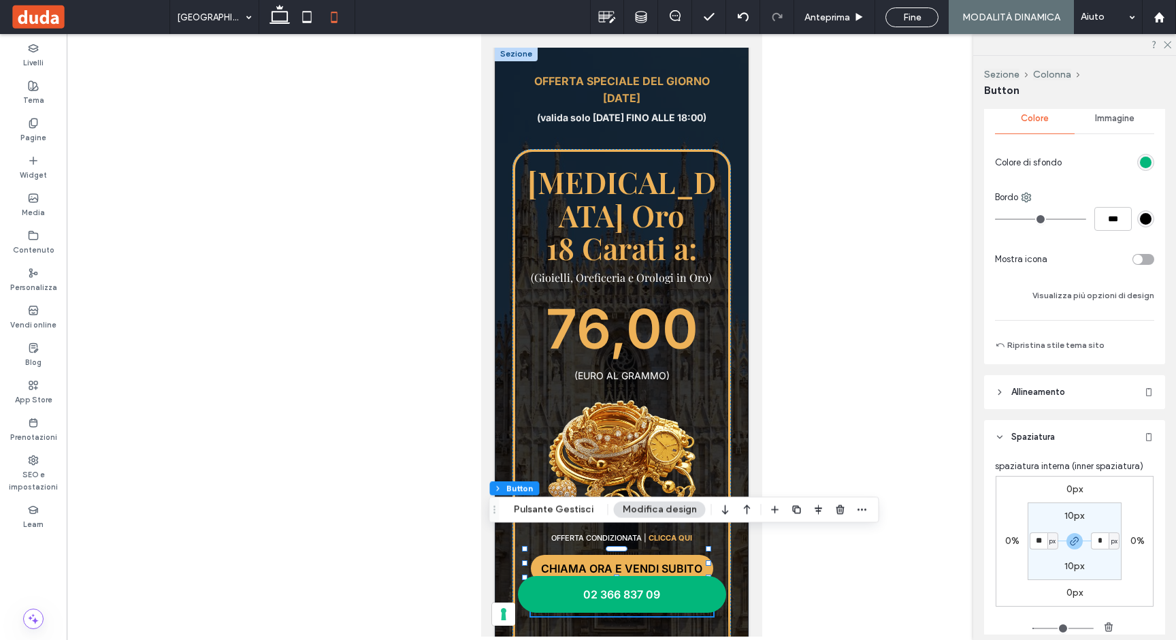
type input "**"
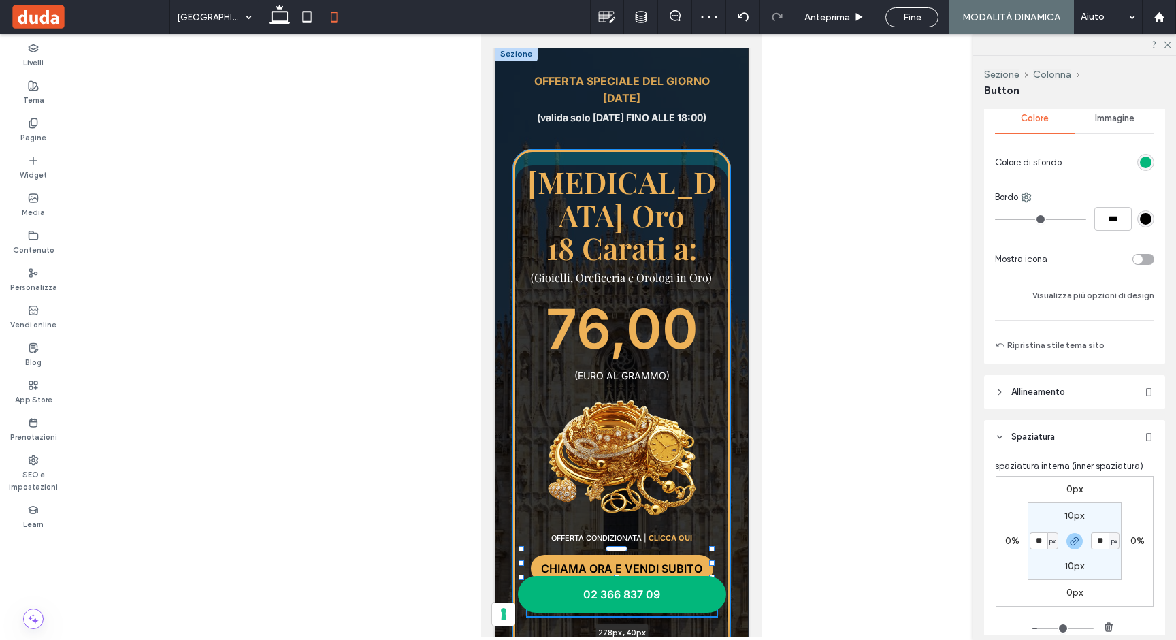
click at [712, 560] on div at bounding box center [710, 562] width 5 height 5
type input "***"
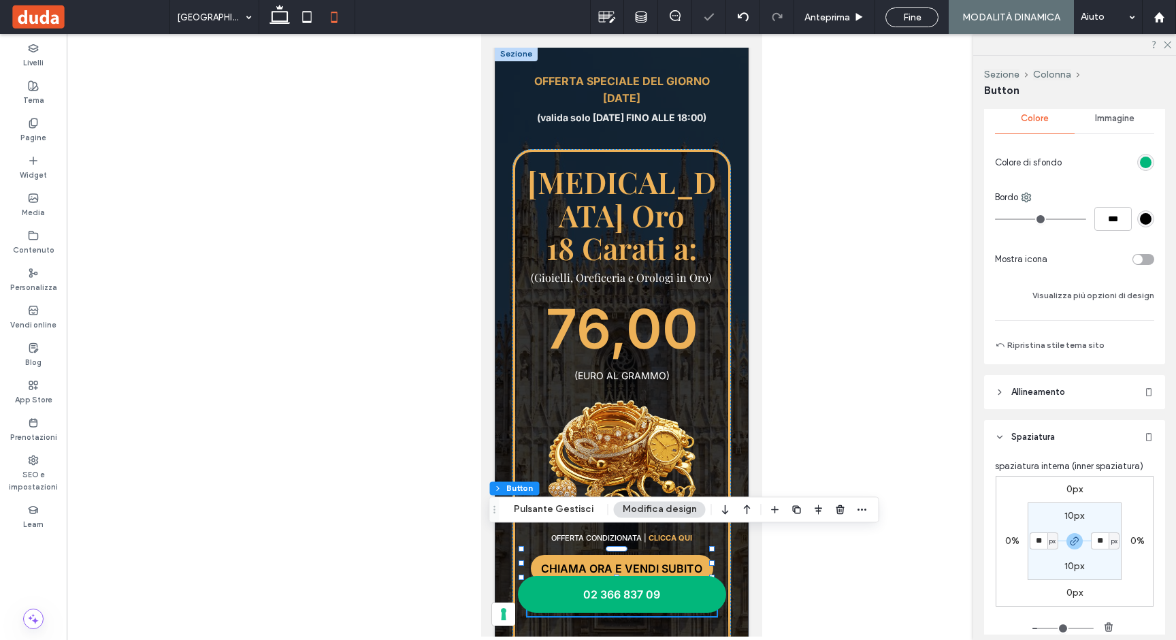
click at [1037, 539] on input "**" at bounding box center [1038, 540] width 18 height 17
type input "*"
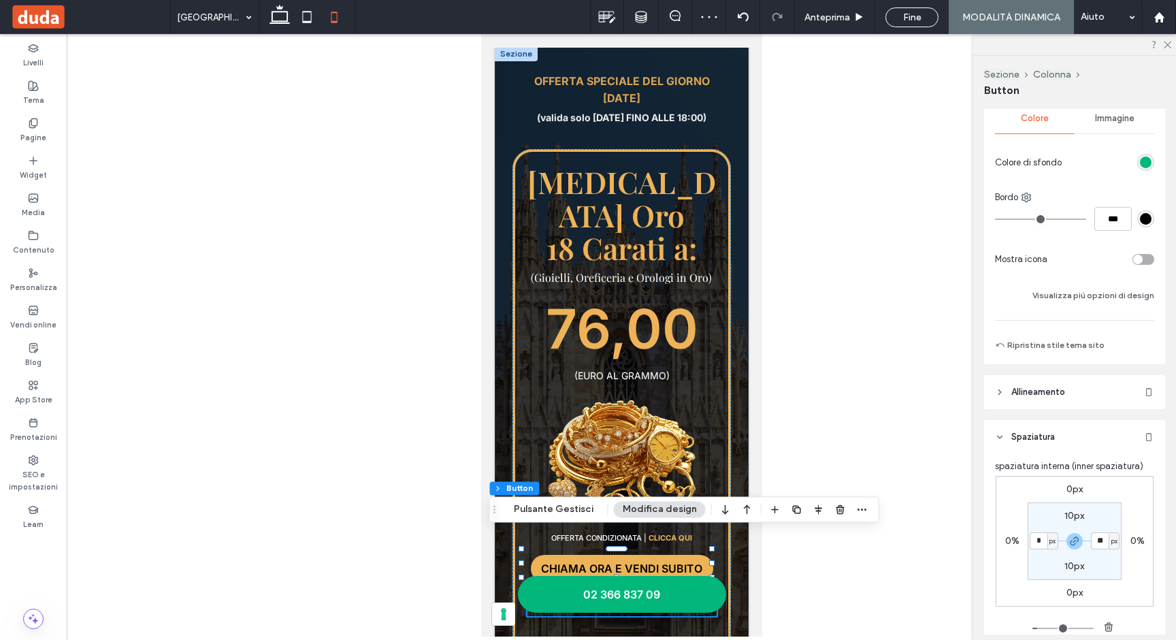
type input "*"
click at [644, 596] on span "02 366 837 09" at bounding box center [620, 594] width 77 height 14
click at [1005, 538] on label "0%" at bounding box center [1012, 541] width 14 height 12
type input "*"
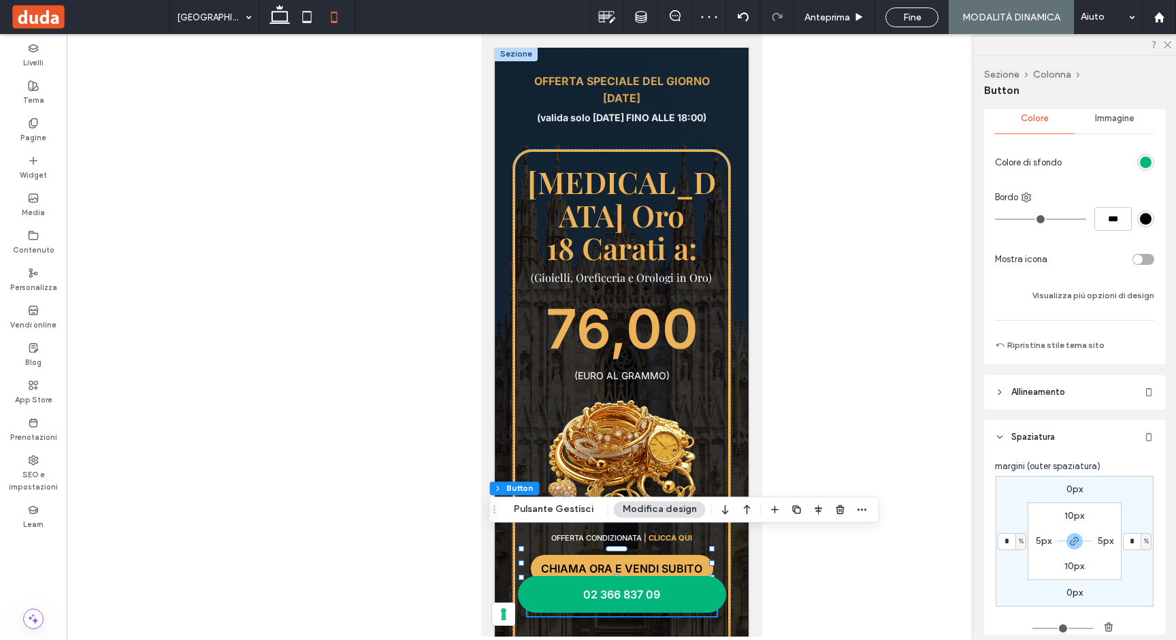
click at [1003, 538] on input "*" at bounding box center [1007, 541] width 18 height 17
type input "*"
click at [1002, 535] on input "*" at bounding box center [1007, 541] width 18 height 17
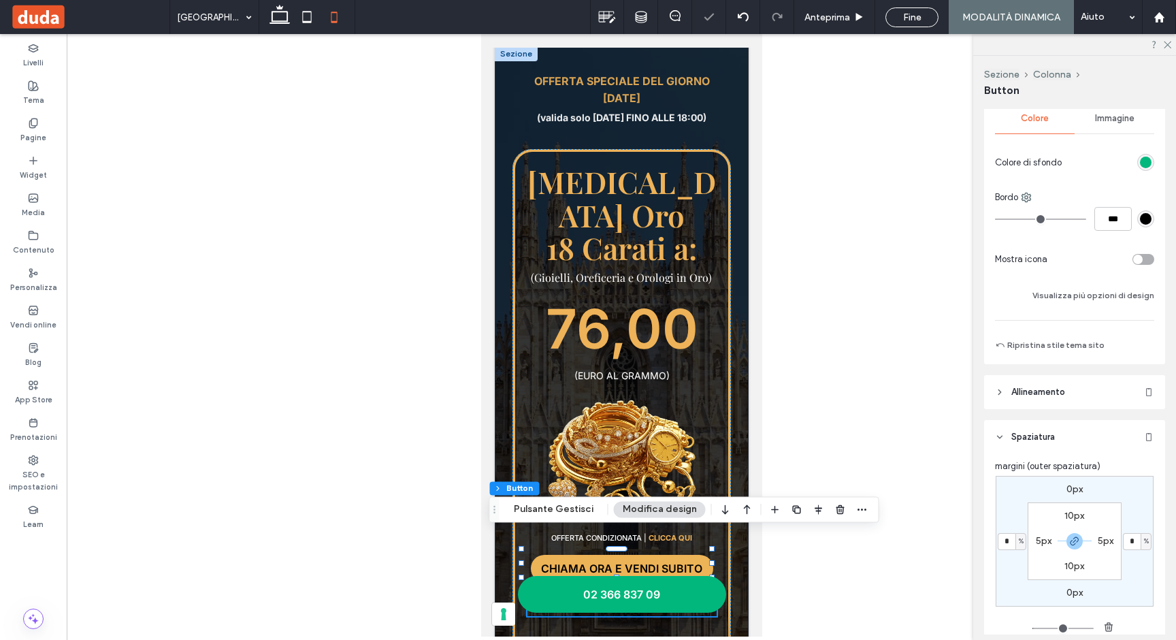
click at [1002, 535] on input "*" at bounding box center [1007, 541] width 18 height 17
type input "**"
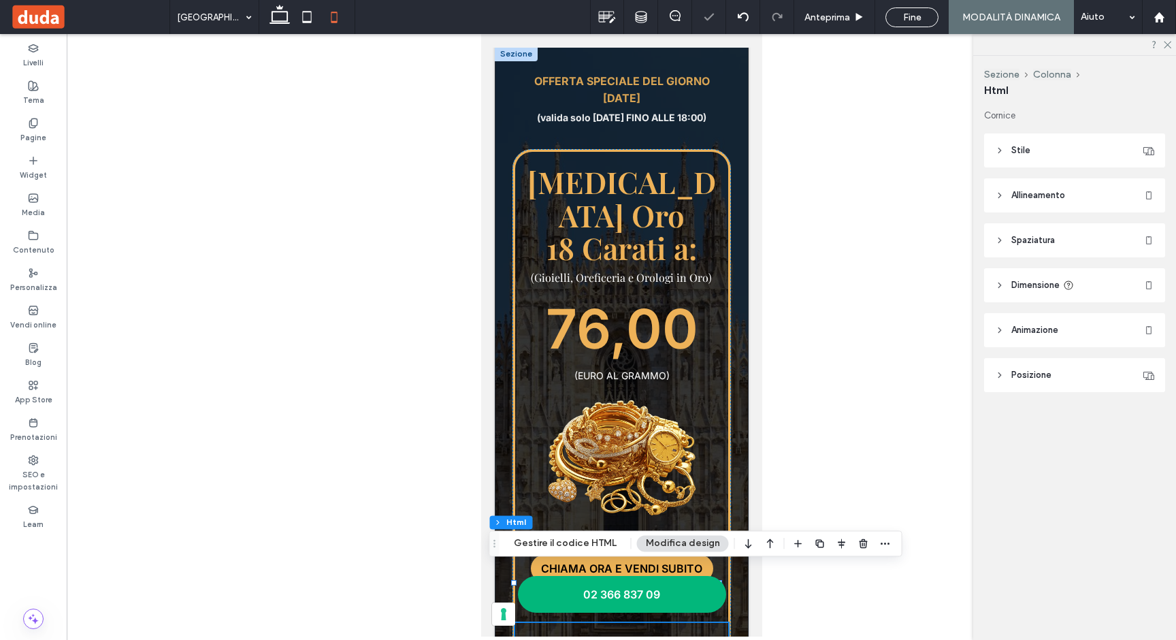
click at [672, 604] on link "02 366 837 09" at bounding box center [621, 594] width 208 height 37
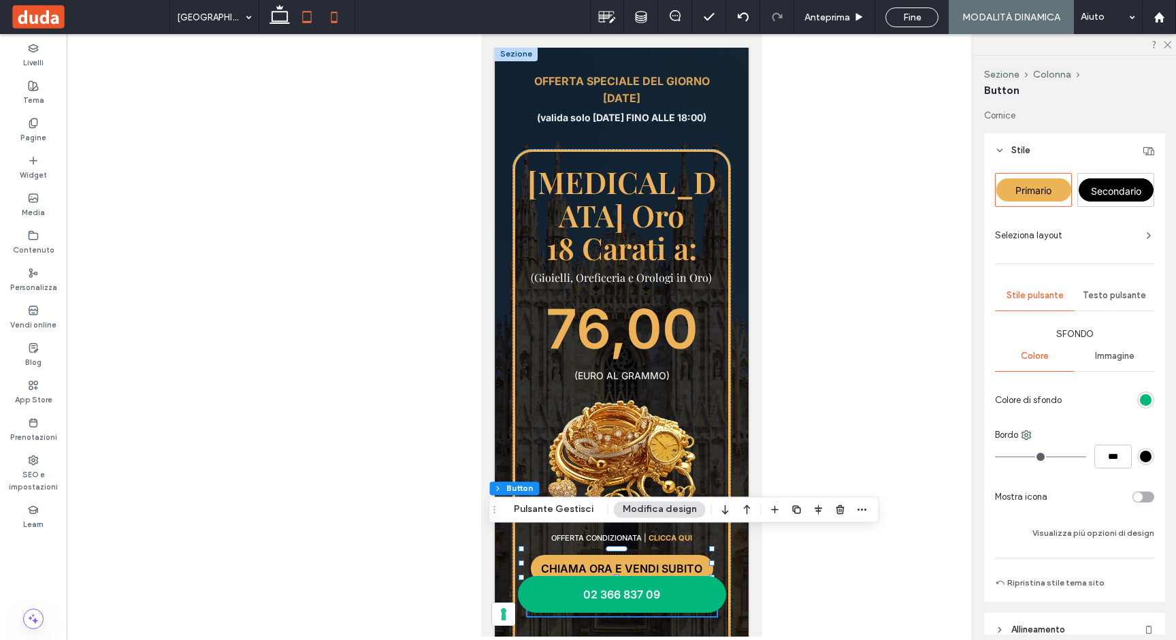
click at [306, 23] on icon at bounding box center [306, 16] width 27 height 27
type input "***"
type input "**"
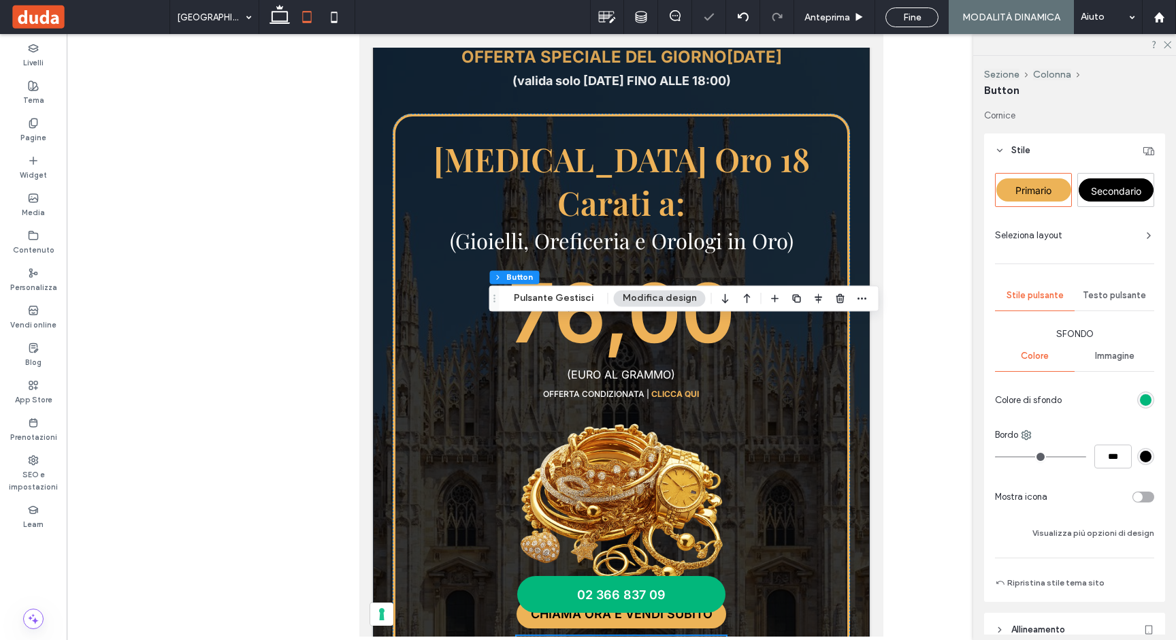
scroll to position [487, 0]
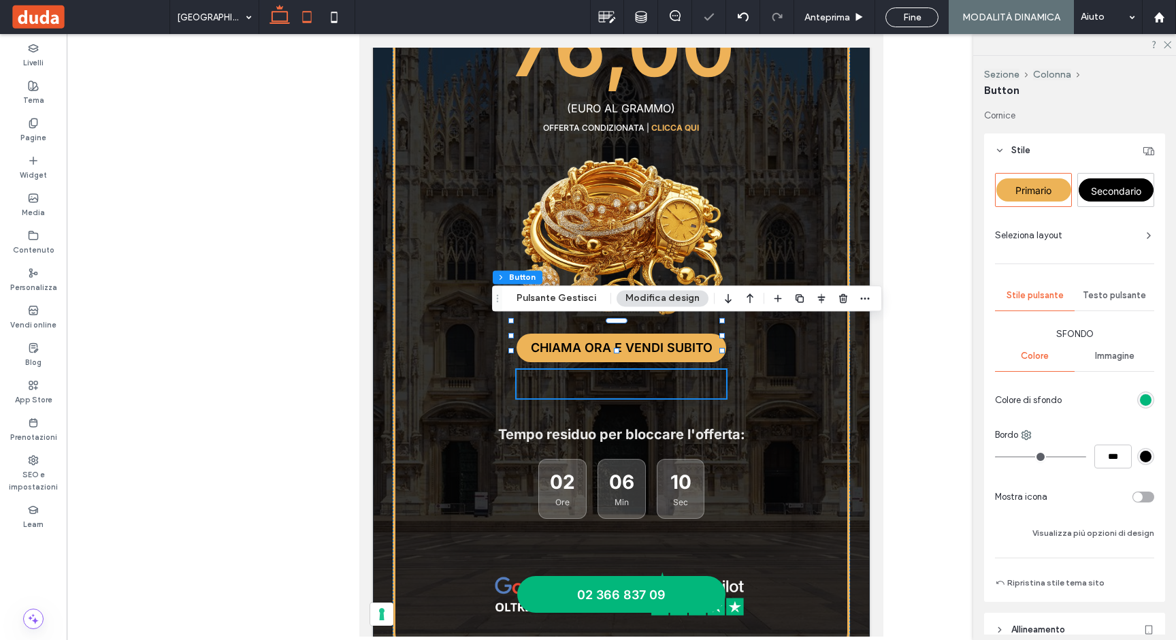
click at [280, 22] on icon at bounding box center [279, 16] width 27 height 27
type input "***"
type input "**"
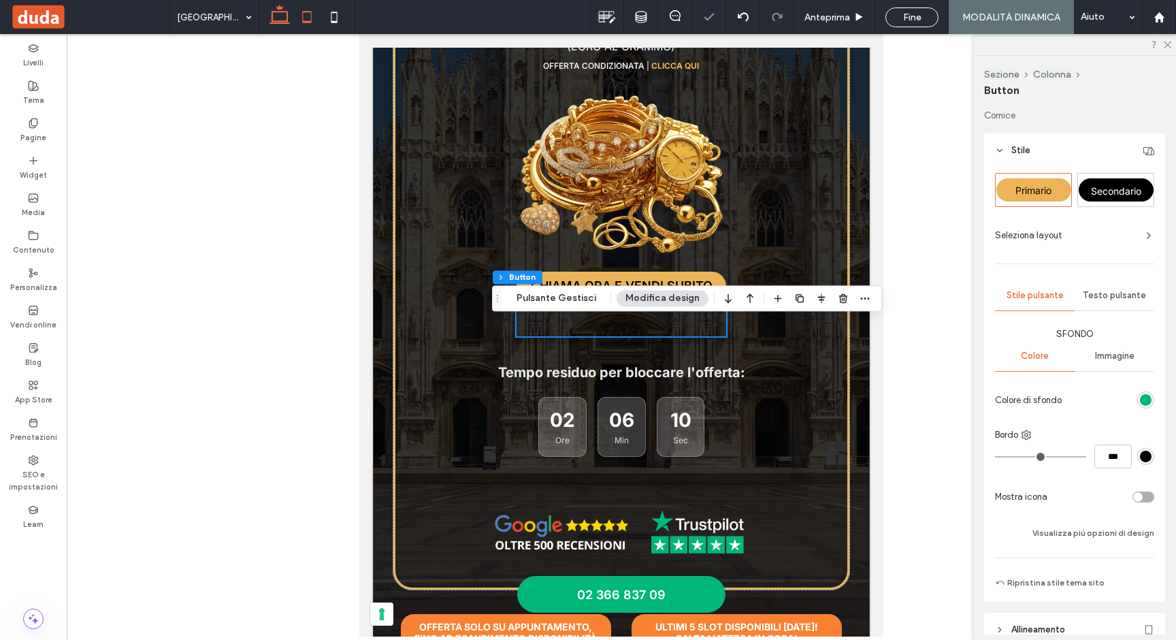
scroll to position [722, 0]
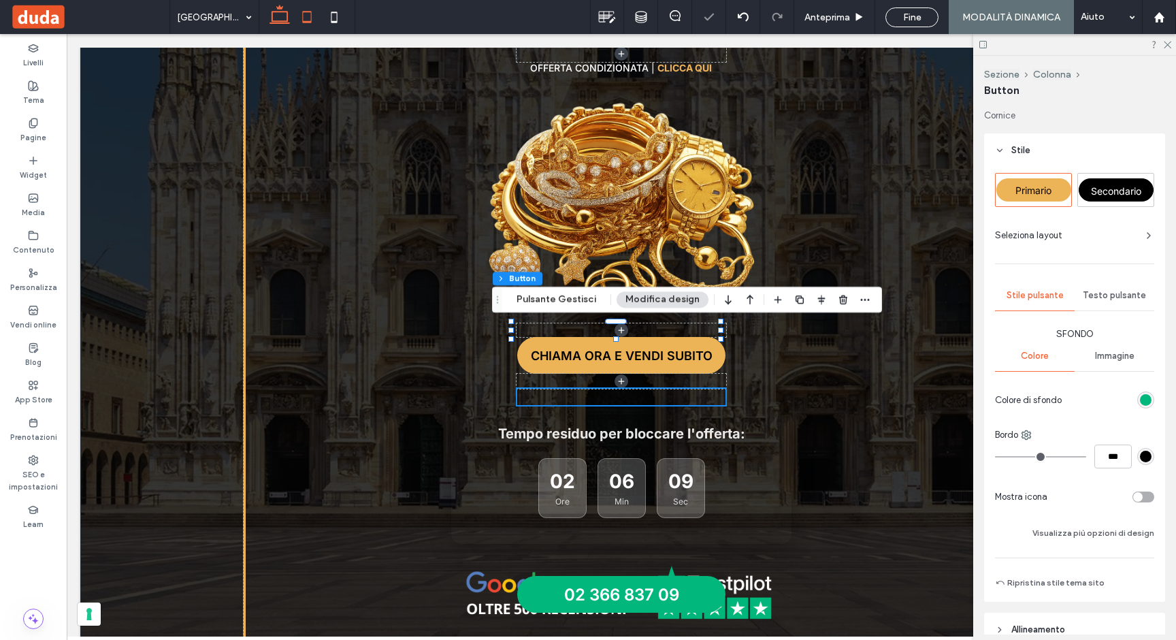
drag, startPoint x: 308, startPoint y: 15, endPoint x: 45, endPoint y: 49, distance: 265.5
click at [308, 15] on icon at bounding box center [306, 16] width 27 height 27
type input "***"
type input "**"
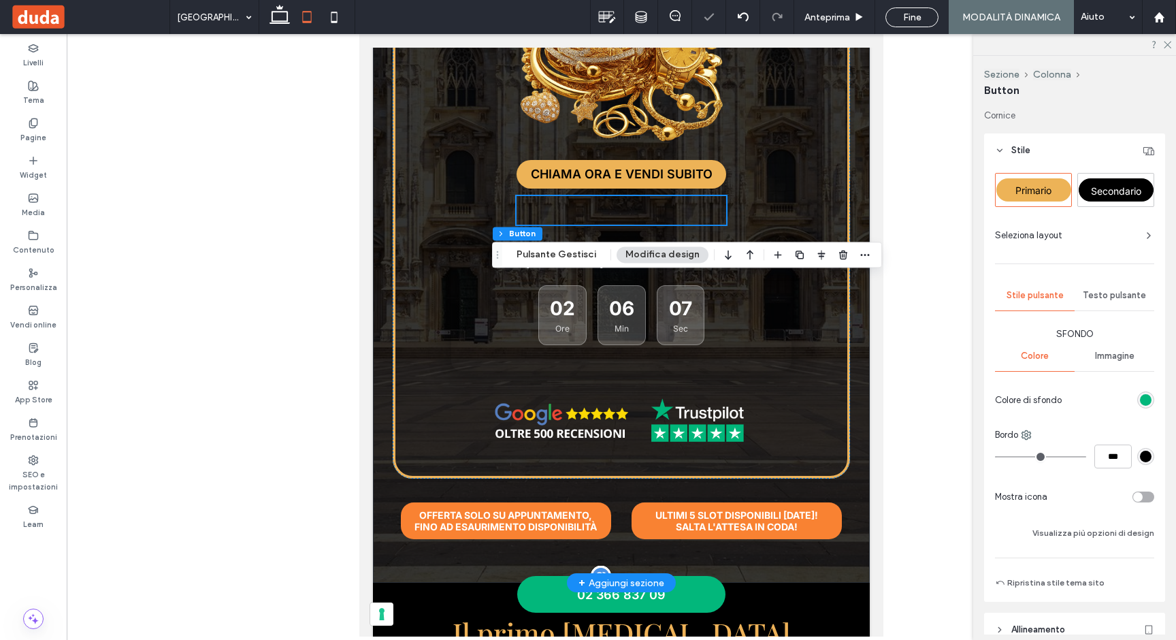
scroll to position [387, 0]
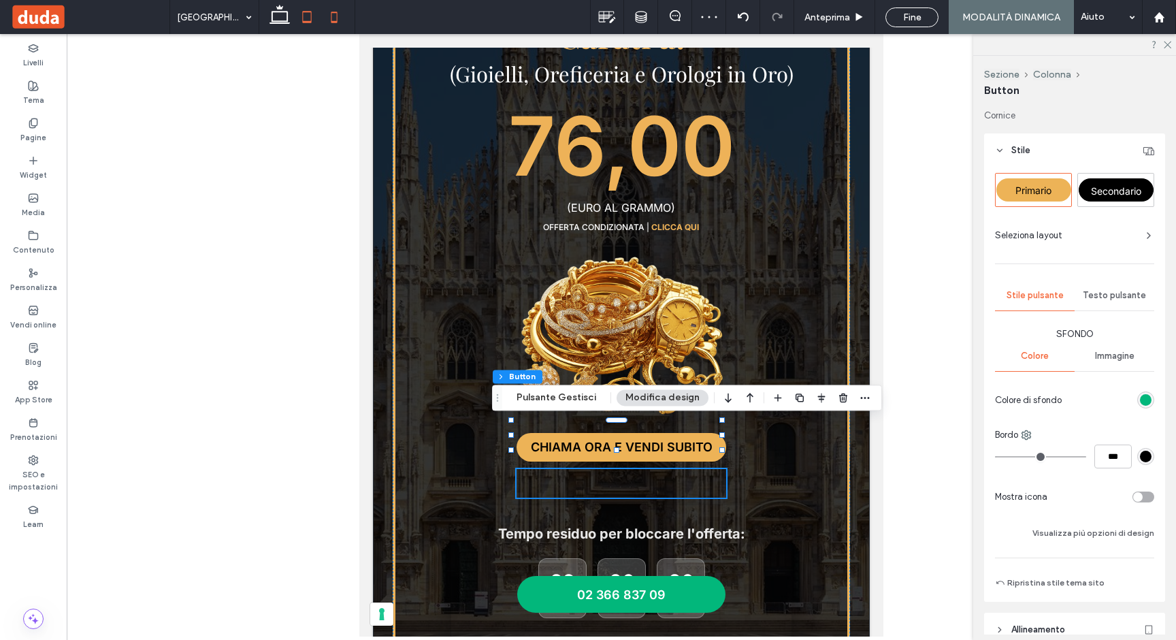
click at [329, 16] on icon at bounding box center [333, 16] width 27 height 27
type input "***"
type input "**"
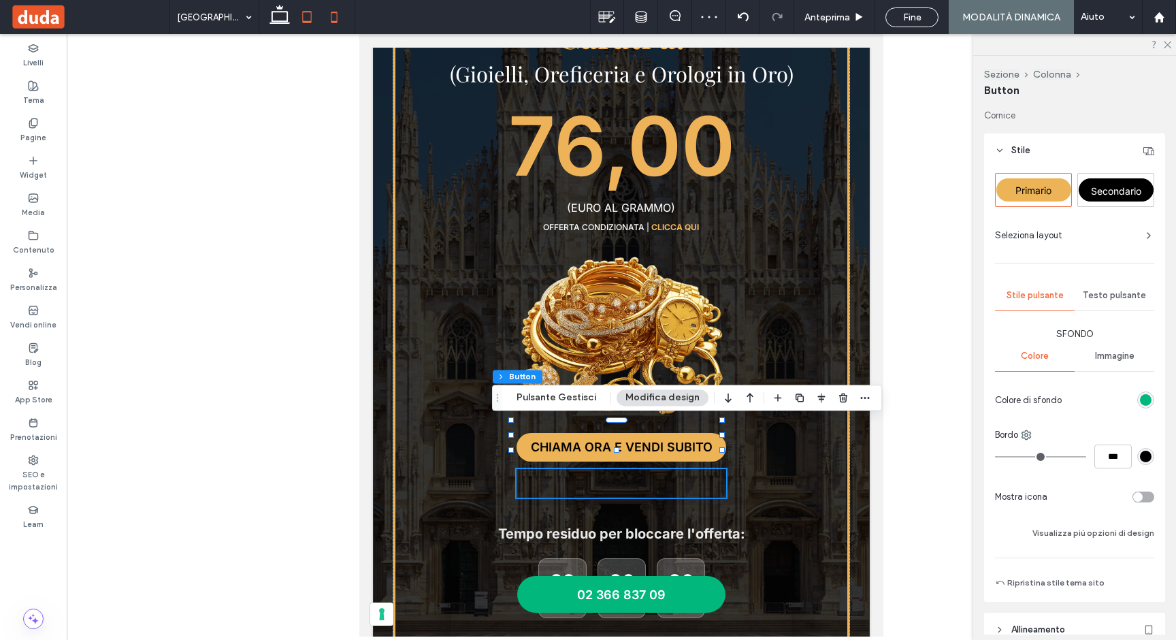
scroll to position [435, 0]
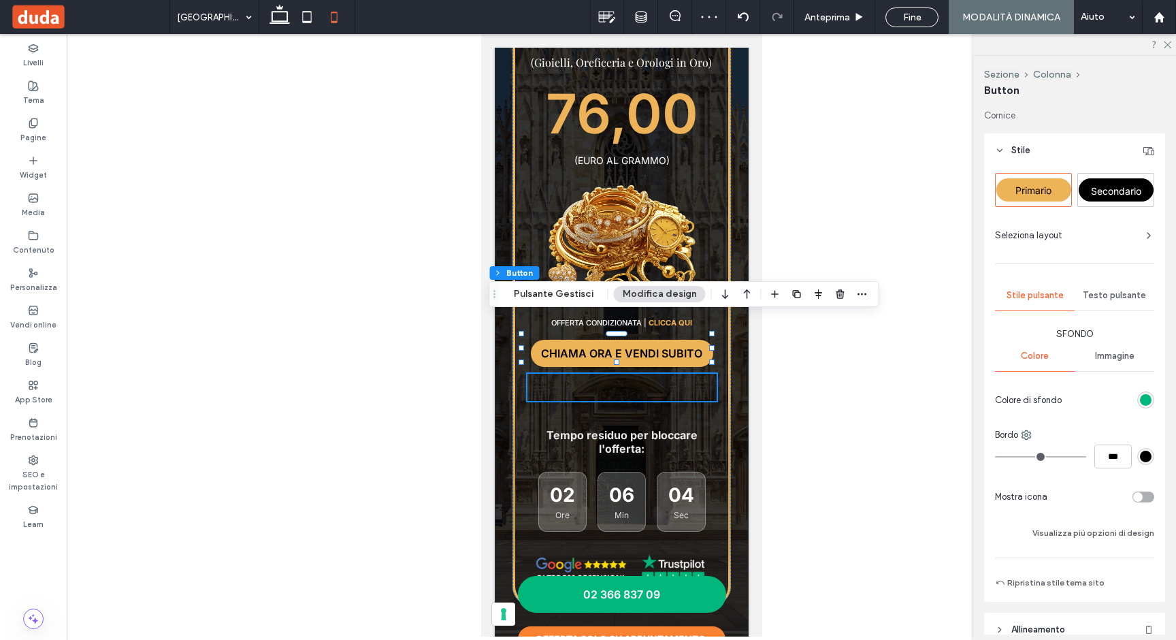
click at [1106, 291] on span "Testo pulsante" at bounding box center [1114, 295] width 63 height 11
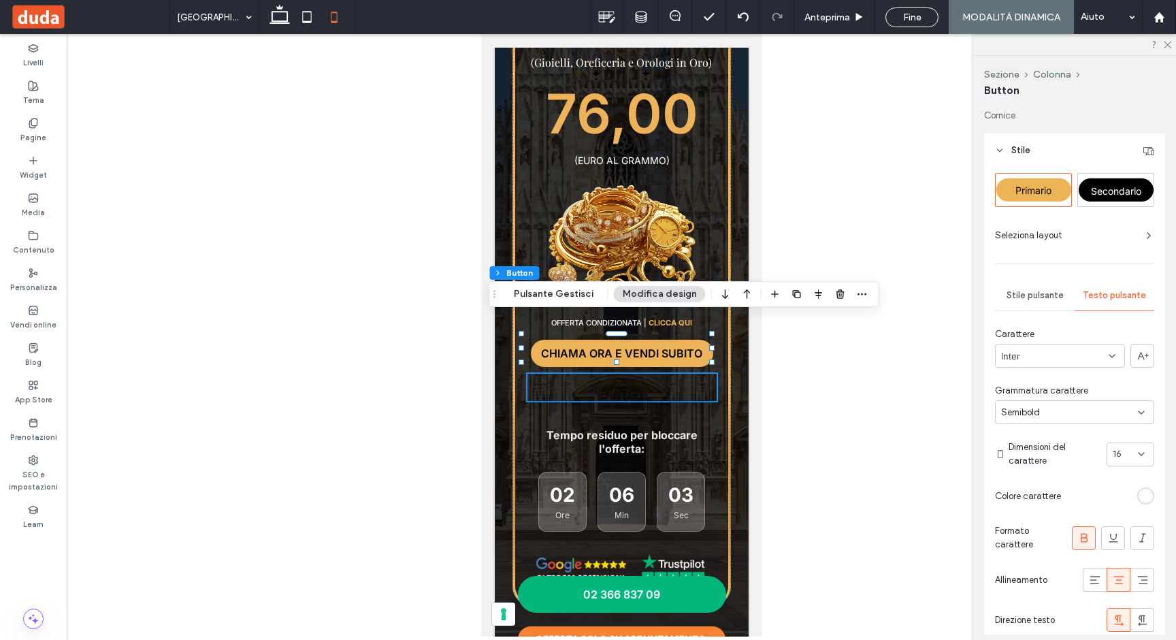
click at [1113, 451] on span "16" at bounding box center [1117, 454] width 9 height 14
click at [1115, 492] on div "18" at bounding box center [1123, 491] width 46 height 24
click at [1115, 454] on div "18" at bounding box center [1122, 454] width 19 height 14
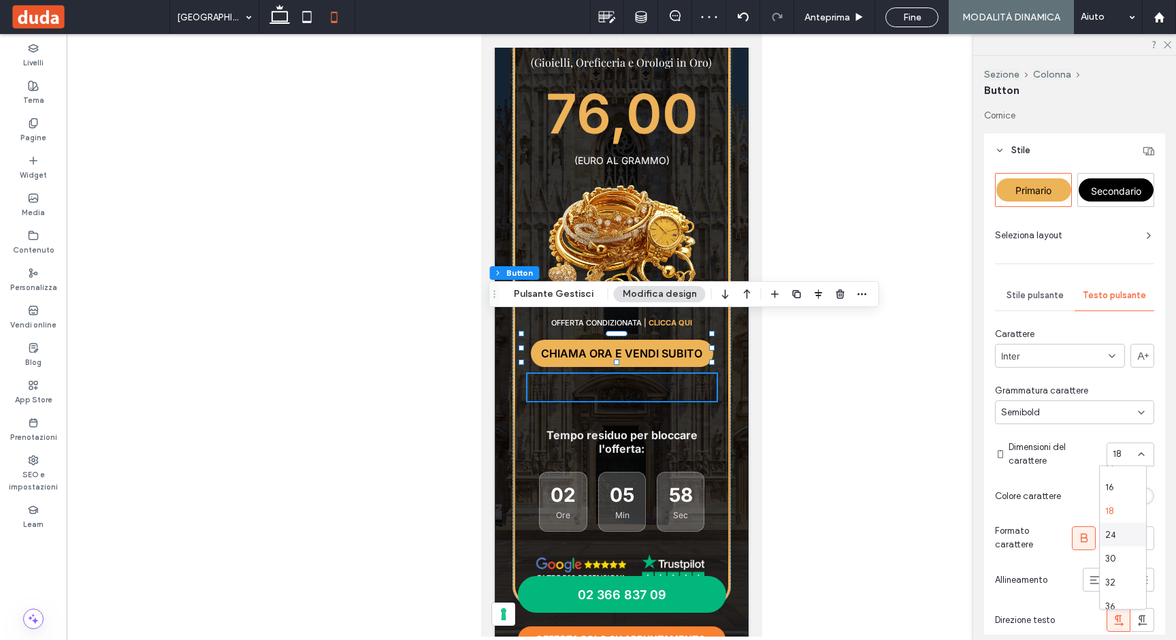
click at [1113, 529] on span "24" at bounding box center [1110, 534] width 11 height 14
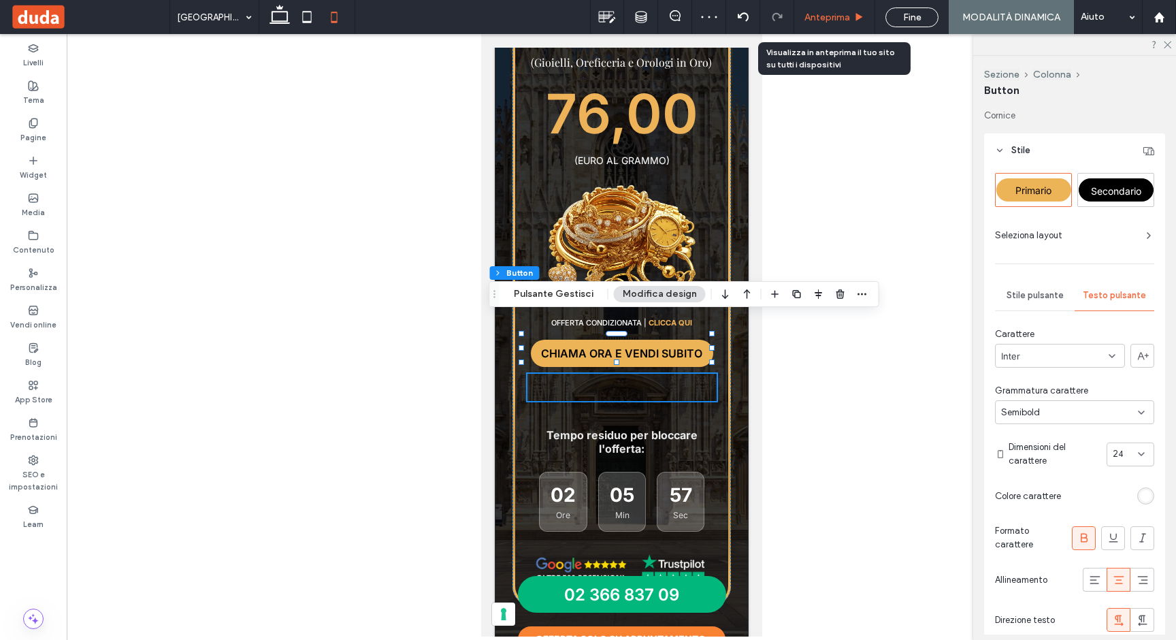
click at [827, 9] on div "Anteprima" at bounding box center [834, 17] width 81 height 34
click at [838, 18] on span "Anteprima" at bounding box center [827, 18] width 46 height 12
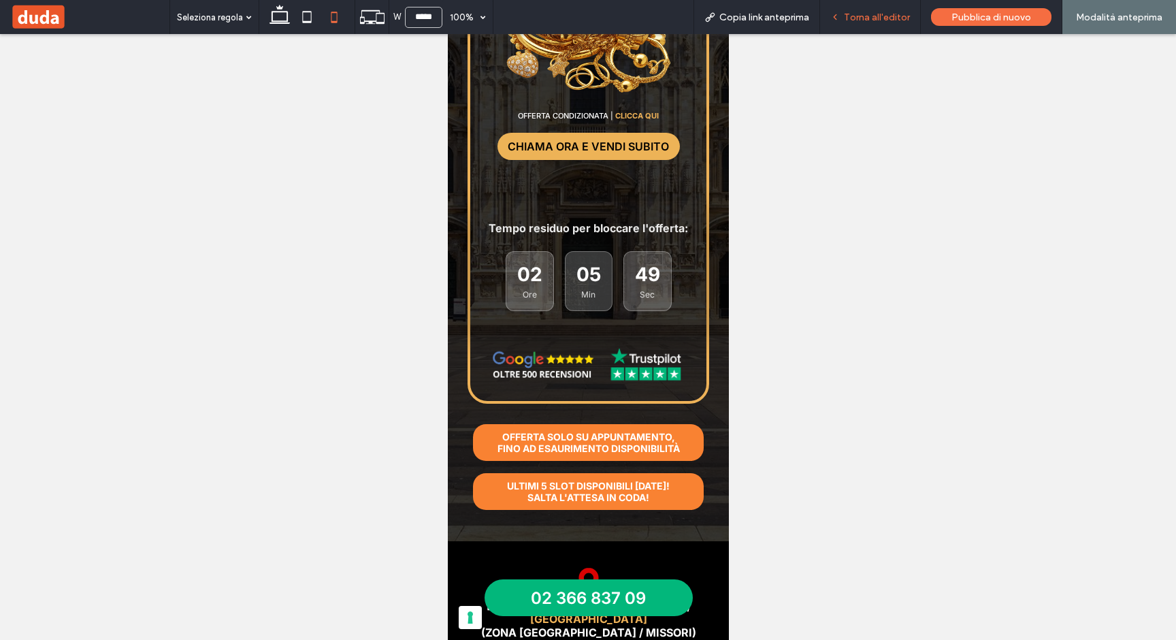
click at [876, 12] on span "Torna all'editor" at bounding box center [877, 18] width 66 height 12
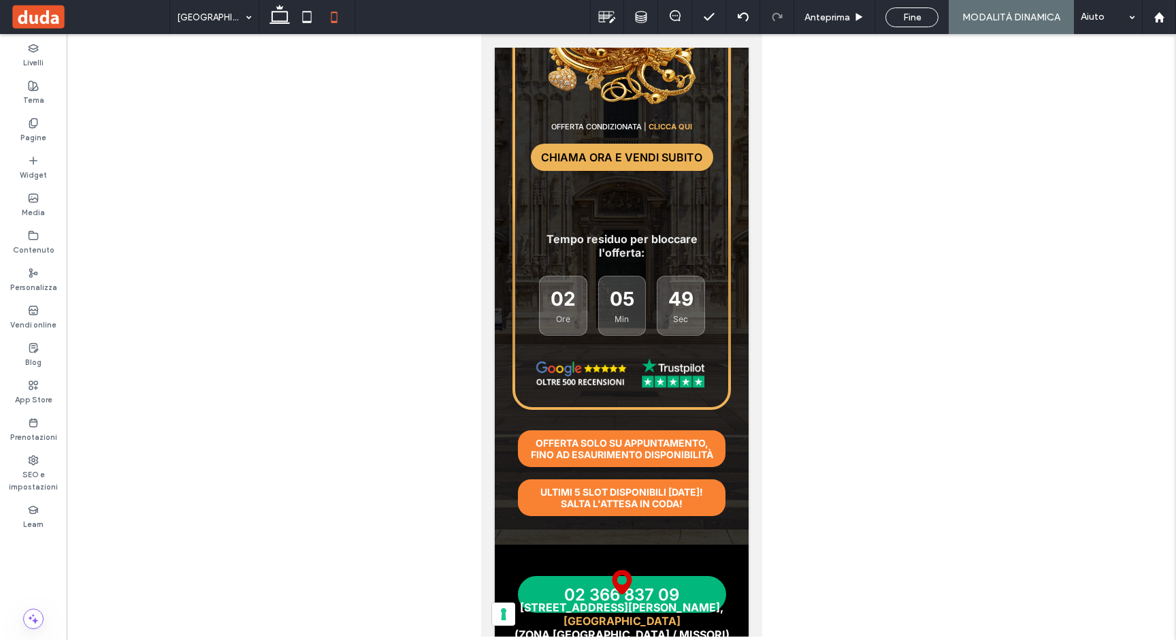
scroll to position [642, 0]
